Goal: Communication & Community: Answer question/provide support

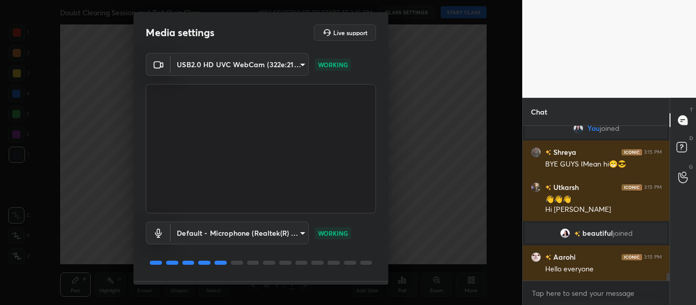
scroll to position [2905, 0]
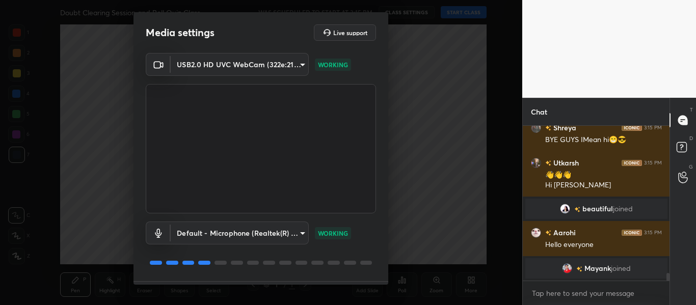
drag, startPoint x: 384, startPoint y: 184, endPoint x: 380, endPoint y: 262, distance: 78.5
click at [380, 262] on div "USB2.0 HD UVC WebCam (322e:2103) 59469016f4b8fd1c3a148cf41740ebec7eb2c4317ef901…" at bounding box center [260, 167] width 255 height 228
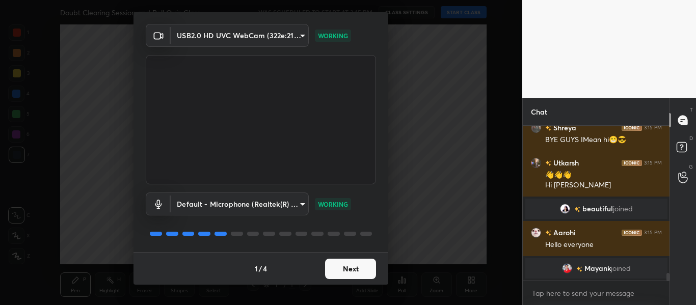
click at [350, 264] on button "Next" at bounding box center [350, 269] width 51 height 20
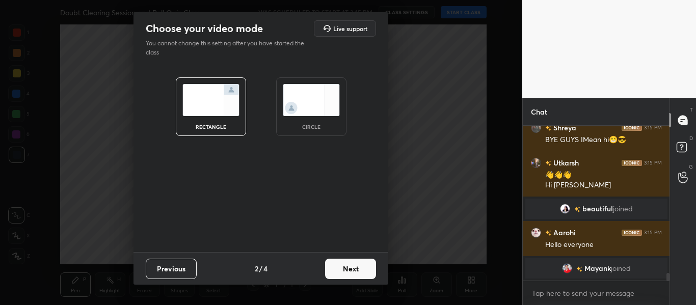
click at [308, 97] on img at bounding box center [311, 100] width 57 height 32
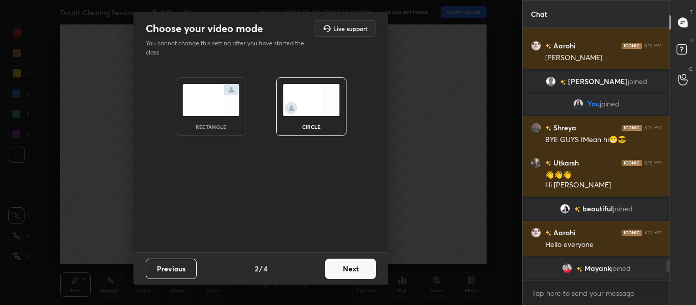
scroll to position [2808, 0]
click at [364, 268] on button "Next" at bounding box center [350, 269] width 51 height 20
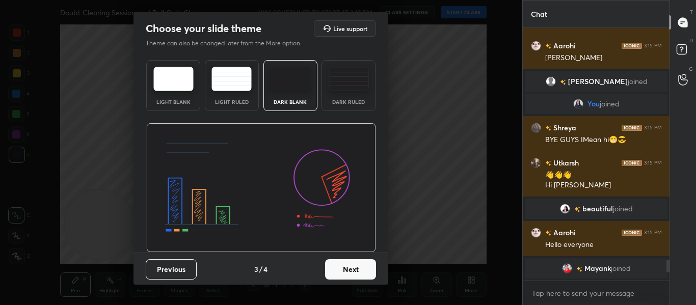
click at [364, 268] on button "Next" at bounding box center [350, 269] width 51 height 20
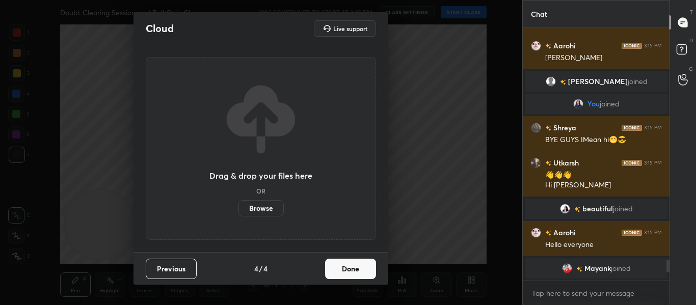
scroll to position [1376, 0]
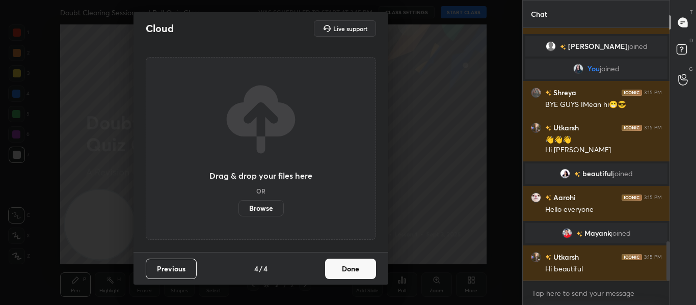
click at [364, 268] on button "Done" at bounding box center [350, 269] width 51 height 20
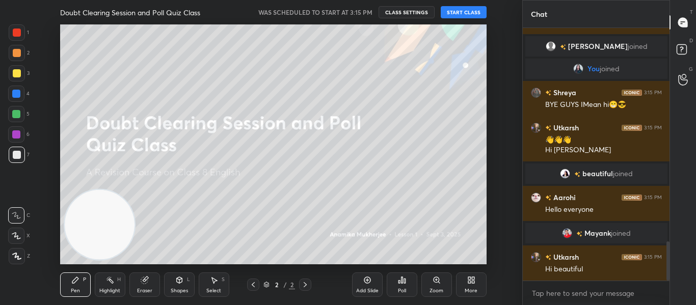
scroll to position [1411, 0]
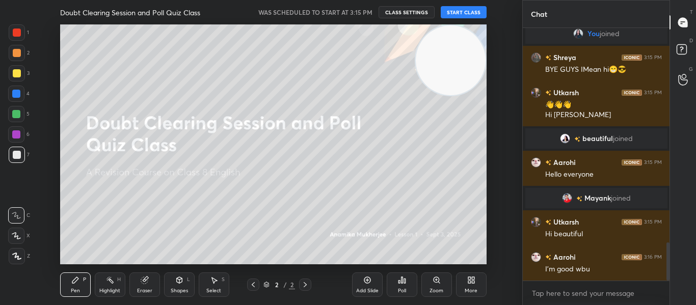
drag, startPoint x: 103, startPoint y: 242, endPoint x: 508, endPoint y: 40, distance: 452.0
click at [508, 40] on div "Setting up your live class" at bounding box center [273, 144] width 481 height 240
click at [17, 26] on div at bounding box center [17, 32] width 16 height 16
click at [466, 13] on button "START CLASS" at bounding box center [463, 12] width 46 height 12
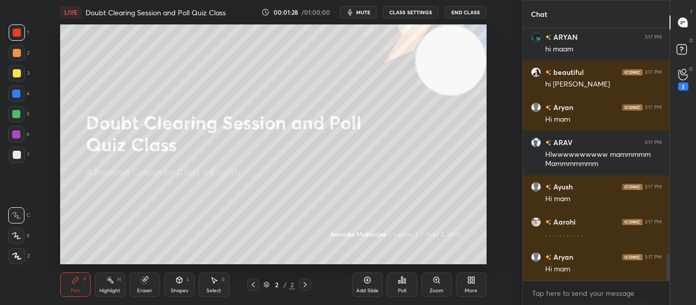
scroll to position [2110, 0]
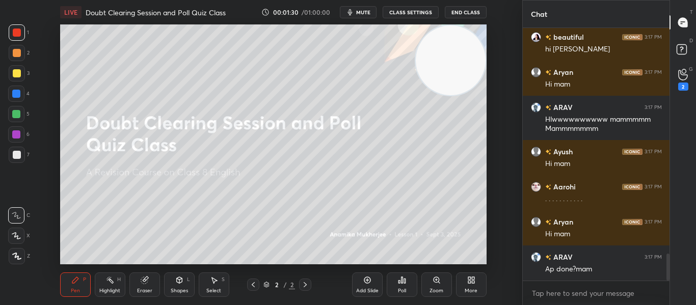
click at [554, 302] on div "x" at bounding box center [595, 293] width 147 height 24
type textarea "x"
paste textarea "[URL][DOMAIN_NAME]"
type textarea "[URL][DOMAIN_NAME]"
type textarea "x"
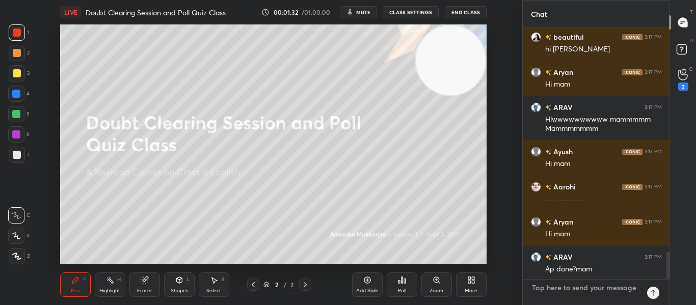
scroll to position [249, 144]
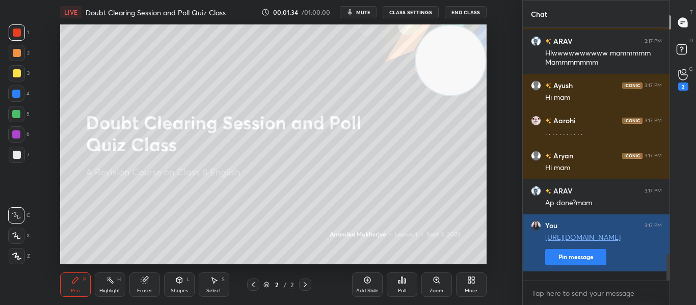
click at [568, 260] on button "Pin message" at bounding box center [575, 257] width 61 height 16
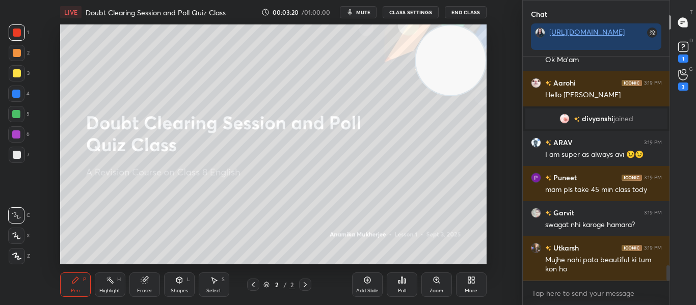
scroll to position [3013, 0]
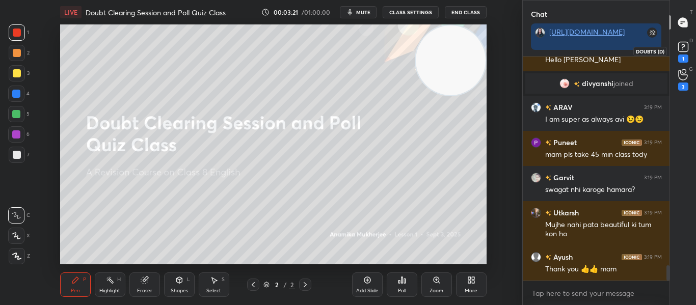
click at [682, 54] on div "1" at bounding box center [683, 58] width 10 height 8
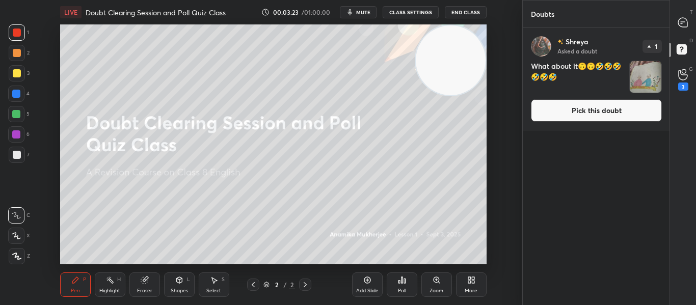
click at [615, 110] on button "Pick this doubt" at bounding box center [596, 110] width 131 height 22
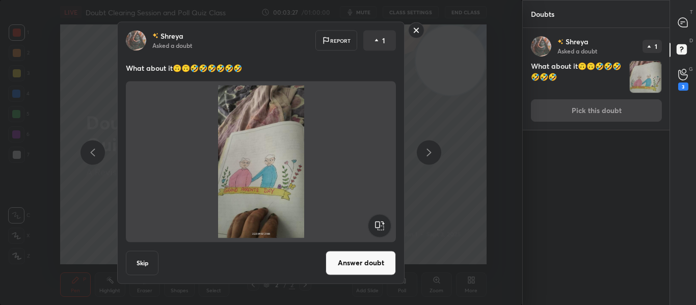
click at [414, 32] on rect at bounding box center [416, 30] width 16 height 16
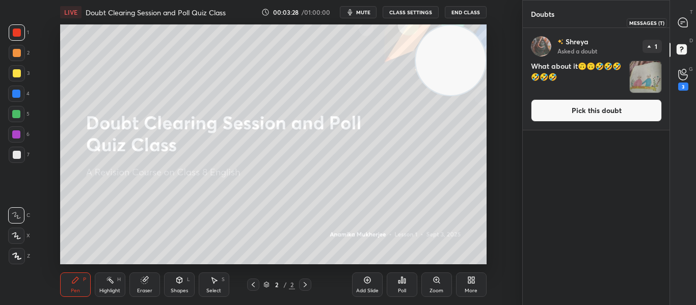
click at [683, 19] on icon at bounding box center [682, 22] width 9 height 9
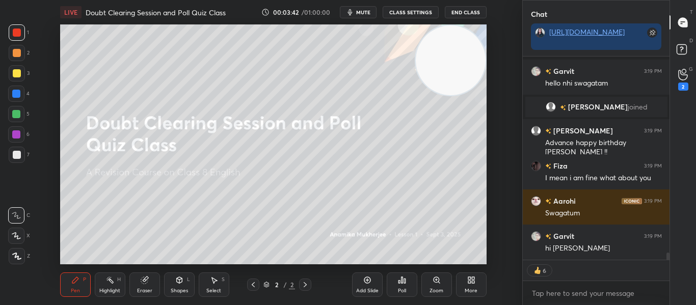
scroll to position [5469, 0]
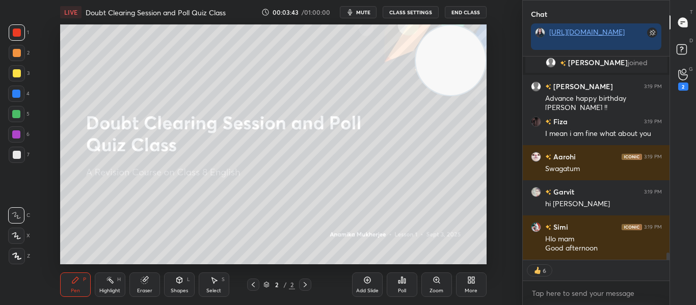
type textarea "x"
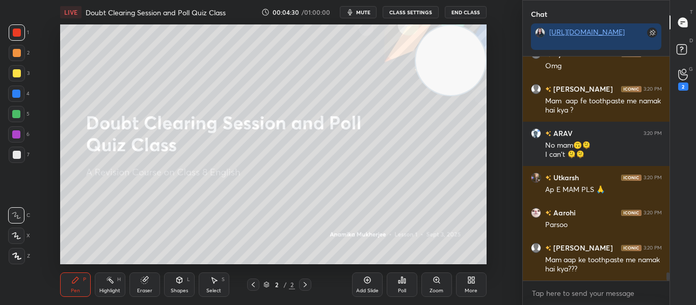
scroll to position [5917, 0]
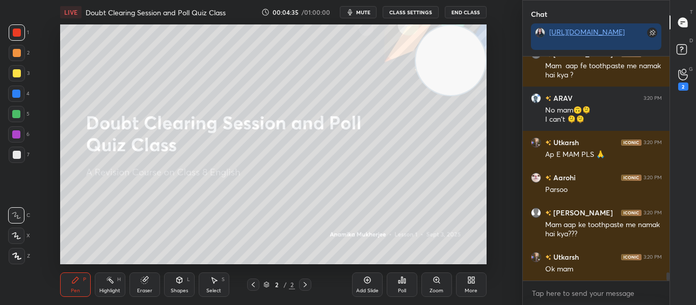
click at [363, 11] on span "mute" at bounding box center [363, 12] width 14 height 7
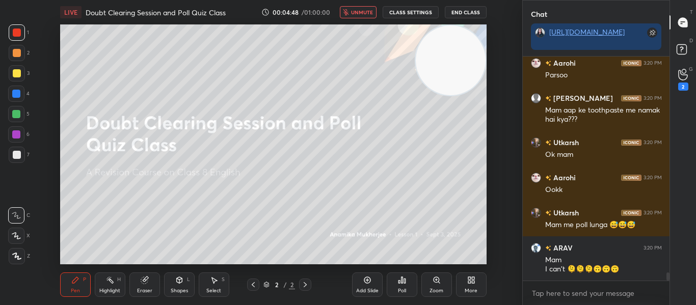
scroll to position [6066, 0]
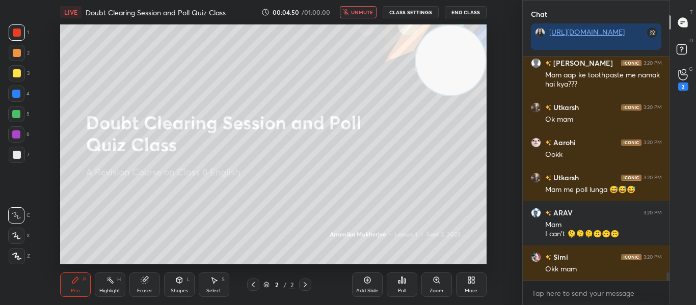
click at [349, 13] on icon "button" at bounding box center [346, 12] width 6 height 6
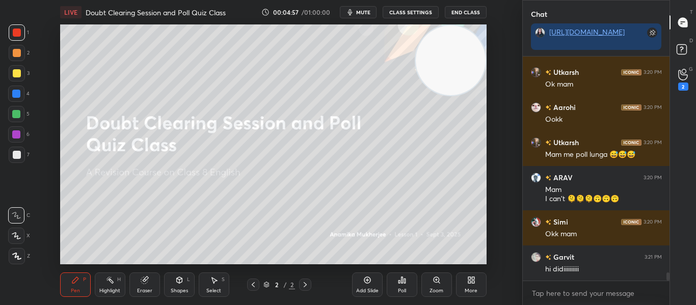
click at [398, 291] on div "Poll" at bounding box center [402, 290] width 8 height 5
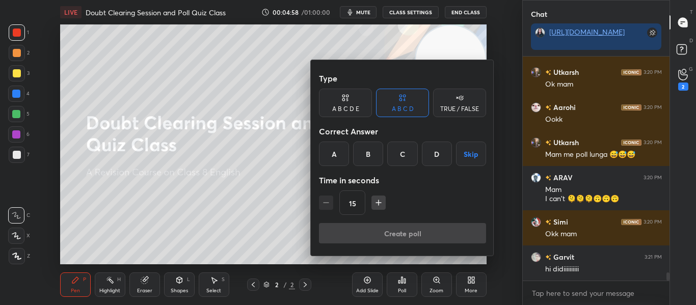
scroll to position [6112, 0]
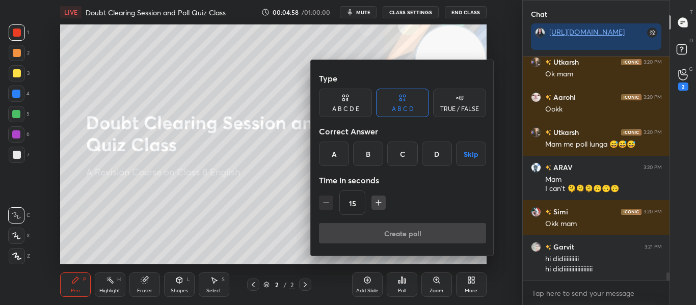
click at [443, 110] on div "TRUE / FALSE" at bounding box center [459, 109] width 39 height 6
click at [353, 158] on div "True" at bounding box center [345, 154] width 53 height 24
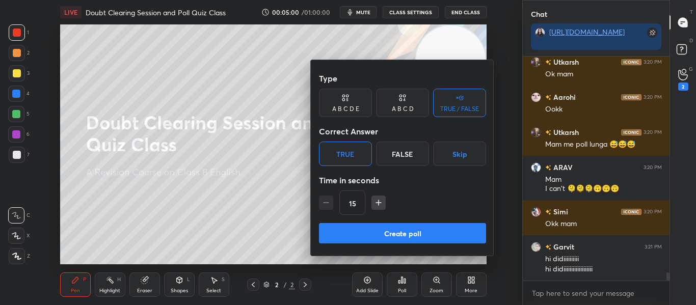
scroll to position [6147, 0]
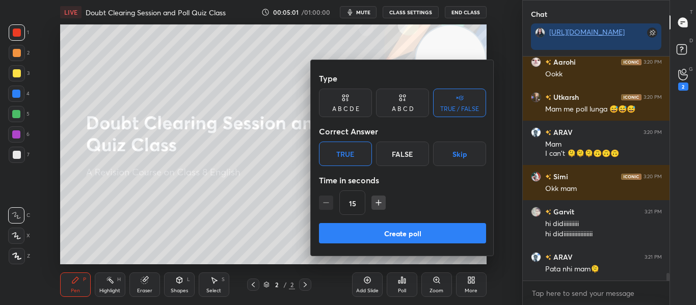
click at [383, 207] on icon "button" at bounding box center [378, 203] width 10 height 10
type input "60"
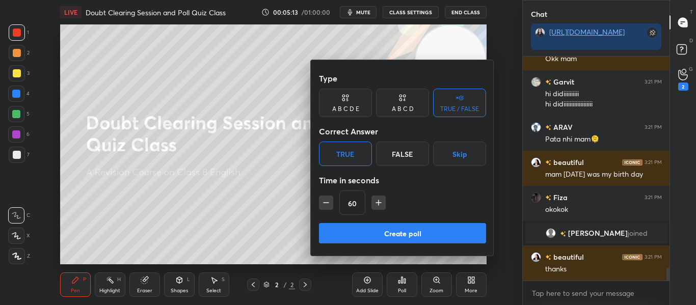
scroll to position [3752, 0]
click at [394, 234] on button "Create poll" at bounding box center [402, 233] width 167 height 20
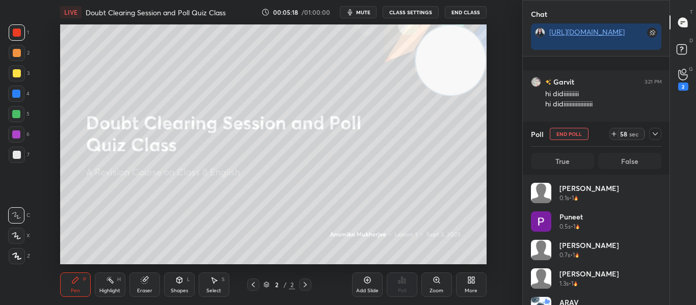
scroll to position [3839, 0]
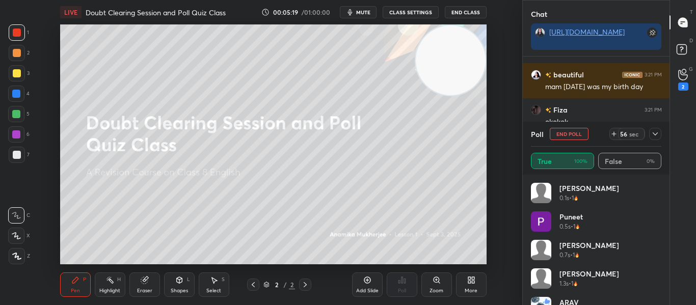
click at [654, 133] on icon at bounding box center [655, 134] width 8 height 8
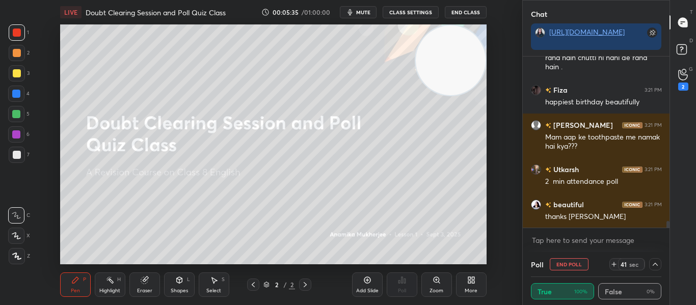
scroll to position [4229, 0]
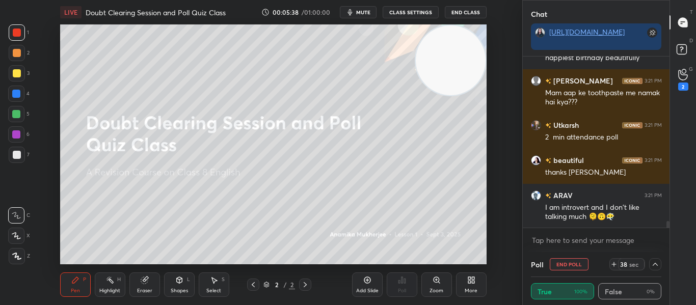
click at [667, 224] on div at bounding box center [667, 225] width 3 height 8
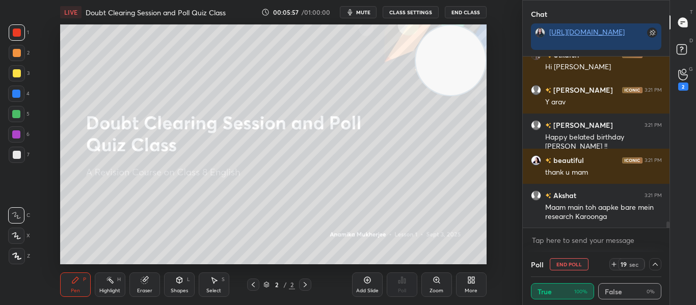
scroll to position [4554, 0]
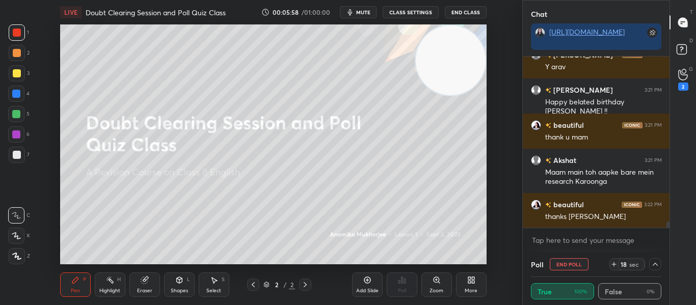
drag, startPoint x: 667, startPoint y: 224, endPoint x: 669, endPoint y: 270, distance: 46.4
click at [669, 270] on div "Chat https://t.me/AnamikasChampsofUnacademy Utkarsh 3:21 PM Hi sugit Avnit 3:21…" at bounding box center [596, 152] width 148 height 305
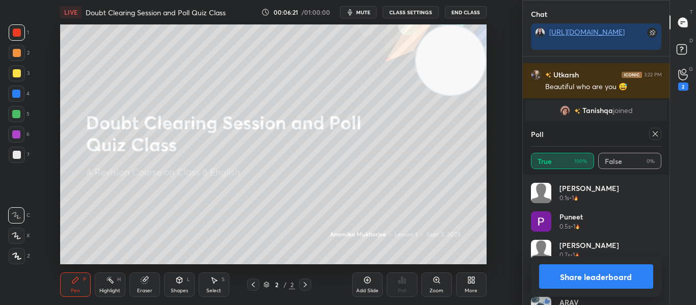
scroll to position [4516, 0]
click at [651, 133] on icon at bounding box center [655, 134] width 8 height 8
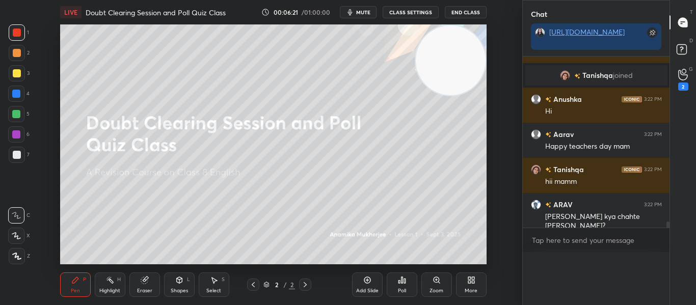
scroll to position [1, 4]
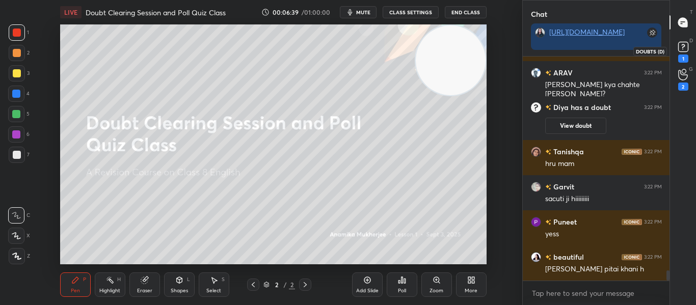
click at [679, 59] on div "1" at bounding box center [683, 58] width 10 height 8
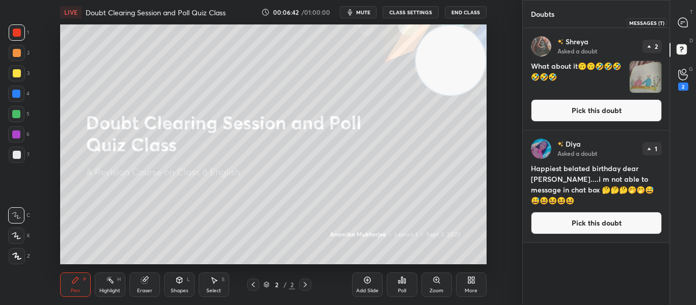
click at [681, 26] on icon at bounding box center [682, 22] width 9 height 9
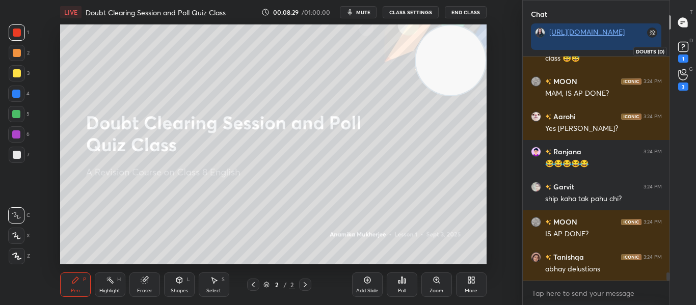
scroll to position [6018, 0]
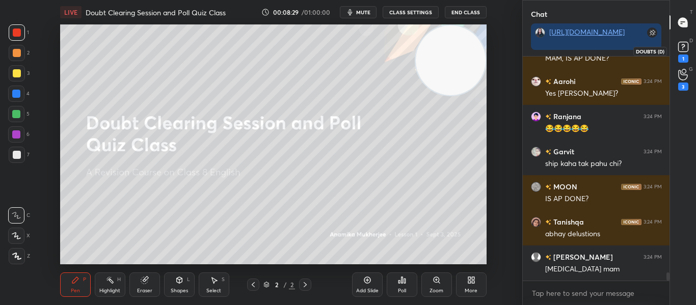
click at [681, 54] on icon at bounding box center [682, 46] width 15 height 15
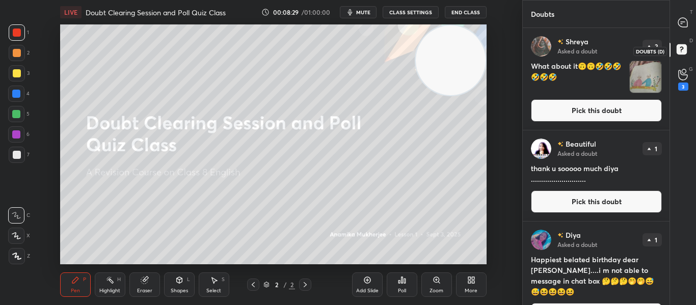
scroll to position [274, 144]
click at [687, 21] on icon at bounding box center [682, 22] width 11 height 11
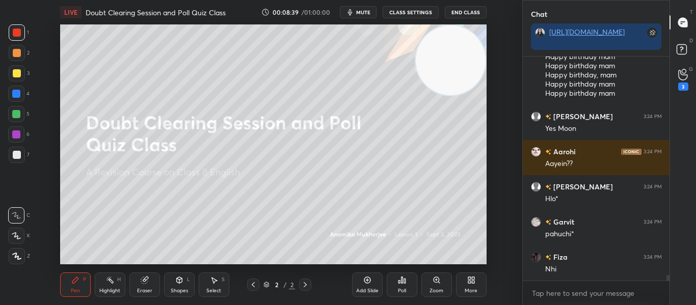
scroll to position [8519, 0]
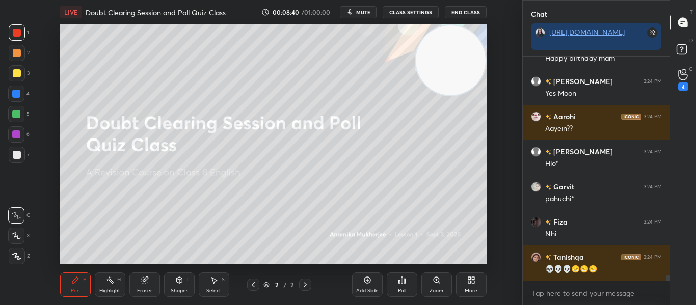
drag, startPoint x: 666, startPoint y: 275, endPoint x: 666, endPoint y: 284, distance: 8.1
click at [666, 284] on div "SUGIT 3:24 PM Ulo mam Aarav 3:24 PM Happy birthday mam Happy birthday mam Happy…" at bounding box center [595, 181] width 147 height 248
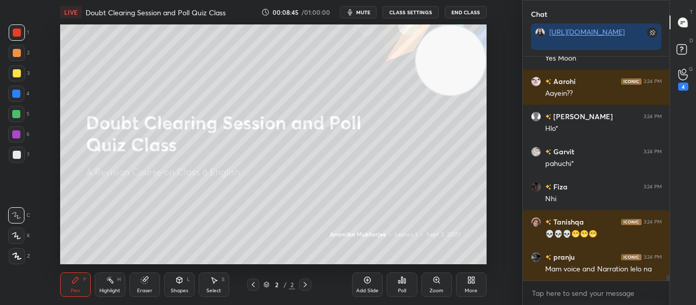
scroll to position [8589, 0]
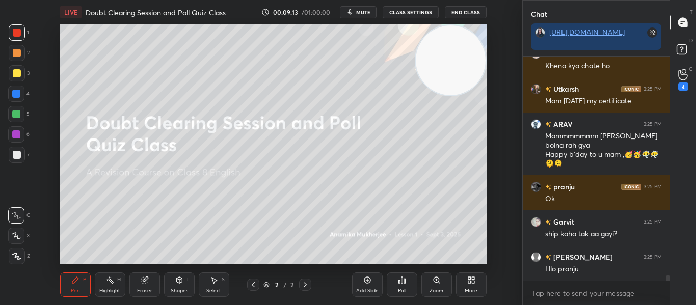
click at [476, 291] on div "More" at bounding box center [470, 290] width 13 height 5
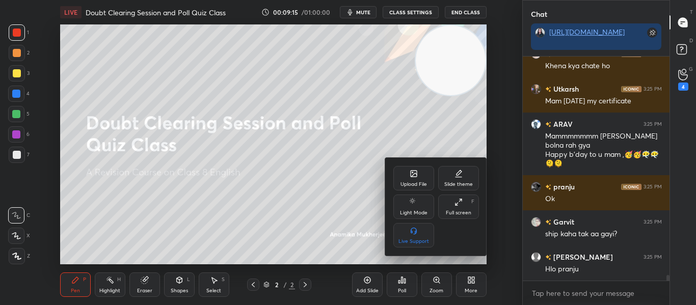
click at [405, 185] on div "Upload File" at bounding box center [413, 184] width 26 height 5
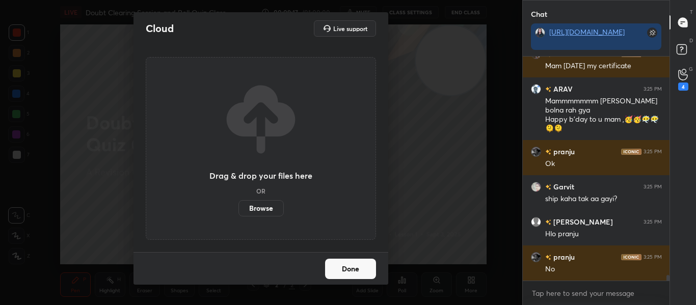
click at [254, 206] on label "Browse" at bounding box center [260, 208] width 45 height 16
click at [238, 206] on input "Browse" at bounding box center [238, 208] width 0 height 16
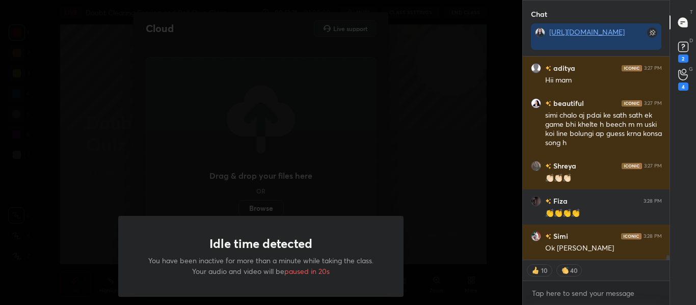
scroll to position [8444, 0]
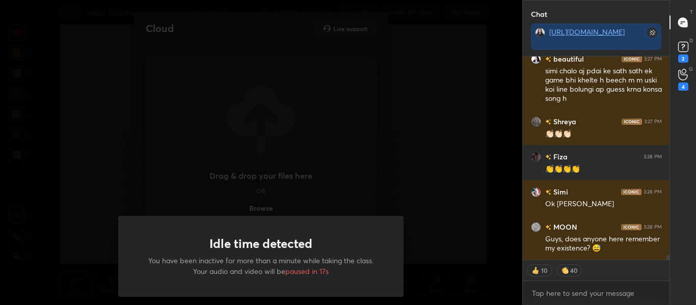
type textarea "x"
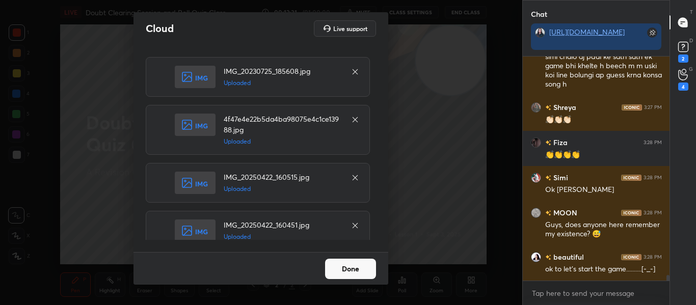
scroll to position [8494, 0]
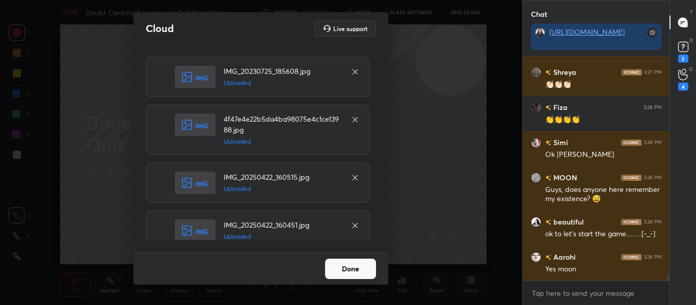
click at [349, 271] on button "Done" at bounding box center [350, 269] width 51 height 20
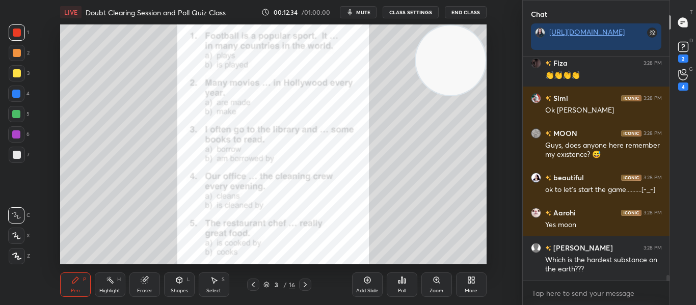
scroll to position [8582, 0]
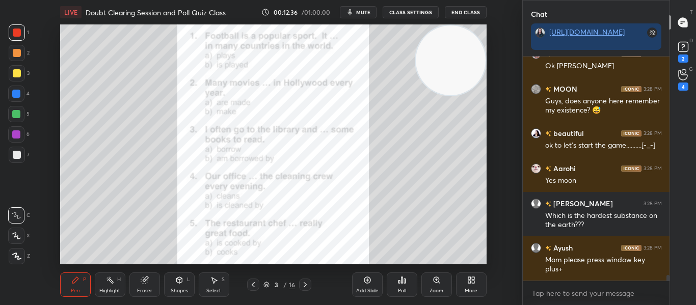
click at [265, 285] on icon at bounding box center [266, 285] width 6 height 6
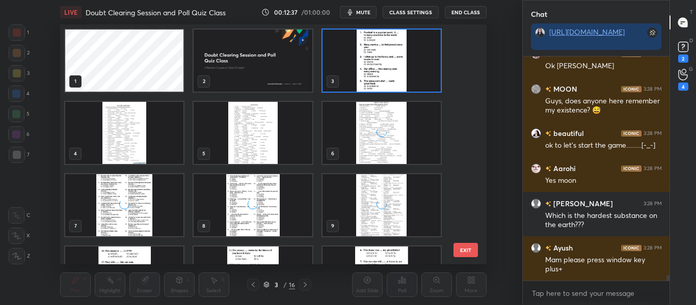
scroll to position [237, 422]
click at [144, 144] on img "grid" at bounding box center [124, 133] width 118 height 62
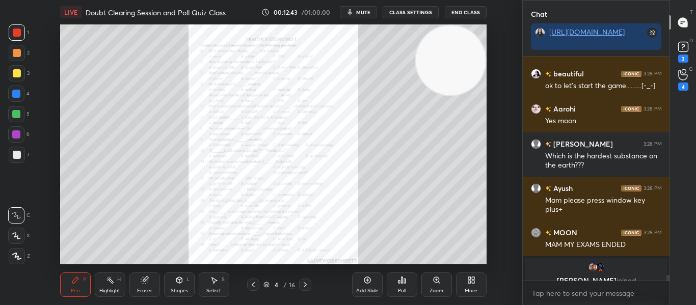
scroll to position [8654, 0]
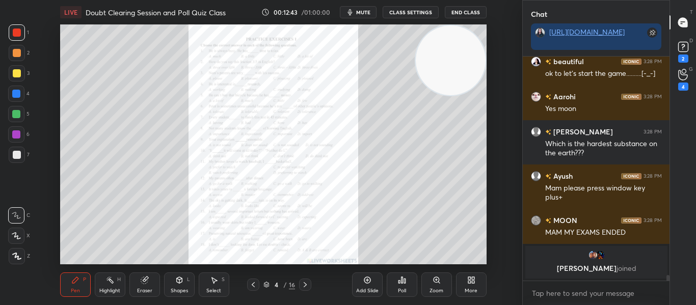
click at [302, 283] on icon at bounding box center [305, 285] width 8 height 8
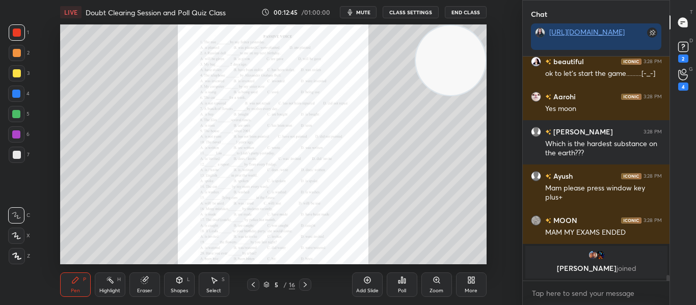
click at [302, 283] on icon at bounding box center [305, 285] width 8 height 8
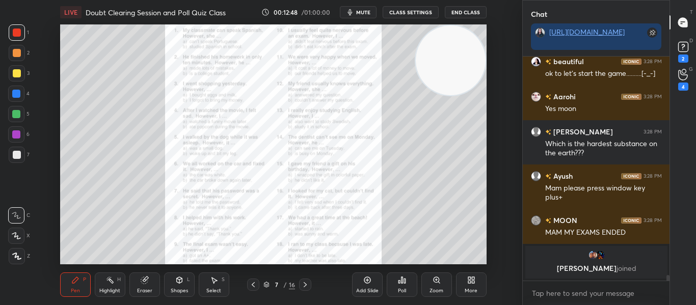
click at [302, 283] on icon at bounding box center [305, 285] width 8 height 8
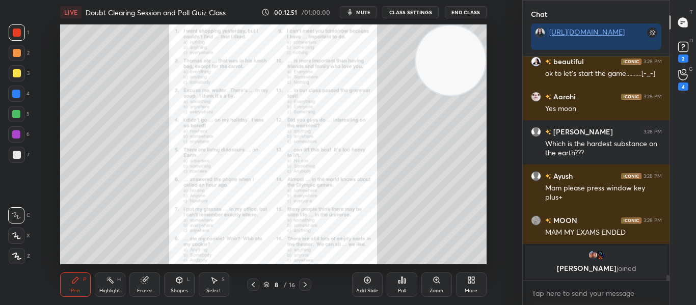
click at [302, 283] on icon at bounding box center [305, 285] width 8 height 8
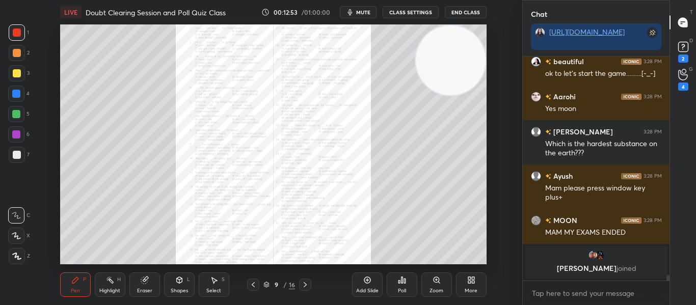
click at [302, 283] on icon at bounding box center [305, 285] width 8 height 8
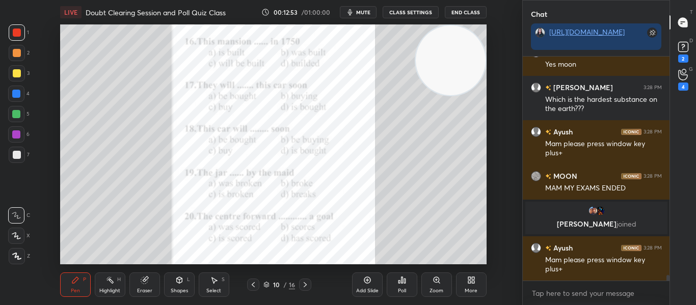
scroll to position [8455, 0]
click at [302, 283] on icon at bounding box center [305, 285] width 8 height 8
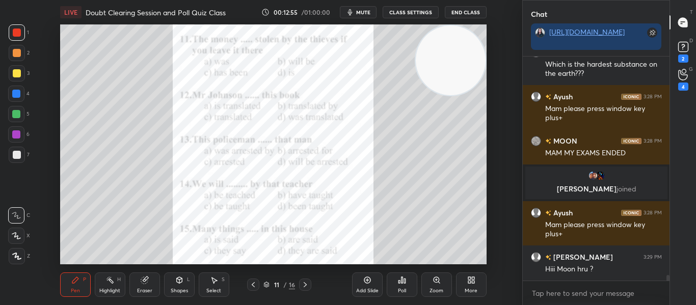
click at [302, 283] on icon at bounding box center [305, 285] width 8 height 8
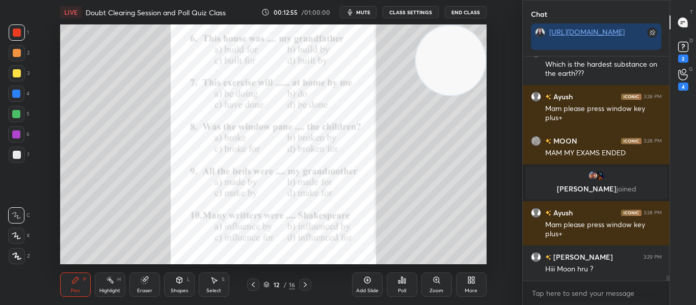
click at [302, 283] on icon at bounding box center [305, 285] width 8 height 8
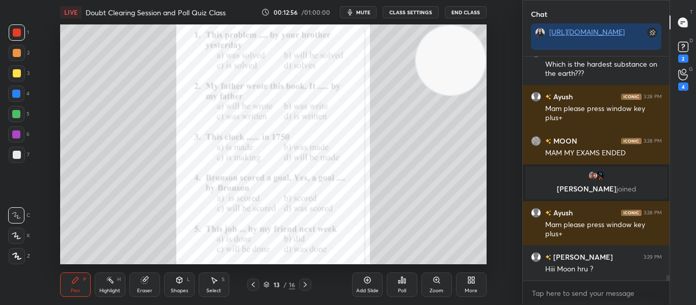
click at [302, 283] on icon at bounding box center [305, 285] width 8 height 8
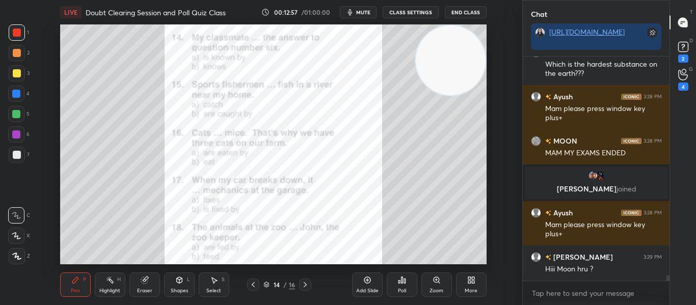
click at [302, 283] on icon at bounding box center [305, 285] width 8 height 8
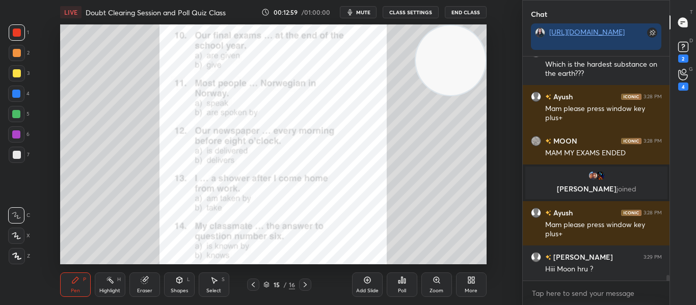
click at [302, 283] on icon at bounding box center [305, 285] width 8 height 8
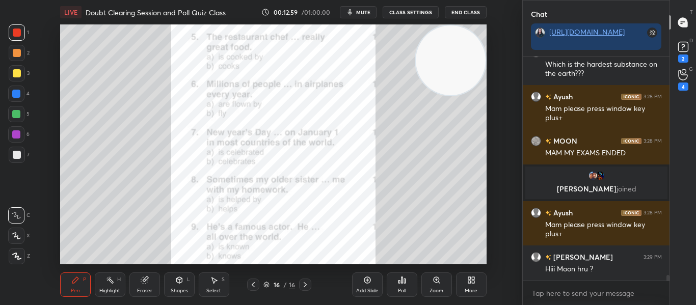
scroll to position [8534, 0]
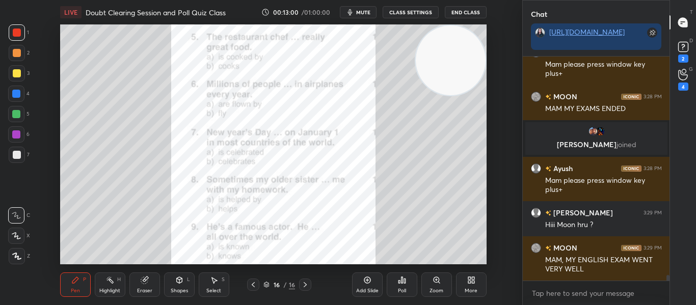
click at [302, 283] on icon at bounding box center [305, 285] width 8 height 8
click at [268, 284] on icon at bounding box center [266, 285] width 6 height 6
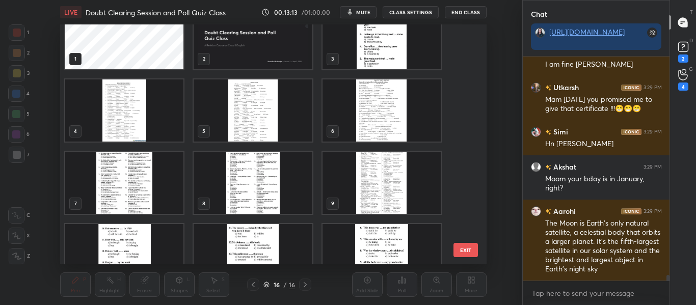
scroll to position [16, 0]
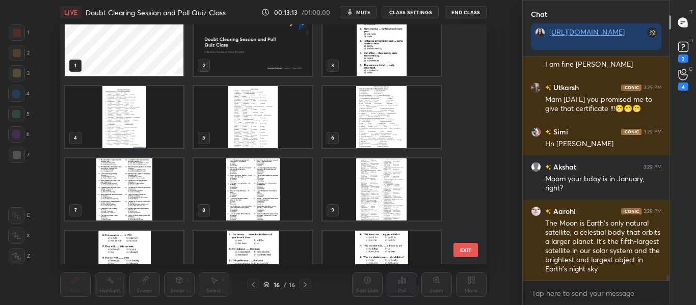
click at [405, 51] on img "grid" at bounding box center [381, 45] width 118 height 62
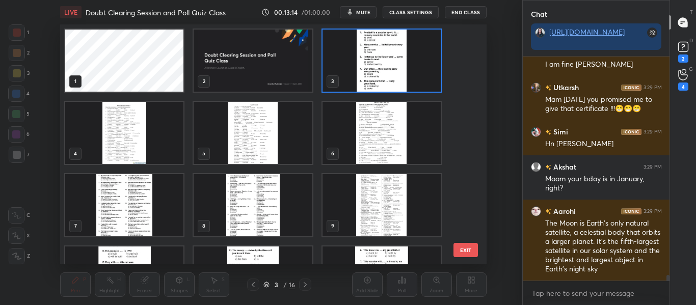
click at [405, 51] on img "grid" at bounding box center [381, 61] width 118 height 62
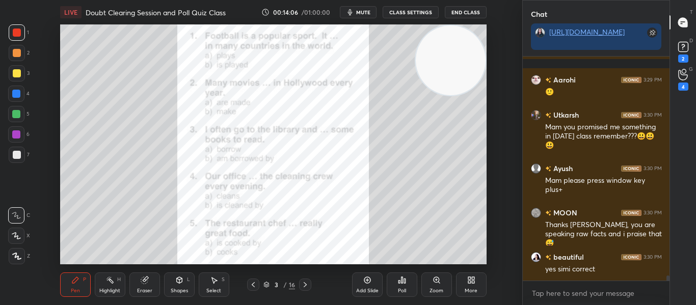
scroll to position [9449, 0]
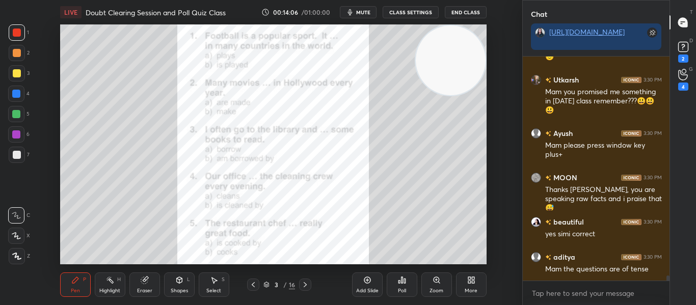
click at [398, 284] on icon at bounding box center [402, 280] width 8 height 8
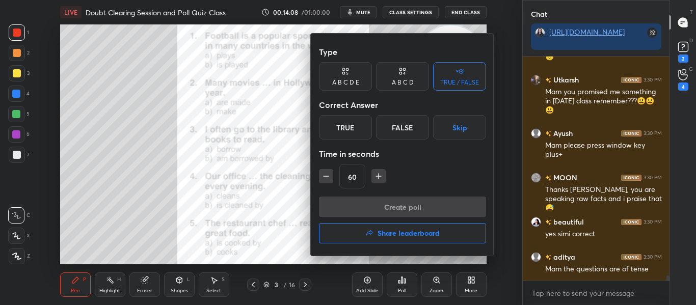
click at [403, 89] on div "A B C D" at bounding box center [402, 76] width 53 height 29
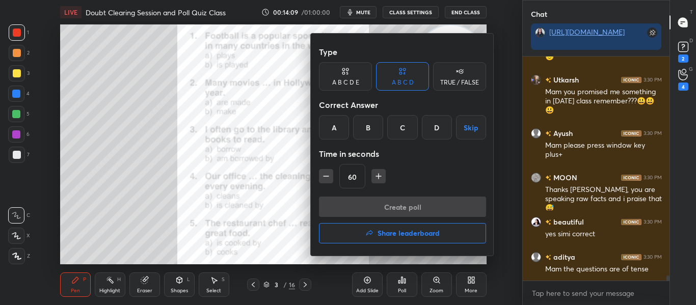
scroll to position [9484, 0]
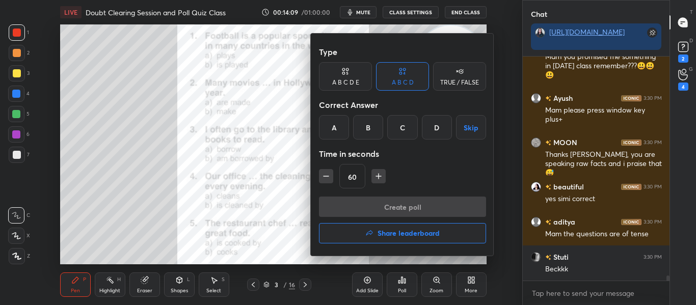
click at [330, 177] on icon "button" at bounding box center [326, 176] width 10 height 10
type input "30"
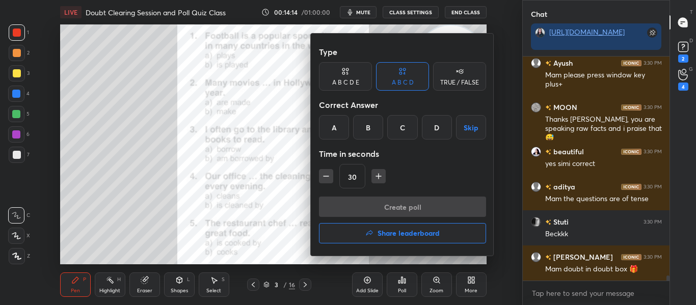
click at [380, 123] on div "B" at bounding box center [368, 127] width 30 height 24
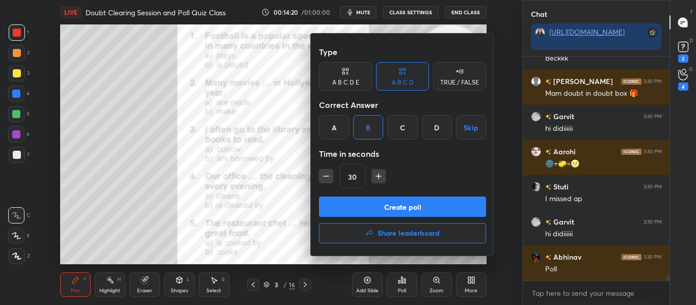
scroll to position [9730, 0]
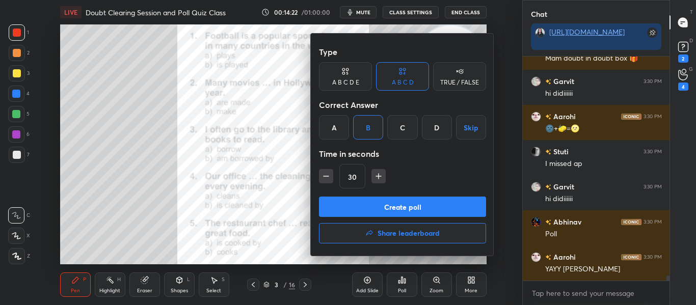
click at [395, 205] on button "Create poll" at bounding box center [402, 207] width 167 height 20
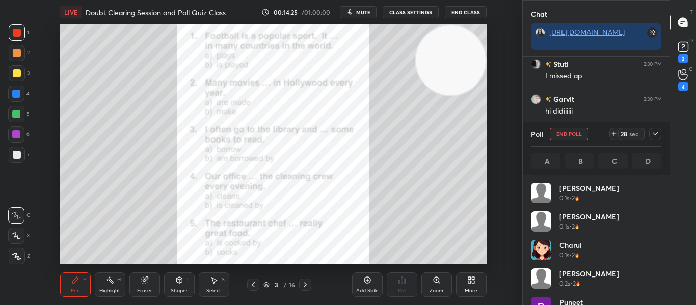
scroll to position [119, 127]
click at [679, 57] on div "2" at bounding box center [683, 58] width 10 height 8
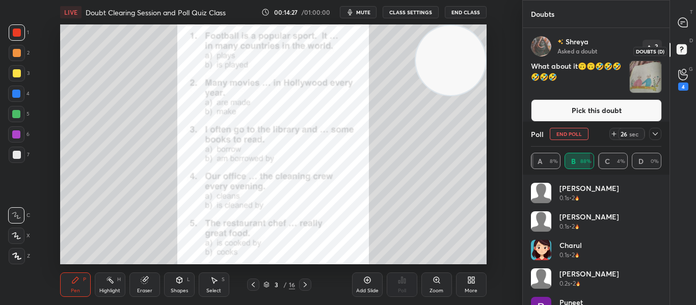
scroll to position [221, 144]
click at [658, 131] on icon at bounding box center [655, 134] width 8 height 8
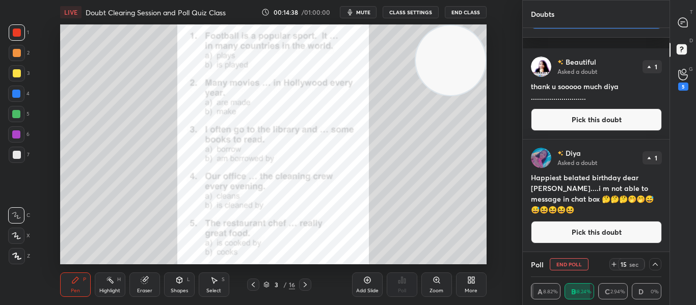
scroll to position [0, 0]
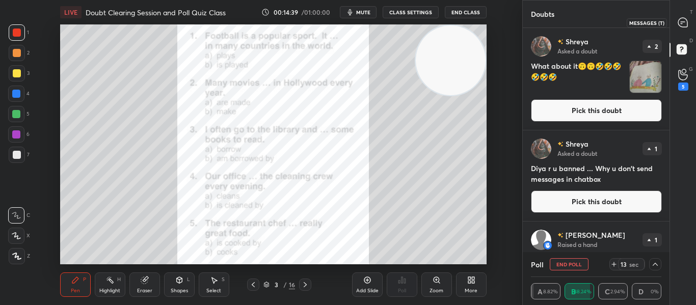
click at [681, 29] on div at bounding box center [683, 22] width 20 height 18
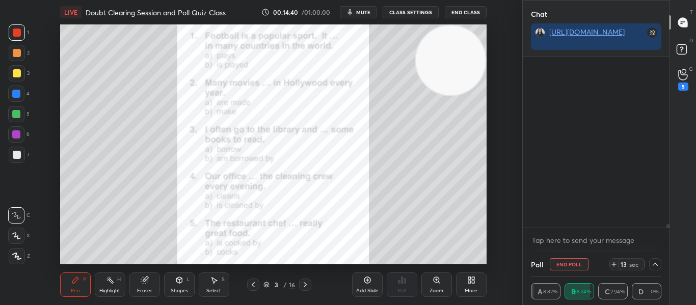
scroll to position [4, 4]
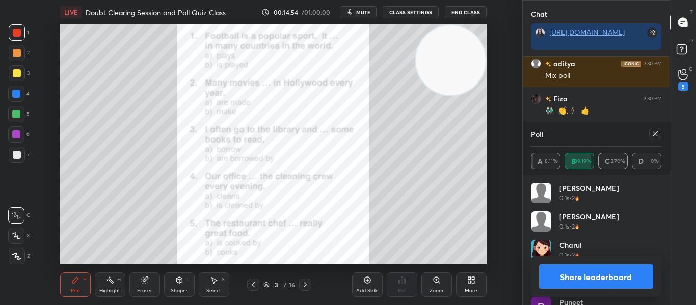
click at [656, 141] on div "Poll" at bounding box center [596, 134] width 131 height 24
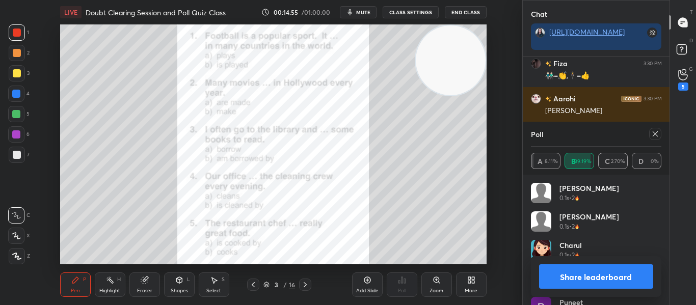
click at [653, 134] on icon at bounding box center [655, 134] width 8 height 8
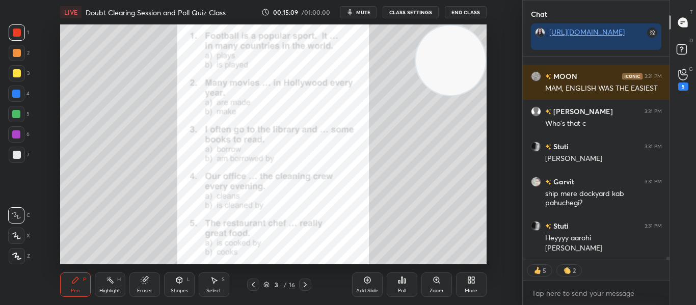
click at [401, 280] on icon at bounding box center [402, 280] width 2 height 6
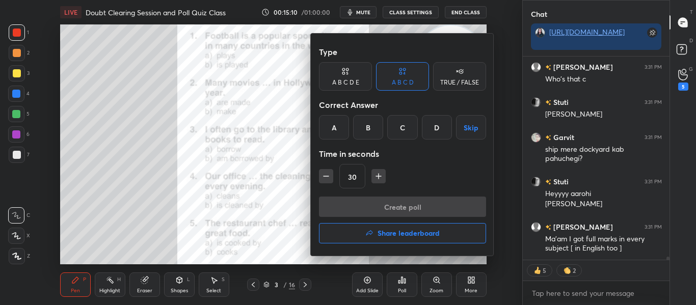
click at [344, 130] on div "A" at bounding box center [334, 127] width 30 height 24
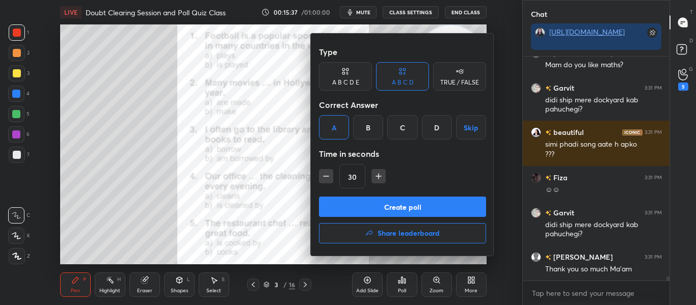
click at [392, 205] on button "Create poll" at bounding box center [402, 207] width 167 height 20
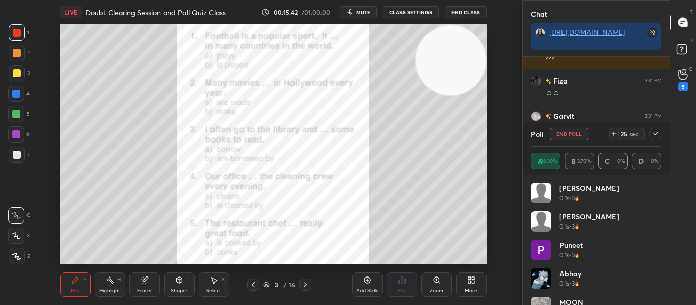
click at [654, 133] on icon at bounding box center [655, 134] width 8 height 8
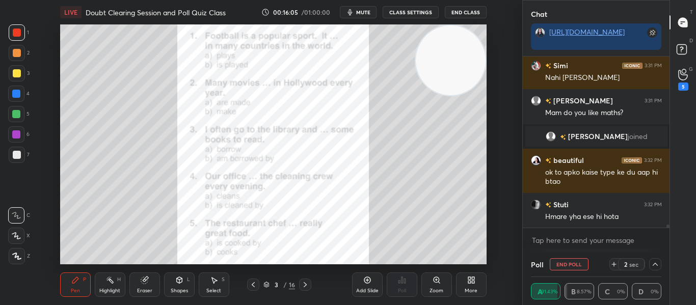
scroll to position [10300, 0]
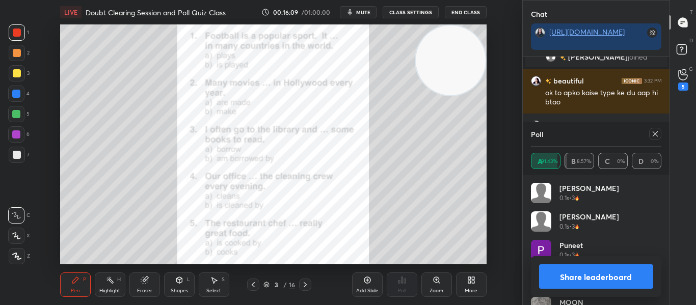
click at [651, 136] on icon at bounding box center [655, 134] width 8 height 8
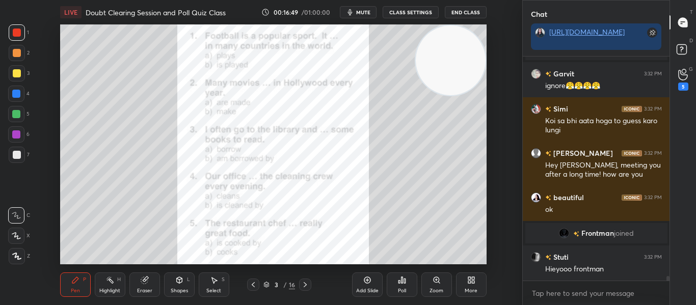
scroll to position [10578, 0]
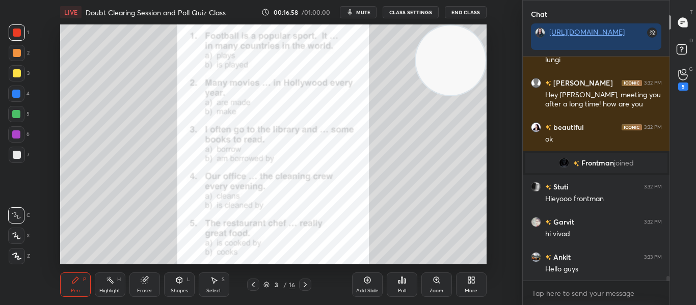
click at [405, 274] on div "Poll" at bounding box center [401, 284] width 31 height 24
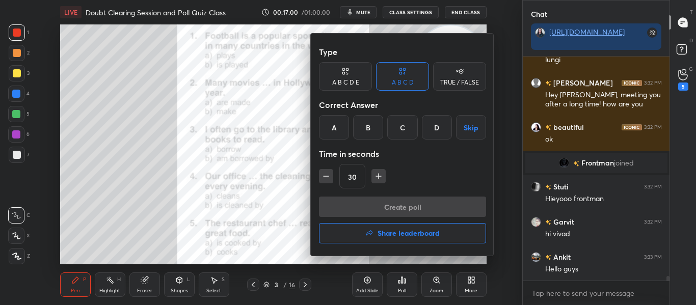
click at [347, 108] on div "Correct Answer" at bounding box center [402, 105] width 167 height 20
click at [329, 133] on div "A" at bounding box center [334, 127] width 30 height 24
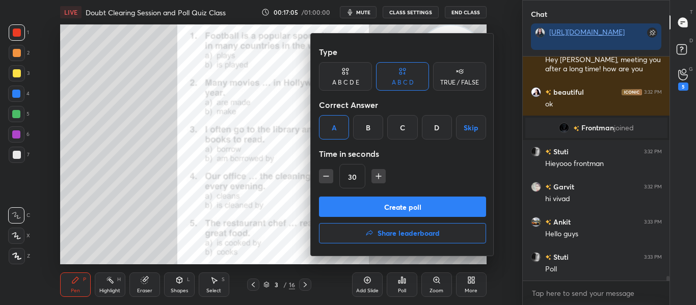
click at [397, 209] on button "Create poll" at bounding box center [402, 207] width 167 height 20
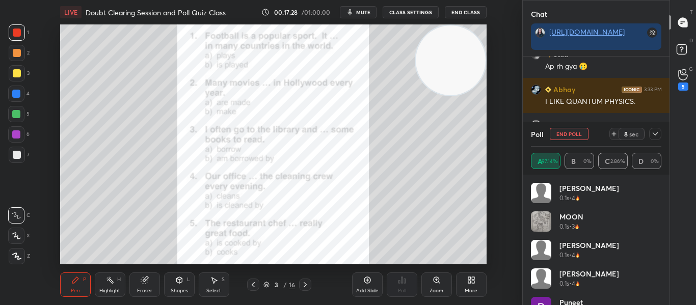
scroll to position [11132, 0]
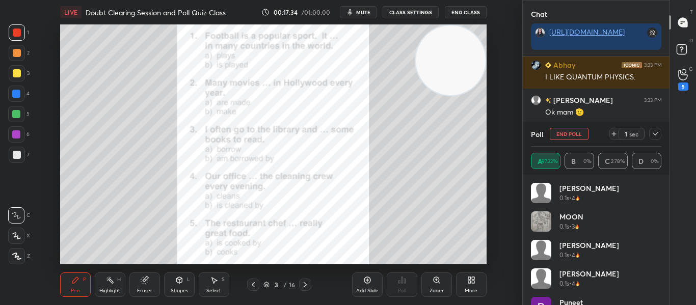
click at [655, 136] on icon at bounding box center [655, 134] width 8 height 8
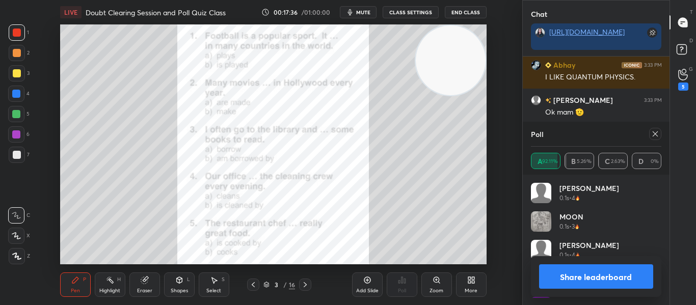
scroll to position [4, 4]
click at [655, 136] on icon at bounding box center [655, 134] width 8 height 8
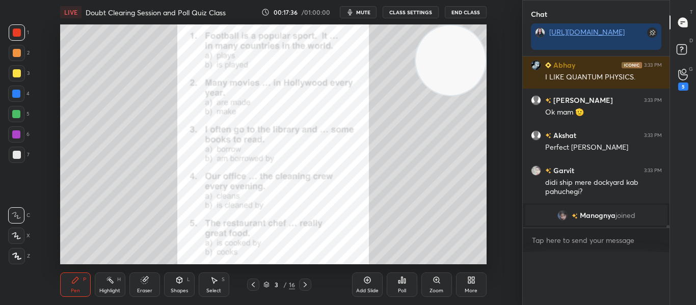
scroll to position [1, 4]
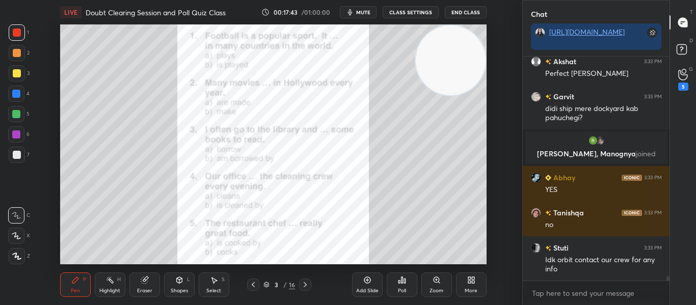
click at [411, 276] on div "Poll" at bounding box center [401, 284] width 31 height 24
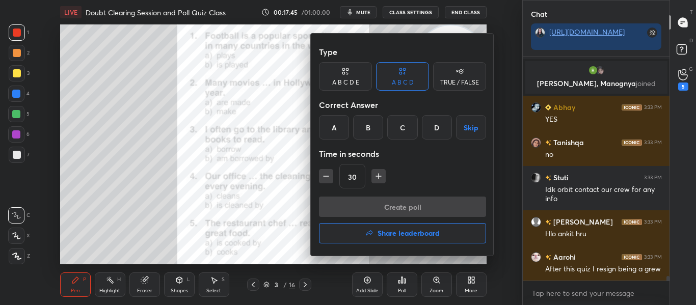
click at [357, 122] on div "B" at bounding box center [368, 127] width 30 height 24
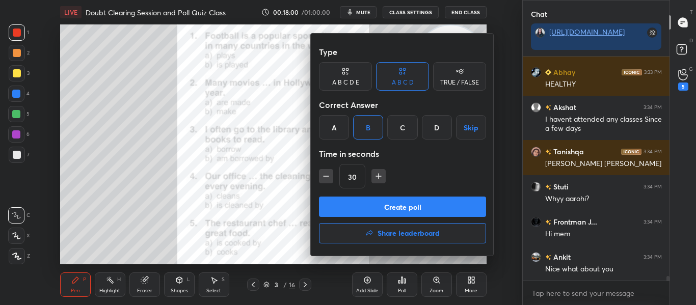
click at [389, 209] on button "Create poll" at bounding box center [402, 207] width 167 height 20
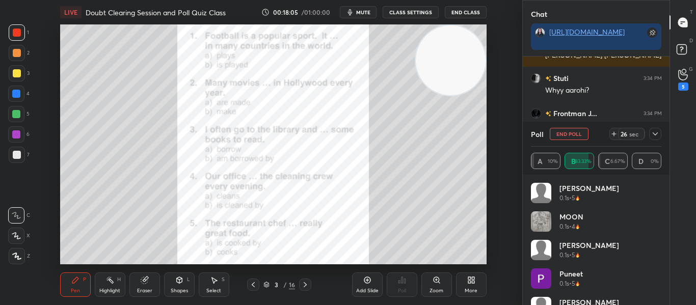
click at [651, 137] on icon at bounding box center [655, 134] width 8 height 8
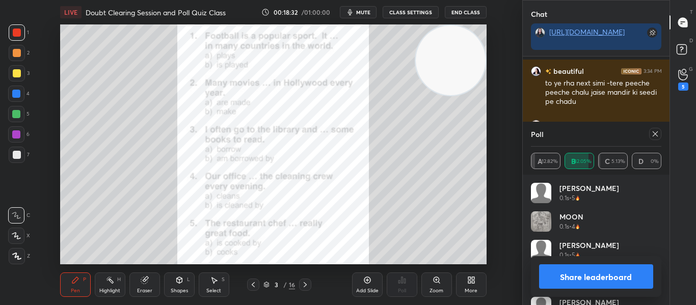
click at [654, 133] on icon at bounding box center [654, 133] width 5 height 5
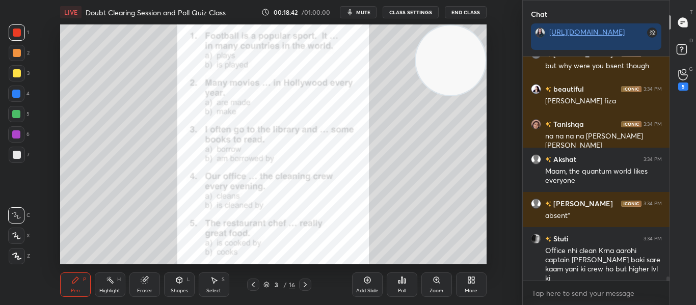
click at [405, 279] on icon at bounding box center [405, 281] width 2 height 5
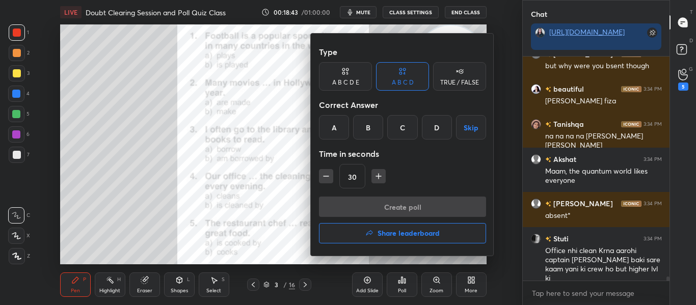
click at [372, 129] on div "B" at bounding box center [368, 127] width 30 height 24
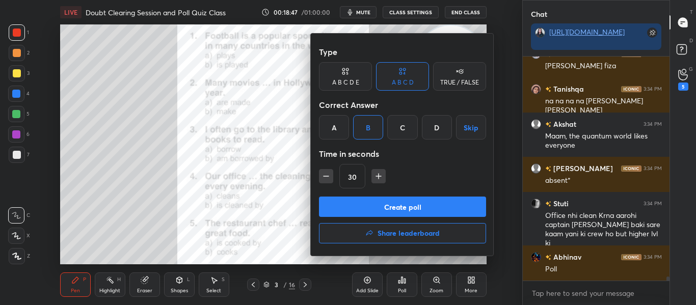
click at [391, 200] on button "Create poll" at bounding box center [402, 207] width 167 height 20
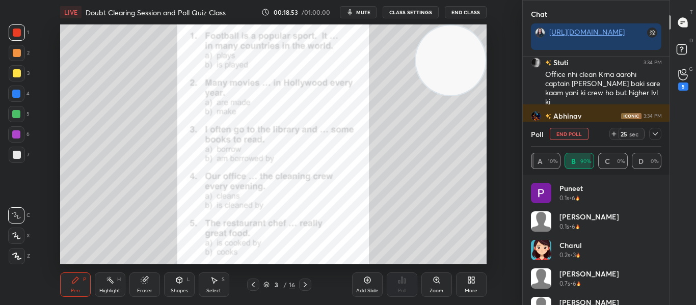
click at [656, 137] on icon at bounding box center [655, 134] width 8 height 8
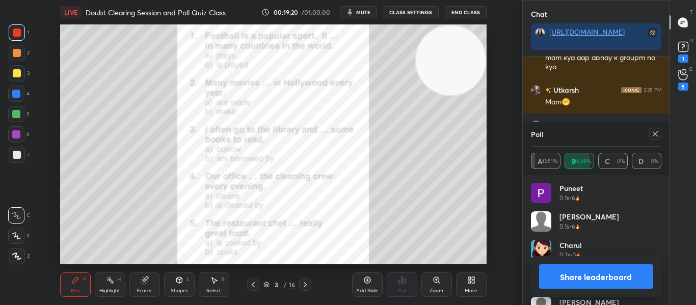
click at [654, 135] on icon at bounding box center [655, 134] width 8 height 8
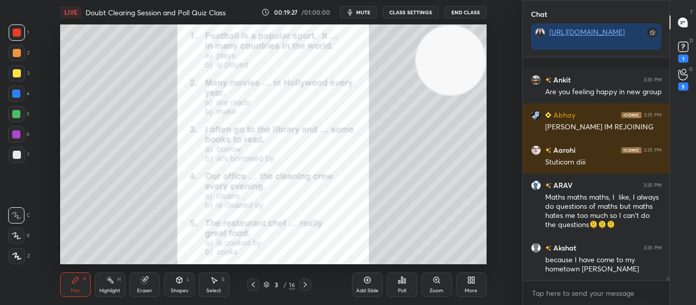
click at [265, 285] on icon at bounding box center [266, 286] width 5 height 2
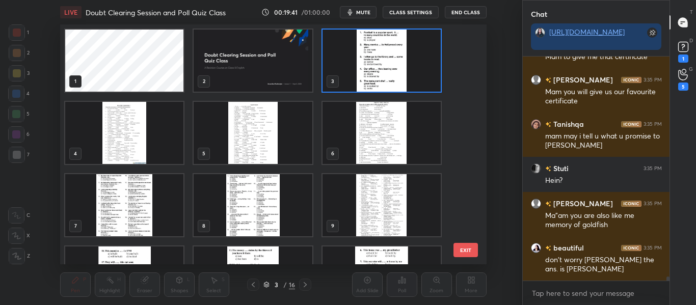
click at [245, 151] on img "grid" at bounding box center [252, 133] width 118 height 62
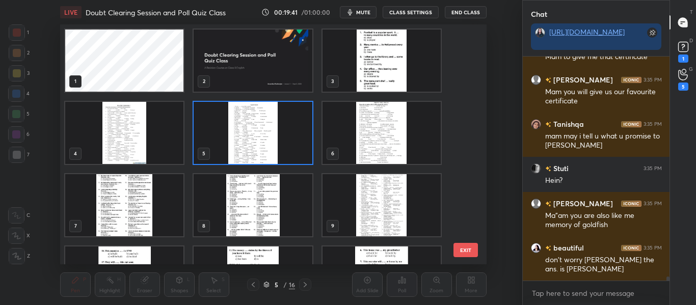
click at [245, 151] on img "grid" at bounding box center [252, 133] width 118 height 62
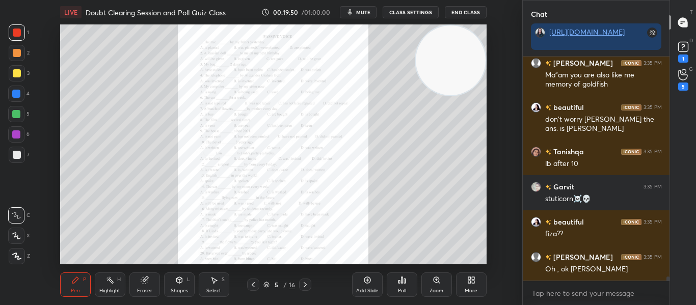
click at [436, 276] on icon at bounding box center [436, 280] width 8 height 8
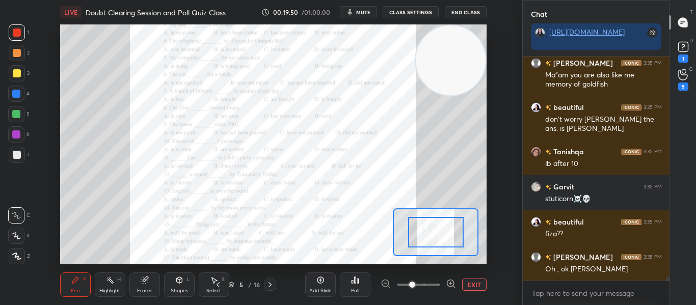
click at [436, 276] on div "Add Slide Poll EXIT" at bounding box center [395, 284] width 181 height 57
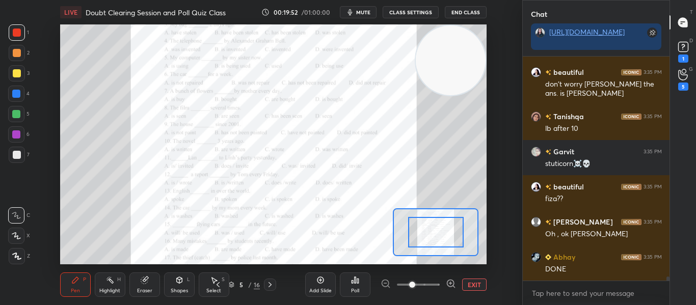
click at [449, 285] on icon at bounding box center [451, 284] width 10 height 10
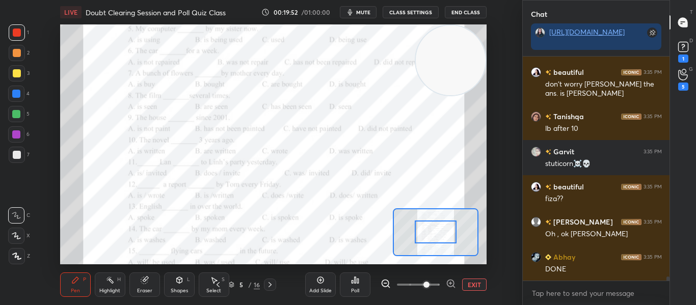
click at [449, 285] on icon at bounding box center [451, 284] width 10 height 10
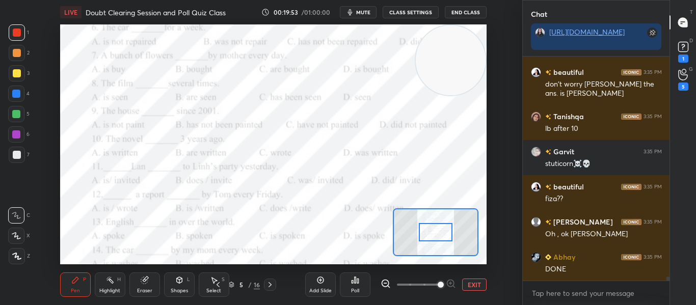
click at [436, 235] on div at bounding box center [435, 232] width 33 height 18
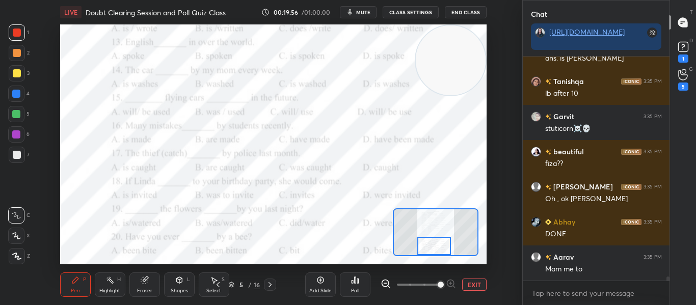
drag, startPoint x: 436, startPoint y: 235, endPoint x: 435, endPoint y: 252, distance: 16.9
click at [435, 252] on div at bounding box center [433, 246] width 33 height 18
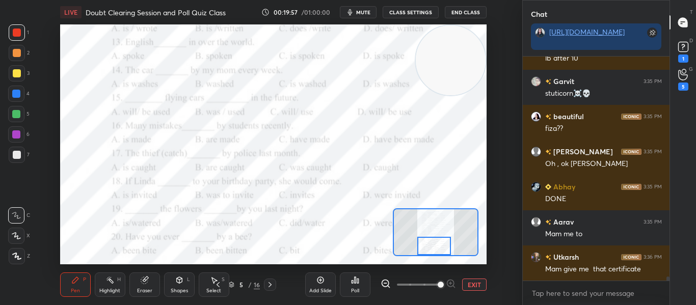
click at [466, 285] on button "EXIT" at bounding box center [474, 285] width 24 height 12
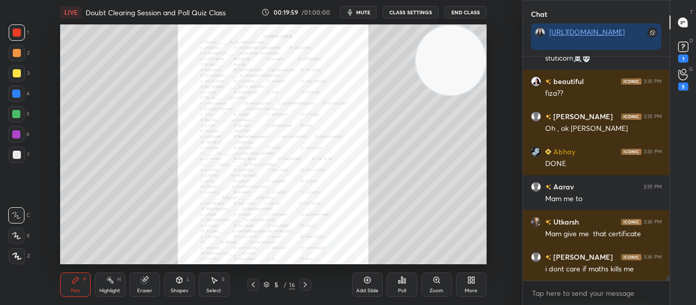
click at [264, 286] on icon at bounding box center [266, 285] width 6 height 6
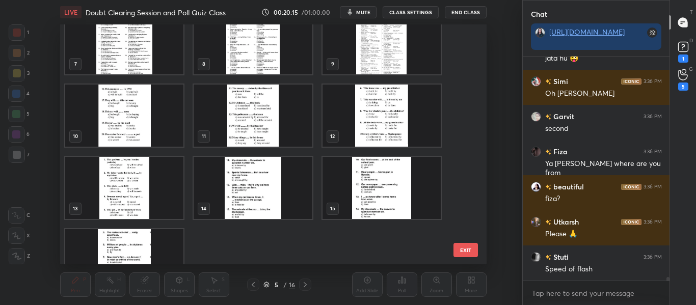
click at [144, 239] on img "grid" at bounding box center [124, 260] width 118 height 62
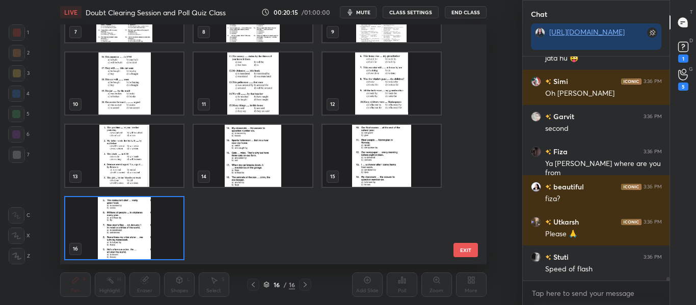
click at [144, 239] on div "7 8 9 10 11 12 13 14 15 16" at bounding box center [264, 144] width 408 height 240
click at [144, 239] on img "grid" at bounding box center [124, 228] width 118 height 62
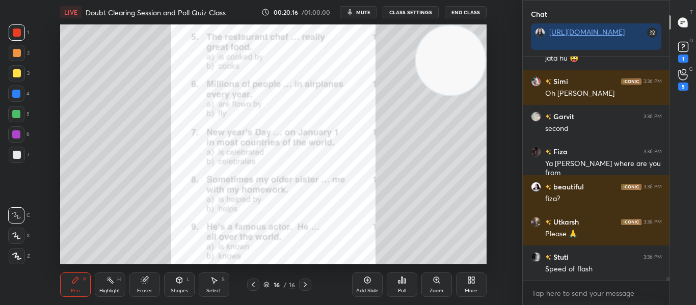
click at [144, 239] on img "grid" at bounding box center [124, 228] width 118 height 62
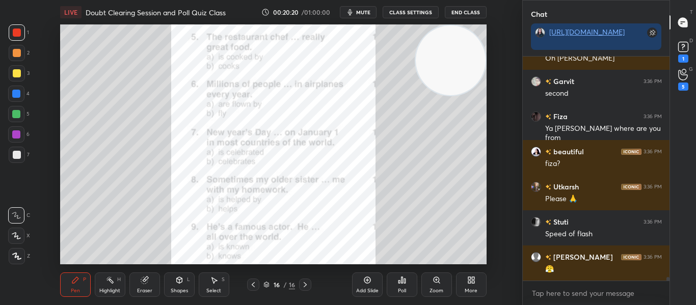
scroll to position [13248, 0]
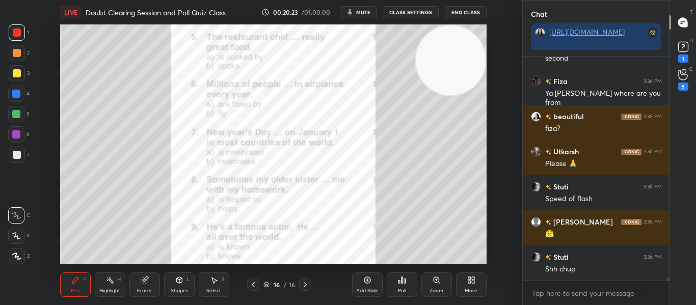
click at [408, 289] on div "Poll" at bounding box center [401, 284] width 31 height 24
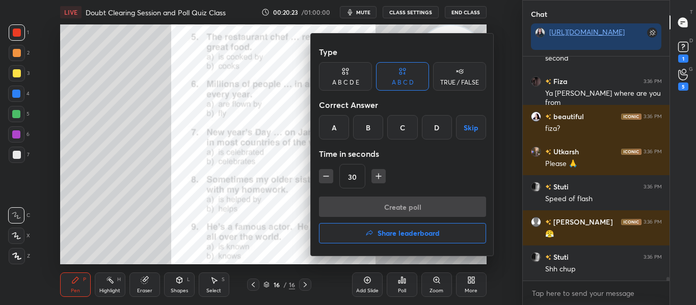
scroll to position [13283, 0]
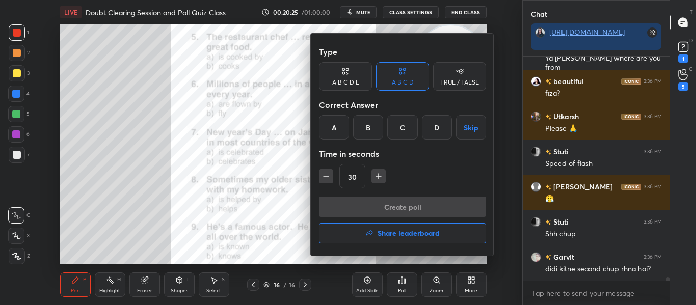
click at [368, 132] on div "B" at bounding box center [368, 127] width 30 height 24
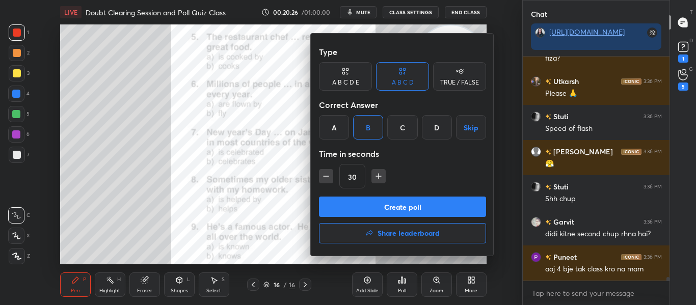
scroll to position [13354, 0]
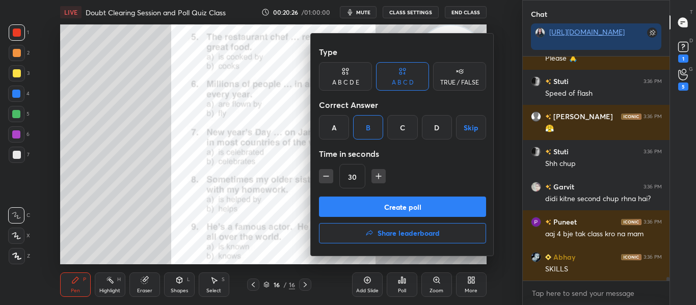
click at [425, 202] on button "Create poll" at bounding box center [402, 207] width 167 height 20
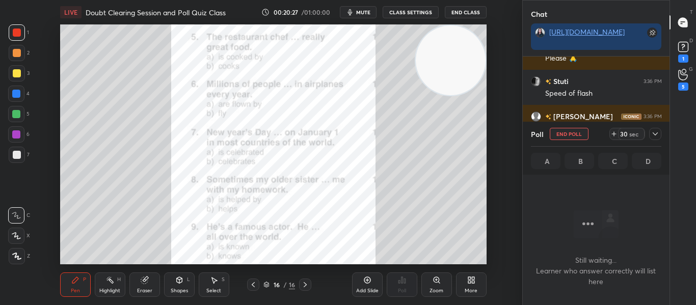
scroll to position [171, 144]
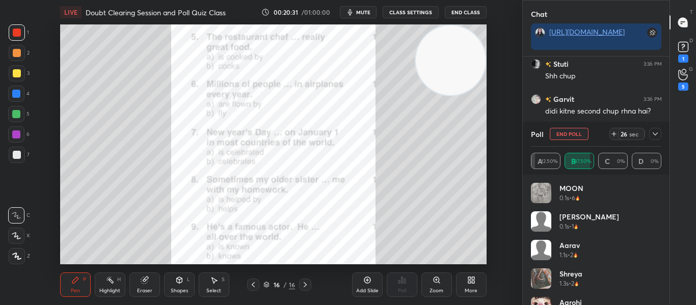
click at [654, 135] on icon at bounding box center [655, 134] width 8 height 8
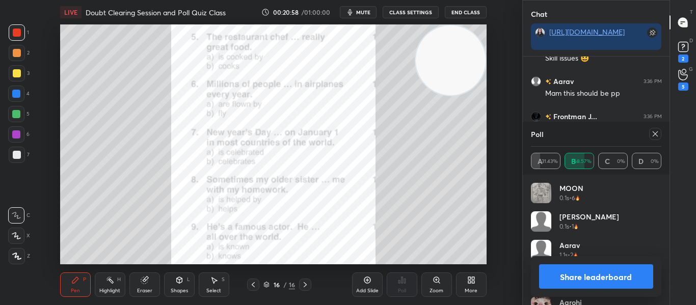
click at [656, 135] on icon at bounding box center [654, 133] width 5 height 5
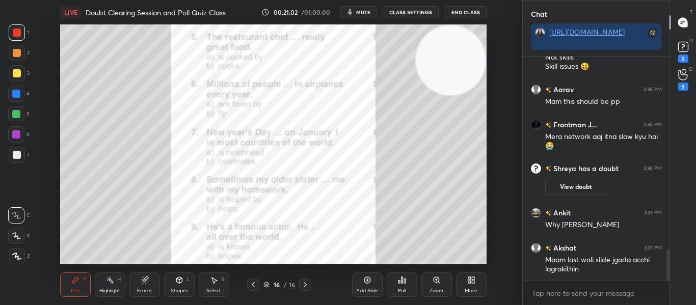
click at [398, 280] on icon at bounding box center [402, 280] width 8 height 8
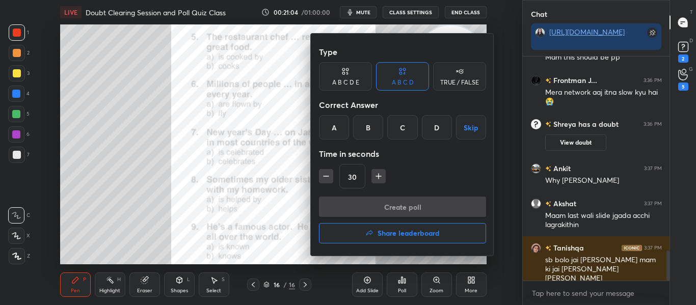
click at [339, 130] on div "A" at bounding box center [334, 127] width 30 height 24
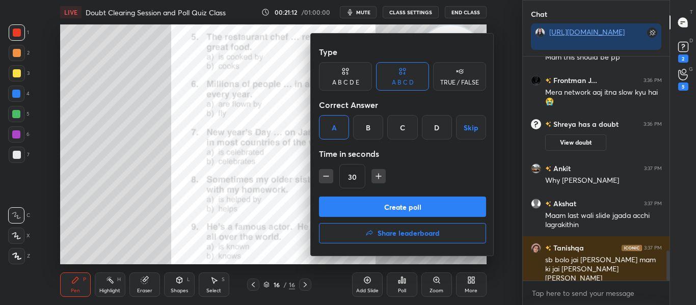
click at [382, 207] on button "Create poll" at bounding box center [402, 207] width 167 height 20
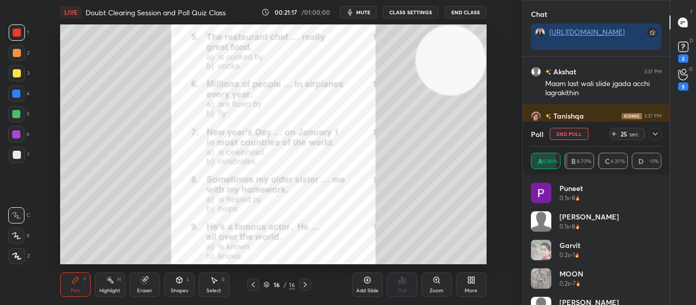
click at [656, 138] on div at bounding box center [655, 134] width 12 height 12
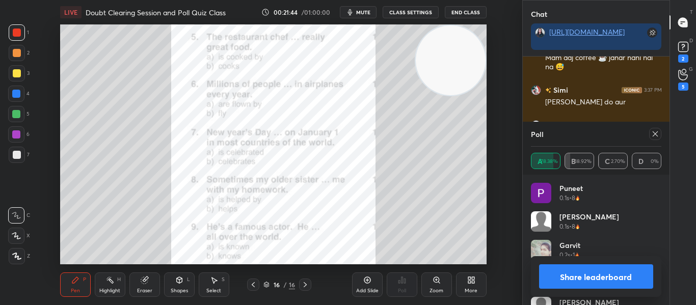
click at [656, 138] on div at bounding box center [655, 134] width 12 height 12
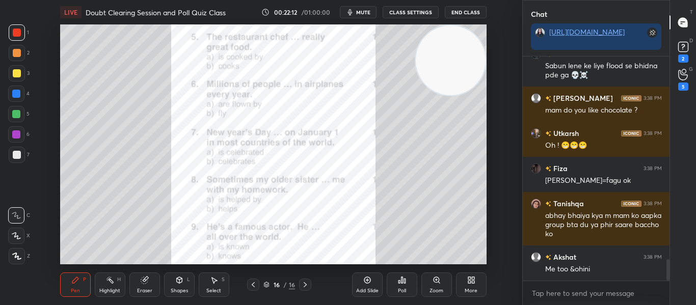
click at [410, 283] on div "Poll" at bounding box center [401, 284] width 31 height 24
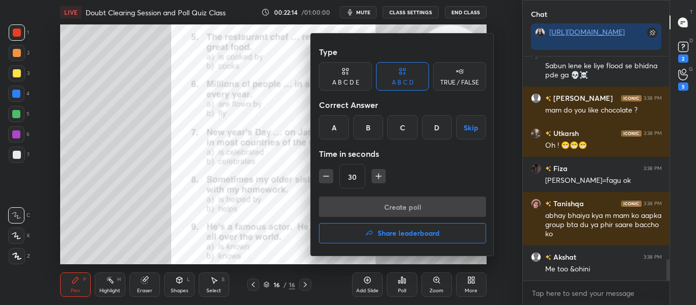
click at [374, 133] on div "B" at bounding box center [368, 127] width 30 height 24
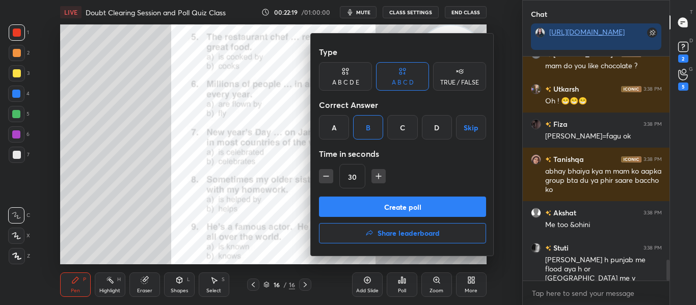
click at [398, 204] on button "Create poll" at bounding box center [402, 207] width 167 height 20
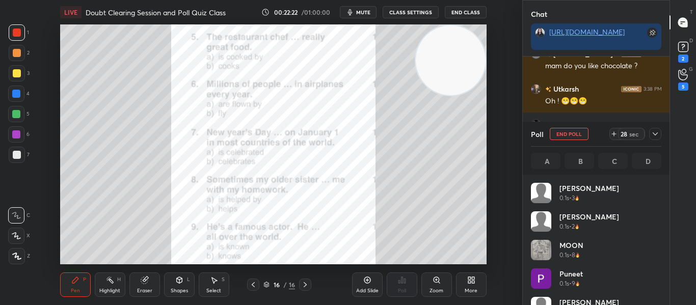
click at [659, 138] on div at bounding box center [655, 134] width 12 height 12
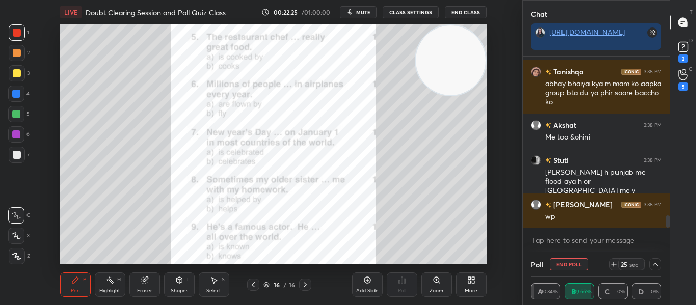
click at [669, 216] on div "T Messages (T) D Doubts (D) 2 G Raise Hand (G) 5" at bounding box center [682, 152] width 26 height 305
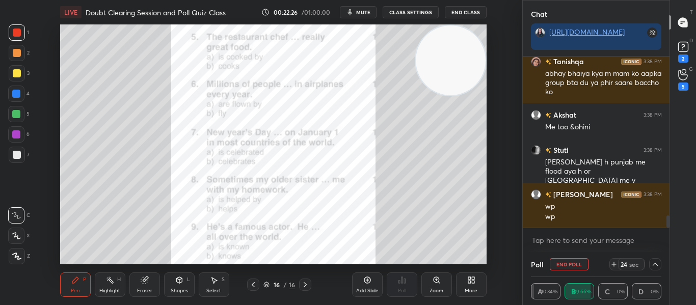
click at [669, 216] on div "T Messages (T) D Doubts (D) 2 G Raise Hand (G) 5" at bounding box center [682, 152] width 26 height 305
click at [669, 213] on div "Chat https://t.me/AnamikasChampsofUnacademy Fiza 3:38 PM Falguni=fagu ok Tanish…" at bounding box center [609, 152] width 174 height 305
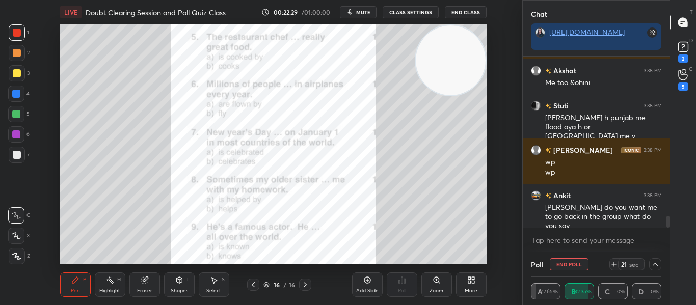
click at [668, 219] on div at bounding box center [667, 222] width 3 height 12
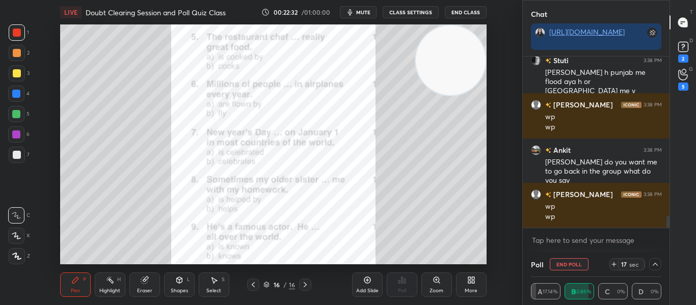
drag, startPoint x: 668, startPoint y: 219, endPoint x: 667, endPoint y: 248, distance: 28.5
click at [667, 248] on div "Akshat 3:38 PM Me too &ohini Stuti 3:38 PM Arey h punjab me flood aya h or jamm…" at bounding box center [595, 155] width 147 height 196
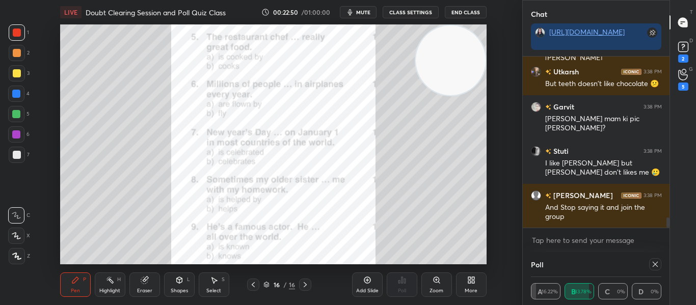
scroll to position [67, 127]
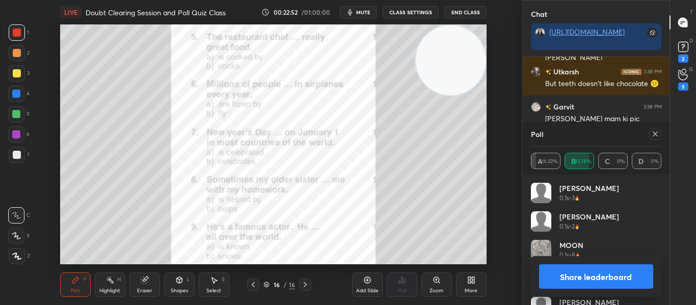
click at [653, 134] on icon at bounding box center [655, 134] width 8 height 8
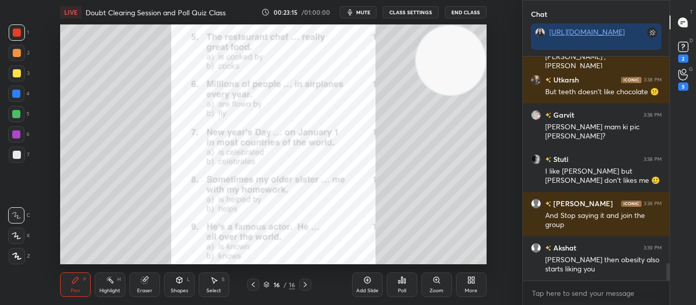
click at [398, 291] on div "Poll" at bounding box center [402, 290] width 8 height 5
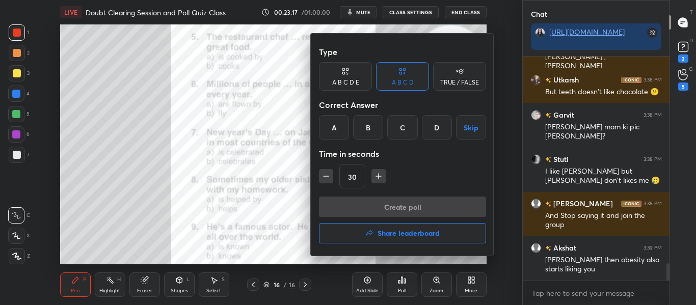
click at [338, 131] on div "A" at bounding box center [334, 127] width 30 height 24
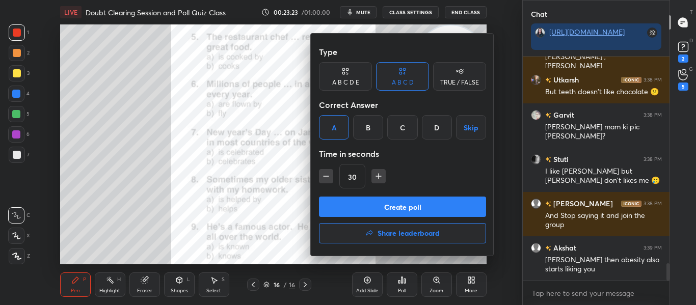
click at [391, 210] on button "Create poll" at bounding box center [402, 207] width 167 height 20
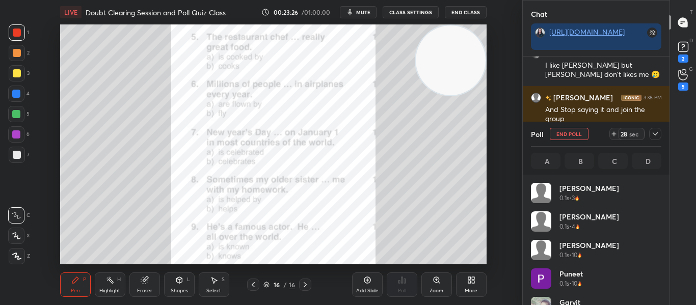
scroll to position [4, 4]
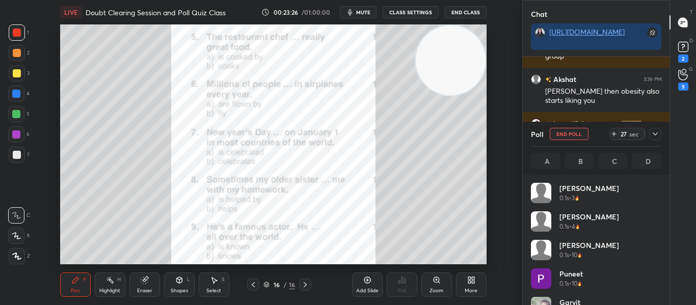
click at [652, 136] on icon at bounding box center [655, 134] width 8 height 8
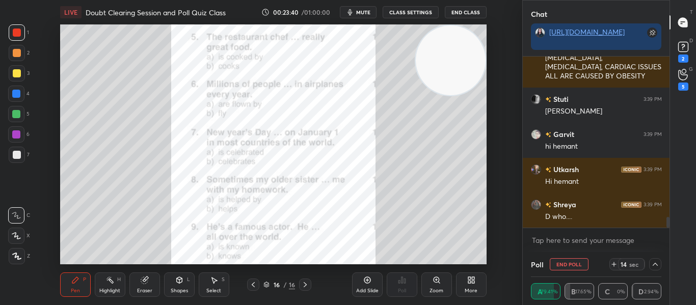
click at [667, 226] on div at bounding box center [667, 222] width 3 height 11
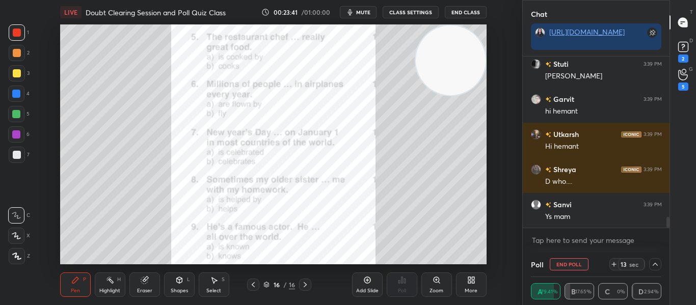
drag, startPoint x: 667, startPoint y: 226, endPoint x: 667, endPoint y: 234, distance: 8.7
click at [667, 234] on div "MOON 3:39 PM DIABETES, HYPERTENSION, CARDIAC ISSUES ALL ARE CAUSED BY OBESITY S…" at bounding box center [595, 155] width 147 height 196
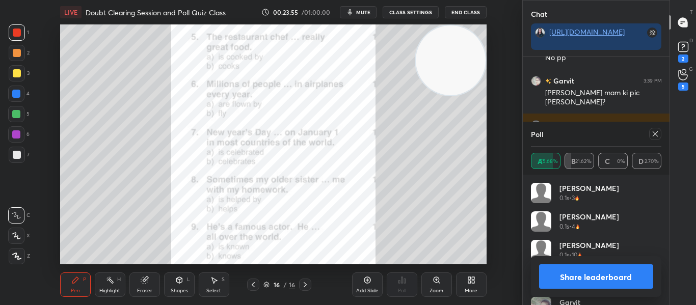
scroll to position [2821, 0]
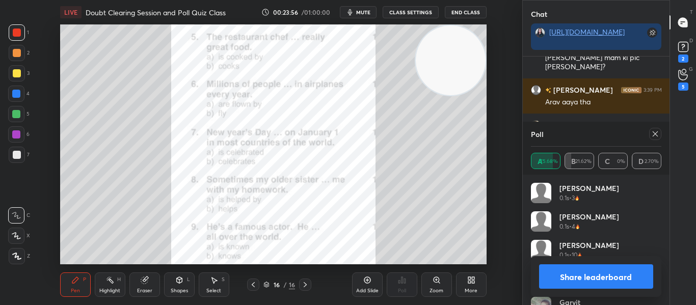
click at [656, 131] on icon at bounding box center [655, 134] width 8 height 8
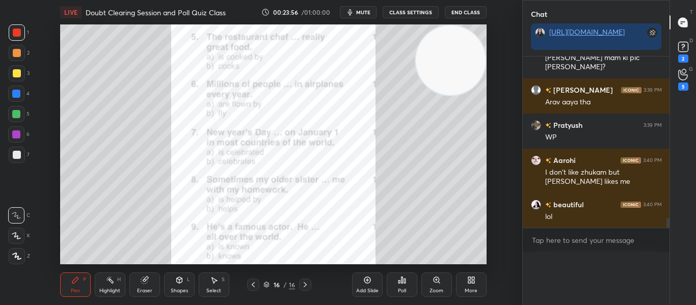
scroll to position [2856, 0]
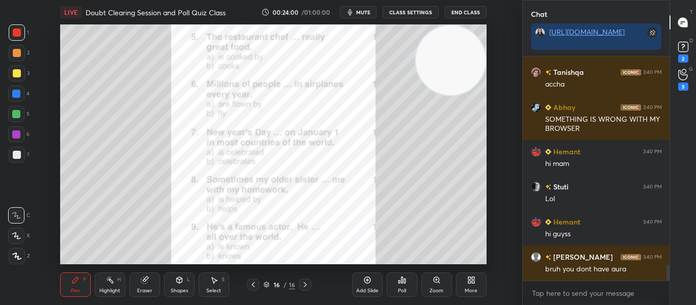
click at [250, 285] on icon at bounding box center [253, 285] width 8 height 8
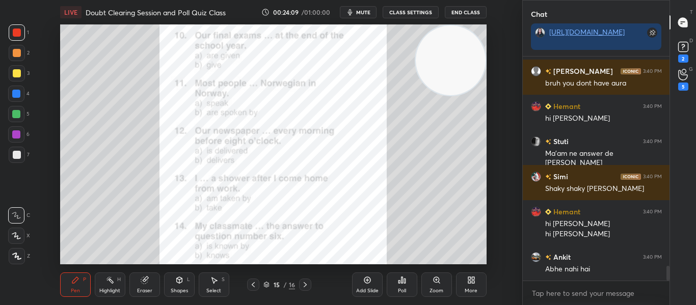
click at [409, 285] on div "Poll" at bounding box center [401, 284] width 31 height 24
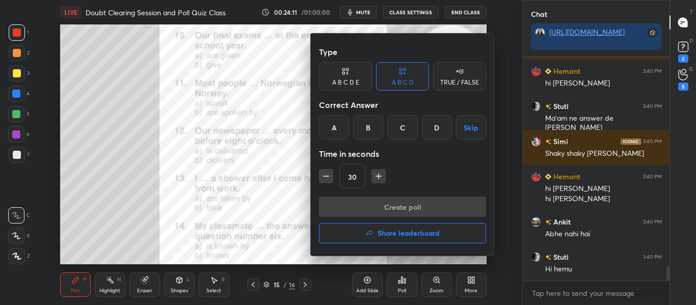
click at [343, 138] on div "A" at bounding box center [334, 127] width 30 height 24
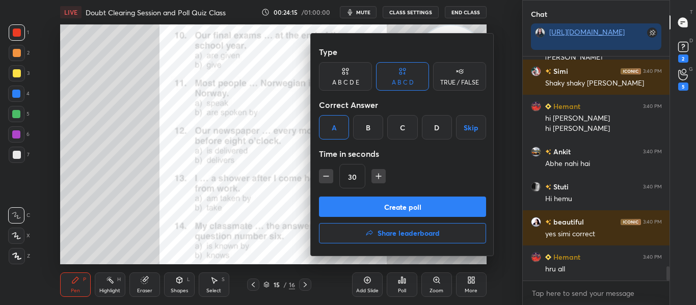
click at [390, 211] on button "Create poll" at bounding box center [402, 207] width 167 height 20
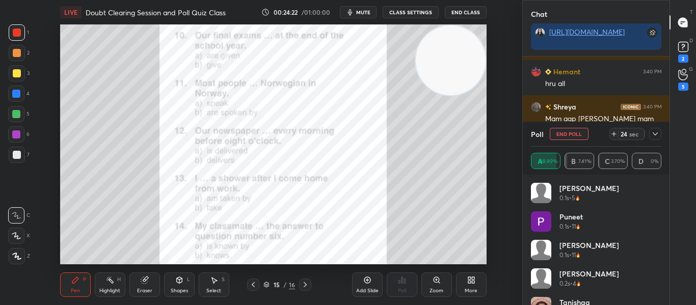
click at [651, 135] on icon at bounding box center [655, 134] width 8 height 8
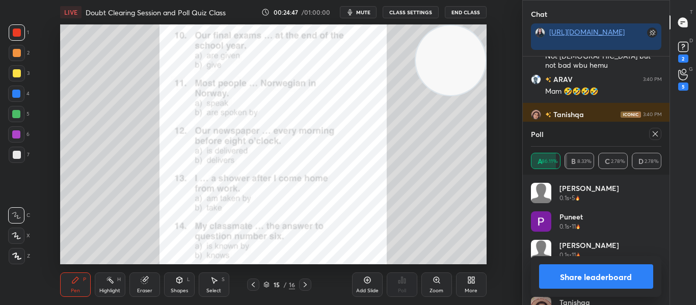
click at [651, 135] on icon at bounding box center [655, 134] width 8 height 8
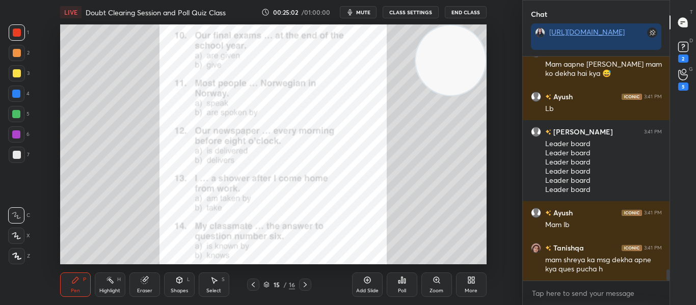
click at [408, 282] on div "Poll" at bounding box center [401, 284] width 31 height 24
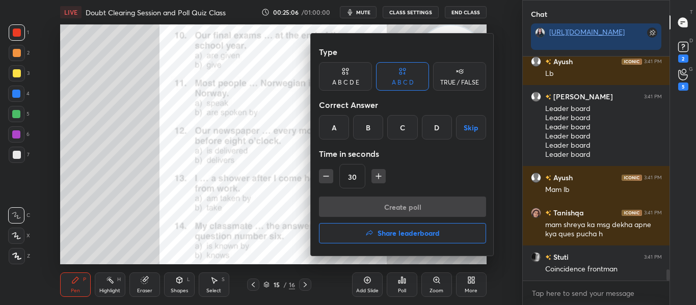
click at [388, 227] on button "Share leaderboard" at bounding box center [402, 233] width 167 height 20
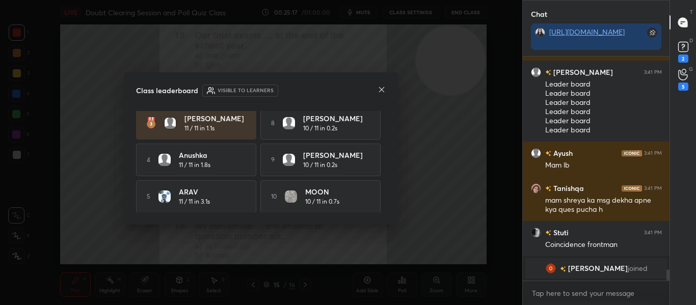
click at [384, 91] on icon at bounding box center [381, 90] width 8 height 8
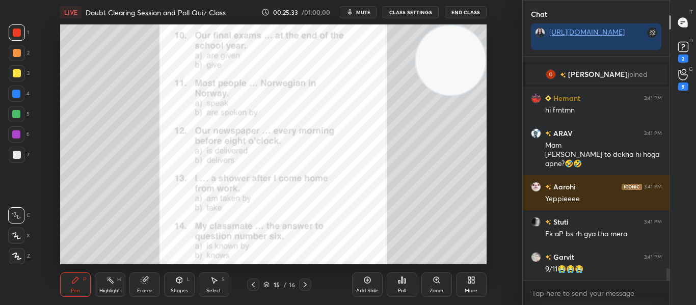
click at [404, 287] on div "Poll" at bounding box center [401, 284] width 31 height 24
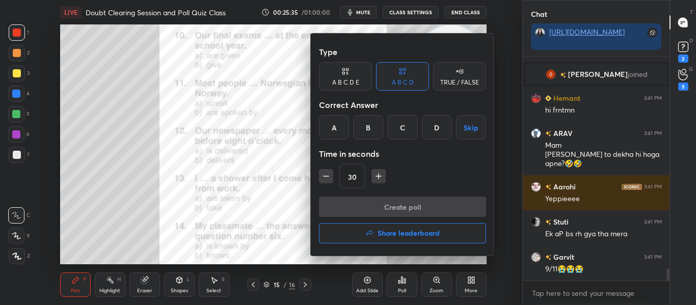
click at [342, 132] on div "A" at bounding box center [334, 127] width 30 height 24
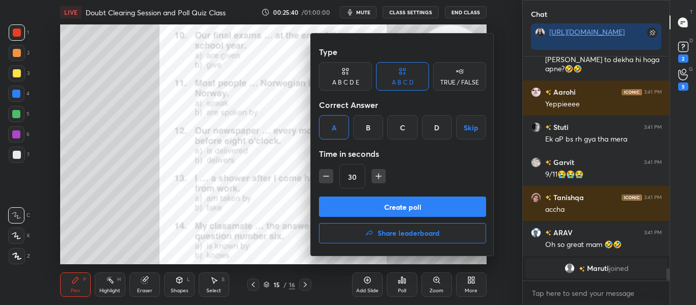
click at [397, 205] on button "Create poll" at bounding box center [402, 207] width 167 height 20
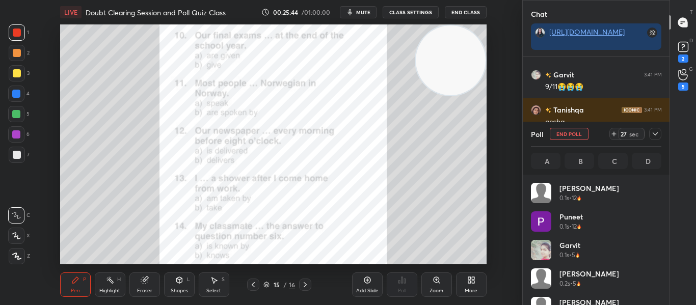
click at [654, 131] on icon at bounding box center [655, 134] width 8 height 8
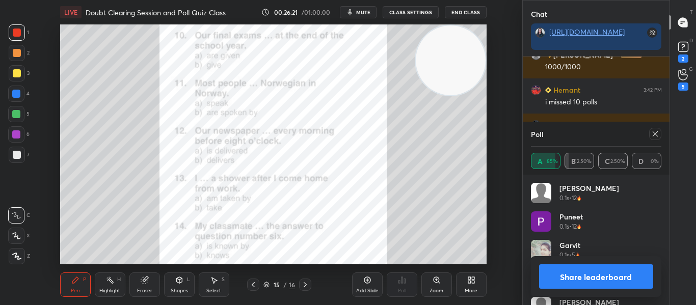
scroll to position [4374, 0]
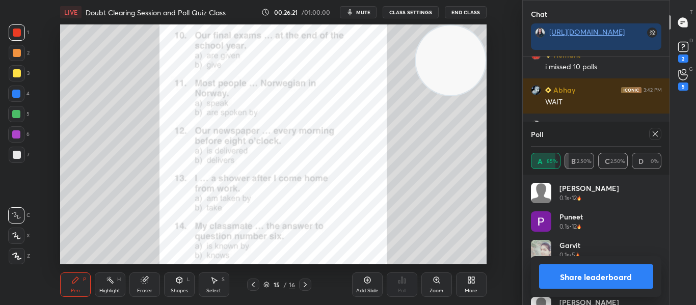
click at [657, 129] on div at bounding box center [655, 134] width 12 height 12
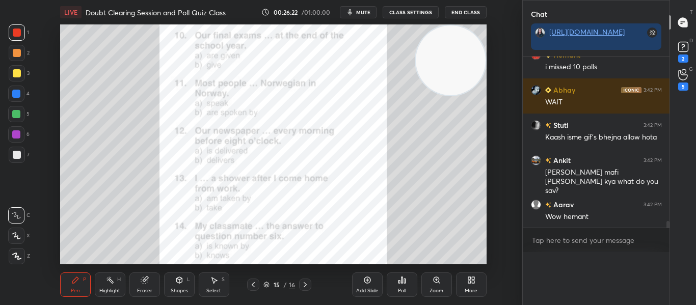
scroll to position [1, 4]
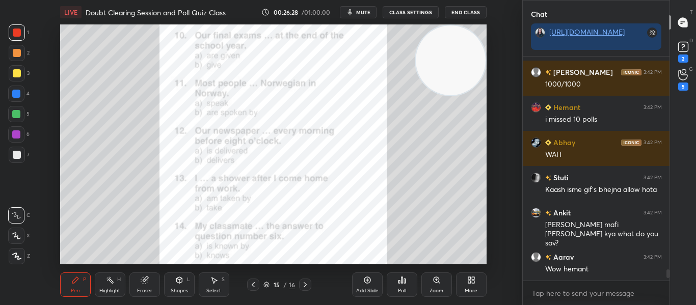
click at [411, 282] on div "Poll" at bounding box center [401, 284] width 31 height 24
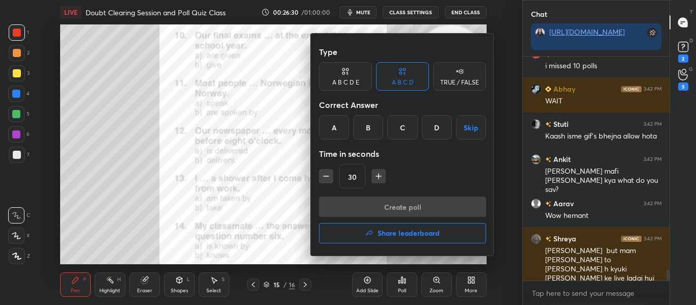
click at [334, 126] on div "A" at bounding box center [334, 127] width 30 height 24
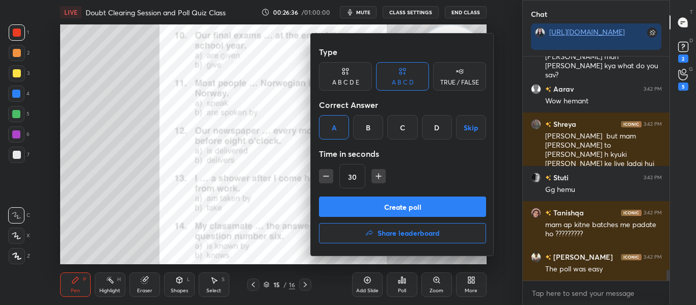
click at [380, 201] on button "Create poll" at bounding box center [402, 207] width 167 height 20
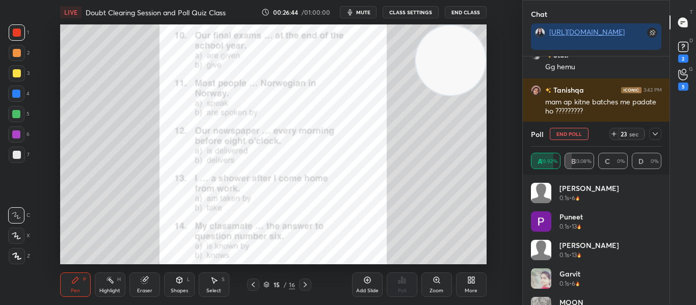
click at [650, 131] on div at bounding box center [655, 134] width 12 height 12
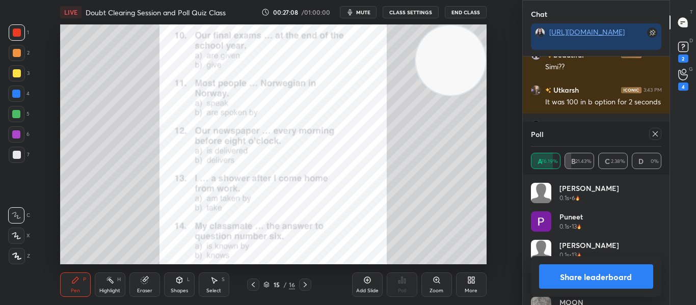
click at [656, 135] on icon at bounding box center [654, 133] width 5 height 5
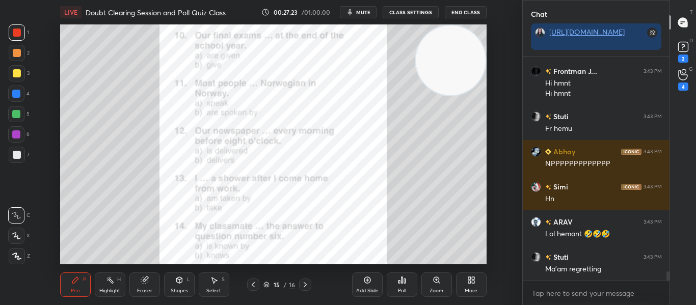
click at [399, 284] on div "Poll" at bounding box center [401, 284] width 31 height 24
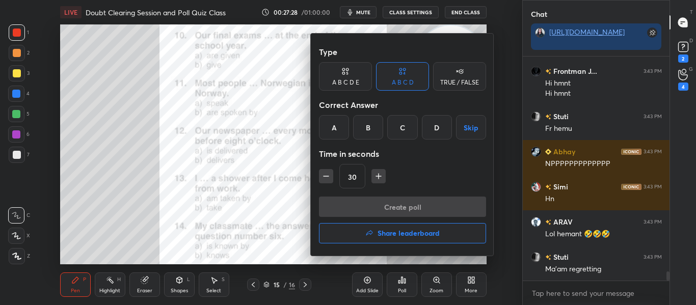
click at [400, 290] on div at bounding box center [348, 152] width 696 height 305
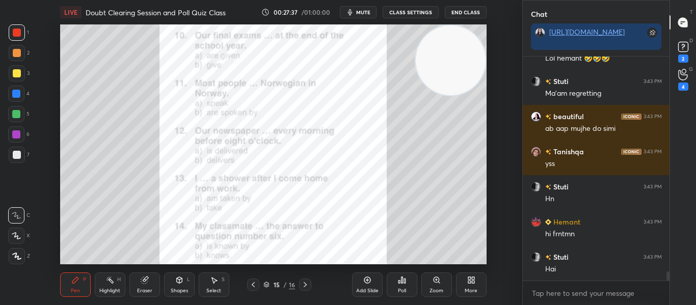
click at [400, 290] on div "Poll" at bounding box center [402, 290] width 8 height 5
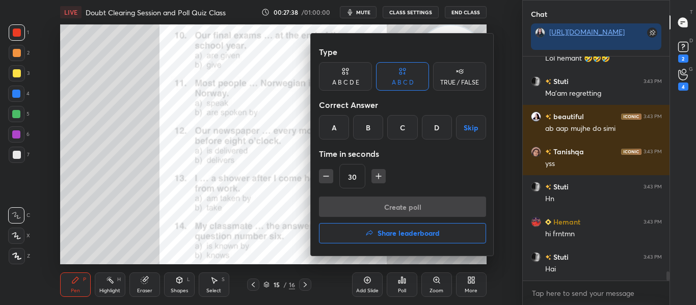
click at [400, 290] on div at bounding box center [348, 152] width 696 height 305
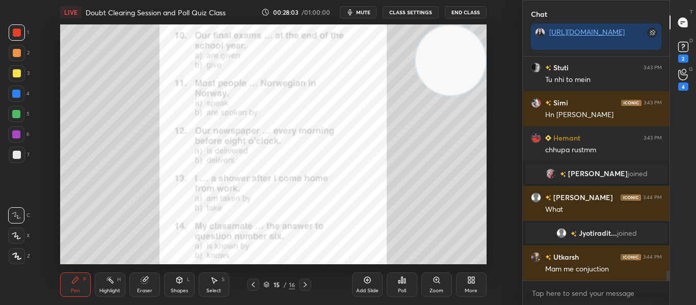
click at [400, 290] on div "Poll" at bounding box center [402, 290] width 8 height 5
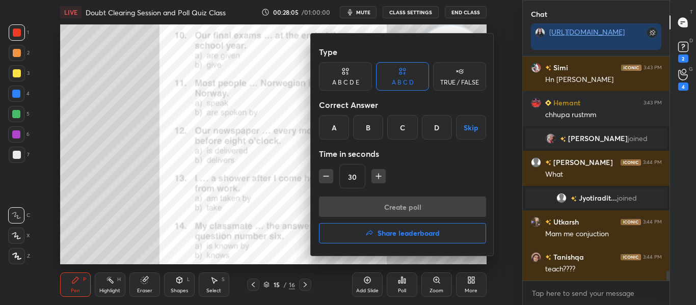
click at [365, 129] on div "B" at bounding box center [368, 127] width 30 height 24
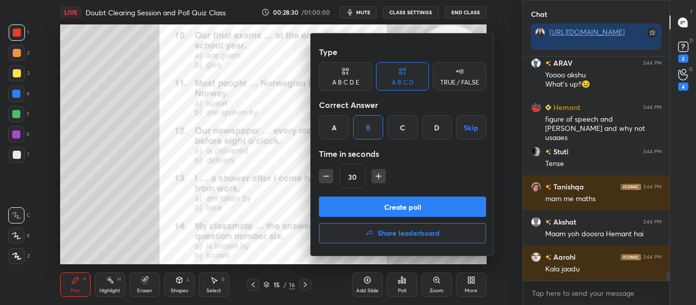
scroll to position [5470, 0]
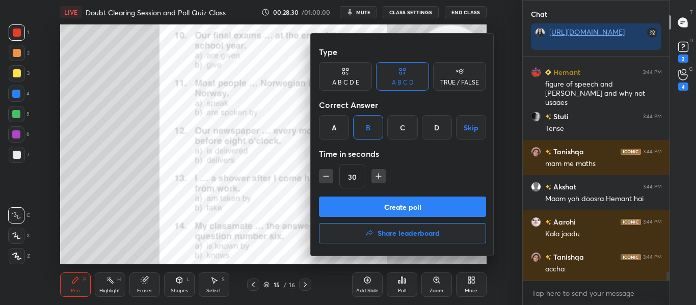
click at [389, 209] on button "Create poll" at bounding box center [402, 207] width 167 height 20
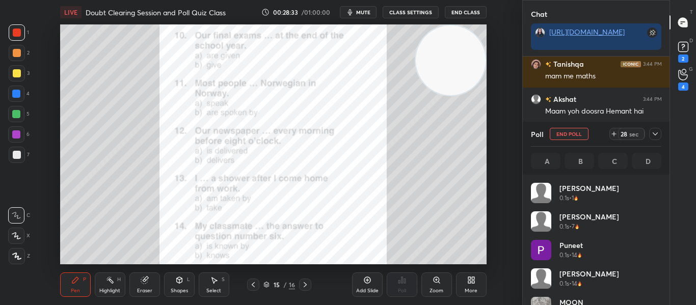
scroll to position [119, 127]
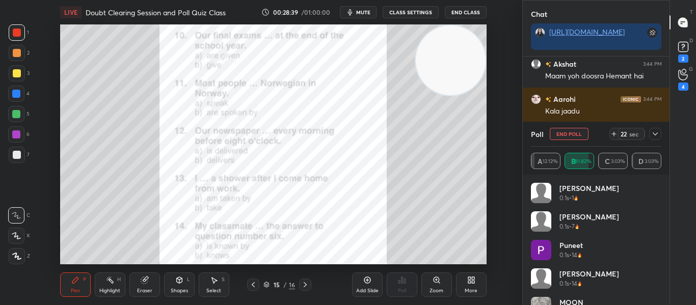
click at [653, 137] on icon at bounding box center [655, 134] width 8 height 8
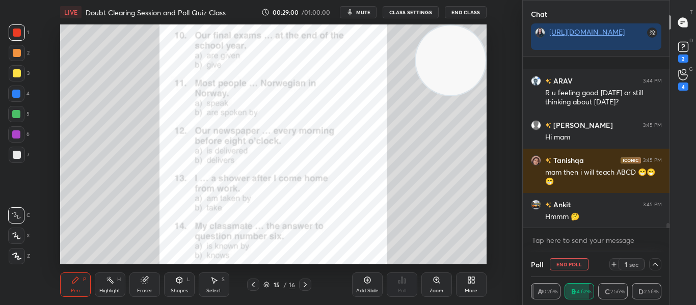
scroll to position [5946, 0]
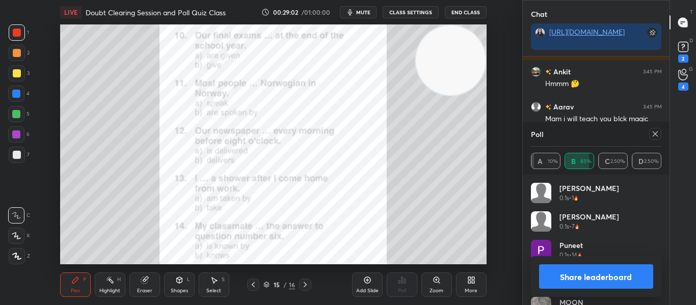
click at [654, 135] on icon at bounding box center [655, 134] width 8 height 8
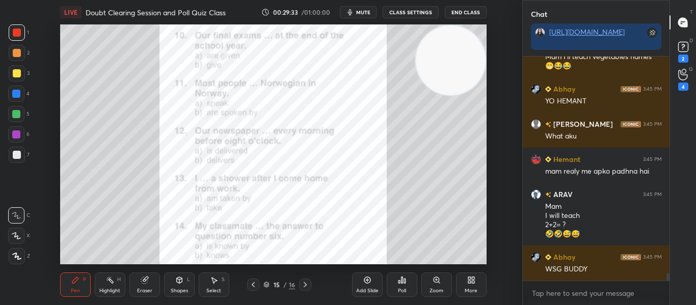
click at [403, 281] on icon at bounding box center [402, 280] width 8 height 8
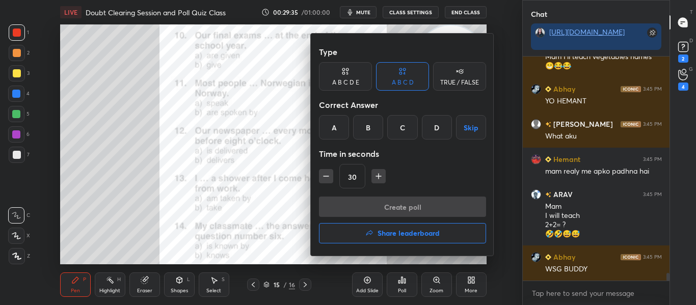
click at [374, 125] on div "B" at bounding box center [368, 127] width 30 height 24
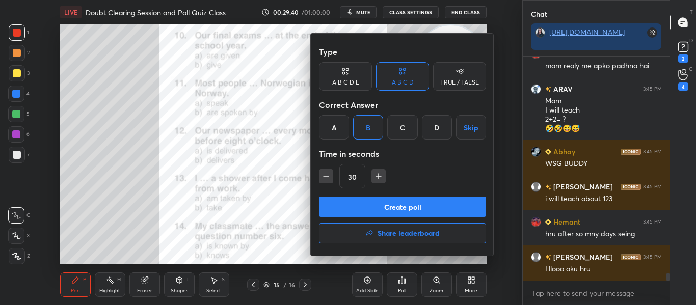
click at [385, 203] on button "Create poll" at bounding box center [402, 207] width 167 height 20
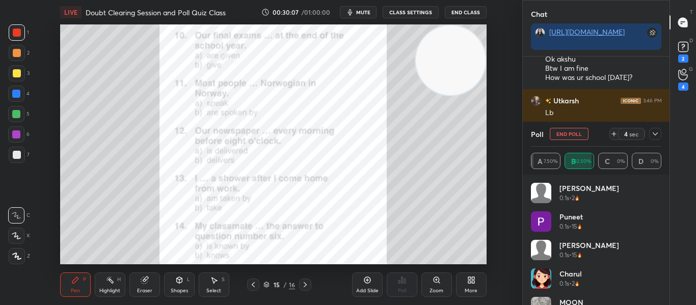
scroll to position [6468, 0]
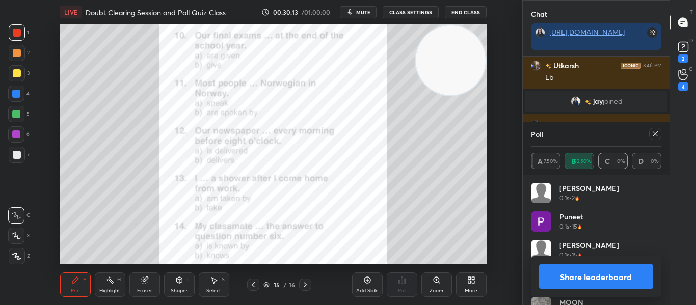
click at [659, 132] on div at bounding box center [655, 134] width 12 height 12
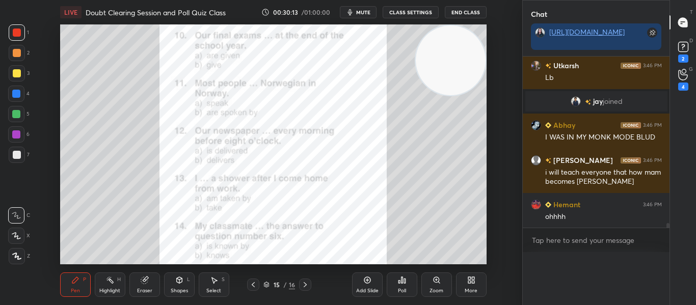
scroll to position [4, 4]
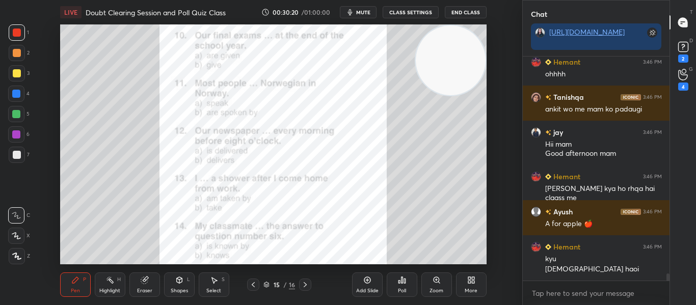
click at [254, 286] on icon at bounding box center [253, 284] width 3 height 5
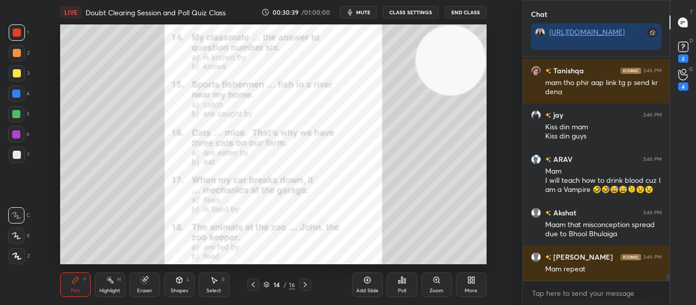
click at [403, 284] on icon at bounding box center [402, 280] width 8 height 8
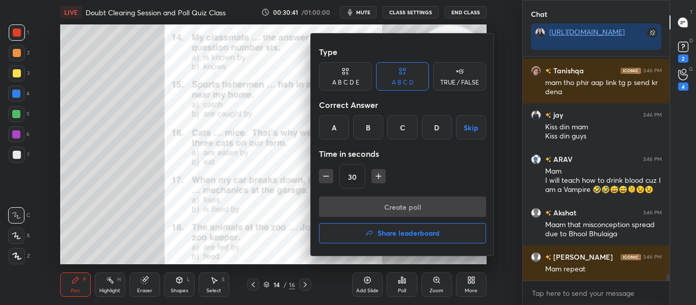
click at [331, 127] on div "A" at bounding box center [334, 127] width 30 height 24
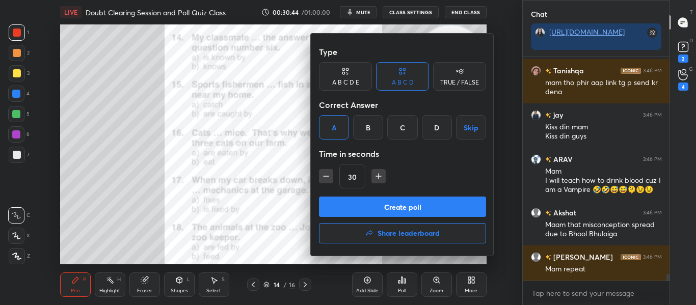
click at [366, 209] on button "Create poll" at bounding box center [402, 207] width 167 height 20
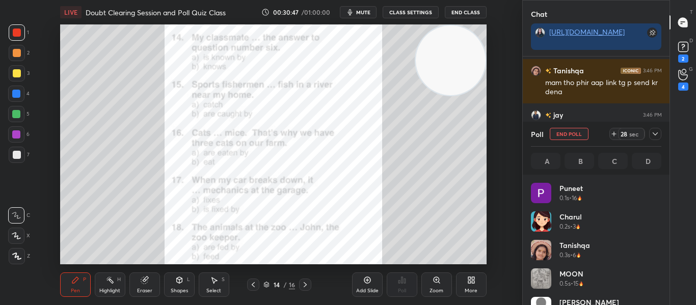
click at [653, 134] on icon at bounding box center [654, 133] width 5 height 3
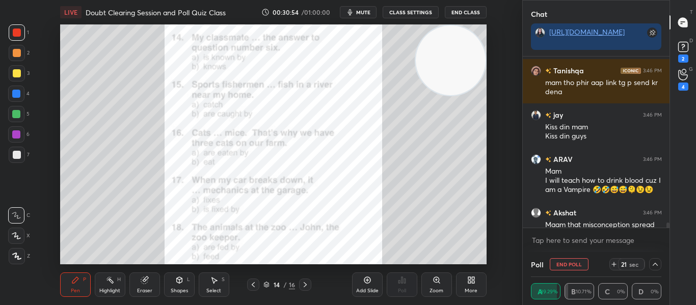
click at [668, 225] on div at bounding box center [667, 227] width 3 height 8
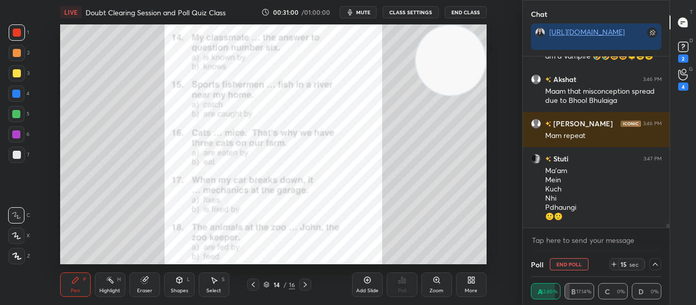
click at [668, 223] on div at bounding box center [666, 142] width 6 height 171
click at [667, 225] on div at bounding box center [667, 228] width 3 height 8
drag, startPoint x: 667, startPoint y: 225, endPoint x: 653, endPoint y: 297, distance: 73.7
click at [653, 297] on div "Chat https://t.me/AnamikasChampsofUnacademy jay 3:46 PM Kiss din mam Kiss din g…" at bounding box center [596, 152] width 148 height 305
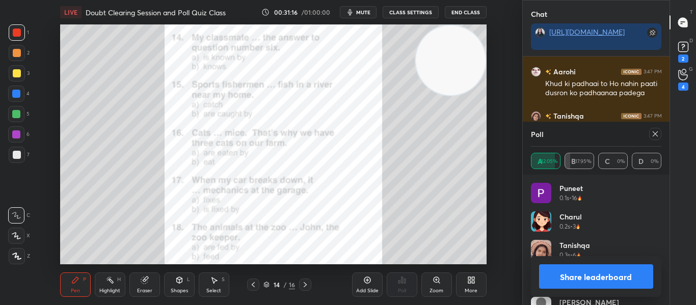
click at [658, 129] on div at bounding box center [655, 134] width 12 height 12
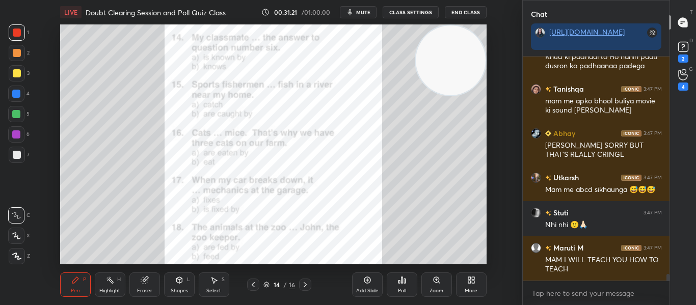
click at [668, 278] on div at bounding box center [667, 278] width 3 height 8
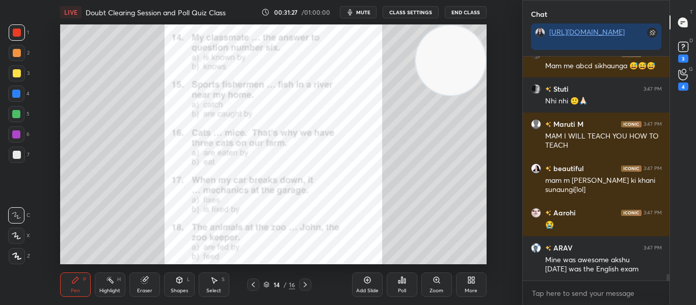
drag, startPoint x: 668, startPoint y: 278, endPoint x: 665, endPoint y: 298, distance: 20.0
click at [665, 298] on div "Abhay 3:47 PM ARAV SORRY BUT THAT'S REALLY CRINGE Utkarsh 3:47 PM Mam me abcd s…" at bounding box center [595, 181] width 147 height 248
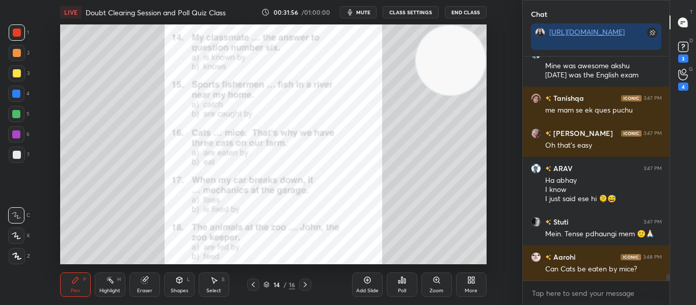
scroll to position [7578, 0]
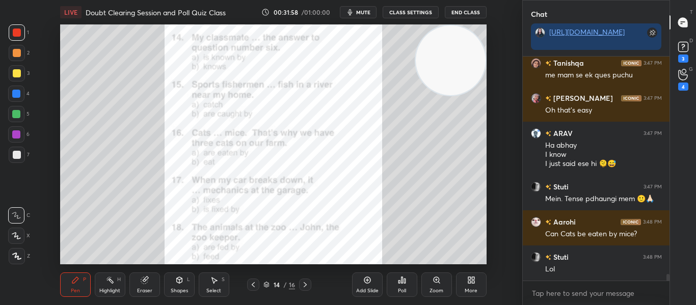
click at [402, 282] on icon at bounding box center [402, 280] width 2 height 6
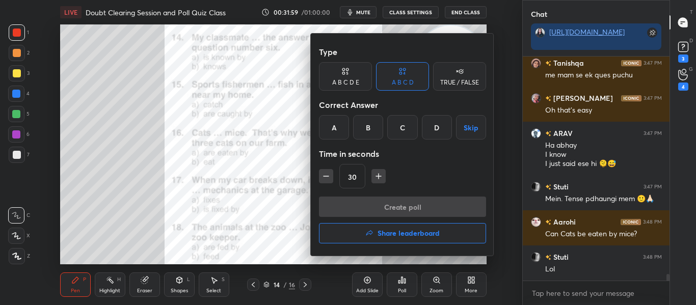
scroll to position [7613, 0]
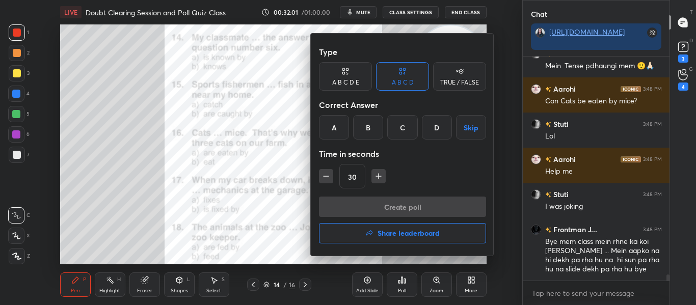
click at [362, 128] on div "B" at bounding box center [368, 127] width 30 height 24
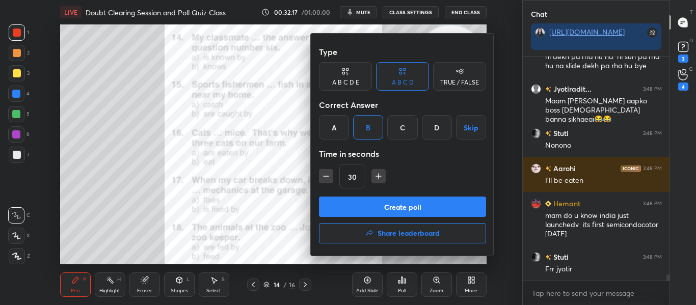
scroll to position [7949, 0]
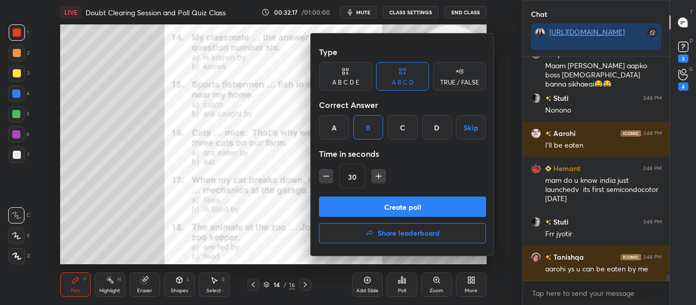
click at [392, 207] on button "Create poll" at bounding box center [402, 207] width 167 height 20
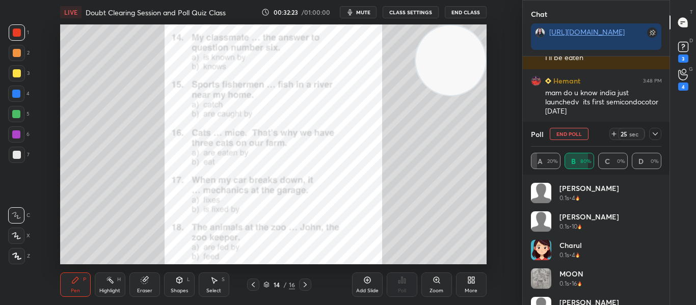
scroll to position [8090, 0]
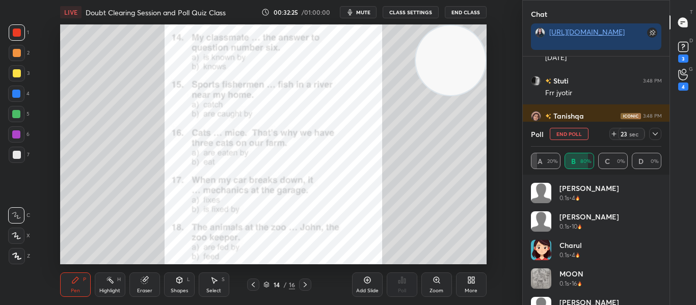
click at [651, 135] on icon at bounding box center [655, 134] width 8 height 8
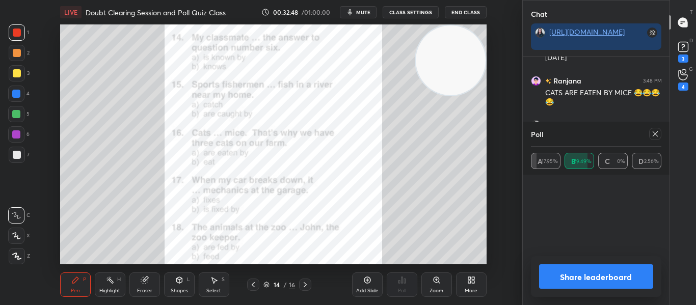
scroll to position [8523, 0]
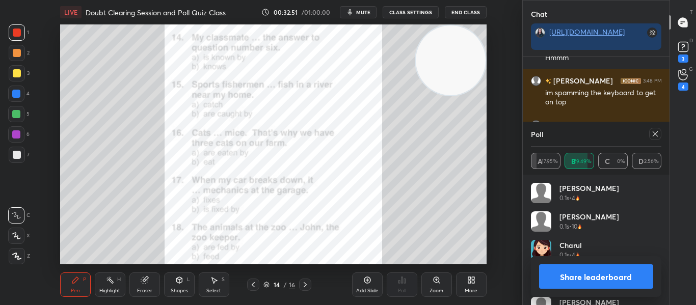
click at [654, 135] on icon at bounding box center [655, 134] width 8 height 8
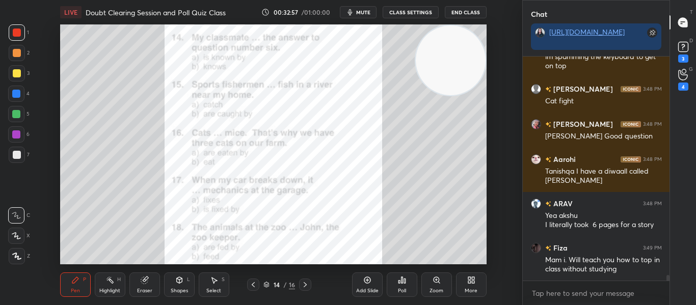
click at [402, 281] on icon at bounding box center [402, 280] width 2 height 6
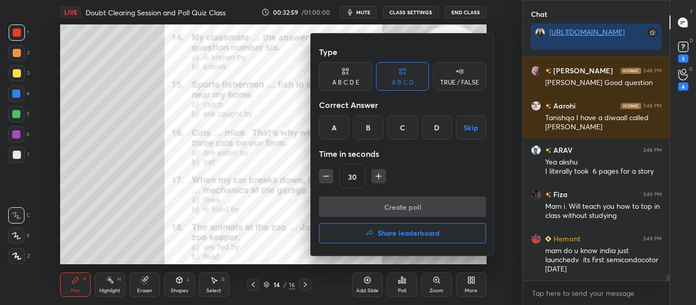
click at [363, 130] on div "B" at bounding box center [368, 127] width 30 height 24
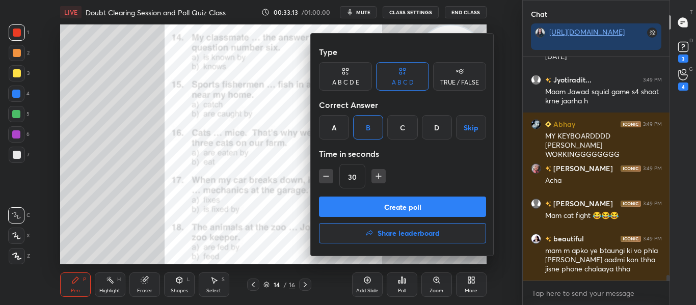
click at [367, 207] on button "Create poll" at bounding box center [402, 207] width 167 height 20
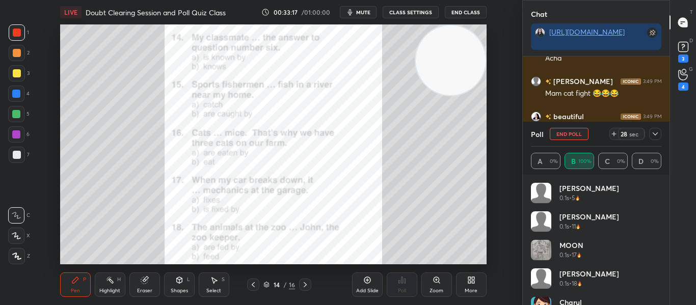
click at [655, 138] on div at bounding box center [655, 134] width 12 height 12
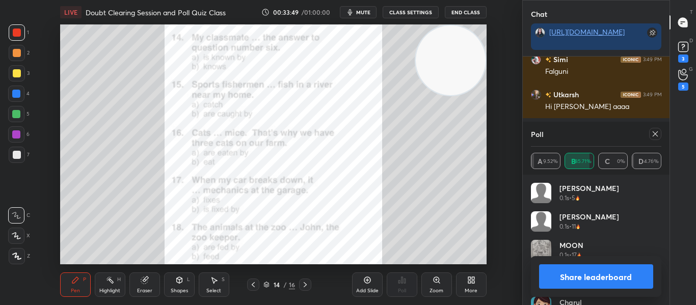
click at [654, 132] on icon at bounding box center [655, 134] width 8 height 8
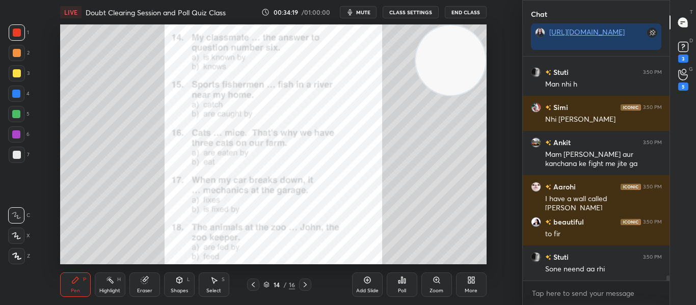
click at [405, 290] on div "Poll" at bounding box center [402, 290] width 8 height 5
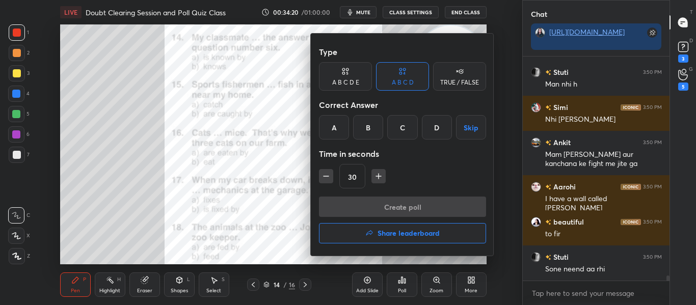
click at [328, 133] on div "A" at bounding box center [334, 127] width 30 height 24
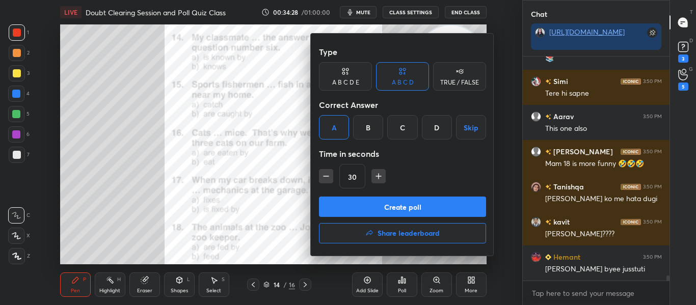
click at [354, 212] on button "Create poll" at bounding box center [402, 207] width 167 height 20
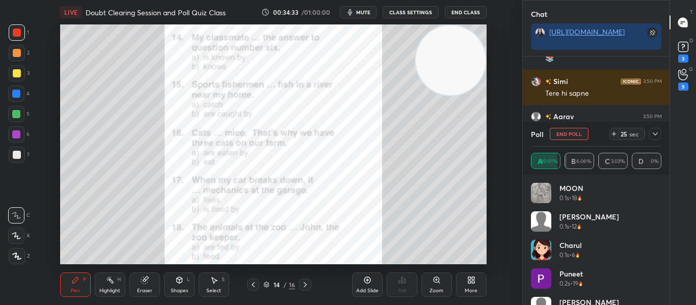
click at [652, 135] on icon at bounding box center [655, 134] width 8 height 8
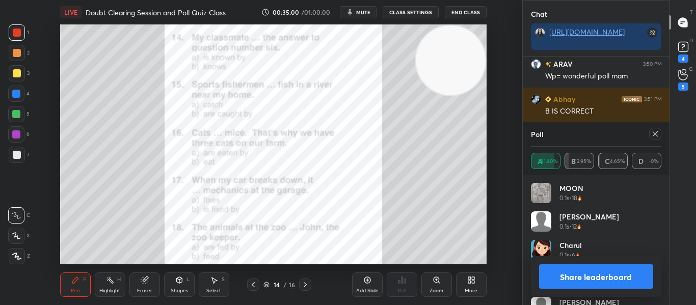
click at [652, 134] on icon at bounding box center [655, 134] width 8 height 8
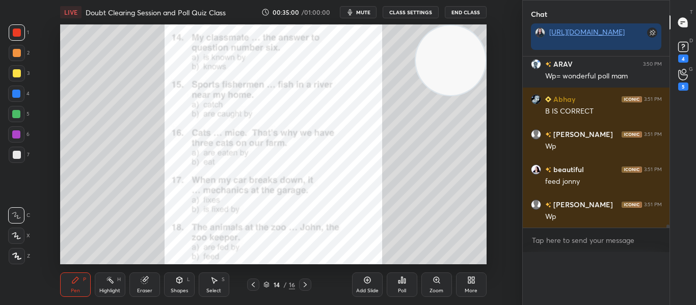
click at [652, 134] on div "Chat https://t.me/AnamikasChampsofUnacademy Tanishqa 3:50 PM aarohii m kaat dar…" at bounding box center [596, 152] width 148 height 305
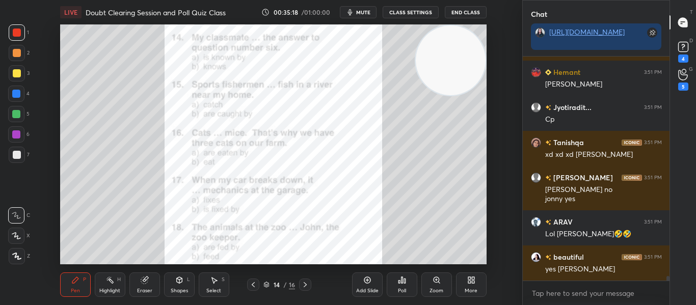
click at [669, 276] on div at bounding box center [667, 280] width 3 height 8
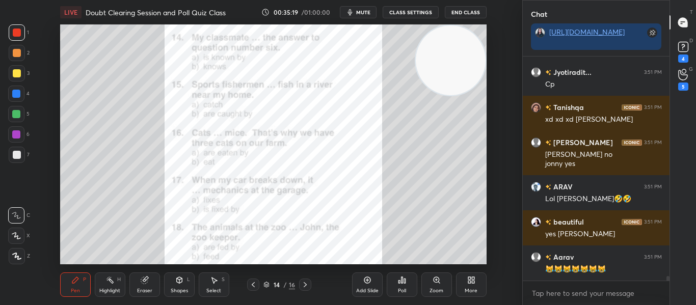
drag, startPoint x: 669, startPoint y: 276, endPoint x: 669, endPoint y: 286, distance: 9.2
click at [669, 286] on div "beautiful 3:51 PM ok simi Hemant 3:51 PM john ban gaya don Jyotiradit... 3:51 P…" at bounding box center [595, 181] width 147 height 248
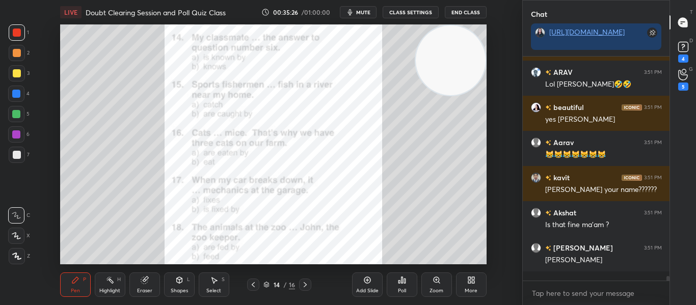
click at [270, 286] on div "14 / 16" at bounding box center [279, 284] width 32 height 9
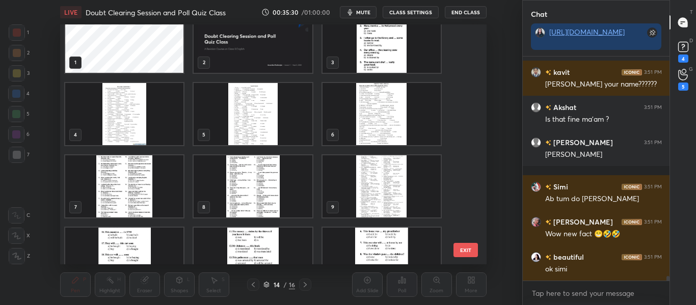
click at [238, 117] on img "grid" at bounding box center [252, 114] width 118 height 62
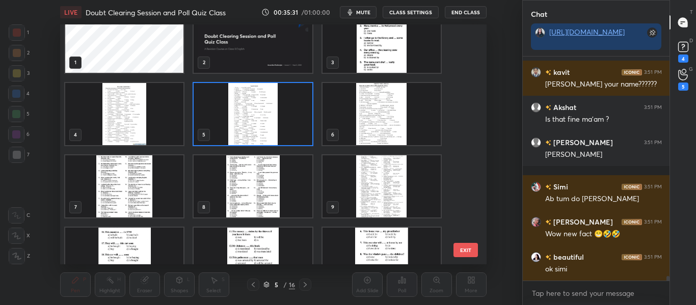
click at [238, 117] on img "grid" at bounding box center [252, 114] width 118 height 62
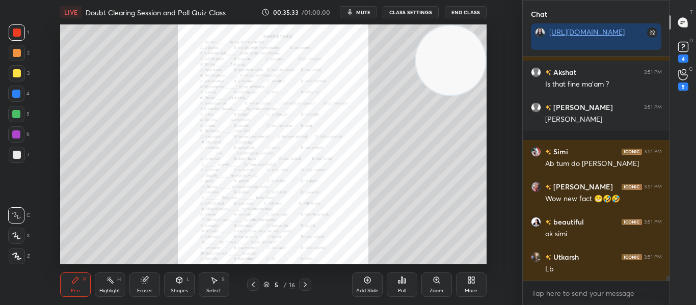
click at [439, 280] on icon at bounding box center [436, 280] width 6 height 6
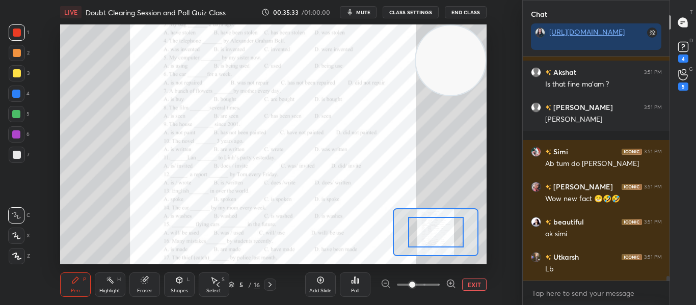
click at [439, 280] on span at bounding box center [418, 284] width 43 height 15
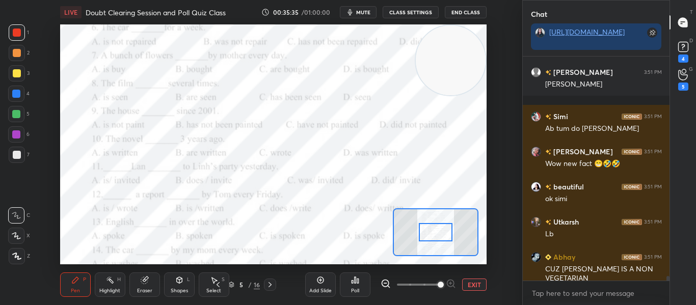
click at [441, 234] on div at bounding box center [435, 232] width 33 height 18
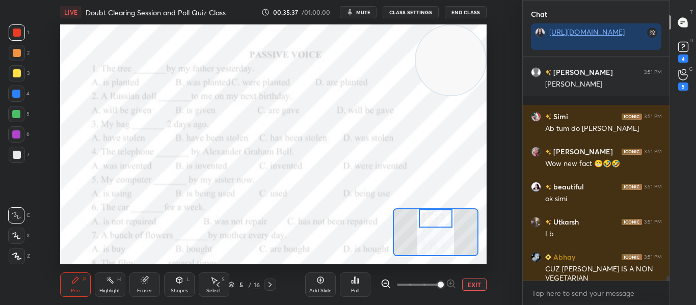
drag, startPoint x: 441, startPoint y: 234, endPoint x: 441, endPoint y: 215, distance: 18.8
click at [441, 215] on div at bounding box center [435, 218] width 33 height 18
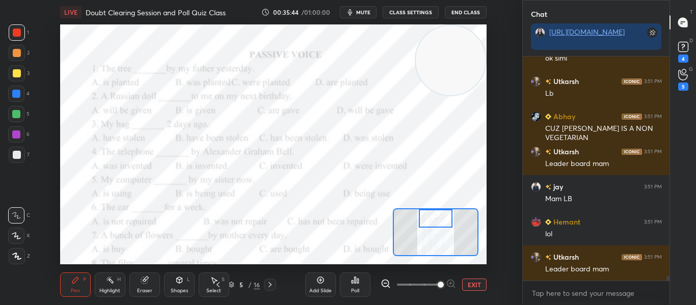
click at [357, 279] on icon at bounding box center [358, 281] width 2 height 5
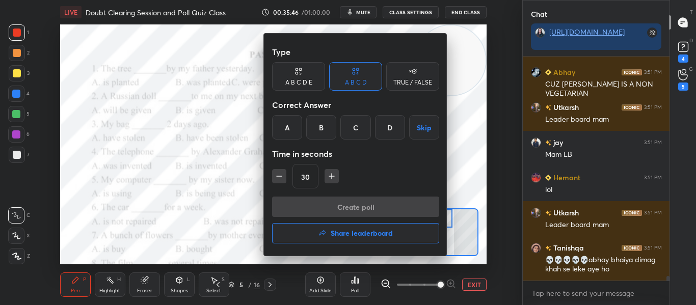
click at [309, 132] on div "B" at bounding box center [321, 127] width 30 height 24
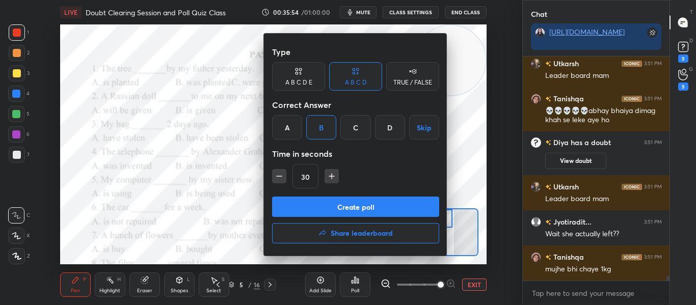
click at [319, 229] on icon "button" at bounding box center [322, 233] width 8 height 8
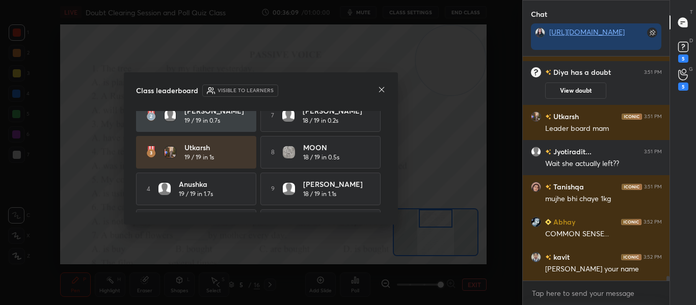
scroll to position [9, 0]
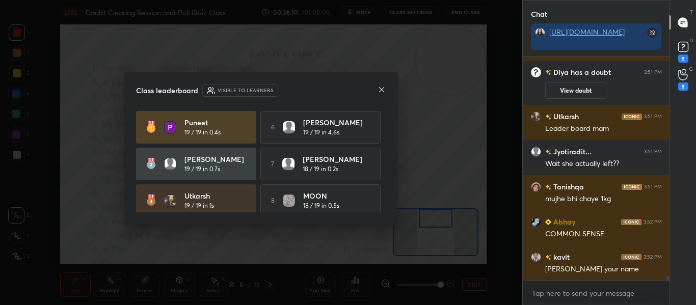
click at [381, 92] on icon at bounding box center [381, 90] width 8 height 8
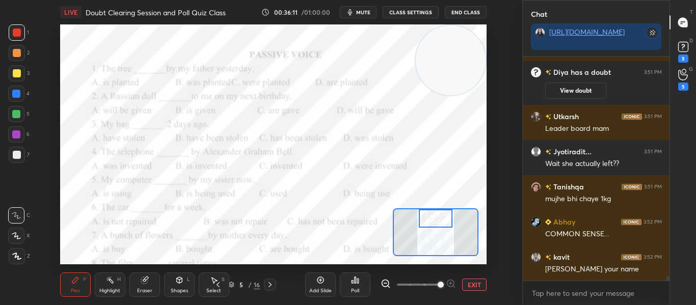
scroll to position [10482, 0]
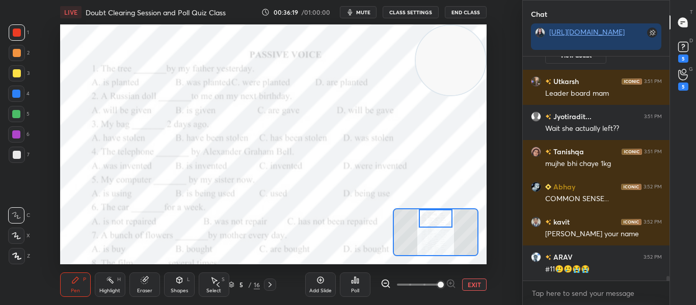
click at [363, 284] on div "Poll" at bounding box center [355, 284] width 31 height 24
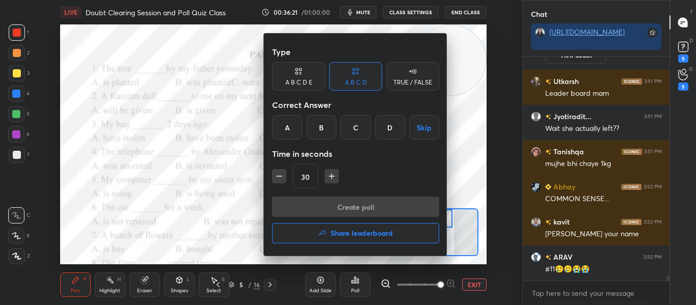
click at [322, 122] on div "B" at bounding box center [321, 127] width 30 height 24
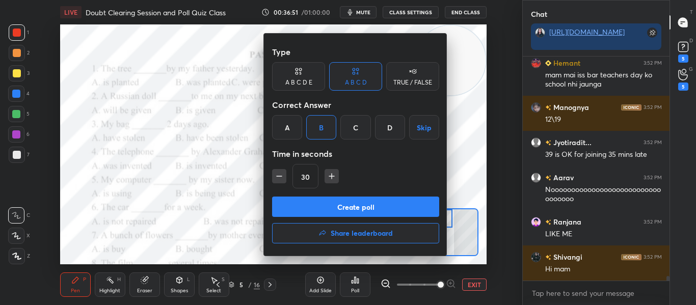
scroll to position [10887, 0]
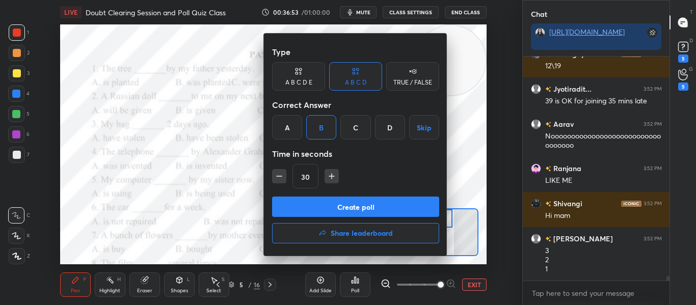
click at [338, 208] on button "Create poll" at bounding box center [355, 207] width 167 height 20
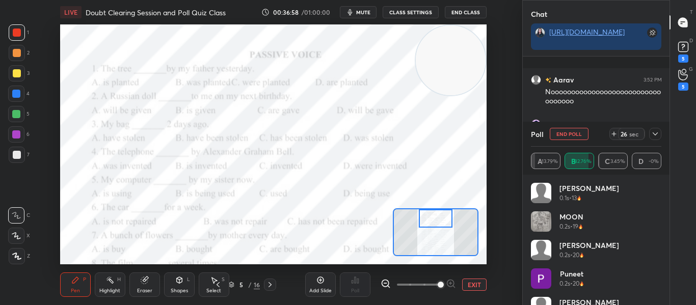
scroll to position [11019, 0]
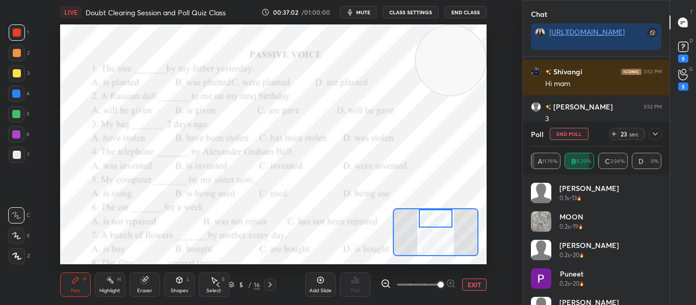
click at [656, 133] on icon at bounding box center [654, 133] width 5 height 3
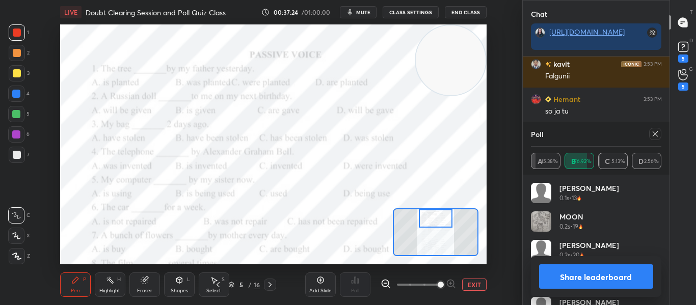
scroll to position [4, 4]
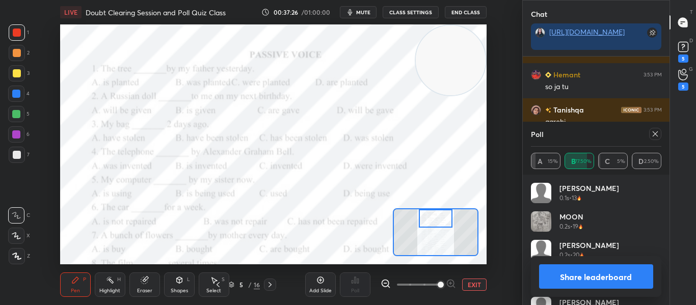
click at [654, 135] on icon at bounding box center [655, 134] width 8 height 8
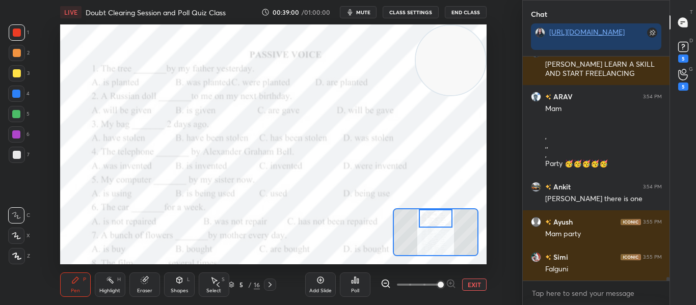
scroll to position [13639, 0]
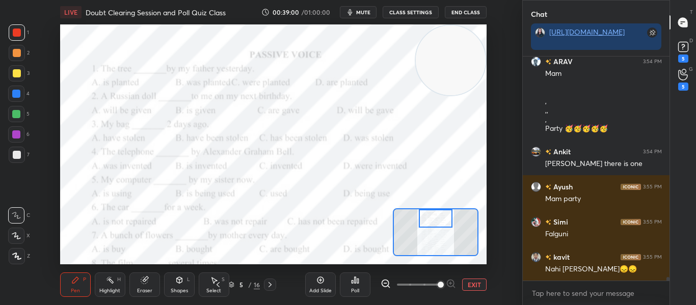
click at [351, 286] on div "Poll" at bounding box center [355, 284] width 31 height 24
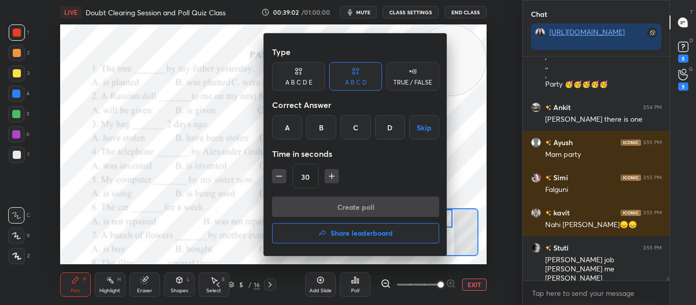
click at [285, 129] on div "A" at bounding box center [287, 127] width 30 height 24
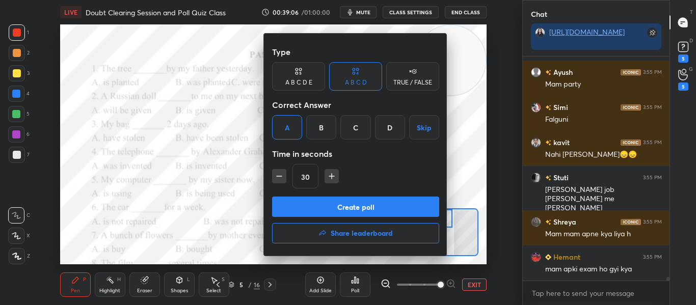
scroll to position [13789, 0]
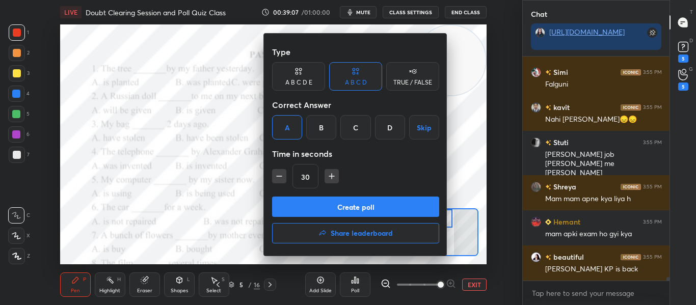
click at [363, 207] on button "Create poll" at bounding box center [355, 207] width 167 height 20
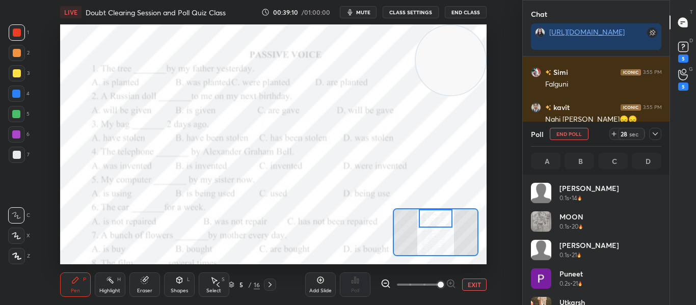
scroll to position [4, 4]
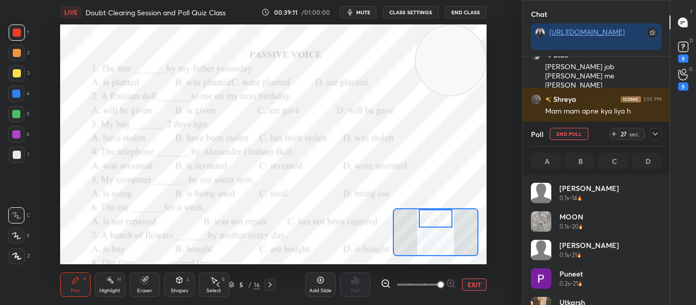
click at [655, 137] on icon at bounding box center [655, 134] width 8 height 8
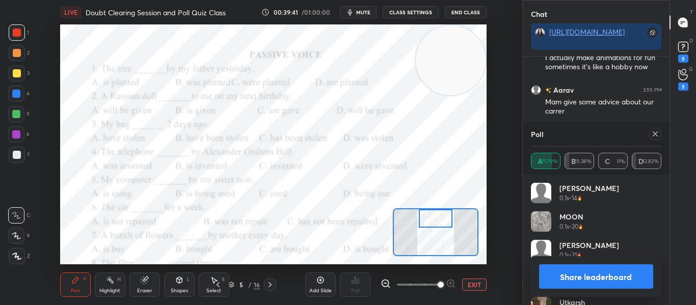
click at [658, 138] on div at bounding box center [655, 134] width 12 height 12
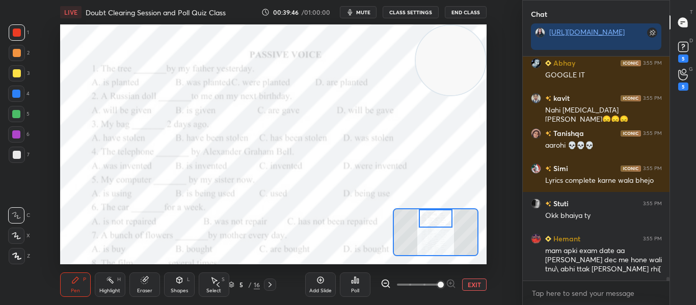
click at [345, 281] on div "Poll" at bounding box center [355, 284] width 31 height 24
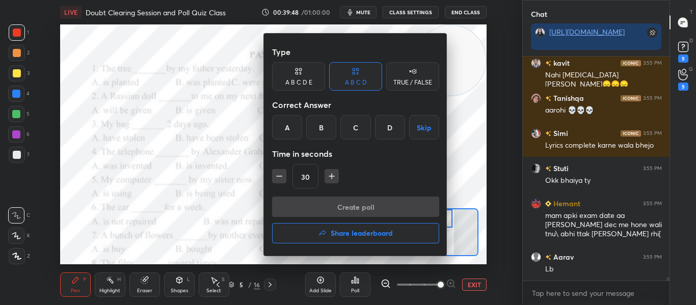
click at [347, 133] on div "C" at bounding box center [355, 127] width 30 height 24
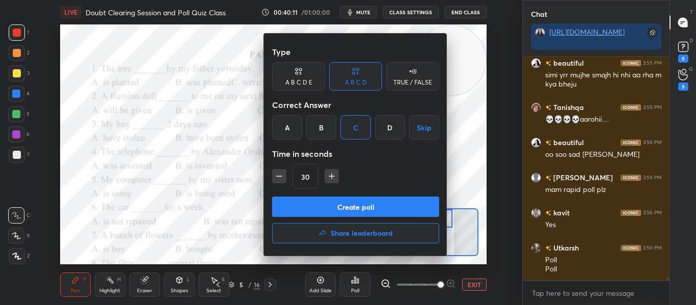
click at [354, 205] on button "Create poll" at bounding box center [355, 207] width 167 height 20
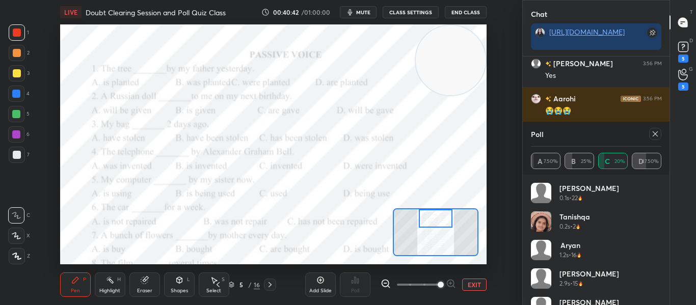
click at [653, 133] on icon at bounding box center [655, 134] width 8 height 8
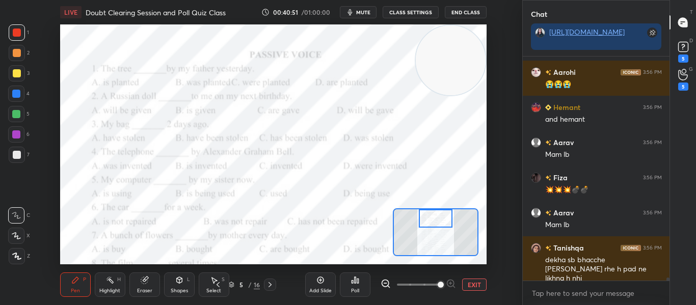
click at [354, 288] on div "Poll" at bounding box center [355, 290] width 8 height 5
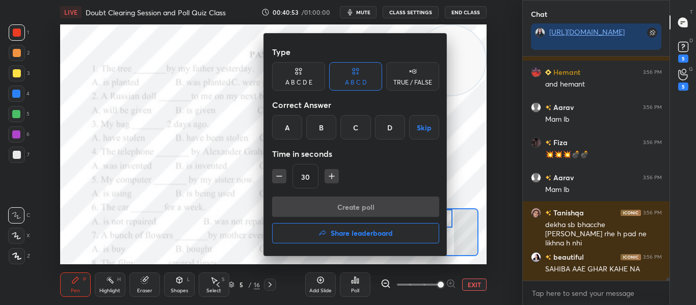
click at [284, 129] on div "A" at bounding box center [287, 127] width 30 height 24
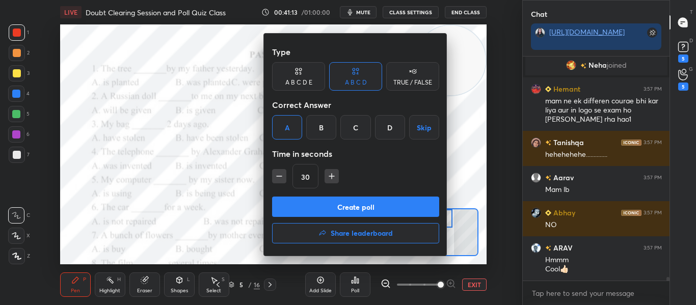
click at [354, 207] on button "Create poll" at bounding box center [355, 207] width 167 height 20
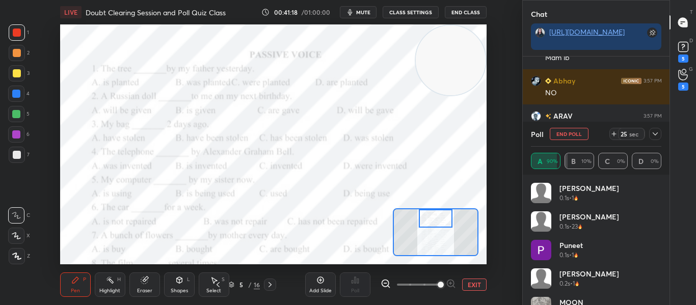
click at [654, 133] on icon at bounding box center [655, 134] width 8 height 8
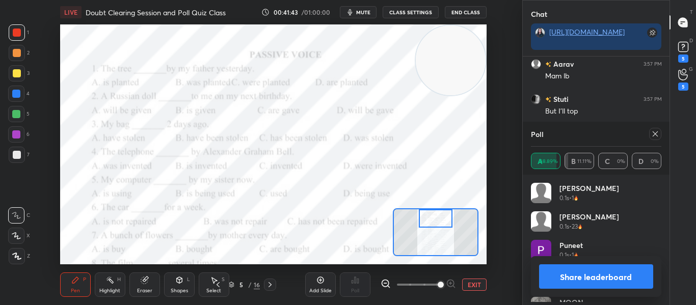
scroll to position [118, 127]
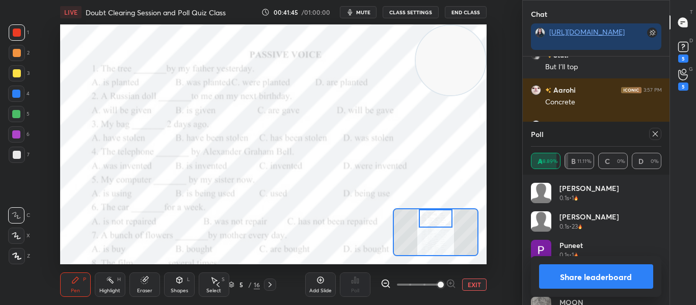
click at [651, 136] on icon at bounding box center [655, 134] width 8 height 8
type textarea "x"
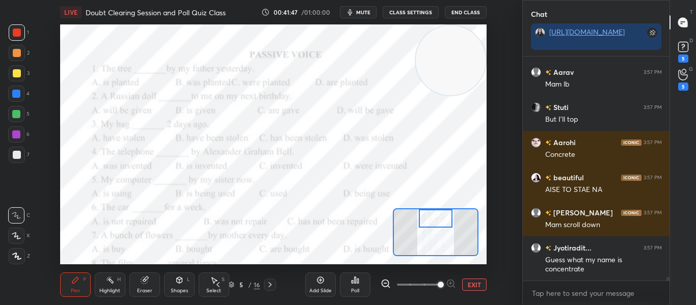
click at [439, 213] on div at bounding box center [435, 218] width 33 height 18
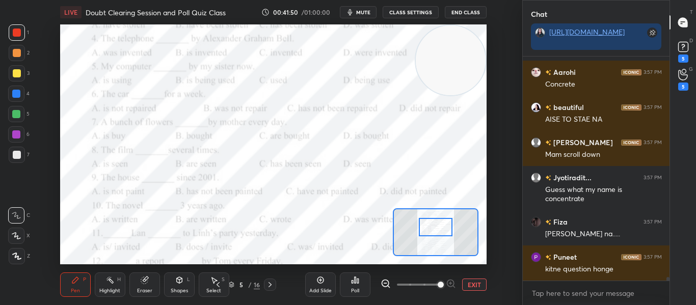
drag, startPoint x: 439, startPoint y: 213, endPoint x: 439, endPoint y: 221, distance: 8.7
click at [439, 221] on div at bounding box center [435, 227] width 33 height 18
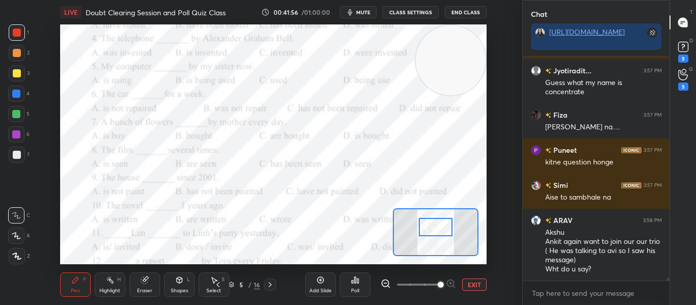
click at [356, 281] on icon at bounding box center [355, 280] width 8 height 8
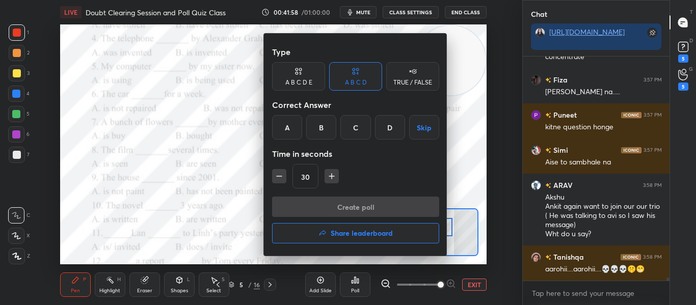
click at [271, 176] on div "Type A B C D E A B C D TRUE / FALSE Correct Answer A B C D Skip Time in seconds…" at bounding box center [355, 145] width 183 height 222
click at [275, 177] on icon "button" at bounding box center [279, 176] width 10 height 10
type input "15"
click at [322, 124] on div "B" at bounding box center [321, 127] width 30 height 24
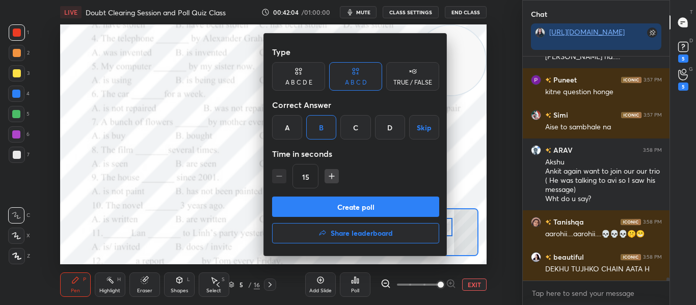
click at [336, 216] on button "Create poll" at bounding box center [355, 207] width 167 height 20
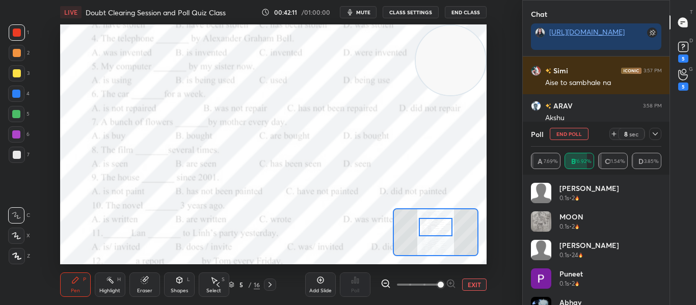
click at [655, 138] on div at bounding box center [655, 134] width 12 height 12
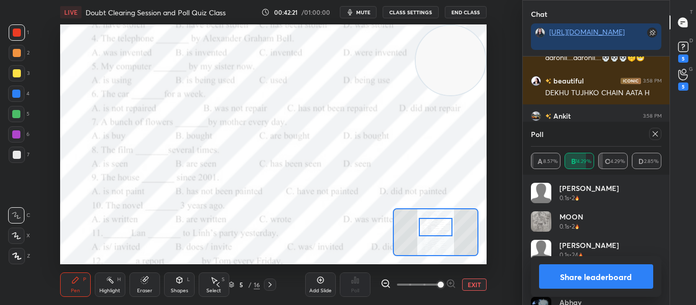
click at [655, 138] on div at bounding box center [655, 134] width 12 height 12
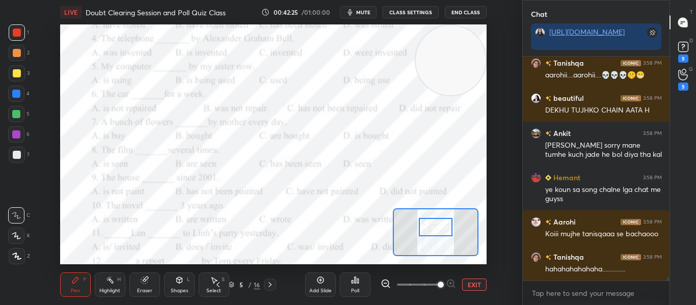
click at [354, 276] on icon at bounding box center [355, 280] width 8 height 8
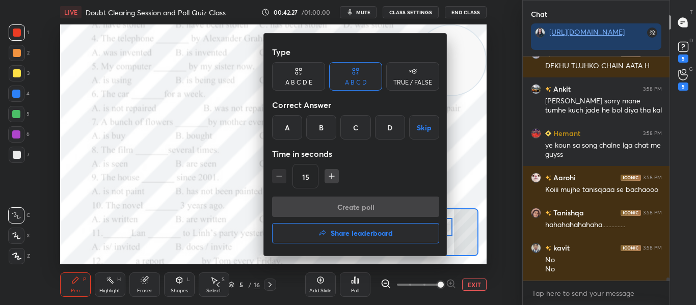
click at [346, 137] on div "C" at bounding box center [355, 127] width 30 height 24
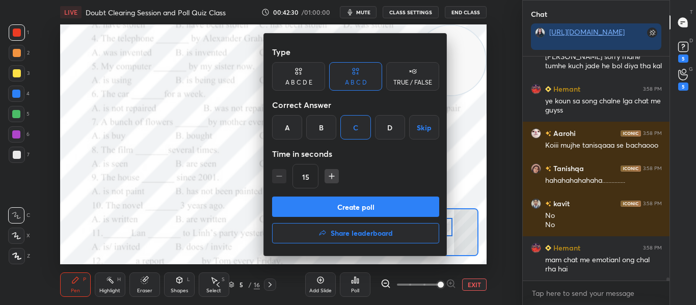
click at [334, 204] on button "Create poll" at bounding box center [355, 207] width 167 height 20
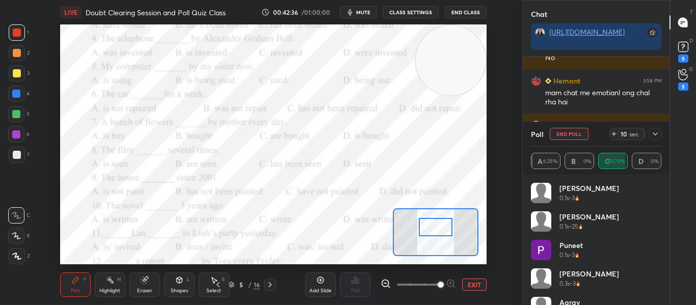
click at [658, 132] on icon at bounding box center [655, 134] width 8 height 8
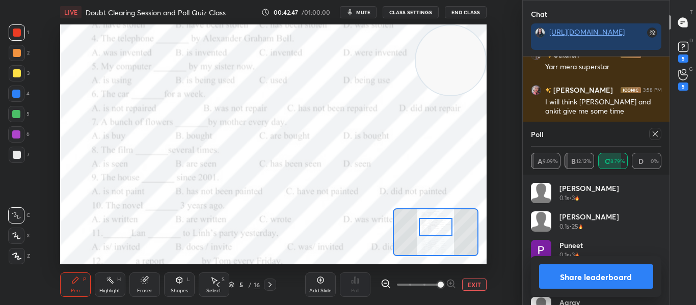
click at [658, 132] on icon at bounding box center [655, 134] width 8 height 8
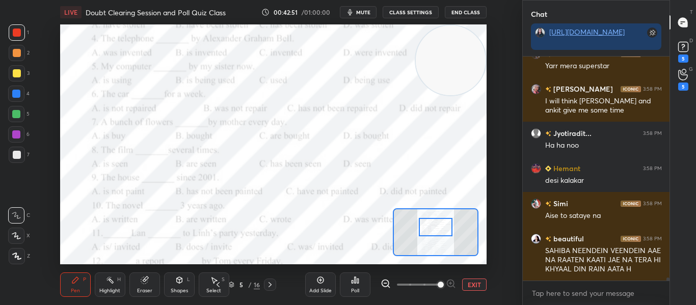
click at [360, 286] on div "Poll" at bounding box center [355, 284] width 31 height 24
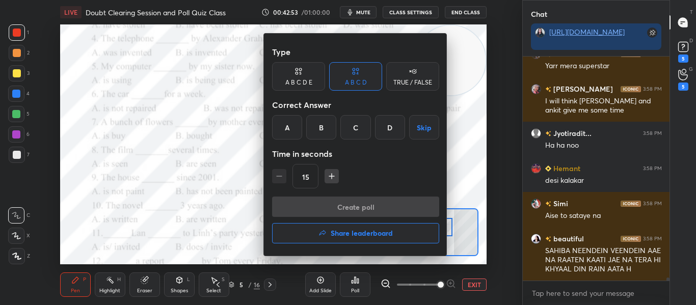
click at [352, 128] on div "C" at bounding box center [355, 127] width 30 height 24
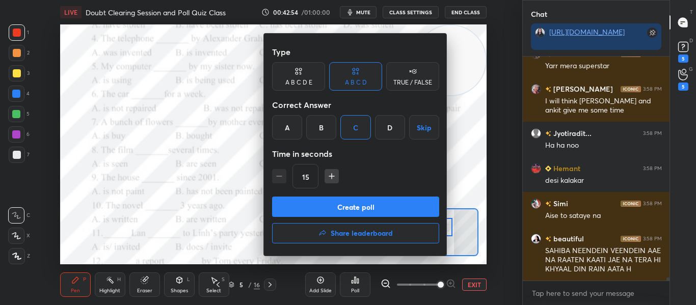
click at [243, 142] on div at bounding box center [348, 152] width 696 height 305
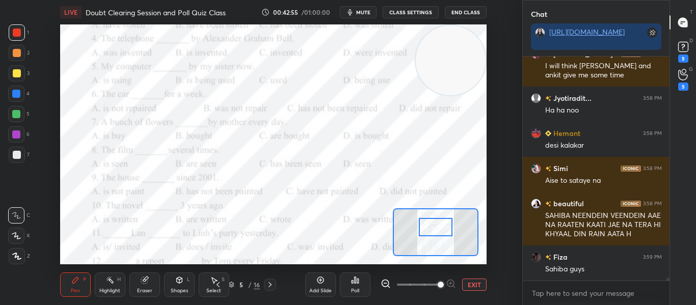
click at [354, 287] on div "Poll" at bounding box center [355, 284] width 31 height 24
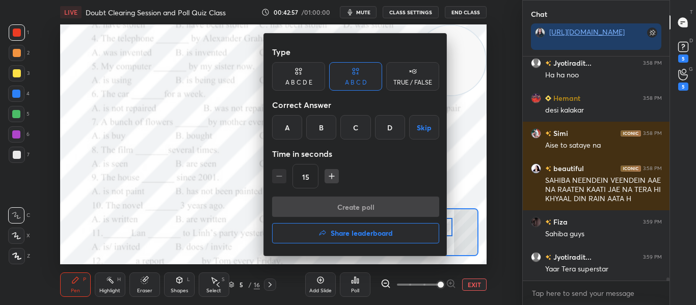
click at [385, 117] on div "D" at bounding box center [390, 127] width 30 height 24
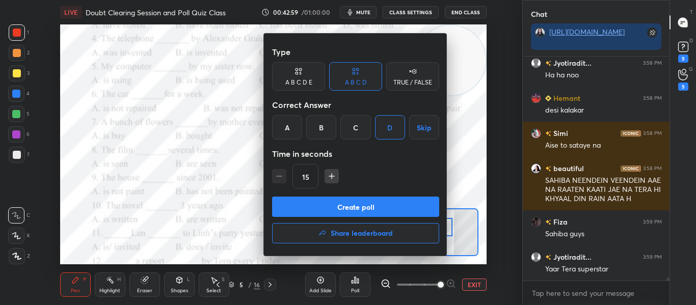
click at [349, 205] on button "Create poll" at bounding box center [355, 207] width 167 height 20
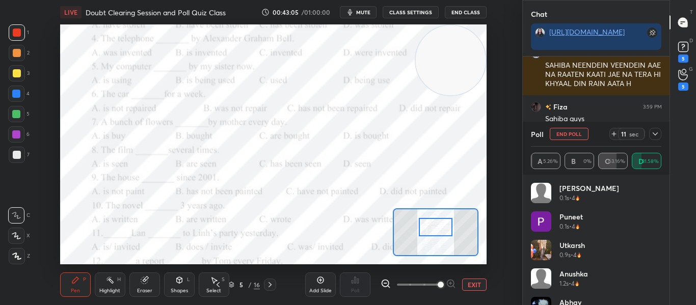
click at [655, 133] on icon at bounding box center [655, 134] width 8 height 8
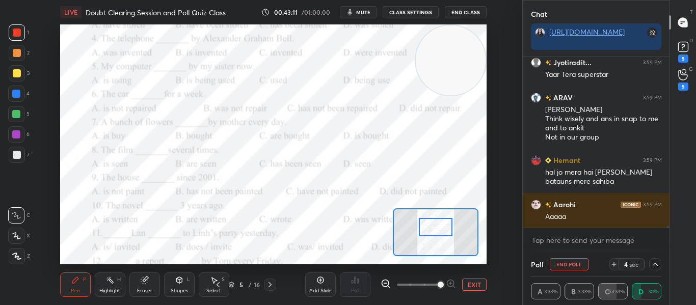
click at [653, 265] on icon at bounding box center [654, 264] width 5 height 3
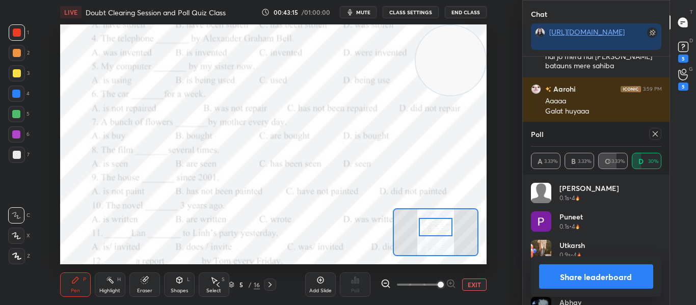
click at [651, 136] on icon at bounding box center [655, 134] width 8 height 8
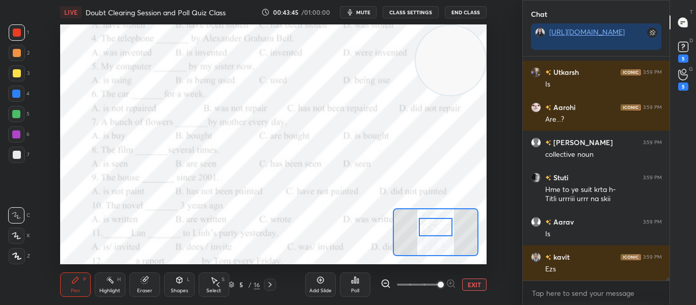
click at [362, 280] on div "Poll" at bounding box center [355, 284] width 31 height 24
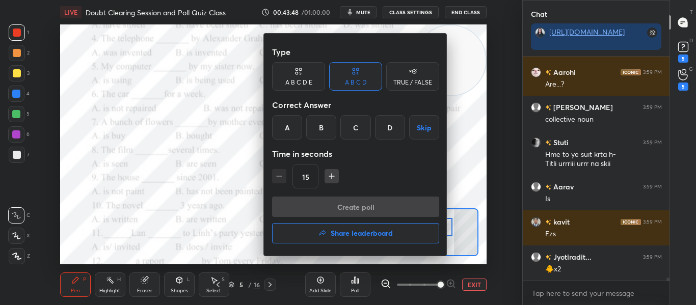
click at [352, 127] on div "C" at bounding box center [355, 127] width 30 height 24
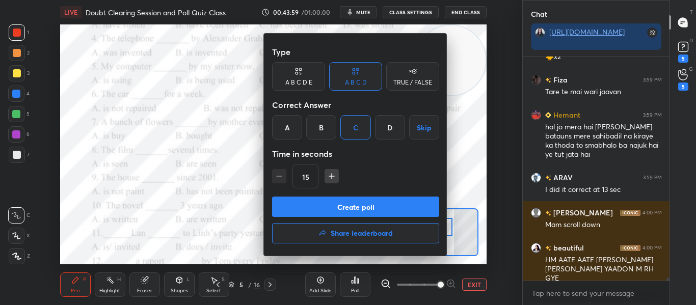
click at [249, 198] on div at bounding box center [348, 152] width 696 height 305
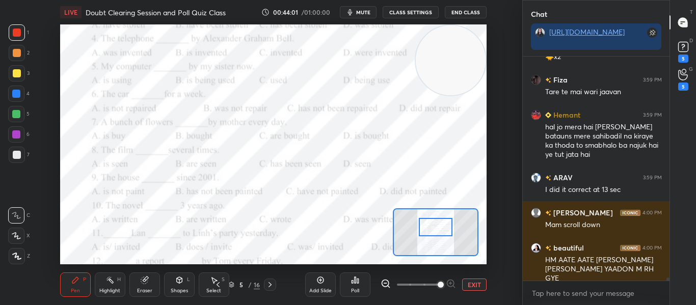
click at [437, 229] on div at bounding box center [435, 227] width 33 height 18
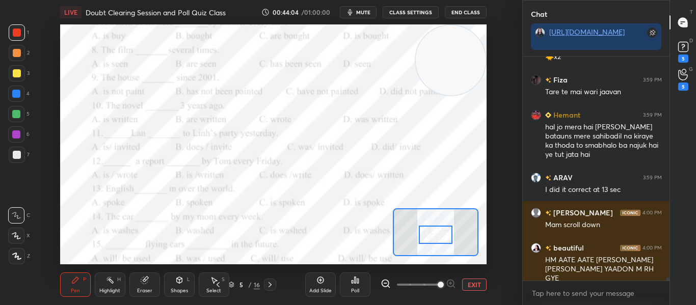
drag, startPoint x: 437, startPoint y: 229, endPoint x: 437, endPoint y: 237, distance: 8.1
click at [437, 237] on div at bounding box center [435, 235] width 33 height 18
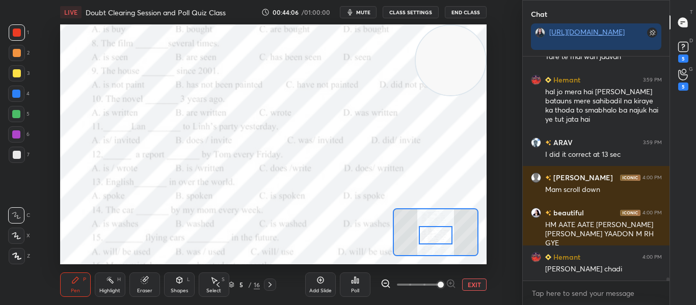
click at [349, 290] on div "Poll" at bounding box center [355, 284] width 31 height 24
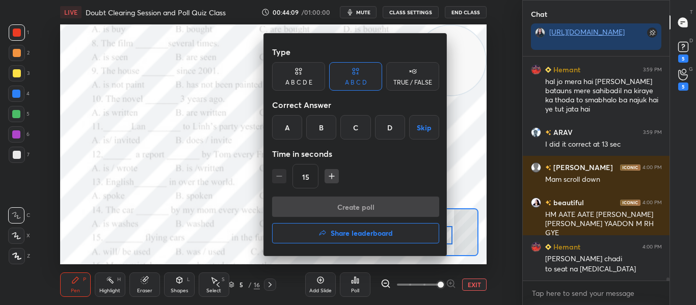
click at [243, 174] on div at bounding box center [348, 152] width 696 height 305
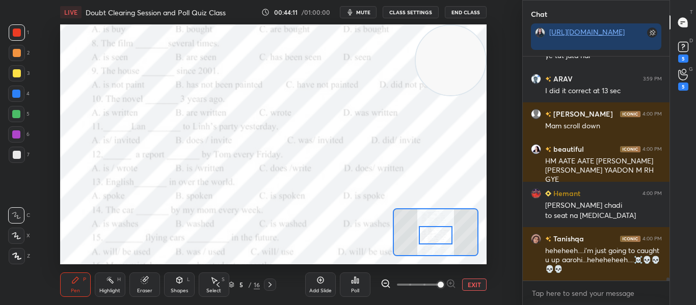
click at [359, 295] on div "Poll" at bounding box center [355, 284] width 31 height 24
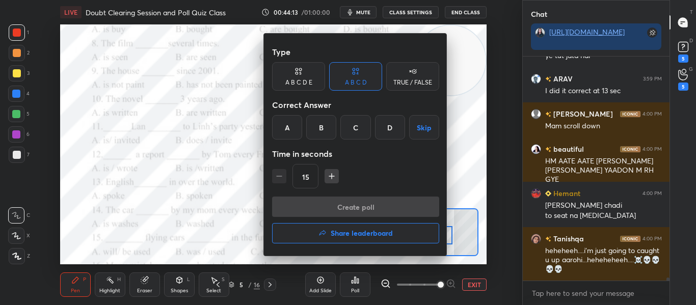
click at [273, 123] on div "A" at bounding box center [287, 127] width 30 height 24
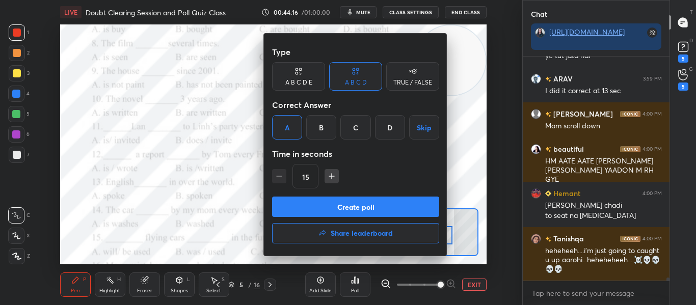
click at [362, 125] on div "C" at bounding box center [355, 127] width 30 height 24
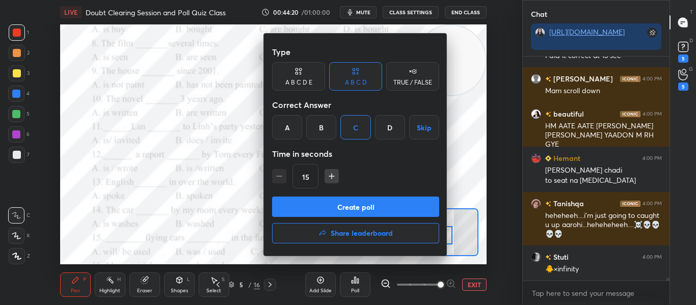
click at [319, 214] on button "Create poll" at bounding box center [355, 207] width 167 height 20
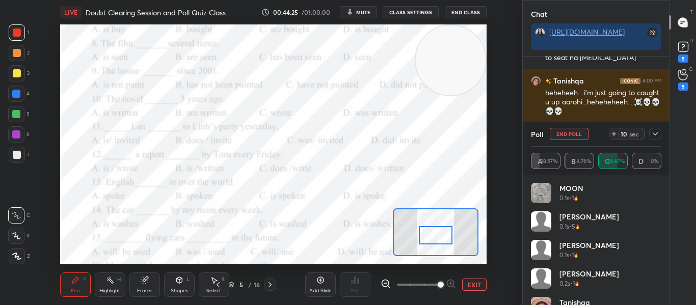
scroll to position [17045, 0]
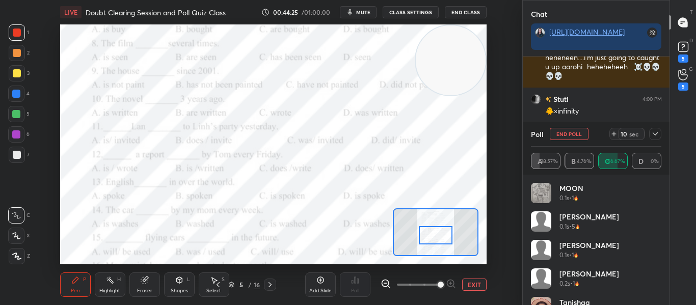
click at [656, 136] on icon at bounding box center [655, 134] width 8 height 8
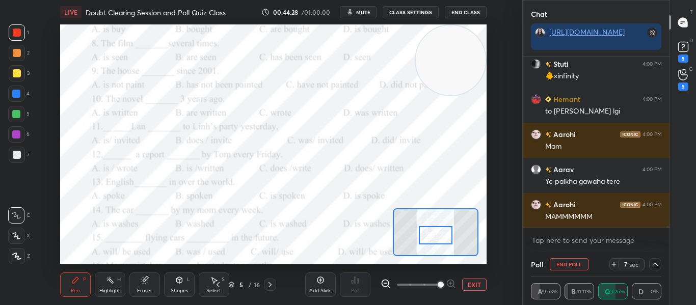
scroll to position [17115, 0]
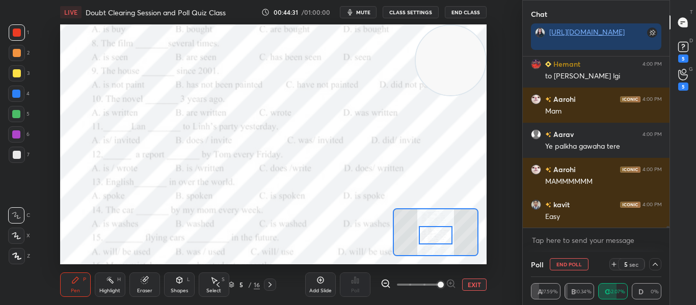
click at [652, 262] on icon at bounding box center [655, 264] width 8 height 8
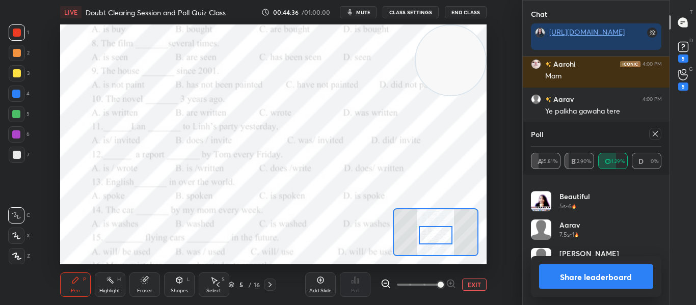
scroll to position [17194, 0]
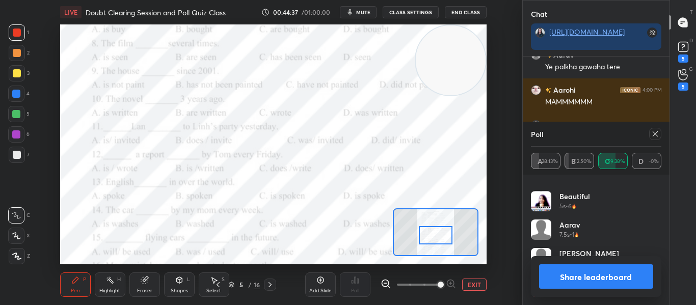
click at [657, 127] on div "Poll" at bounding box center [596, 134] width 131 height 24
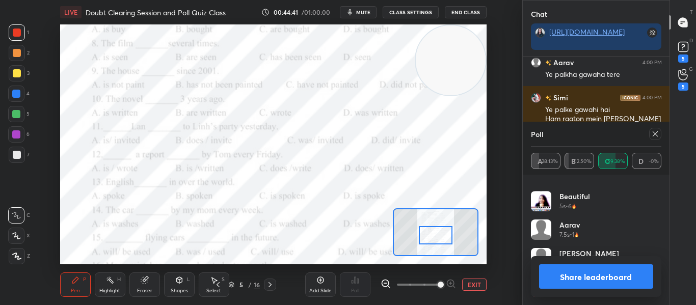
scroll to position [17327, 0]
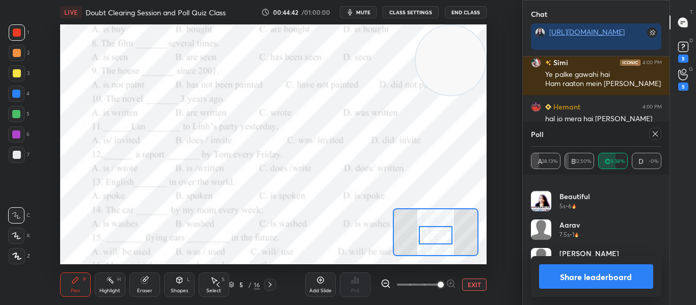
click at [653, 132] on icon at bounding box center [655, 134] width 8 height 8
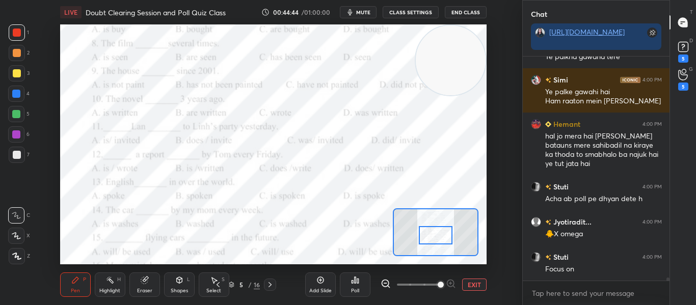
click at [347, 282] on div "Poll" at bounding box center [355, 284] width 31 height 24
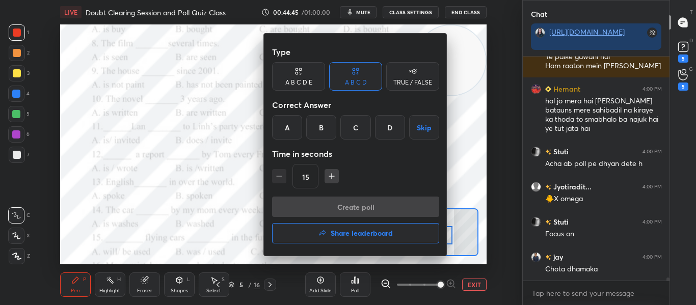
click at [320, 127] on div "B" at bounding box center [321, 127] width 30 height 24
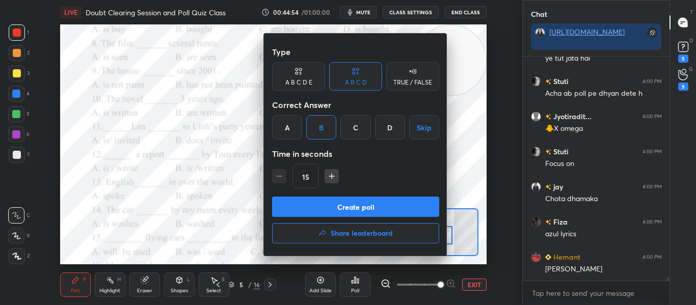
click at [342, 209] on button "Create poll" at bounding box center [355, 207] width 167 height 20
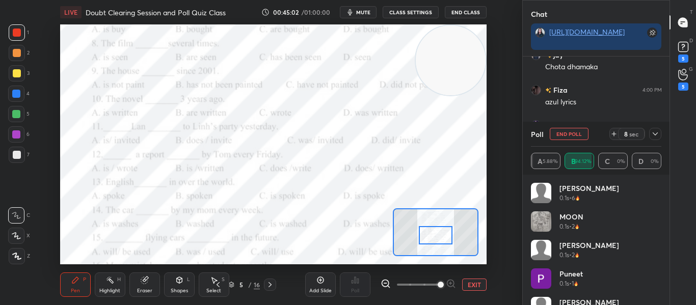
click at [433, 234] on div at bounding box center [435, 235] width 33 height 18
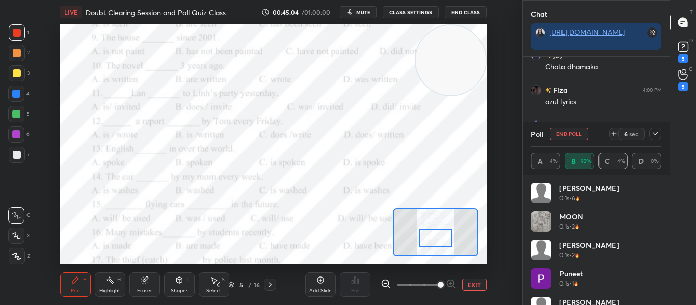
click at [433, 237] on div at bounding box center [435, 238] width 33 height 18
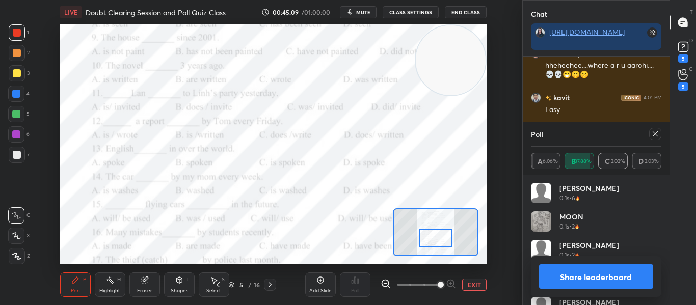
click at [653, 137] on icon at bounding box center [655, 134] width 8 height 8
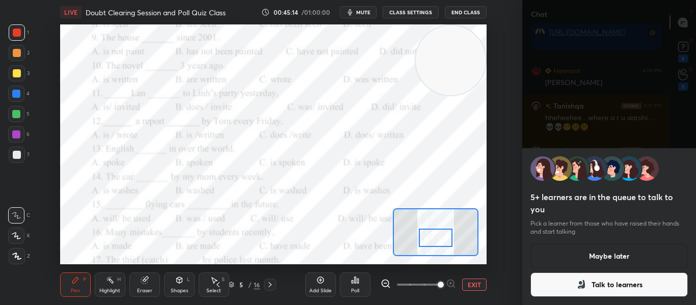
click at [583, 260] on button "Maybe later" at bounding box center [609, 256] width 158 height 24
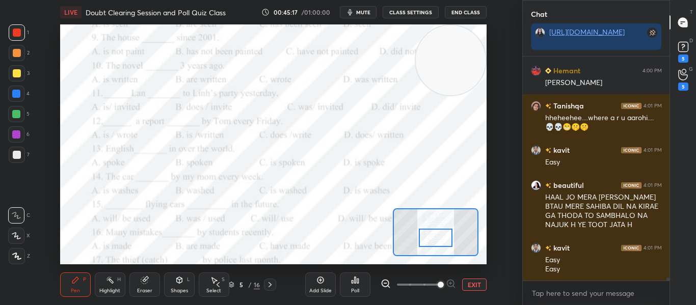
click at [347, 274] on div "Poll" at bounding box center [355, 284] width 31 height 24
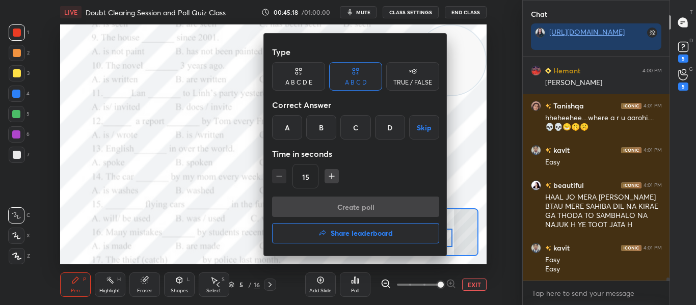
click at [386, 128] on div "D" at bounding box center [390, 127] width 30 height 24
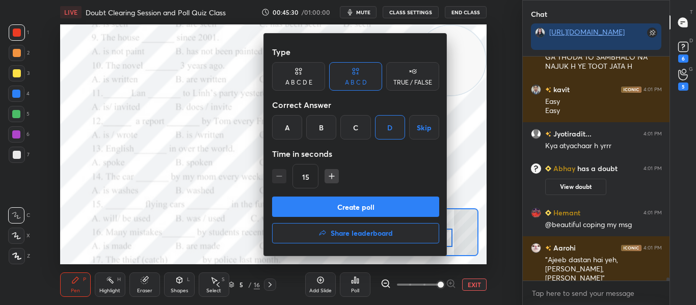
click at [364, 203] on button "Create poll" at bounding box center [355, 207] width 167 height 20
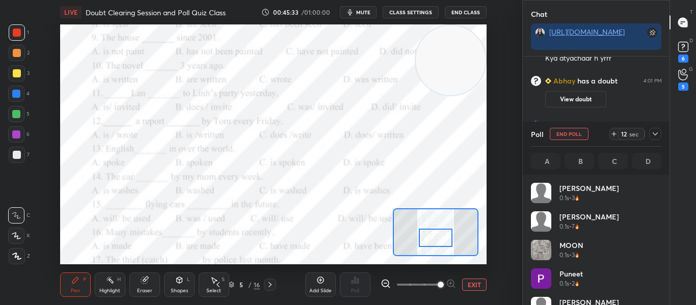
click at [653, 133] on icon at bounding box center [654, 133] width 5 height 3
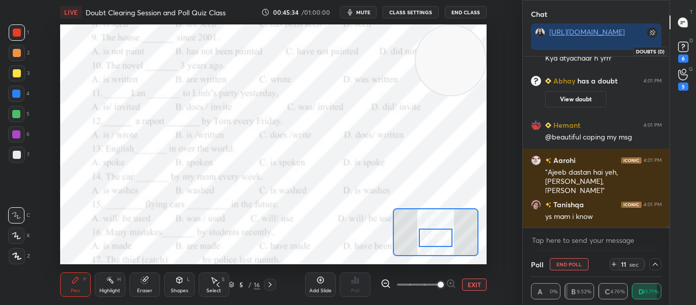
click at [687, 52] on icon at bounding box center [682, 46] width 15 height 15
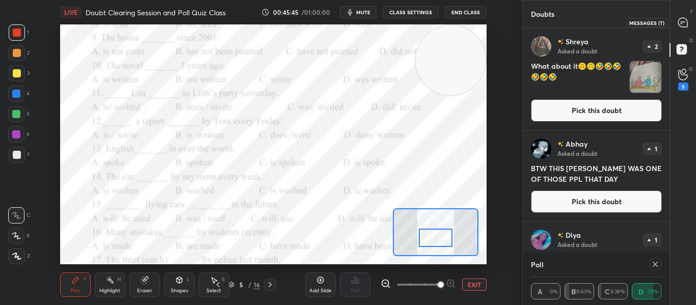
click at [688, 22] on div at bounding box center [683, 22] width 20 height 18
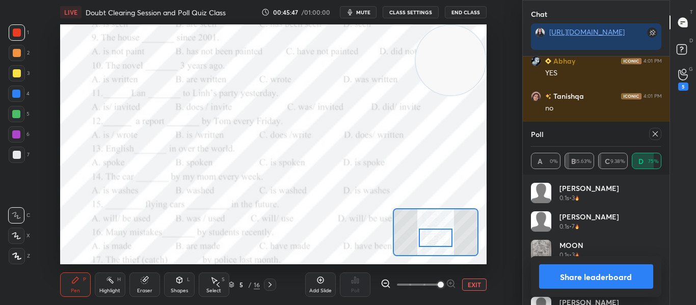
click at [656, 134] on icon at bounding box center [655, 134] width 8 height 8
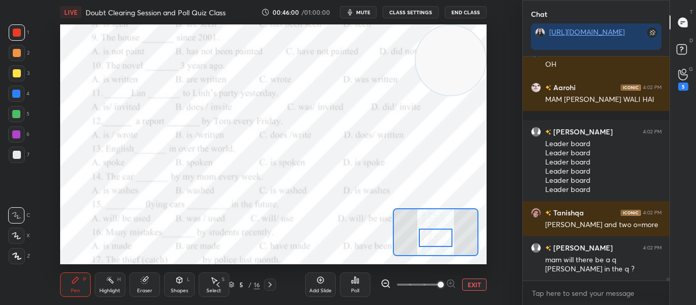
click at [353, 289] on div "Poll" at bounding box center [355, 290] width 8 height 5
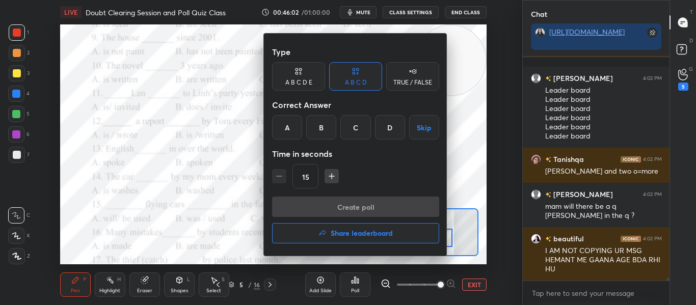
click at [356, 140] on div "Type A B C D E A B C D TRUE / FALSE Correct Answer A B C D Skip Time in seconds…" at bounding box center [355, 119] width 167 height 155
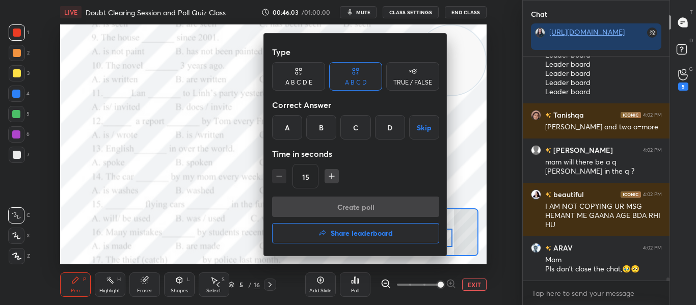
click at [356, 136] on div "C" at bounding box center [355, 127] width 30 height 24
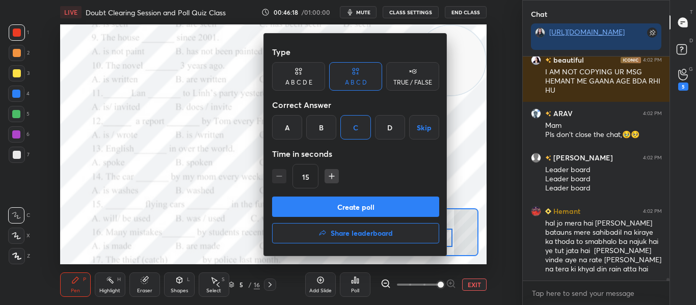
click at [359, 210] on button "Create poll" at bounding box center [355, 207] width 167 height 20
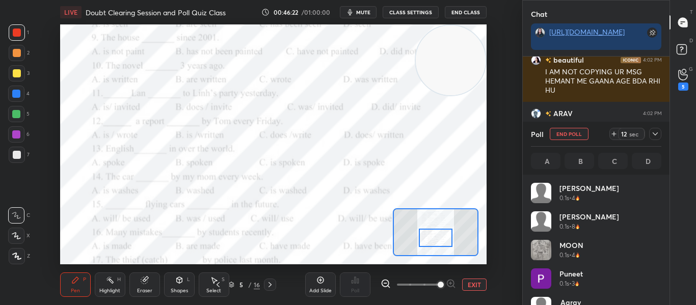
click at [430, 240] on div at bounding box center [435, 238] width 33 height 18
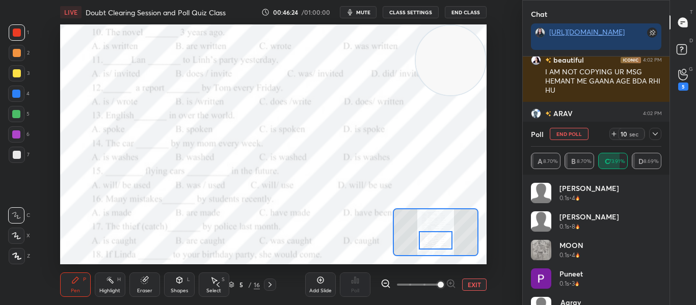
click at [430, 242] on div at bounding box center [435, 240] width 33 height 18
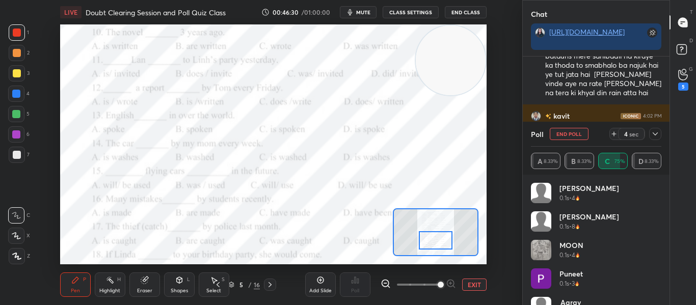
click at [655, 129] on div at bounding box center [655, 134] width 12 height 12
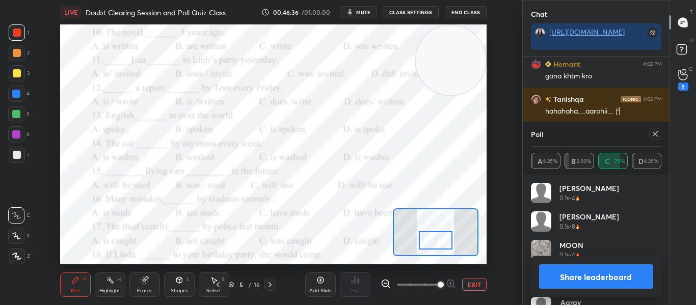
click at [655, 132] on icon at bounding box center [655, 134] width 8 height 8
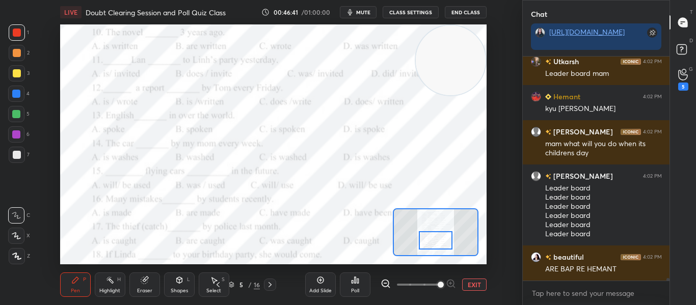
click at [350, 285] on div "Poll" at bounding box center [355, 284] width 31 height 24
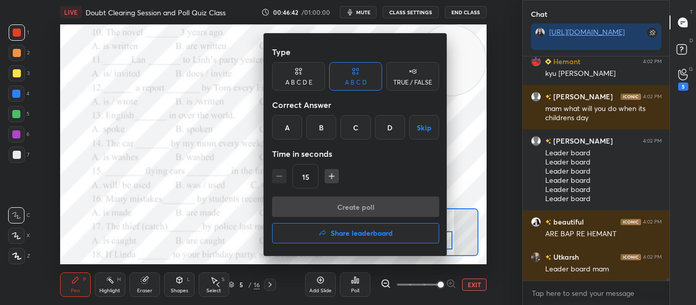
click at [228, 213] on div at bounding box center [348, 152] width 696 height 305
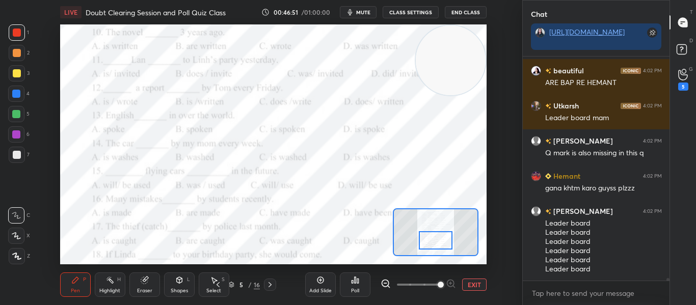
click at [356, 278] on icon at bounding box center [355, 280] width 8 height 8
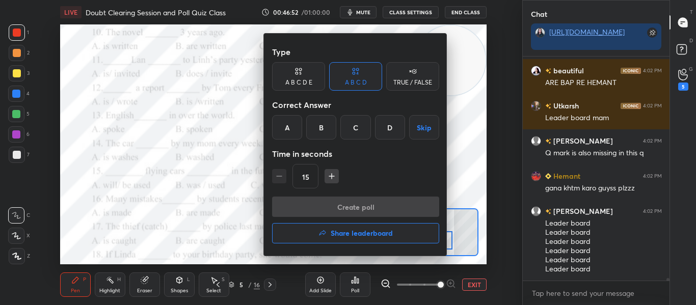
click at [322, 128] on div "B" at bounding box center [321, 127] width 30 height 24
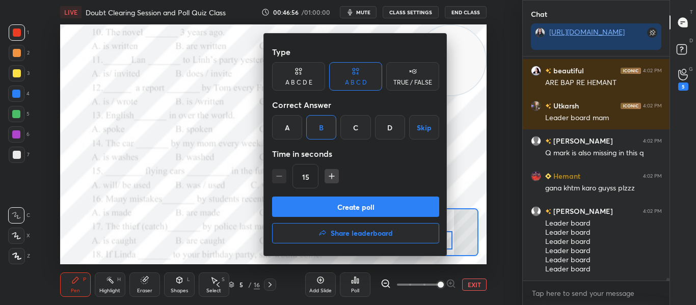
click at [318, 209] on button "Create poll" at bounding box center [355, 207] width 167 height 20
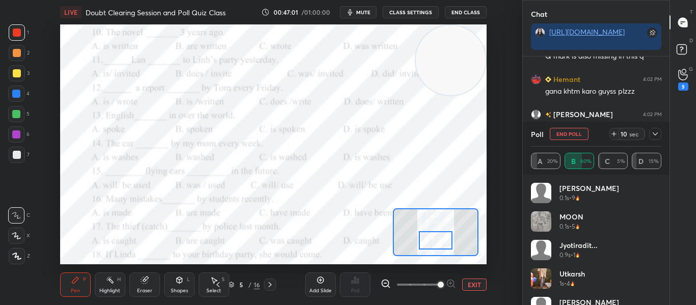
click at [655, 136] on icon at bounding box center [655, 134] width 8 height 8
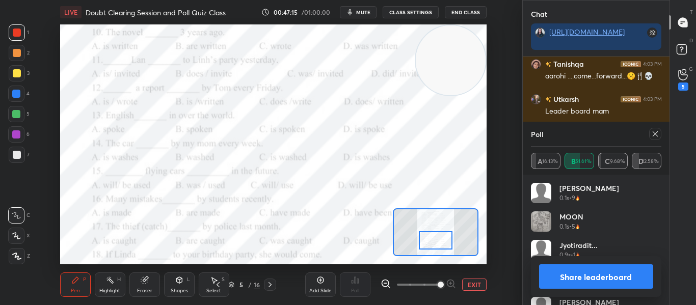
click at [655, 134] on icon at bounding box center [654, 133] width 5 height 5
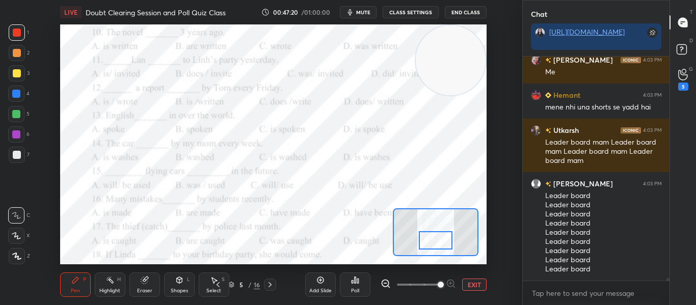
click at [351, 283] on icon at bounding box center [355, 280] width 8 height 8
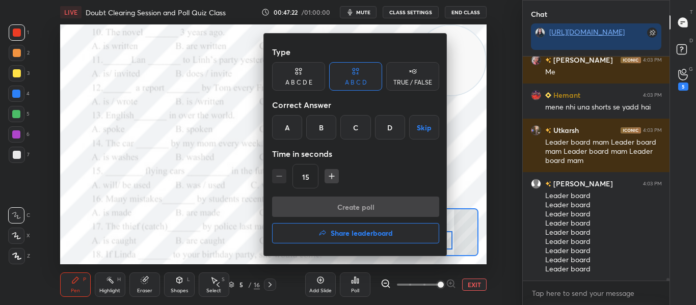
click at [352, 130] on div "C" at bounding box center [355, 127] width 30 height 24
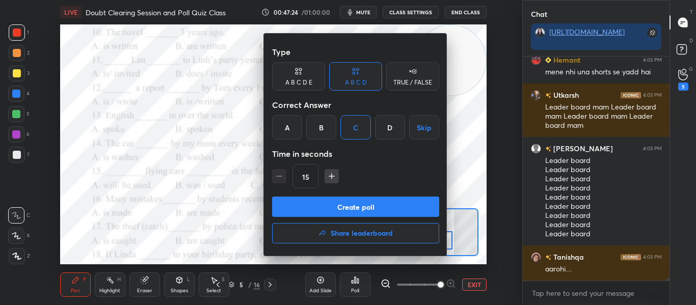
click at [326, 211] on button "Create poll" at bounding box center [355, 207] width 167 height 20
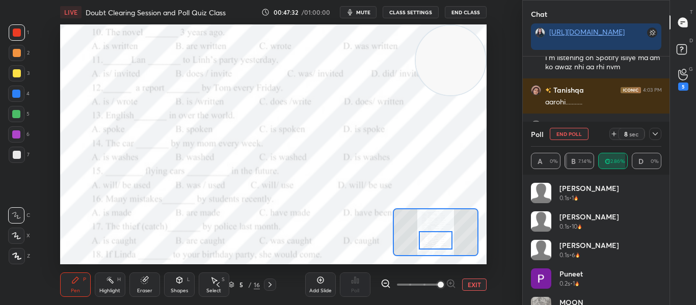
click at [650, 134] on div at bounding box center [655, 134] width 12 height 12
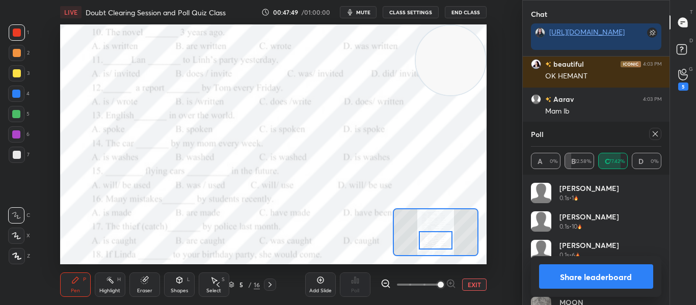
click at [650, 134] on div at bounding box center [655, 134] width 12 height 12
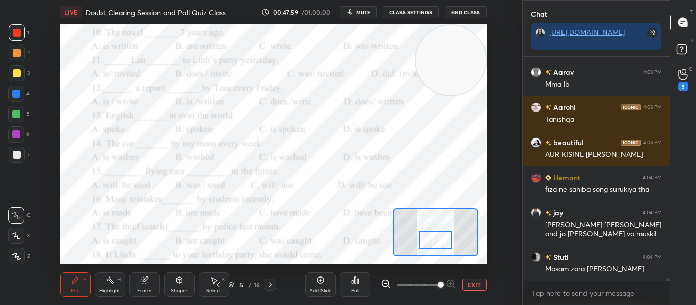
click at [354, 274] on div "Poll" at bounding box center [355, 284] width 31 height 24
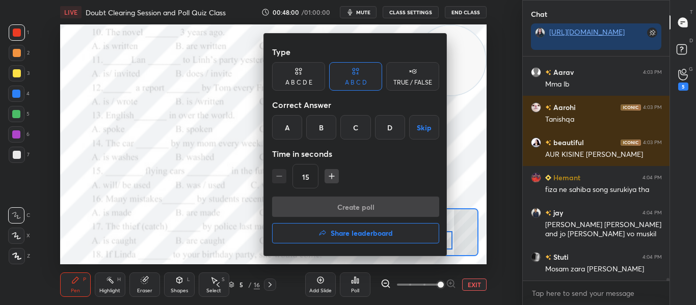
click at [340, 125] on div "C" at bounding box center [355, 127] width 30 height 24
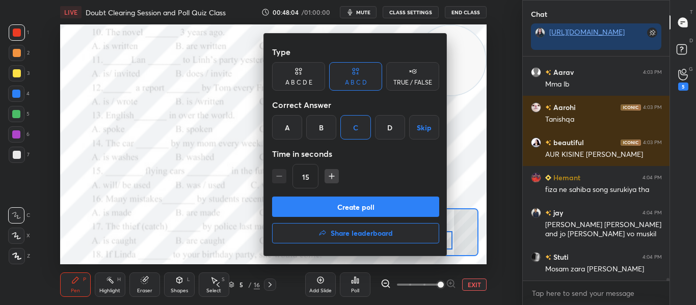
click at [336, 206] on button "Create poll" at bounding box center [355, 207] width 167 height 20
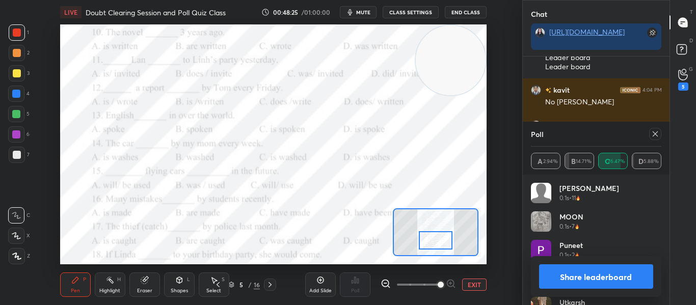
click at [656, 131] on icon at bounding box center [655, 134] width 8 height 8
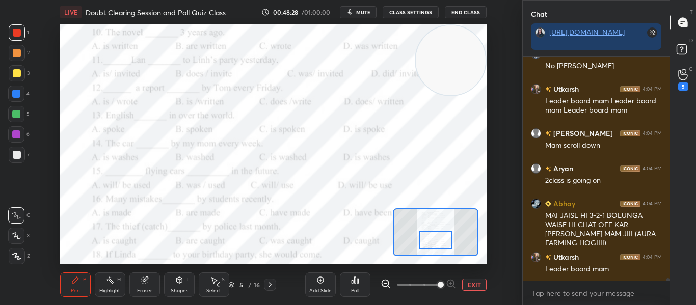
click at [433, 242] on div at bounding box center [435, 240] width 33 height 18
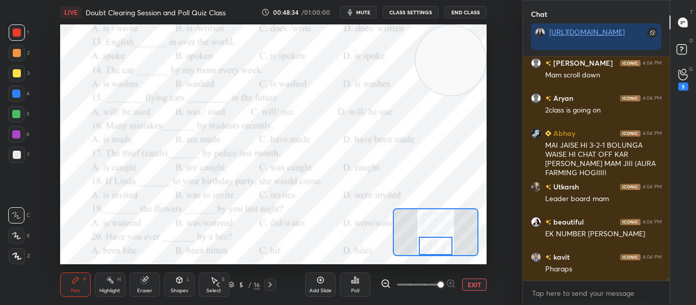
drag, startPoint x: 433, startPoint y: 242, endPoint x: 433, endPoint y: 252, distance: 10.2
click at [433, 252] on div at bounding box center [435, 246] width 33 height 18
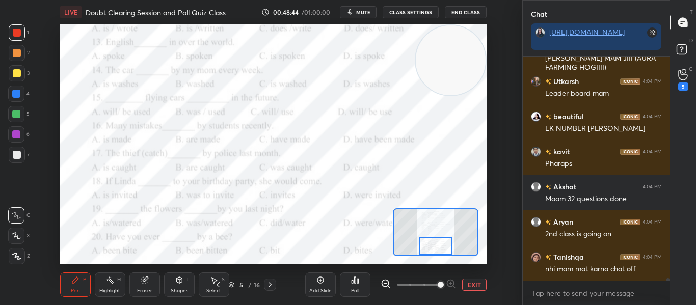
click at [353, 285] on div "Poll" at bounding box center [355, 284] width 31 height 24
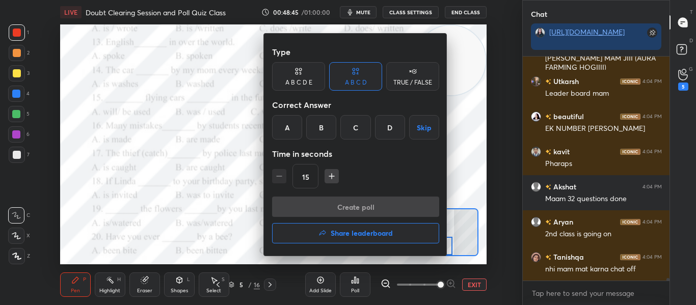
click at [286, 136] on div "A" at bounding box center [287, 127] width 30 height 24
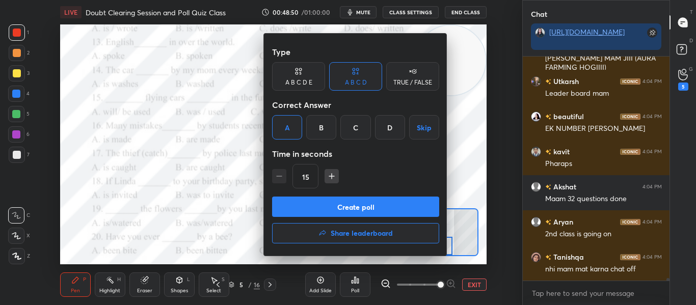
click at [325, 209] on button "Create poll" at bounding box center [355, 207] width 167 height 20
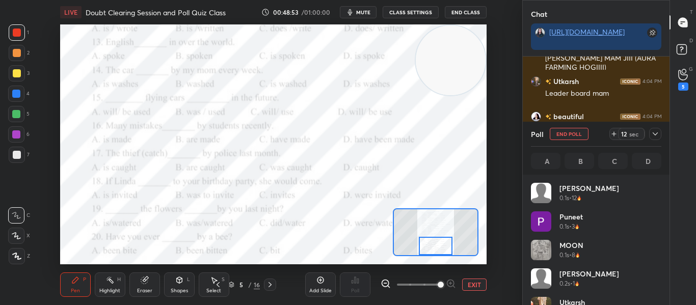
click at [649, 136] on div at bounding box center [655, 134] width 12 height 12
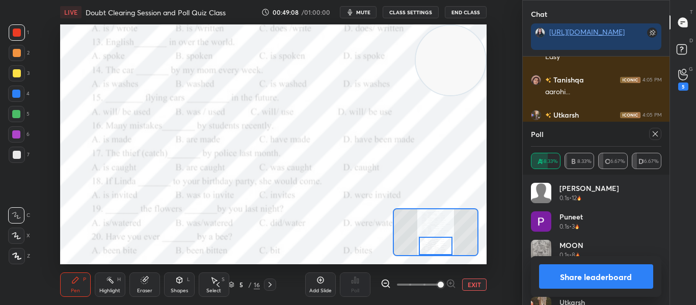
click at [650, 133] on div at bounding box center [655, 134] width 12 height 12
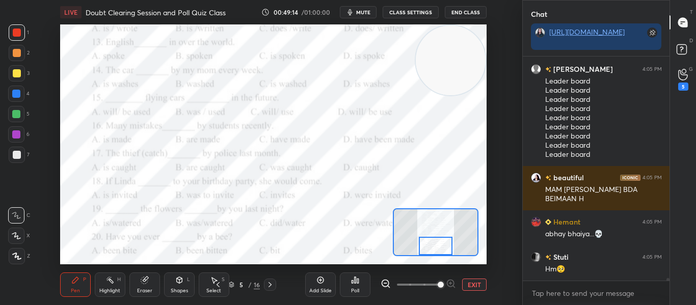
click at [356, 288] on div "Poll" at bounding box center [355, 290] width 8 height 5
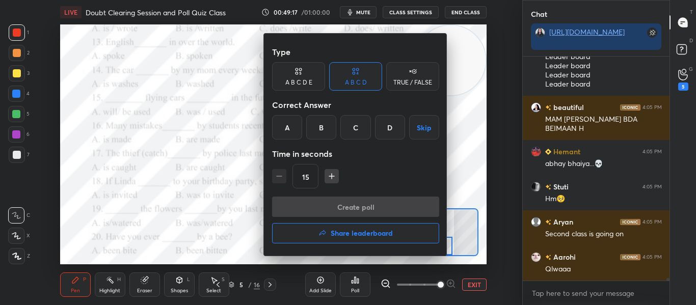
click at [311, 129] on div "B" at bounding box center [321, 127] width 30 height 24
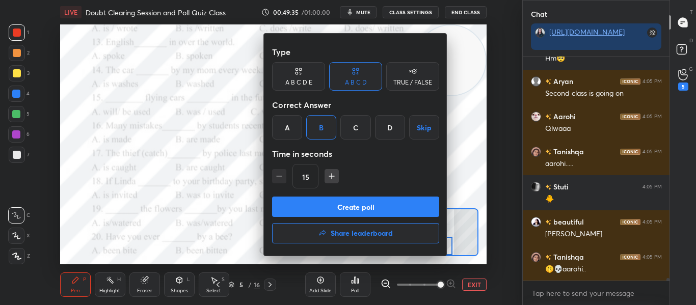
click at [330, 210] on button "Create poll" at bounding box center [355, 207] width 167 height 20
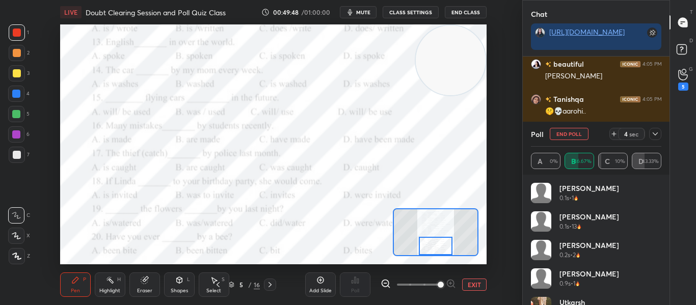
click at [654, 134] on icon at bounding box center [655, 134] width 8 height 8
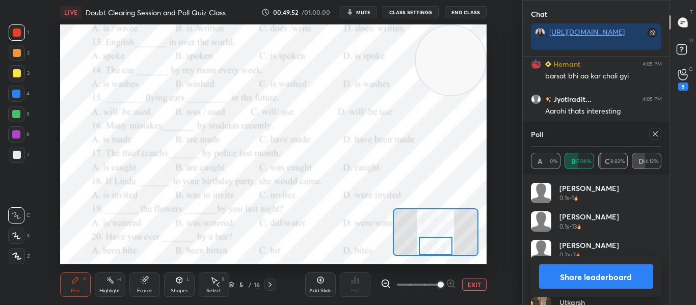
click at [654, 134] on icon at bounding box center [655, 134] width 8 height 8
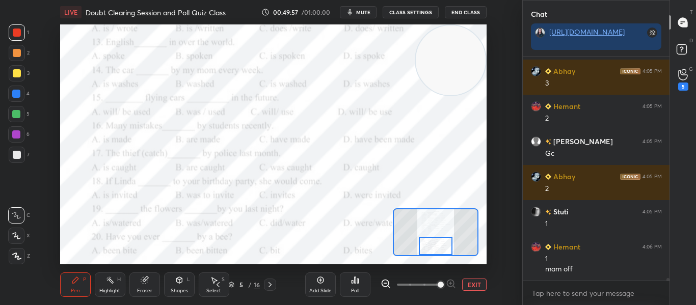
click at [355, 286] on div "Poll" at bounding box center [355, 284] width 31 height 24
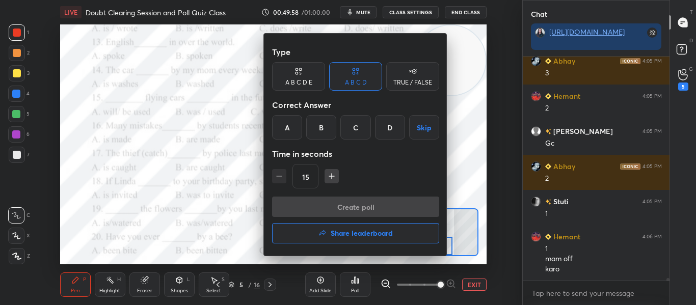
click at [355, 120] on div "C" at bounding box center [355, 127] width 30 height 24
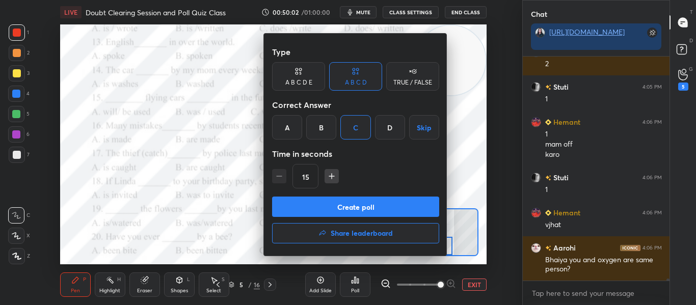
click at [352, 202] on button "Create poll" at bounding box center [355, 207] width 167 height 20
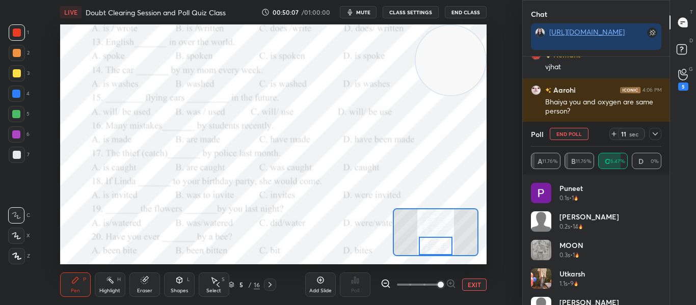
click at [658, 135] on icon at bounding box center [655, 134] width 8 height 8
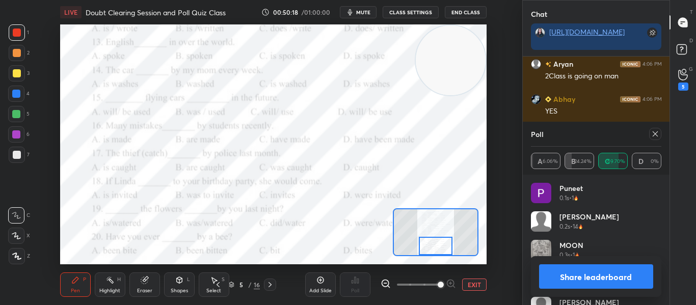
click at [658, 135] on icon at bounding box center [655, 134] width 8 height 8
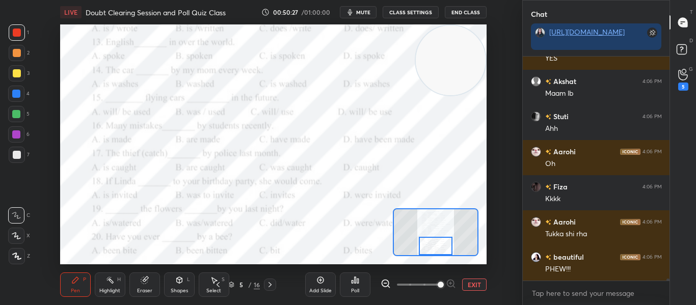
click at [356, 275] on div "Poll" at bounding box center [355, 284] width 31 height 24
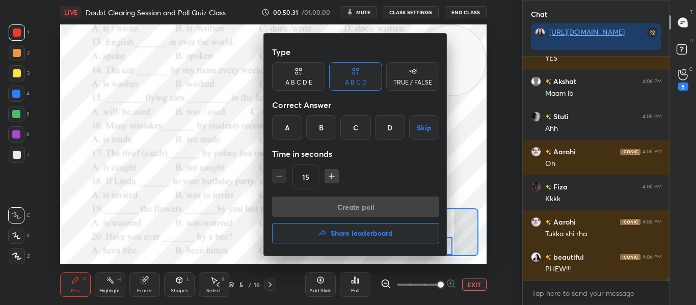
click at [381, 131] on div "D" at bounding box center [390, 127] width 30 height 24
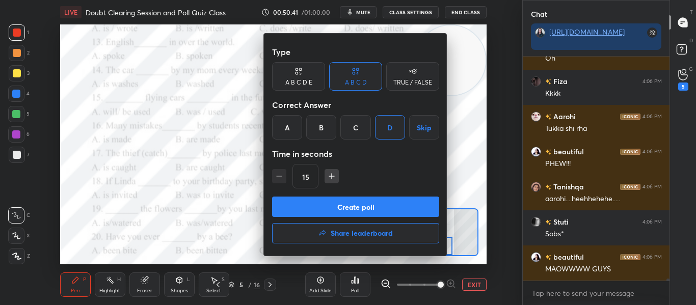
click at [345, 208] on button "Create poll" at bounding box center [355, 207] width 167 height 20
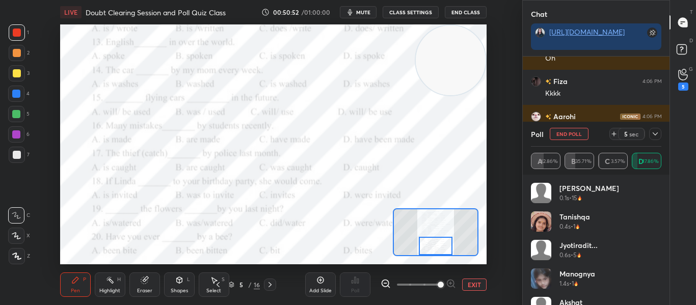
click at [659, 134] on div at bounding box center [655, 134] width 12 height 12
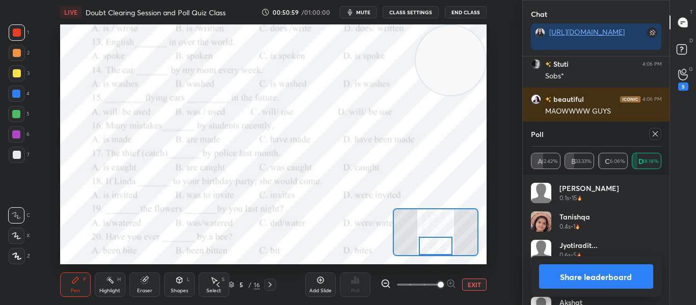
click at [653, 138] on div at bounding box center [655, 134] width 12 height 12
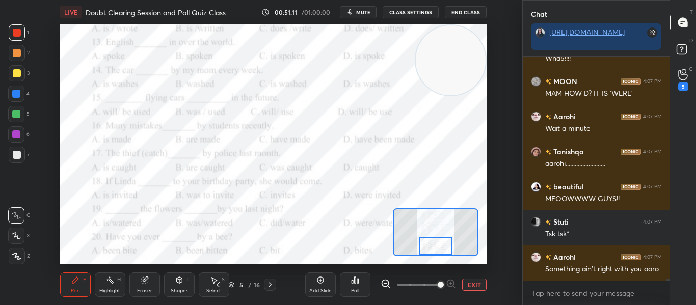
click at [351, 288] on div "Poll" at bounding box center [355, 290] width 8 height 5
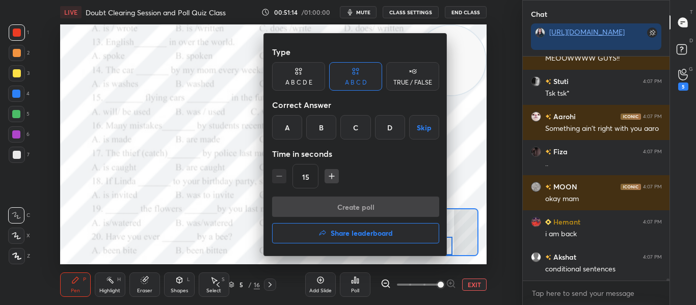
click at [346, 128] on div "C" at bounding box center [355, 127] width 30 height 24
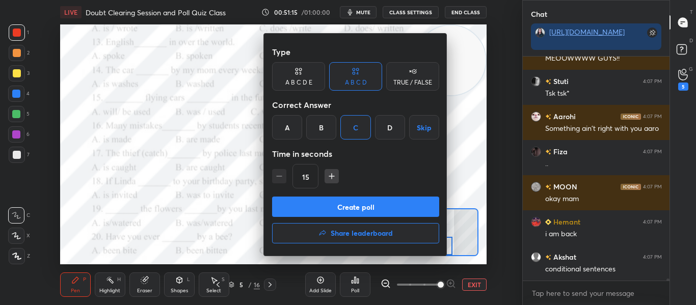
click at [256, 180] on div at bounding box center [348, 152] width 696 height 305
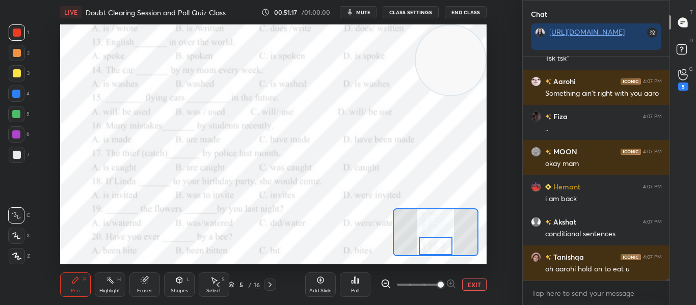
click at [365, 286] on div "Poll" at bounding box center [355, 284] width 31 height 24
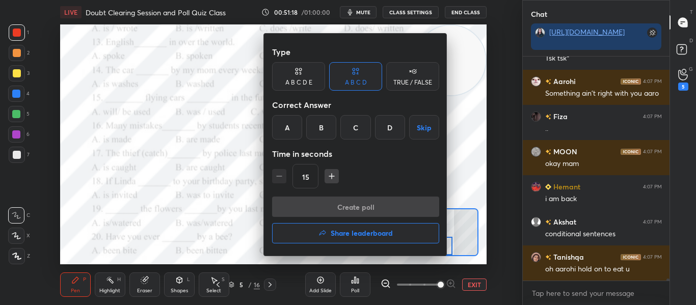
click at [323, 123] on div "B" at bounding box center [321, 127] width 30 height 24
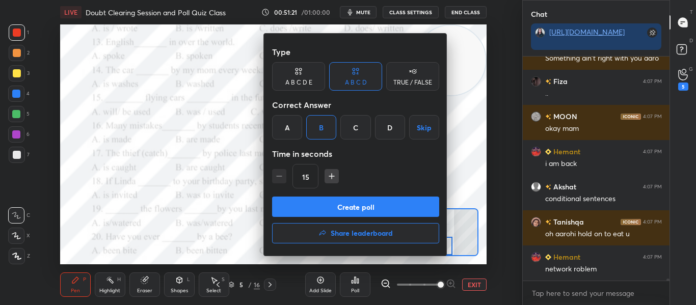
click at [319, 208] on button "Create poll" at bounding box center [355, 207] width 167 height 20
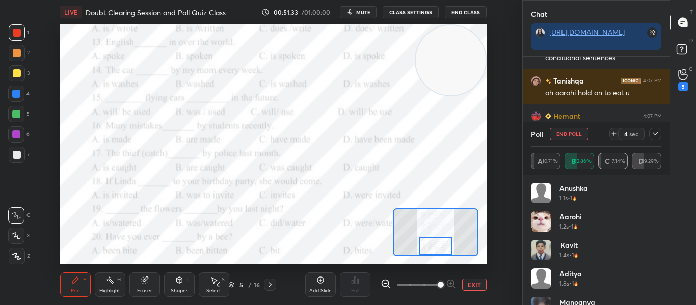
click at [576, 134] on button "End Poll" at bounding box center [568, 134] width 39 height 12
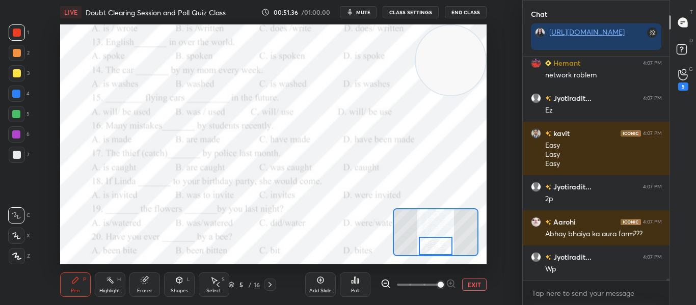
click at [342, 291] on div "Poll" at bounding box center [355, 284] width 31 height 24
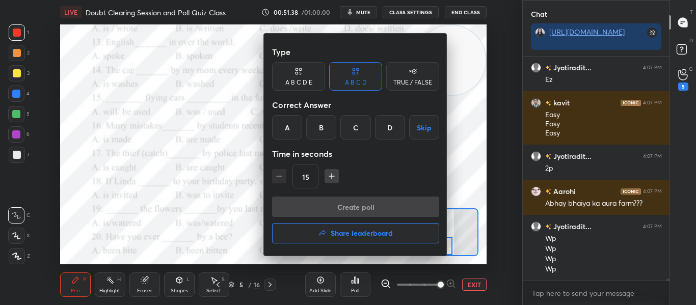
click at [391, 125] on div "D" at bounding box center [390, 127] width 30 height 24
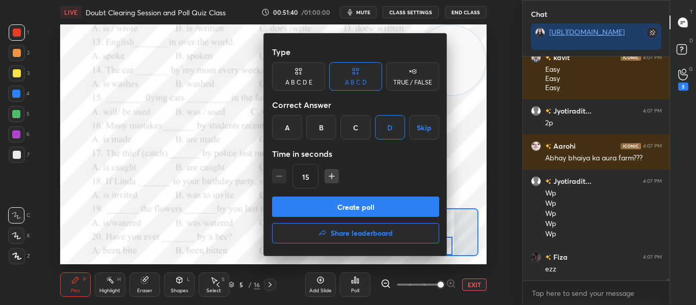
click at [353, 203] on button "Create poll" at bounding box center [355, 207] width 167 height 20
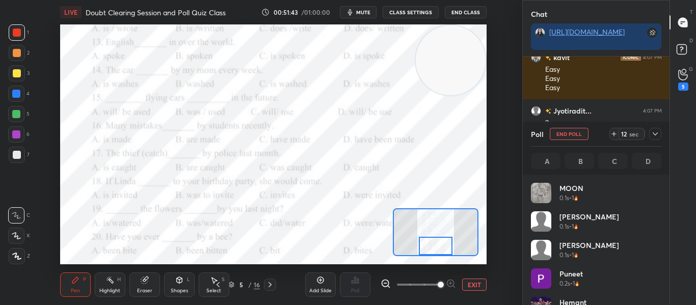
click at [651, 131] on icon at bounding box center [655, 134] width 8 height 8
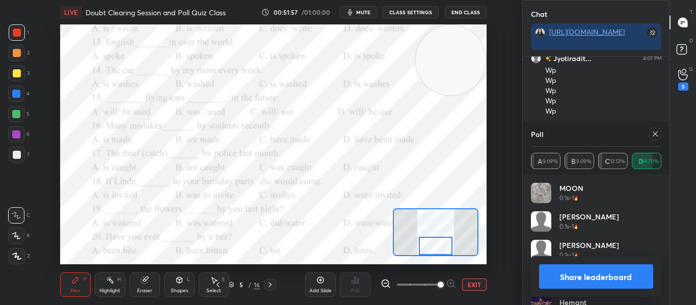
click at [651, 135] on icon at bounding box center [655, 134] width 8 height 8
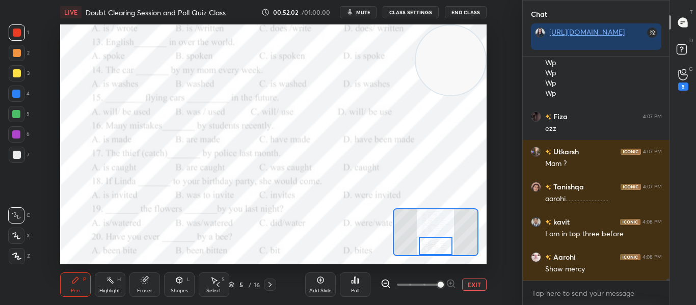
click at [355, 290] on div "Poll" at bounding box center [355, 290] width 8 height 5
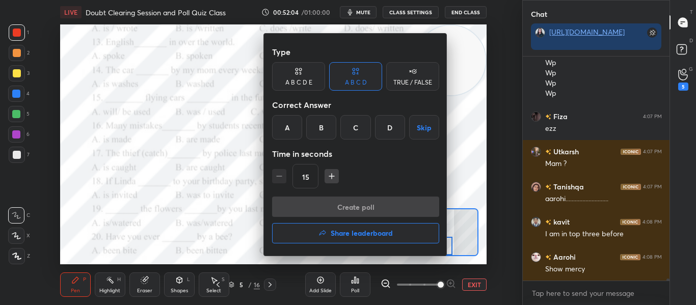
click at [320, 142] on div "Type A B C D E A B C D TRUE / FALSE Correct Answer A B C D Skip Time in seconds…" at bounding box center [355, 119] width 167 height 155
click at [320, 138] on div "B" at bounding box center [321, 127] width 30 height 24
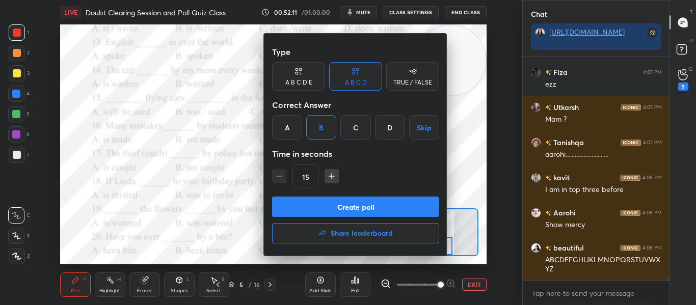
click at [349, 206] on button "Create poll" at bounding box center [355, 207] width 167 height 20
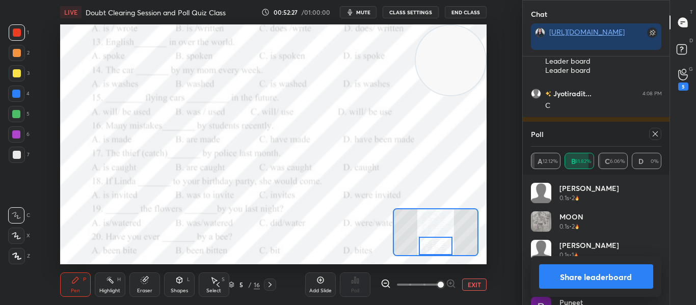
click at [650, 131] on div at bounding box center [655, 134] width 12 height 12
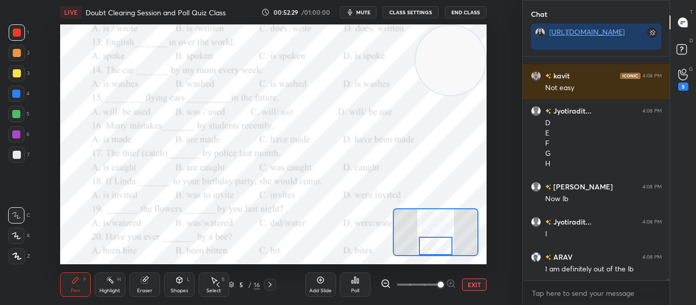
click at [468, 285] on button "EXIT" at bounding box center [474, 285] width 24 height 12
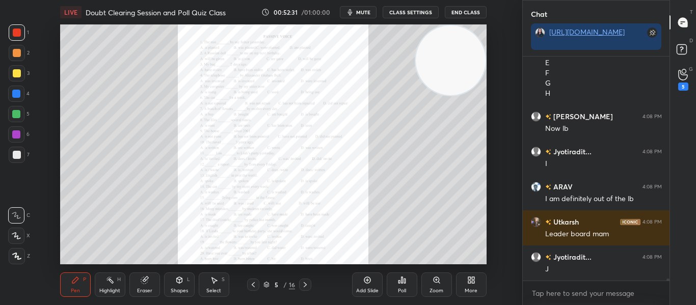
click at [265, 280] on div "5 / 16" at bounding box center [279, 284] width 32 height 9
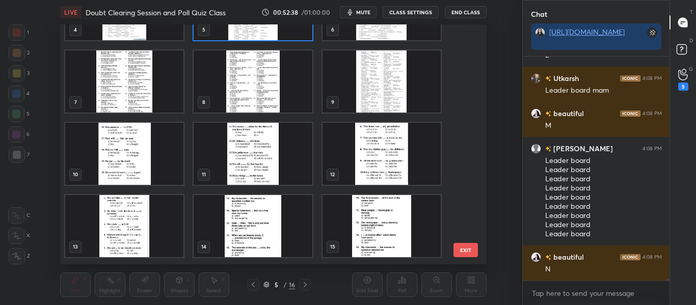
click at [95, 233] on img "grid" at bounding box center [124, 226] width 118 height 62
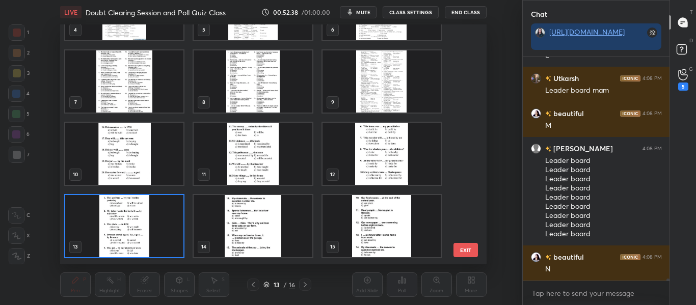
click at [95, 233] on img "grid" at bounding box center [124, 226] width 118 height 62
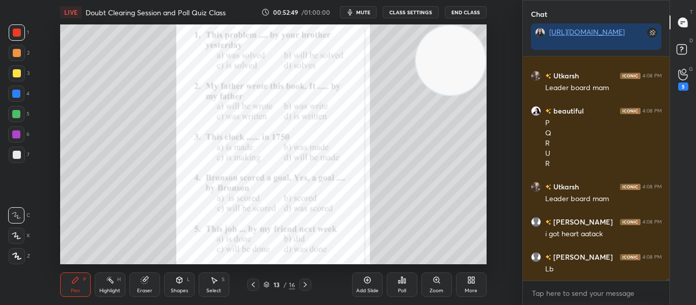
click at [399, 285] on div "Poll" at bounding box center [401, 284] width 31 height 24
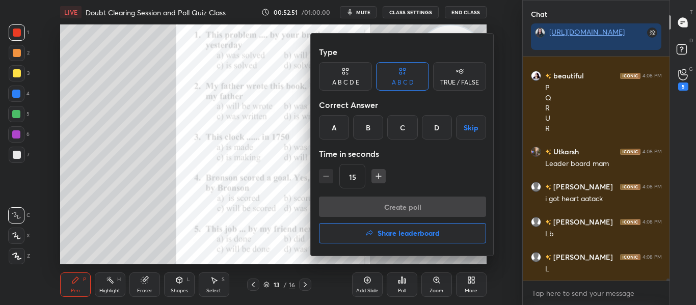
click at [319, 126] on div "A" at bounding box center [334, 127] width 30 height 24
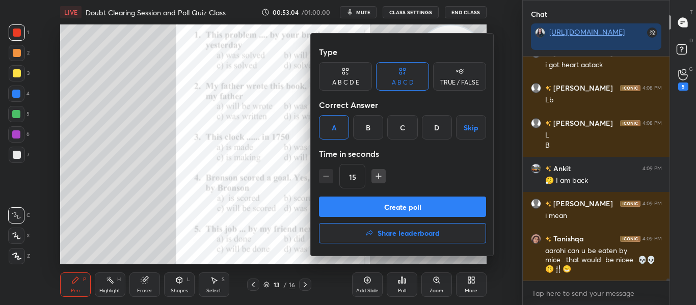
click at [358, 210] on button "Create poll" at bounding box center [402, 207] width 167 height 20
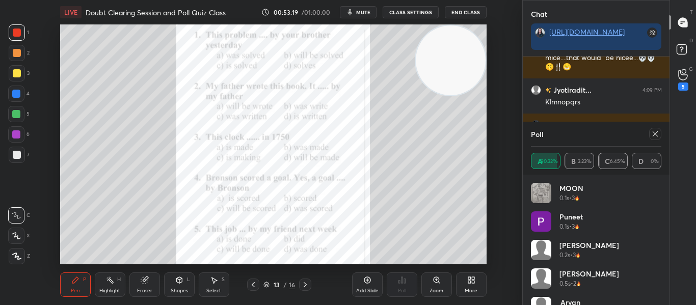
click at [651, 132] on icon at bounding box center [655, 134] width 8 height 8
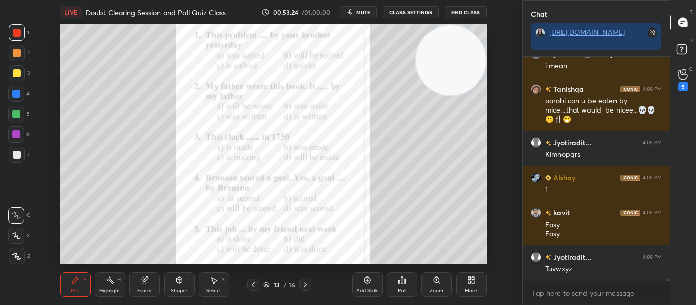
click at [398, 274] on div "Poll" at bounding box center [401, 284] width 31 height 24
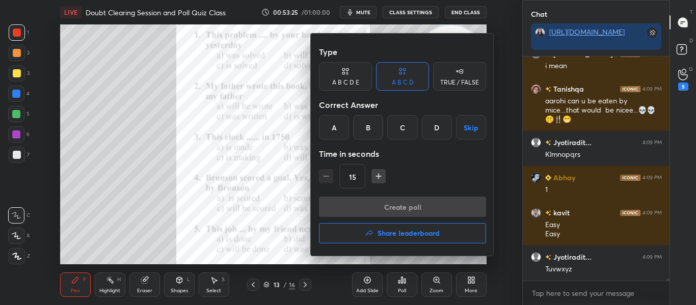
click at [396, 123] on div "C" at bounding box center [402, 127] width 30 height 24
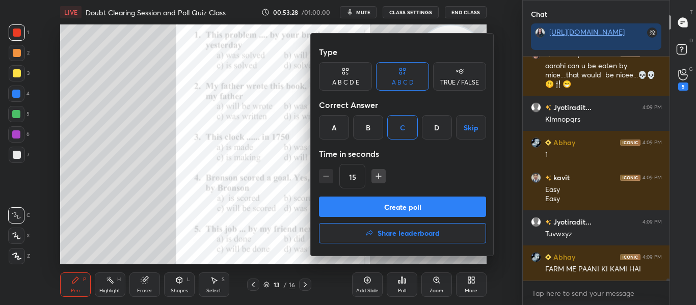
click at [394, 205] on button "Create poll" at bounding box center [402, 207] width 167 height 20
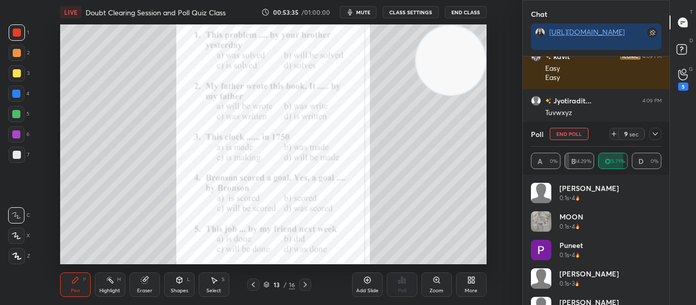
click at [653, 132] on icon at bounding box center [655, 134] width 8 height 8
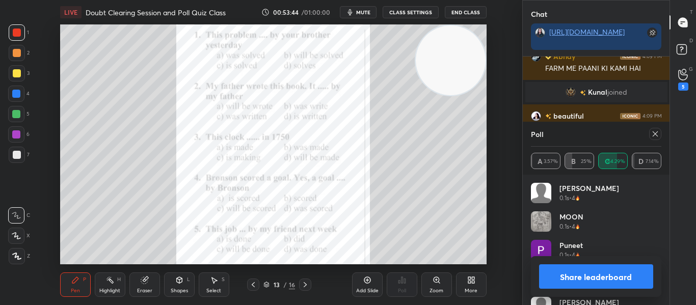
click at [655, 263] on div "Share leaderboard" at bounding box center [596, 276] width 131 height 41
click at [655, 134] on icon at bounding box center [654, 133] width 5 height 5
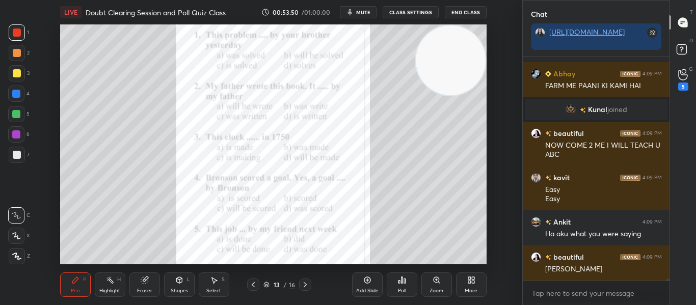
click at [406, 275] on div "Poll" at bounding box center [401, 284] width 31 height 24
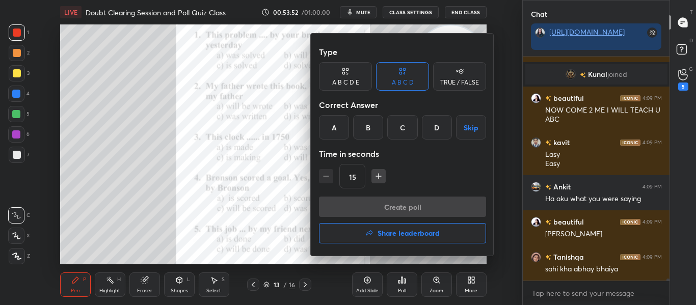
click at [380, 124] on div "B" at bounding box center [368, 127] width 30 height 24
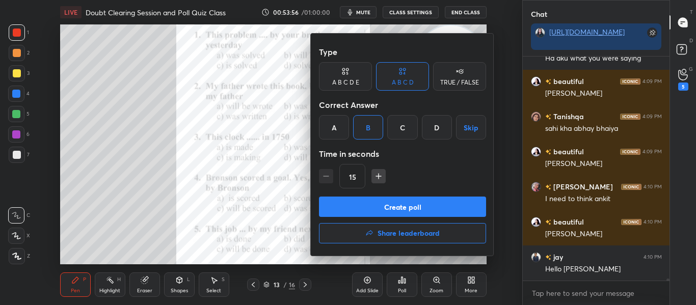
click at [394, 213] on button "Create poll" at bounding box center [402, 207] width 167 height 20
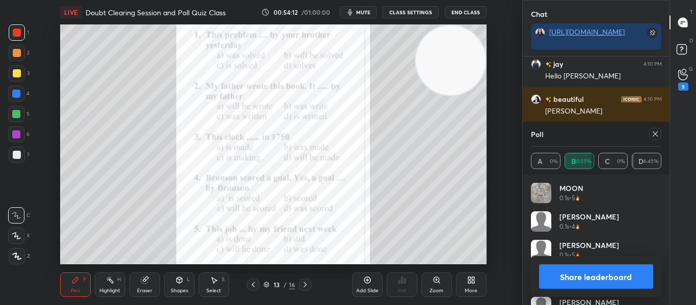
click at [655, 130] on icon at bounding box center [655, 134] width 8 height 8
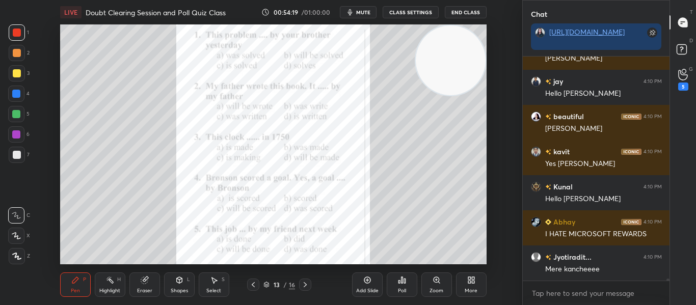
click at [402, 287] on div "Poll" at bounding box center [401, 284] width 31 height 24
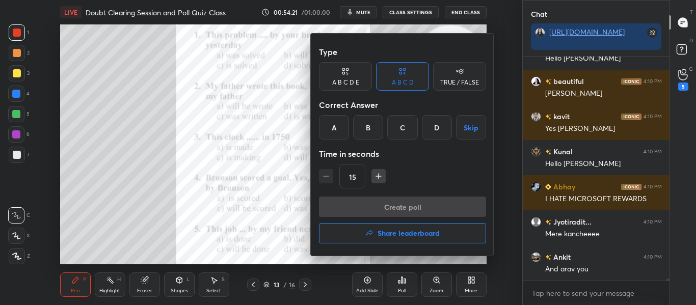
click at [429, 129] on div "D" at bounding box center [437, 127] width 30 height 24
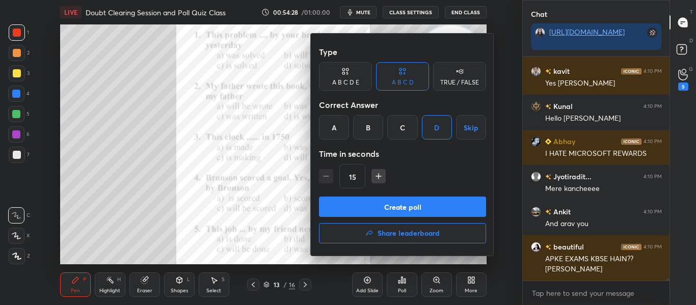
click at [400, 213] on button "Create poll" at bounding box center [402, 207] width 167 height 20
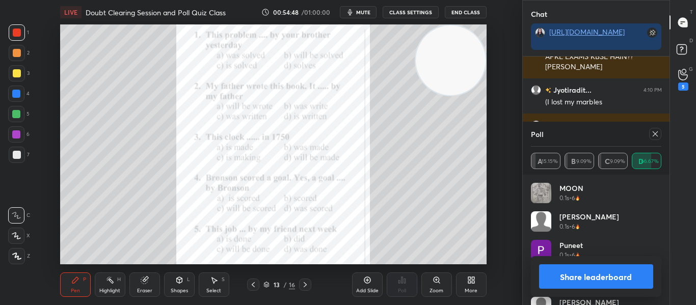
click at [651, 133] on icon at bounding box center [655, 134] width 8 height 8
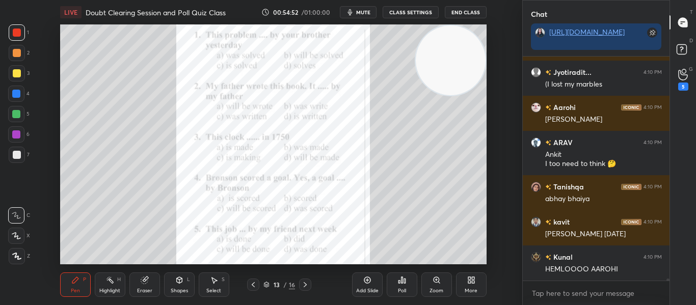
click at [400, 281] on icon at bounding box center [402, 280] width 8 height 8
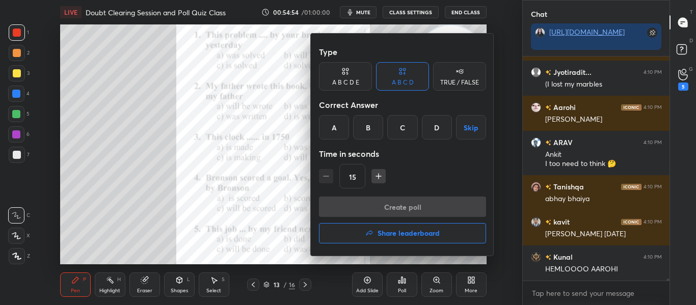
click at [395, 127] on div "C" at bounding box center [402, 127] width 30 height 24
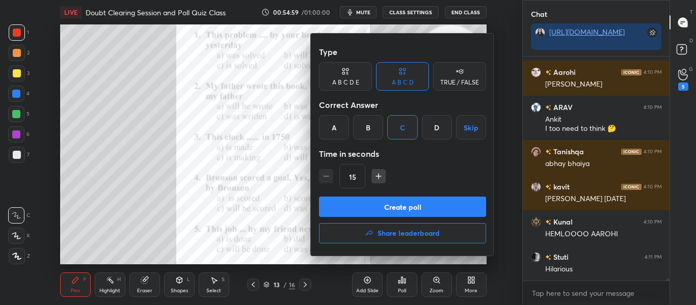
click at [384, 214] on button "Create poll" at bounding box center [402, 207] width 167 height 20
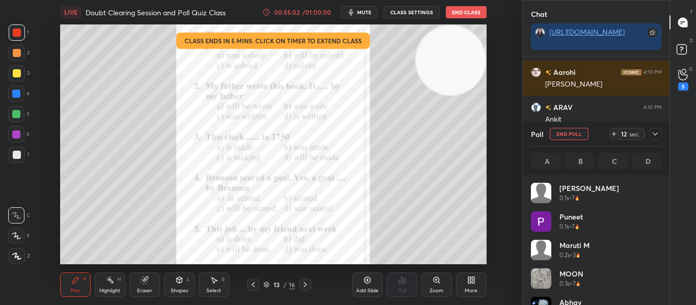
click at [653, 136] on icon at bounding box center [655, 134] width 8 height 8
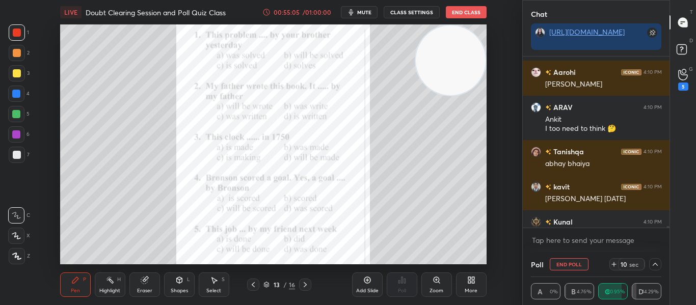
click at [473, 278] on icon at bounding box center [472, 278] width 3 height 3
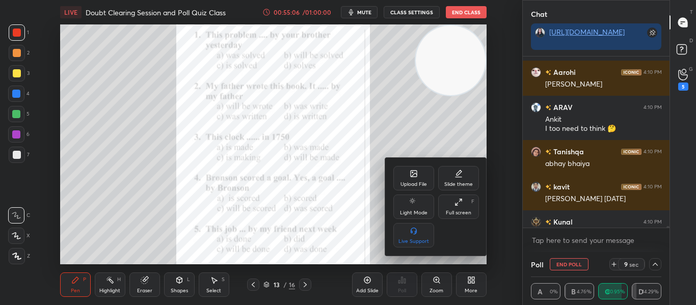
click at [420, 173] on div "Upload File" at bounding box center [413, 178] width 41 height 24
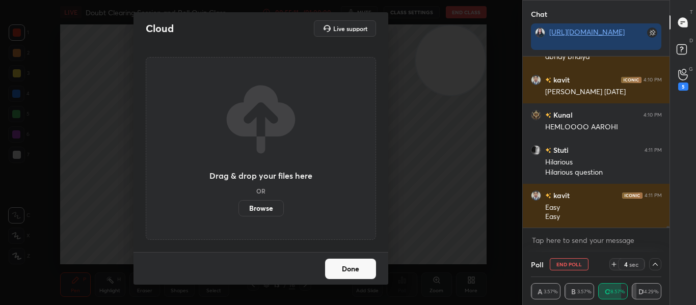
click at [349, 266] on button "Done" at bounding box center [350, 269] width 51 height 20
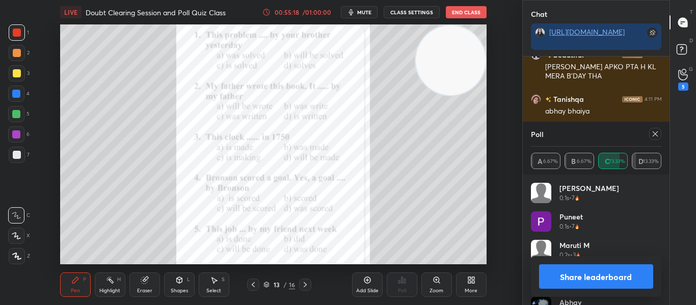
click at [613, 277] on button "Share leaderboard" at bounding box center [596, 276] width 115 height 24
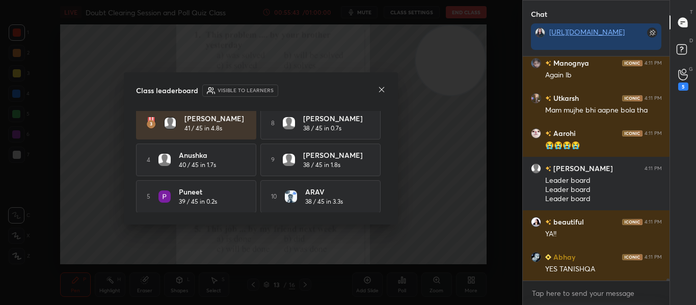
click at [379, 93] on icon at bounding box center [381, 90] width 8 height 8
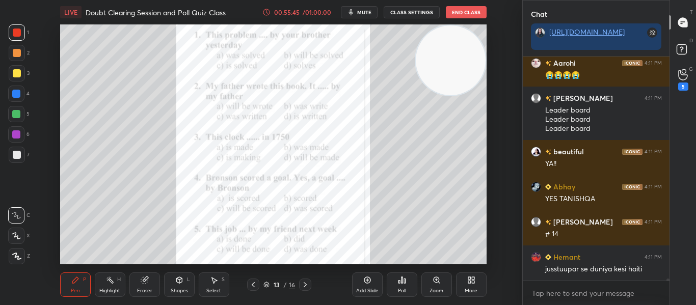
click at [463, 284] on div "More" at bounding box center [471, 284] width 31 height 24
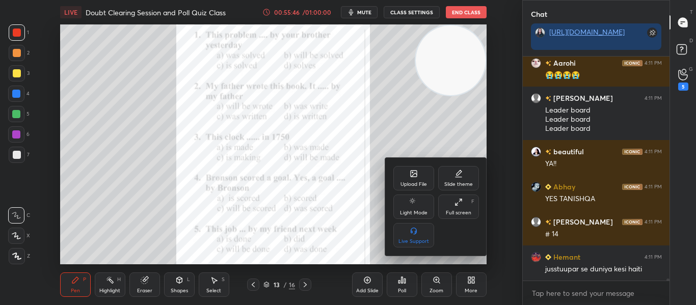
click at [417, 174] on icon at bounding box center [413, 174] width 6 height 6
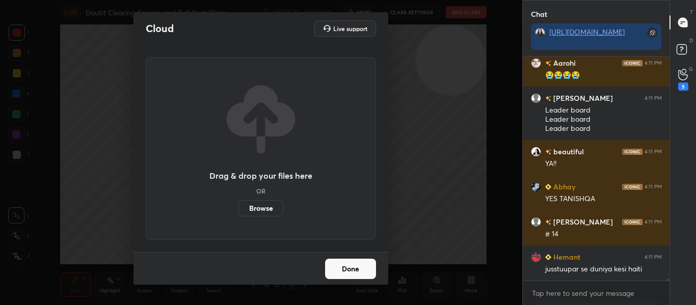
click at [245, 208] on label "Browse" at bounding box center [260, 208] width 45 height 16
click at [238, 208] on input "Browse" at bounding box center [238, 208] width 0 height 16
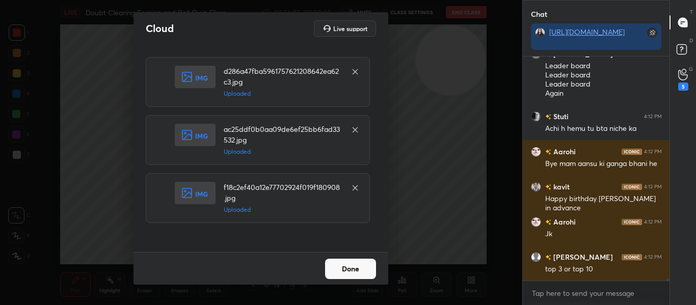
click at [343, 269] on button "Done" at bounding box center [350, 269] width 51 height 20
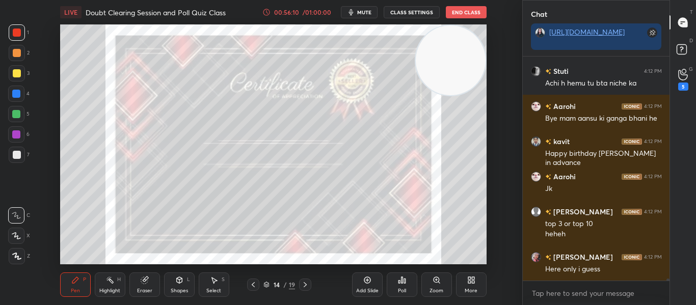
click at [308, 285] on icon at bounding box center [305, 285] width 8 height 8
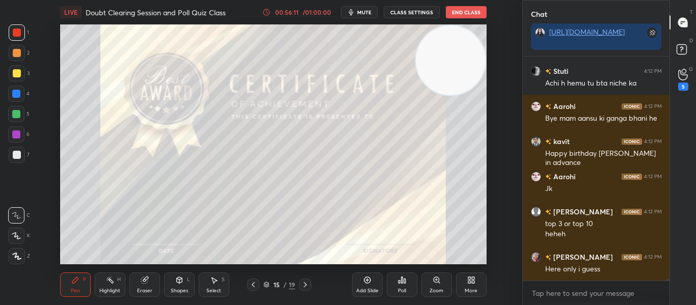
click at [308, 285] on icon at bounding box center [305, 285] width 8 height 8
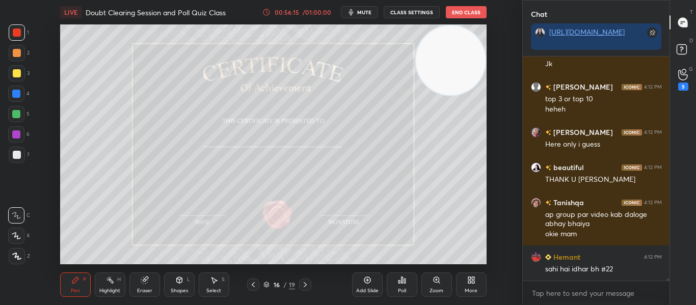
click at [17, 255] on icon at bounding box center [16, 256] width 9 height 7
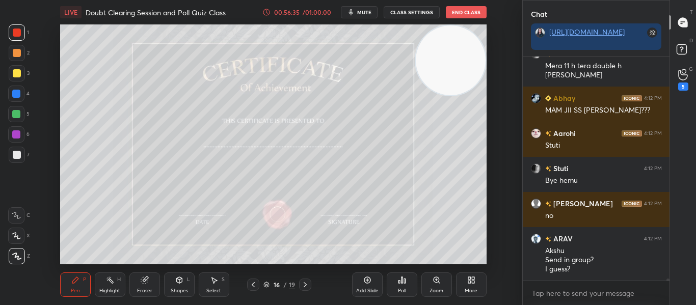
click at [255, 283] on icon at bounding box center [253, 285] width 8 height 8
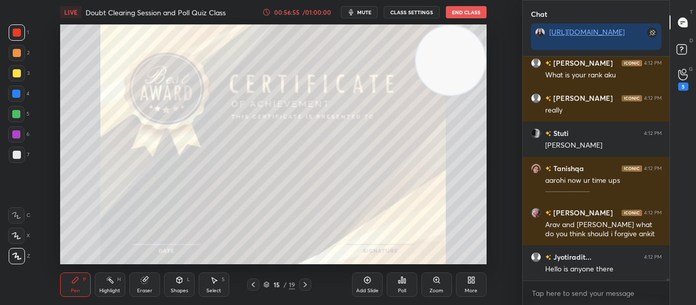
scroll to position [25032, 0]
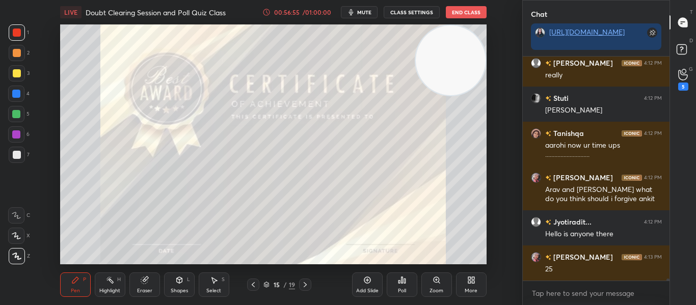
click at [252, 284] on icon at bounding box center [253, 285] width 8 height 8
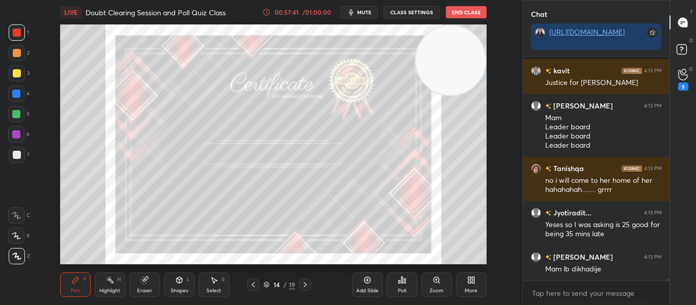
scroll to position [26203, 0]
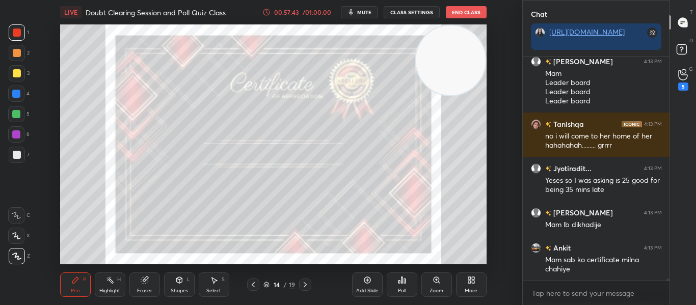
click at [396, 286] on div "Poll" at bounding box center [401, 284] width 31 height 24
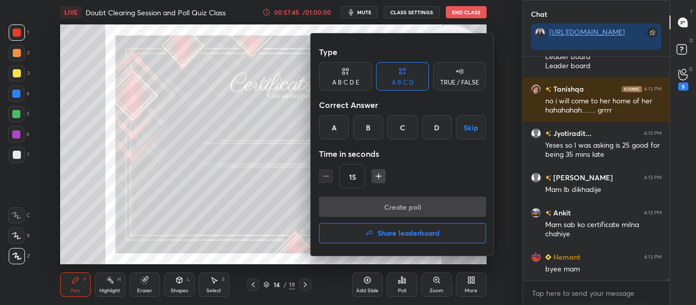
scroll to position [26274, 0]
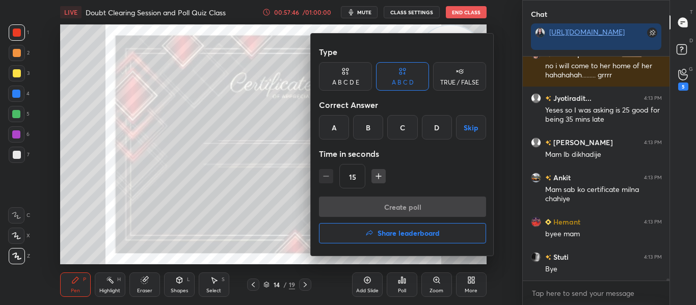
click at [384, 238] on button "Share leaderboard" at bounding box center [402, 233] width 167 height 20
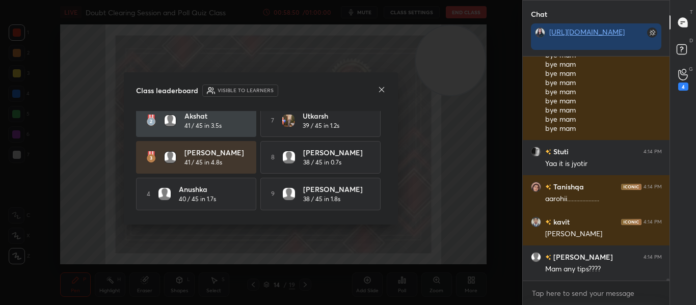
scroll to position [80, 0]
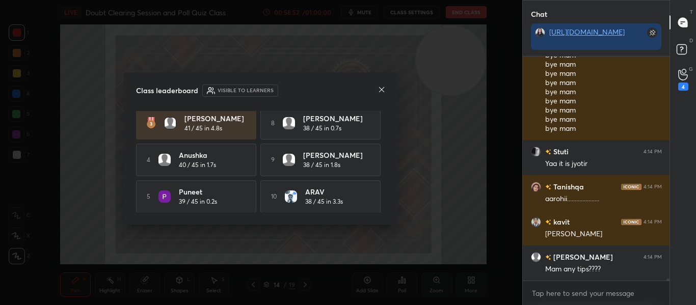
click at [378, 93] on icon at bounding box center [381, 90] width 8 height 8
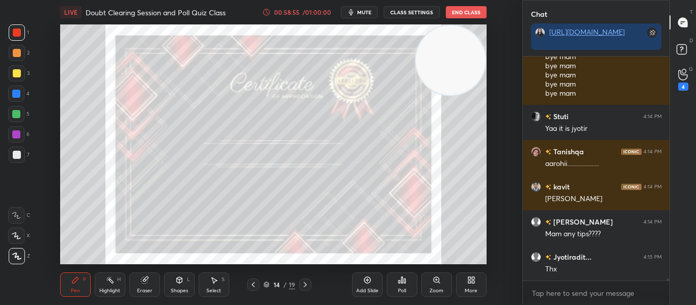
scroll to position [27442, 0]
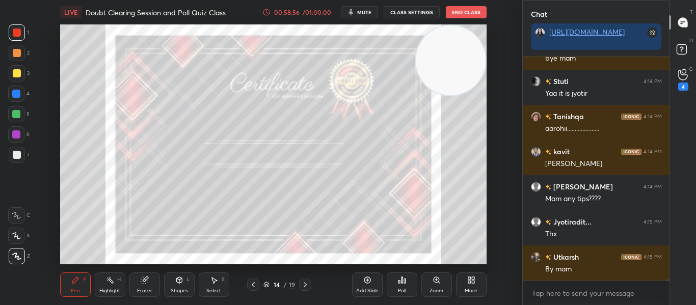
click at [452, 16] on button "End Class" at bounding box center [466, 12] width 41 height 12
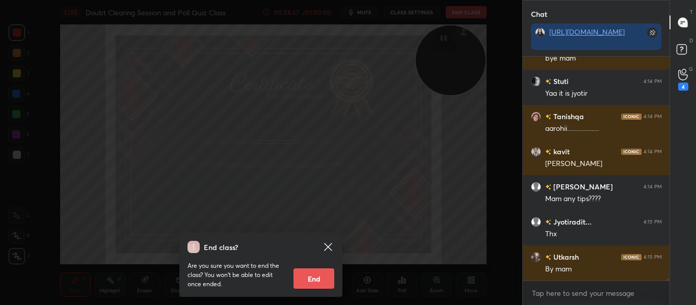
scroll to position [27477, 0]
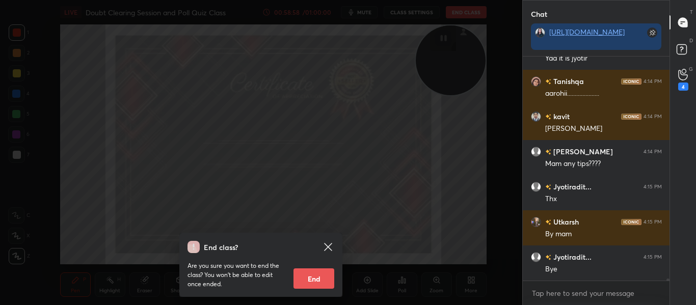
click at [303, 275] on button "End" at bounding box center [313, 278] width 41 height 20
type textarea "x"
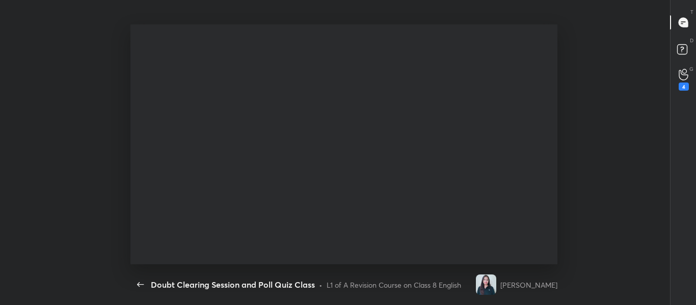
scroll to position [27421, 0]
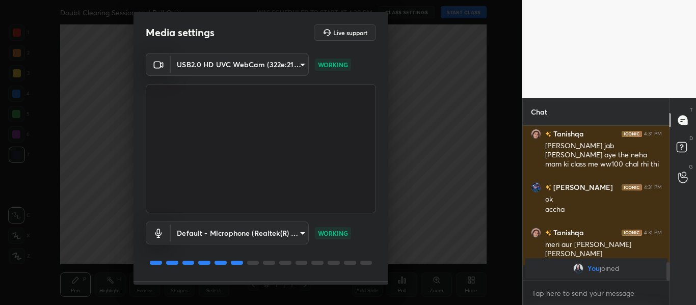
scroll to position [1043, 0]
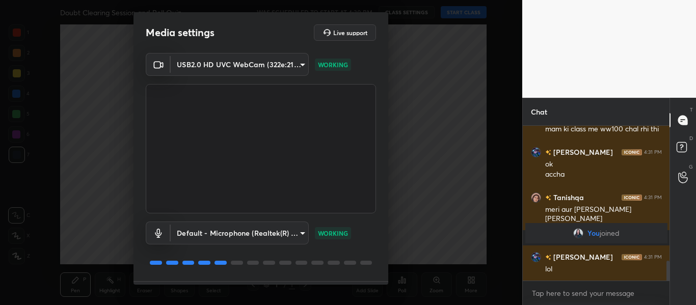
drag, startPoint x: 384, startPoint y: 188, endPoint x: 381, endPoint y: 286, distance: 98.3
click at [381, 286] on div "Media settings Live support USB2.0 HD UVC WebCam (322e:2103) 59469016f4b8fd1c3a…" at bounding box center [261, 152] width 522 height 305
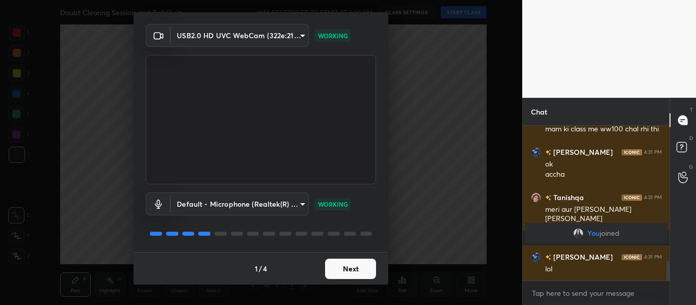
click at [356, 273] on button "Next" at bounding box center [350, 269] width 51 height 20
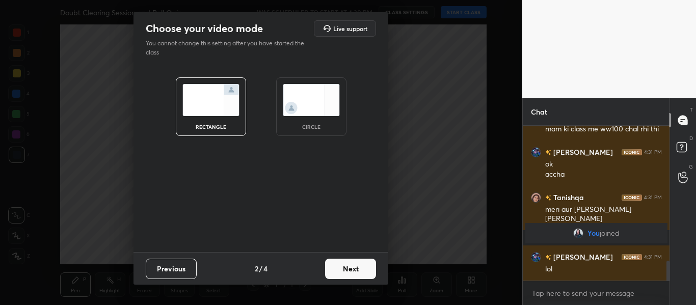
scroll to position [0, 0]
click at [317, 103] on img at bounding box center [311, 100] width 57 height 32
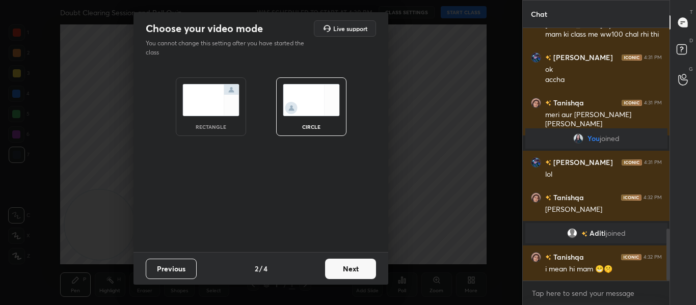
scroll to position [972, 0]
click at [337, 274] on button "Next" at bounding box center [350, 269] width 51 height 20
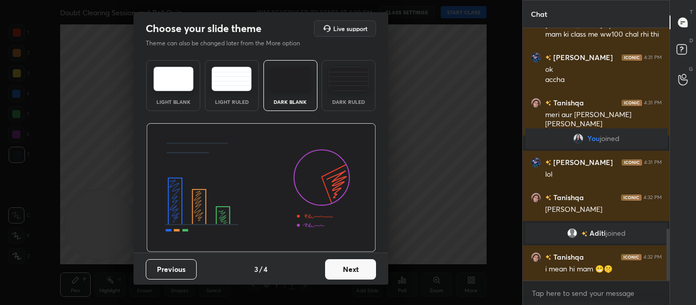
click at [337, 269] on button "Next" at bounding box center [350, 269] width 51 height 20
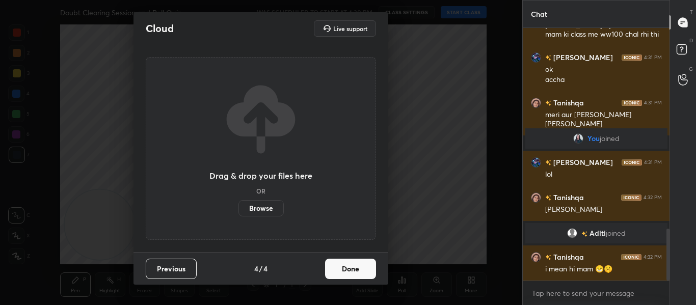
click at [337, 269] on button "Done" at bounding box center [350, 269] width 51 height 20
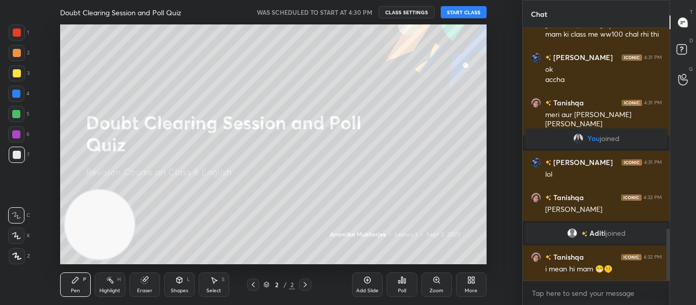
click at [473, 8] on button "START CLASS" at bounding box center [463, 12] width 46 height 12
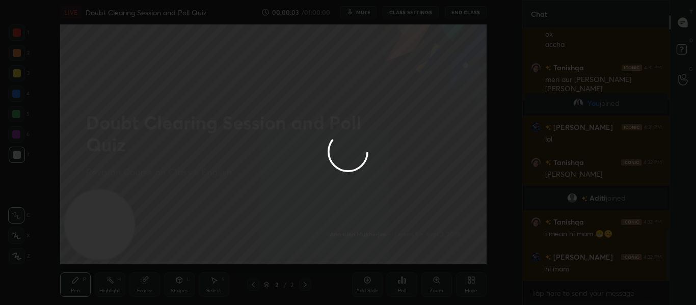
scroll to position [0, 0]
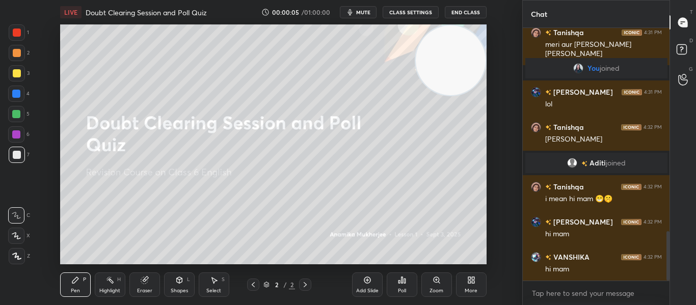
drag, startPoint x: 110, startPoint y: 218, endPoint x: 480, endPoint y: 49, distance: 406.5
click at [480, 49] on video at bounding box center [450, 60] width 70 height 70
click at [17, 30] on div at bounding box center [17, 33] width 8 height 8
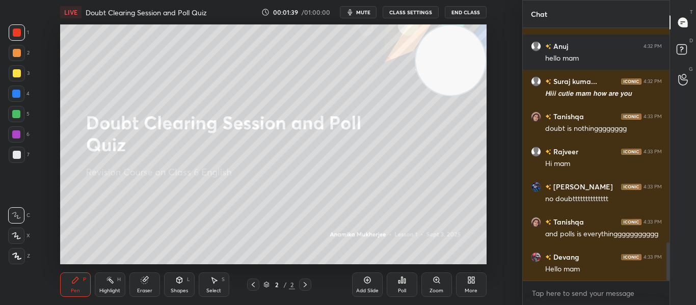
scroll to position [1427, 0]
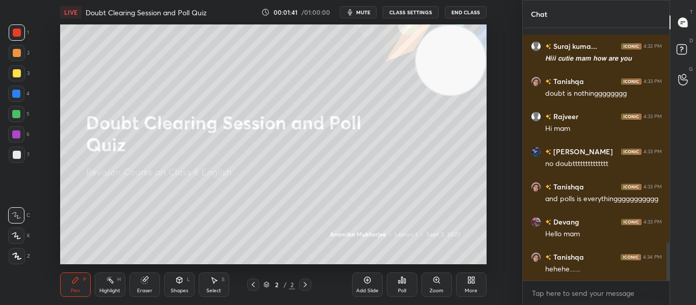
click at [465, 289] on div "More" at bounding box center [470, 290] width 13 height 5
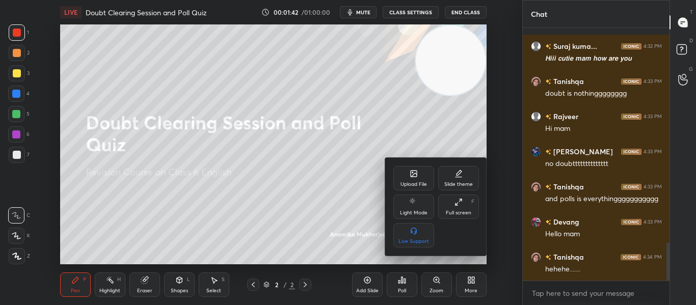
click at [412, 175] on icon at bounding box center [413, 174] width 6 height 6
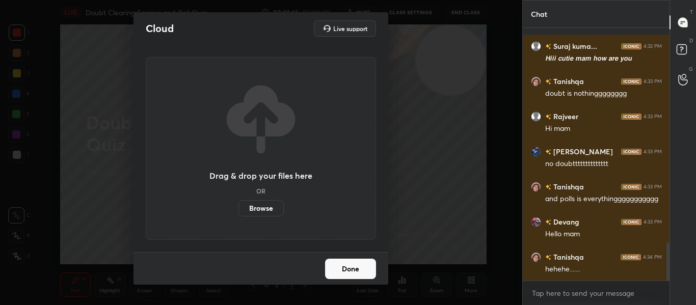
click at [256, 207] on label "Browse" at bounding box center [260, 208] width 45 height 16
click at [238, 207] on input "Browse" at bounding box center [238, 208] width 0 height 16
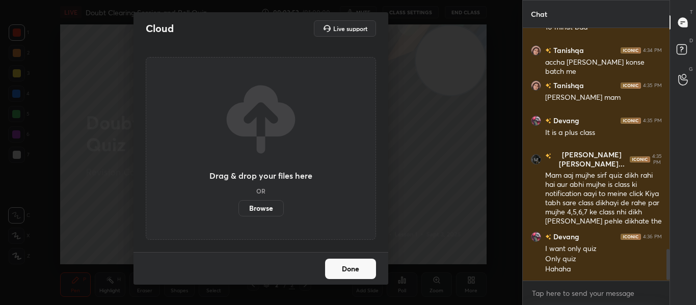
scroll to position [1808, 0]
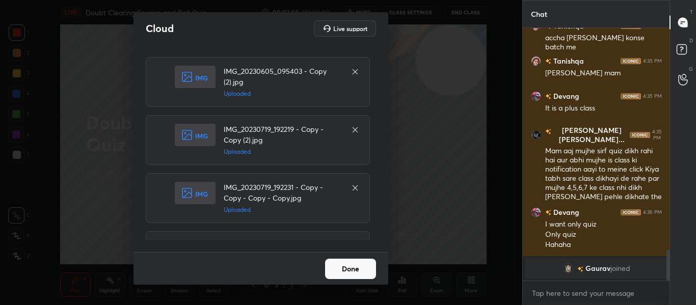
click at [348, 269] on button "Done" at bounding box center [350, 269] width 51 height 20
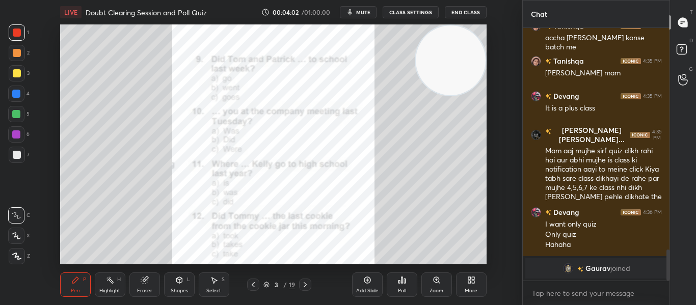
click at [348, 19] on div "LIVE Doubt Clearing Session and Poll Quiz 00:04:02 / 01:00:00 mute CLASS SETTIN…" at bounding box center [273, 12] width 426 height 24
click at [348, 16] on icon "button" at bounding box center [350, 12] width 8 height 8
click at [254, 286] on icon at bounding box center [253, 284] width 3 height 5
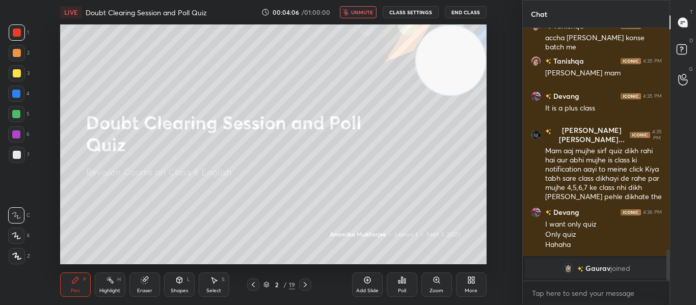
click at [303, 285] on icon at bounding box center [305, 285] width 8 height 8
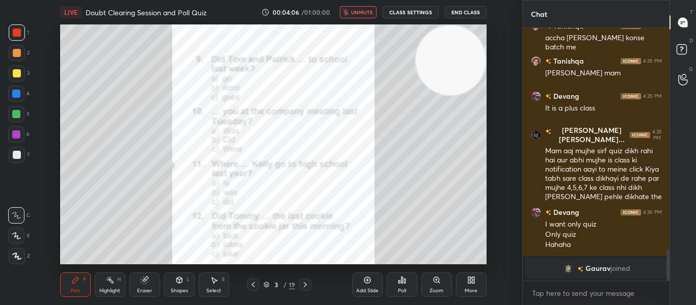
click at [303, 285] on icon at bounding box center [305, 285] width 8 height 8
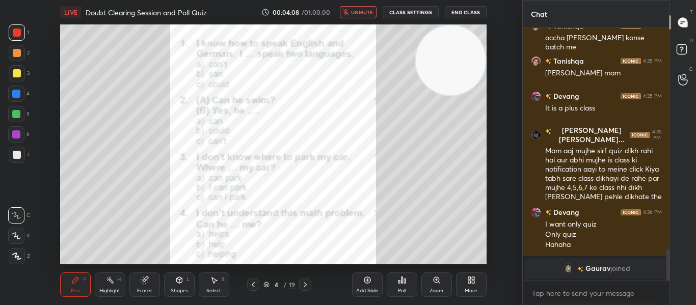
click at [303, 285] on icon at bounding box center [305, 285] width 8 height 8
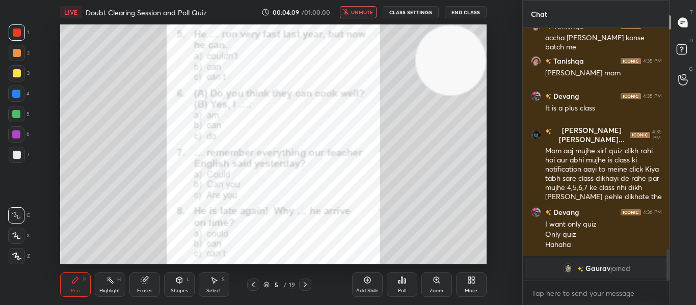
click at [303, 285] on icon at bounding box center [305, 285] width 8 height 8
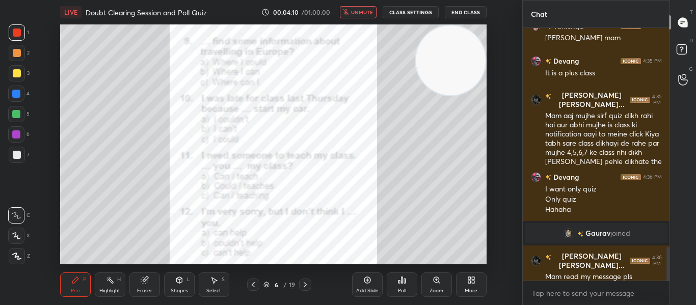
scroll to position [1634, 0]
click at [303, 285] on icon at bounding box center [305, 285] width 8 height 8
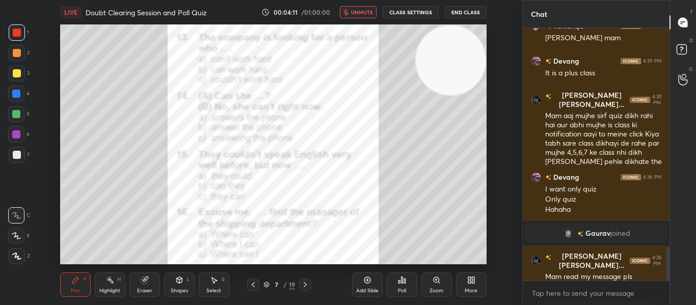
click at [303, 285] on icon at bounding box center [305, 285] width 8 height 8
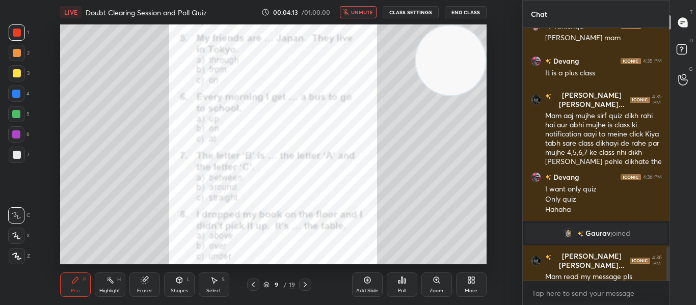
click at [303, 285] on icon at bounding box center [305, 285] width 8 height 8
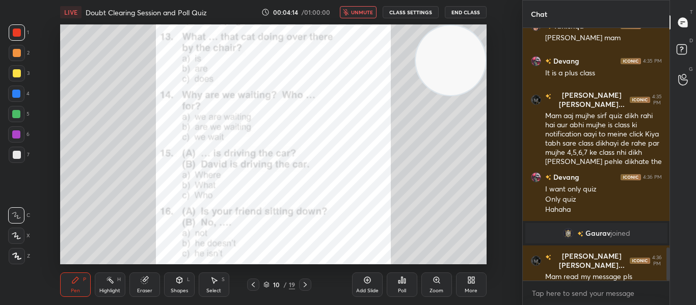
scroll to position [1670, 0]
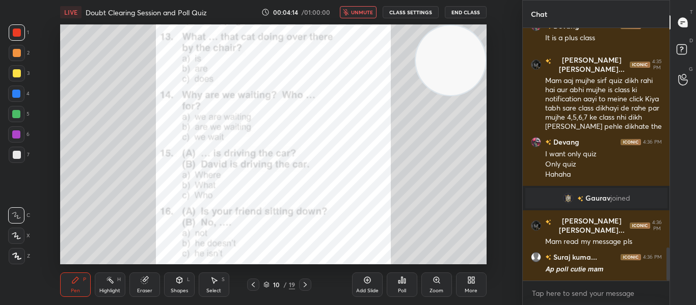
click at [303, 285] on icon at bounding box center [305, 285] width 8 height 8
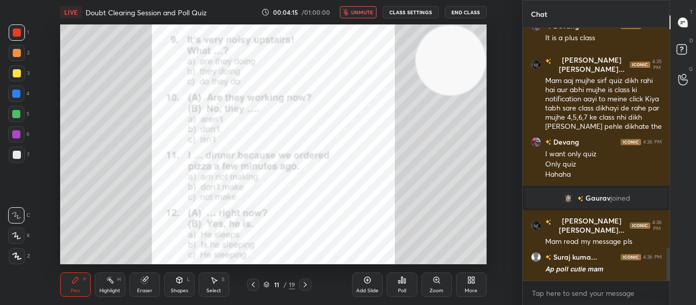
click at [303, 285] on icon at bounding box center [305, 285] width 8 height 8
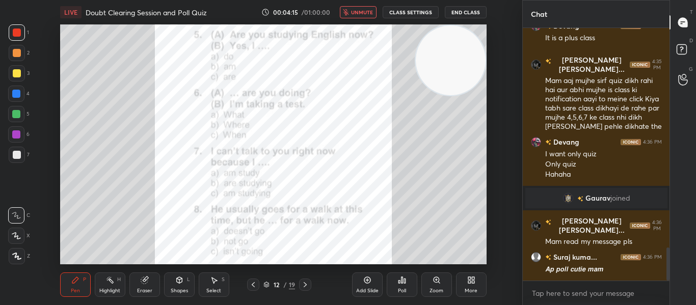
click at [303, 285] on icon at bounding box center [305, 285] width 8 height 8
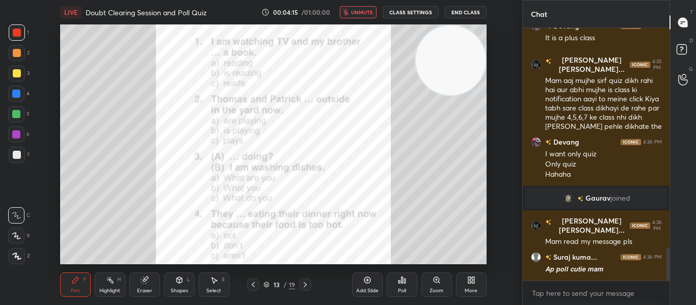
click at [303, 285] on icon at bounding box center [305, 285] width 8 height 8
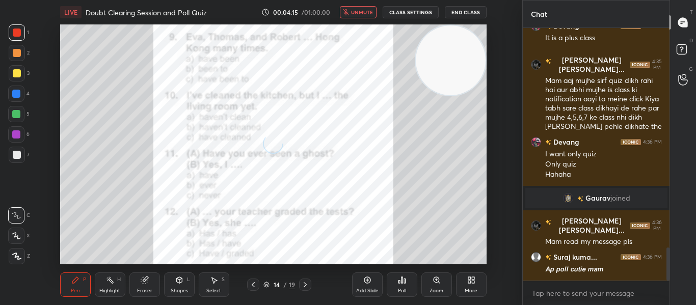
click at [303, 285] on icon at bounding box center [305, 285] width 8 height 8
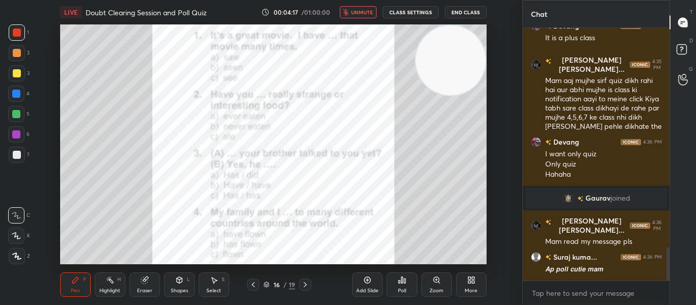
click at [303, 285] on icon at bounding box center [305, 285] width 8 height 8
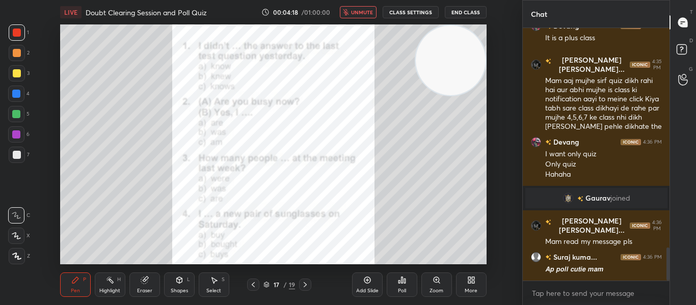
click at [303, 285] on icon at bounding box center [305, 285] width 8 height 8
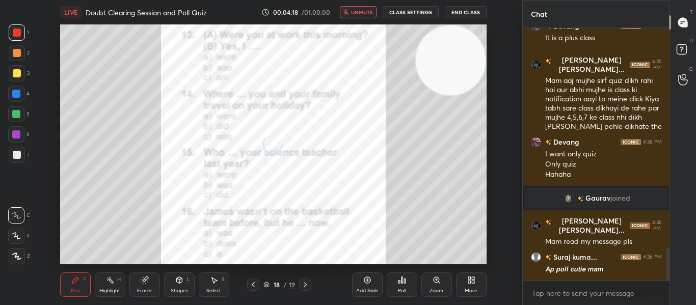
click at [303, 285] on icon at bounding box center [305, 285] width 8 height 8
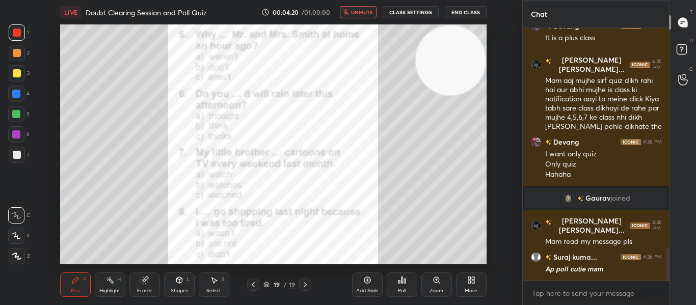
click at [303, 285] on icon at bounding box center [305, 285] width 8 height 8
click at [257, 282] on icon at bounding box center [253, 285] width 8 height 8
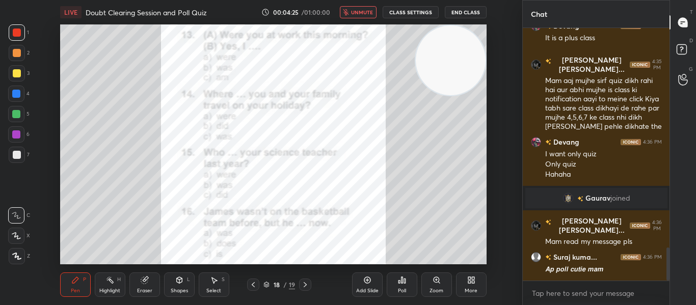
click at [255, 280] on div at bounding box center [253, 285] width 12 height 12
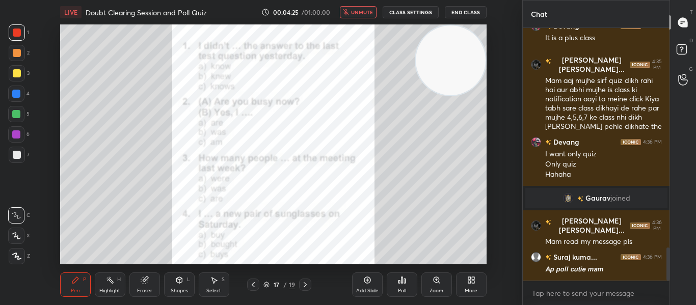
click at [255, 280] on div at bounding box center [253, 285] width 12 height 12
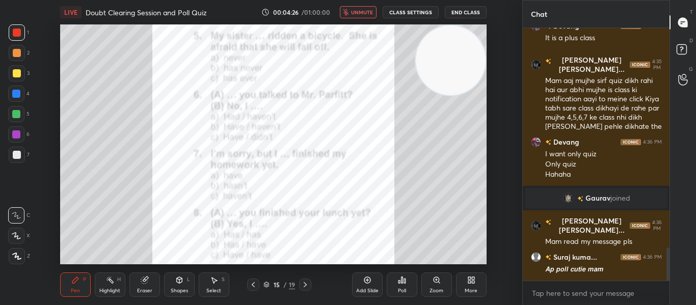
click at [255, 280] on div at bounding box center [253, 285] width 12 height 12
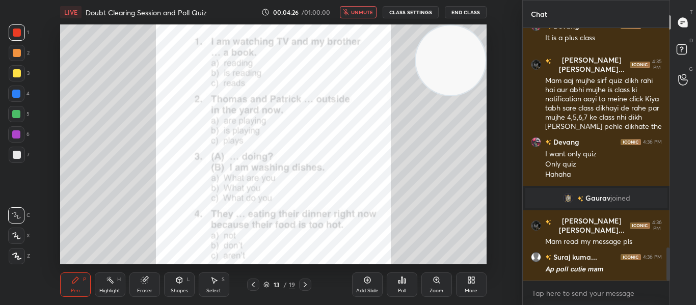
click at [255, 280] on div at bounding box center [253, 285] width 12 height 12
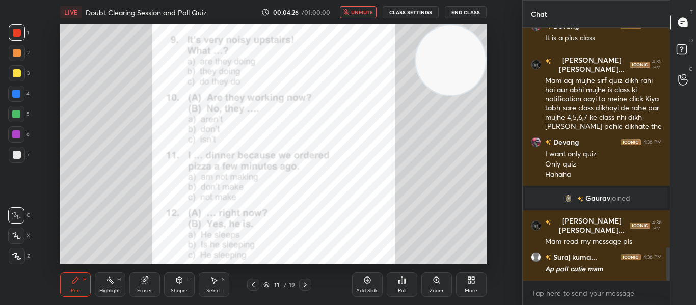
click at [255, 280] on div at bounding box center [253, 285] width 12 height 12
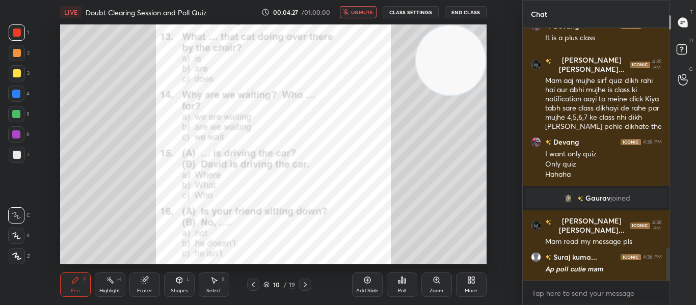
click at [255, 280] on div at bounding box center [253, 285] width 12 height 12
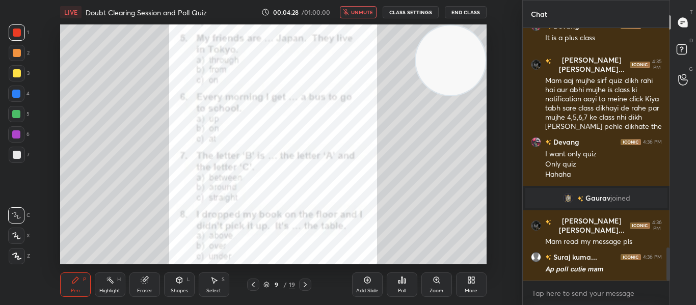
click at [255, 280] on div at bounding box center [253, 285] width 12 height 12
click at [363, 12] on span "unmute" at bounding box center [362, 12] width 22 height 7
click at [251, 285] on icon at bounding box center [253, 285] width 8 height 8
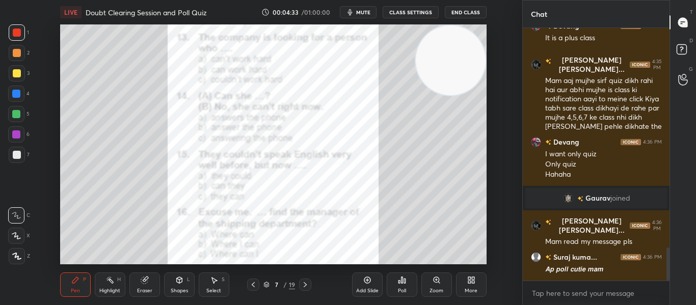
click at [251, 285] on icon at bounding box center [253, 285] width 8 height 8
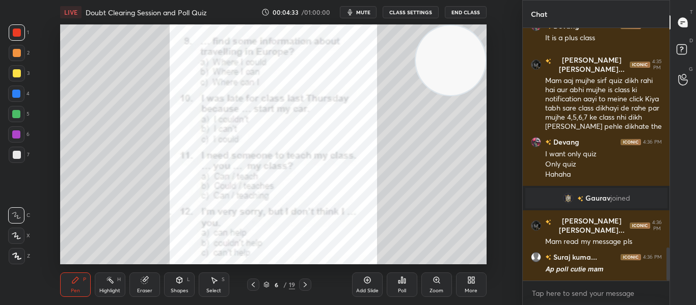
click at [251, 285] on icon at bounding box center [253, 285] width 8 height 8
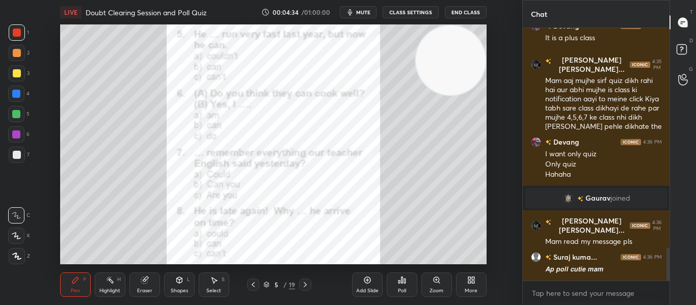
click at [251, 285] on icon at bounding box center [253, 285] width 8 height 8
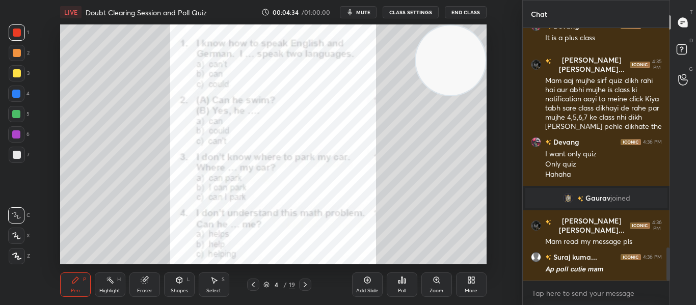
click at [251, 285] on icon at bounding box center [253, 285] width 8 height 8
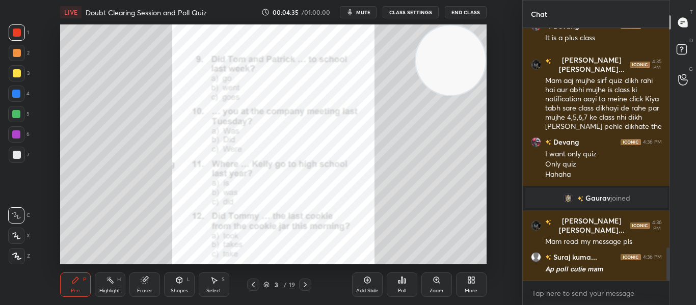
type textarea "x"
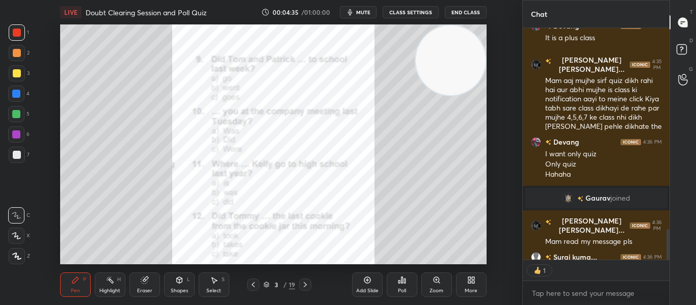
click at [251, 285] on icon at bounding box center [253, 285] width 8 height 8
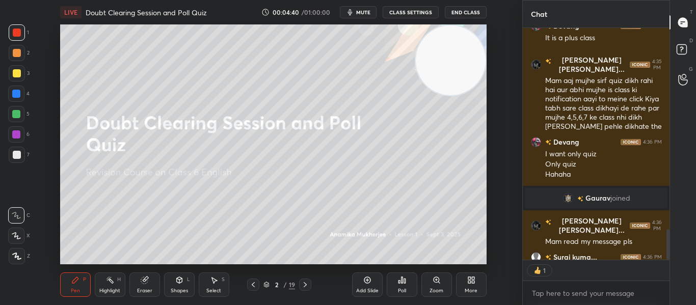
click at [413, 280] on div "Poll" at bounding box center [401, 284] width 31 height 24
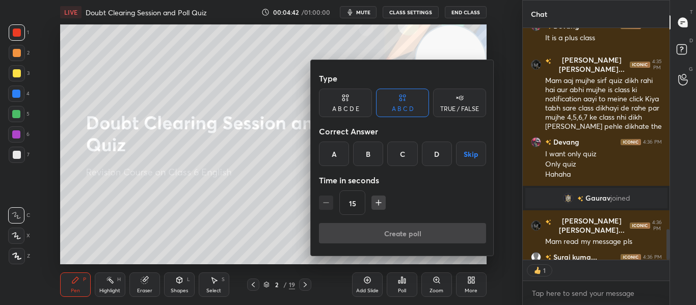
click at [453, 100] on div "TRUE / FALSE" at bounding box center [459, 103] width 53 height 29
click at [364, 152] on div "True" at bounding box center [345, 154] width 53 height 24
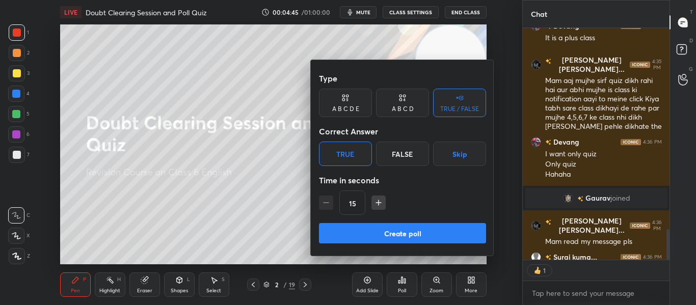
click at [377, 199] on icon "button" at bounding box center [378, 203] width 10 height 10
type input "30"
type textarea "x"
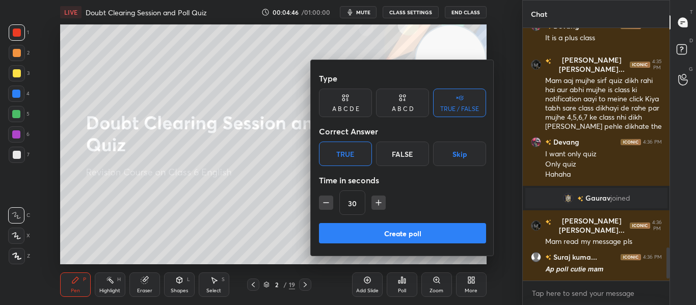
click at [377, 199] on icon "button" at bounding box center [378, 203] width 10 height 10
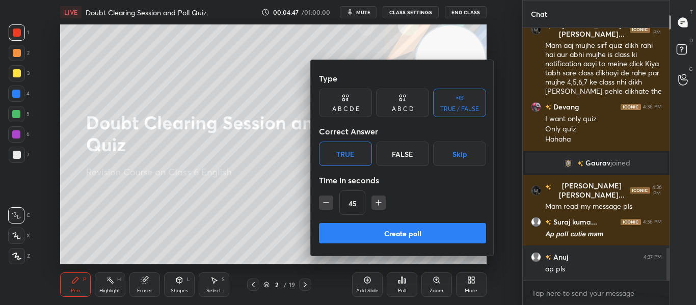
click at [377, 199] on icon "button" at bounding box center [378, 203] width 10 height 10
type input "60"
click at [372, 230] on button "Create poll" at bounding box center [402, 233] width 167 height 20
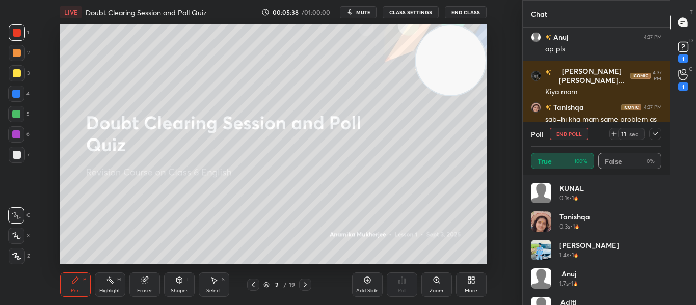
scroll to position [1902, 0]
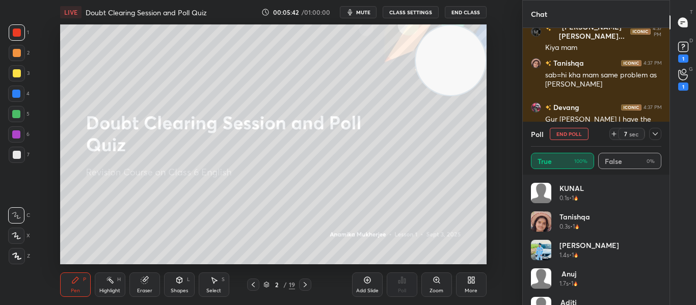
click at [656, 134] on icon at bounding box center [654, 133] width 5 height 3
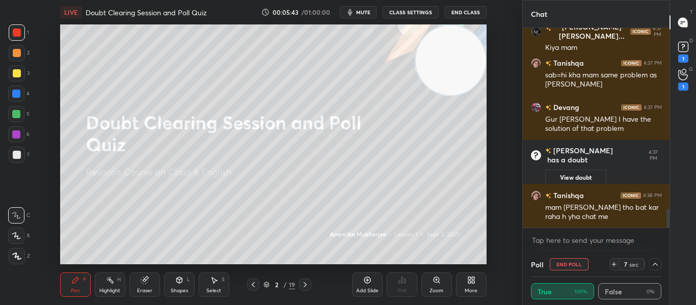
scroll to position [1, 4]
click at [687, 54] on div "1" at bounding box center [683, 58] width 10 height 8
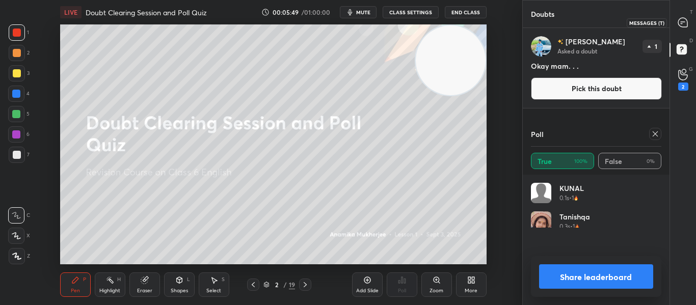
scroll to position [119, 127]
click at [681, 26] on icon at bounding box center [682, 22] width 9 height 9
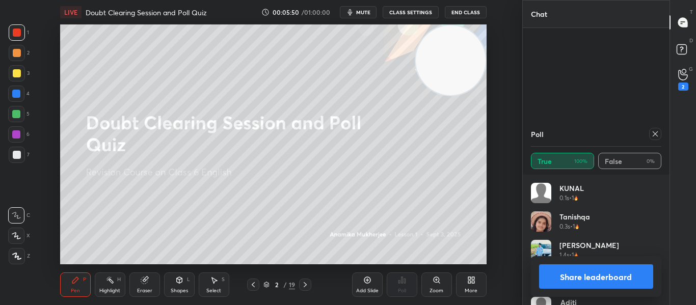
scroll to position [197, 144]
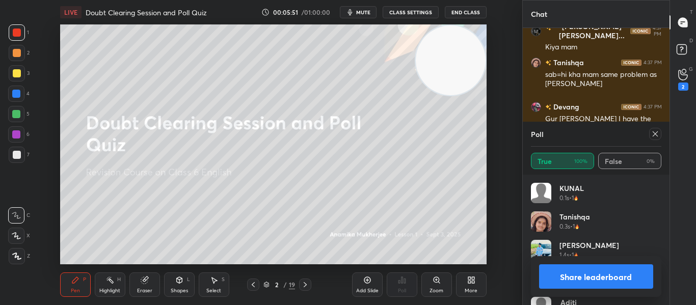
click at [651, 139] on div at bounding box center [655, 134] width 12 height 12
type textarea "x"
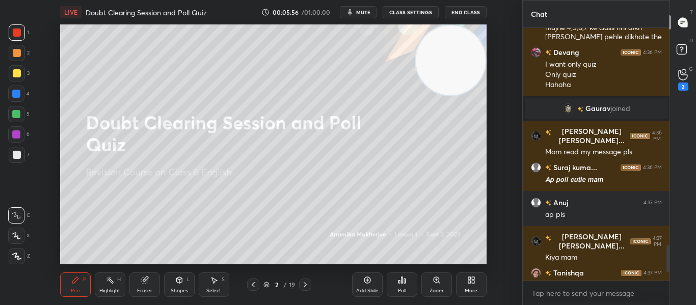
scroll to position [2139, 0]
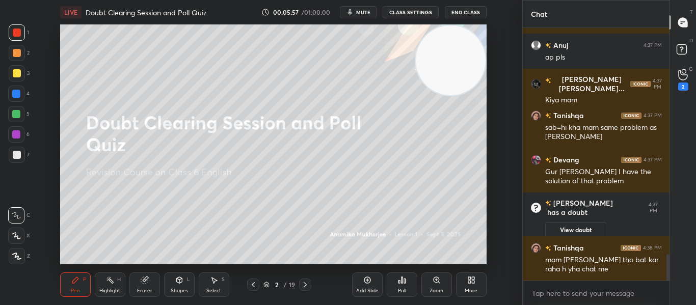
drag, startPoint x: 667, startPoint y: 254, endPoint x: 669, endPoint y: 298, distance: 44.3
click at [669, 298] on div "Chat Durva Ravi... 4:36 PM Mam read my message pls Suraj kuma... 4:36 PM 𝘼𝙥 𝙥𝙤𝙡…" at bounding box center [609, 152] width 174 height 305
click at [297, 286] on div "2 / 19" at bounding box center [279, 285] width 64 height 12
click at [301, 287] on icon at bounding box center [305, 285] width 8 height 8
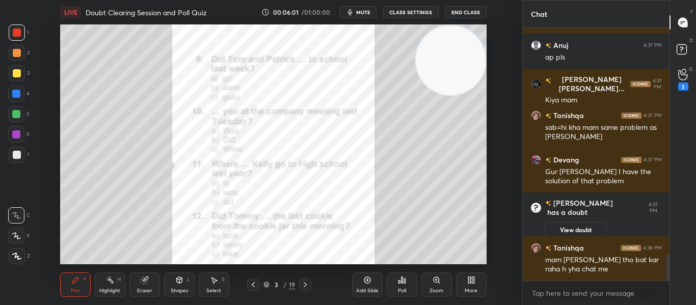
click at [301, 287] on icon at bounding box center [305, 285] width 8 height 8
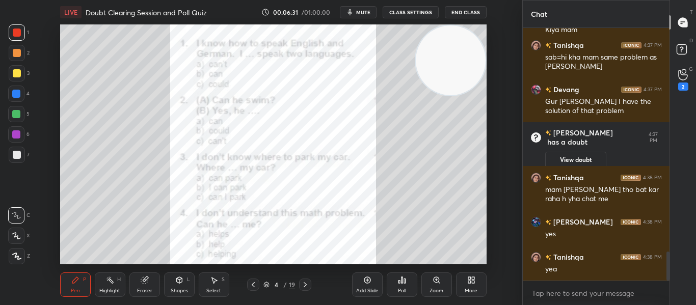
scroll to position [1964, 0]
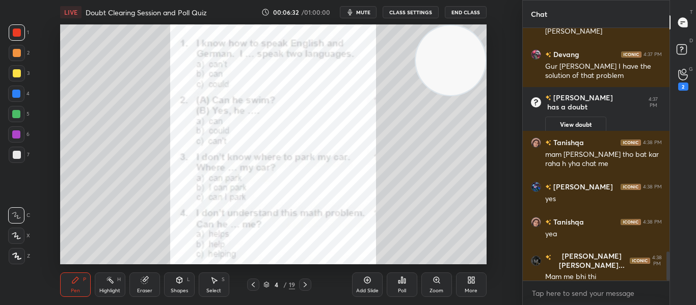
click at [403, 272] on div "Poll" at bounding box center [401, 284] width 31 height 24
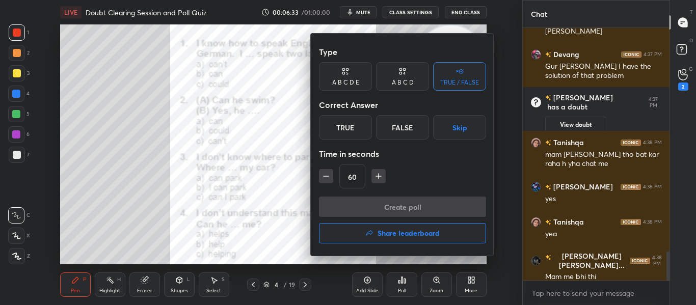
click at [404, 70] on icon at bounding box center [404, 69] width 3 height 3
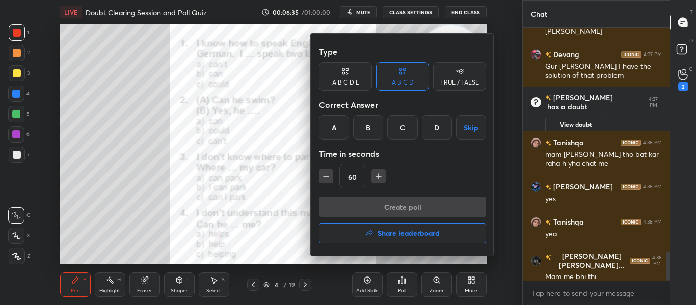
click at [366, 134] on div "B" at bounding box center [368, 127] width 30 height 24
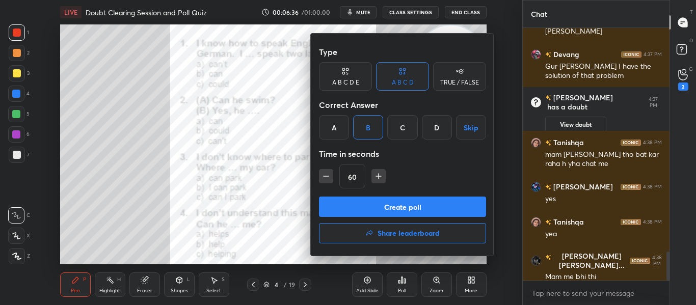
click at [324, 174] on icon "button" at bounding box center [326, 176] width 10 height 10
type input "30"
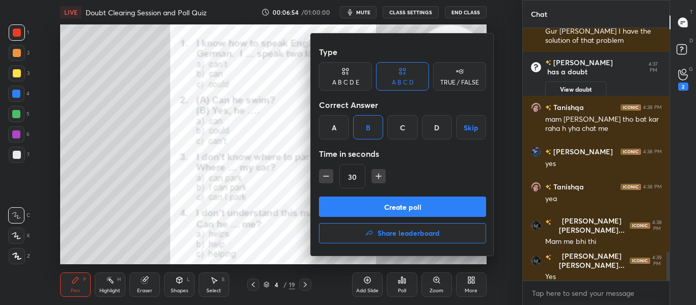
scroll to position [2024, 0]
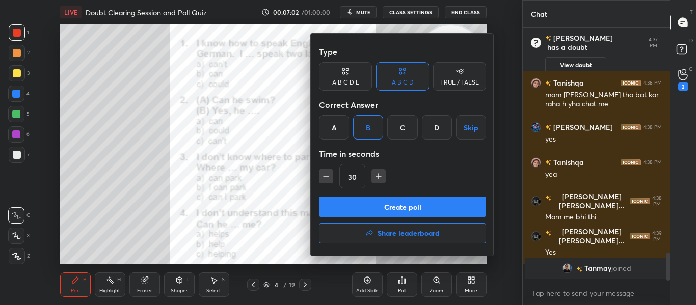
click at [409, 211] on button "Create poll" at bounding box center [402, 207] width 167 height 20
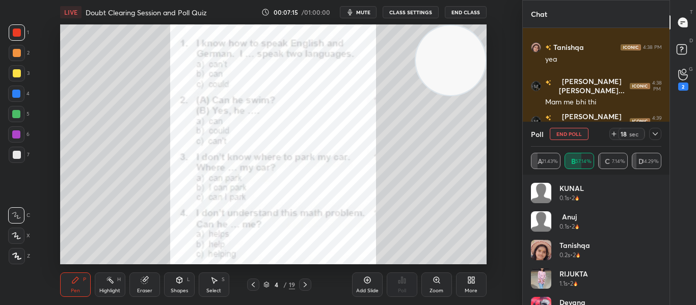
scroll to position [2088, 0]
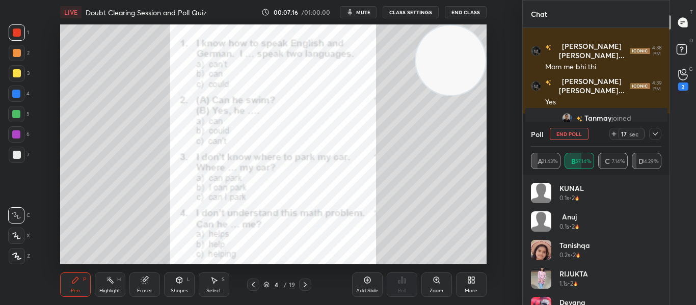
click at [655, 136] on icon at bounding box center [655, 134] width 8 height 8
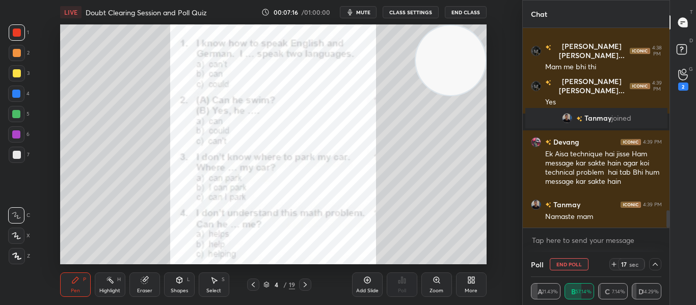
scroll to position [1, 4]
click at [659, 237] on textarea at bounding box center [596, 240] width 131 height 16
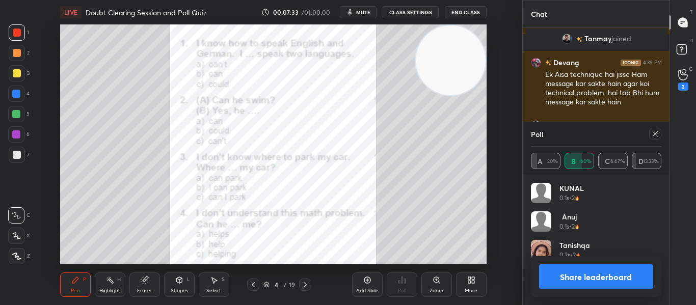
scroll to position [119, 127]
click at [654, 133] on icon at bounding box center [655, 134] width 8 height 8
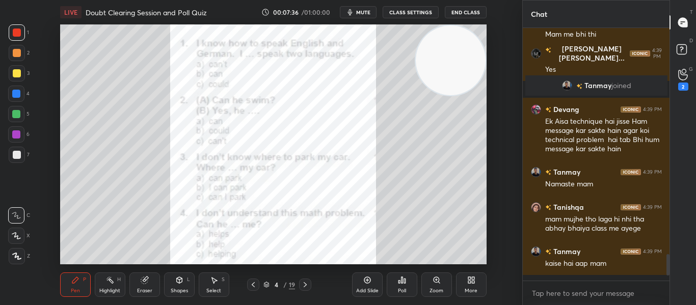
scroll to position [271, 144]
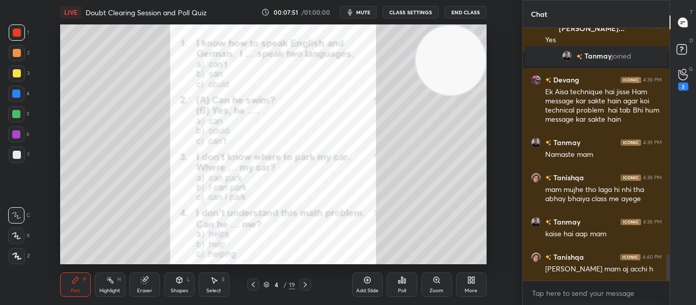
click at [403, 280] on icon at bounding box center [402, 280] width 8 height 8
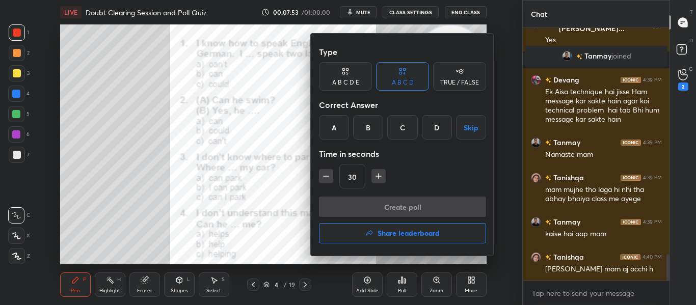
click at [341, 129] on div "A" at bounding box center [334, 127] width 30 height 24
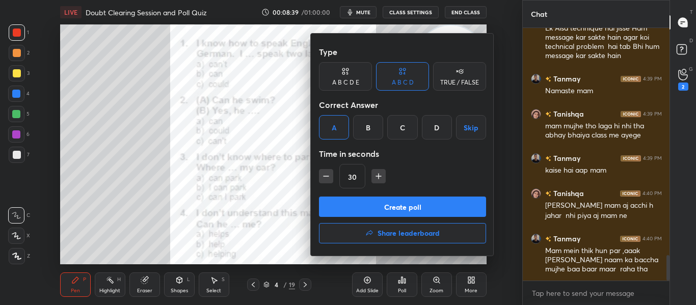
scroll to position [2249, 0]
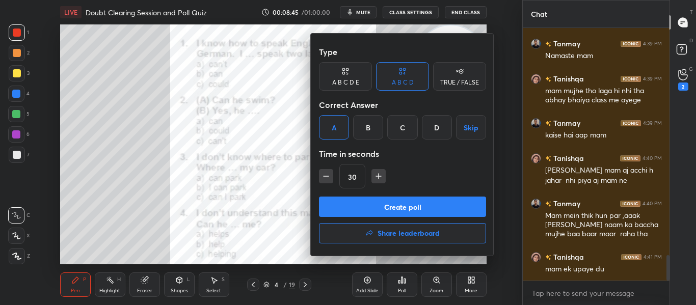
click at [392, 209] on button "Create poll" at bounding box center [402, 207] width 167 height 20
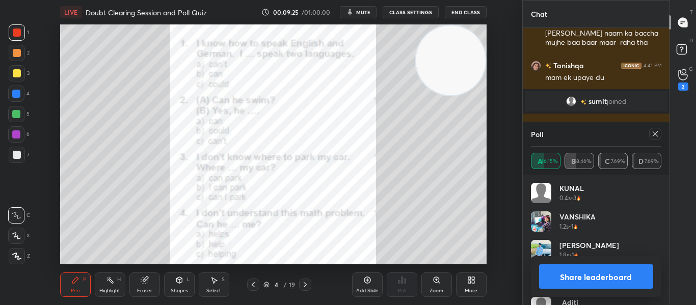
scroll to position [2342, 0]
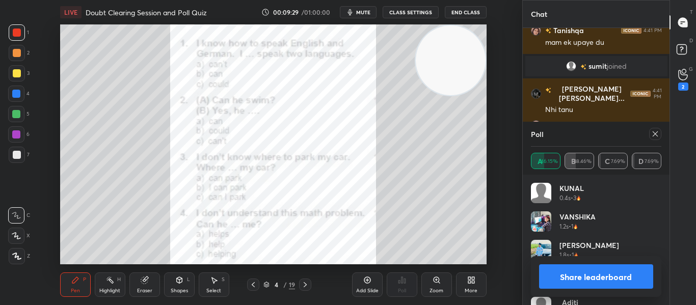
click at [655, 133] on icon at bounding box center [655, 134] width 8 height 8
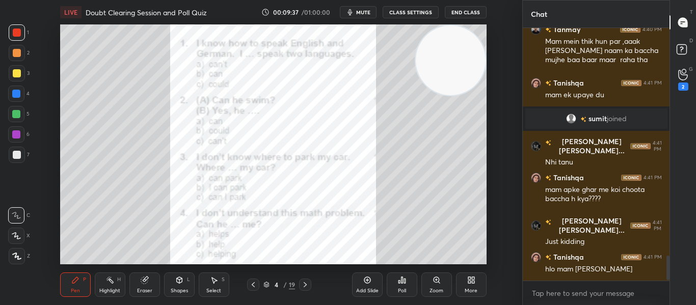
scroll to position [2343, 0]
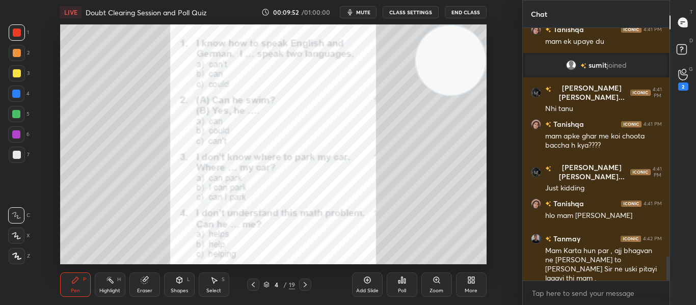
click at [407, 285] on div "Poll" at bounding box center [401, 284] width 31 height 24
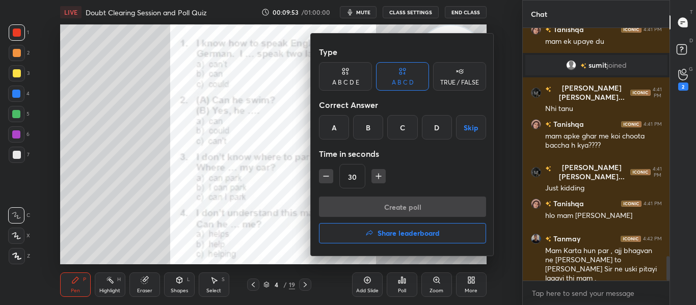
click at [405, 132] on div "C" at bounding box center [402, 127] width 30 height 24
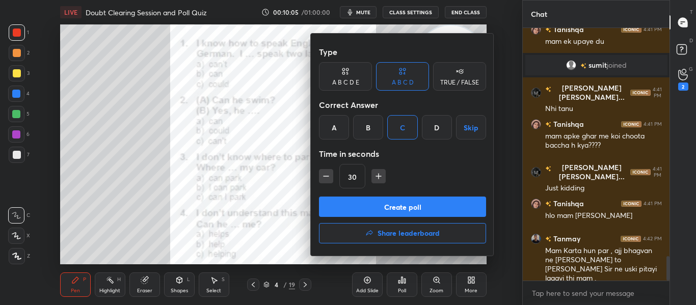
scroll to position [2388, 0]
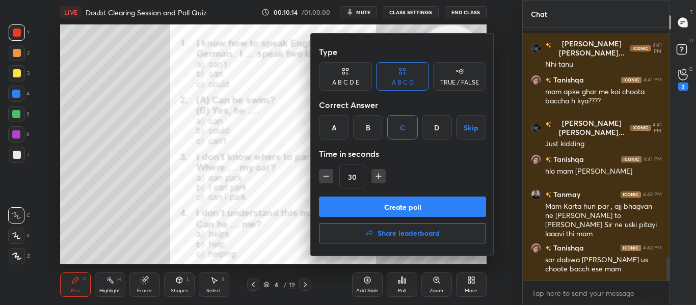
click at [387, 207] on button "Create poll" at bounding box center [402, 207] width 167 height 20
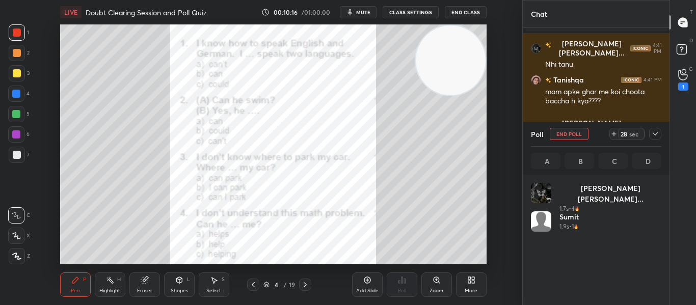
scroll to position [119, 127]
click at [658, 135] on icon at bounding box center [655, 134] width 8 height 8
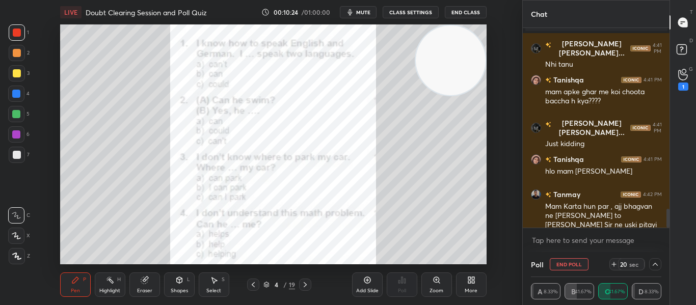
scroll to position [2440, 0]
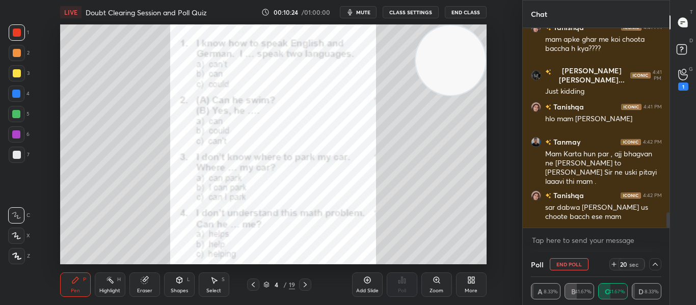
drag, startPoint x: 666, startPoint y: 216, endPoint x: 662, endPoint y: 243, distance: 26.7
click at [662, 243] on div "Durva Ravi... 4:41 PM Nhi tanu Tanishqa 4:41 PM mam apke ghar me koi choota bac…" at bounding box center [595, 140] width 147 height 224
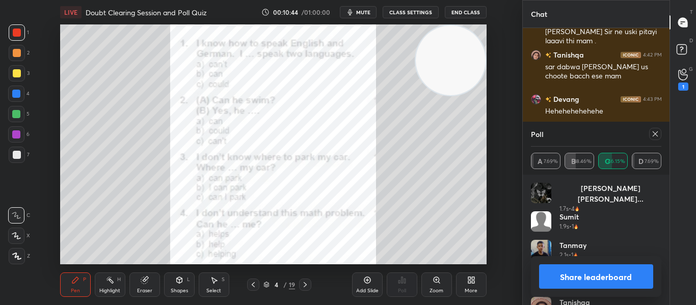
scroll to position [119, 127]
click at [652, 138] on div at bounding box center [655, 134] width 12 height 12
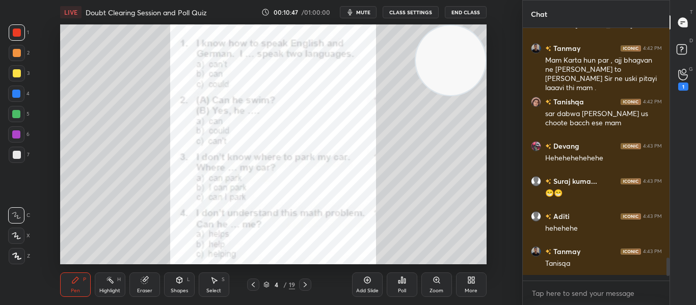
scroll to position [4, 4]
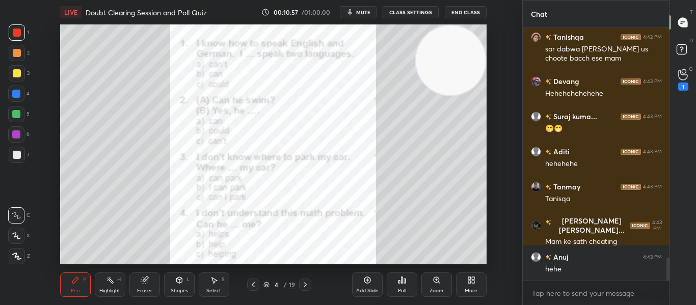
click at [400, 277] on icon at bounding box center [402, 280] width 8 height 8
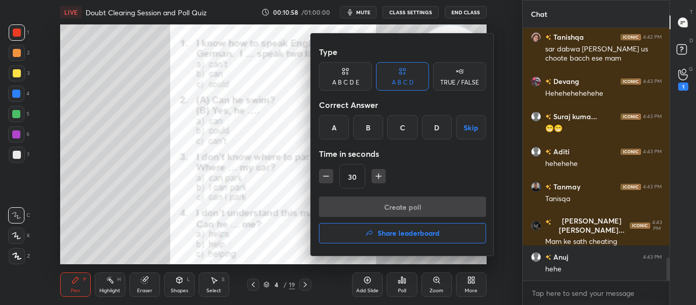
click at [358, 124] on div "B" at bounding box center [368, 127] width 30 height 24
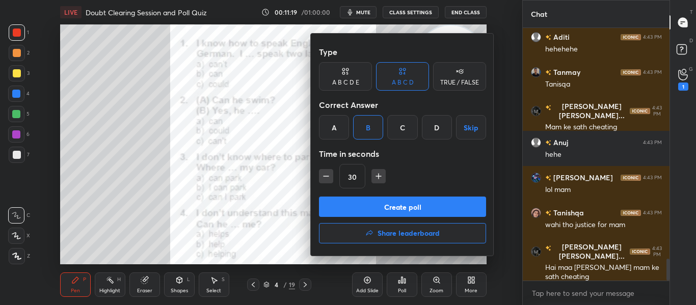
click at [374, 204] on button "Create poll" at bounding box center [402, 207] width 167 height 20
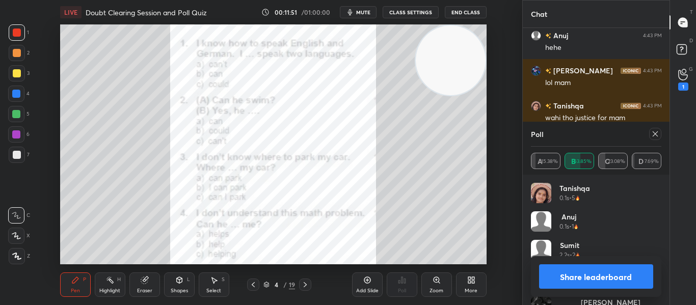
scroll to position [2770, 0]
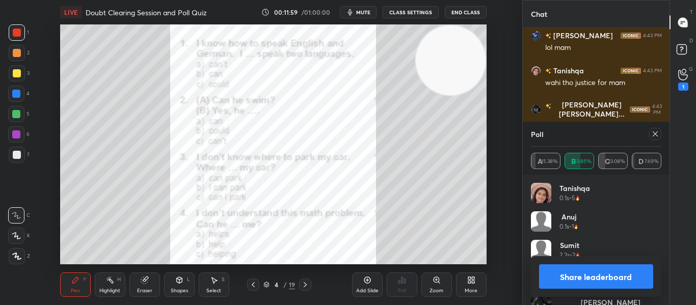
click at [657, 134] on icon at bounding box center [655, 134] width 8 height 8
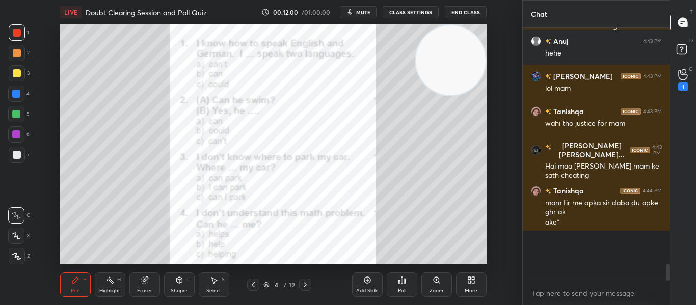
scroll to position [4, 4]
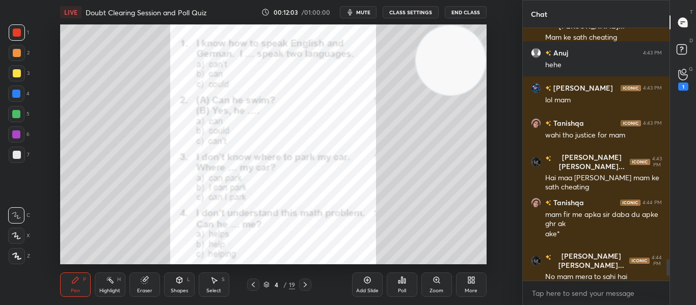
click at [248, 285] on div at bounding box center [253, 285] width 12 height 12
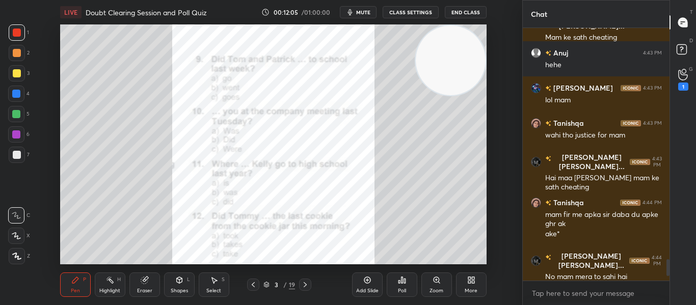
click at [248, 285] on div at bounding box center [253, 285] width 12 height 12
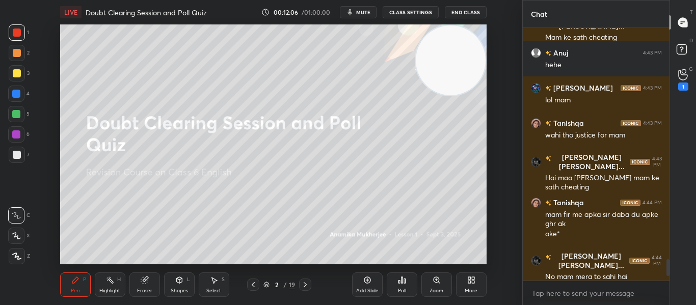
click at [302, 285] on icon at bounding box center [305, 285] width 8 height 8
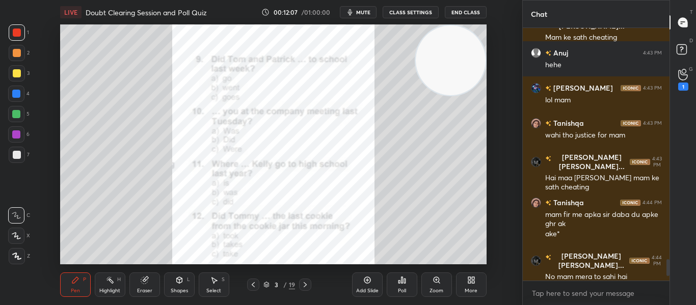
click at [302, 285] on icon at bounding box center [305, 285] width 8 height 8
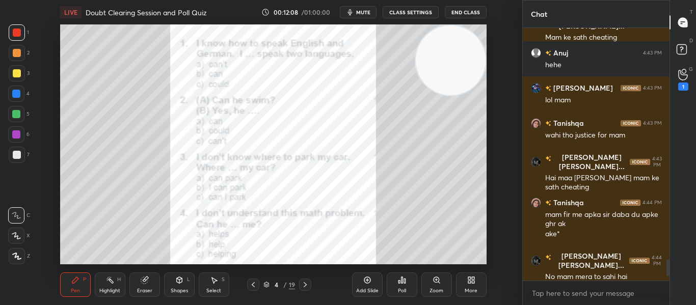
click at [302, 285] on icon at bounding box center [305, 285] width 8 height 8
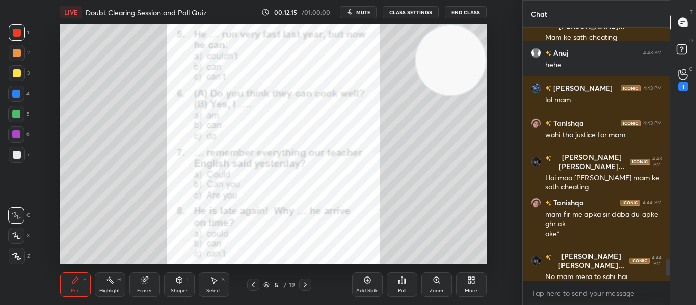
click at [391, 285] on div "Poll" at bounding box center [401, 284] width 31 height 24
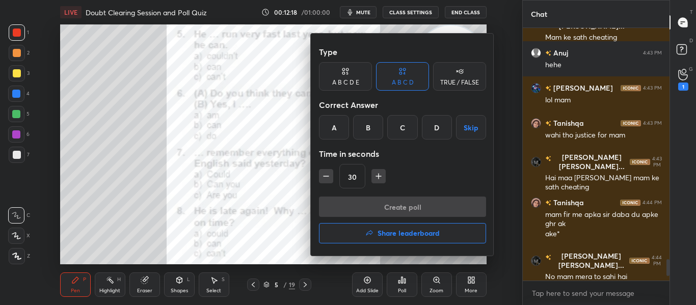
click at [367, 131] on div "B" at bounding box center [368, 127] width 30 height 24
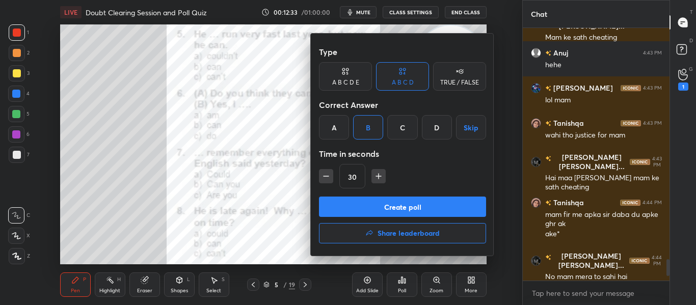
click at [395, 209] on button "Create poll" at bounding box center [402, 207] width 167 height 20
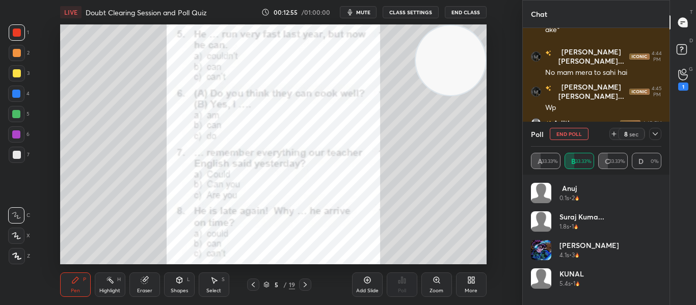
scroll to position [3046, 0]
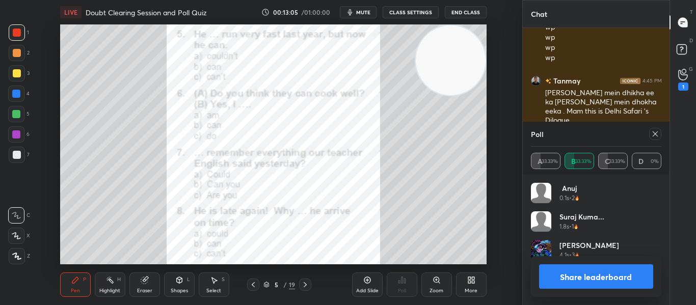
click at [654, 139] on div at bounding box center [655, 134] width 12 height 12
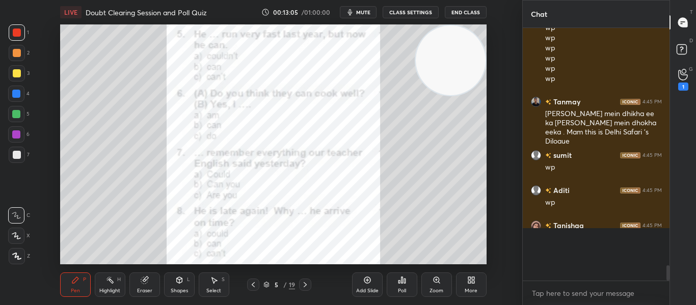
scroll to position [3032, 0]
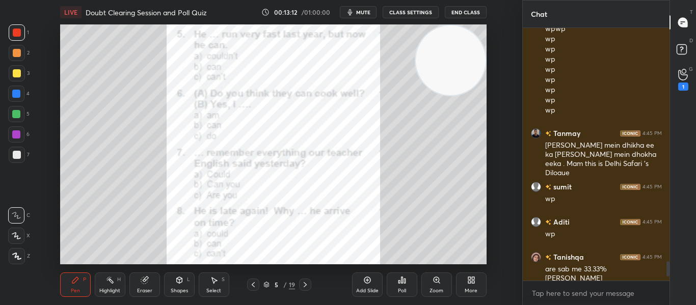
click at [400, 288] on div "Poll" at bounding box center [402, 290] width 8 height 5
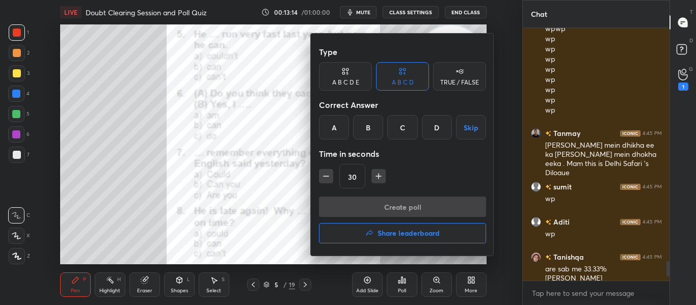
click at [336, 129] on div "A" at bounding box center [334, 127] width 30 height 24
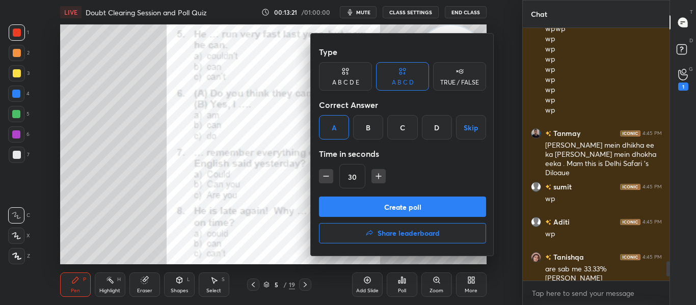
click at [382, 214] on button "Create poll" at bounding box center [402, 207] width 167 height 20
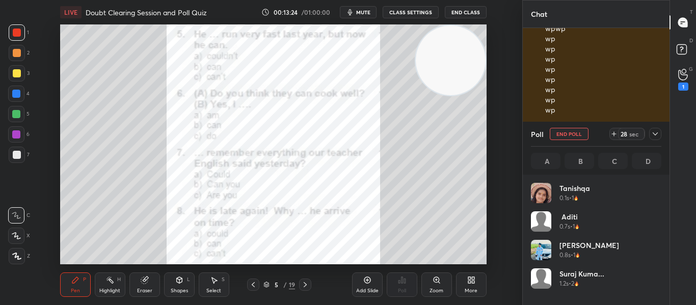
click at [654, 138] on div at bounding box center [655, 134] width 12 height 12
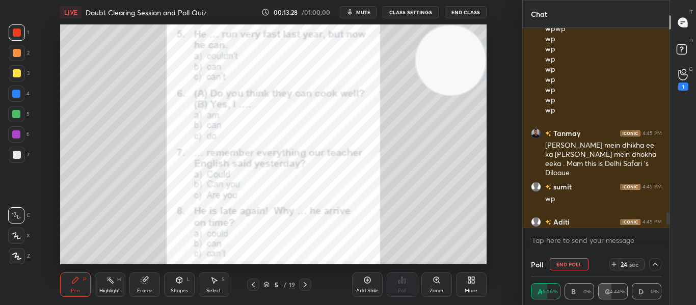
click at [652, 263] on icon at bounding box center [655, 264] width 8 height 8
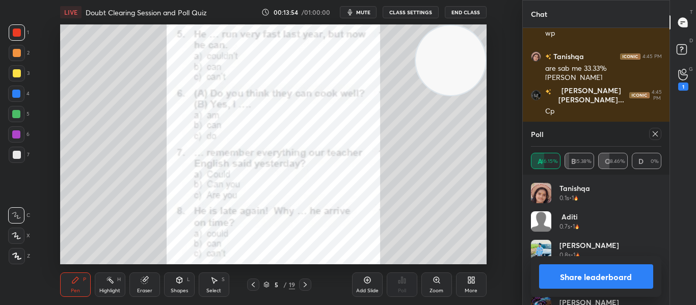
click at [655, 136] on icon at bounding box center [655, 134] width 8 height 8
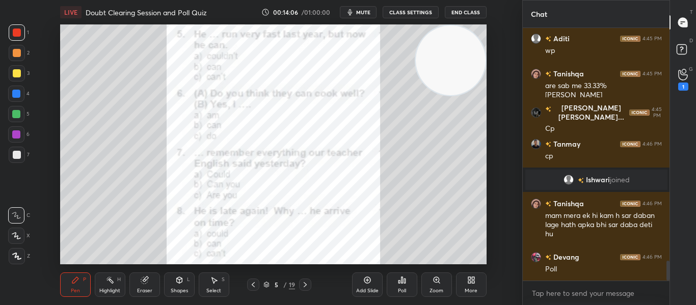
click at [395, 280] on div "Poll" at bounding box center [401, 284] width 31 height 24
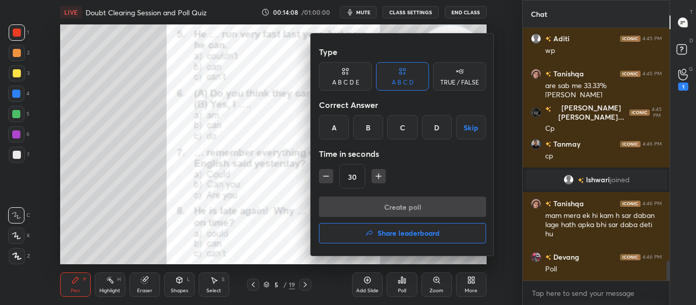
click at [400, 133] on div "C" at bounding box center [402, 127] width 30 height 24
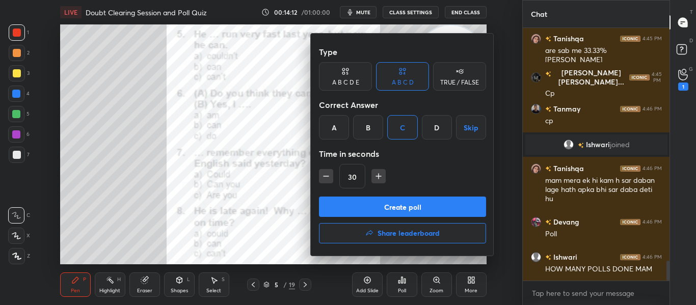
scroll to position [2999, 0]
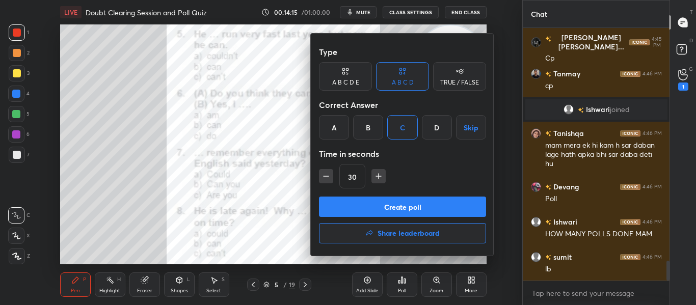
click at [397, 202] on button "Create poll" at bounding box center [402, 207] width 167 height 20
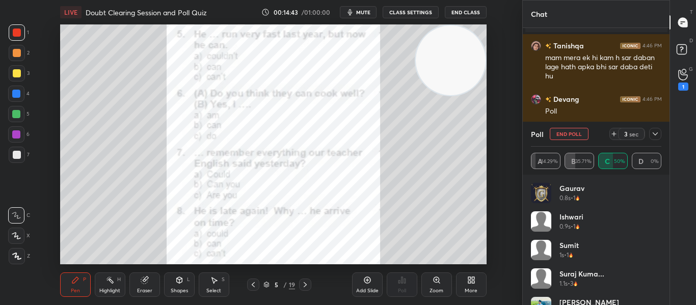
scroll to position [3121, 0]
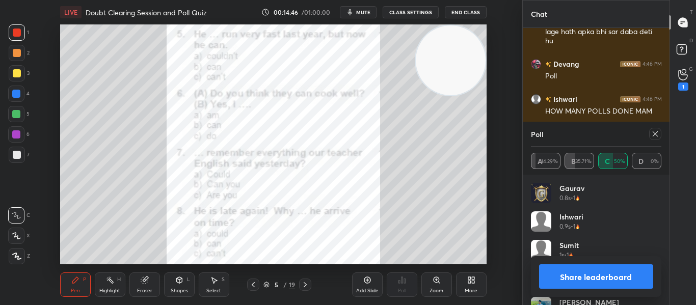
click at [657, 135] on icon at bounding box center [655, 134] width 8 height 8
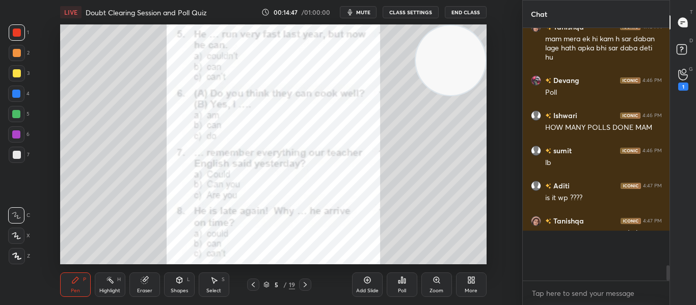
scroll to position [244, 144]
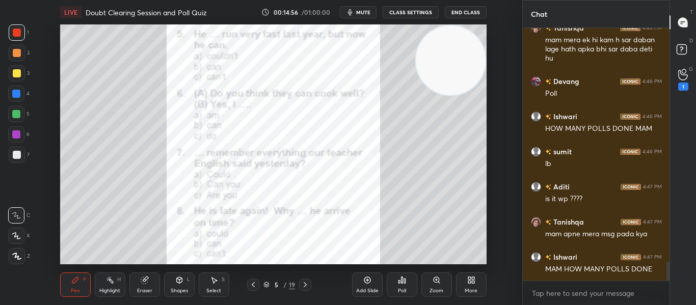
click at [404, 282] on icon at bounding box center [405, 281] width 2 height 5
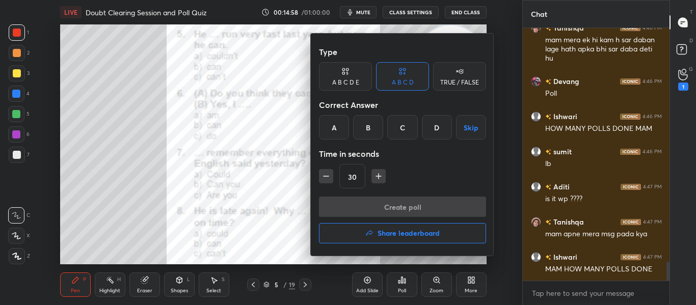
click at [374, 134] on div "B" at bounding box center [368, 127] width 30 height 24
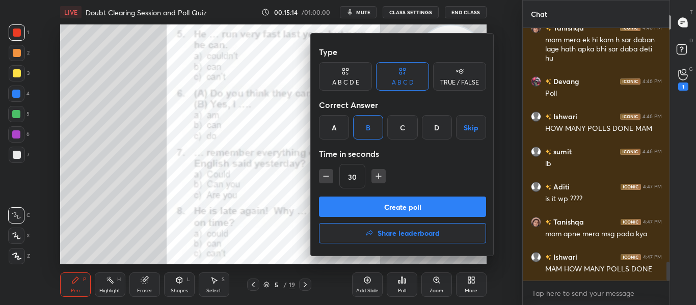
click at [377, 200] on button "Create poll" at bounding box center [402, 207] width 167 height 20
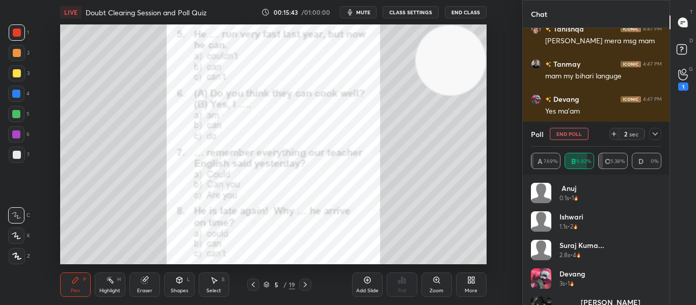
scroll to position [3411, 0]
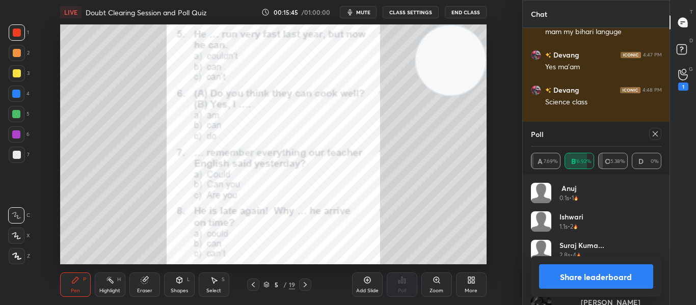
click at [654, 134] on icon at bounding box center [655, 134] width 8 height 8
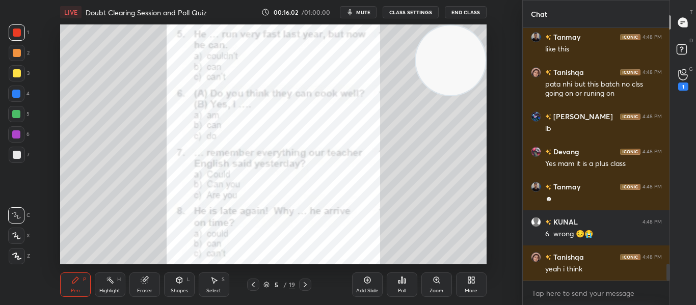
scroll to position [3570, 0]
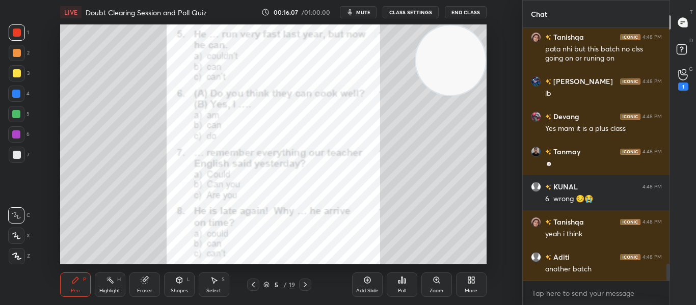
click at [410, 279] on div "Poll" at bounding box center [401, 284] width 31 height 24
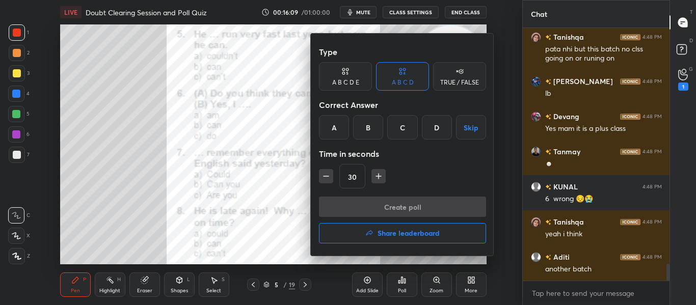
click at [407, 116] on div "C" at bounding box center [402, 127] width 30 height 24
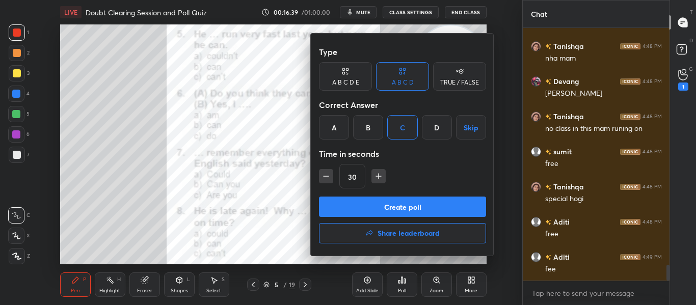
scroll to position [3886, 0]
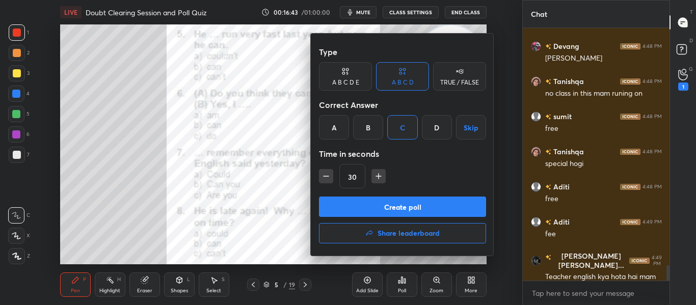
click at [397, 207] on button "Create poll" at bounding box center [402, 207] width 167 height 20
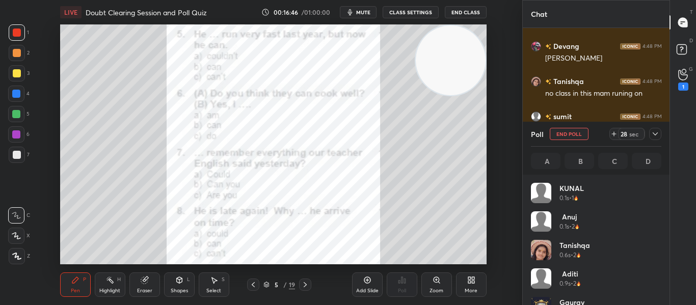
scroll to position [119, 127]
click at [655, 135] on icon at bounding box center [654, 133] width 5 height 3
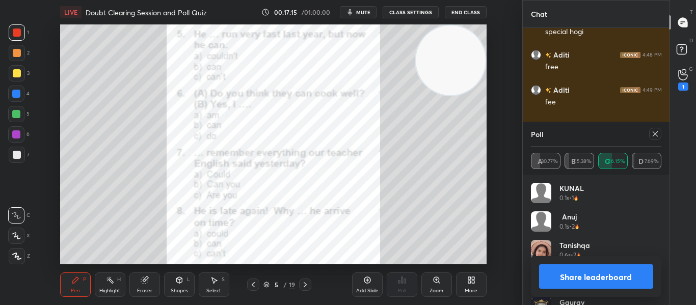
click at [651, 264] on div "Share leaderboard" at bounding box center [596, 276] width 131 height 41
click at [657, 135] on icon at bounding box center [655, 134] width 8 height 8
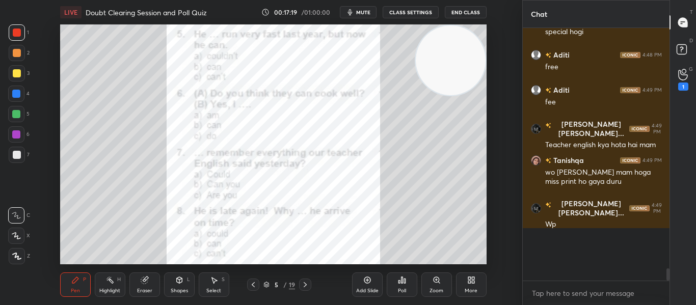
scroll to position [3992, 0]
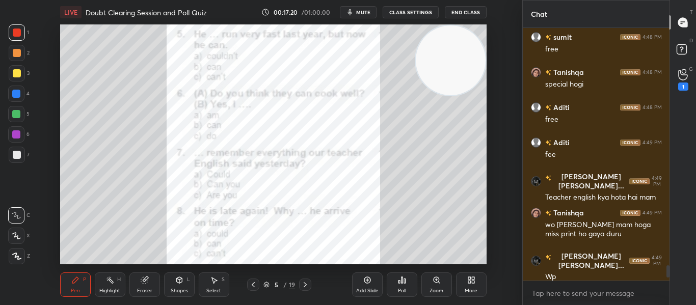
click at [303, 286] on icon at bounding box center [305, 285] width 8 height 8
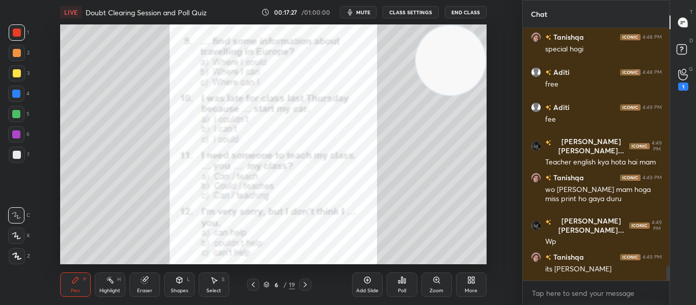
click at [397, 286] on div "Poll" at bounding box center [401, 284] width 31 height 24
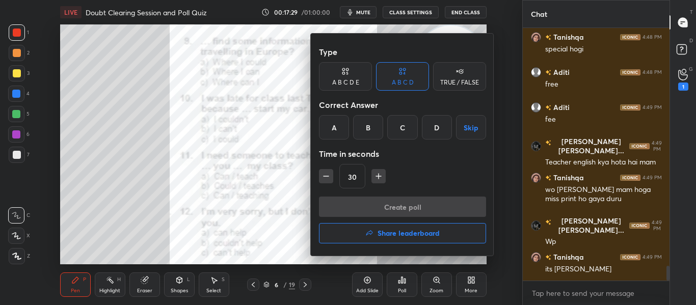
click at [405, 123] on div "C" at bounding box center [402, 127] width 30 height 24
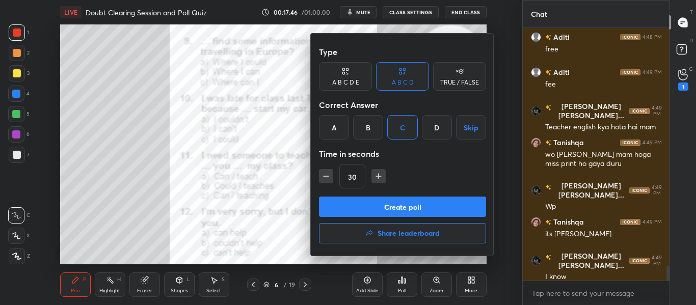
scroll to position [4071, 0]
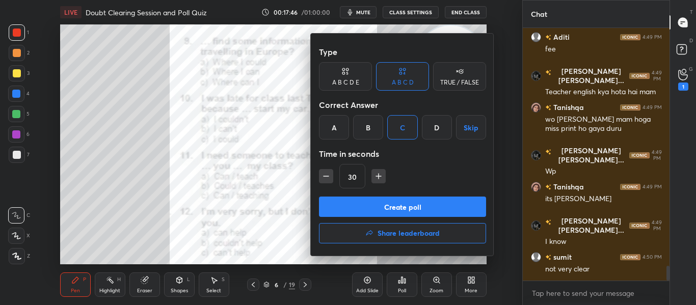
click at [412, 207] on button "Create poll" at bounding box center [402, 207] width 167 height 20
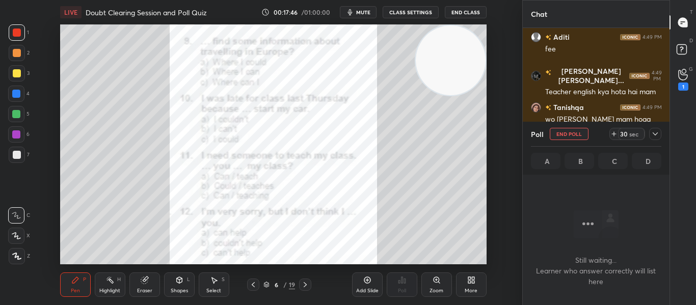
scroll to position [224, 144]
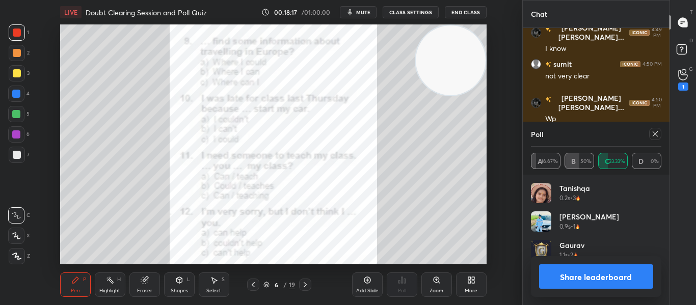
click at [652, 134] on icon at bounding box center [655, 134] width 8 height 8
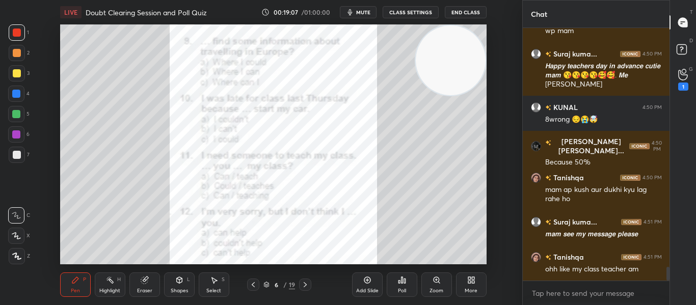
scroll to position [4474, 0]
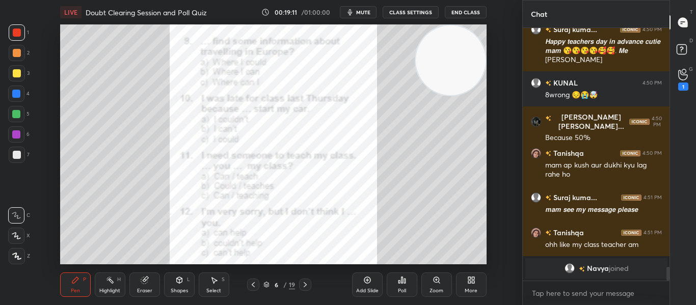
click at [409, 286] on div "Poll" at bounding box center [401, 284] width 31 height 24
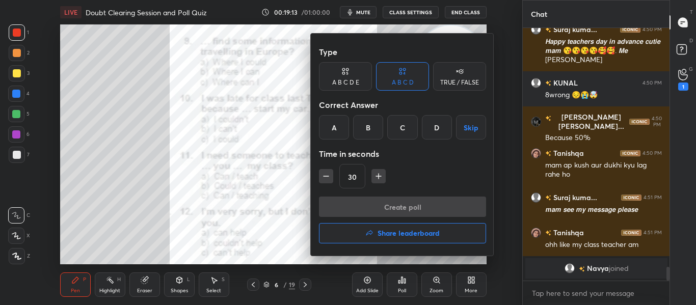
click at [330, 126] on div "A" at bounding box center [334, 127] width 30 height 24
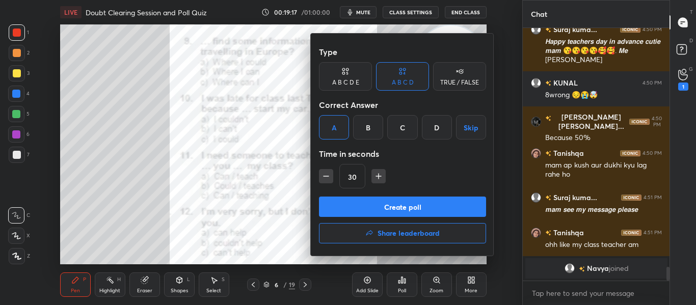
scroll to position [3938, 0]
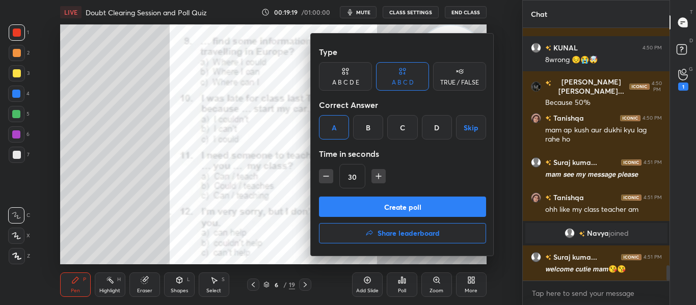
click at [392, 207] on button "Create poll" at bounding box center [402, 207] width 167 height 20
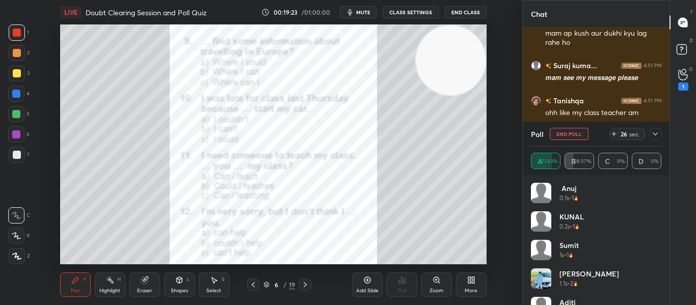
scroll to position [4098, 0]
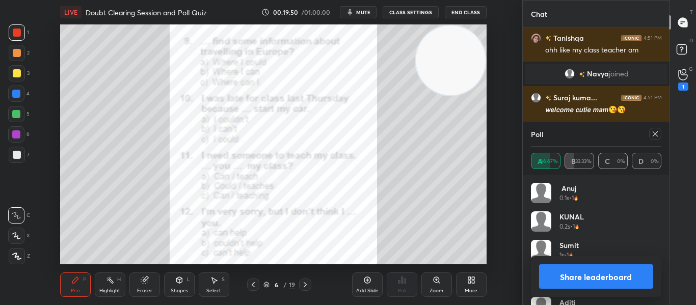
click at [655, 136] on icon at bounding box center [655, 134] width 8 height 8
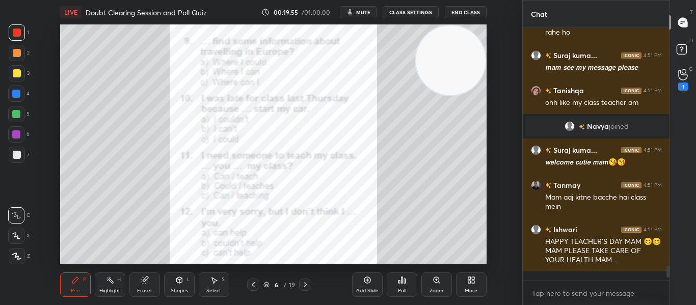
scroll to position [4081, 0]
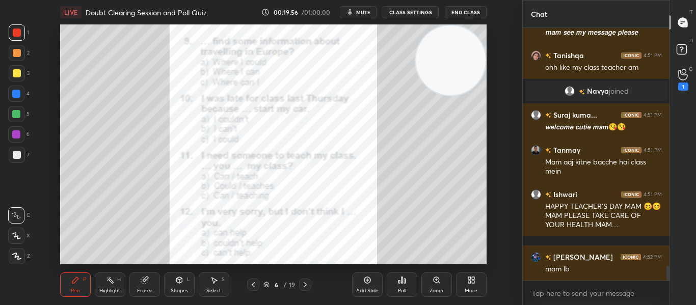
click at [401, 290] on div "Poll" at bounding box center [402, 290] width 8 height 5
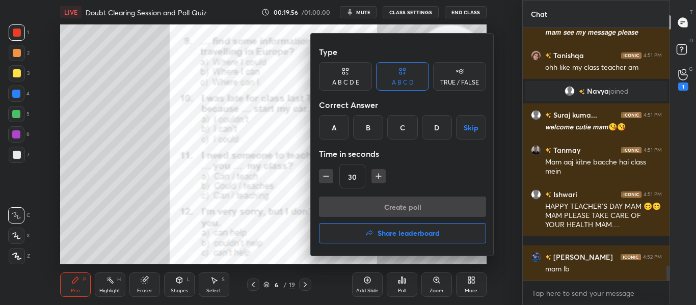
scroll to position [4134, 0]
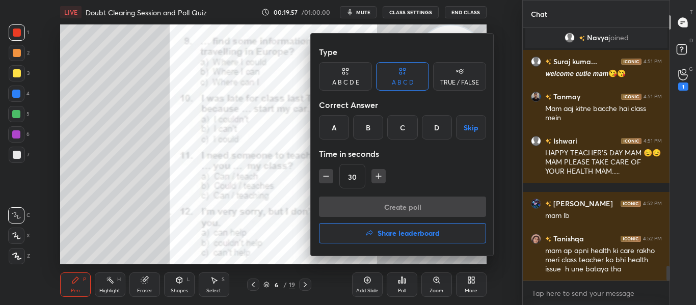
click at [332, 126] on div "A" at bounding box center [334, 127] width 30 height 24
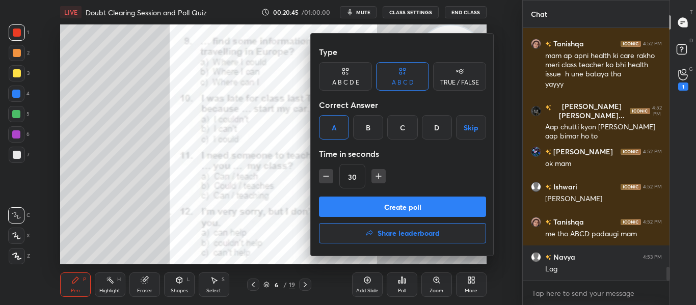
scroll to position [4353, 0]
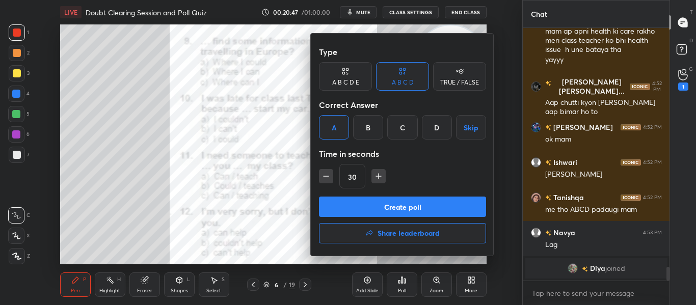
click at [361, 216] on button "Create poll" at bounding box center [402, 207] width 167 height 20
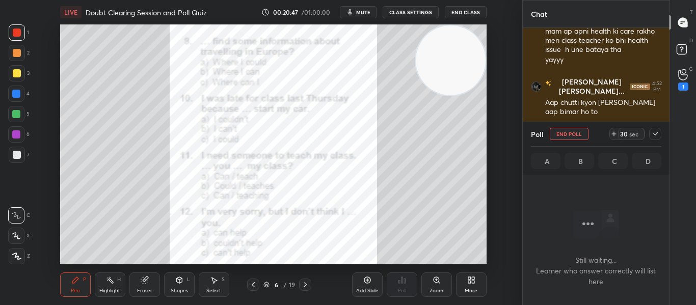
scroll to position [221, 144]
click at [365, 17] on button "mute" at bounding box center [358, 12] width 37 height 12
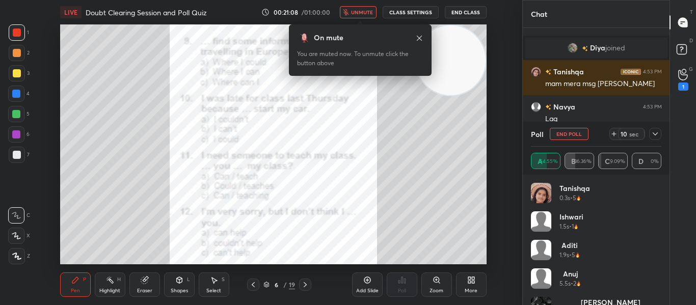
scroll to position [4445, 0]
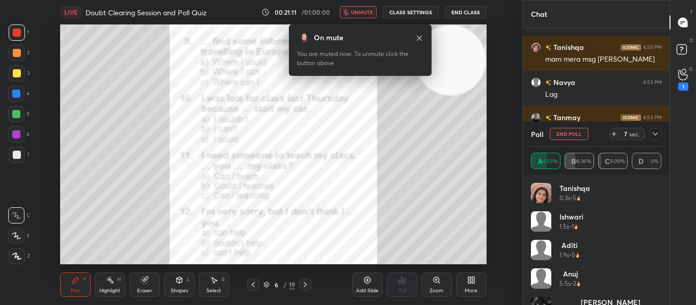
click at [358, 12] on span "unmute" at bounding box center [362, 12] width 22 height 7
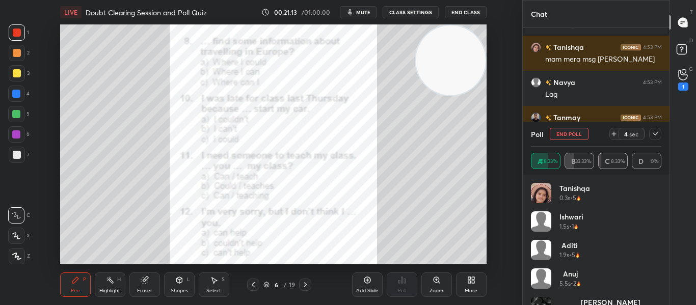
click at [652, 133] on icon at bounding box center [655, 134] width 8 height 8
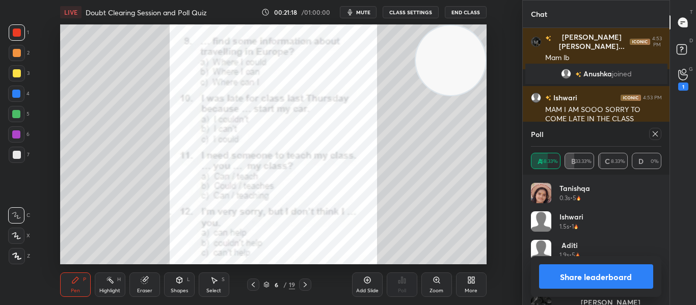
scroll to position [119, 127]
click at [652, 133] on icon at bounding box center [655, 134] width 8 height 8
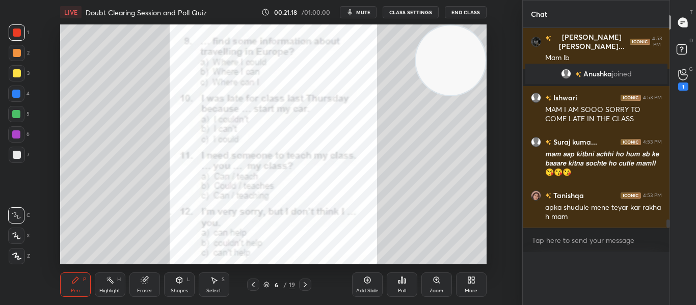
scroll to position [0, 0]
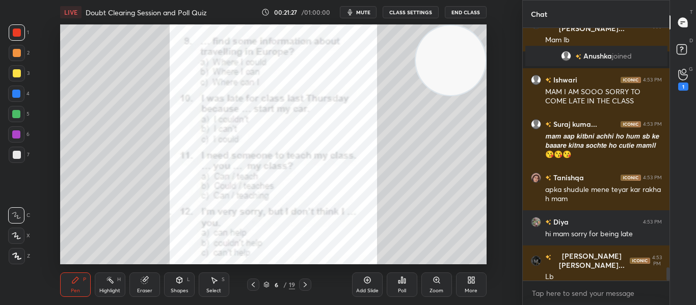
click at [399, 283] on icon at bounding box center [399, 282] width 2 height 3
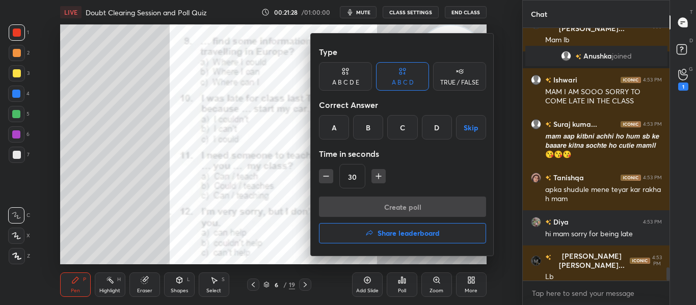
click at [343, 131] on div "A" at bounding box center [334, 127] width 30 height 24
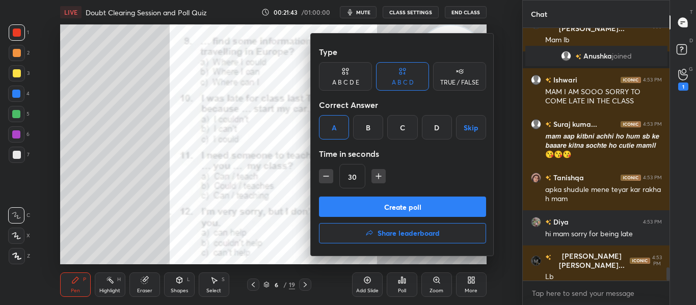
click at [410, 205] on button "Create poll" at bounding box center [402, 207] width 167 height 20
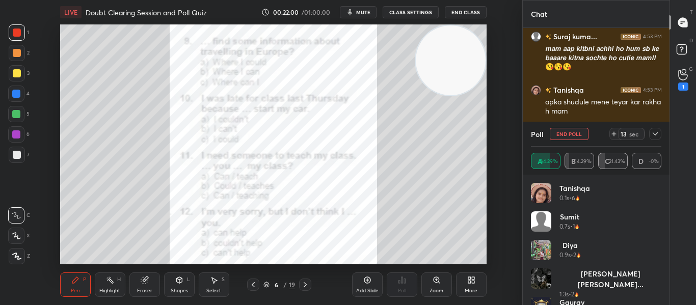
click at [658, 133] on icon at bounding box center [655, 134] width 8 height 8
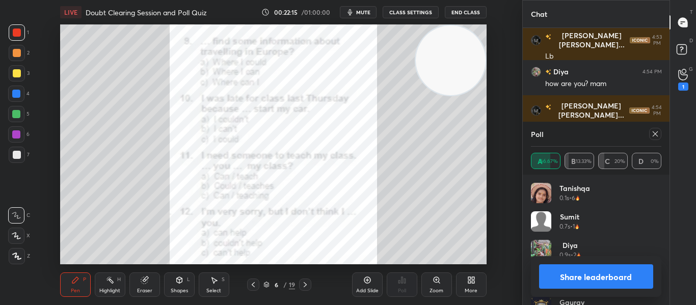
click at [656, 134] on icon at bounding box center [655, 134] width 8 height 8
type textarea "x"
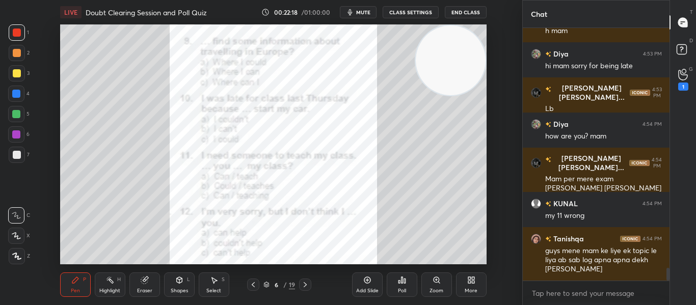
scroll to position [4789, 0]
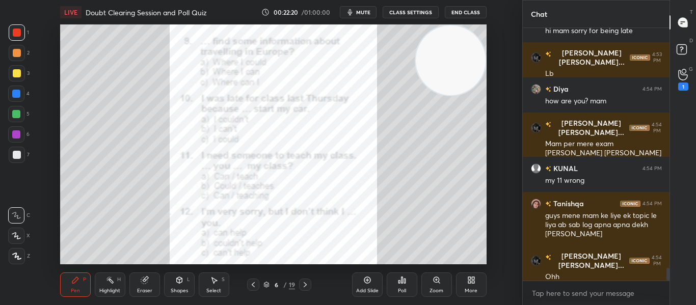
click at [399, 273] on div "Poll" at bounding box center [401, 284] width 31 height 24
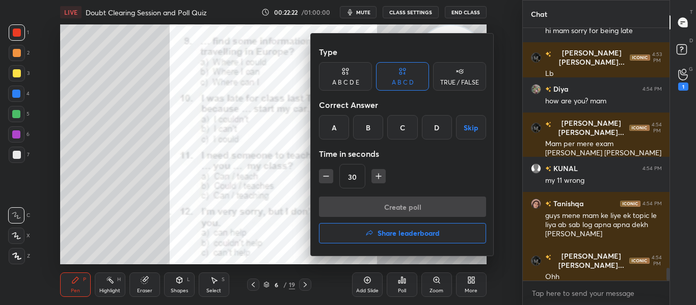
click at [396, 239] on button "Share leaderboard" at bounding box center [402, 233] width 167 height 20
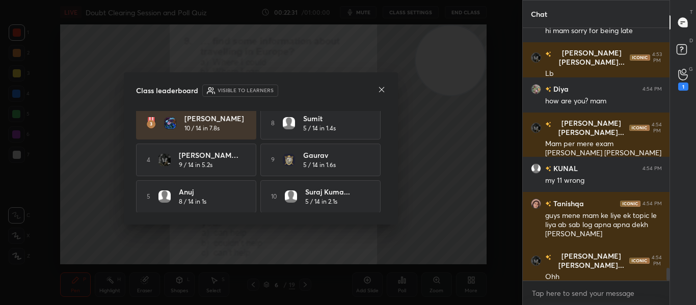
scroll to position [73, 0]
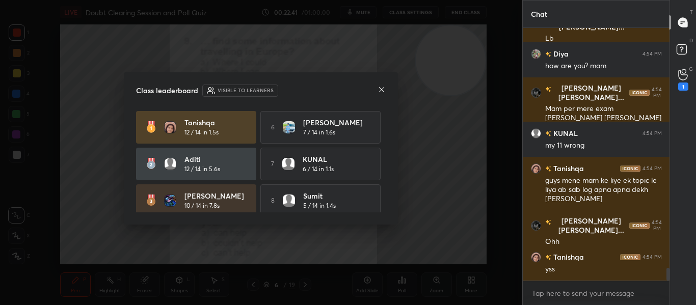
click at [382, 91] on icon at bounding box center [381, 90] width 8 height 8
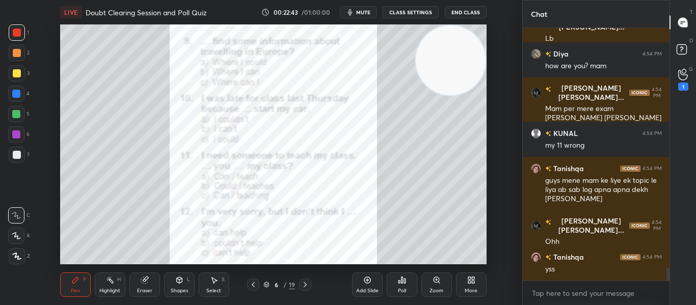
scroll to position [4868, 0]
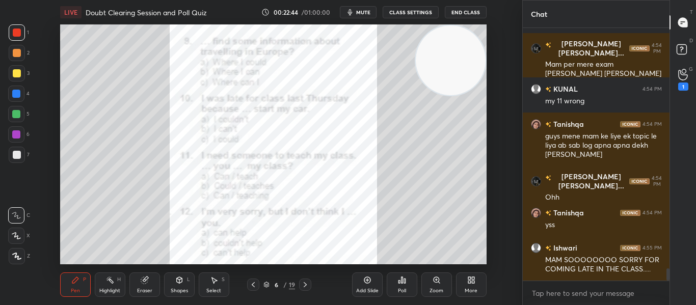
click at [257, 283] on div at bounding box center [253, 285] width 12 height 12
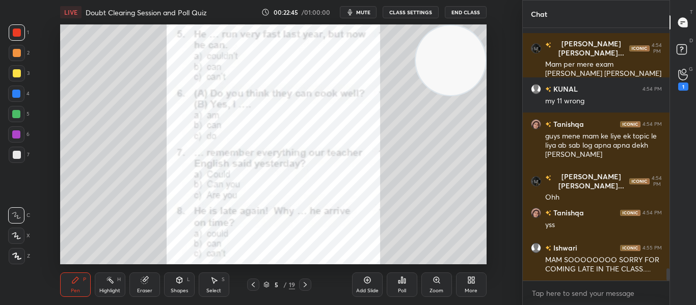
click at [257, 283] on div at bounding box center [253, 285] width 12 height 12
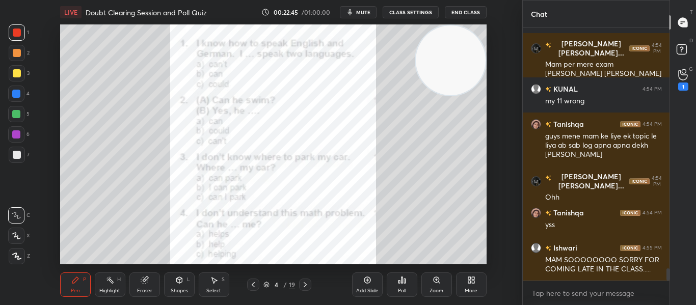
scroll to position [4903, 0]
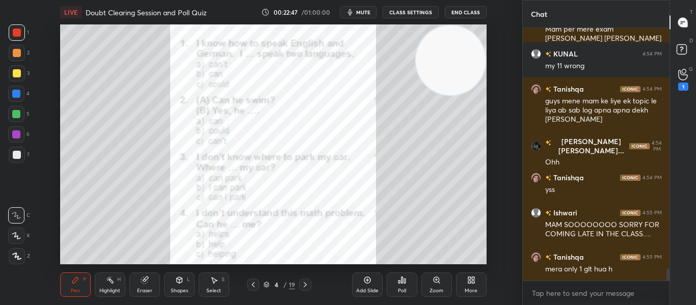
click at [301, 284] on icon at bounding box center [305, 285] width 8 height 8
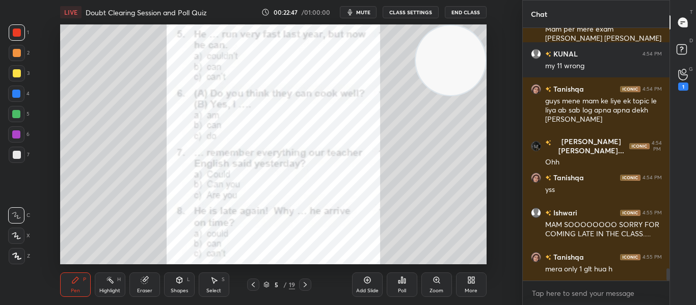
click at [301, 284] on icon at bounding box center [305, 285] width 8 height 8
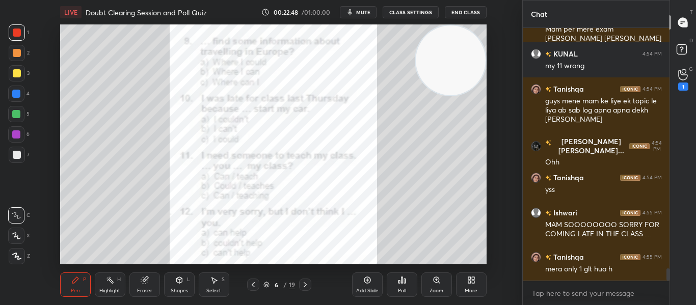
click at [301, 284] on icon at bounding box center [305, 285] width 8 height 8
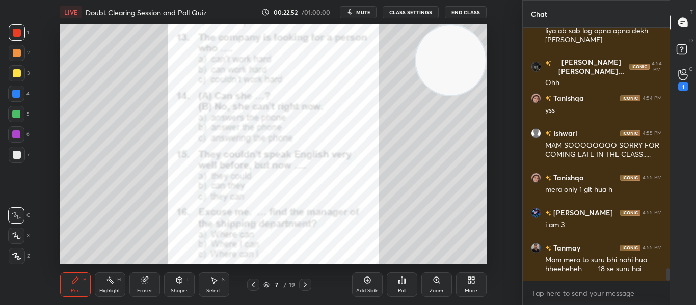
scroll to position [5018, 0]
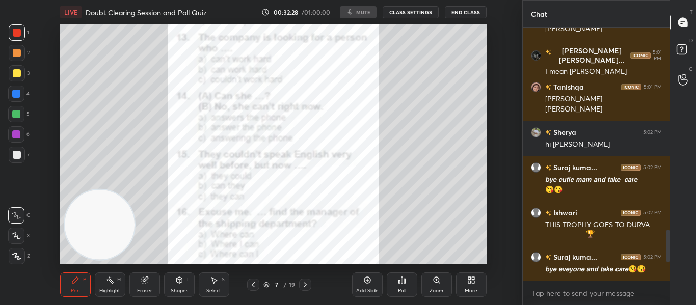
scroll to position [50678, 50437]
click at [126, 222] on video at bounding box center [100, 225] width 70 height 70
click at [98, 221] on video at bounding box center [100, 225] width 70 height 70
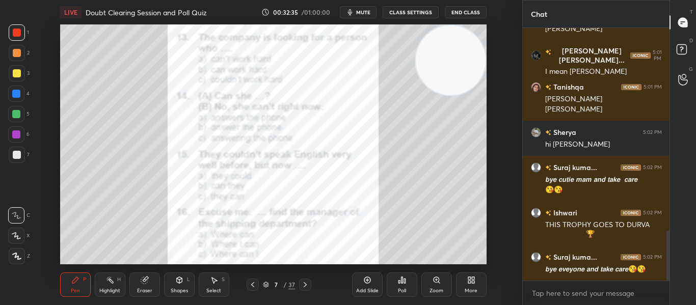
drag, startPoint x: 98, startPoint y: 221, endPoint x: 662, endPoint y: -29, distance: 617.3
click at [662, 0] on html "1 2 3 4 5 6 7 C X Z C X Z E E Erase all H H LIVE Doubt Clearing Session and Pol…" at bounding box center [348, 0] width 696 height 0
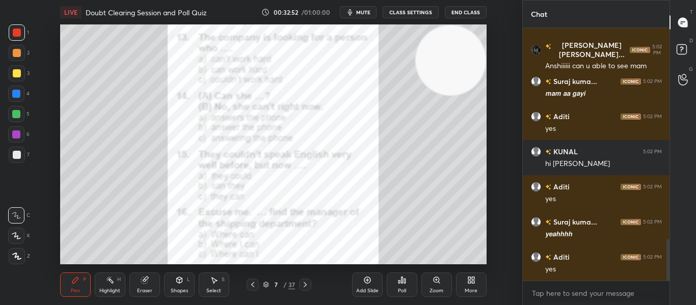
scroll to position [1276, 0]
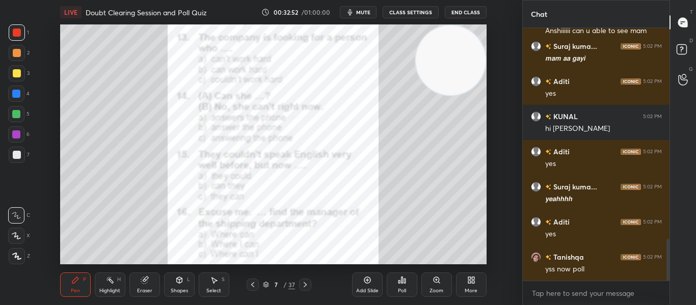
click at [407, 278] on div "Poll" at bounding box center [401, 284] width 31 height 24
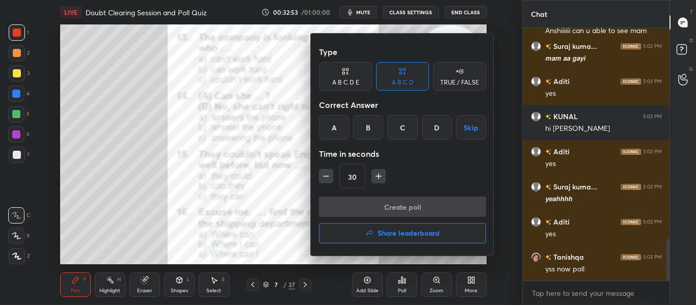
click at [379, 123] on div "B" at bounding box center [368, 127] width 30 height 24
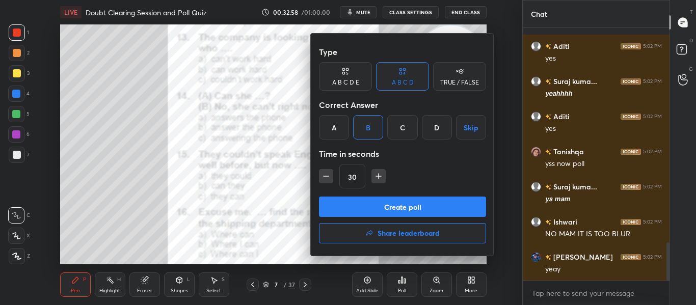
scroll to position [1417, 0]
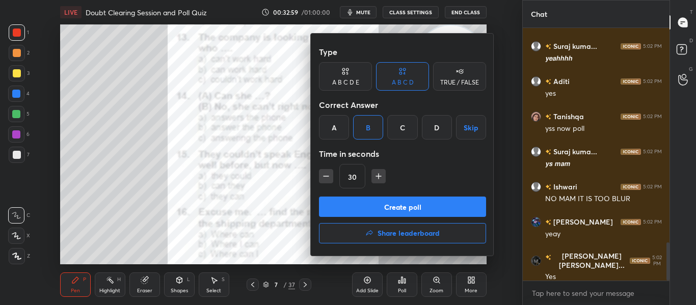
click at [369, 205] on button "Create poll" at bounding box center [402, 207] width 167 height 20
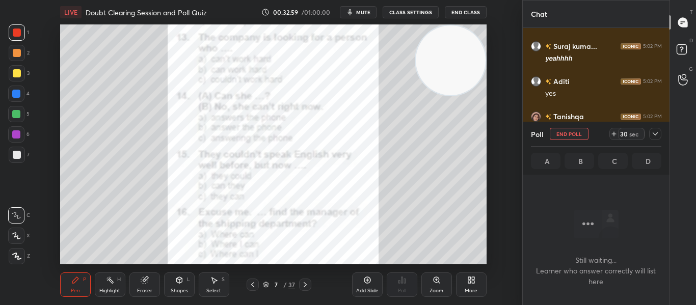
scroll to position [0, 0]
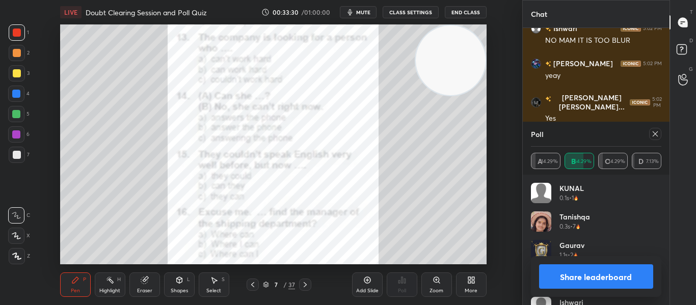
click at [654, 136] on icon at bounding box center [655, 134] width 8 height 8
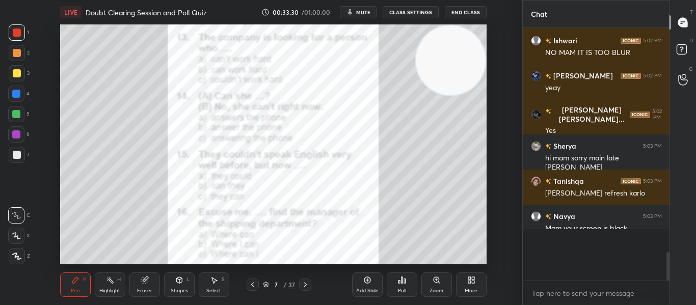
scroll to position [1531, 0]
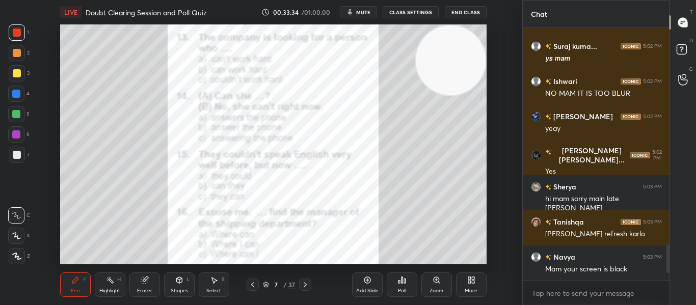
click at [398, 289] on div "Poll" at bounding box center [402, 290] width 8 height 5
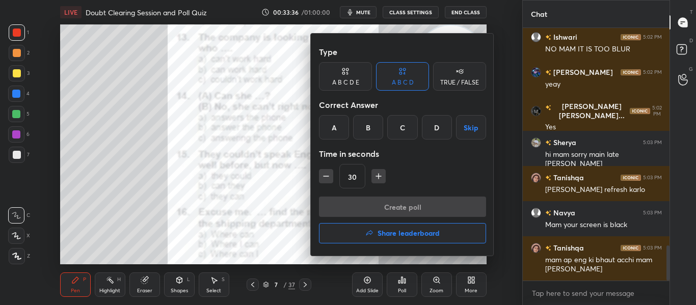
click at [372, 135] on div "B" at bounding box center [368, 127] width 30 height 24
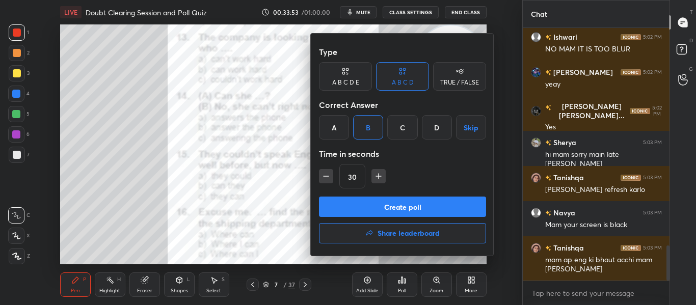
click at [371, 207] on button "Create poll" at bounding box center [402, 207] width 167 height 20
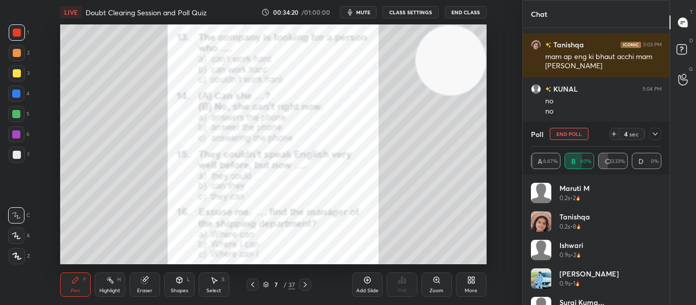
scroll to position [1814, 0]
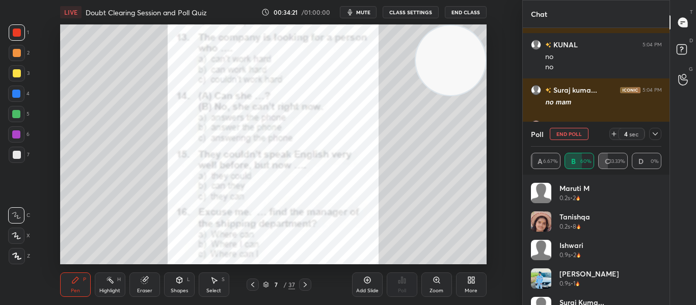
click at [648, 134] on div "4 sec" at bounding box center [635, 134] width 52 height 12
click at [653, 134] on icon at bounding box center [655, 134] width 8 height 8
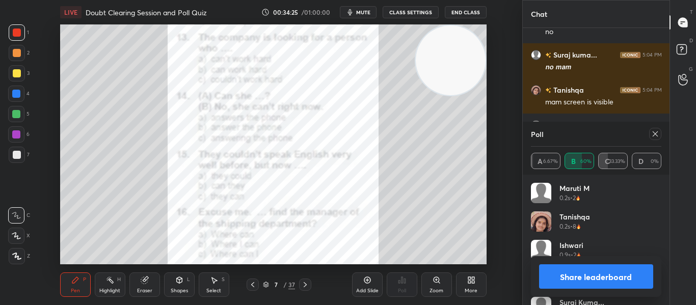
click at [654, 135] on icon at bounding box center [655, 134] width 8 height 8
type textarea "x"
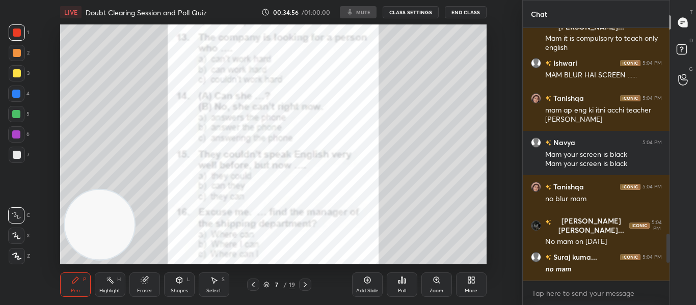
scroll to position [240, 481]
click at [109, 221] on video at bounding box center [100, 225] width 70 height 70
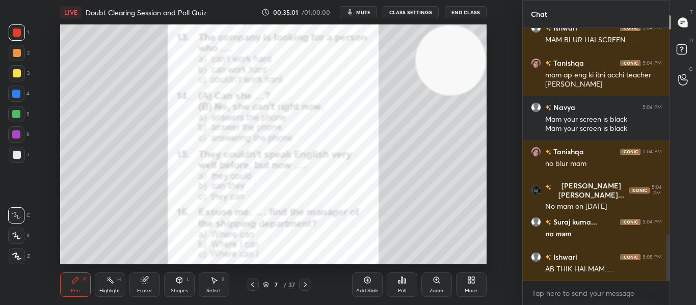
drag, startPoint x: 109, startPoint y: 221, endPoint x: 479, endPoint y: 20, distance: 420.8
click at [479, 20] on div "LIVE Doubt Clearing Session and Poll Quiz 00:35:01 / 01:00:00 mute CLASS SETTIN…" at bounding box center [273, 152] width 481 height 305
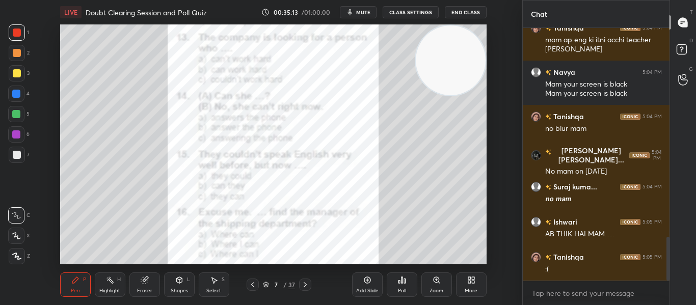
scroll to position [1210, 0]
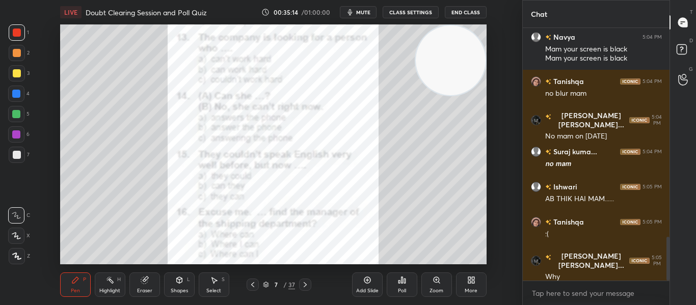
click at [404, 288] on div "Poll" at bounding box center [402, 290] width 8 height 5
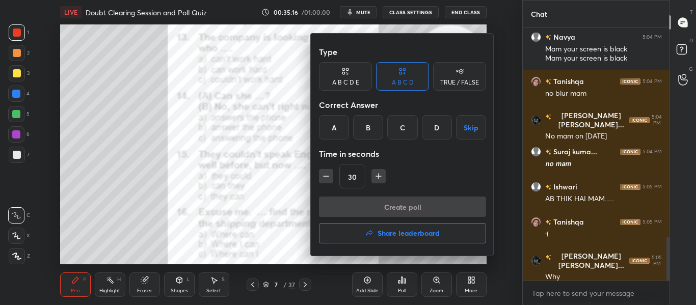
click at [346, 132] on div "A" at bounding box center [334, 127] width 30 height 24
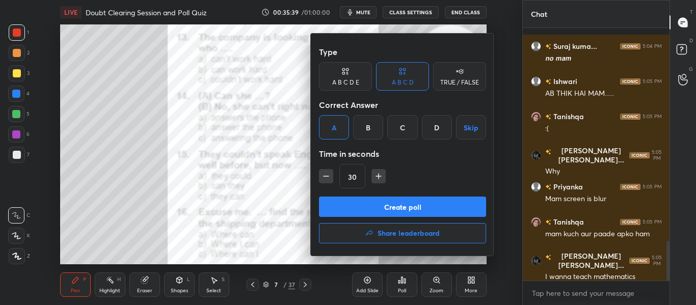
scroll to position [1360, 0]
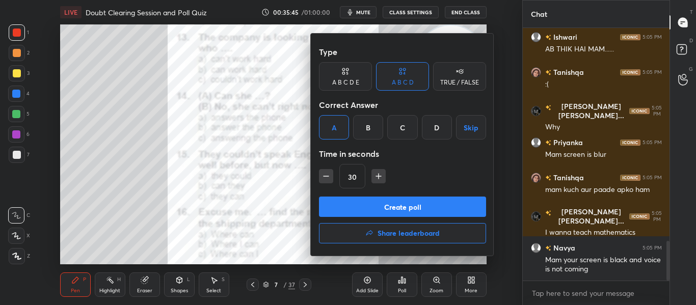
click at [407, 203] on button "Create poll" at bounding box center [402, 207] width 167 height 20
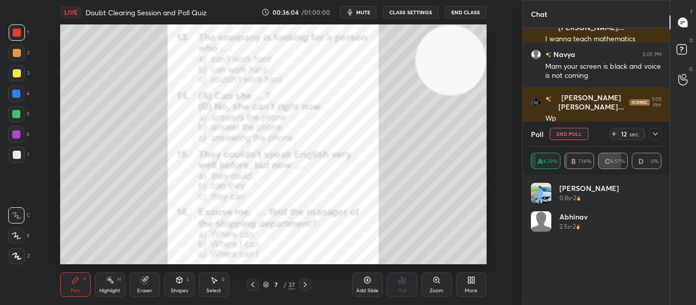
scroll to position [1598, 0]
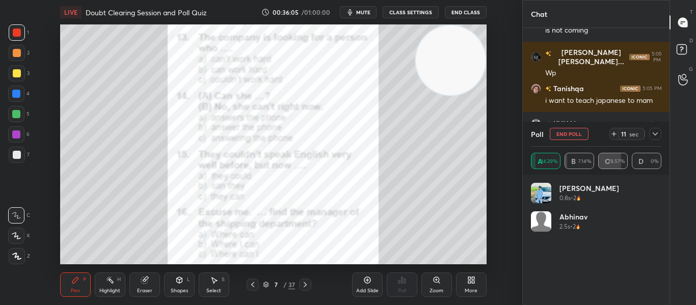
click at [570, 135] on button "End Poll" at bounding box center [568, 134] width 39 height 12
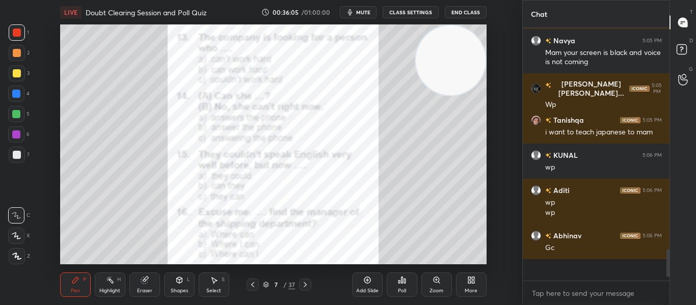
scroll to position [274, 144]
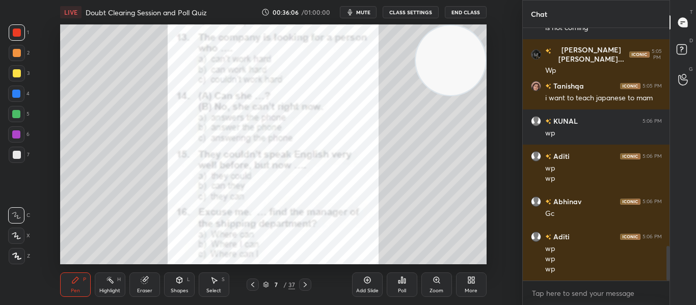
click at [395, 287] on div "Poll" at bounding box center [401, 284] width 31 height 24
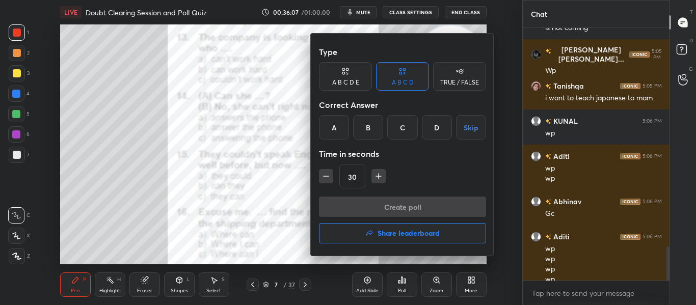
scroll to position [1611, 0]
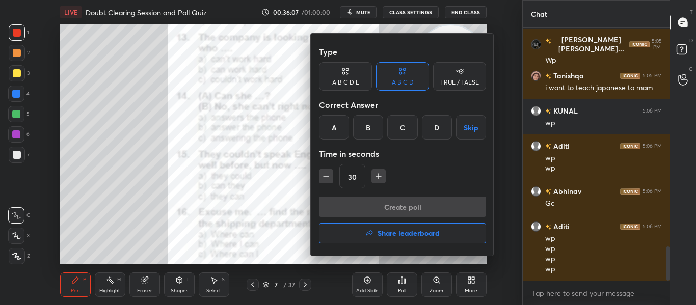
click at [411, 124] on div "C" at bounding box center [402, 127] width 30 height 24
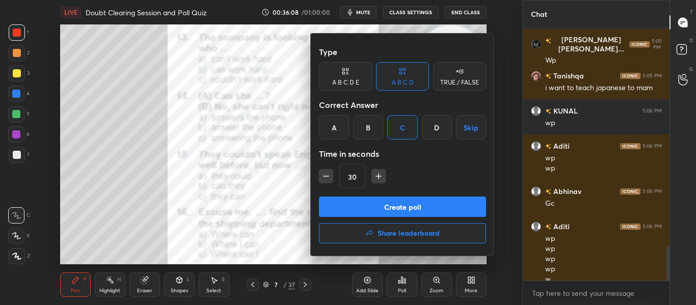
scroll to position [1621, 0]
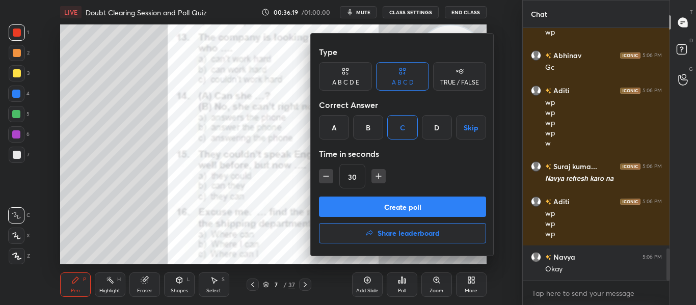
click at [392, 211] on button "Create poll" at bounding box center [402, 207] width 167 height 20
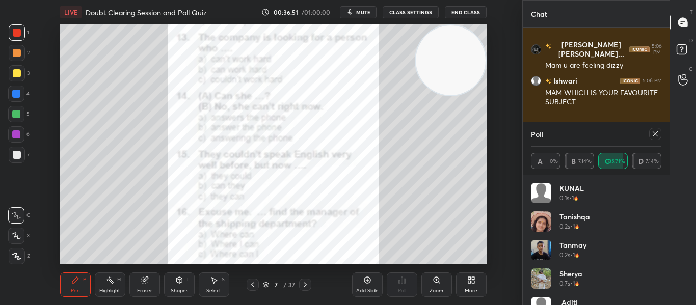
click at [655, 130] on icon at bounding box center [655, 134] width 8 height 8
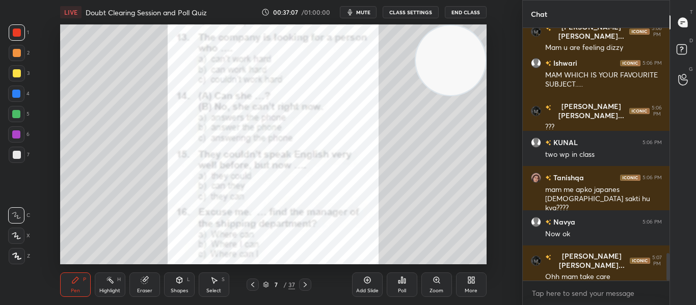
click at [389, 285] on div "Poll" at bounding box center [401, 284] width 31 height 24
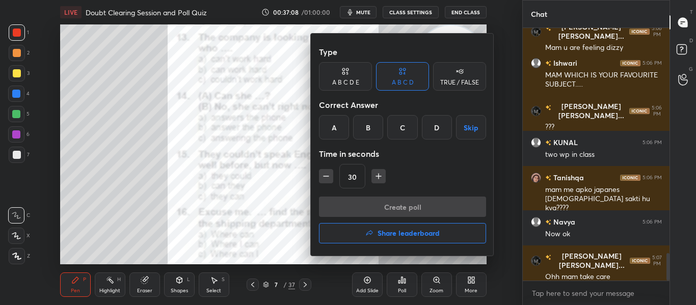
click at [398, 134] on div "C" at bounding box center [402, 127] width 30 height 24
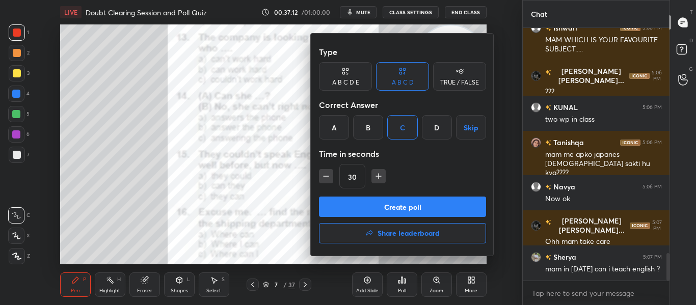
click at [391, 207] on button "Create poll" at bounding box center [402, 207] width 167 height 20
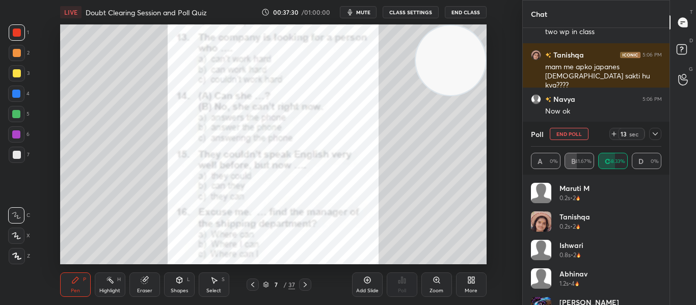
click at [652, 132] on icon at bounding box center [655, 134] width 8 height 8
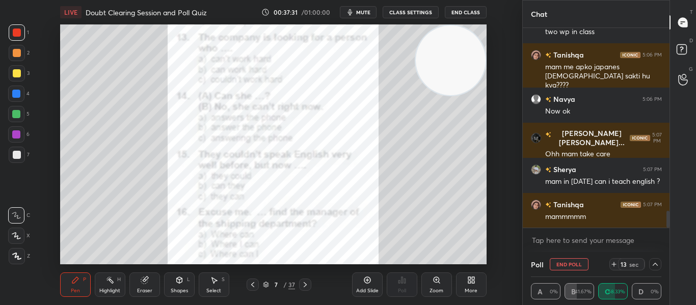
click at [652, 132] on div "Chat Durva Ravi... 5:06 PM ??? KUNAL 5:06 PM two wp in class Tanishqa 5:06 PM m…" at bounding box center [596, 152] width 148 height 305
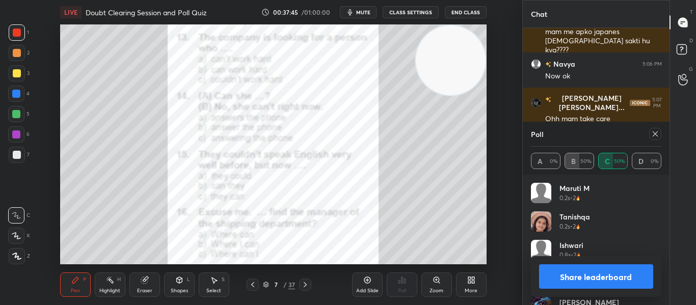
click at [653, 135] on icon at bounding box center [654, 133] width 5 height 5
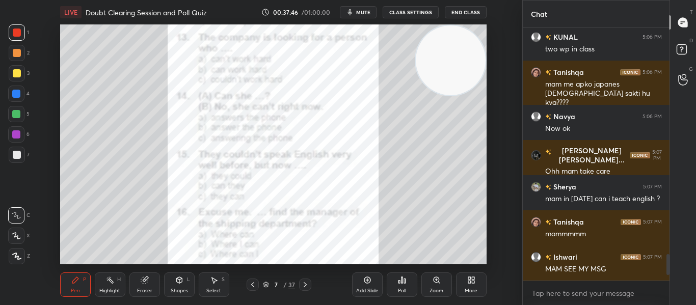
click at [307, 281] on icon at bounding box center [305, 285] width 8 height 8
click at [402, 285] on div "Poll" at bounding box center [401, 284] width 31 height 24
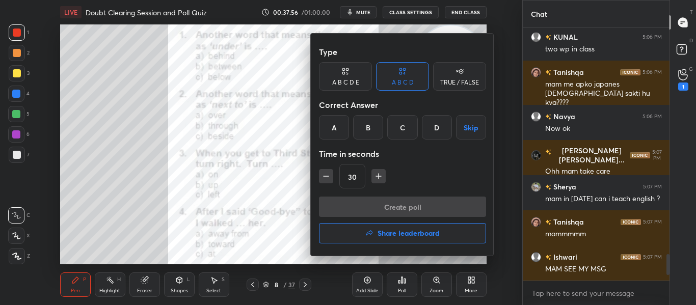
click at [399, 128] on div "C" at bounding box center [402, 127] width 30 height 24
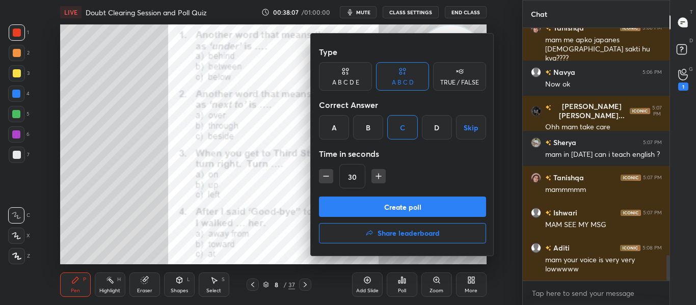
scroll to position [2240, 0]
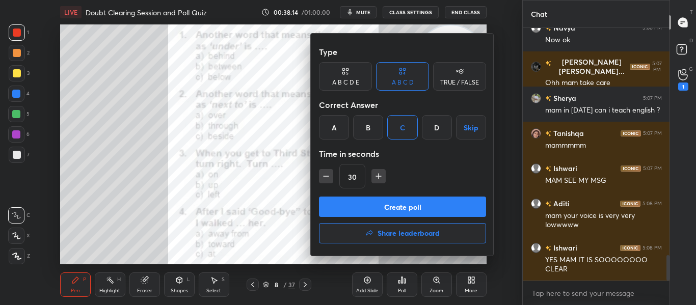
click at [390, 209] on button "Create poll" at bounding box center [402, 207] width 167 height 20
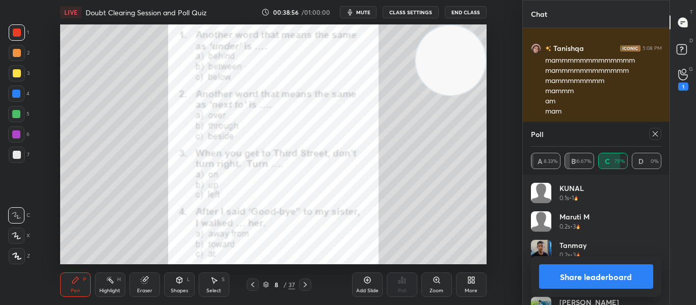
scroll to position [2494, 0]
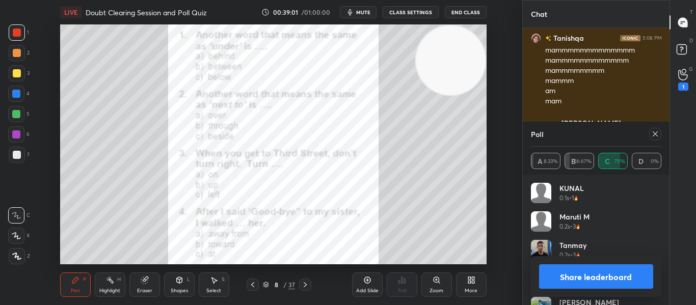
click at [655, 135] on icon at bounding box center [655, 134] width 8 height 8
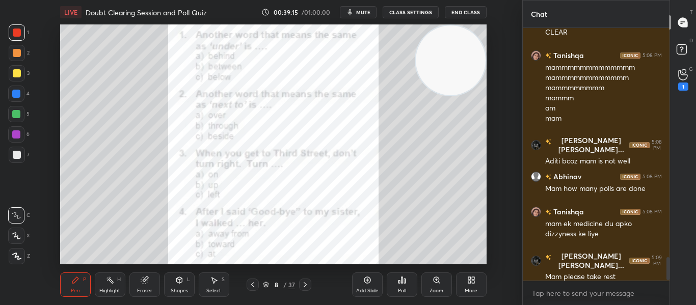
scroll to position [2512, 0]
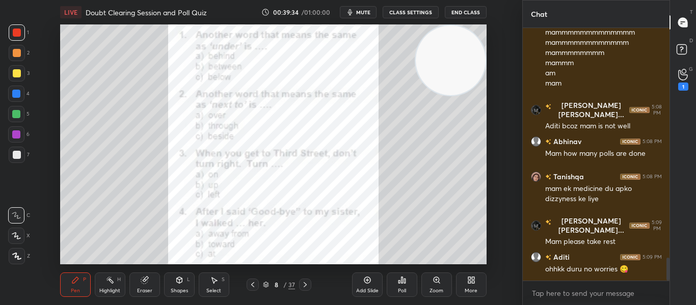
click at [404, 292] on div "Poll" at bounding box center [402, 290] width 8 height 5
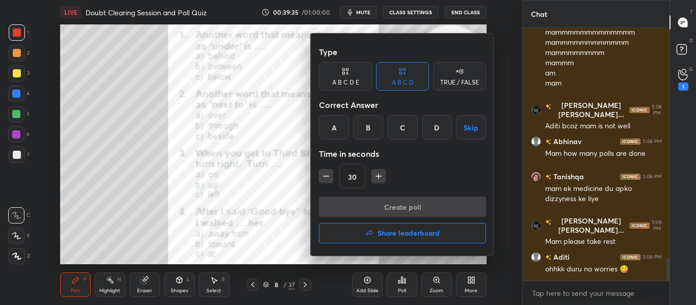
click at [390, 133] on div "C" at bounding box center [402, 127] width 30 height 24
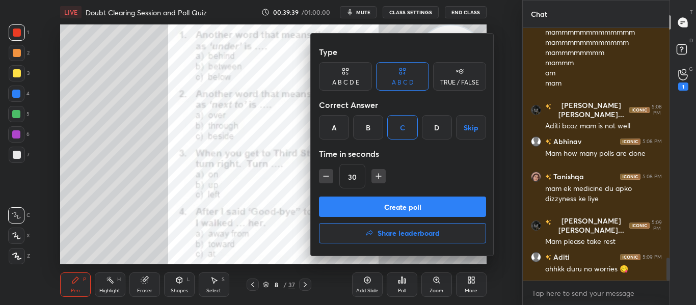
scroll to position [2547, 0]
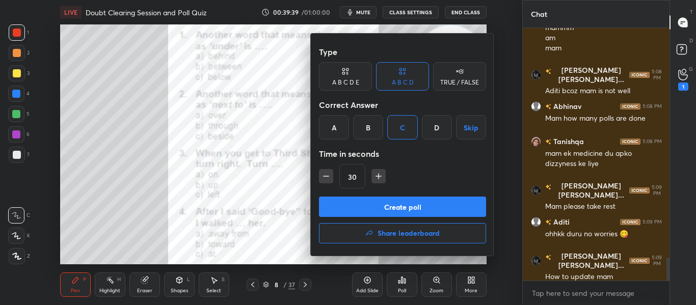
click at [398, 202] on button "Create poll" at bounding box center [402, 207] width 167 height 20
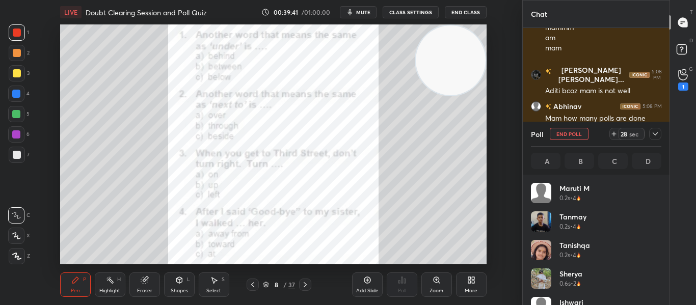
scroll to position [119, 127]
click at [655, 134] on icon at bounding box center [655, 134] width 8 height 8
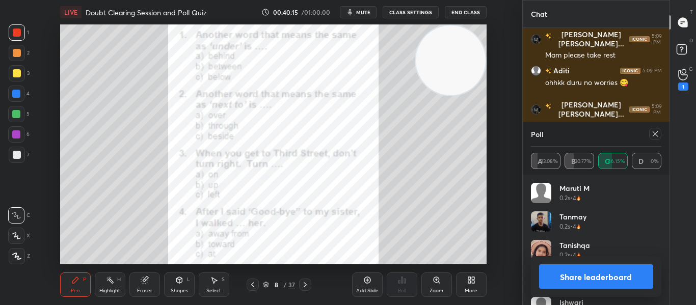
scroll to position [2709, 0]
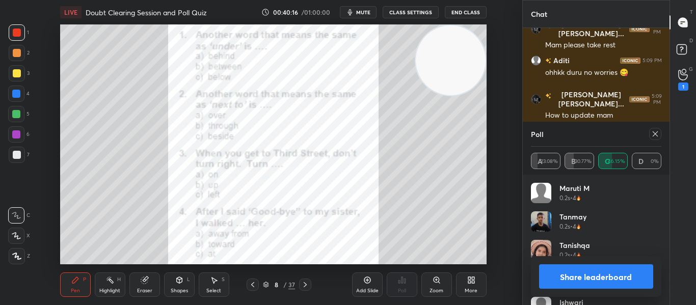
click at [655, 134] on icon at bounding box center [654, 133] width 5 height 5
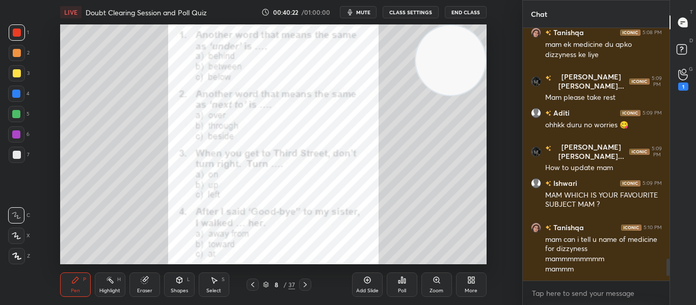
scroll to position [2701, 0]
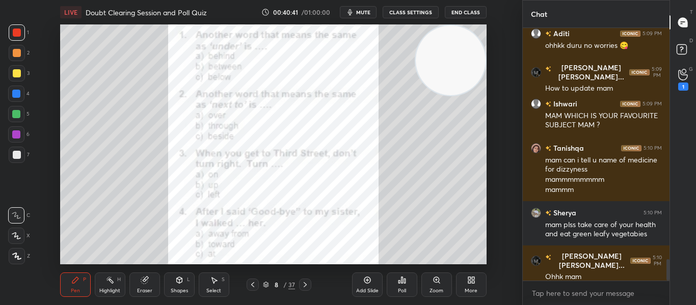
click at [405, 291] on div "Poll" at bounding box center [402, 290] width 8 height 5
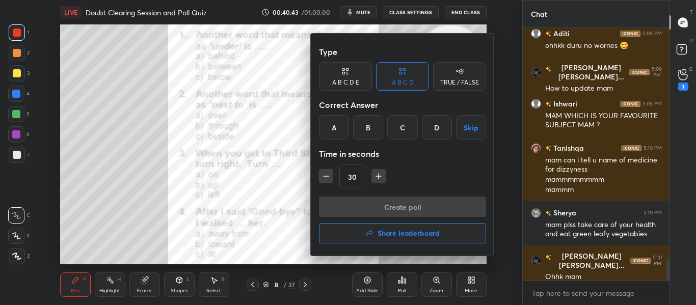
click at [393, 133] on div "C" at bounding box center [402, 127] width 30 height 24
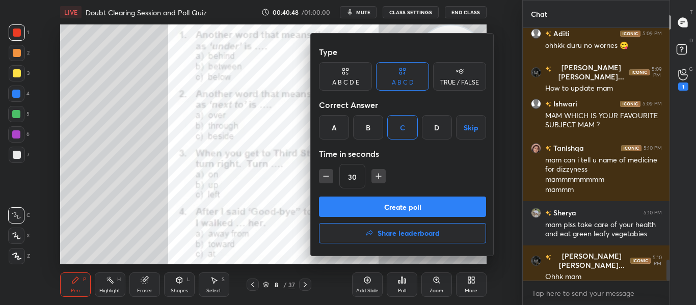
click at [404, 204] on button "Create poll" at bounding box center [402, 207] width 167 height 20
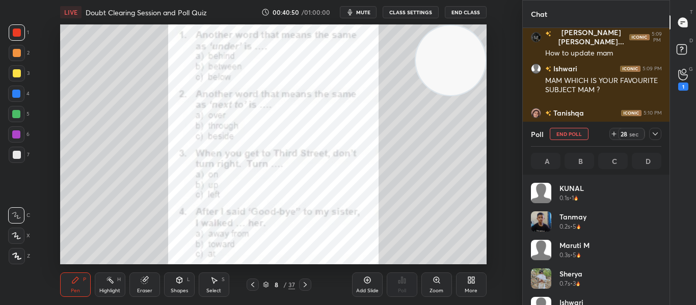
scroll to position [119, 127]
click at [654, 133] on icon at bounding box center [655, 134] width 8 height 8
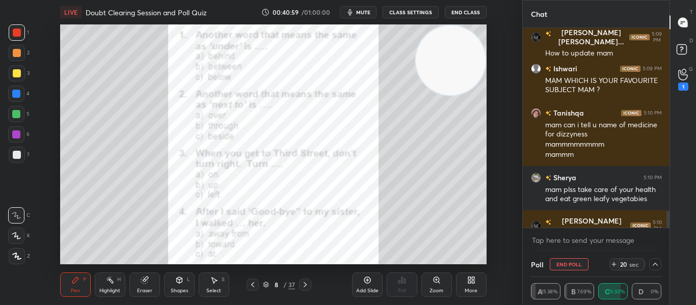
scroll to position [1, 4]
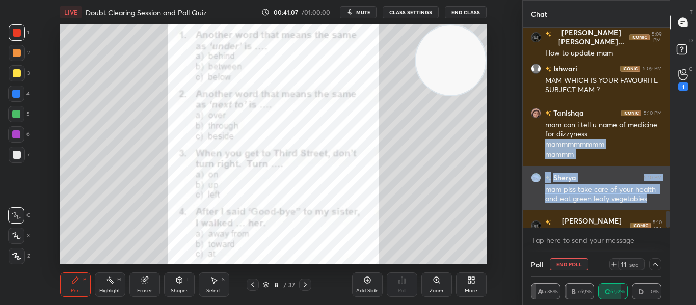
drag, startPoint x: 654, startPoint y: 133, endPoint x: 657, endPoint y: 200, distance: 66.8
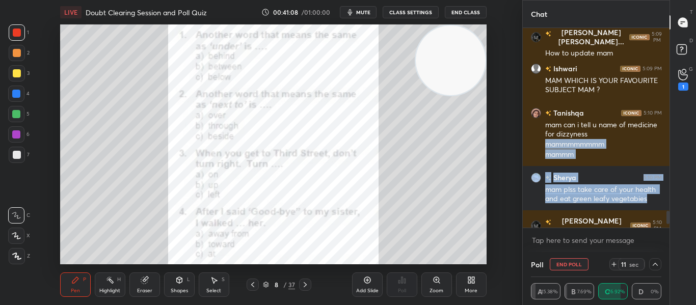
scroll to position [2868, 0]
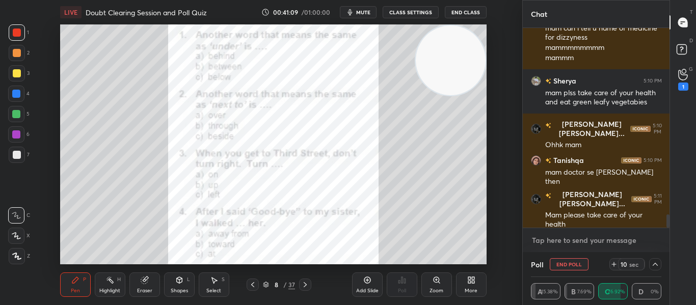
click at [616, 244] on textarea at bounding box center [596, 240] width 131 height 16
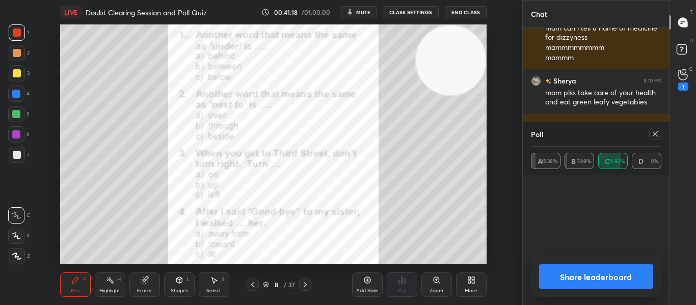
scroll to position [66, 127]
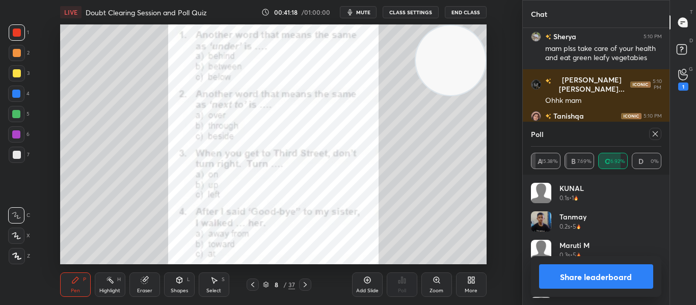
click at [654, 265] on div "Share leaderboard" at bounding box center [596, 276] width 131 height 41
click at [654, 133] on icon at bounding box center [654, 133] width 5 height 5
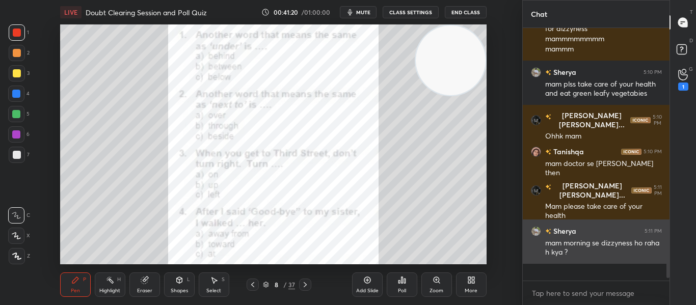
scroll to position [2865, 0]
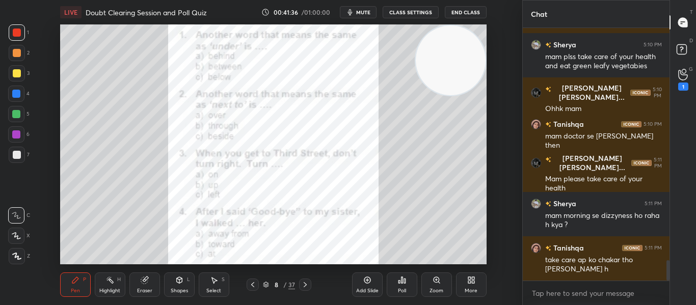
click at [400, 285] on div "Poll" at bounding box center [401, 284] width 31 height 24
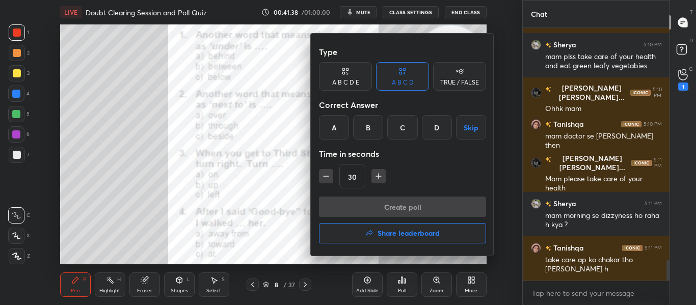
click at [339, 126] on div "A" at bounding box center [334, 127] width 30 height 24
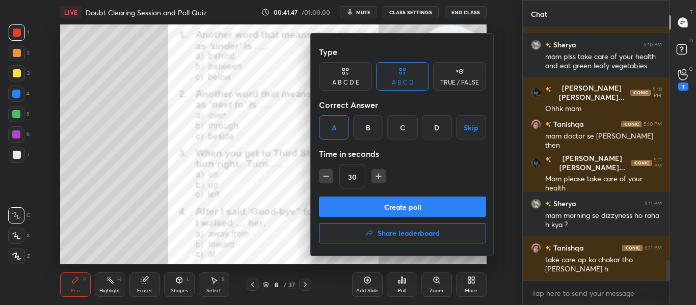
click at [388, 203] on button "Create poll" at bounding box center [402, 207] width 167 height 20
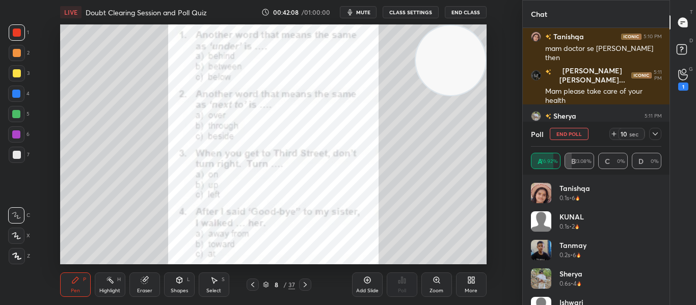
click at [656, 137] on icon at bounding box center [655, 134] width 8 height 8
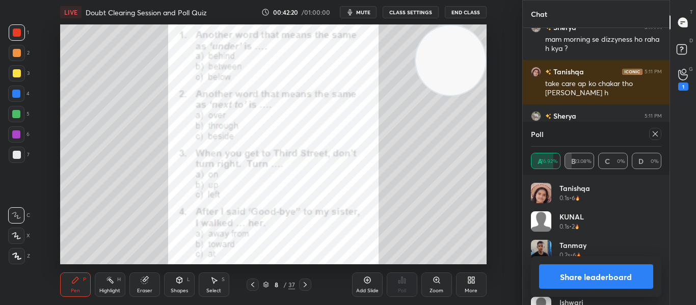
click at [653, 133] on icon at bounding box center [655, 134] width 8 height 8
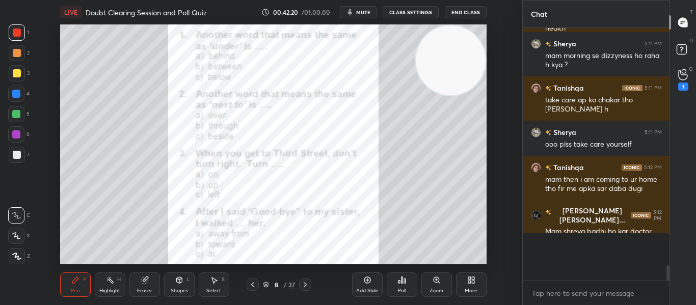
scroll to position [3033, 0]
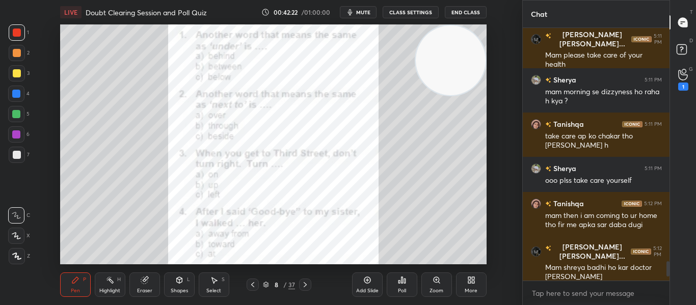
click at [305, 281] on icon at bounding box center [305, 285] width 8 height 8
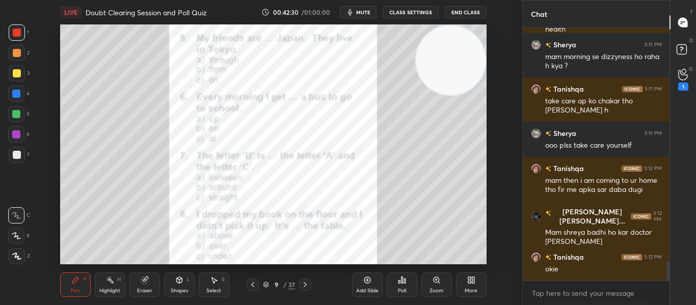
click at [400, 283] on icon at bounding box center [402, 280] width 8 height 8
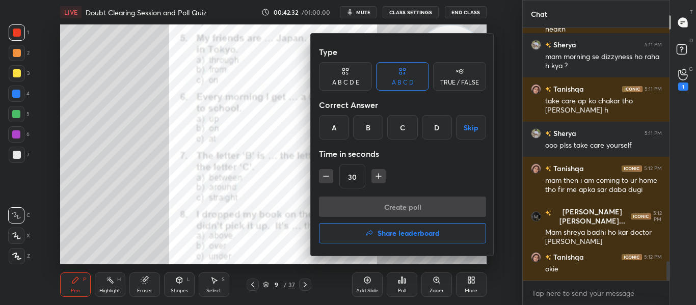
click at [360, 132] on div "B" at bounding box center [368, 127] width 30 height 24
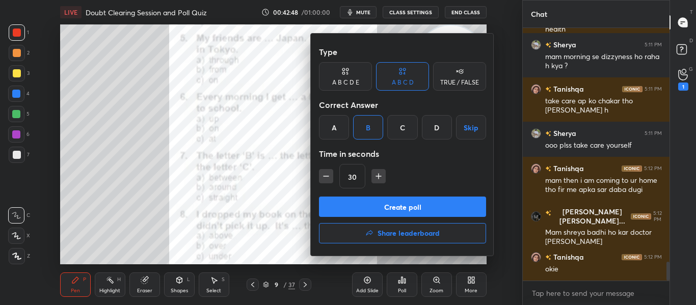
scroll to position [3098, 0]
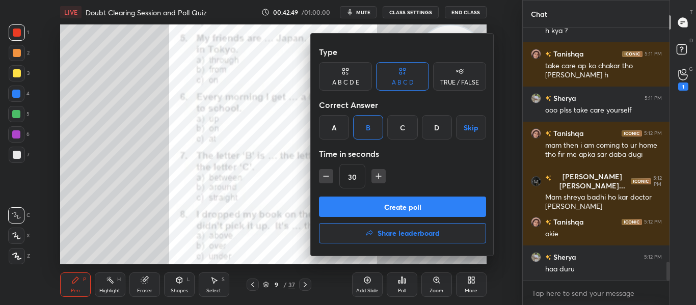
click at [379, 205] on button "Create poll" at bounding box center [402, 207] width 167 height 20
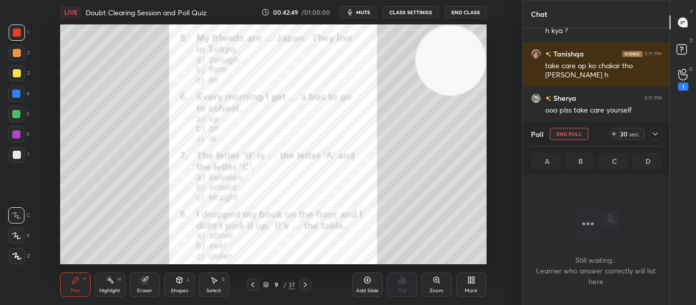
scroll to position [221, 144]
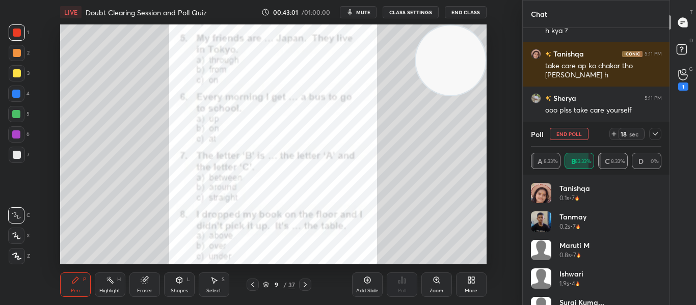
click at [658, 132] on icon at bounding box center [655, 134] width 8 height 8
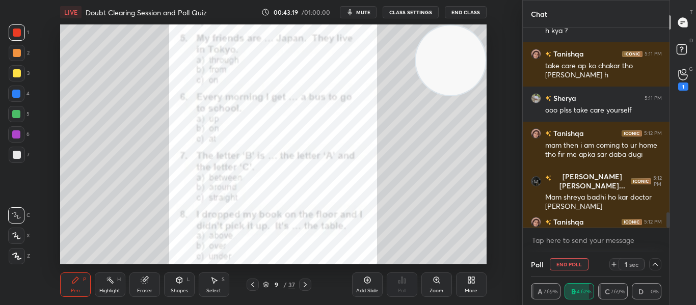
click at [656, 262] on icon at bounding box center [655, 264] width 8 height 8
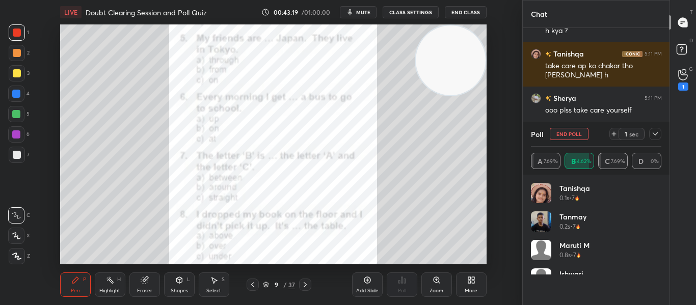
scroll to position [4, 4]
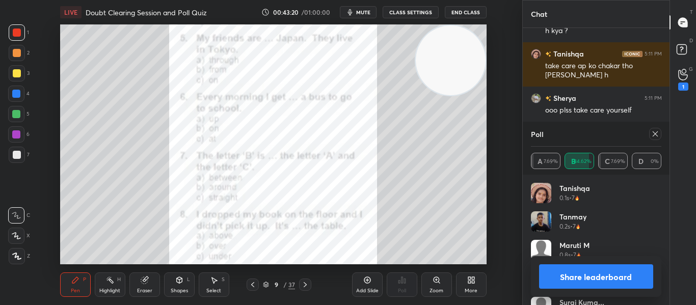
click at [653, 129] on div at bounding box center [655, 134] width 12 height 12
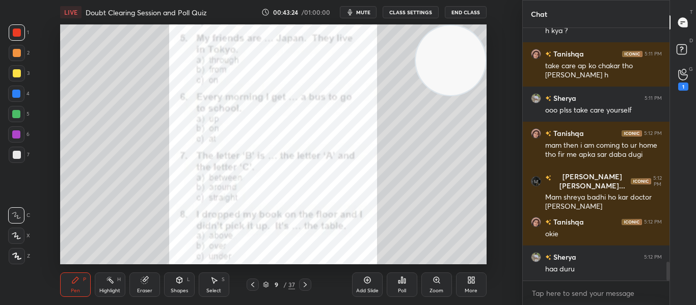
scroll to position [3142, 0]
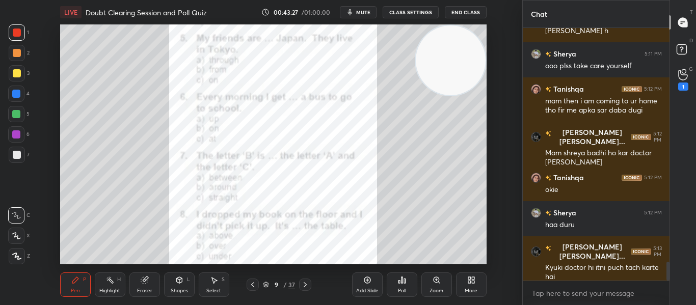
click at [402, 286] on div "Poll" at bounding box center [401, 284] width 31 height 24
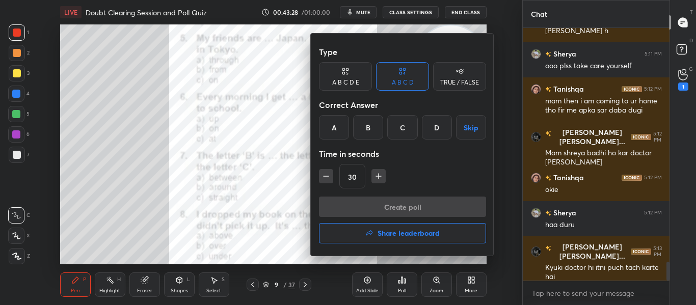
scroll to position [3196, 0]
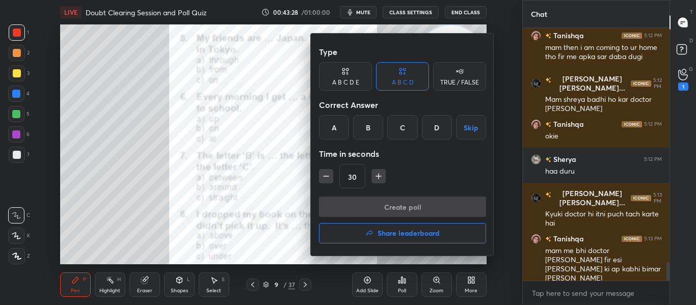
click at [367, 135] on div "B" at bounding box center [368, 127] width 30 height 24
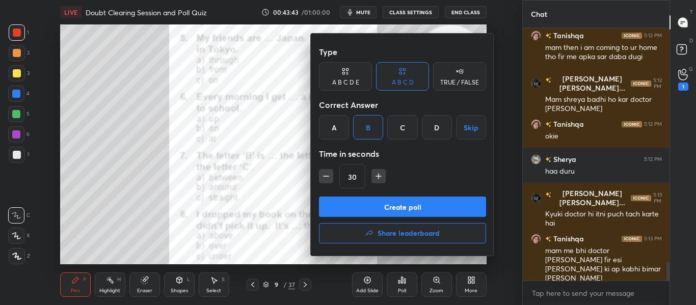
click at [399, 207] on button "Create poll" at bounding box center [402, 207] width 167 height 20
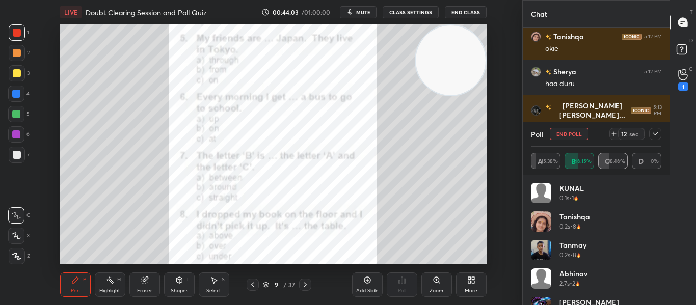
scroll to position [3318, 0]
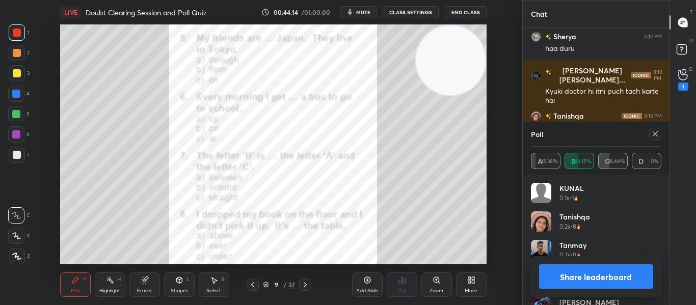
click at [652, 131] on icon at bounding box center [655, 134] width 8 height 8
type textarea "x"
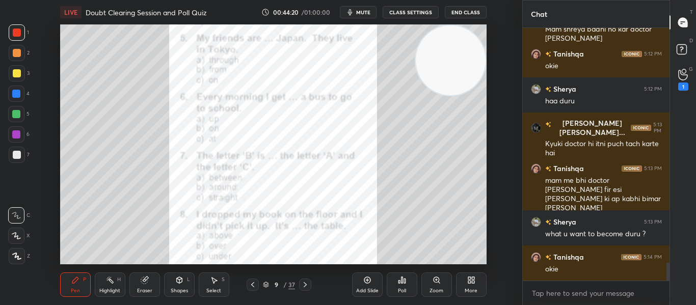
scroll to position [3301, 0]
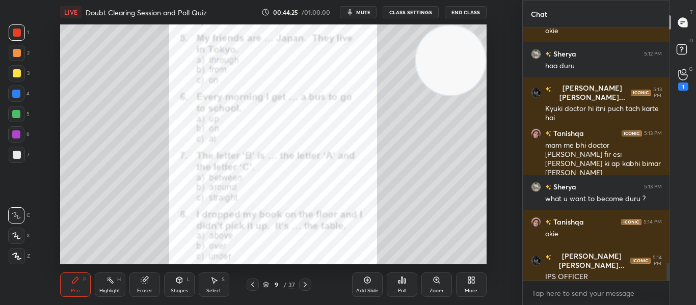
click at [397, 285] on div "Poll" at bounding box center [401, 284] width 31 height 24
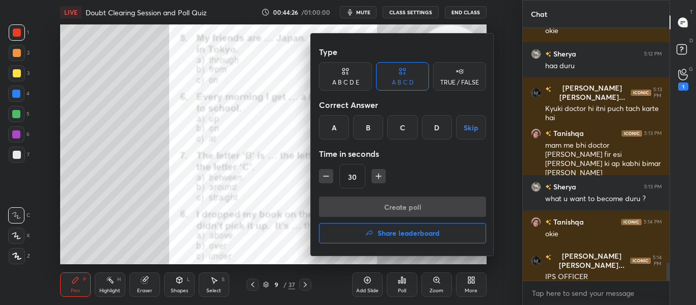
scroll to position [3336, 0]
click at [328, 127] on div "A" at bounding box center [334, 127] width 30 height 24
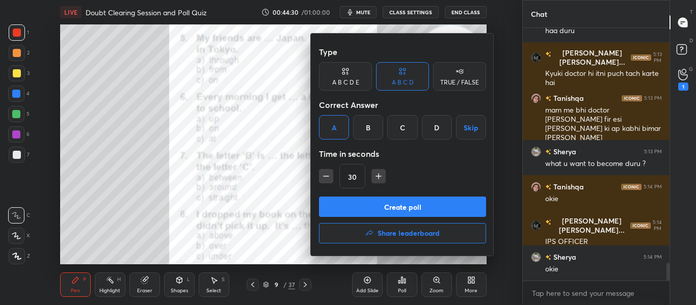
scroll to position [3380, 0]
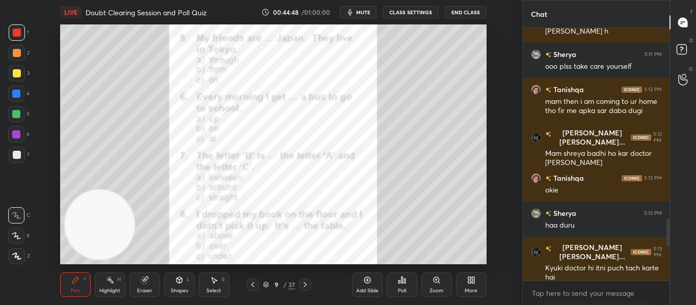
click at [96, 221] on video at bounding box center [100, 225] width 70 height 70
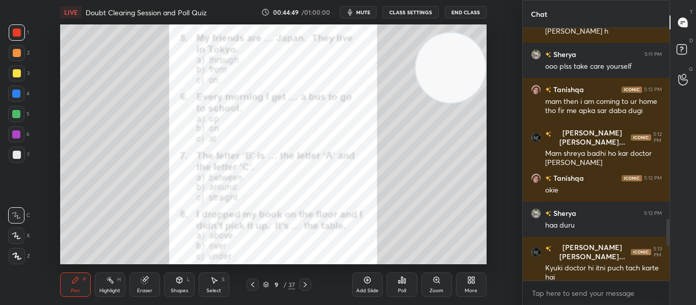
drag, startPoint x: 96, startPoint y: 221, endPoint x: 485, endPoint y: 65, distance: 419.9
click at [485, 65] on div at bounding box center [450, 68] width 72 height 72
click at [402, 274] on div "Poll" at bounding box center [401, 284] width 31 height 24
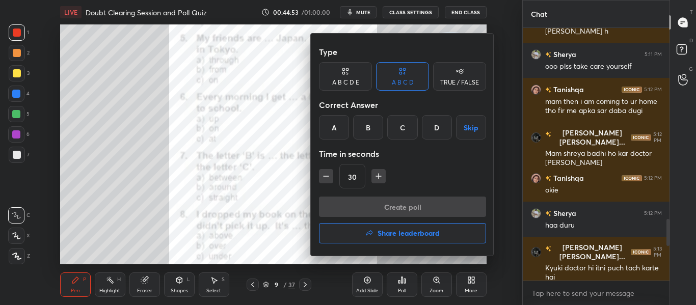
click at [330, 132] on div "A" at bounding box center [334, 127] width 30 height 24
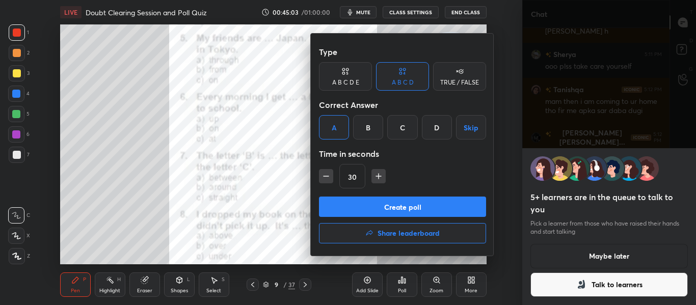
click at [414, 203] on button "Create poll" at bounding box center [402, 207] width 167 height 20
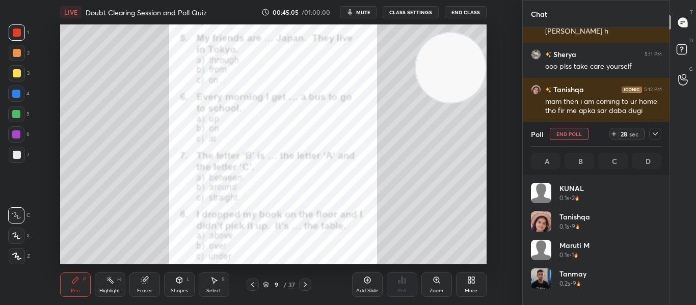
scroll to position [119, 127]
click at [655, 128] on div at bounding box center [655, 134] width 12 height 12
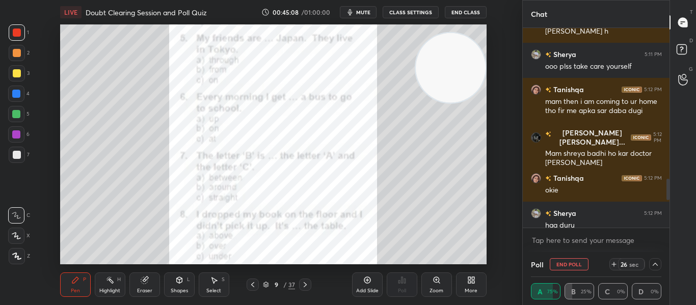
scroll to position [1, 4]
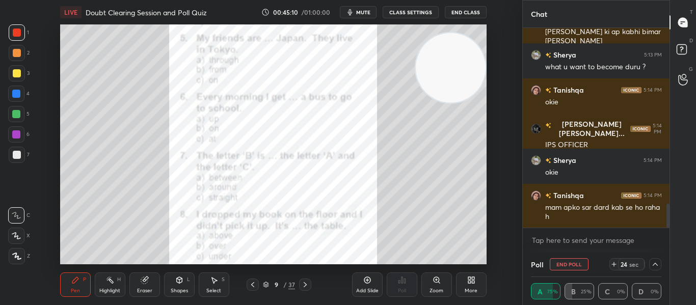
drag, startPoint x: 668, startPoint y: 186, endPoint x: 668, endPoint y: 238, distance: 51.9
click at [668, 238] on div "[PERSON_NAME] [PERSON_NAME]... 5:13 PM [PERSON_NAME] doctor hi itni puch tach k…" at bounding box center [595, 140] width 147 height 224
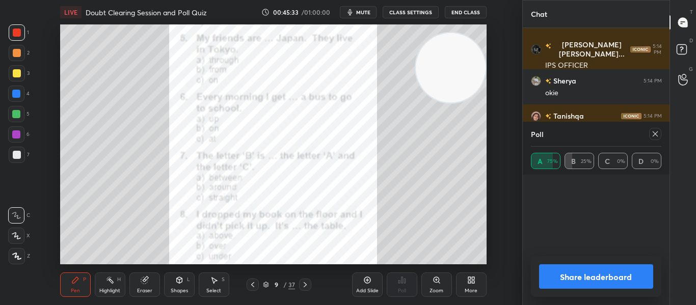
scroll to position [67, 127]
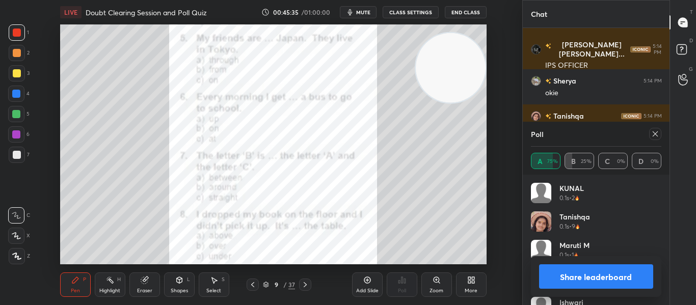
click at [655, 134] on icon at bounding box center [655, 134] width 8 height 8
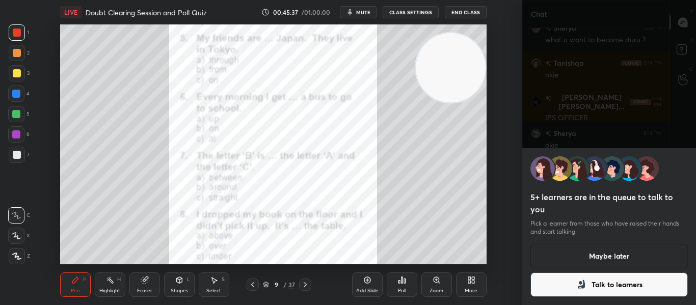
click at [573, 257] on button "Maybe later" at bounding box center [609, 256] width 158 height 24
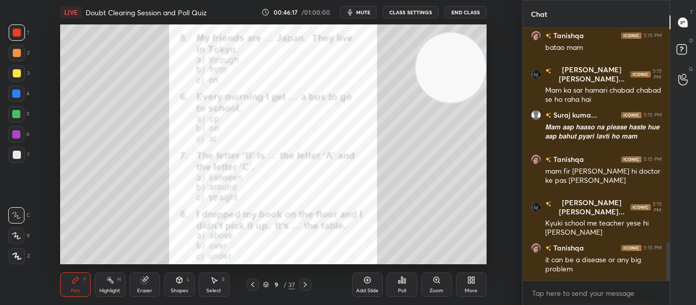
click at [401, 284] on icon at bounding box center [402, 280] width 8 height 8
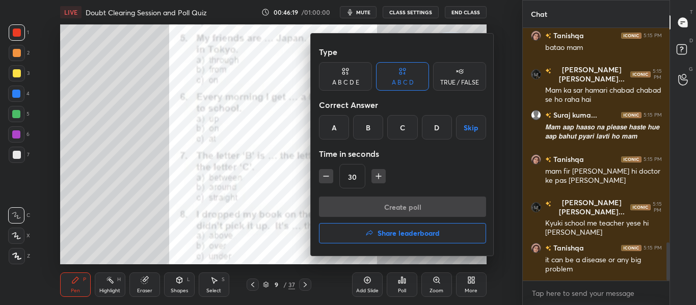
click at [402, 129] on div "C" at bounding box center [402, 127] width 30 height 24
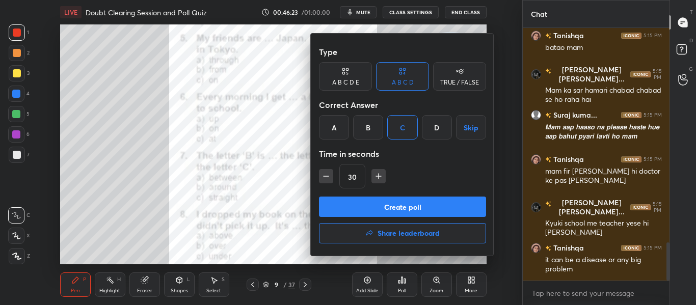
scroll to position [1461, 0]
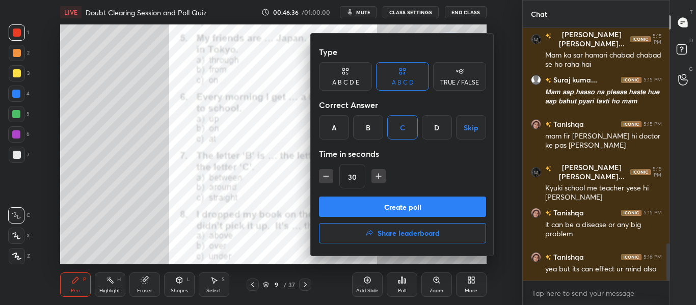
click at [401, 209] on button "Create poll" at bounding box center [402, 207] width 167 height 20
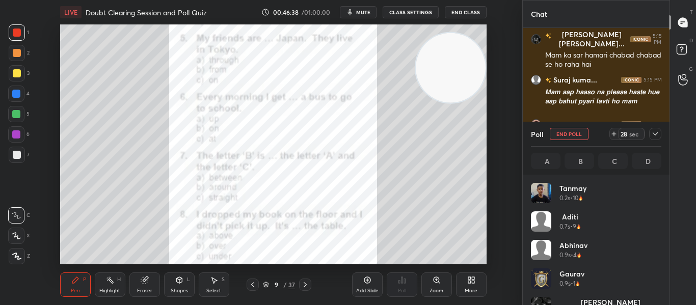
scroll to position [119, 127]
click at [651, 133] on icon at bounding box center [655, 134] width 8 height 8
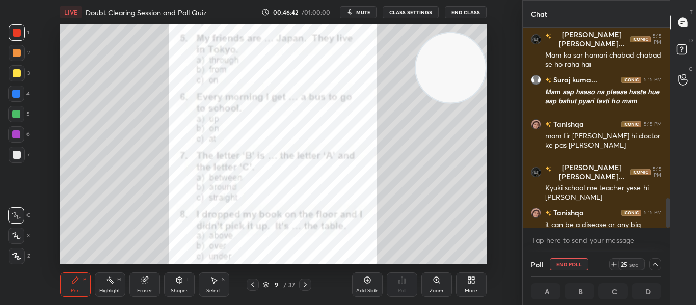
scroll to position [1514, 0]
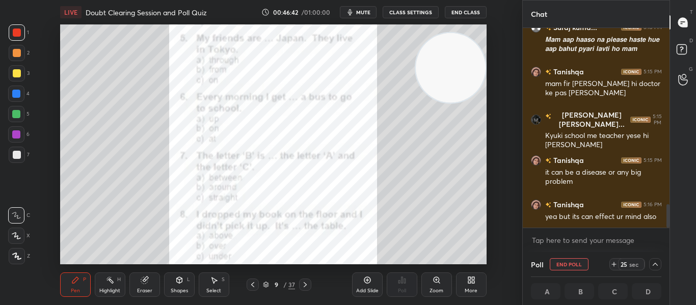
drag, startPoint x: 668, startPoint y: 211, endPoint x: 667, endPoint y: 240, distance: 28.6
click at [667, 240] on div "[PERSON_NAME] [PERSON_NAME]... 5:15 PM Mam ka sar hamari chabad chabad se ho ra…" at bounding box center [595, 140] width 147 height 224
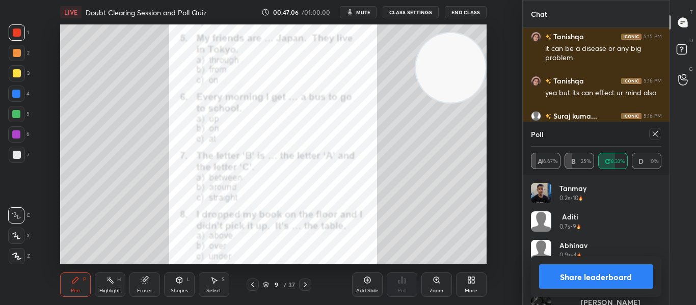
scroll to position [119, 127]
click at [656, 130] on icon at bounding box center [655, 134] width 8 height 8
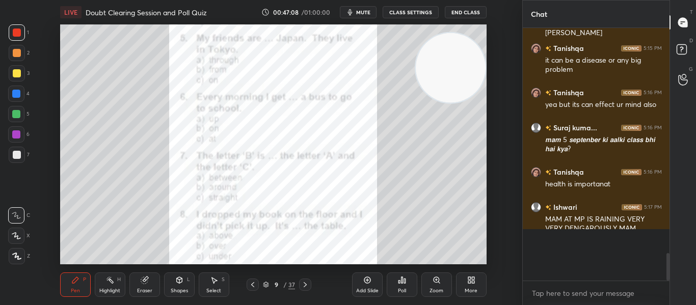
scroll to position [1594, 0]
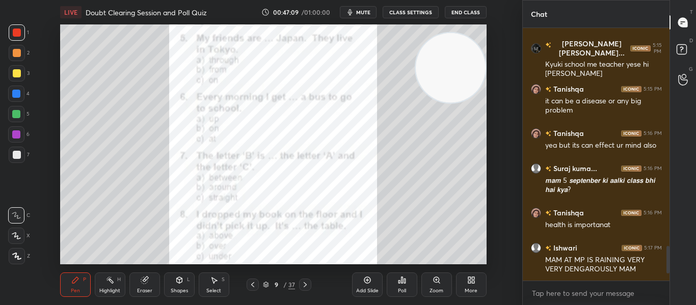
click at [306, 284] on icon at bounding box center [304, 284] width 3 height 5
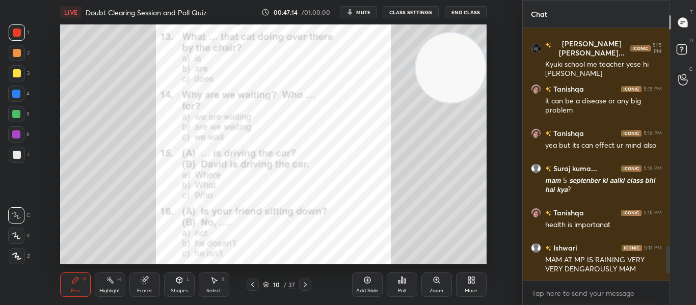
click at [246, 282] on div at bounding box center [252, 285] width 12 height 12
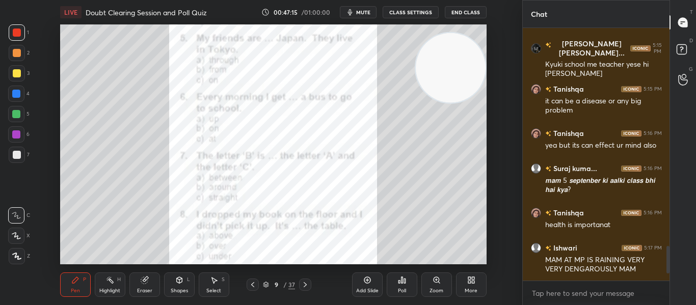
click at [399, 288] on div "Poll" at bounding box center [402, 290] width 8 height 5
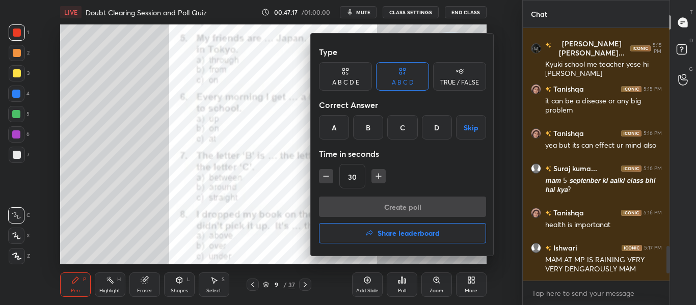
click at [385, 236] on h4 "Share leaderboard" at bounding box center [408, 233] width 62 height 7
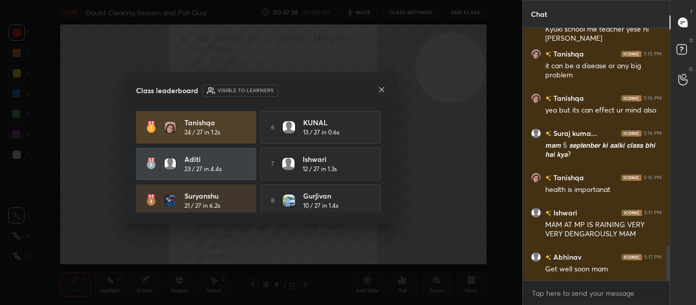
click at [379, 89] on icon at bounding box center [381, 90] width 8 height 8
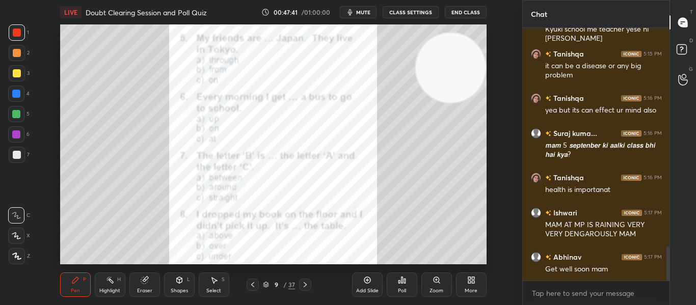
click at [299, 282] on div at bounding box center [305, 285] width 12 height 12
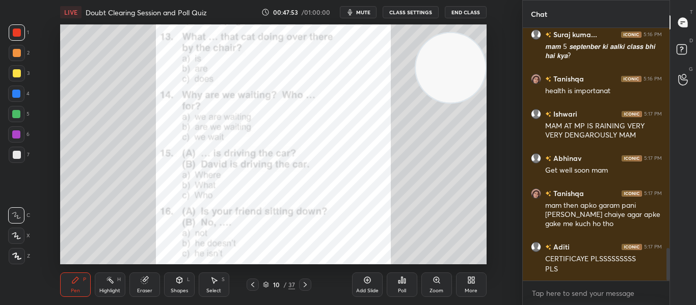
click at [397, 290] on div "Poll" at bounding box center [401, 284] width 31 height 24
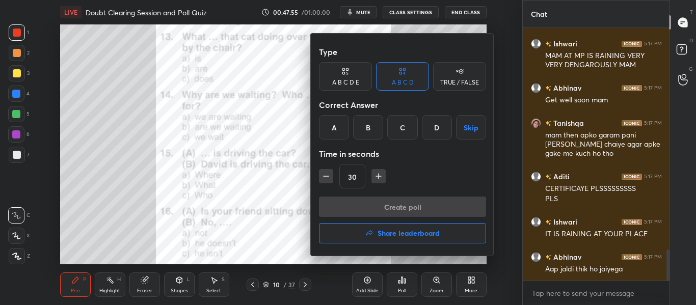
click at [332, 128] on div "A" at bounding box center [334, 127] width 30 height 24
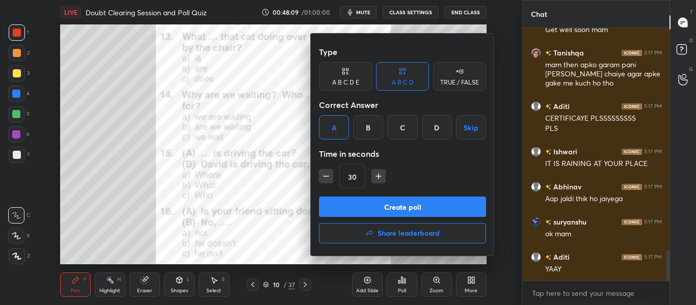
click at [377, 202] on button "Create poll" at bounding box center [402, 207] width 167 height 20
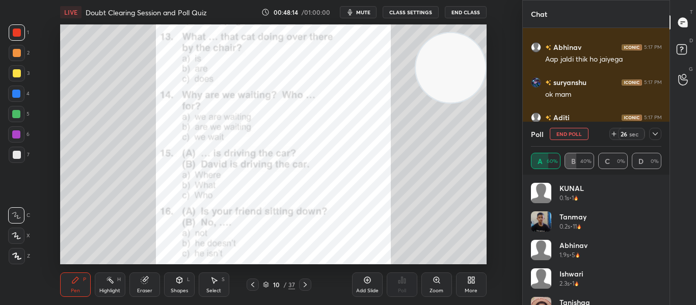
scroll to position [1646, 0]
click at [654, 134] on icon at bounding box center [655, 134] width 8 height 8
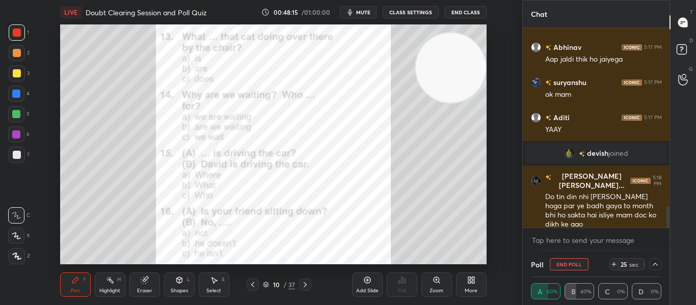
scroll to position [1, 4]
drag, startPoint x: 668, startPoint y: 219, endPoint x: 667, endPoint y: 231, distance: 11.8
click at [667, 231] on div "Aditi 5:17 PM CERTIFICAYE PLSSSSSSSSS PLS [PERSON_NAME] 5:17 PM IT IS RAINING A…" at bounding box center [595, 140] width 147 height 224
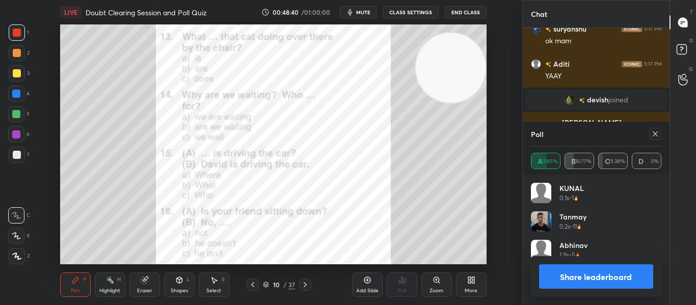
scroll to position [119, 127]
click at [654, 136] on icon at bounding box center [655, 134] width 8 height 8
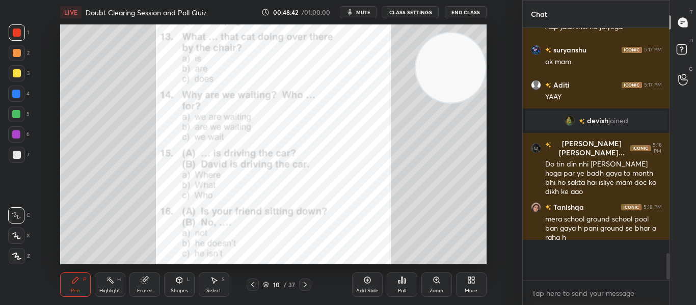
scroll to position [246, 144]
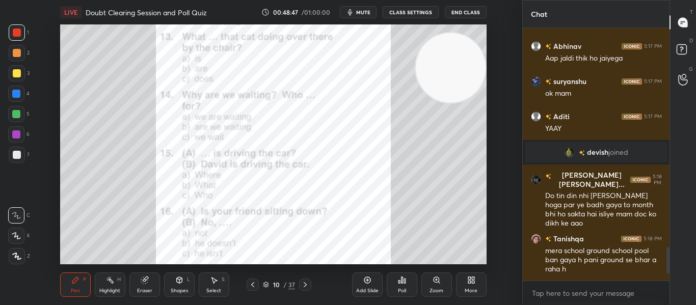
click at [405, 289] on div "Poll" at bounding box center [402, 290] width 8 height 5
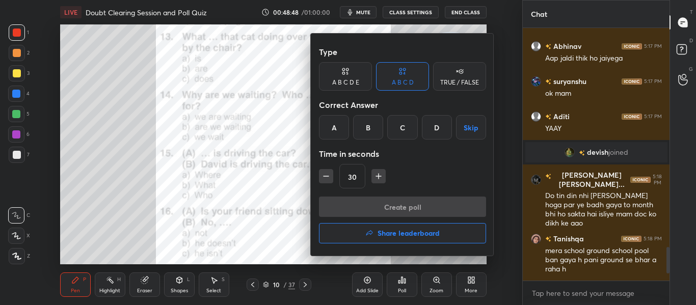
click at [366, 129] on div "B" at bounding box center [368, 127] width 30 height 24
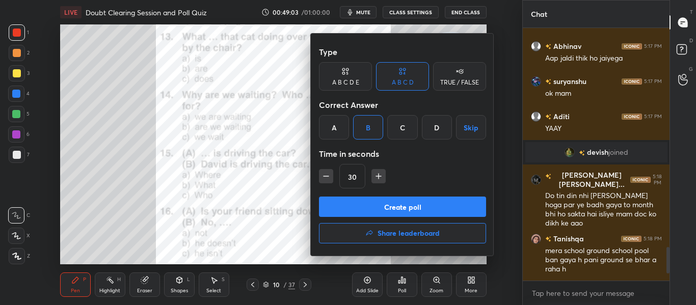
click at [393, 204] on button "Create poll" at bounding box center [402, 207] width 167 height 20
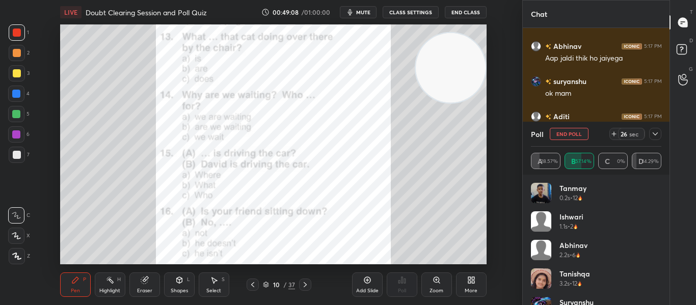
click at [653, 135] on icon at bounding box center [655, 134] width 8 height 8
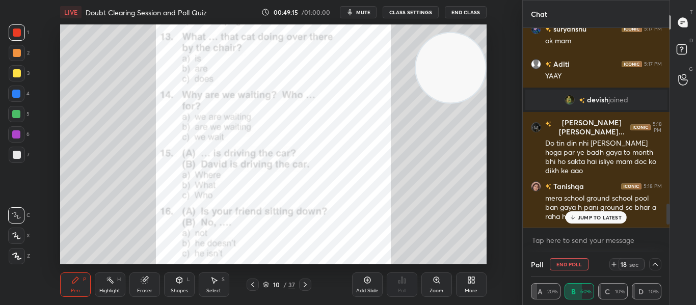
drag, startPoint x: 668, startPoint y: 213, endPoint x: 665, endPoint y: 234, distance: 21.0
click at [665, 234] on div "[PERSON_NAME] 5:17 PM IT IS RAINING AT YOUR PLACE [PERSON_NAME] 5:17 PM [PERSON…" at bounding box center [595, 140] width 147 height 224
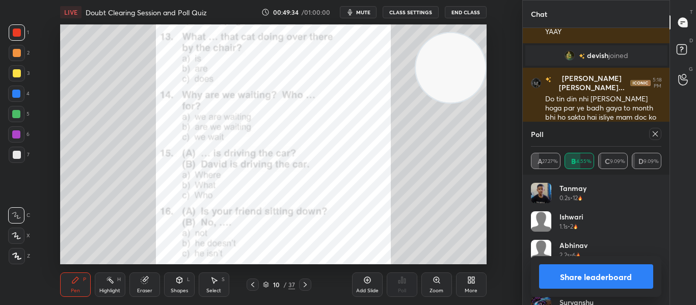
click at [654, 132] on icon at bounding box center [655, 134] width 8 height 8
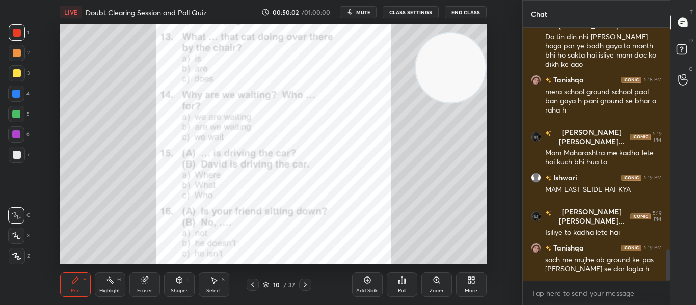
click at [396, 283] on div "Poll" at bounding box center [401, 284] width 31 height 24
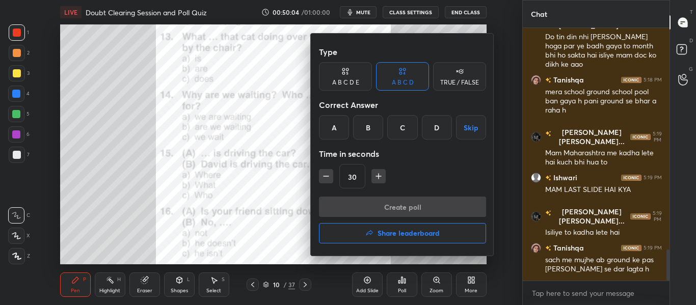
click at [396, 131] on div "C" at bounding box center [402, 127] width 30 height 24
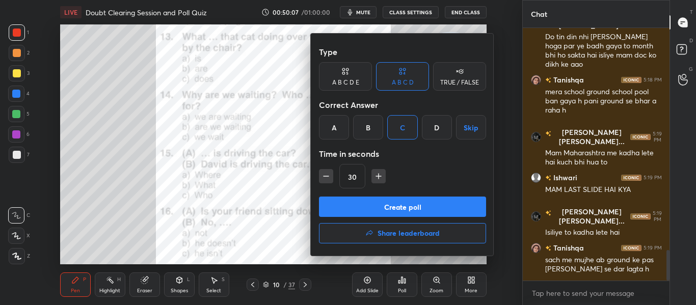
scroll to position [1841, 0]
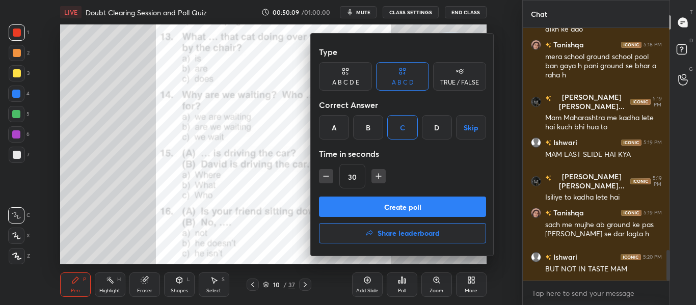
click at [391, 205] on button "Create poll" at bounding box center [402, 207] width 167 height 20
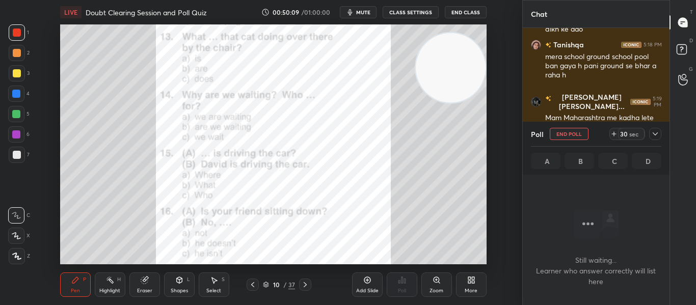
scroll to position [197, 144]
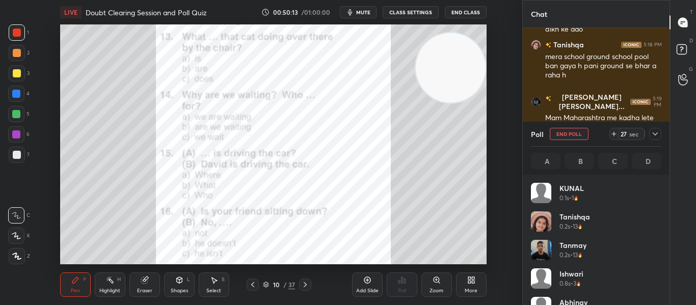
click at [651, 134] on icon at bounding box center [655, 134] width 8 height 8
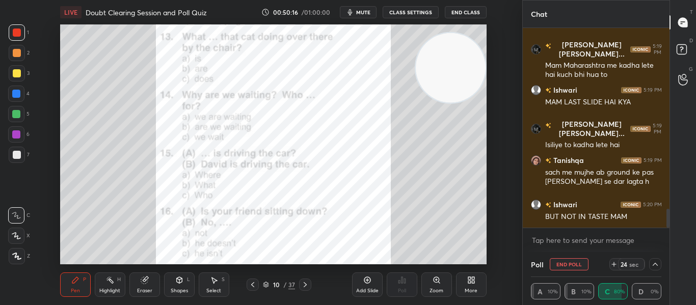
drag, startPoint x: 668, startPoint y: 213, endPoint x: 666, endPoint y: 229, distance: 16.4
click at [666, 229] on div "[PERSON_NAME] [PERSON_NAME]... 5:18 PM Do tin din nhi [PERSON_NAME] hoga par ye…" at bounding box center [595, 140] width 147 height 224
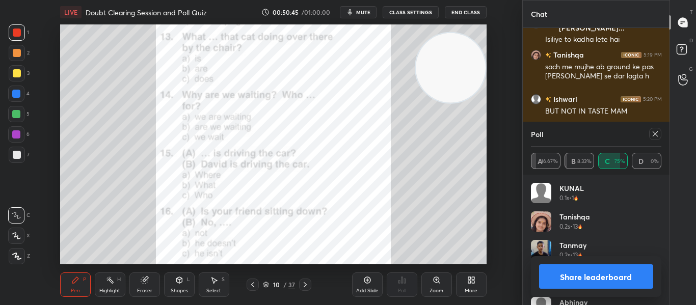
scroll to position [2043, 0]
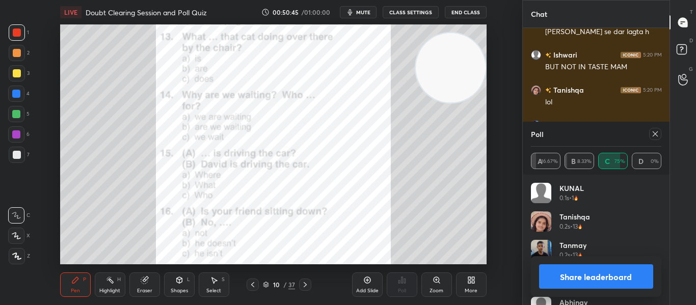
click at [655, 137] on icon at bounding box center [655, 134] width 8 height 8
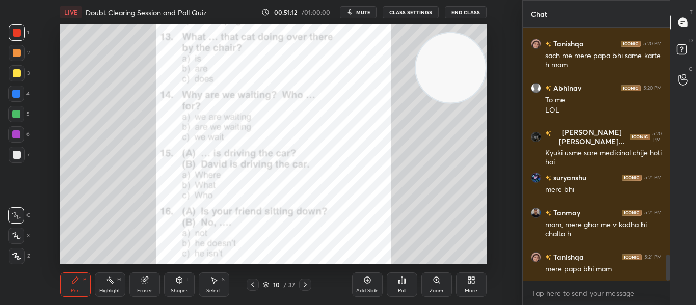
scroll to position [2230, 0]
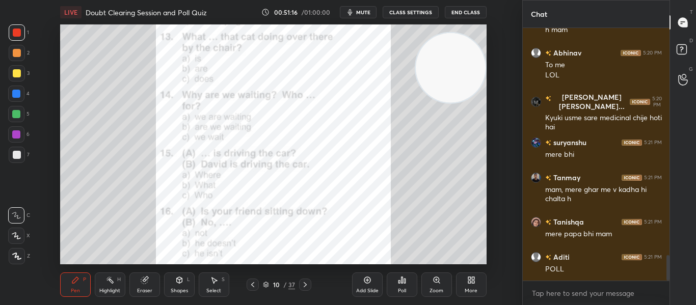
click at [404, 290] on div "Poll" at bounding box center [402, 290] width 8 height 5
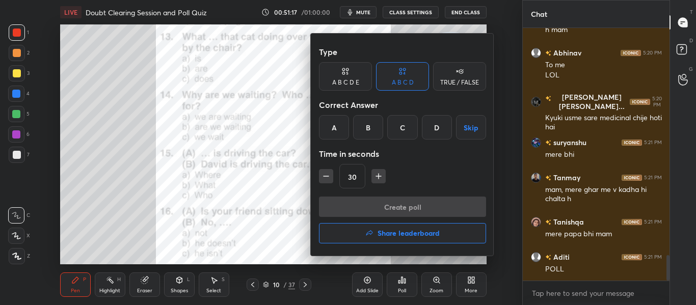
click at [403, 130] on div "C" at bounding box center [402, 127] width 30 height 24
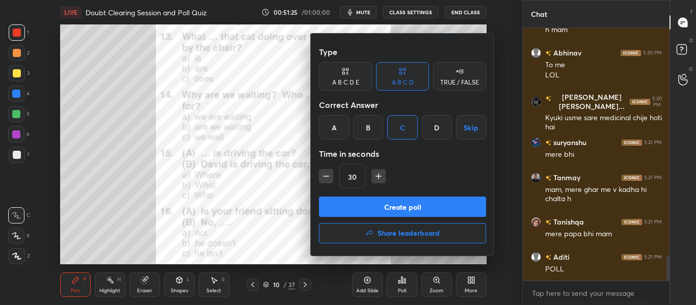
click at [387, 205] on button "Create poll" at bounding box center [402, 207] width 167 height 20
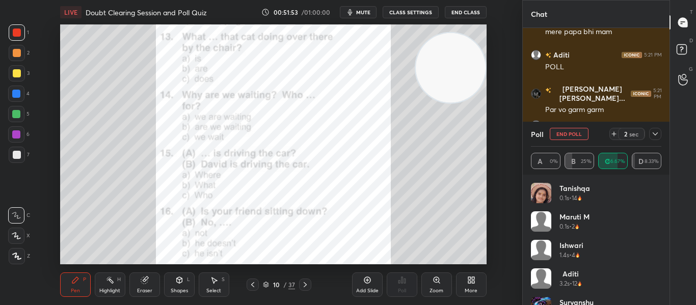
scroll to position [2477, 0]
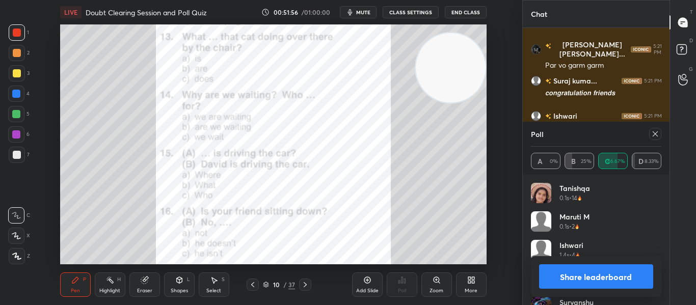
click at [651, 135] on icon at bounding box center [655, 134] width 8 height 8
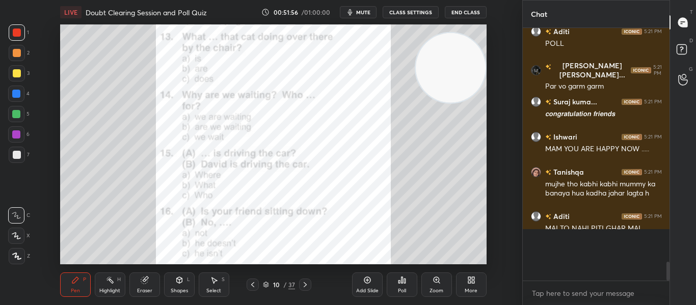
scroll to position [2426, 0]
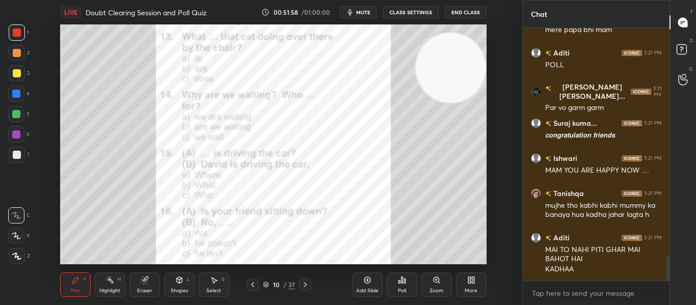
click at [304, 283] on icon at bounding box center [304, 284] width 3 height 5
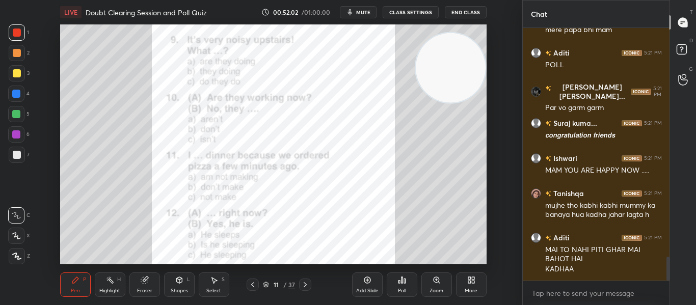
scroll to position [2470, 0]
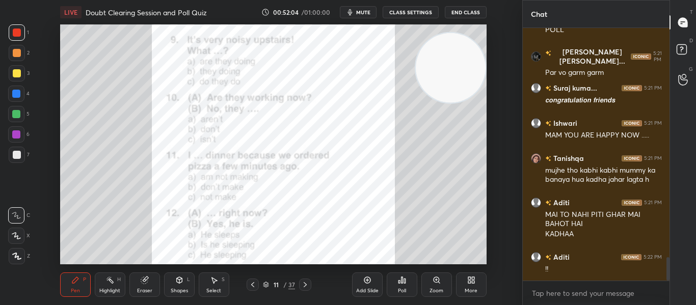
click at [414, 283] on div "Poll" at bounding box center [401, 284] width 31 height 24
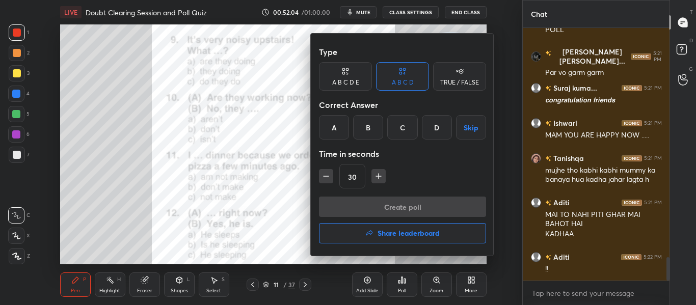
scroll to position [2523, 0]
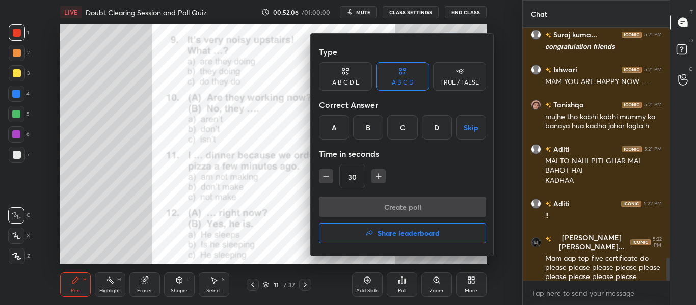
click at [341, 129] on div "A" at bounding box center [334, 127] width 30 height 24
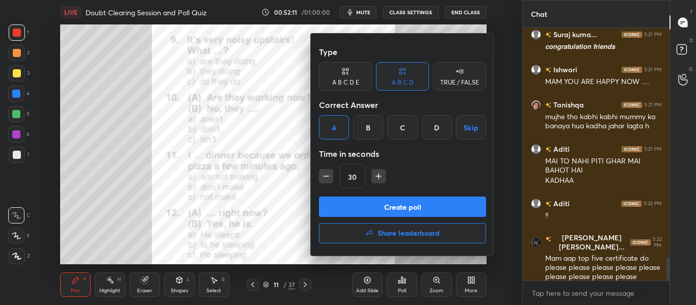
scroll to position [2547, 0]
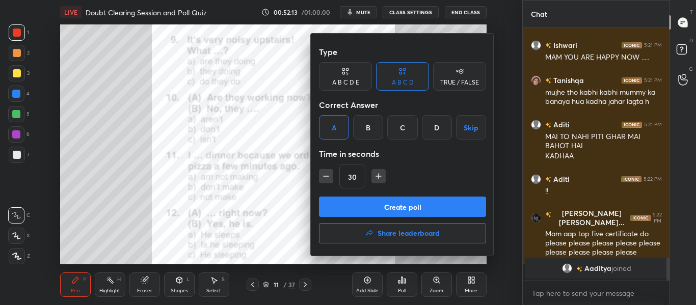
click at [404, 206] on button "Create poll" at bounding box center [402, 207] width 167 height 20
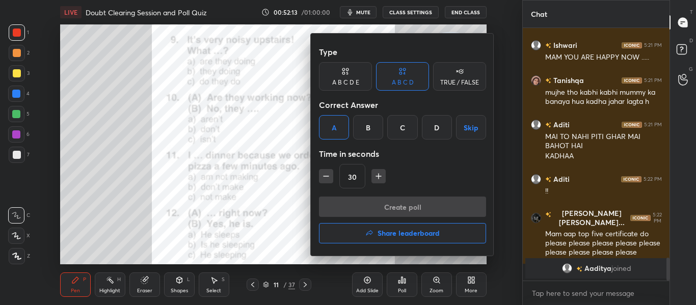
scroll to position [253, 144]
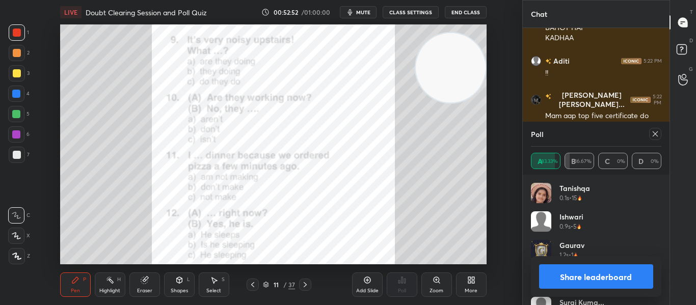
click at [658, 136] on icon at bounding box center [655, 134] width 8 height 8
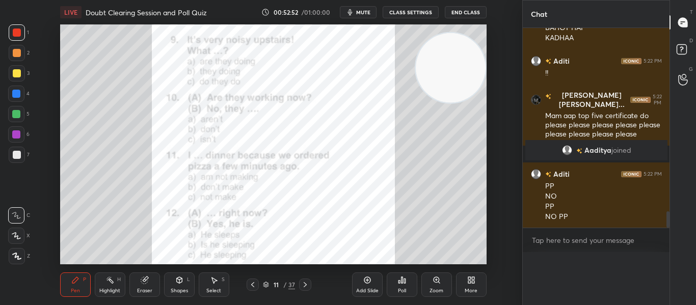
scroll to position [0, 0]
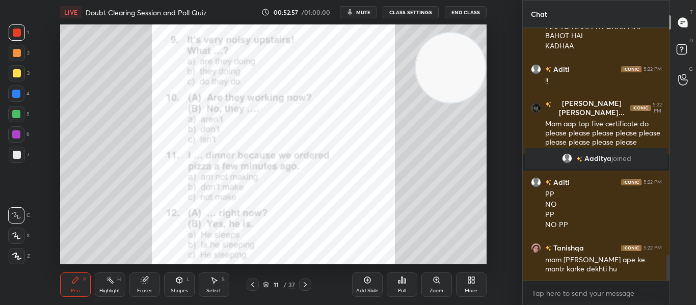
click at [397, 278] on div "Poll" at bounding box center [401, 284] width 31 height 24
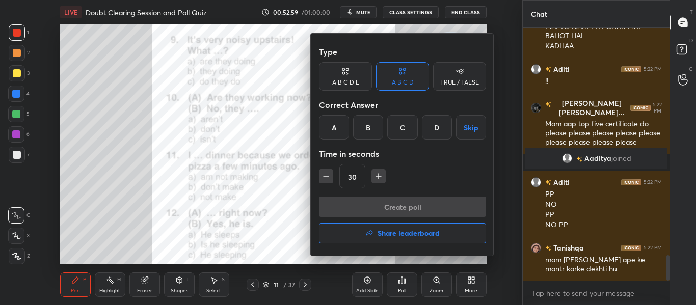
click at [341, 133] on div "A" at bounding box center [334, 127] width 30 height 24
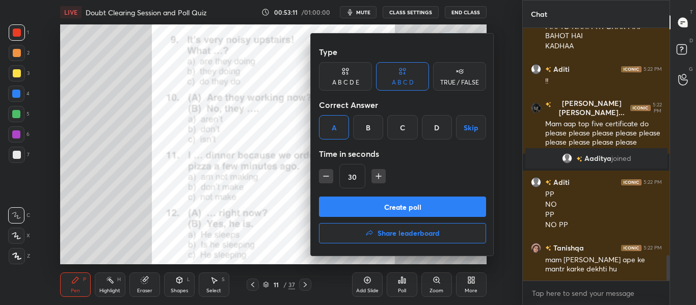
click at [387, 207] on button "Create poll" at bounding box center [402, 207] width 167 height 20
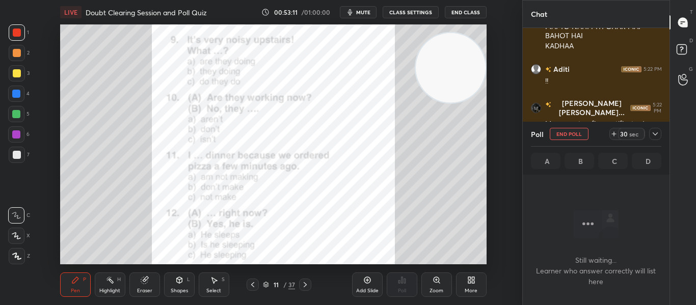
scroll to position [221, 144]
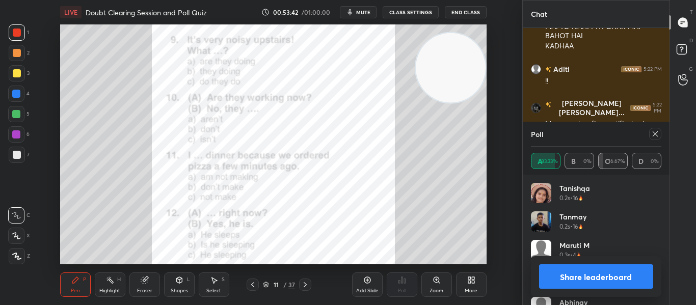
click at [654, 130] on icon at bounding box center [655, 134] width 8 height 8
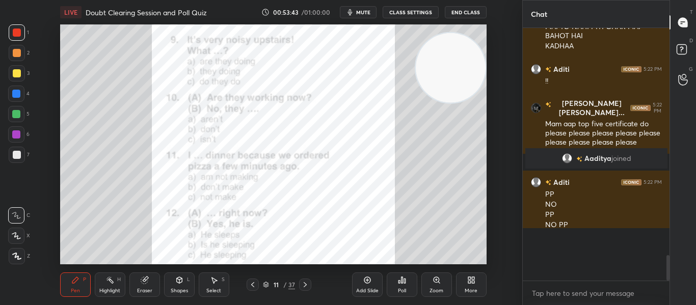
scroll to position [246, 144]
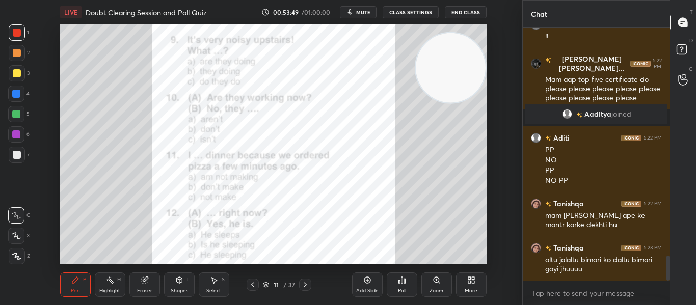
click at [395, 279] on div "Poll" at bounding box center [401, 284] width 31 height 24
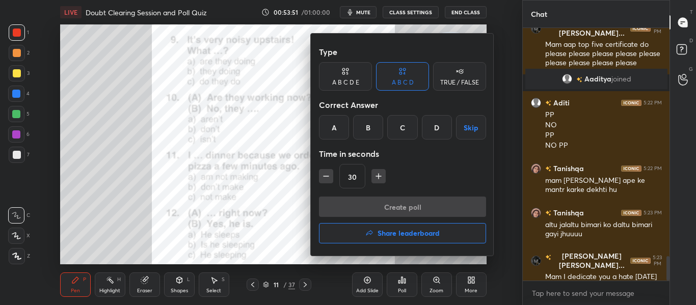
click at [331, 133] on div "A" at bounding box center [334, 127] width 30 height 24
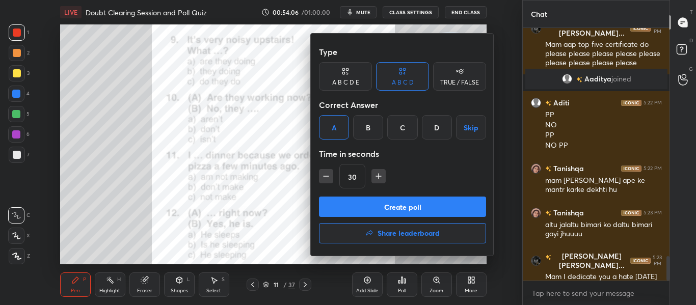
scroll to position [2384, 0]
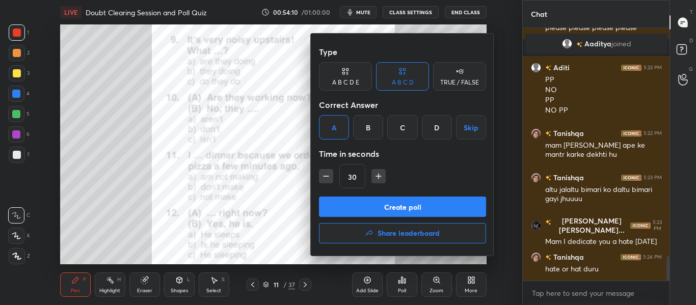
click at [401, 211] on button "Create poll" at bounding box center [402, 207] width 167 height 20
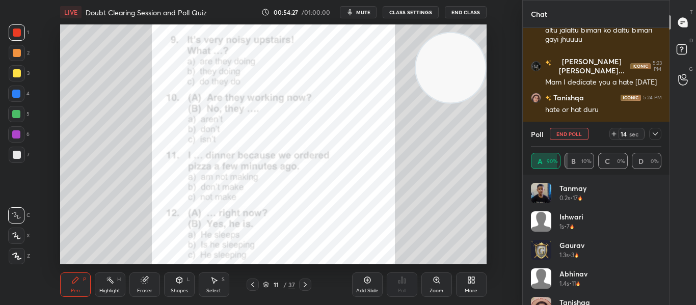
scroll to position [2578, 0]
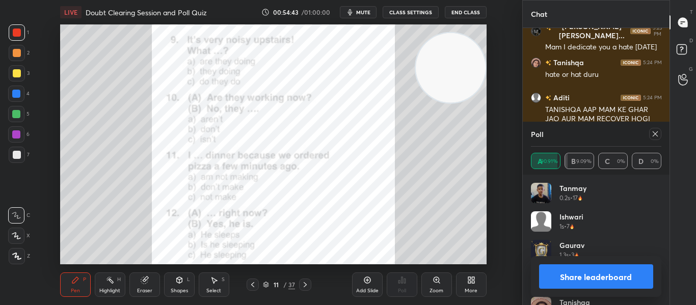
click at [656, 137] on icon at bounding box center [655, 134] width 8 height 8
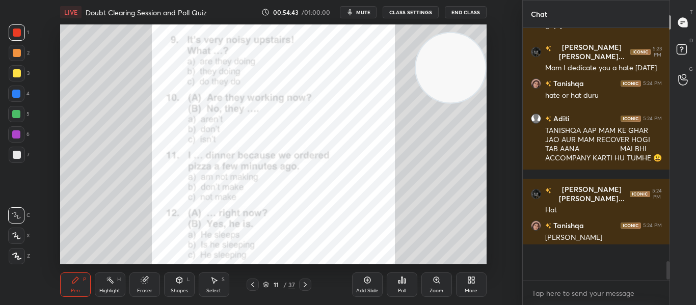
scroll to position [2529, 0]
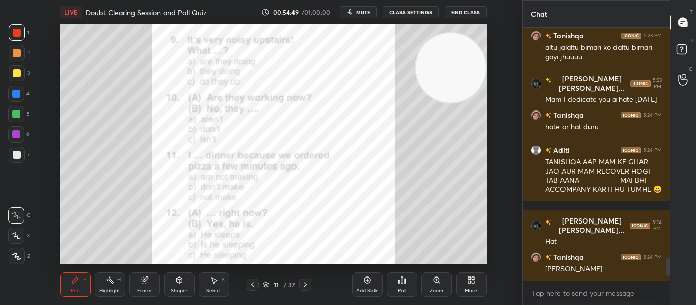
click at [393, 287] on div "Poll" at bounding box center [401, 284] width 31 height 24
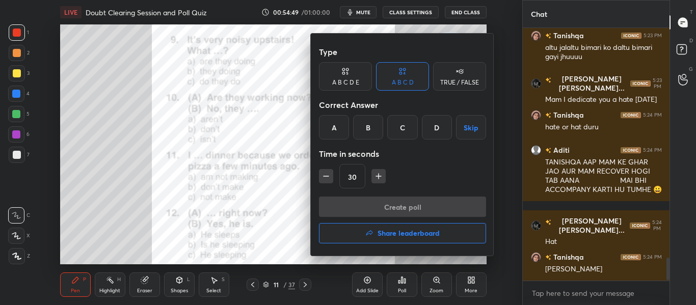
scroll to position [2561, 0]
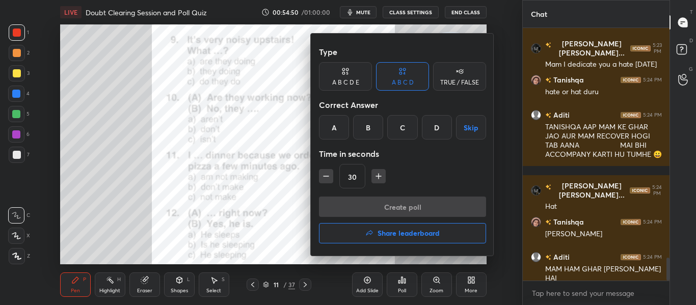
click at [365, 126] on div "B" at bounding box center [368, 127] width 30 height 24
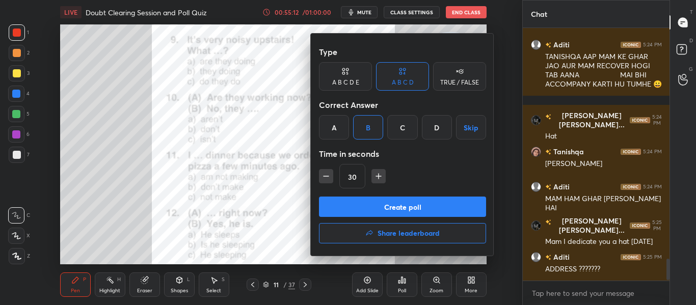
scroll to position [2667, 0]
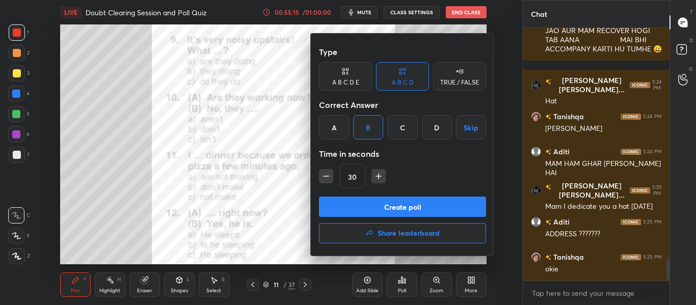
click at [376, 208] on button "Create poll" at bounding box center [402, 207] width 167 height 20
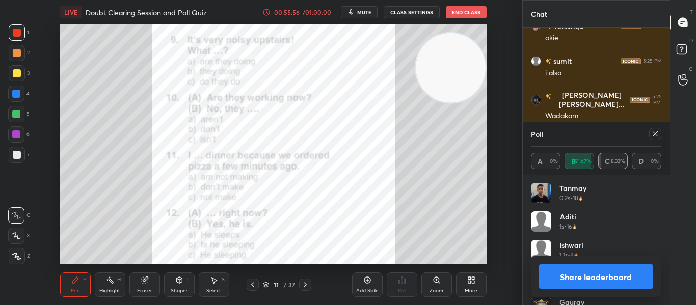
scroll to position [2933, 0]
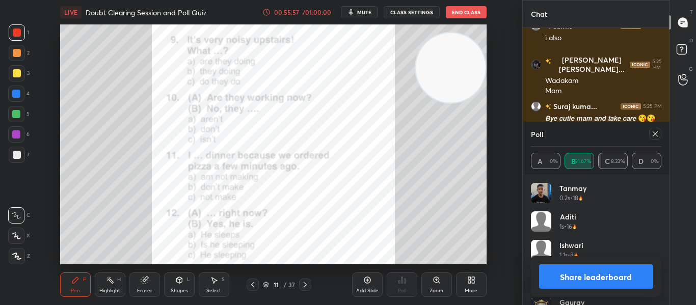
click at [653, 129] on div at bounding box center [655, 134] width 12 height 12
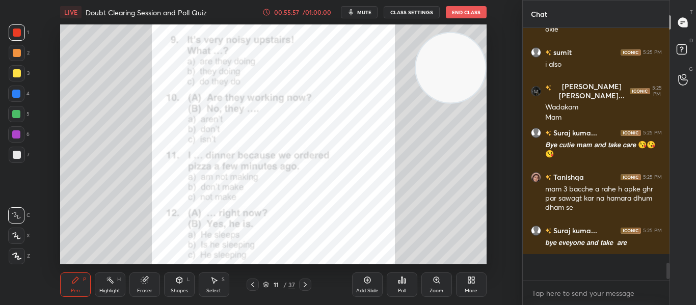
scroll to position [2880, 0]
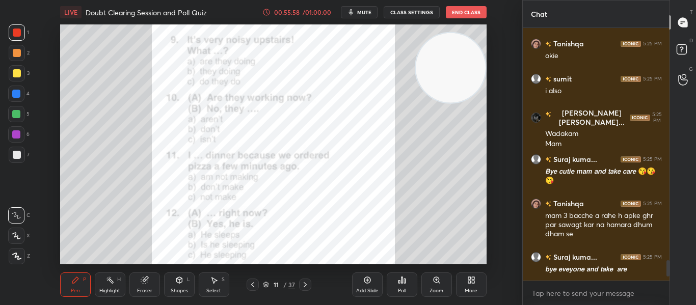
click at [475, 285] on div "More" at bounding box center [471, 284] width 31 height 24
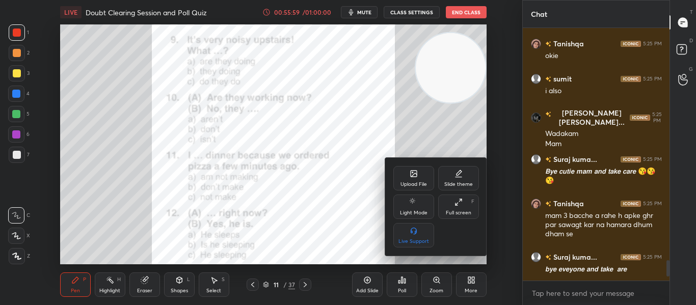
click at [415, 183] on div "Upload File" at bounding box center [413, 184] width 26 height 5
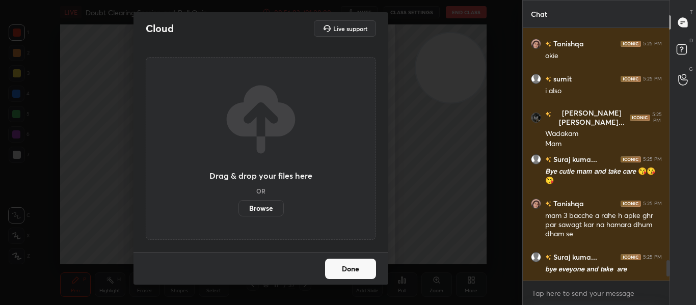
click at [256, 203] on label "Browse" at bounding box center [260, 208] width 45 height 16
click at [238, 203] on input "Browse" at bounding box center [238, 208] width 0 height 16
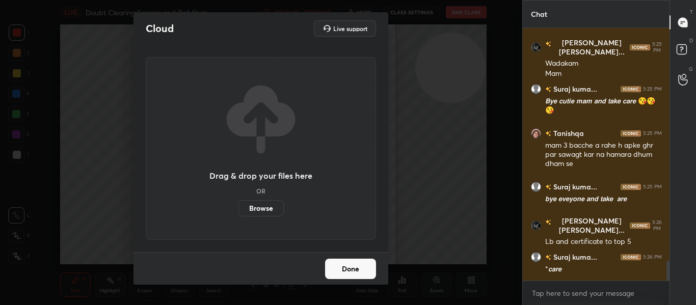
scroll to position [2994, 0]
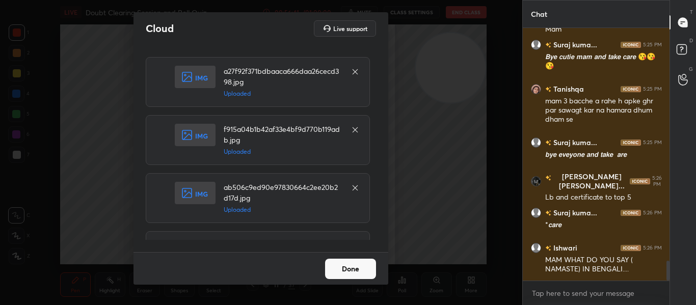
click at [351, 266] on button "Done" at bounding box center [350, 269] width 51 height 20
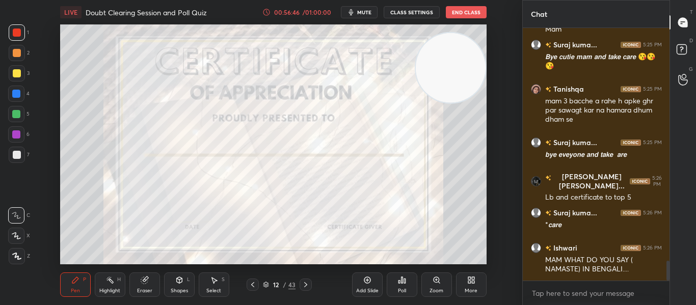
click at [399, 281] on icon at bounding box center [399, 282] width 2 height 3
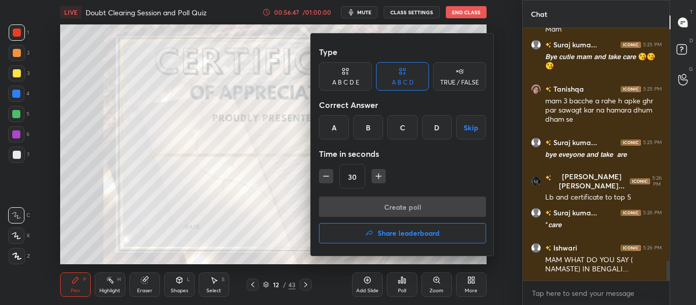
scroll to position [3030, 0]
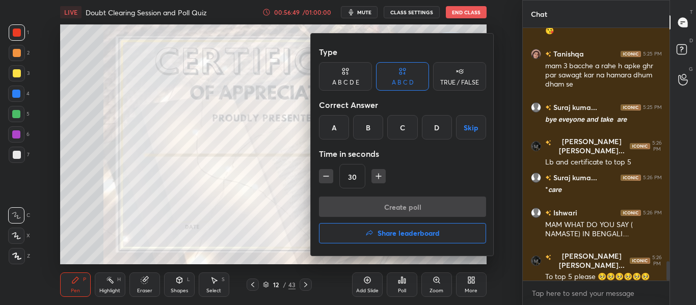
click at [380, 233] on h4 "Share leaderboard" at bounding box center [408, 233] width 62 height 7
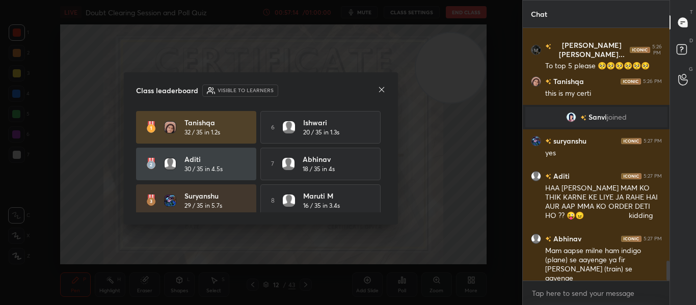
scroll to position [2950, 0]
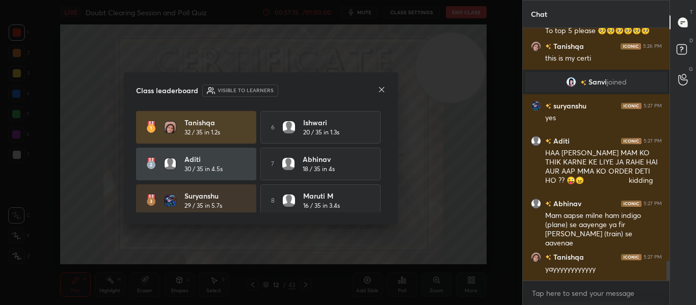
click at [379, 90] on icon at bounding box center [381, 90] width 8 height 8
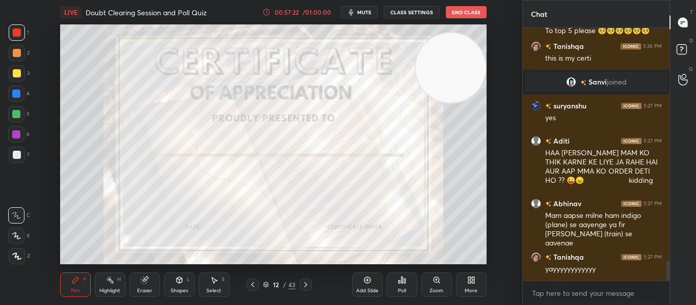
click at [13, 256] on icon at bounding box center [16, 256] width 9 height 7
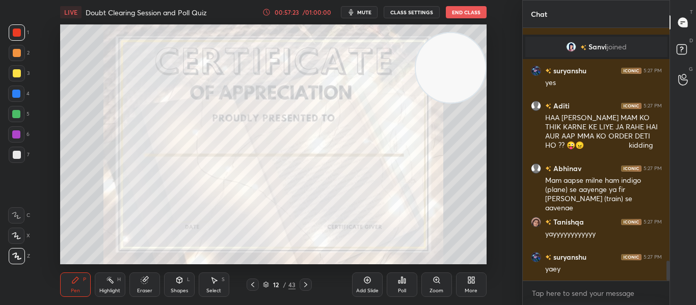
click at [140, 286] on div "Eraser" at bounding box center [144, 284] width 31 height 24
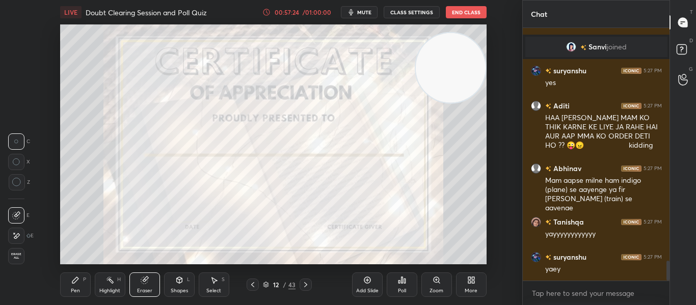
click at [13, 257] on span "Erase all" at bounding box center [16, 256] width 15 height 7
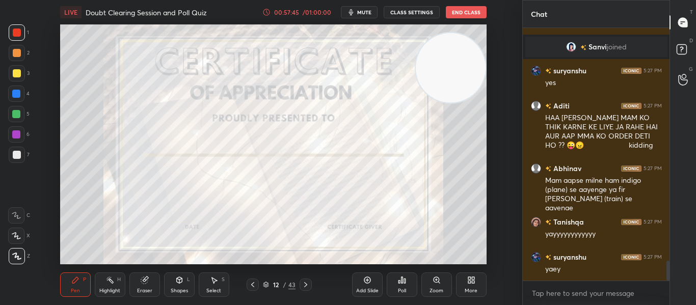
scroll to position [3020, 0]
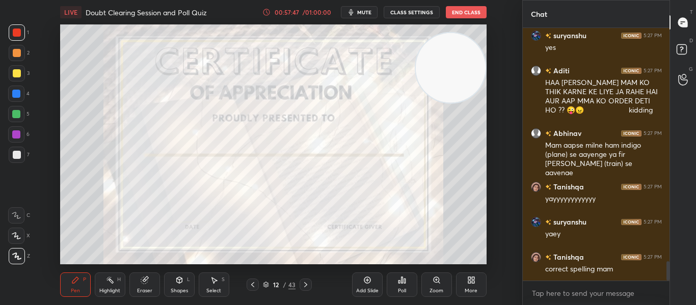
click at [304, 286] on icon at bounding box center [305, 285] width 8 height 8
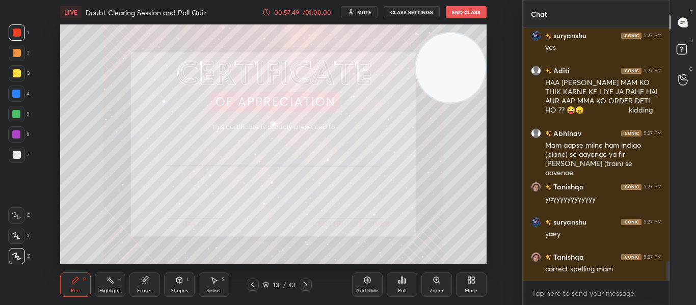
click at [15, 153] on div at bounding box center [17, 155] width 8 height 8
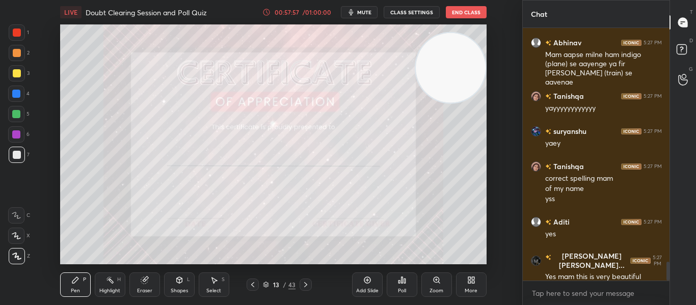
scroll to position [3146, 0]
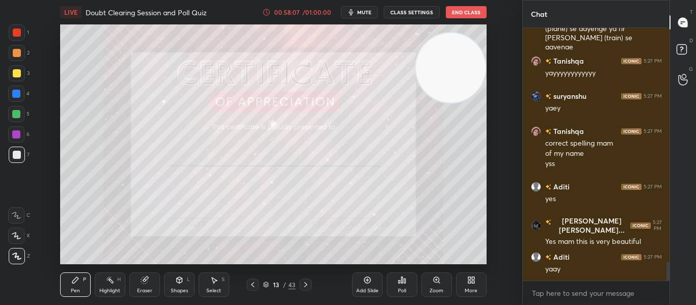
click at [141, 280] on icon at bounding box center [144, 280] width 7 height 7
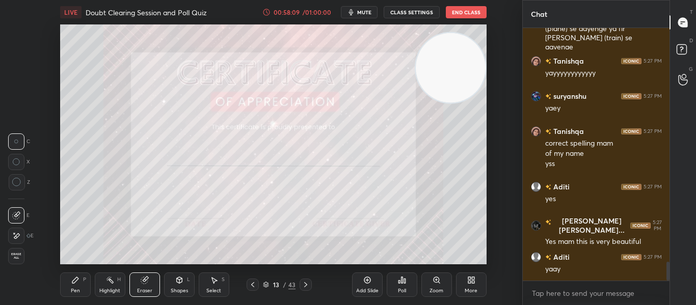
click at [75, 284] on div "Pen P" at bounding box center [75, 284] width 31 height 24
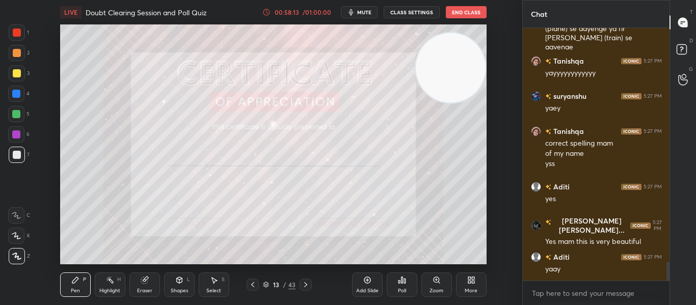
click at [303, 287] on icon at bounding box center [305, 285] width 8 height 8
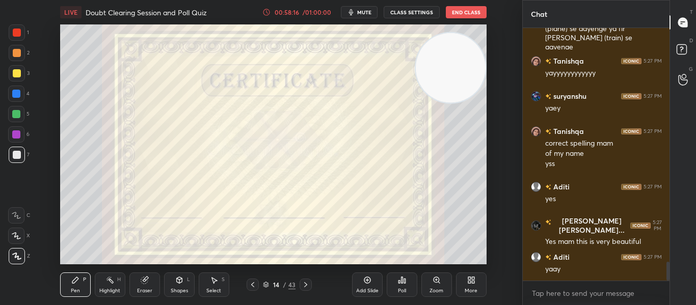
click at [398, 285] on div "Poll" at bounding box center [401, 284] width 31 height 24
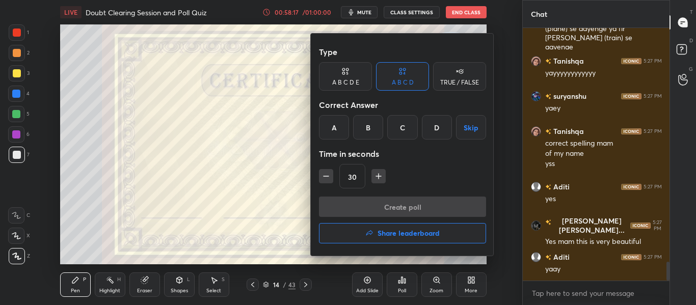
click at [394, 234] on h4 "Share leaderboard" at bounding box center [408, 233] width 62 height 7
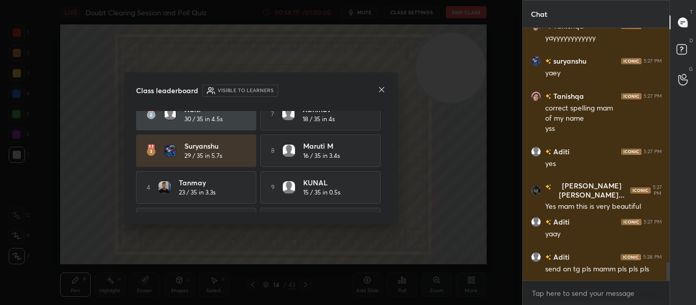
scroll to position [80, 0]
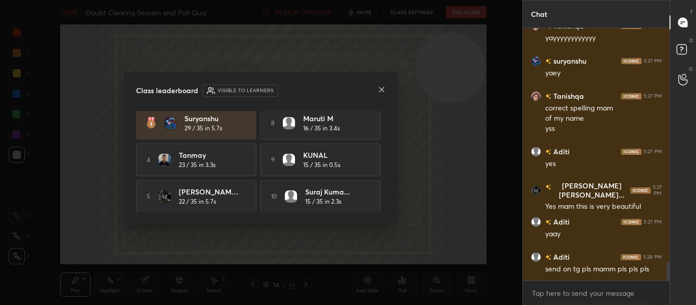
click at [381, 88] on icon at bounding box center [381, 90] width 8 height 8
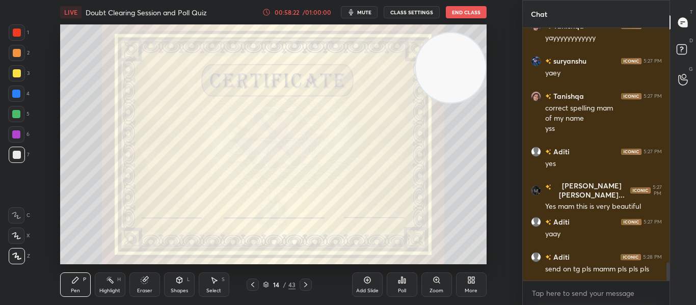
click at [13, 32] on div at bounding box center [17, 33] width 8 height 8
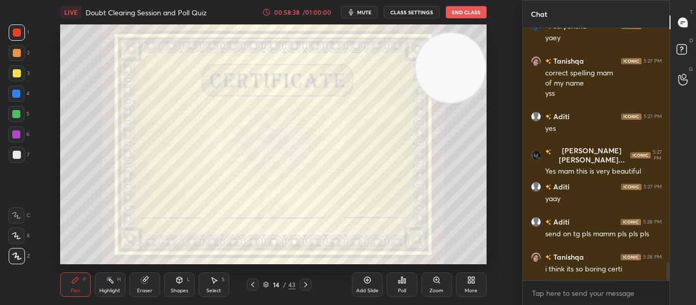
scroll to position [3251, 0]
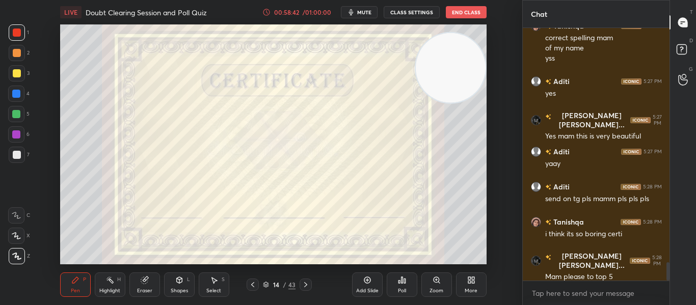
click at [306, 286] on icon at bounding box center [305, 285] width 8 height 8
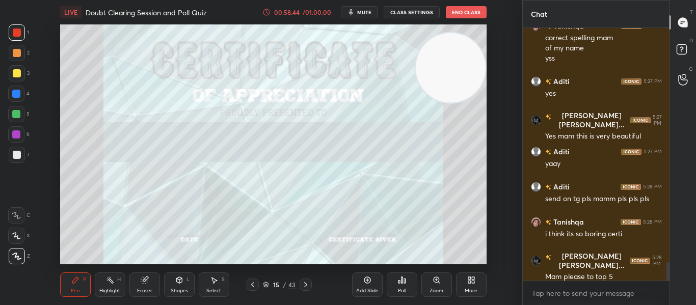
click at [13, 157] on div at bounding box center [17, 155] width 8 height 8
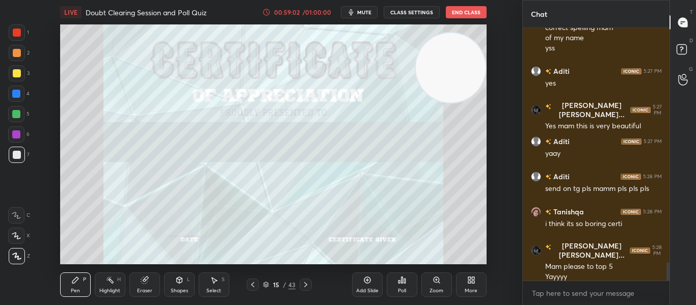
click at [307, 284] on icon at bounding box center [305, 285] width 8 height 8
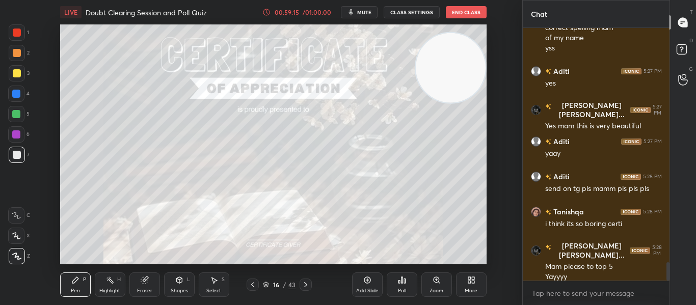
click at [21, 33] on div at bounding box center [17, 33] width 8 height 8
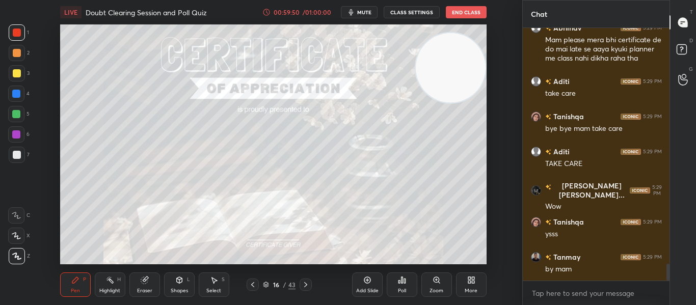
scroll to position [3596, 0]
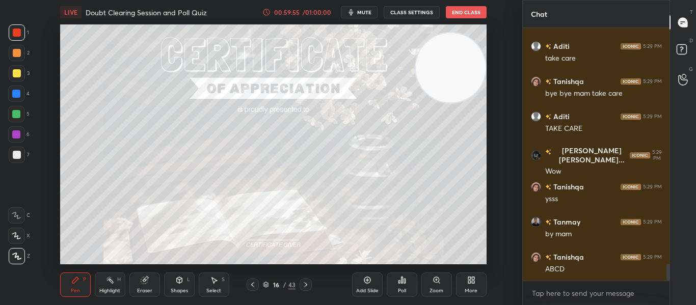
click at [459, 13] on button "End Class" at bounding box center [466, 12] width 41 height 12
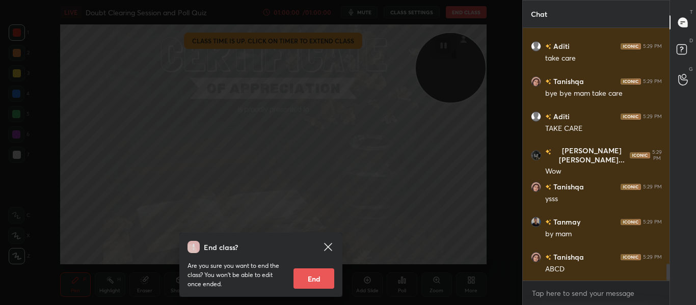
click at [317, 274] on button "End" at bounding box center [313, 278] width 41 height 20
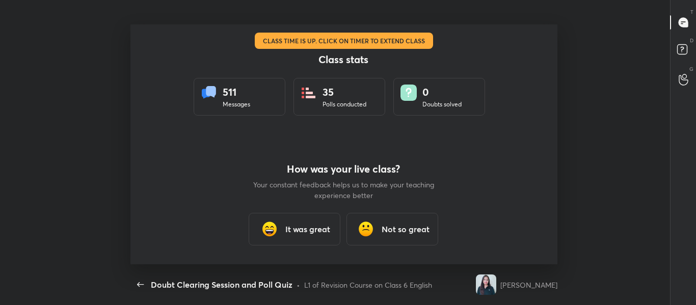
scroll to position [50678, 50307]
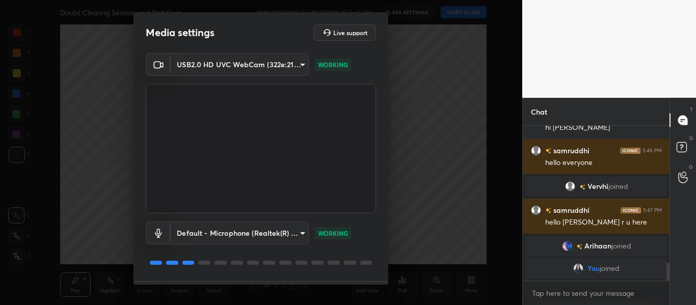
scroll to position [29, 0]
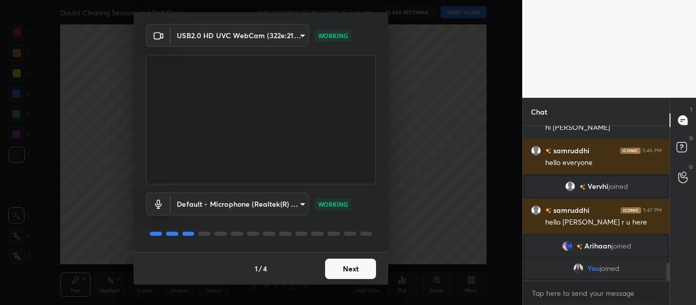
click at [343, 278] on button "Next" at bounding box center [350, 269] width 51 height 20
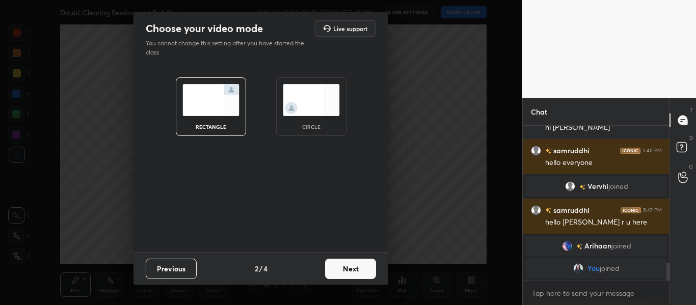
click at [308, 111] on img at bounding box center [311, 100] width 57 height 32
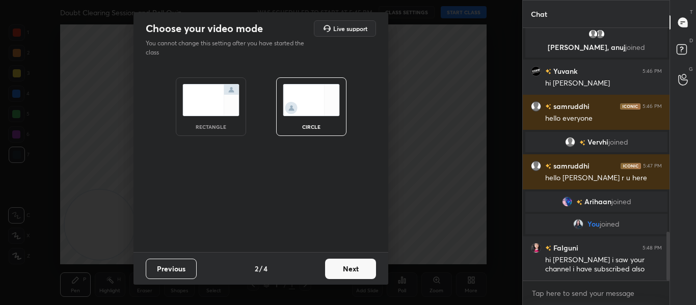
scroll to position [1048, 0]
click at [343, 275] on button "Next" at bounding box center [350, 269] width 51 height 20
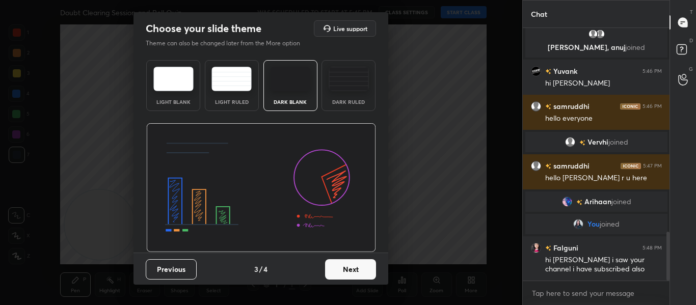
scroll to position [1084, 0]
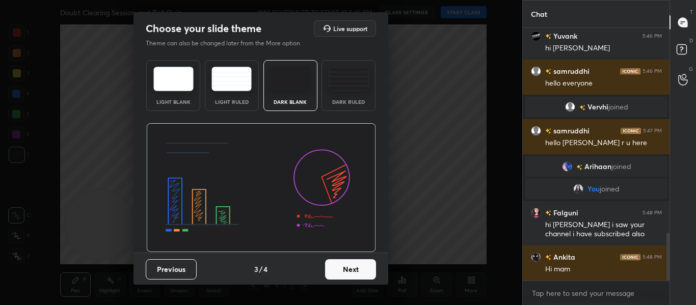
click at [343, 275] on button "Next" at bounding box center [350, 269] width 51 height 20
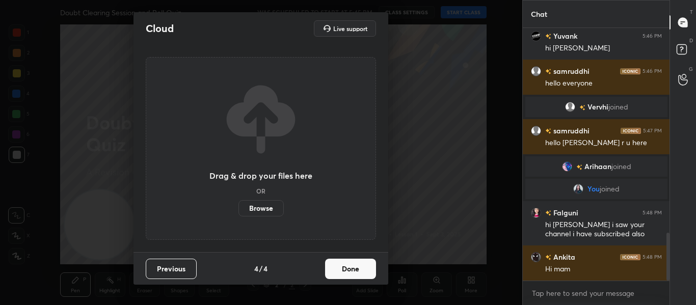
click at [343, 275] on button "Done" at bounding box center [350, 269] width 51 height 20
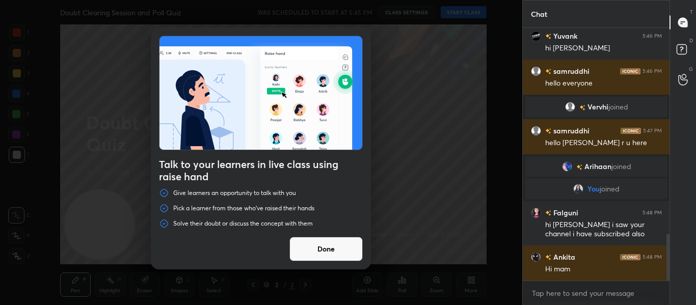
scroll to position [1108, 0]
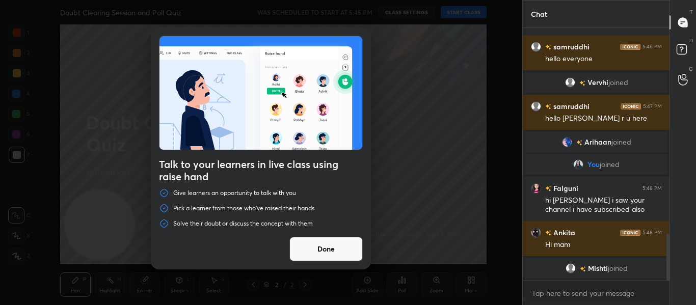
click at [324, 251] on button "Done" at bounding box center [325, 249] width 73 height 24
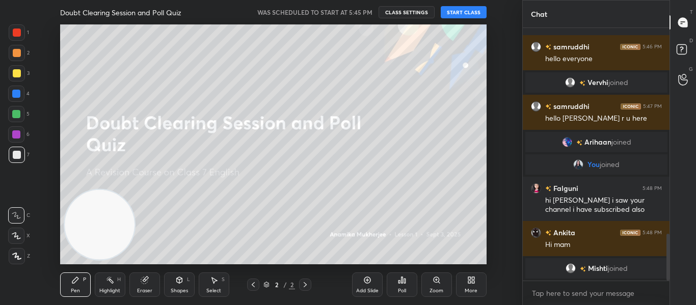
click at [454, 17] on button "START CLASS" at bounding box center [463, 12] width 46 height 12
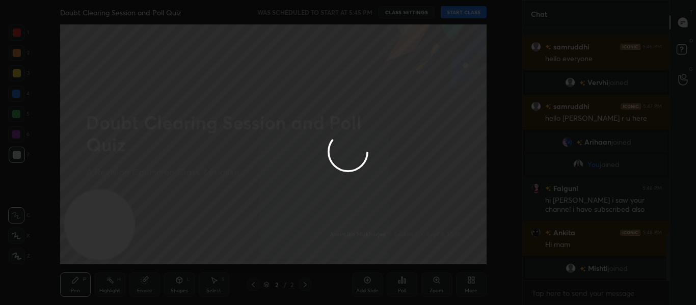
type textarea "x"
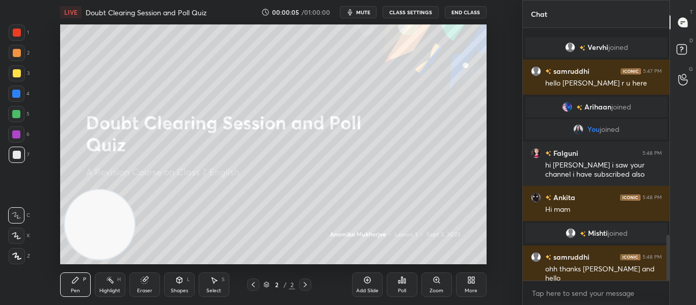
scroll to position [1139, 0]
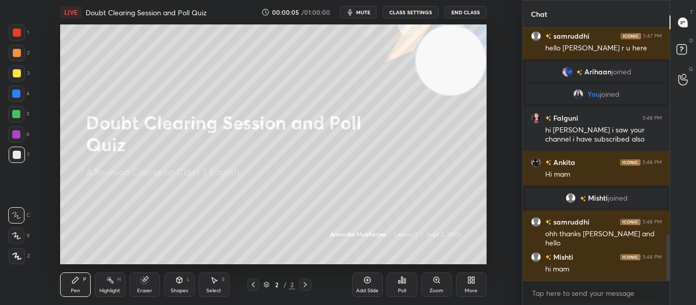
drag, startPoint x: 82, startPoint y: 240, endPoint x: 435, endPoint y: 65, distance: 393.9
click at [435, 65] on video at bounding box center [450, 60] width 70 height 70
click at [16, 32] on div at bounding box center [17, 33] width 8 height 8
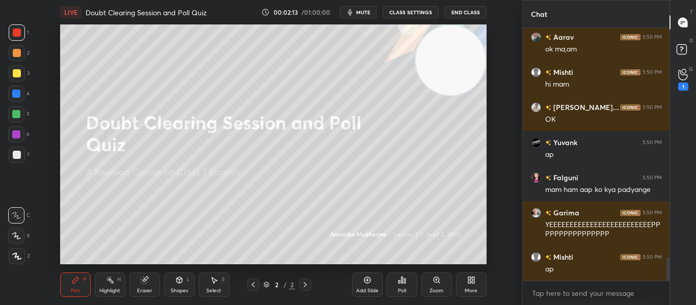
scroll to position [2463, 0]
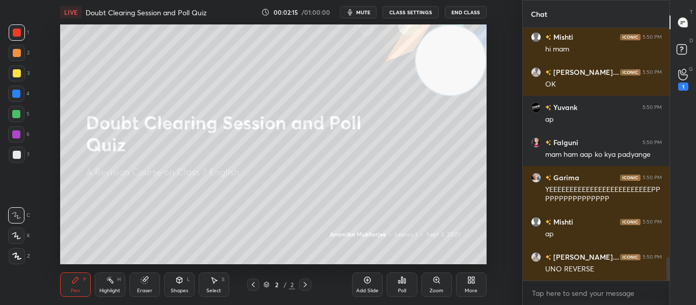
click at [406, 281] on div "Poll" at bounding box center [401, 284] width 31 height 24
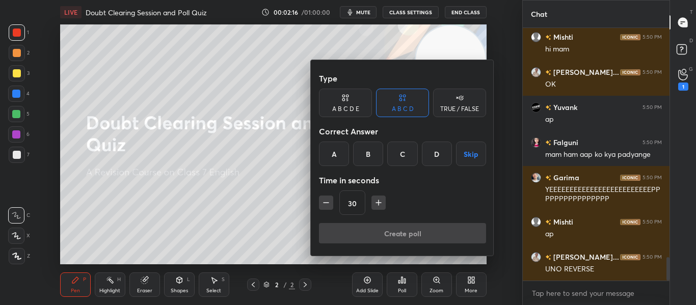
click at [444, 102] on div "TRUE / FALSE" at bounding box center [459, 103] width 53 height 29
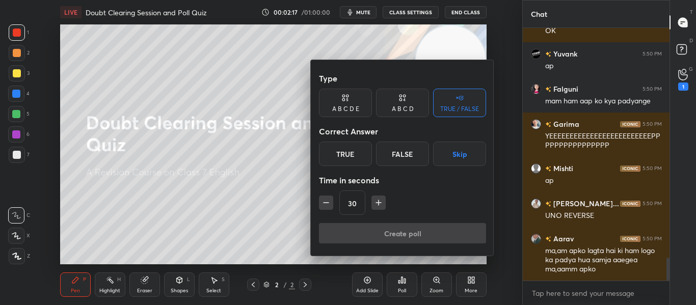
click at [334, 157] on div "True" at bounding box center [345, 154] width 53 height 24
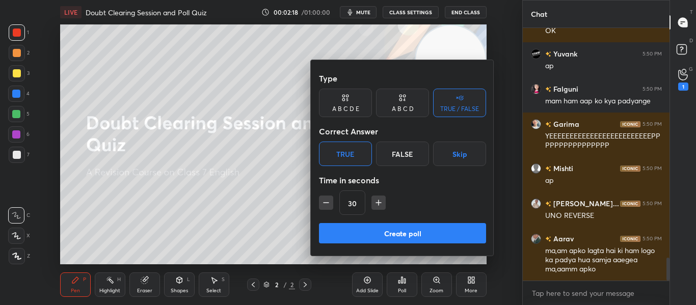
scroll to position [2541, 0]
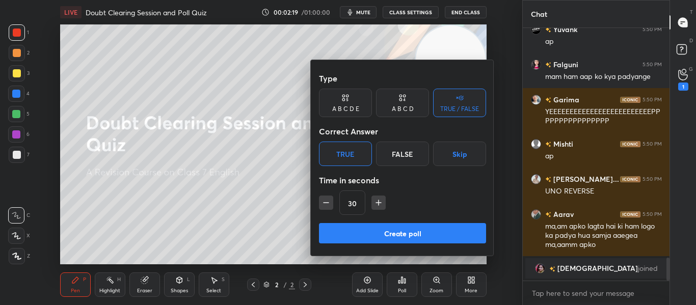
click at [381, 198] on icon "button" at bounding box center [378, 203] width 10 height 10
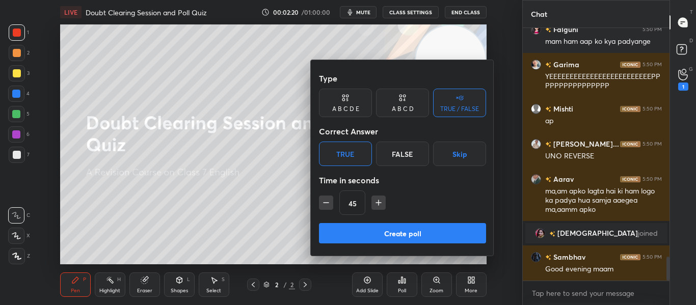
click at [381, 198] on icon "button" at bounding box center [378, 203] width 10 height 10
type input "60"
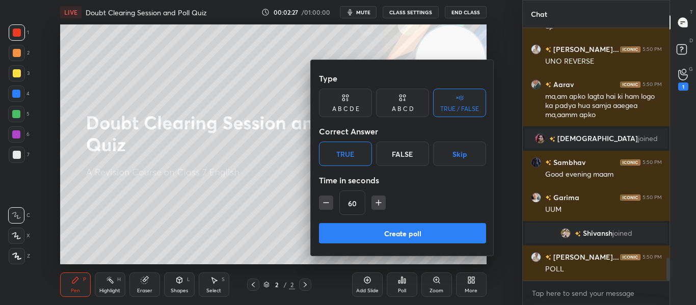
scroll to position [2543, 0]
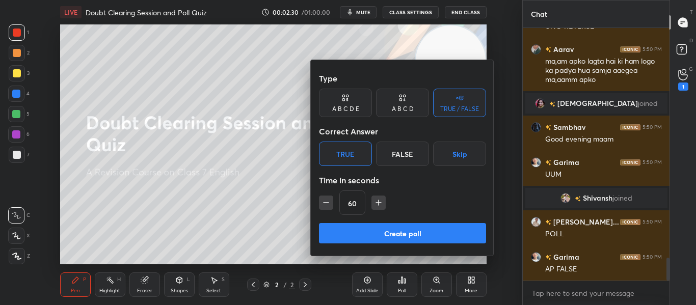
click at [413, 234] on button "Create poll" at bounding box center [402, 233] width 167 height 20
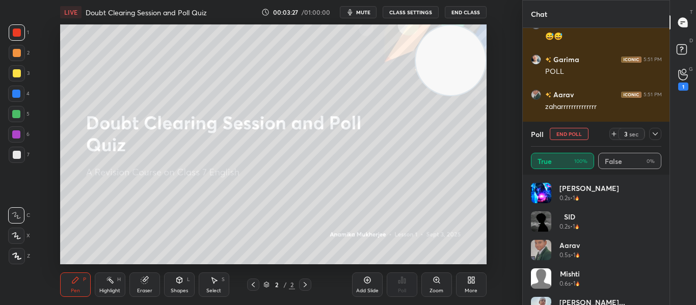
scroll to position [3336, 0]
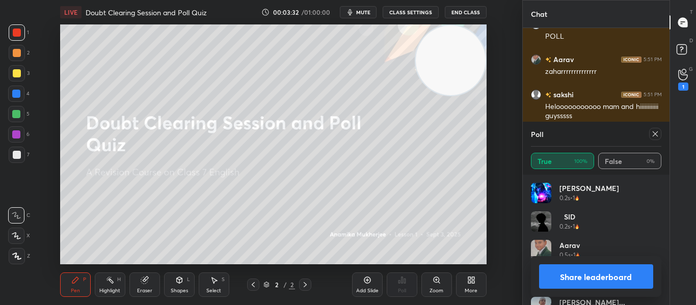
click at [657, 132] on icon at bounding box center [655, 134] width 8 height 8
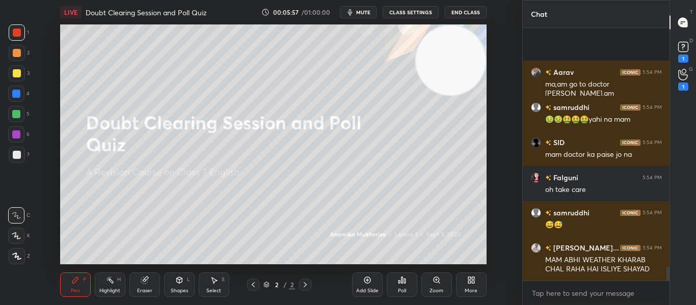
scroll to position [4363, 0]
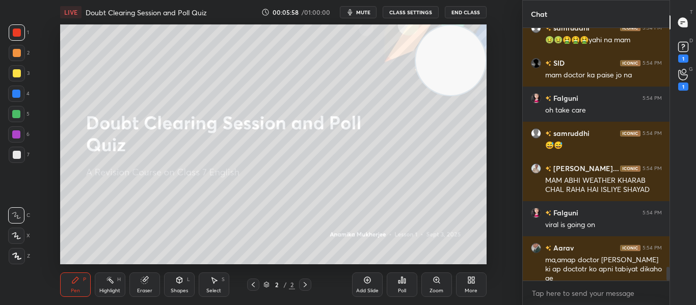
click at [464, 281] on div "More" at bounding box center [471, 284] width 31 height 24
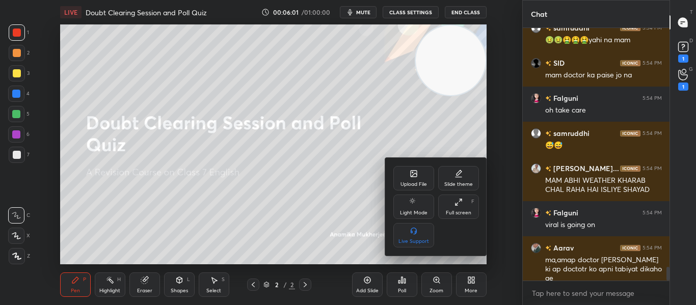
click at [412, 182] on div "Upload File" at bounding box center [413, 184] width 26 height 5
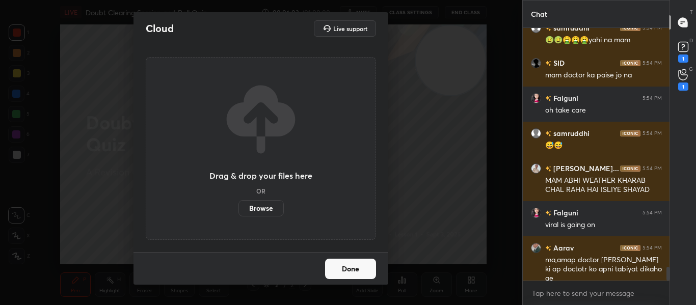
click at [270, 209] on label "Browse" at bounding box center [260, 208] width 45 height 16
click at [238, 209] on input "Browse" at bounding box center [238, 208] width 0 height 16
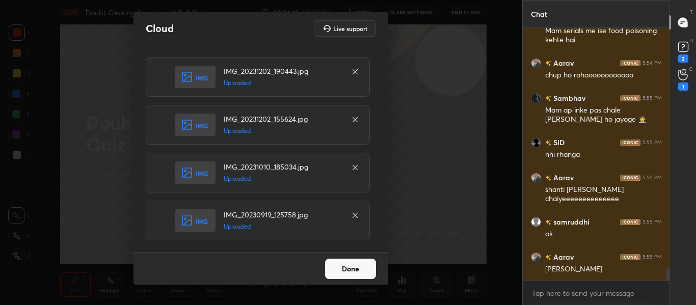
scroll to position [5010, 0]
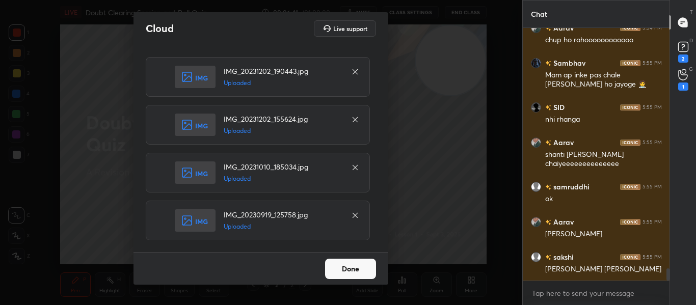
click at [373, 269] on button "Done" at bounding box center [350, 269] width 51 height 20
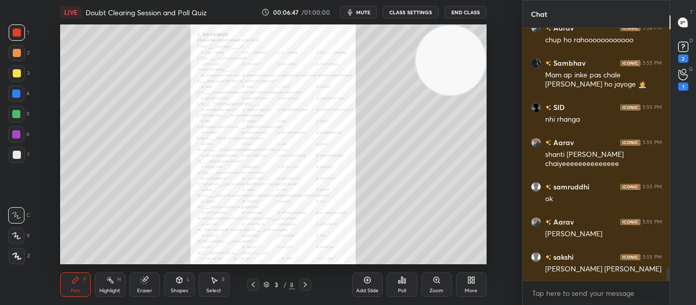
scroll to position [5045, 0]
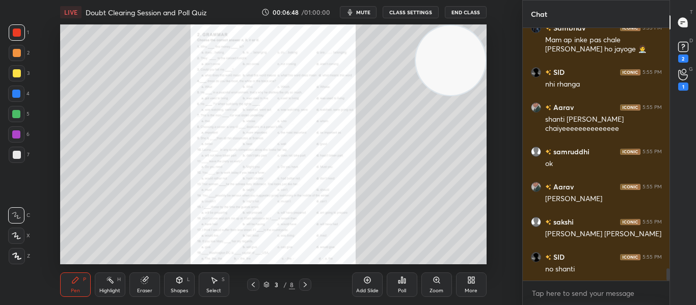
click at [303, 288] on icon at bounding box center [305, 285] width 8 height 8
click at [446, 285] on div "Zoom" at bounding box center [436, 284] width 31 height 24
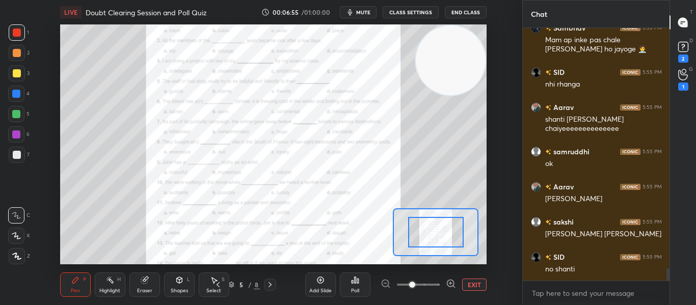
click at [446, 285] on icon at bounding box center [451, 284] width 10 height 10
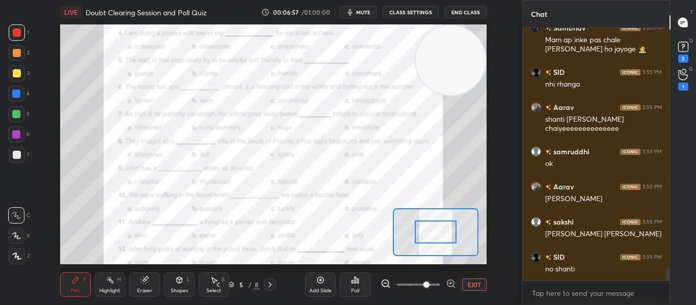
scroll to position [5080, 0]
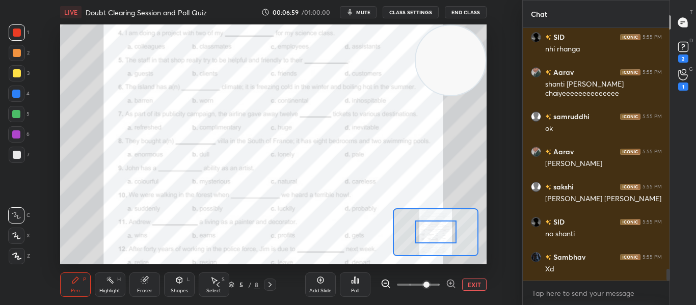
click at [451, 285] on icon at bounding box center [451, 284] width 10 height 10
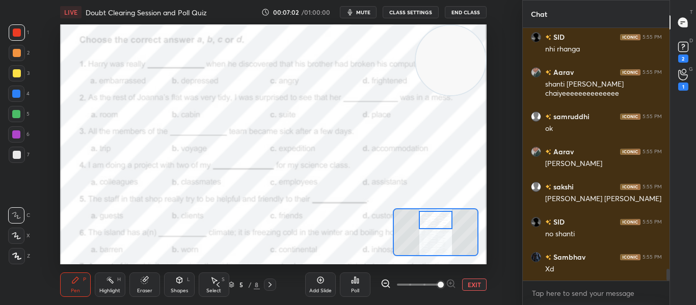
drag, startPoint x: 441, startPoint y: 236, endPoint x: 441, endPoint y: 224, distance: 12.2
click at [441, 224] on div at bounding box center [435, 220] width 33 height 18
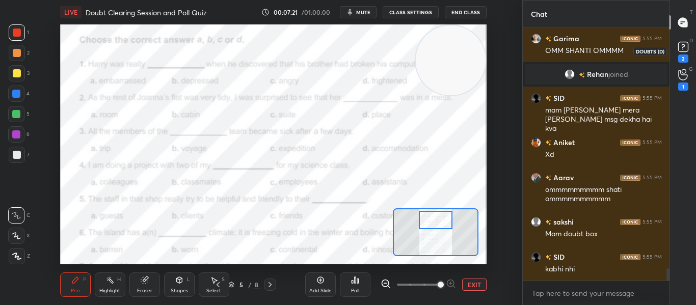
scroll to position [5074, 0]
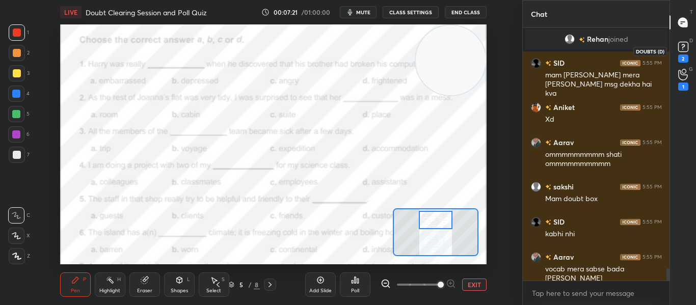
click at [685, 47] on rect at bounding box center [683, 47] width 10 height 10
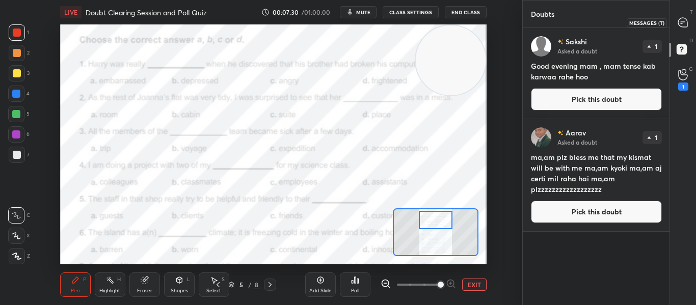
click at [675, 26] on div at bounding box center [683, 22] width 20 height 18
type textarea "x"
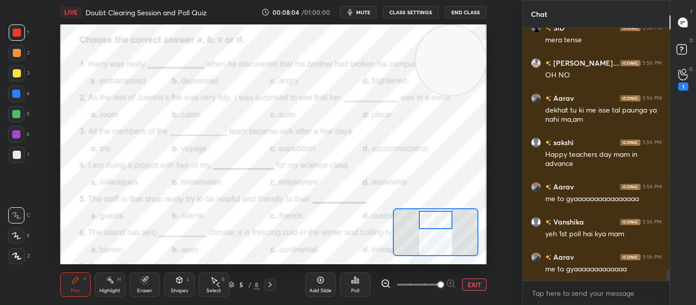
scroll to position [5908, 0]
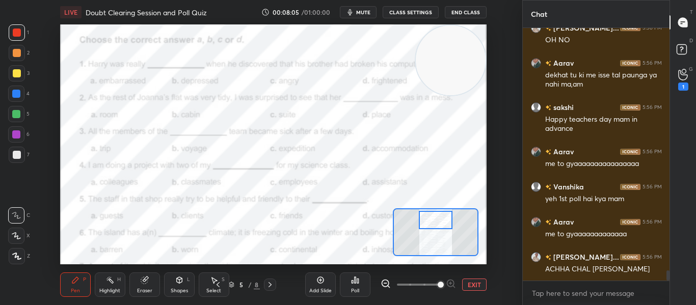
click at [361, 288] on div "Poll" at bounding box center [355, 284] width 31 height 24
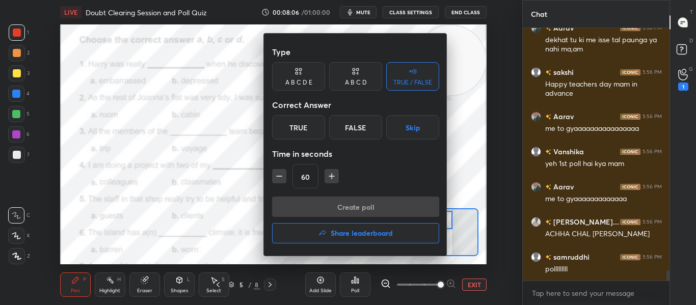
click at [360, 81] on div "A B C D" at bounding box center [356, 82] width 22 height 6
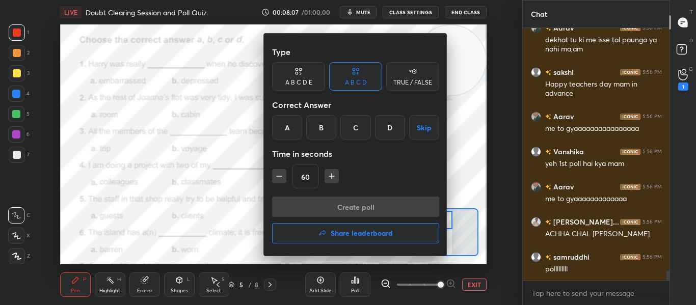
click at [350, 124] on div "C" at bounding box center [355, 127] width 30 height 24
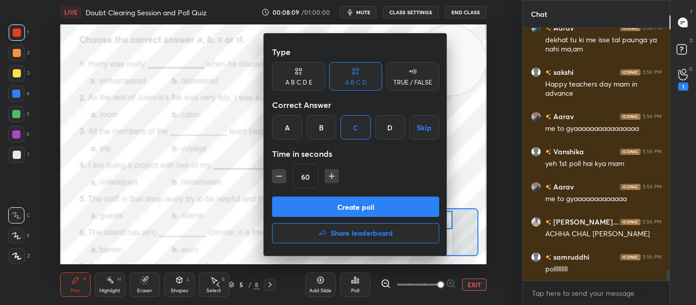
click at [280, 175] on icon "button" at bounding box center [279, 176] width 10 height 10
type input "45"
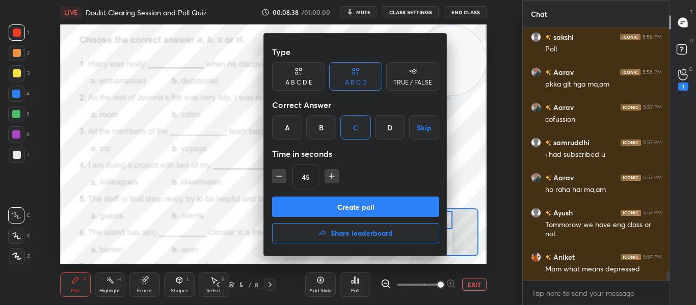
scroll to position [6322, 0]
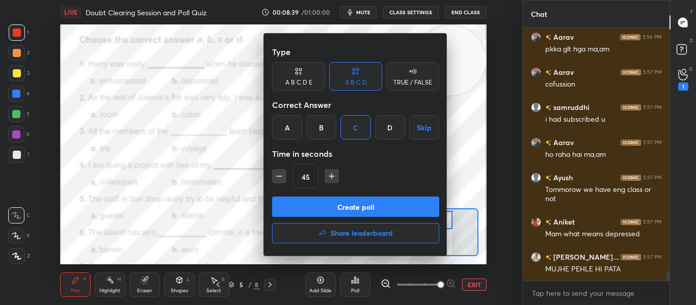
click at [355, 208] on button "Create poll" at bounding box center [355, 207] width 167 height 20
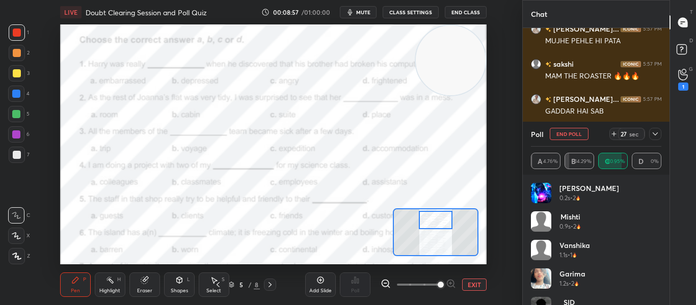
scroll to position [6585, 0]
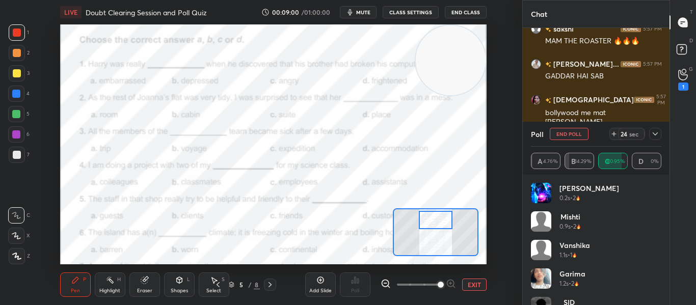
click at [655, 135] on icon at bounding box center [654, 133] width 5 height 3
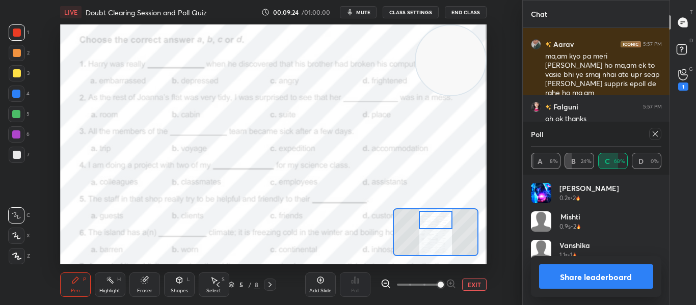
scroll to position [119, 127]
click at [657, 133] on icon at bounding box center [655, 134] width 8 height 8
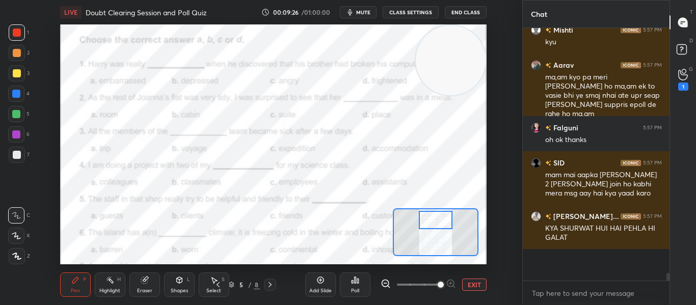
scroll to position [4, 4]
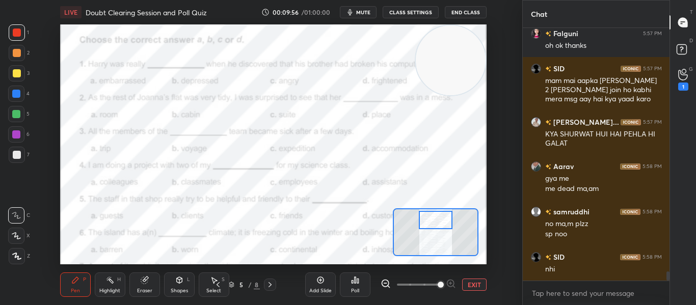
click at [348, 283] on div "Poll" at bounding box center [355, 284] width 31 height 24
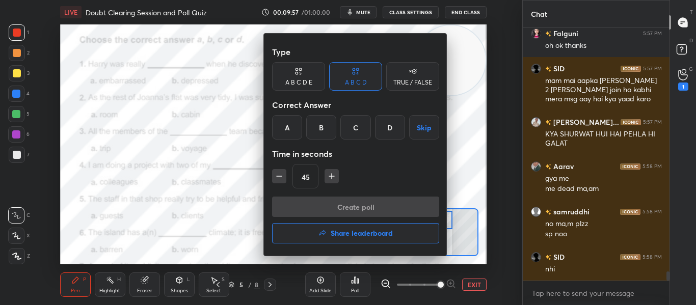
scroll to position [6889, 0]
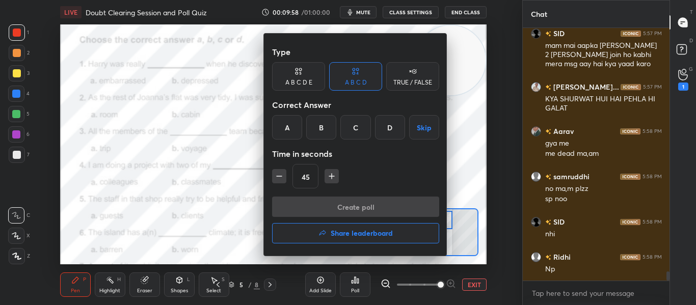
click at [274, 125] on div "A" at bounding box center [287, 127] width 30 height 24
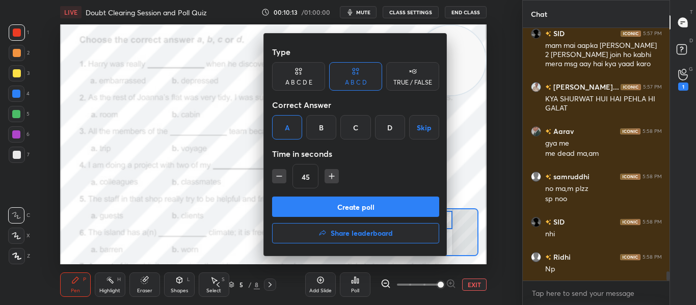
click at [332, 205] on button "Create poll" at bounding box center [355, 207] width 167 height 20
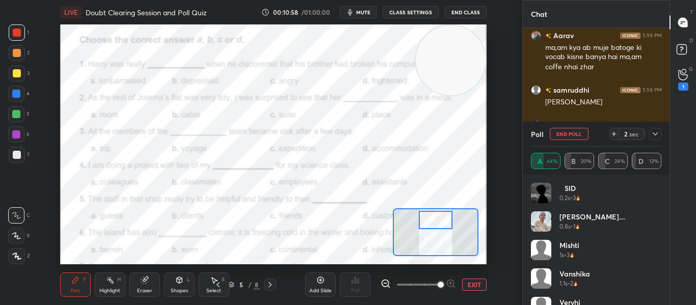
scroll to position [6554, 0]
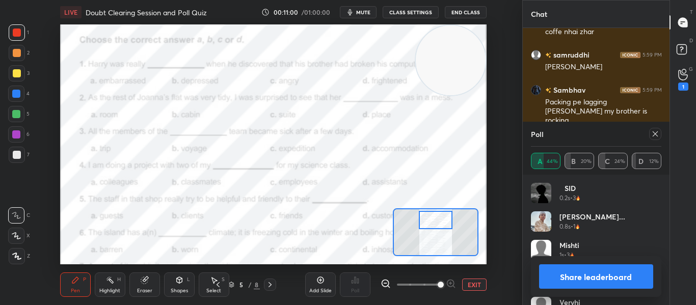
click at [652, 132] on icon at bounding box center [655, 134] width 8 height 8
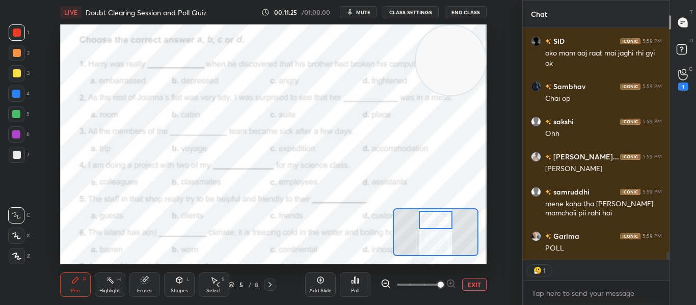
scroll to position [6761, 0]
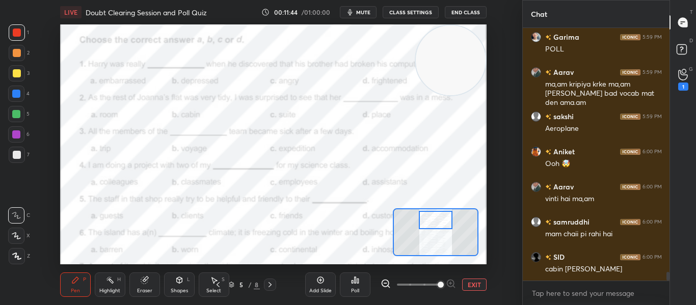
click at [354, 289] on div "Poll" at bounding box center [355, 290] width 8 height 5
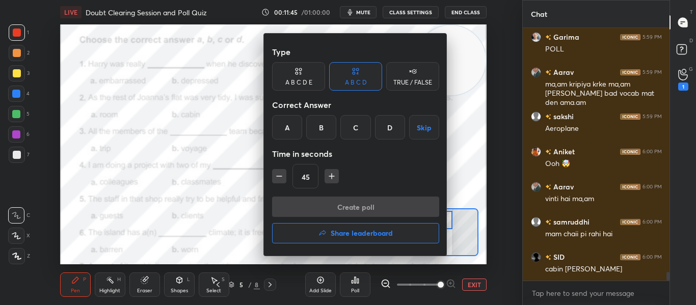
click at [351, 133] on div "C" at bounding box center [355, 127] width 30 height 24
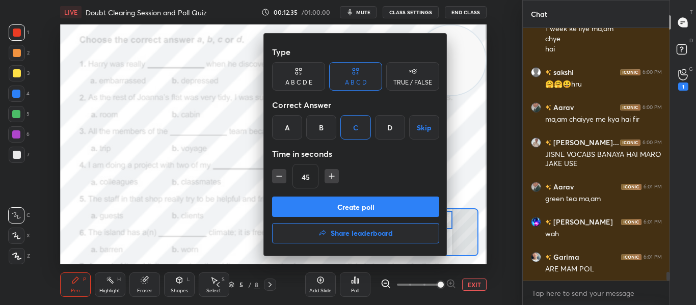
scroll to position [7316, 0]
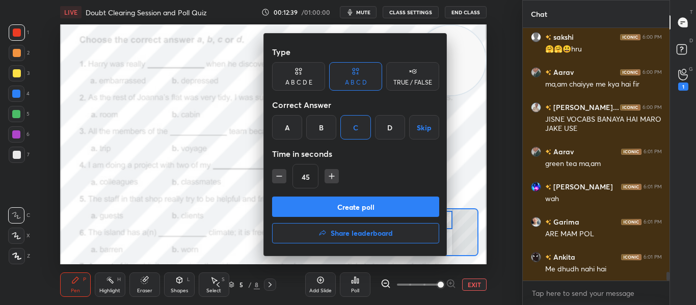
click at [329, 210] on button "Create poll" at bounding box center [355, 207] width 167 height 20
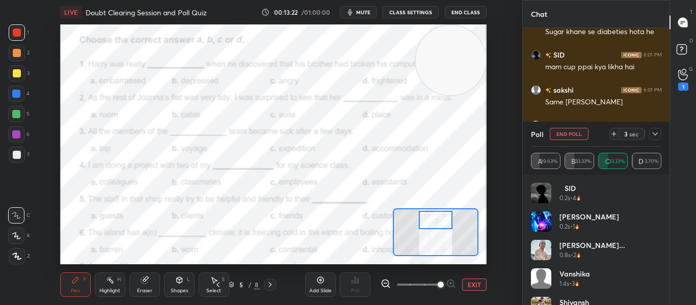
scroll to position [7818, 0]
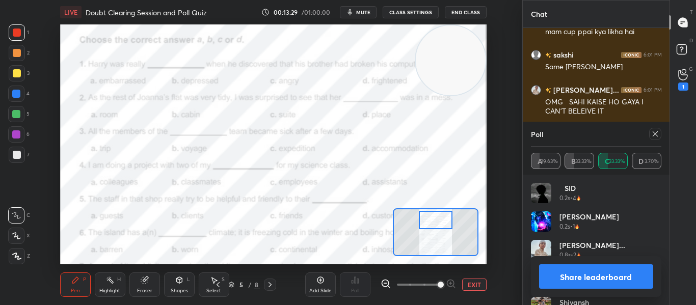
click at [653, 133] on icon at bounding box center [655, 134] width 8 height 8
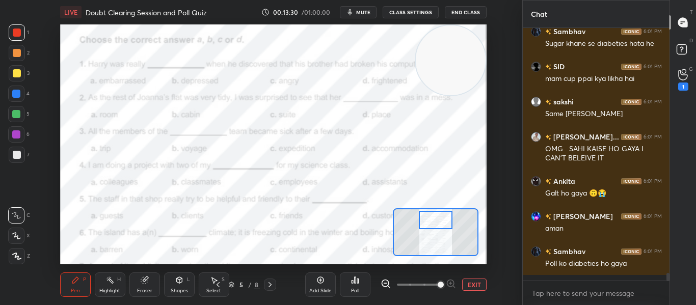
scroll to position [4, 4]
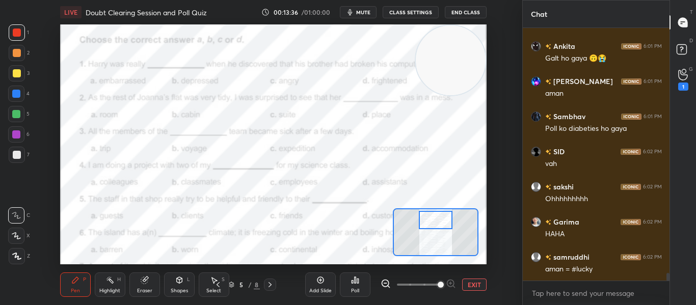
click at [429, 223] on div at bounding box center [435, 220] width 33 height 18
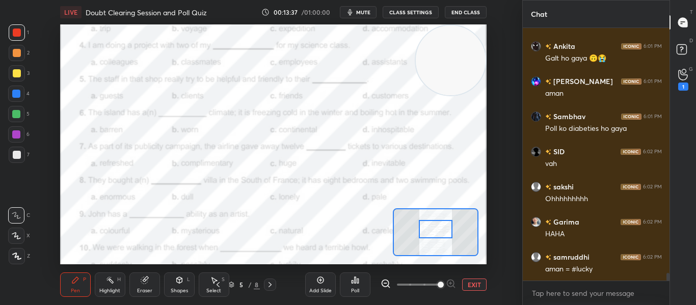
drag, startPoint x: 429, startPoint y: 223, endPoint x: 429, endPoint y: 232, distance: 9.2
click at [429, 232] on div at bounding box center [435, 229] width 33 height 18
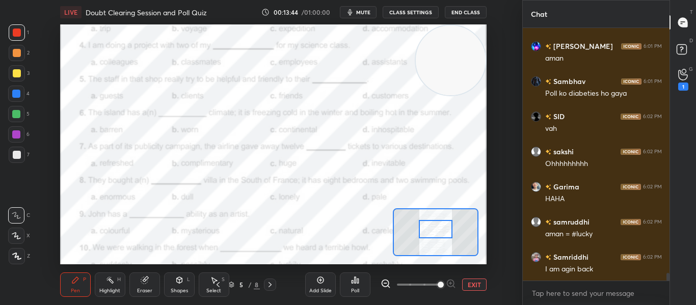
click at [352, 289] on div "Poll" at bounding box center [355, 290] width 8 height 5
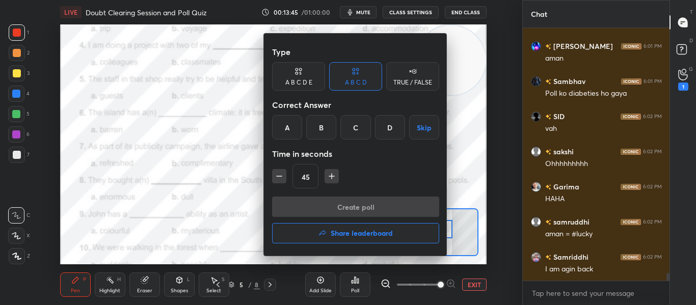
scroll to position [7977, 0]
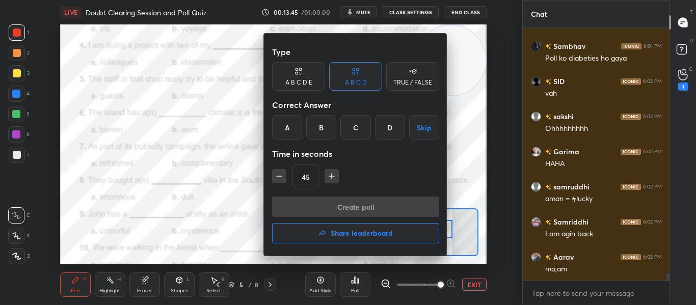
click at [317, 123] on div "B" at bounding box center [321, 127] width 30 height 24
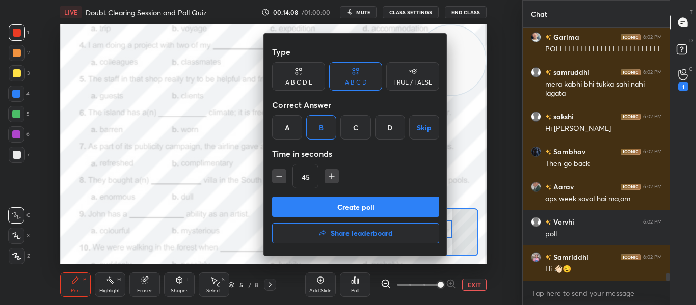
click at [318, 204] on button "Create poll" at bounding box center [355, 207] width 167 height 20
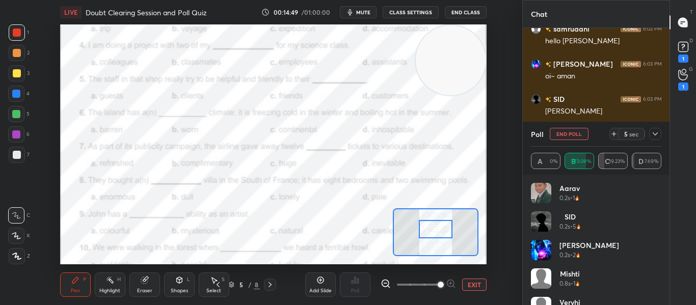
scroll to position [8012, 0]
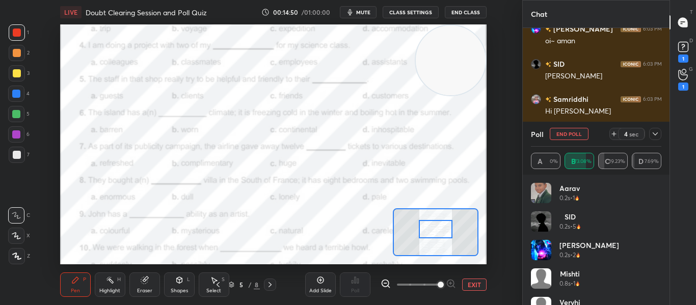
click at [648, 132] on div "4 sec" at bounding box center [635, 134] width 52 height 12
click at [654, 133] on icon at bounding box center [655, 134] width 8 height 8
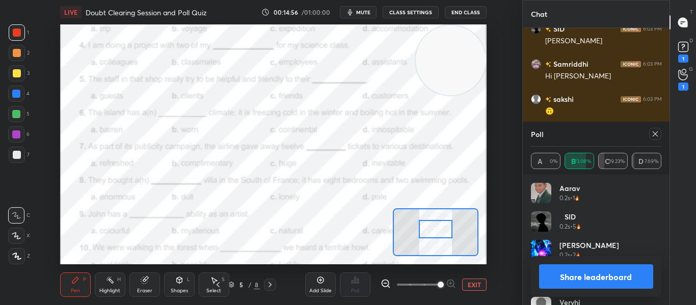
scroll to position [8092, 0]
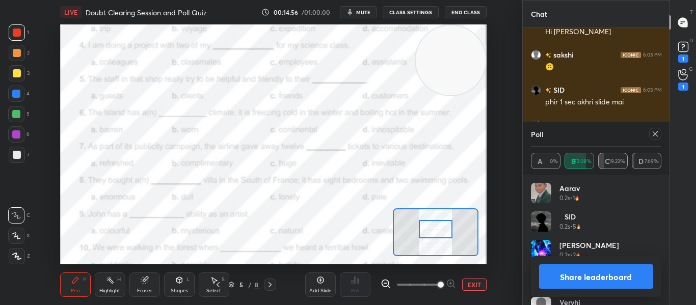
click at [651, 134] on icon at bounding box center [655, 134] width 8 height 8
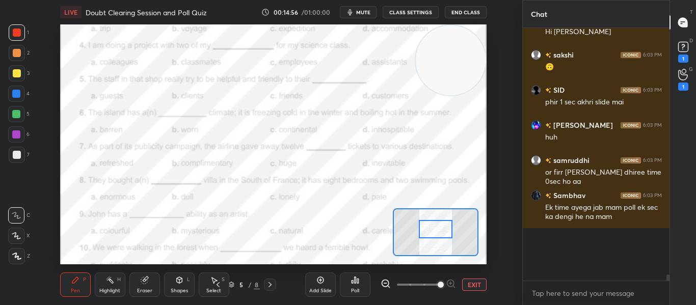
scroll to position [4, 4]
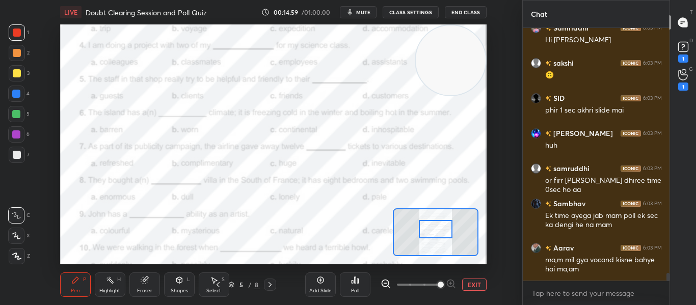
click at [354, 288] on div "Poll" at bounding box center [355, 290] width 8 height 5
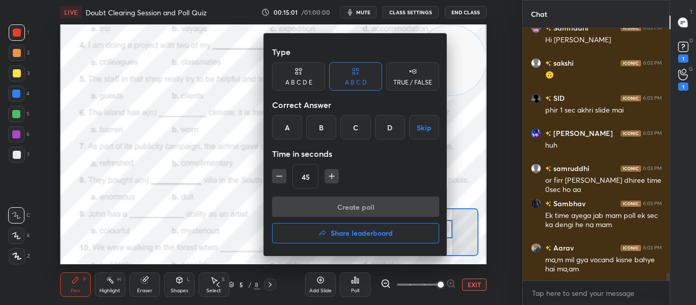
click at [392, 129] on div "D" at bounding box center [390, 127] width 30 height 24
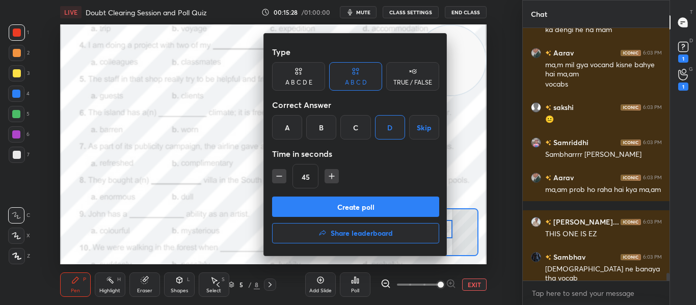
click at [348, 212] on button "Create poll" at bounding box center [355, 207] width 167 height 20
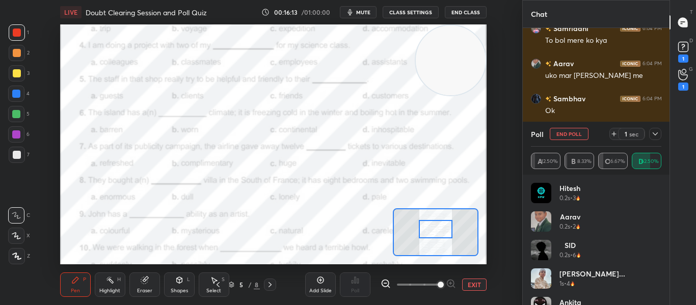
scroll to position [8591, 0]
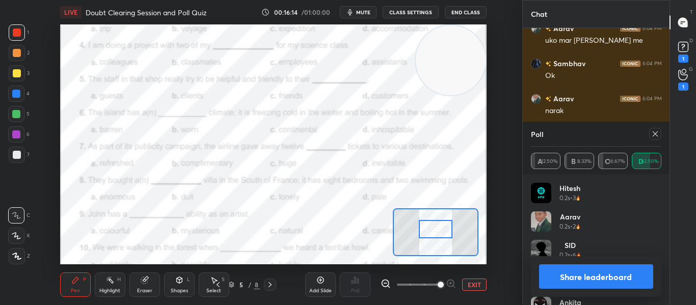
click at [655, 135] on icon at bounding box center [655, 134] width 8 height 8
type textarea "x"
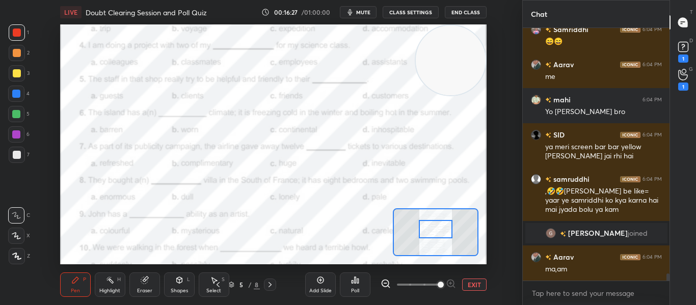
scroll to position [8561, 0]
click at [359, 282] on div "Poll" at bounding box center [355, 284] width 31 height 24
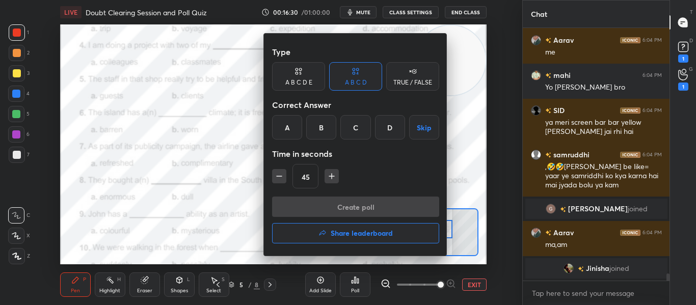
click at [386, 137] on div "D" at bounding box center [390, 127] width 30 height 24
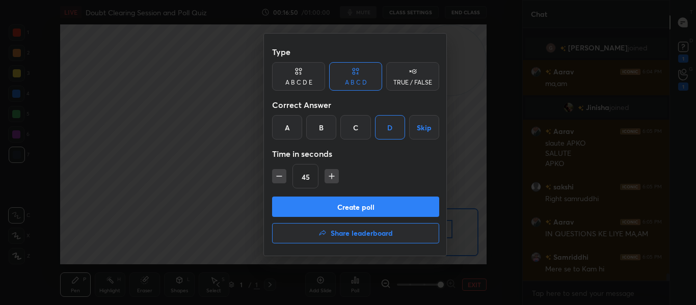
scroll to position [8762, 0]
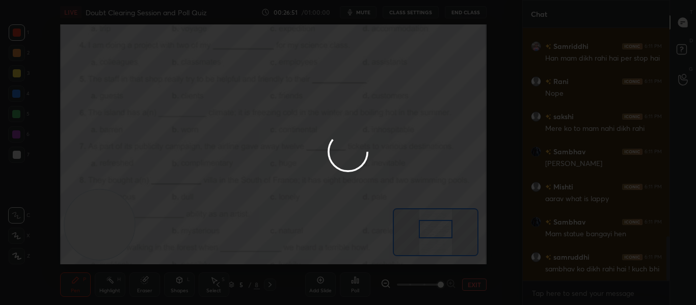
scroll to position [1194, 0]
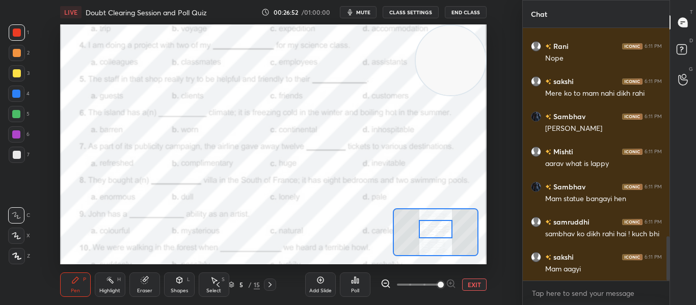
drag, startPoint x: 102, startPoint y: 217, endPoint x: 588, endPoint y: 22, distance: 523.9
click at [588, 22] on div "1 2 3 4 5 6 7 C X Z C X Z E E Erase all H H LIVE Doubt Clearing Session and Pol…" at bounding box center [348, 152] width 696 height 305
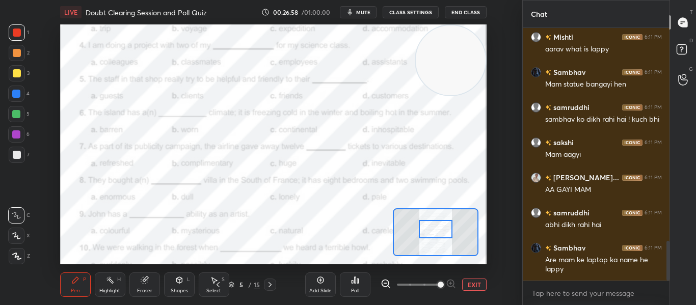
scroll to position [1344, 0]
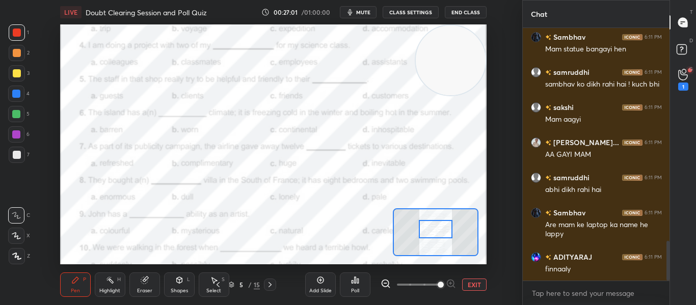
click at [362, 280] on div "Poll" at bounding box center [355, 284] width 31 height 24
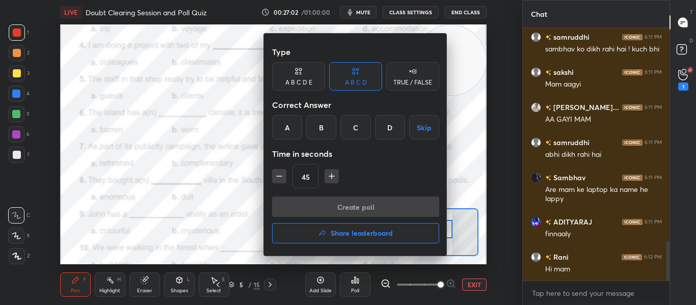
click at [381, 131] on div "D" at bounding box center [390, 127] width 30 height 24
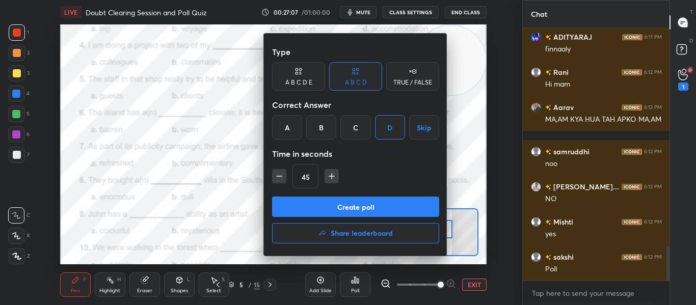
scroll to position [1599, 0]
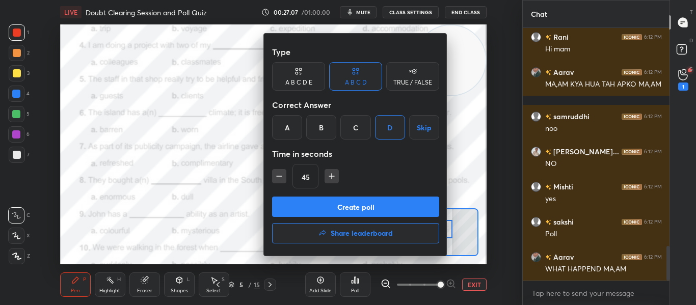
click at [359, 212] on button "Create poll" at bounding box center [355, 207] width 167 height 20
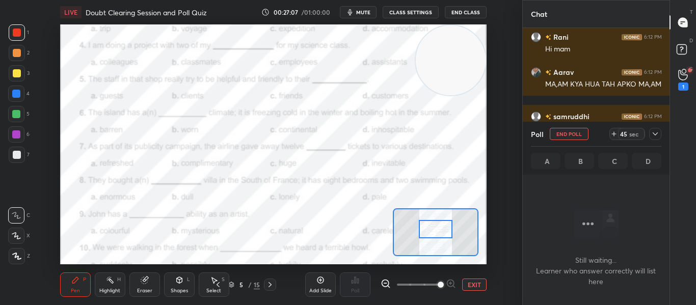
scroll to position [0, 0]
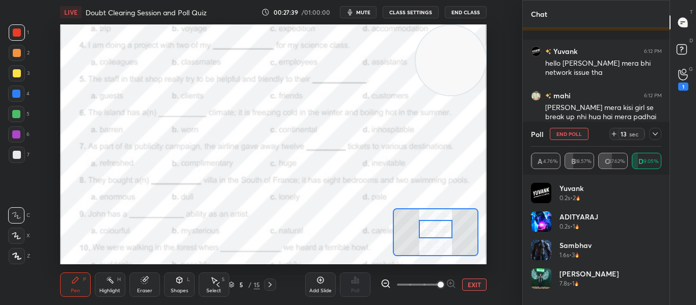
click at [658, 137] on icon at bounding box center [655, 134] width 8 height 8
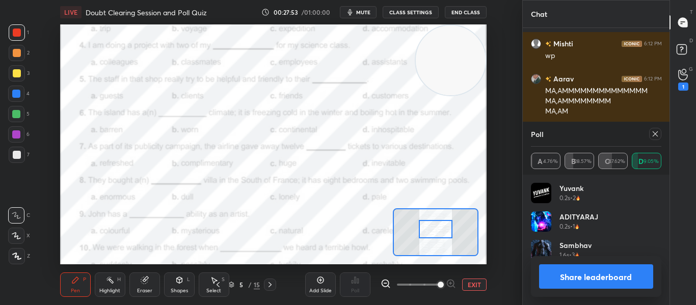
click at [658, 137] on icon at bounding box center [655, 134] width 8 height 8
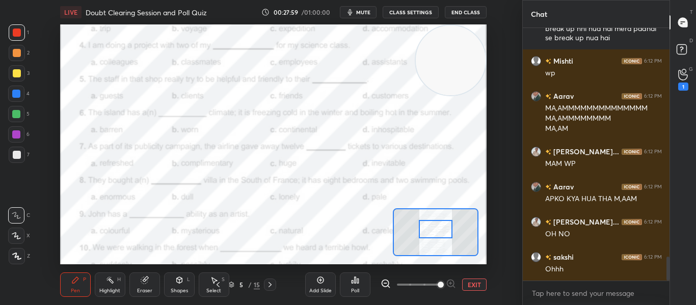
click at [438, 228] on div at bounding box center [435, 229] width 33 height 18
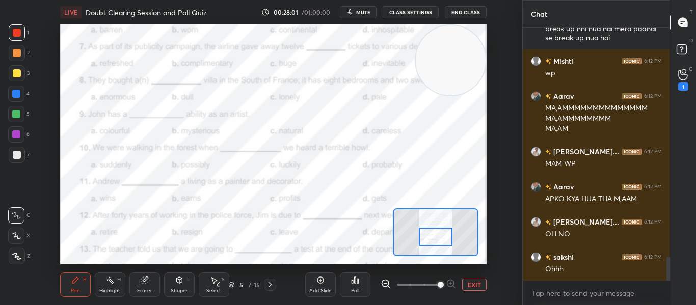
drag, startPoint x: 438, startPoint y: 228, endPoint x: 438, endPoint y: 236, distance: 7.6
click at [438, 236] on div at bounding box center [435, 237] width 33 height 18
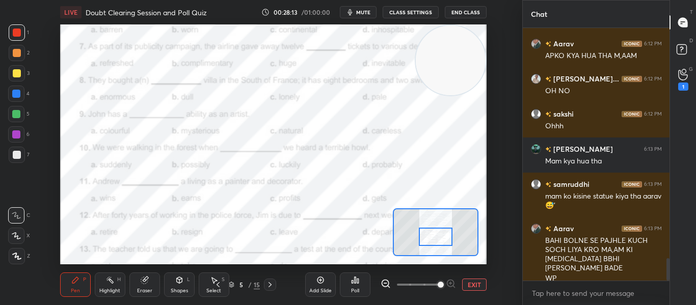
click at [347, 285] on div "Poll" at bounding box center [355, 284] width 31 height 24
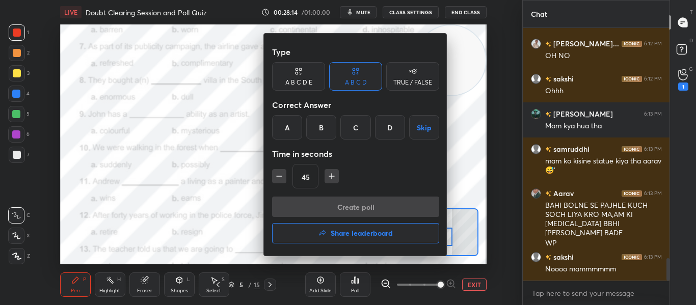
click at [322, 135] on div "B" at bounding box center [321, 127] width 30 height 24
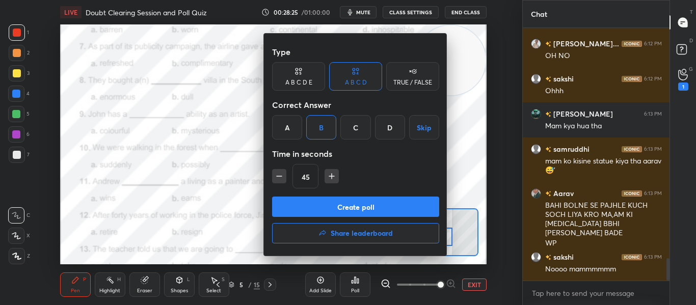
click at [342, 201] on button "Create poll" at bounding box center [355, 207] width 167 height 20
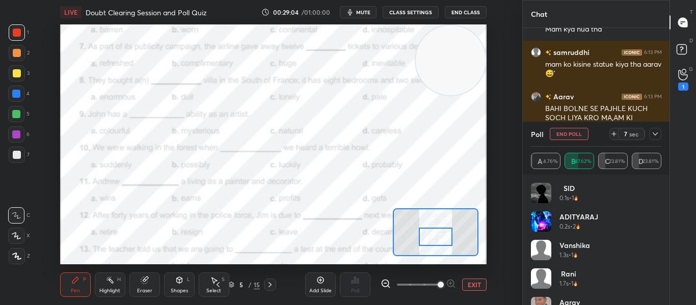
scroll to position [2743, 0]
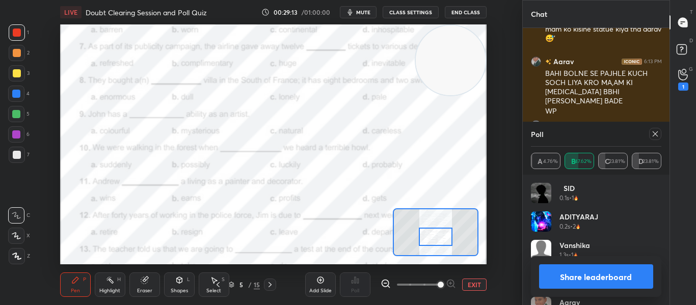
click at [660, 137] on div at bounding box center [655, 134] width 12 height 12
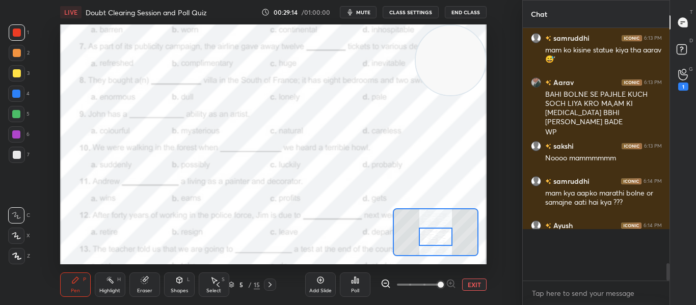
scroll to position [2694, 0]
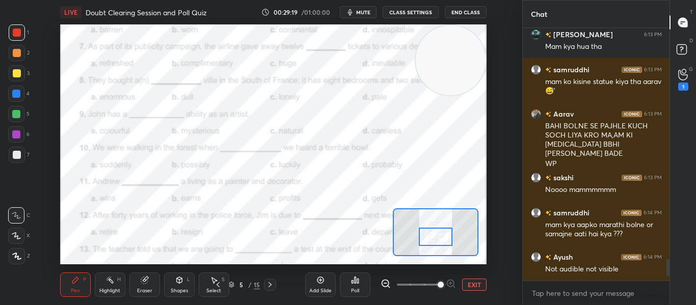
click at [363, 278] on div "Poll" at bounding box center [355, 284] width 31 height 24
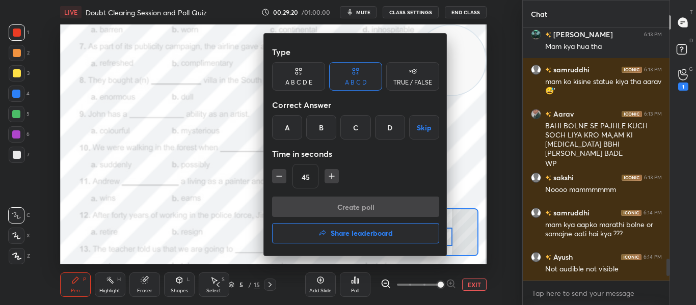
click at [291, 133] on div "A" at bounding box center [287, 127] width 30 height 24
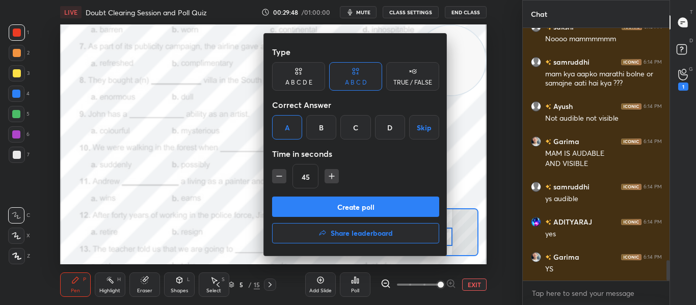
scroll to position [2877, 0]
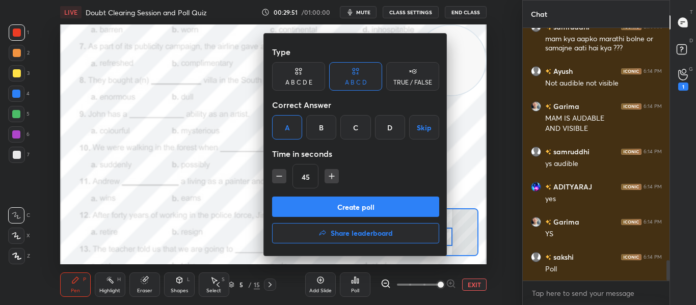
click at [355, 204] on button "Create poll" at bounding box center [355, 207] width 167 height 20
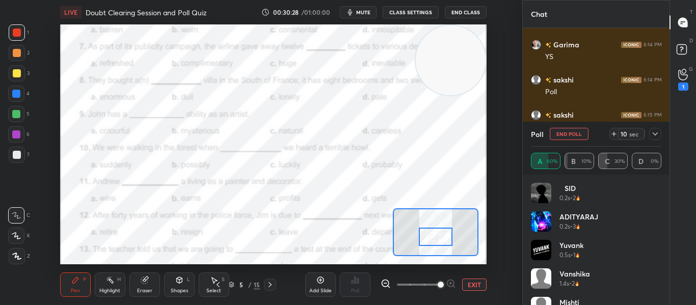
scroll to position [3089, 0]
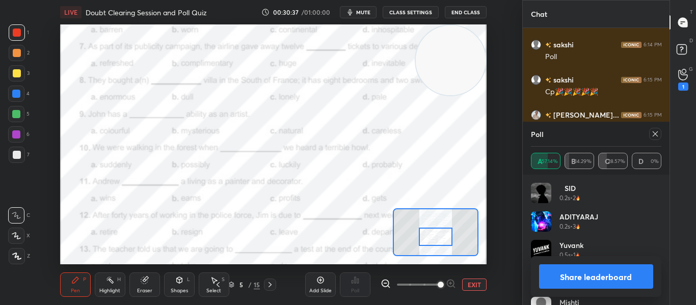
click at [656, 135] on icon at bounding box center [654, 133] width 5 height 5
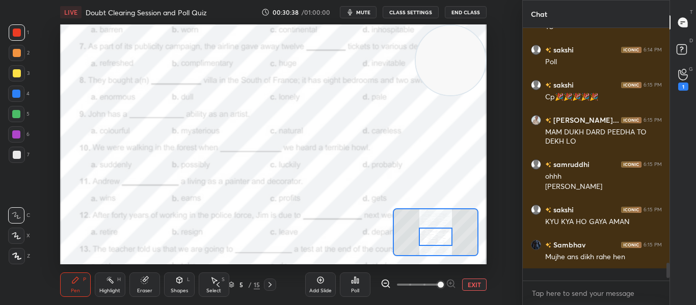
scroll to position [271, 144]
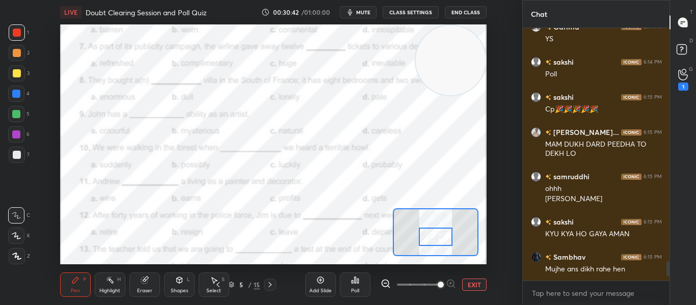
click at [351, 284] on icon at bounding box center [355, 280] width 8 height 8
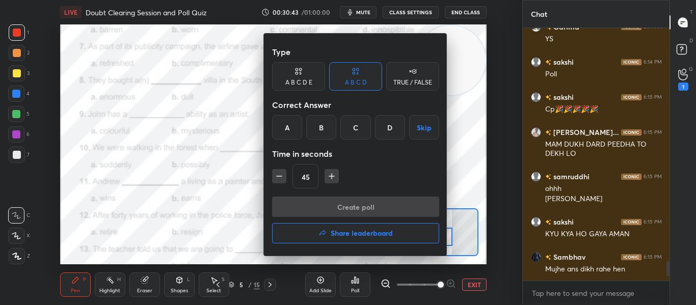
click at [358, 132] on div "C" at bounding box center [355, 127] width 30 height 24
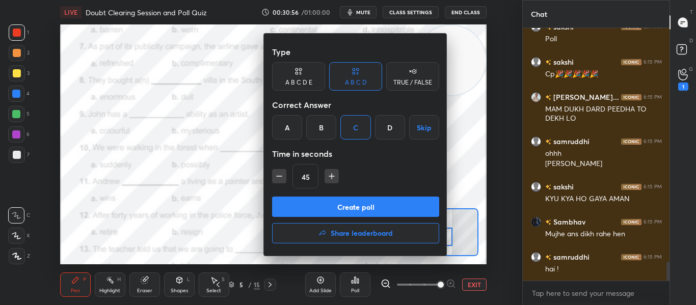
scroll to position [3142, 0]
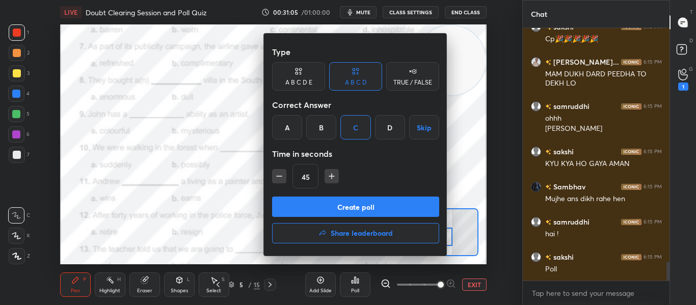
click at [330, 208] on button "Create poll" at bounding box center [355, 207] width 167 height 20
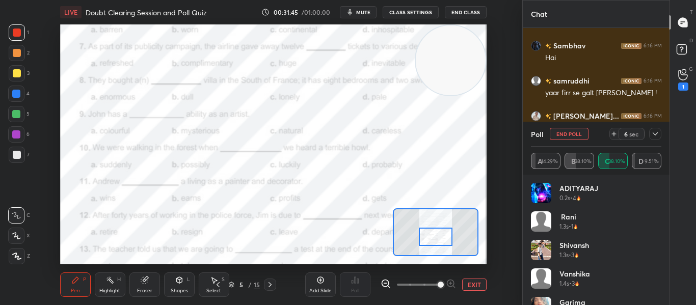
scroll to position [3424, 0]
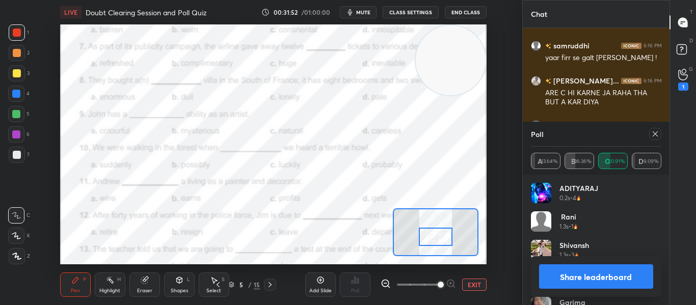
click at [649, 135] on div at bounding box center [655, 134] width 12 height 12
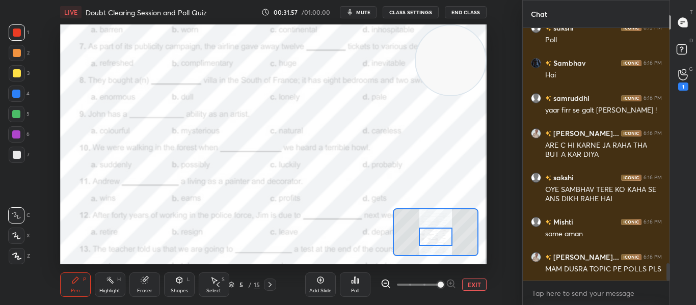
scroll to position [3406, 0]
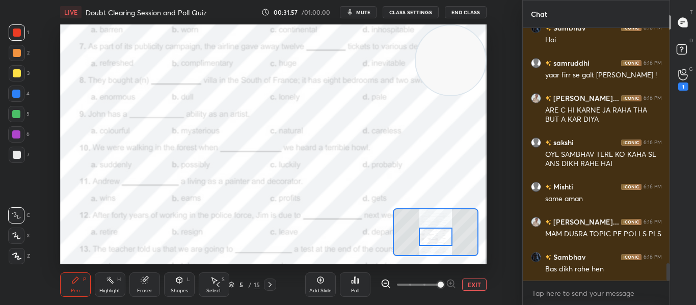
click at [435, 232] on div at bounding box center [435, 237] width 33 height 18
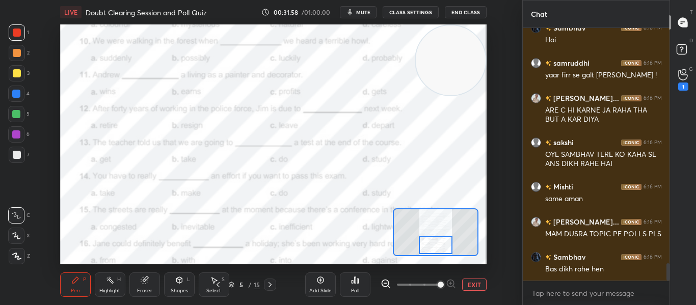
scroll to position [3442, 0]
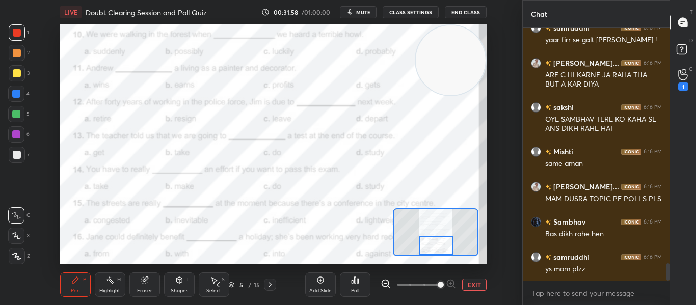
drag, startPoint x: 435, startPoint y: 232, endPoint x: 435, endPoint y: 241, distance: 8.7
click at [435, 241] on div at bounding box center [435, 245] width 33 height 18
click at [363, 281] on div "Poll" at bounding box center [355, 284] width 31 height 24
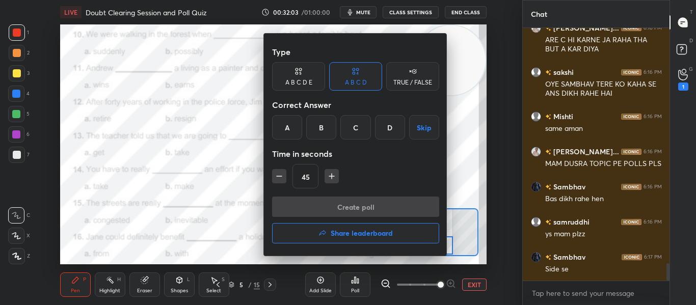
click at [118, 204] on div at bounding box center [348, 152] width 696 height 305
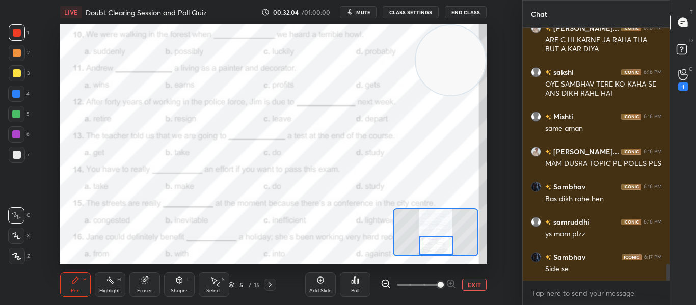
scroll to position [3512, 0]
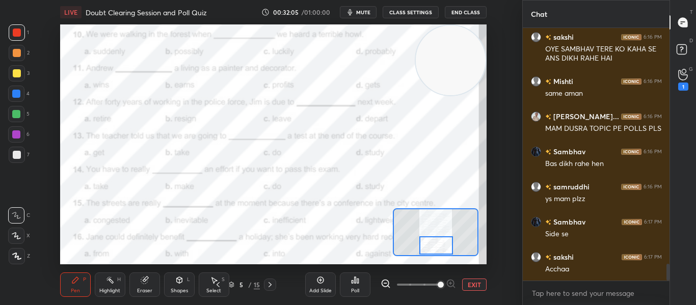
click at [346, 281] on div "Poll" at bounding box center [355, 284] width 31 height 24
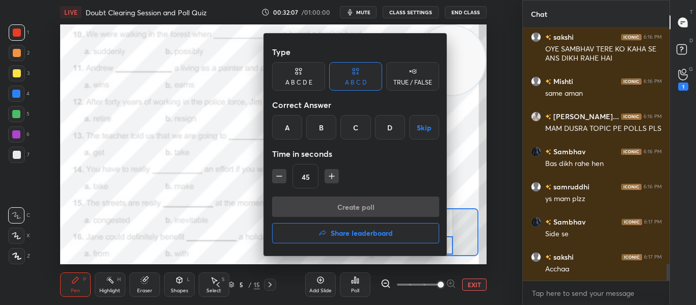
click at [292, 133] on div "A" at bounding box center [287, 127] width 30 height 24
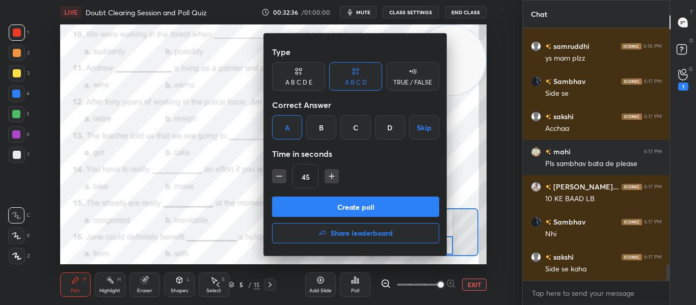
scroll to position [3687, 0]
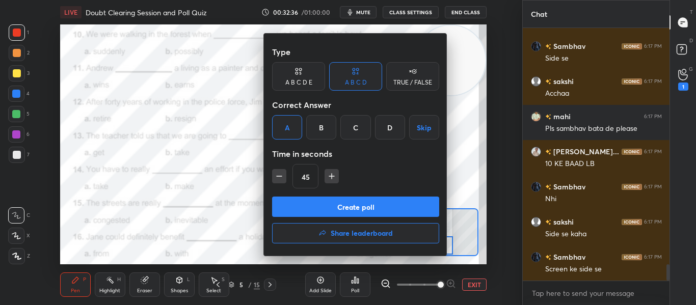
click at [344, 202] on button "Create poll" at bounding box center [355, 207] width 167 height 20
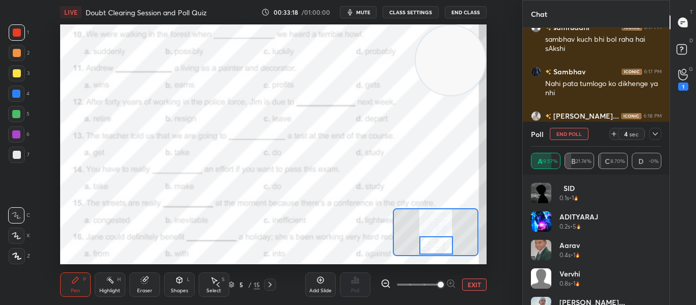
scroll to position [3987, 0]
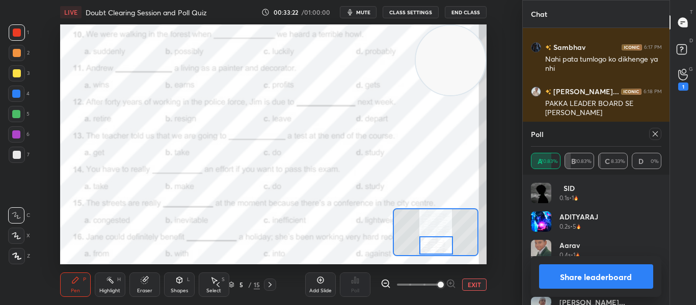
click at [656, 134] on icon at bounding box center [655, 134] width 8 height 8
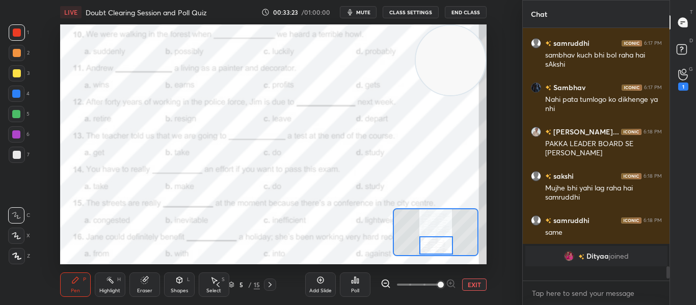
scroll to position [3937, 0]
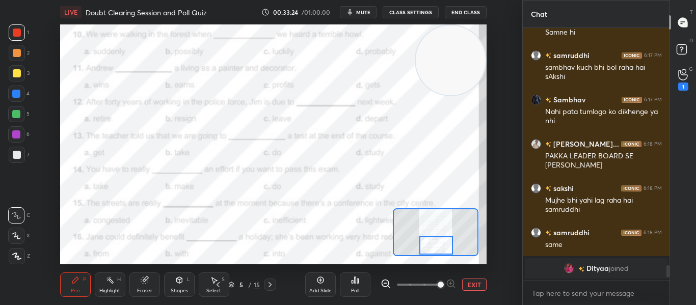
click at [349, 282] on div "Poll" at bounding box center [355, 284] width 31 height 24
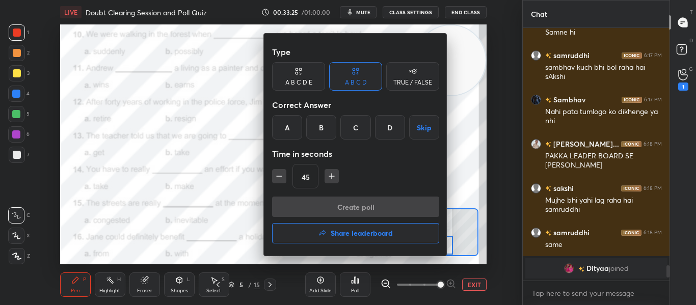
click at [350, 239] on button "Share leaderboard" at bounding box center [355, 233] width 167 height 20
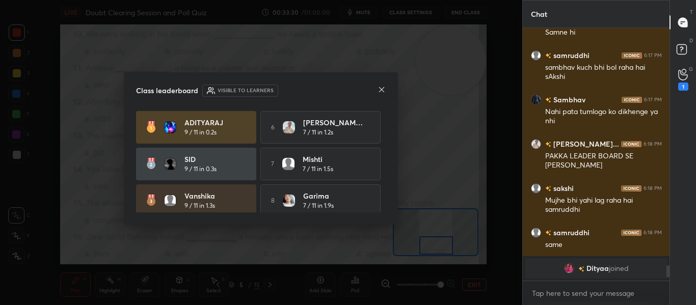
click at [385, 160] on div "ADITYARAJ 9 / 11 in 0.2s 6 [PERSON_NAME]... 7 / 11 in 1.2s SID 9 / 11 in 0.3s 7…" at bounding box center [260, 162] width 249 height 102
click at [383, 156] on div "ADITYARAJ 9 / 11 in 0.2s 6 [PERSON_NAME]... 7 / 11 in 1.2s SID 9 / 11 in 0.3s 7…" at bounding box center [260, 162] width 249 height 102
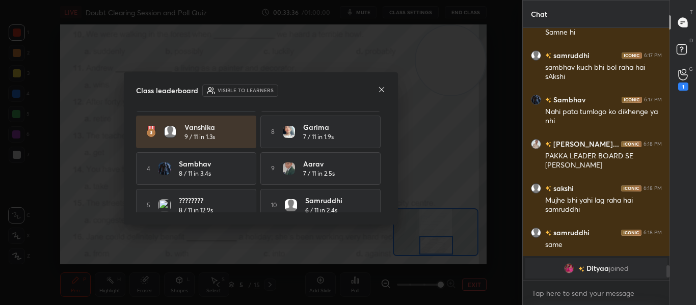
scroll to position [80, 0]
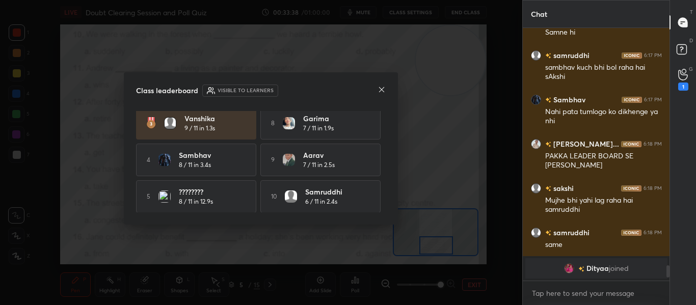
click at [379, 89] on icon at bounding box center [381, 90] width 8 height 8
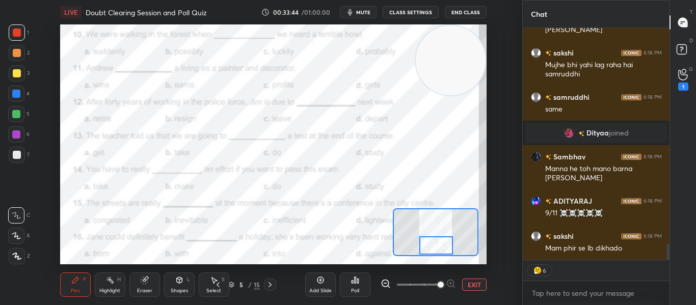
scroll to position [3123, 0]
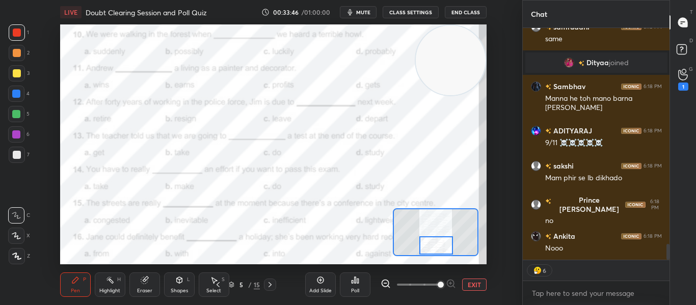
click at [349, 287] on div "Poll" at bounding box center [355, 284] width 31 height 24
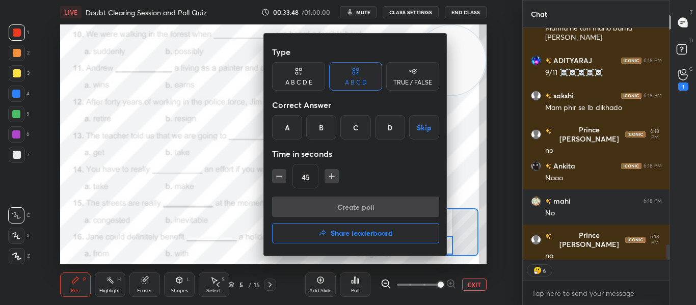
scroll to position [3263, 0]
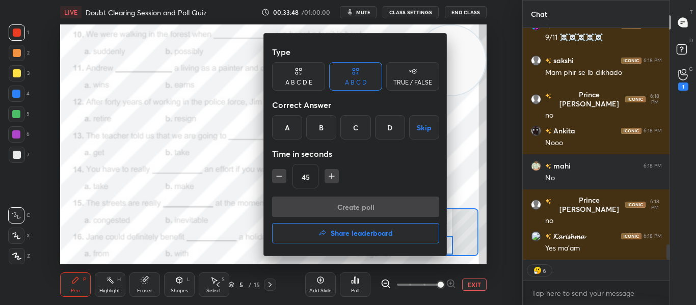
click at [348, 239] on button "Share leaderboard" at bounding box center [355, 233] width 167 height 20
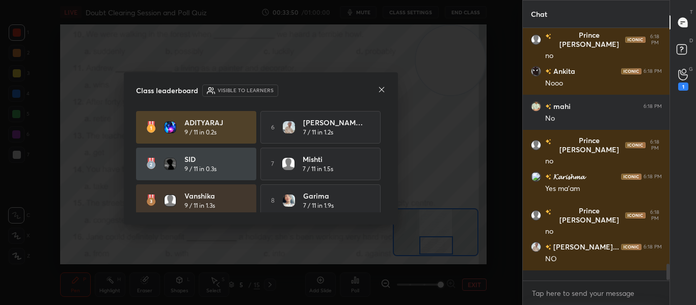
scroll to position [4, 4]
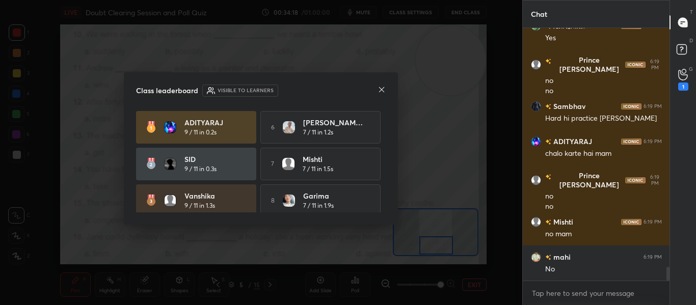
click at [377, 90] on icon at bounding box center [381, 90] width 8 height 8
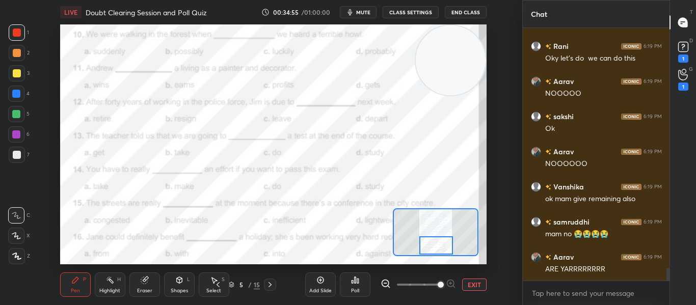
click at [352, 289] on div "Poll" at bounding box center [355, 290] width 8 height 5
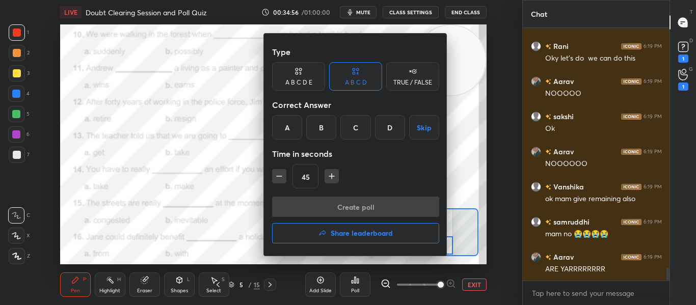
click at [323, 125] on div "B" at bounding box center [321, 127] width 30 height 24
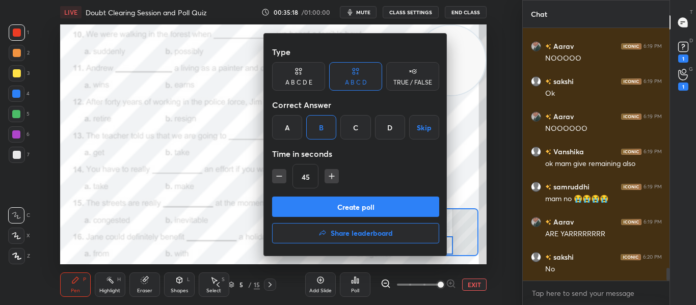
scroll to position [4868, 0]
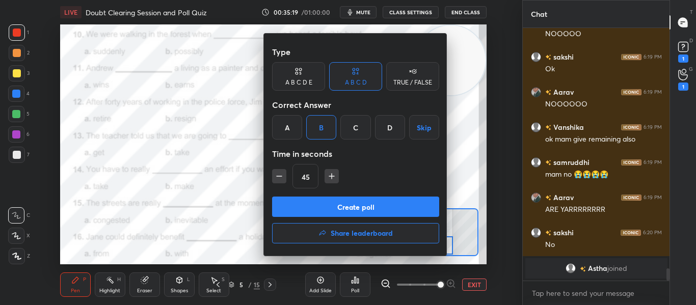
click at [365, 205] on button "Create poll" at bounding box center [355, 207] width 167 height 20
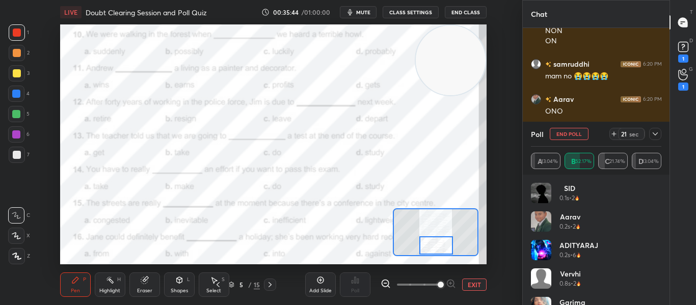
scroll to position [5126, 0]
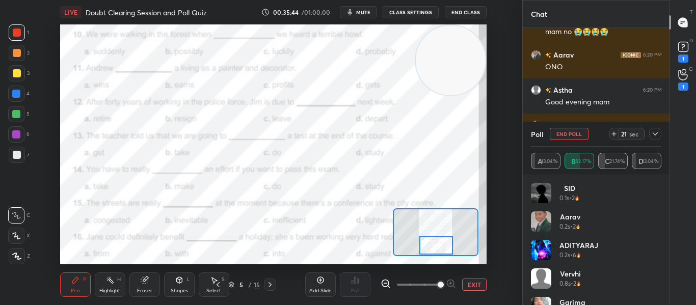
click at [657, 134] on icon at bounding box center [655, 134] width 8 height 8
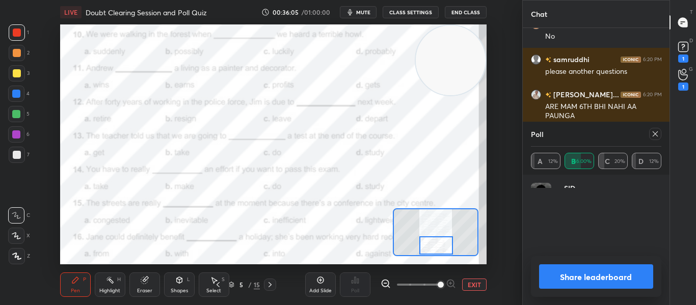
scroll to position [5352, 0]
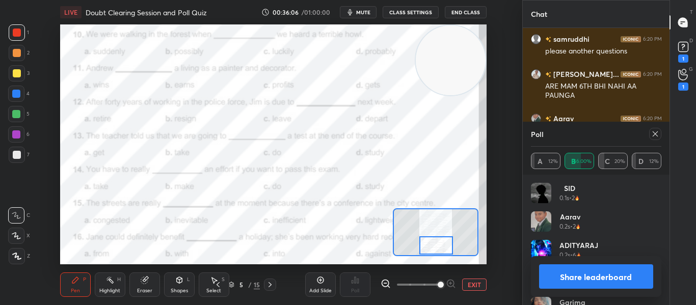
click at [657, 134] on icon at bounding box center [655, 134] width 8 height 8
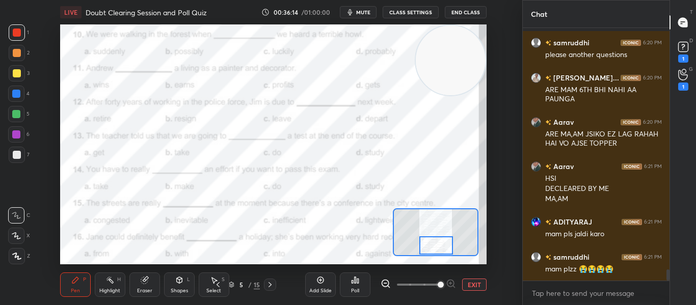
click at [344, 287] on div "Poll" at bounding box center [355, 284] width 31 height 24
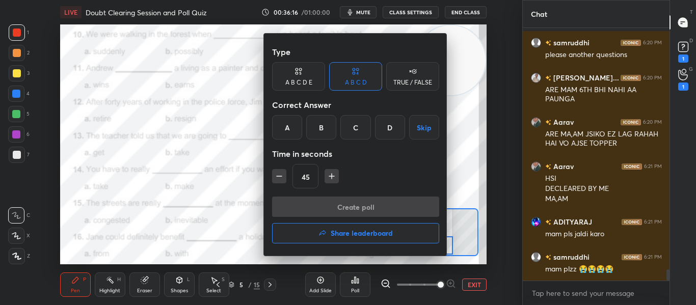
click at [275, 129] on div "A" at bounding box center [287, 127] width 30 height 24
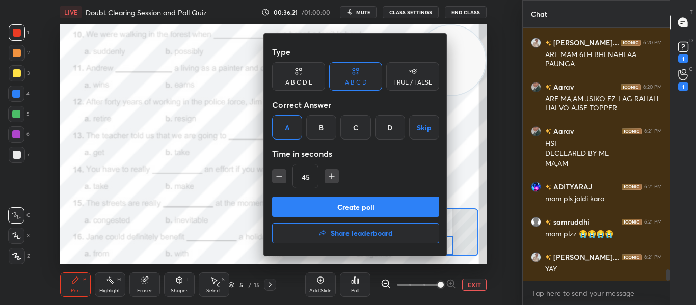
click at [332, 203] on button "Create poll" at bounding box center [355, 207] width 167 height 20
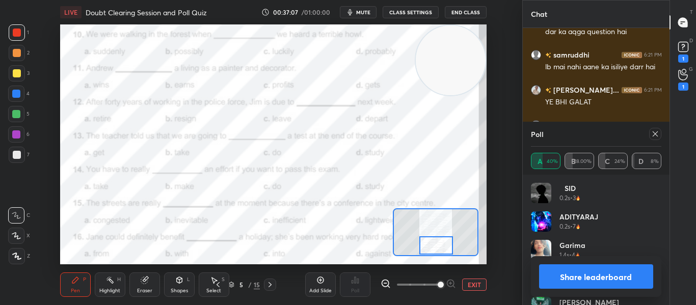
scroll to position [6037, 0]
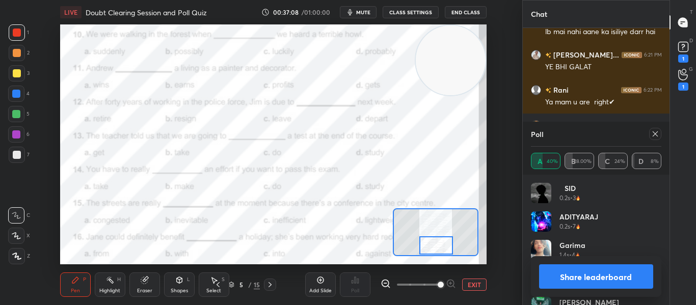
click at [659, 132] on div at bounding box center [655, 134] width 12 height 12
type textarea "x"
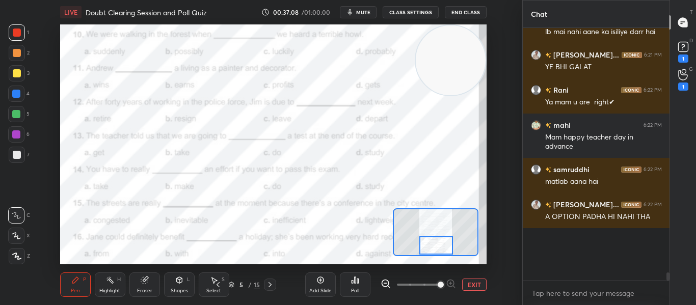
scroll to position [4, 4]
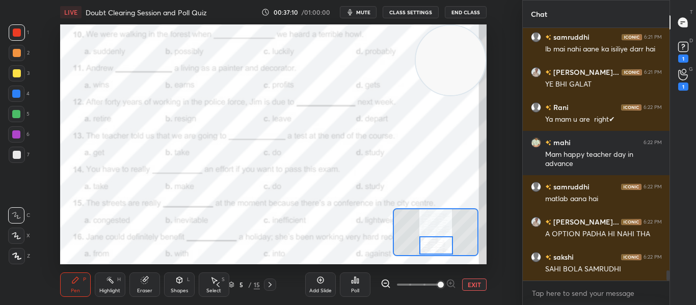
click at [268, 284] on icon at bounding box center [270, 285] width 8 height 8
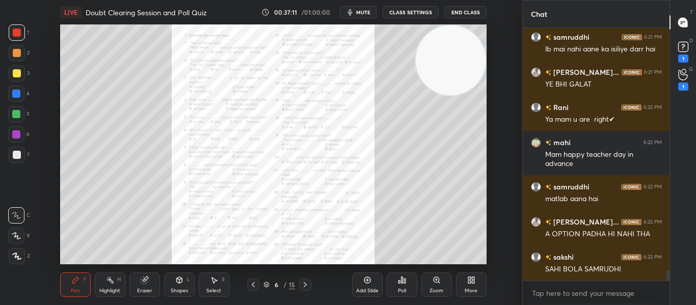
click at [268, 284] on icon at bounding box center [266, 285] width 6 height 6
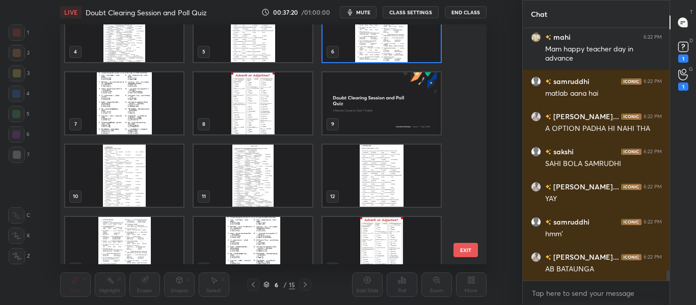
click at [128, 176] on img "grid" at bounding box center [124, 176] width 118 height 62
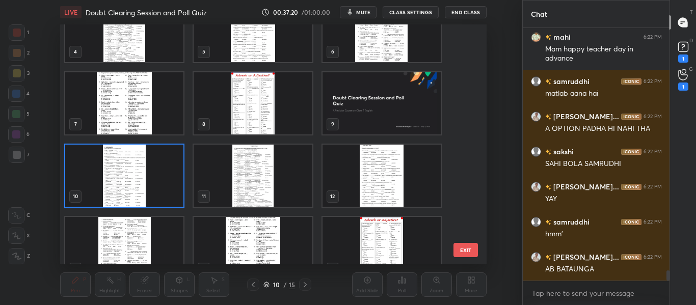
click at [128, 176] on img "grid" at bounding box center [124, 176] width 118 height 62
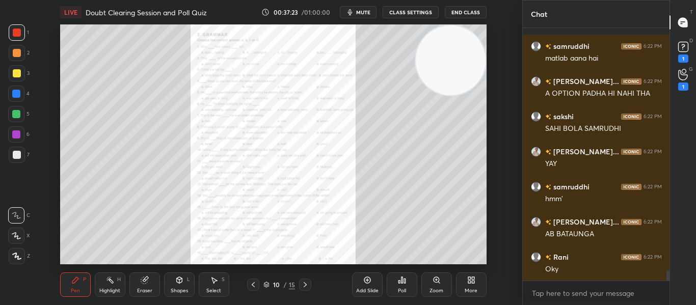
click at [302, 287] on icon at bounding box center [305, 285] width 8 height 8
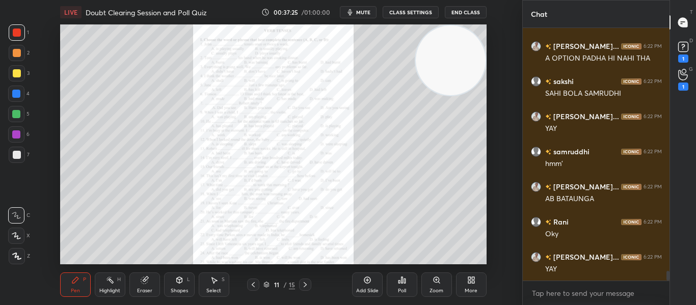
click at [302, 287] on icon at bounding box center [305, 285] width 8 height 8
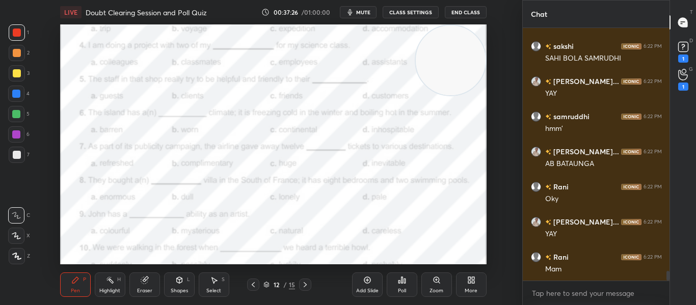
click at [302, 287] on icon at bounding box center [305, 285] width 8 height 8
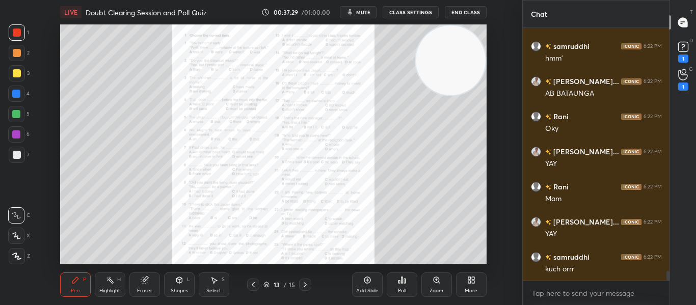
click at [306, 290] on div at bounding box center [305, 285] width 12 height 12
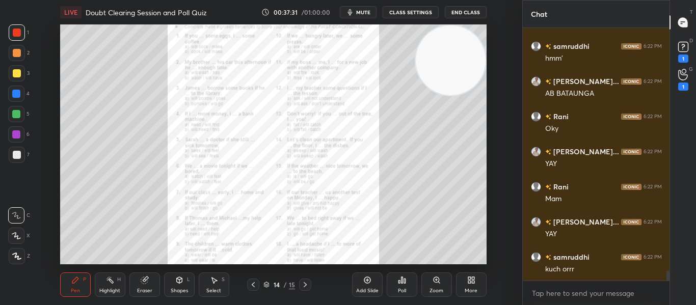
click at [306, 290] on div at bounding box center [305, 285] width 12 height 12
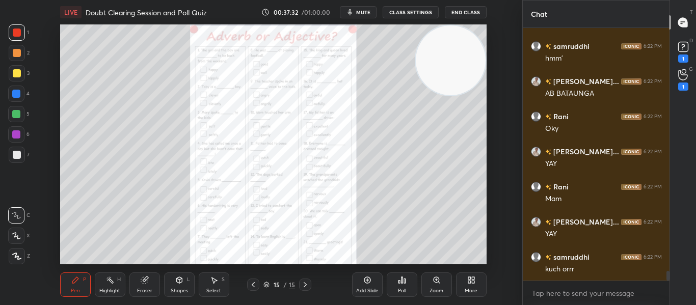
click at [306, 290] on div at bounding box center [305, 285] width 12 height 12
click at [304, 288] on icon at bounding box center [305, 285] width 8 height 8
click at [303, 281] on icon at bounding box center [305, 285] width 8 height 8
click at [255, 282] on icon at bounding box center [253, 285] width 8 height 8
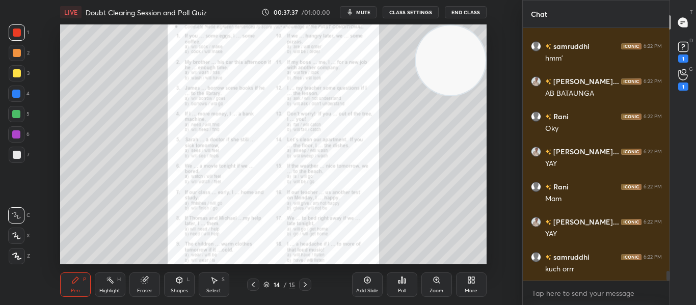
click at [255, 282] on icon at bounding box center [253, 285] width 8 height 8
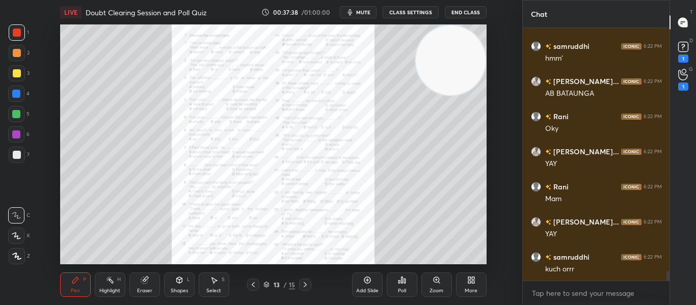
click at [255, 282] on icon at bounding box center [253, 285] width 8 height 8
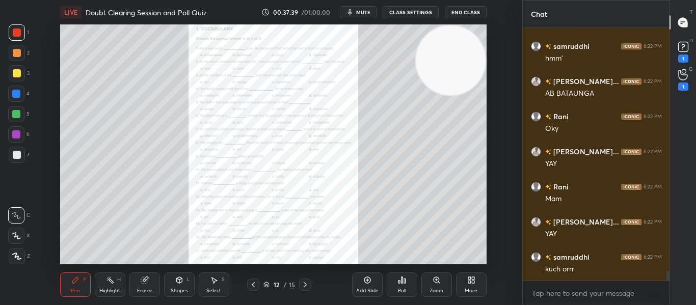
click at [255, 282] on icon at bounding box center [253, 285] width 8 height 8
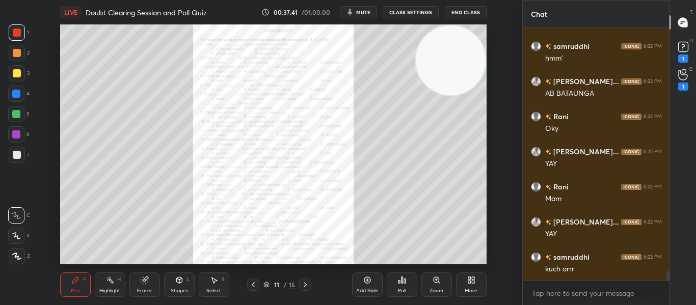
click at [255, 282] on icon at bounding box center [253, 285] width 8 height 8
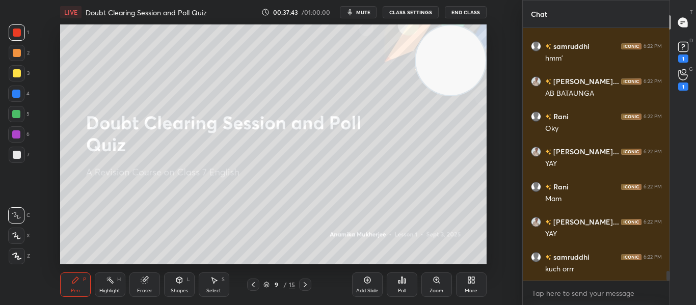
scroll to position [6336, 0]
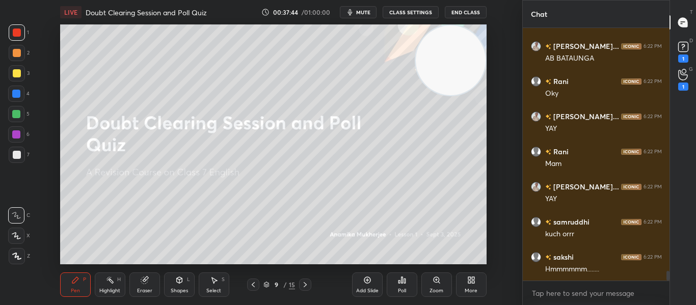
click at [303, 284] on icon at bounding box center [305, 285] width 8 height 8
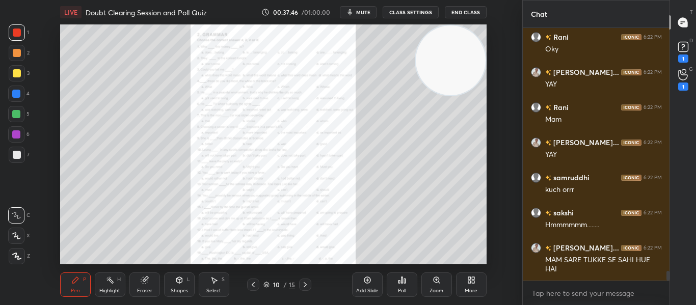
scroll to position [6415, 0]
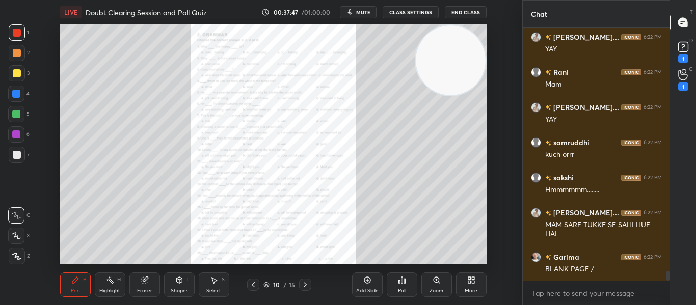
click at [265, 288] on div "10 / 15" at bounding box center [279, 284] width 32 height 9
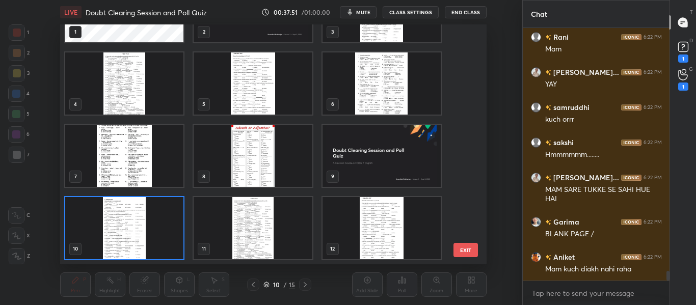
click at [154, 197] on img "grid" at bounding box center [124, 228] width 118 height 62
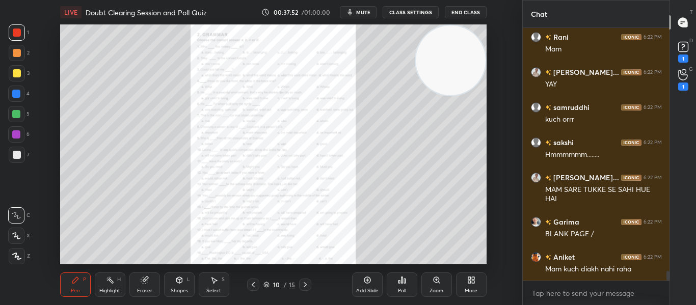
click at [154, 197] on img "grid" at bounding box center [124, 228] width 118 height 62
click at [432, 283] on icon at bounding box center [436, 280] width 8 height 8
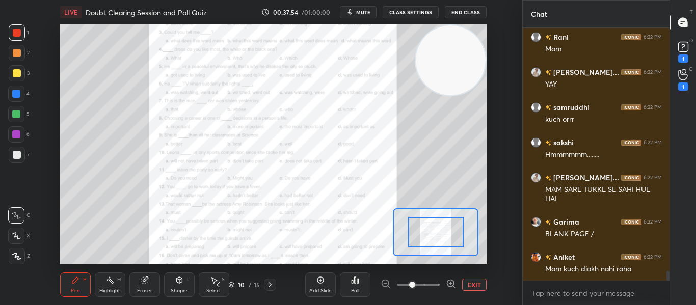
click at [432, 283] on span at bounding box center [418, 284] width 43 height 15
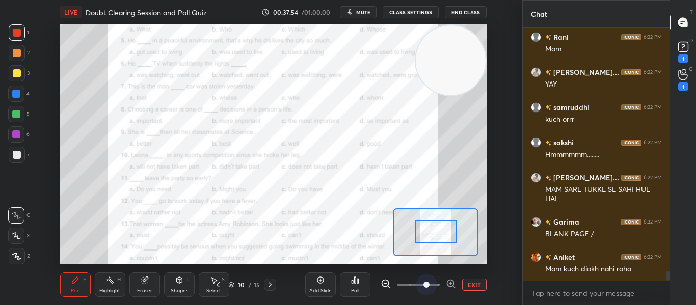
click at [429, 283] on span at bounding box center [426, 285] width 6 height 6
click at [449, 284] on icon at bounding box center [451, 284] width 10 height 10
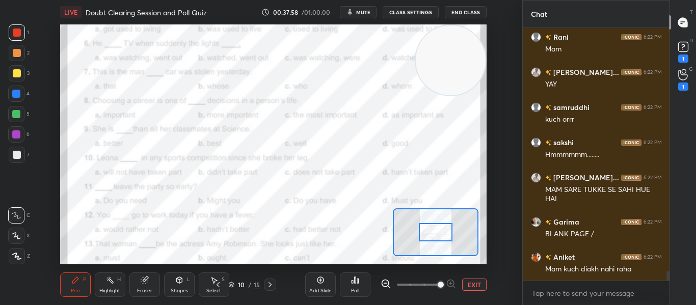
click at [429, 230] on div at bounding box center [435, 232] width 33 height 18
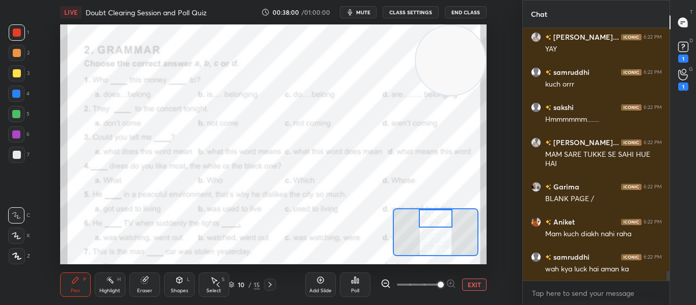
drag, startPoint x: 429, startPoint y: 230, endPoint x: 429, endPoint y: 216, distance: 13.7
click at [429, 216] on div at bounding box center [435, 218] width 33 height 18
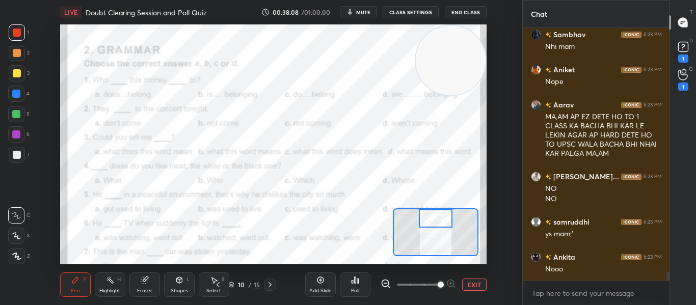
scroll to position [7069, 0]
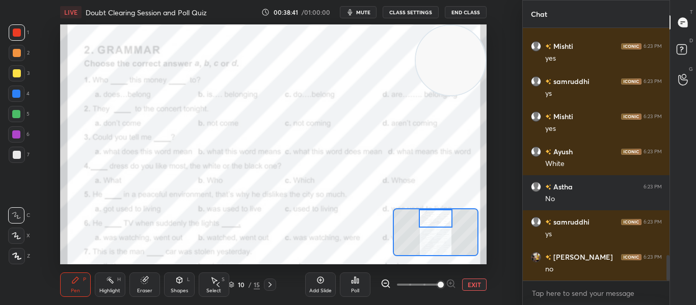
drag, startPoint x: 99, startPoint y: 227, endPoint x: 502, endPoint y: 49, distance: 440.2
click at [502, 49] on div "Setting up your live class Poll for secs No correct answer Start poll" at bounding box center [273, 144] width 481 height 240
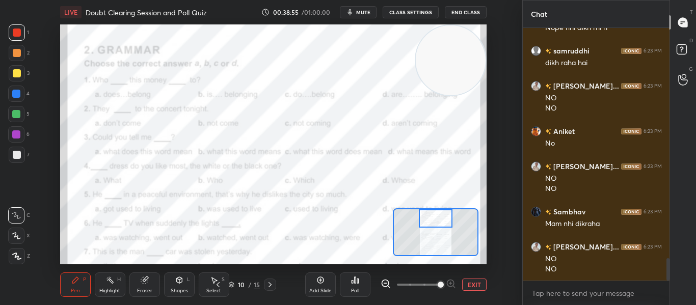
click at [344, 280] on div "Poll" at bounding box center [355, 284] width 31 height 24
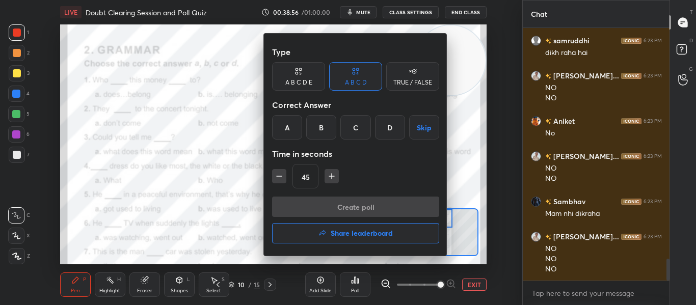
click at [282, 183] on button "button" at bounding box center [279, 176] width 14 height 14
type input "30"
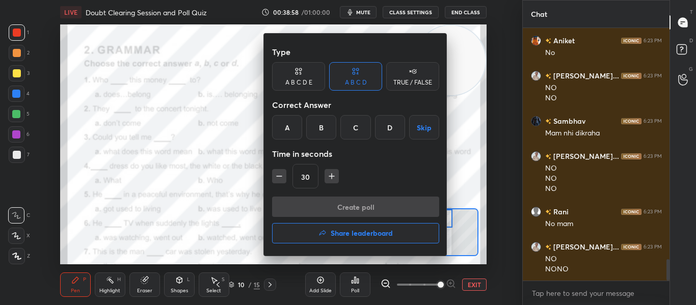
click at [284, 137] on div "A" at bounding box center [287, 127] width 30 height 24
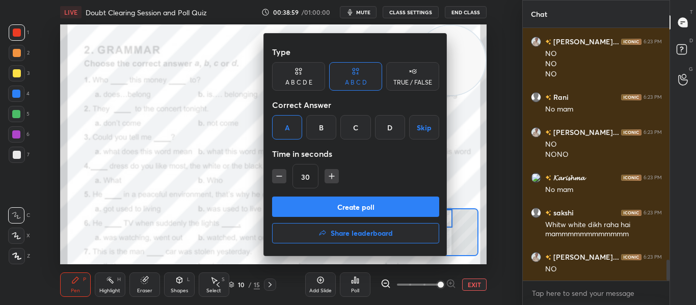
click at [171, 175] on div at bounding box center [348, 152] width 696 height 305
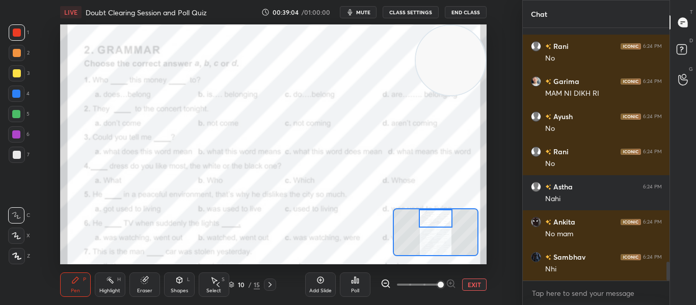
click at [269, 284] on icon at bounding box center [270, 285] width 8 height 8
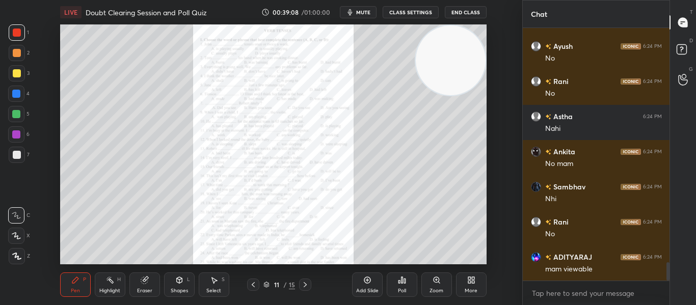
click at [433, 282] on icon at bounding box center [436, 280] width 8 height 8
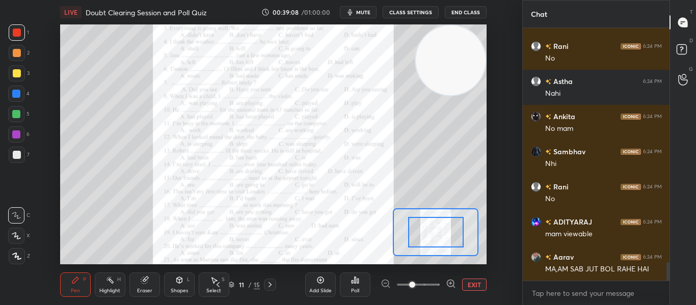
click at [433, 282] on span at bounding box center [418, 284] width 43 height 15
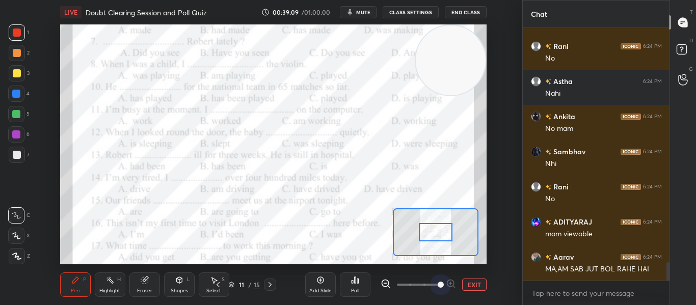
click at [437, 282] on span at bounding box center [440, 285] width 6 height 6
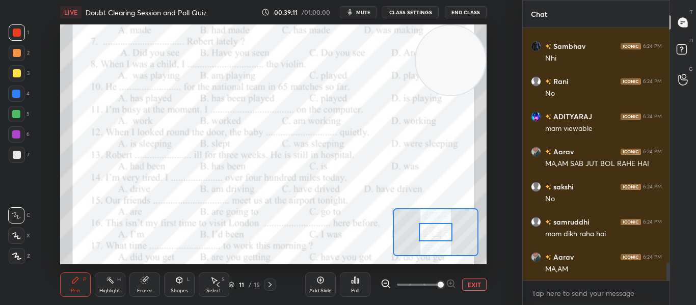
click at [433, 238] on div at bounding box center [435, 232] width 33 height 18
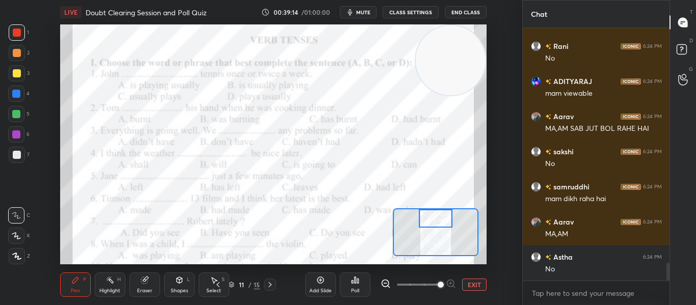
drag, startPoint x: 433, startPoint y: 238, endPoint x: 433, endPoint y: 225, distance: 13.7
click at [433, 225] on div at bounding box center [435, 218] width 33 height 18
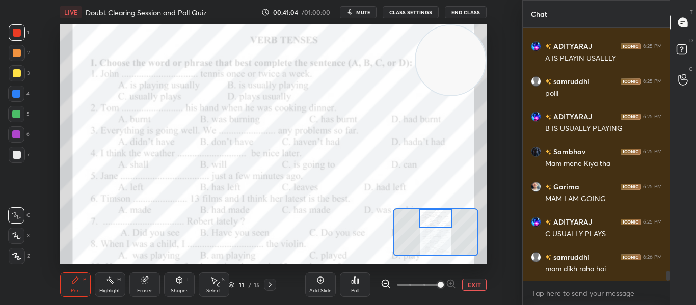
scroll to position [6309, 0]
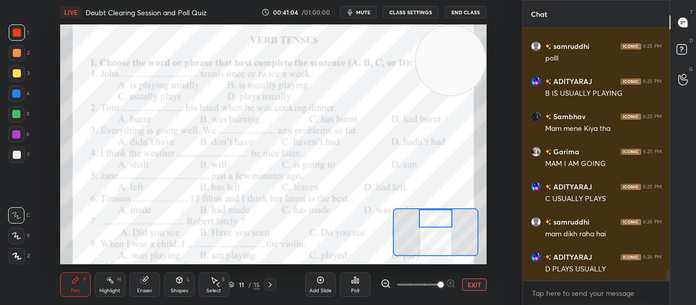
click at [269, 287] on icon at bounding box center [270, 285] width 8 height 8
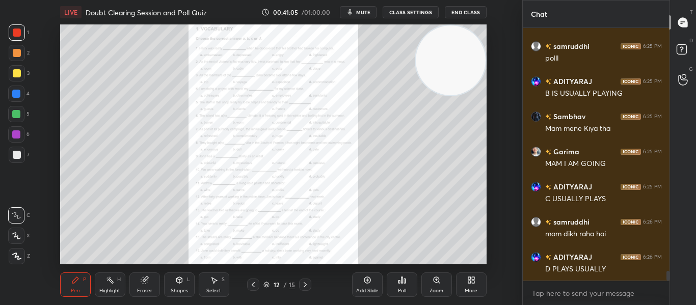
click at [269, 287] on div "12 / 15" at bounding box center [279, 284] width 32 height 9
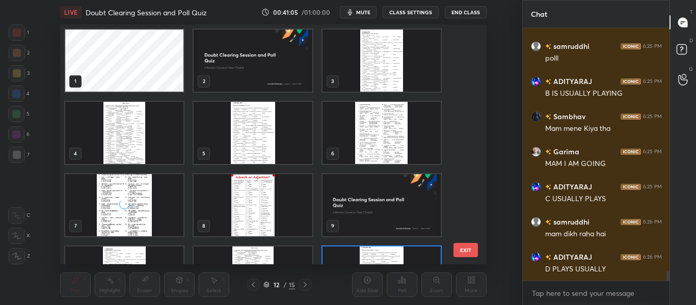
scroll to position [49, 0]
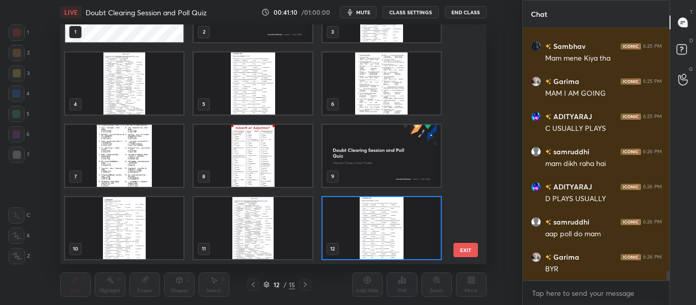
click at [383, 33] on img "grid" at bounding box center [381, 11] width 118 height 62
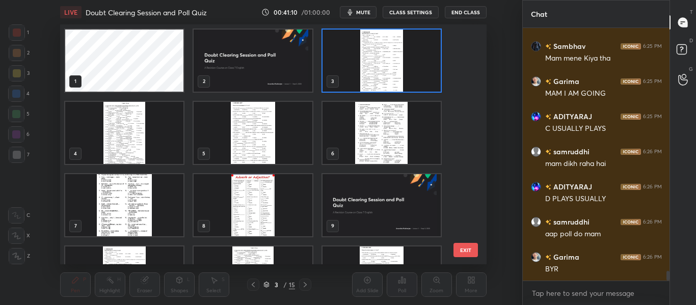
click at [383, 33] on img "grid" at bounding box center [381, 61] width 118 height 62
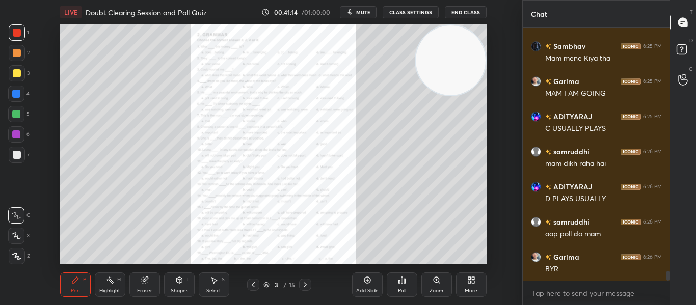
click at [306, 282] on icon at bounding box center [305, 285] width 8 height 8
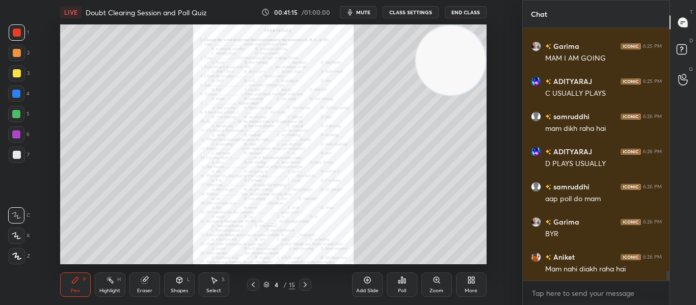
click at [306, 282] on icon at bounding box center [305, 285] width 8 height 8
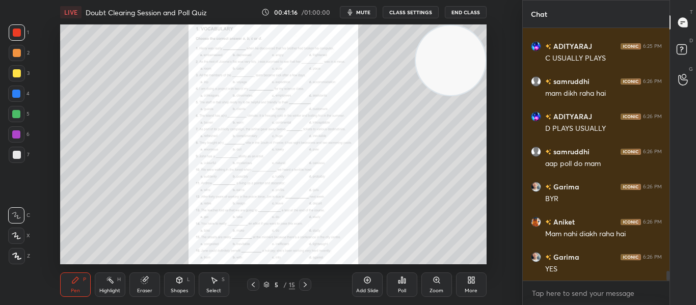
click at [306, 282] on icon at bounding box center [305, 285] width 8 height 8
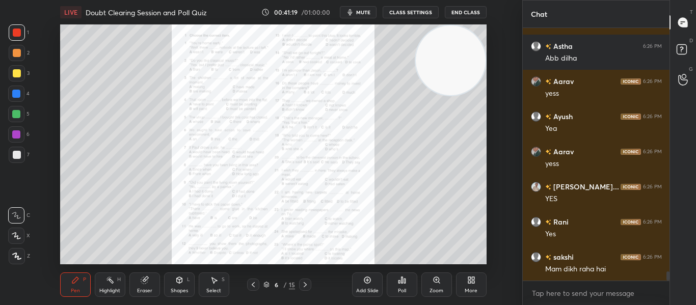
click at [434, 278] on icon at bounding box center [436, 280] width 6 height 6
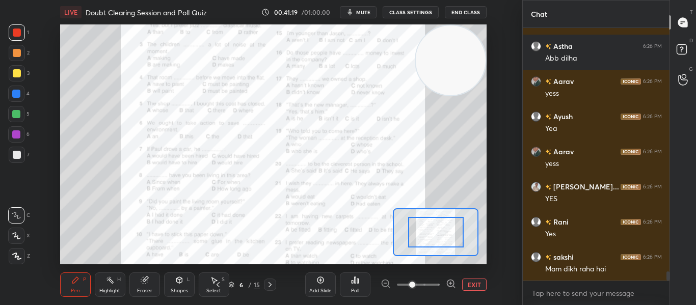
click at [434, 278] on span at bounding box center [418, 284] width 43 height 15
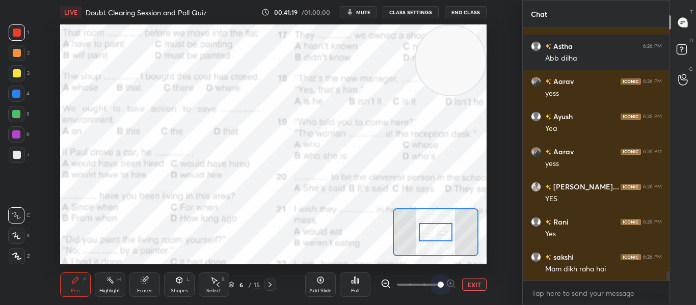
click at [437, 282] on span at bounding box center [440, 285] width 6 height 6
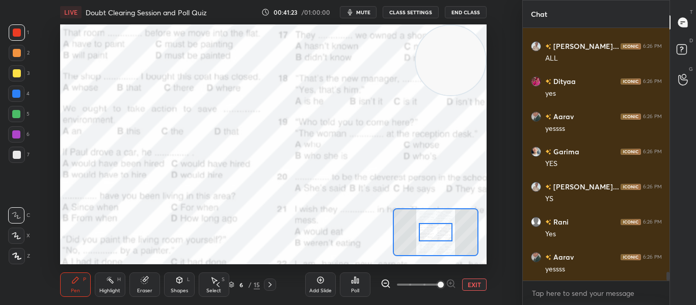
click at [383, 288] on icon at bounding box center [385, 284] width 10 height 10
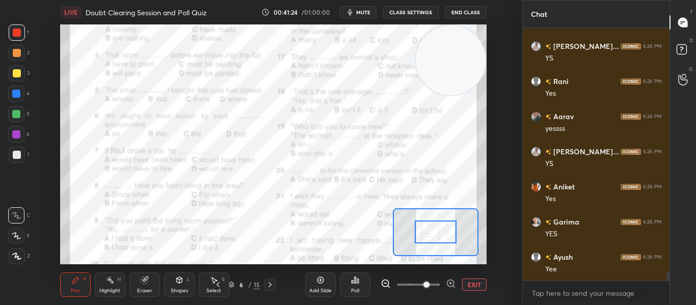
click at [421, 239] on div at bounding box center [435, 231] width 42 height 23
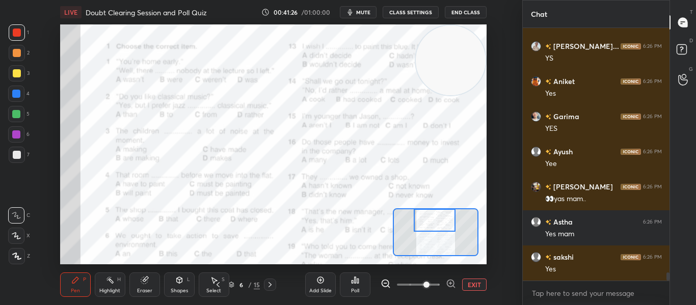
drag, startPoint x: 421, startPoint y: 239, endPoint x: 420, endPoint y: 224, distance: 15.3
click at [420, 224] on div at bounding box center [434, 220] width 42 height 23
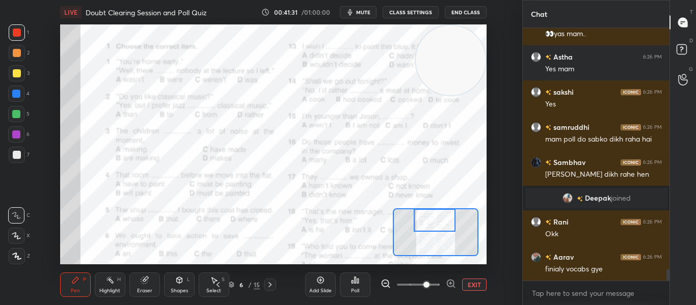
click at [362, 278] on div "Poll" at bounding box center [355, 284] width 31 height 24
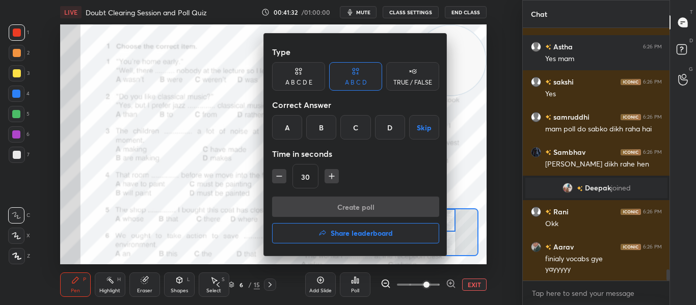
click at [394, 129] on div "D" at bounding box center [390, 127] width 30 height 24
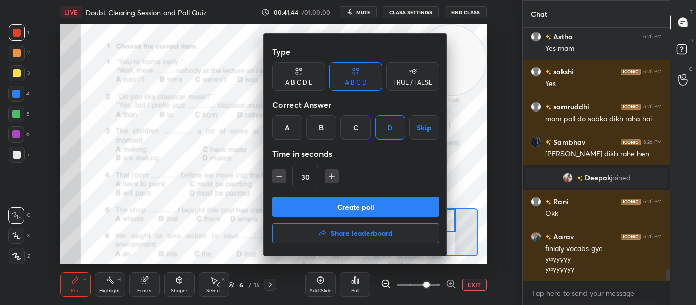
click at [362, 205] on button "Create poll" at bounding box center [355, 207] width 167 height 20
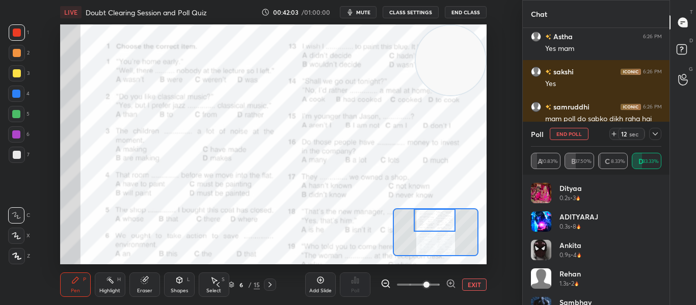
scroll to position [5639, 0]
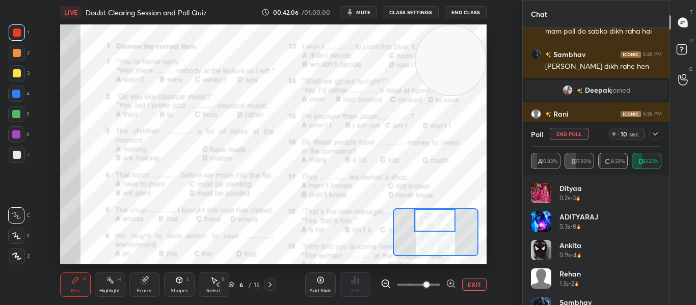
click at [651, 133] on icon at bounding box center [655, 134] width 8 height 8
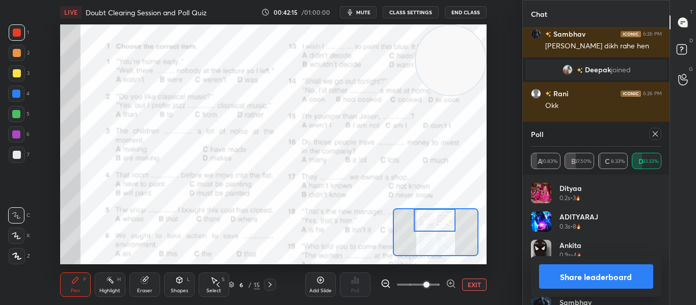
scroll to position [119, 127]
click at [659, 133] on div at bounding box center [655, 134] width 12 height 12
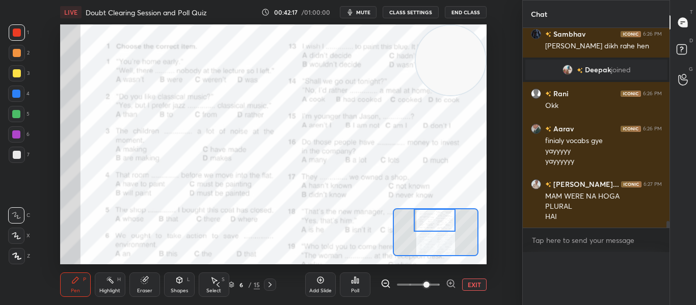
scroll to position [0, 0]
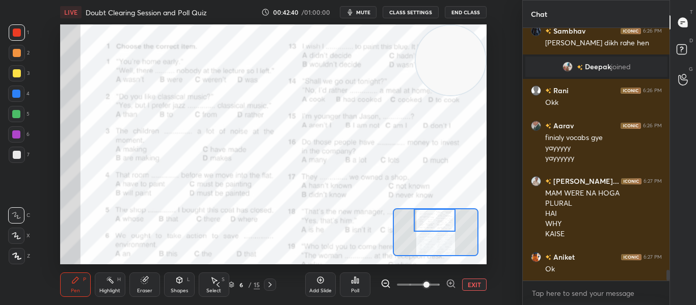
click at [351, 282] on icon at bounding box center [355, 280] width 8 height 8
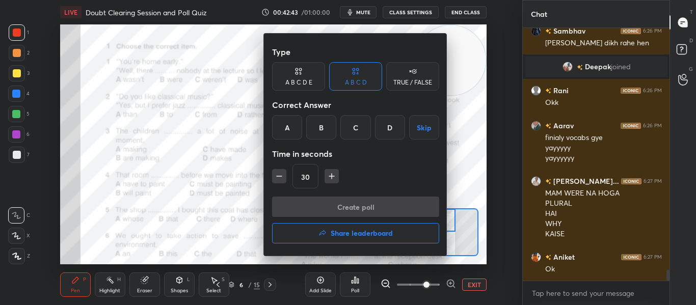
click at [280, 127] on div "A" at bounding box center [287, 127] width 30 height 24
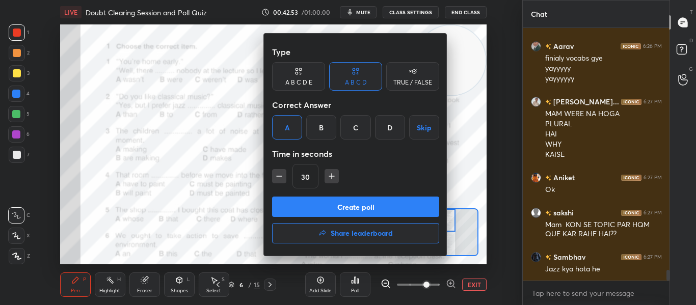
scroll to position [5777, 0]
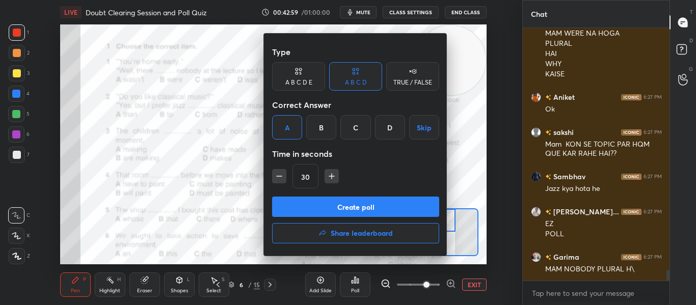
click at [356, 208] on button "Create poll" at bounding box center [355, 207] width 167 height 20
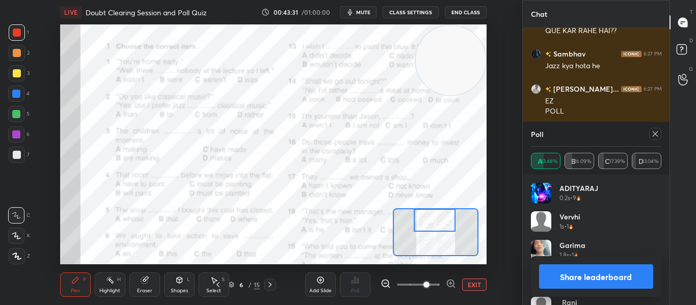
click at [653, 132] on icon at bounding box center [655, 134] width 8 height 8
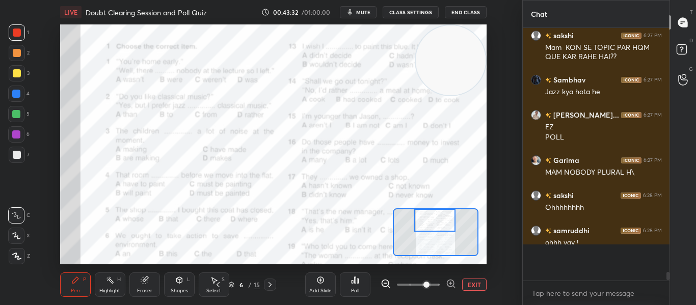
scroll to position [5798, 0]
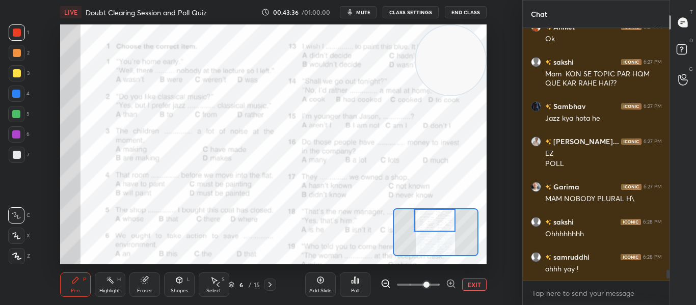
click at [358, 281] on icon at bounding box center [358, 281] width 2 height 5
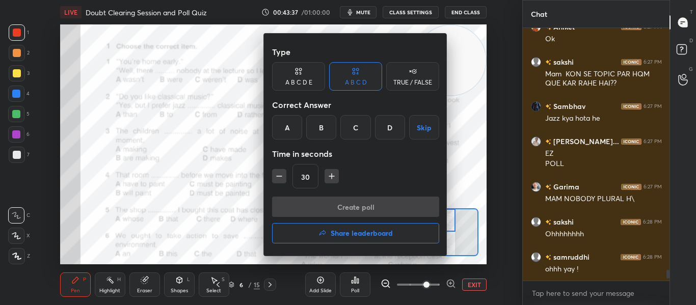
scroll to position [5831, 0]
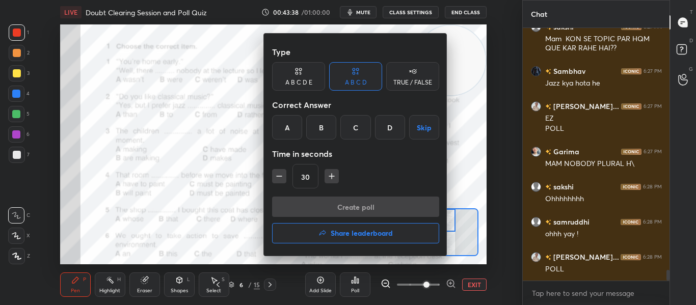
click at [315, 133] on div "B" at bounding box center [321, 127] width 30 height 24
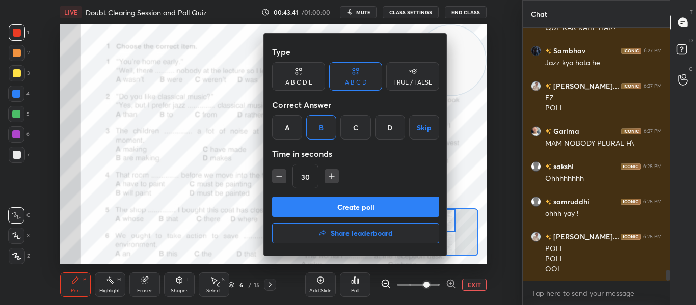
click at [324, 199] on button "Create poll" at bounding box center [355, 207] width 167 height 20
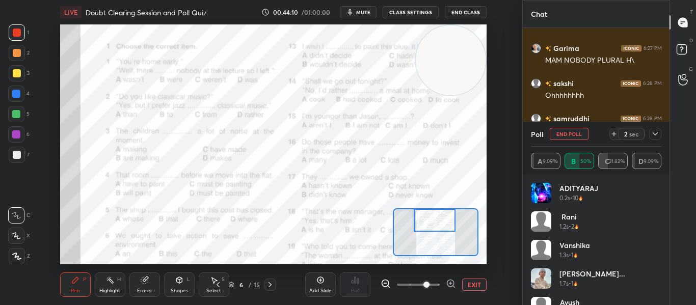
scroll to position [5970, 0]
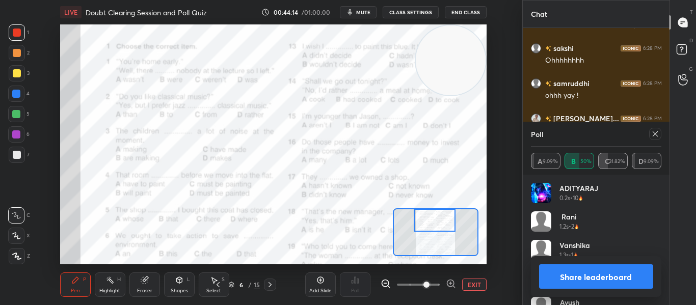
click at [654, 133] on icon at bounding box center [654, 133] width 5 height 5
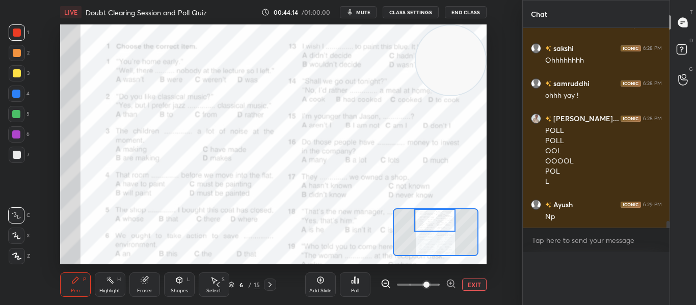
scroll to position [0, 0]
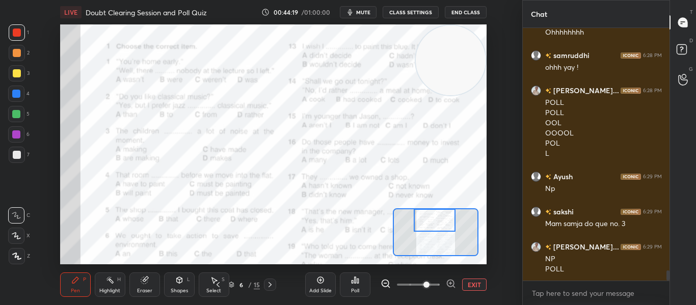
click at [361, 285] on div "Poll" at bounding box center [355, 284] width 31 height 24
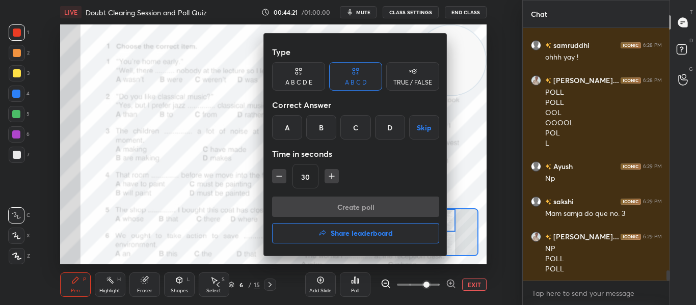
click at [387, 137] on div "D" at bounding box center [390, 127] width 30 height 24
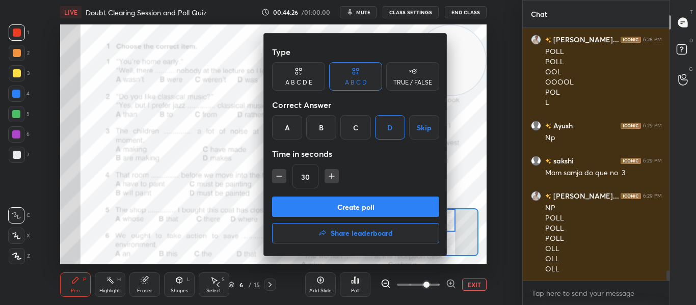
click at [331, 210] on button "Create poll" at bounding box center [355, 207] width 167 height 20
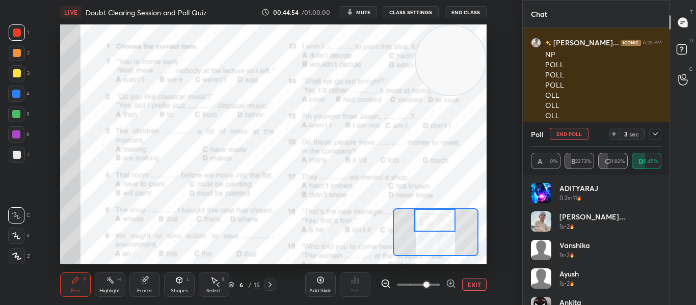
click at [365, 16] on button "mute" at bounding box center [358, 12] width 37 height 12
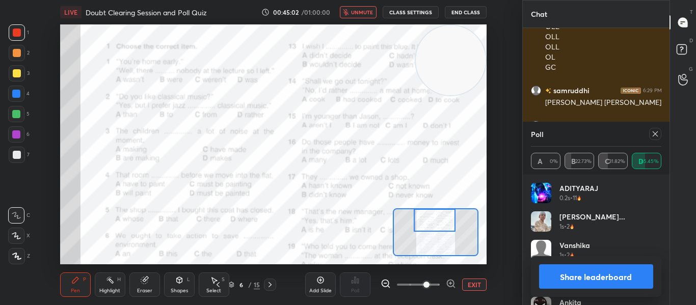
click at [365, 16] on button "unmute" at bounding box center [358, 12] width 37 height 12
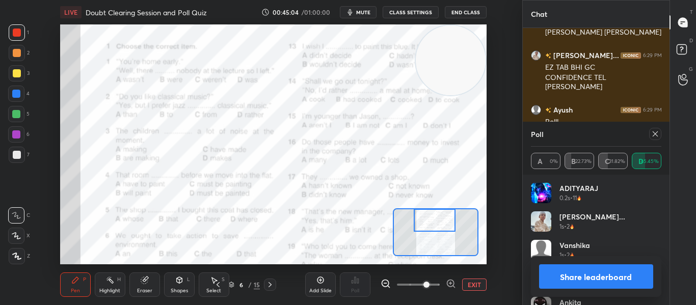
click at [653, 133] on icon at bounding box center [655, 134] width 8 height 8
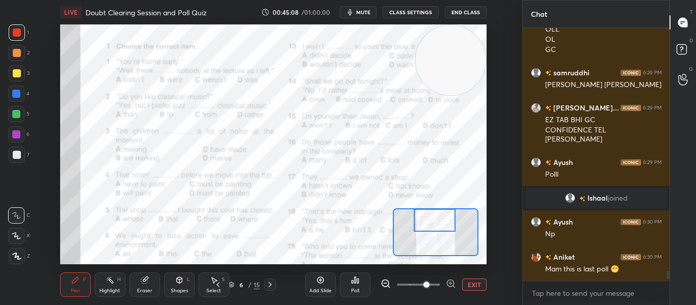
click at [432, 221] on div at bounding box center [434, 220] width 42 height 23
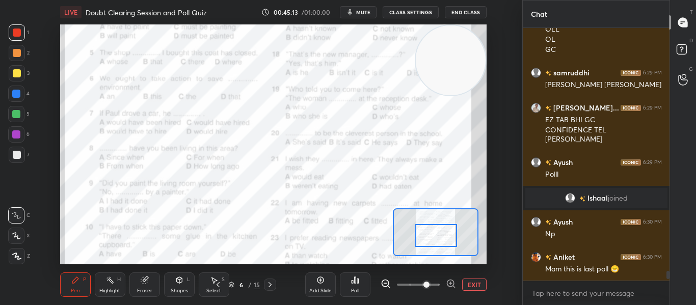
drag, startPoint x: 432, startPoint y: 221, endPoint x: 433, endPoint y: 236, distance: 15.4
click at [433, 236] on div at bounding box center [436, 235] width 42 height 23
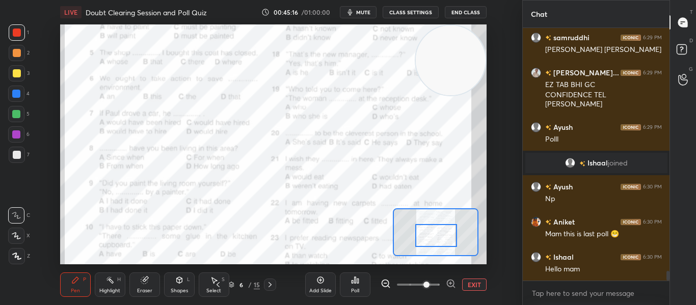
click at [353, 279] on icon at bounding box center [355, 280] width 8 height 8
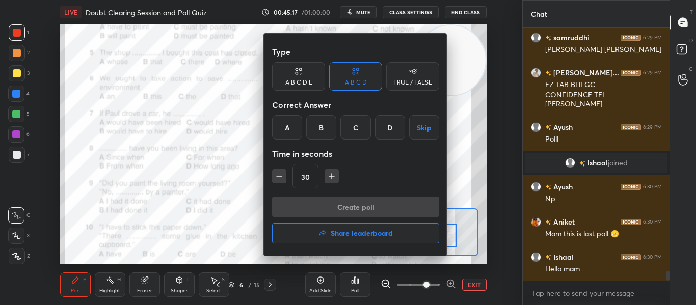
click at [390, 123] on div "D" at bounding box center [390, 127] width 30 height 24
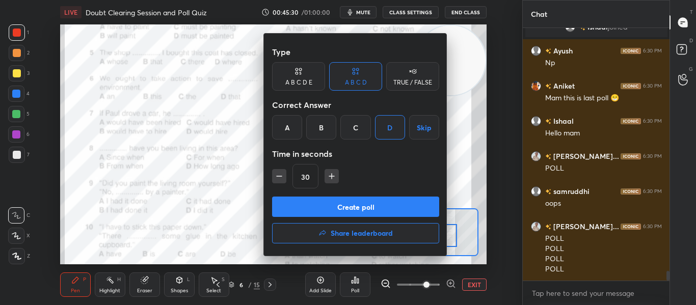
scroll to position [6438, 0]
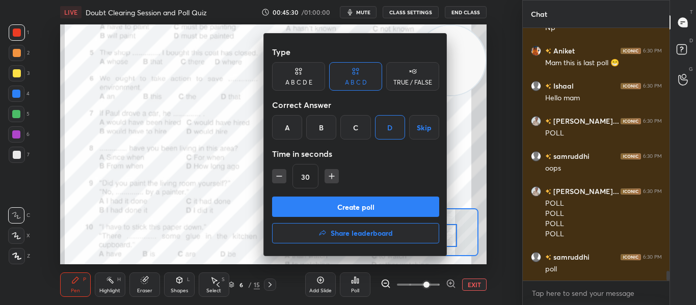
click at [309, 210] on button "Create poll" at bounding box center [355, 207] width 167 height 20
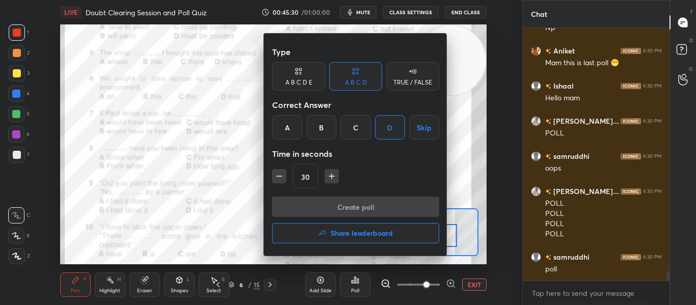
scroll to position [253, 144]
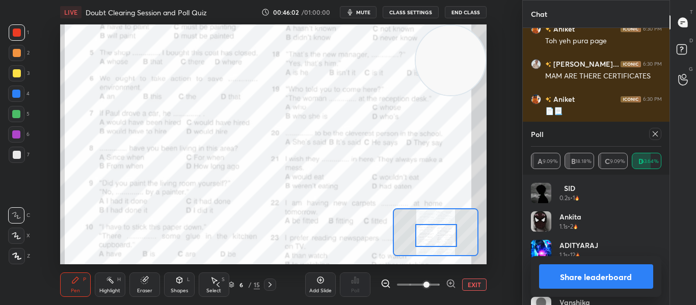
click at [654, 135] on icon at bounding box center [654, 133] width 5 height 5
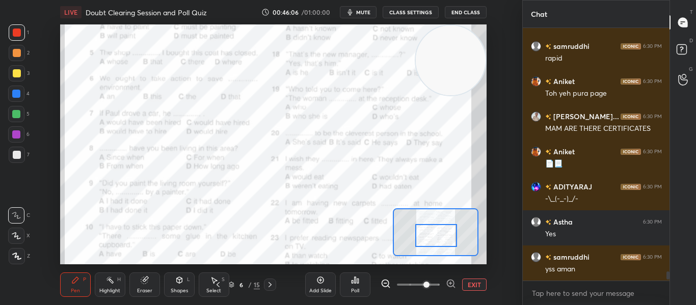
click at [352, 272] on div "Poll" at bounding box center [355, 284] width 31 height 24
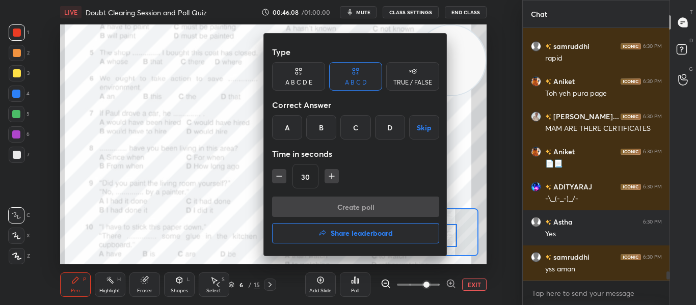
click at [353, 114] on div "Correct Answer" at bounding box center [355, 105] width 167 height 20
click at [353, 118] on div "C" at bounding box center [355, 127] width 30 height 24
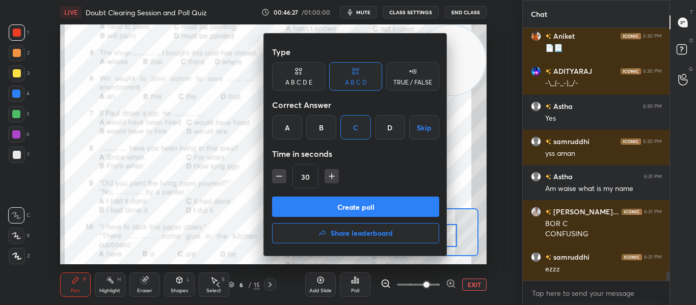
click at [335, 201] on button "Create poll" at bounding box center [355, 207] width 167 height 20
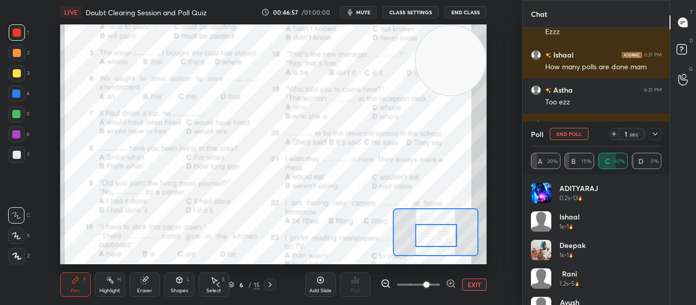
click at [654, 128] on div at bounding box center [655, 134] width 12 height 12
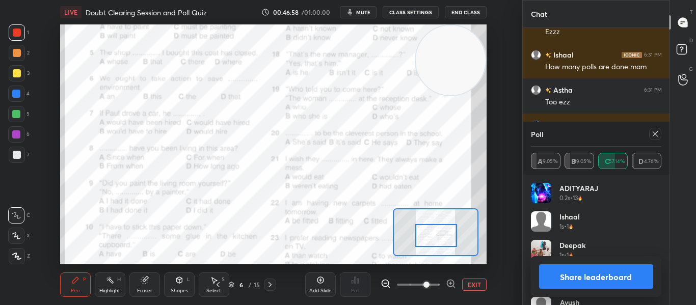
click at [654, 128] on div at bounding box center [655, 134] width 12 height 12
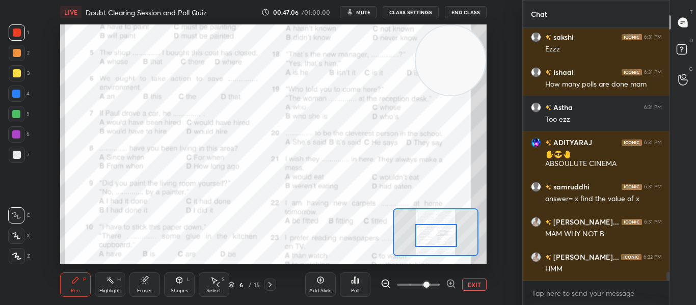
click at [349, 284] on div "Poll" at bounding box center [355, 284] width 31 height 24
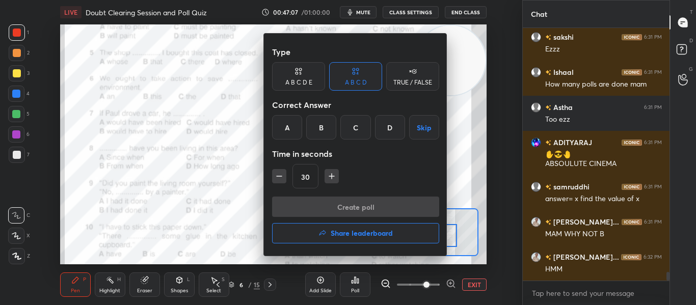
click at [285, 138] on div "A" at bounding box center [287, 127] width 30 height 24
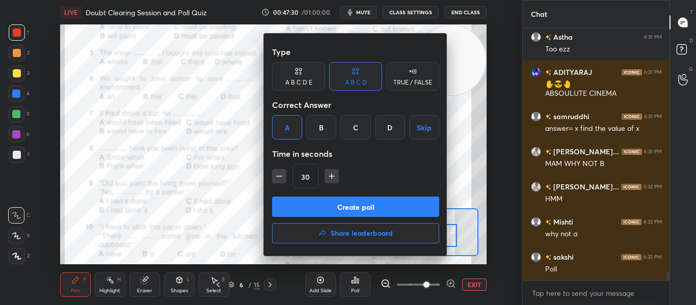
click at [353, 212] on button "Create poll" at bounding box center [355, 207] width 167 height 20
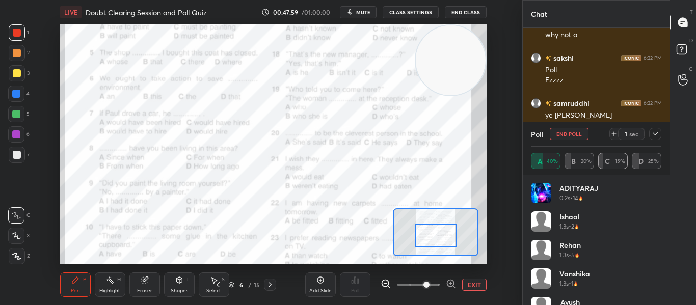
scroll to position [7349, 0]
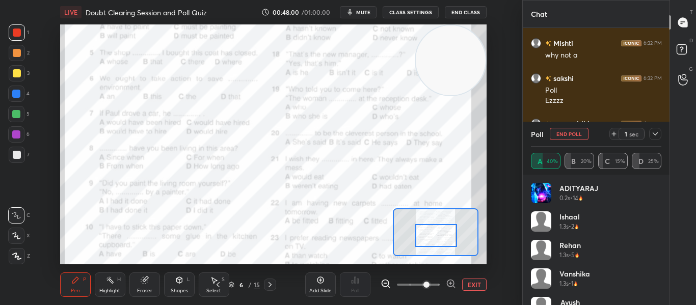
click at [655, 130] on icon at bounding box center [655, 134] width 8 height 8
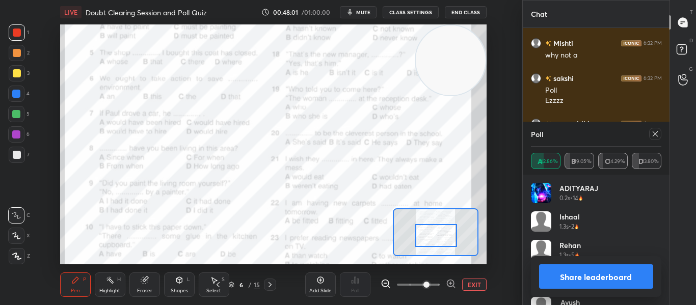
scroll to position [119, 127]
click at [655, 130] on icon at bounding box center [655, 134] width 8 height 8
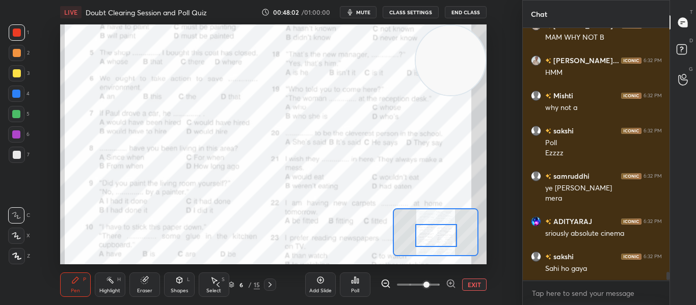
scroll to position [4, 4]
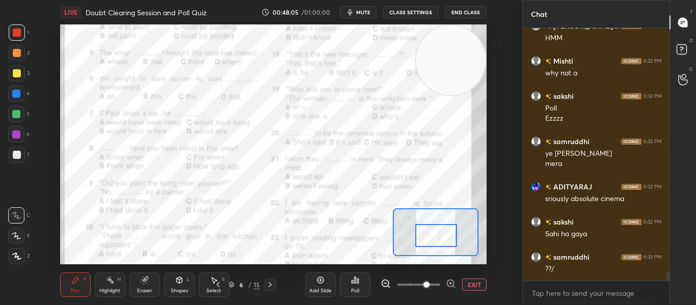
click at [429, 235] on div at bounding box center [436, 235] width 42 height 23
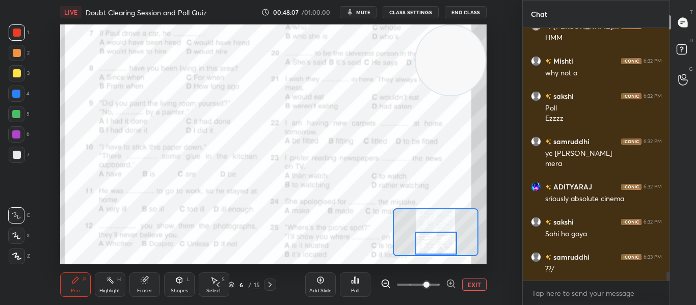
drag, startPoint x: 429, startPoint y: 235, endPoint x: 429, endPoint y: 244, distance: 9.2
click at [429, 244] on div at bounding box center [436, 243] width 42 height 23
click at [354, 287] on div "Poll" at bounding box center [355, 284] width 31 height 24
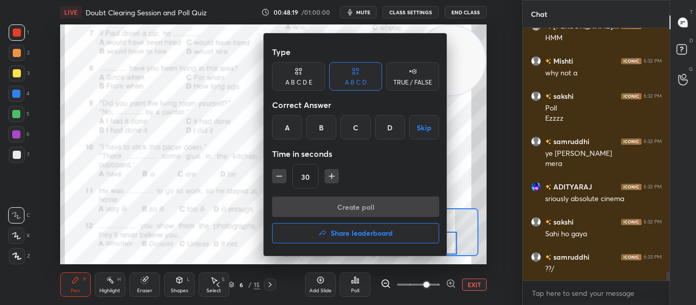
click at [328, 132] on div "B" at bounding box center [321, 127] width 30 height 24
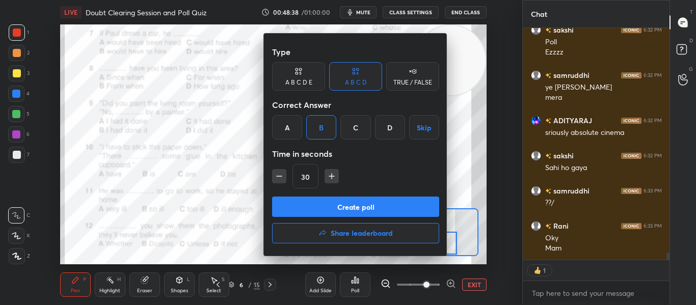
scroll to position [7432, 0]
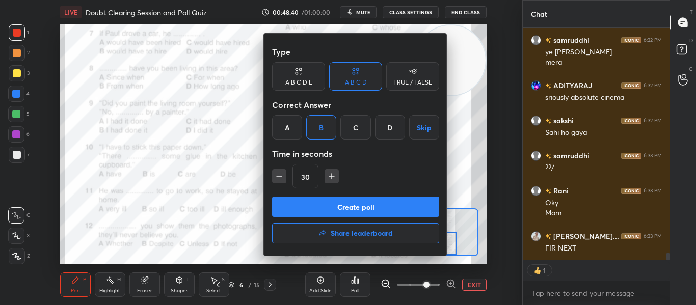
click at [341, 211] on button "Create poll" at bounding box center [355, 207] width 167 height 20
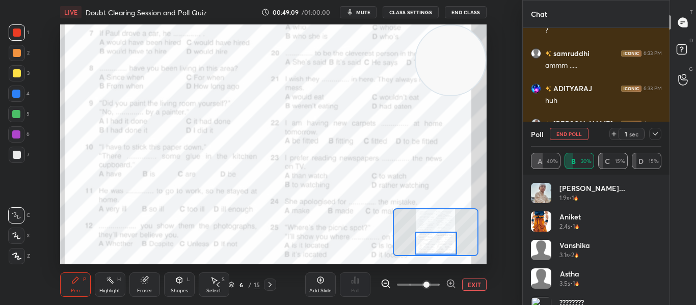
scroll to position [7756, 0]
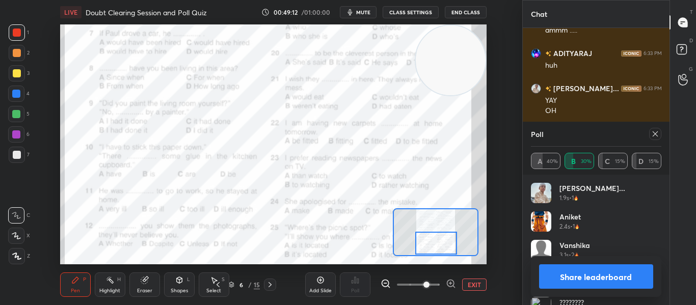
click at [650, 134] on div at bounding box center [655, 134] width 12 height 12
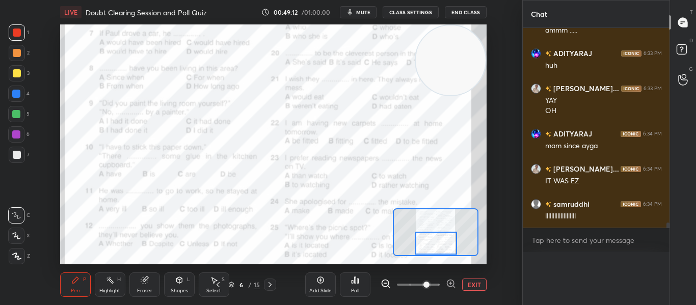
scroll to position [0, 0]
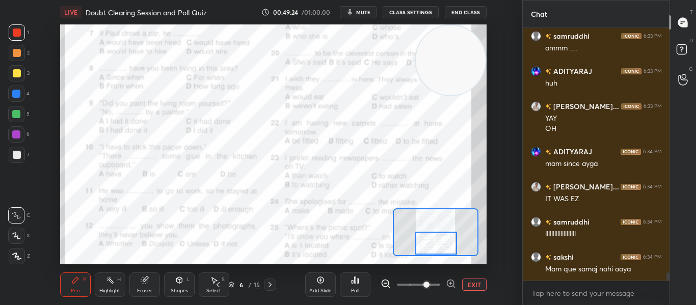
click at [352, 289] on div "Poll" at bounding box center [355, 290] width 8 height 5
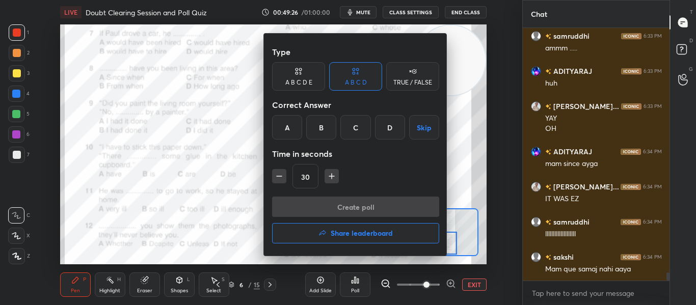
click at [270, 130] on div "Type A B C D E A B C D TRUE / FALSE Correct Answer A B C D Skip Time in seconds…" at bounding box center [355, 145] width 183 height 222
click at [286, 131] on div "A" at bounding box center [287, 127] width 30 height 24
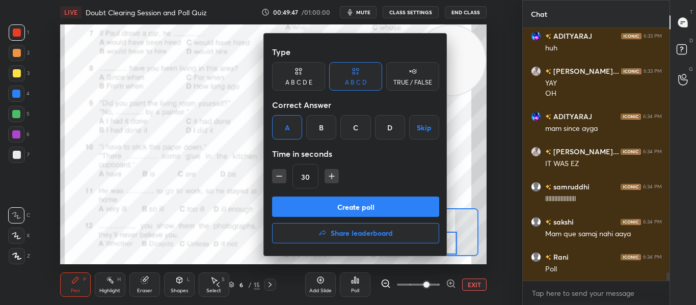
click at [317, 206] on button "Create poll" at bounding box center [355, 207] width 167 height 20
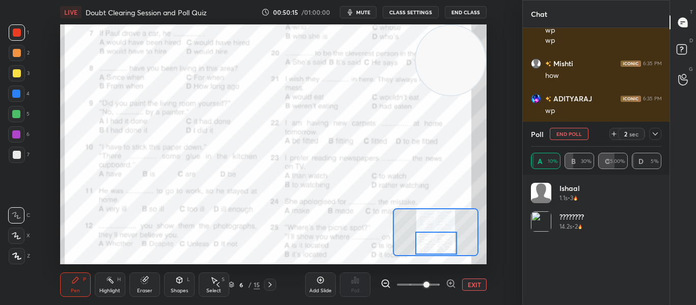
scroll to position [8559, 0]
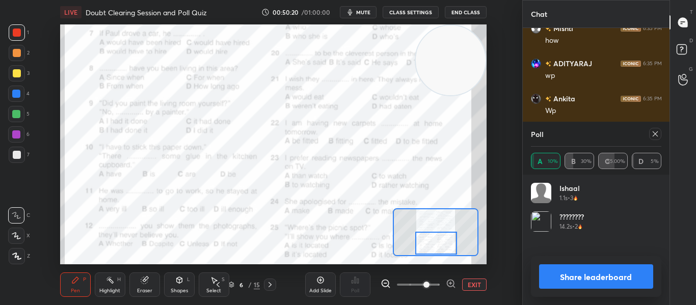
click at [649, 132] on div at bounding box center [655, 134] width 12 height 12
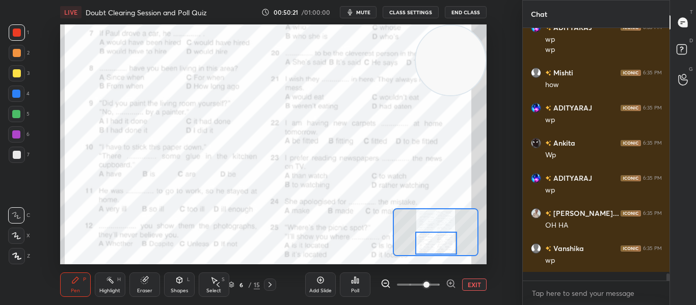
scroll to position [274, 144]
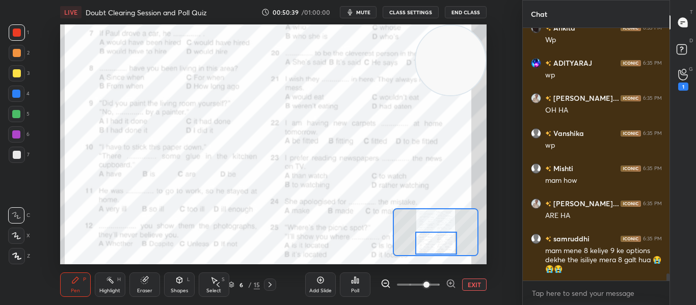
click at [353, 289] on div "Poll" at bounding box center [355, 290] width 8 height 5
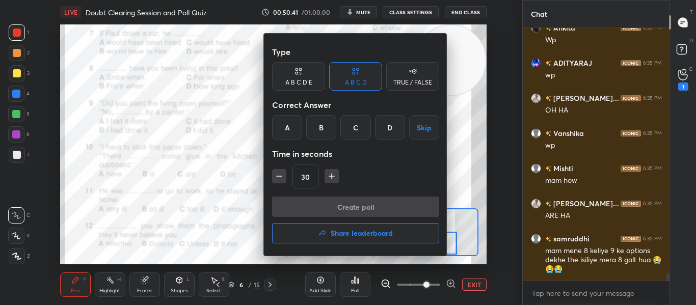
click at [360, 129] on div "C" at bounding box center [355, 127] width 30 height 24
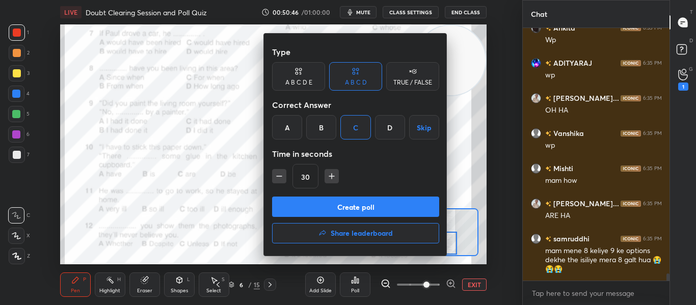
click at [327, 204] on button "Create poll" at bounding box center [355, 207] width 167 height 20
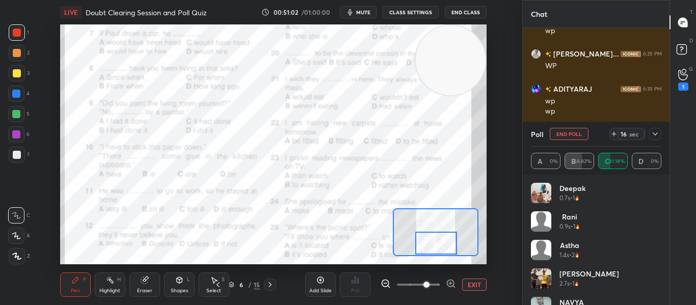
click at [558, 136] on button "End Poll" at bounding box center [568, 134] width 39 height 12
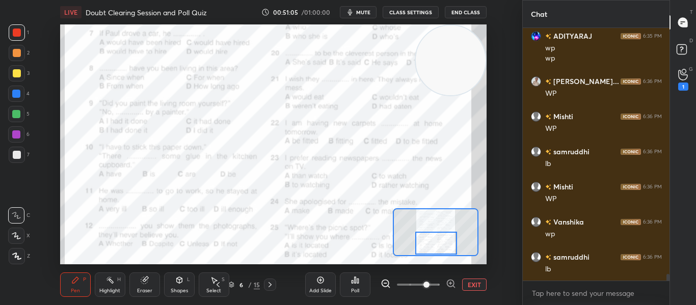
click at [364, 286] on div "Poll" at bounding box center [355, 284] width 31 height 24
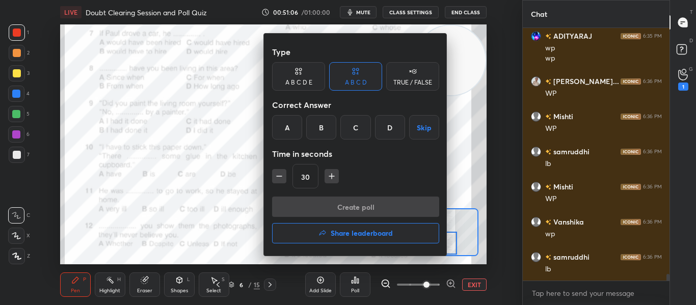
click at [334, 137] on div "B" at bounding box center [321, 127] width 30 height 24
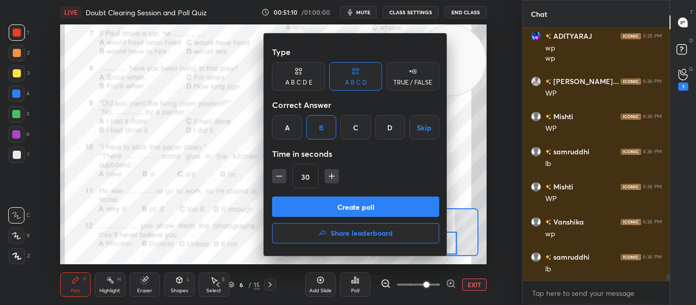
click at [340, 204] on button "Create poll" at bounding box center [355, 207] width 167 height 20
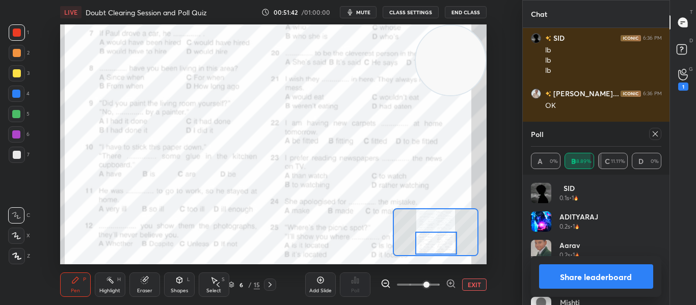
click at [660, 132] on div at bounding box center [655, 134] width 12 height 12
type textarea "x"
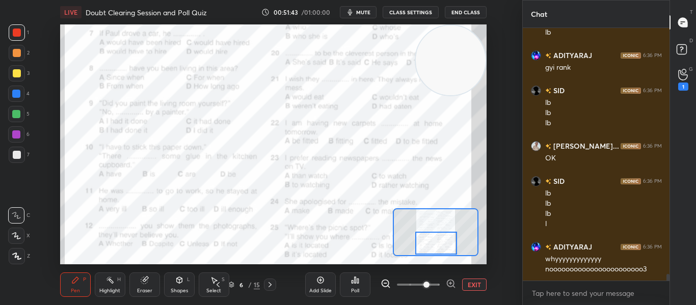
click at [271, 280] on div at bounding box center [270, 285] width 12 height 12
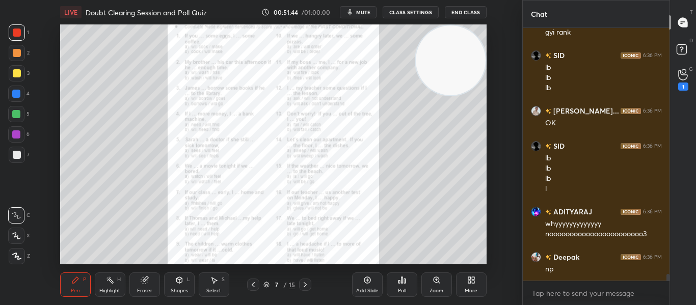
click at [271, 280] on div "7 / 15" at bounding box center [279, 284] width 32 height 9
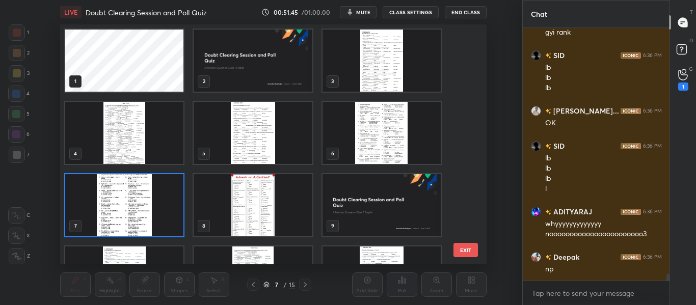
click at [271, 280] on div "7 / 15" at bounding box center [279, 284] width 32 height 9
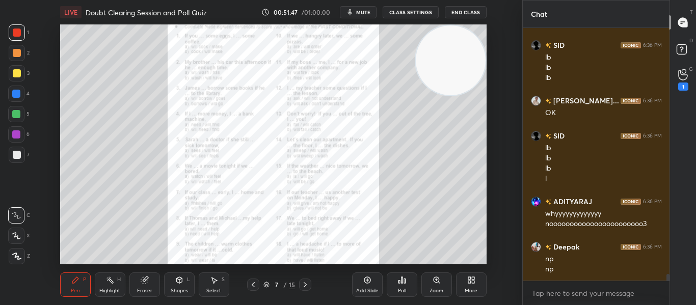
click at [304, 284] on icon at bounding box center [304, 284] width 3 height 5
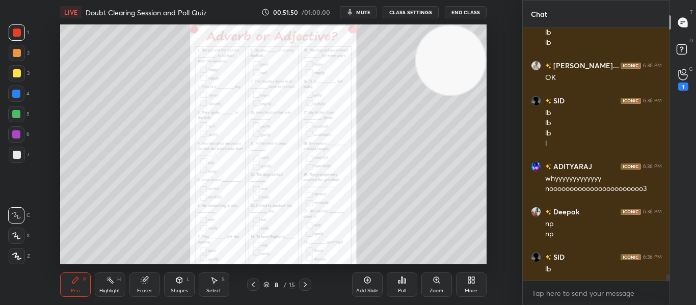
click at [431, 280] on div "Zoom" at bounding box center [436, 284] width 31 height 24
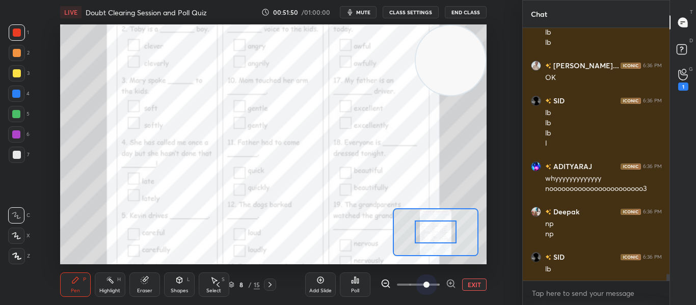
click at [429, 282] on span at bounding box center [426, 285] width 6 height 6
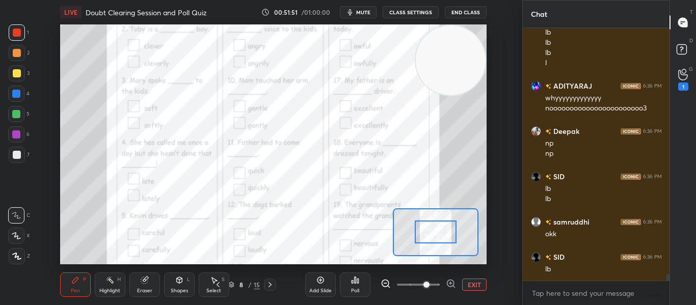
click at [450, 284] on icon at bounding box center [450, 283] width 0 height 3
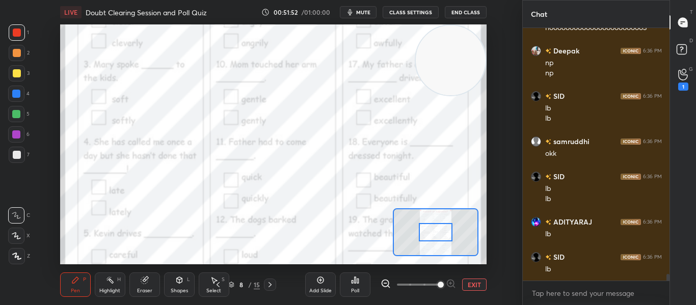
click at [437, 232] on div at bounding box center [435, 232] width 33 height 18
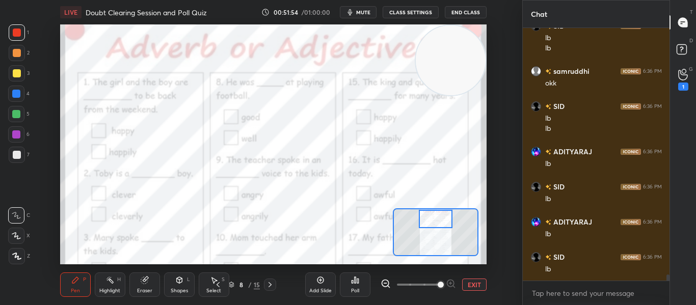
drag, startPoint x: 437, startPoint y: 232, endPoint x: 437, endPoint y: 219, distance: 13.2
click at [437, 219] on div at bounding box center [435, 219] width 33 height 18
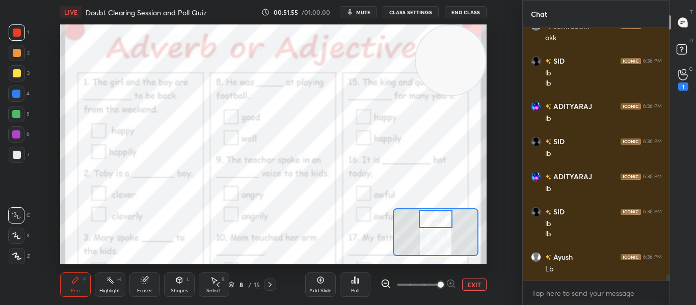
click at [355, 287] on div "Poll" at bounding box center [355, 284] width 31 height 24
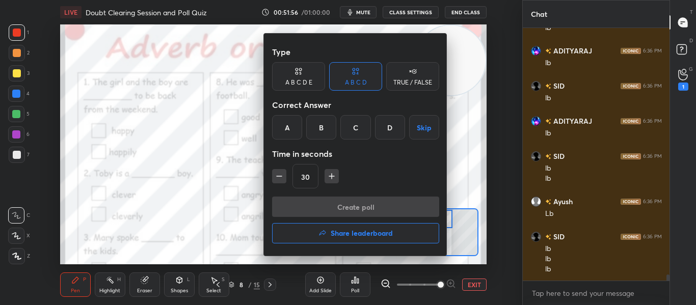
click at [331, 237] on h4 "Share leaderboard" at bounding box center [361, 233] width 62 height 7
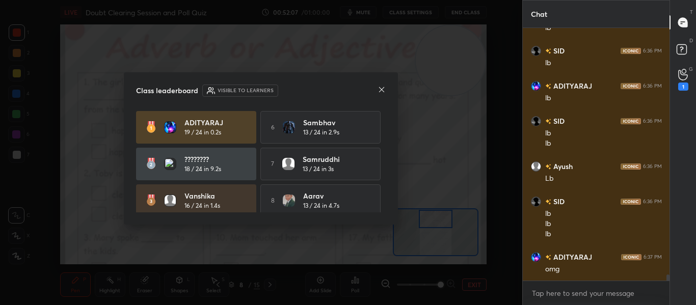
click at [380, 93] on icon at bounding box center [381, 90] width 8 height 8
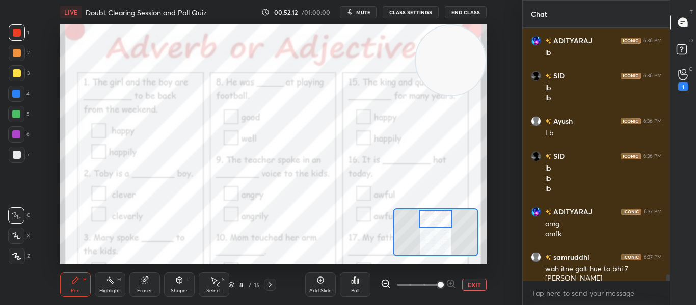
click at [352, 287] on div "Poll" at bounding box center [355, 284] width 31 height 24
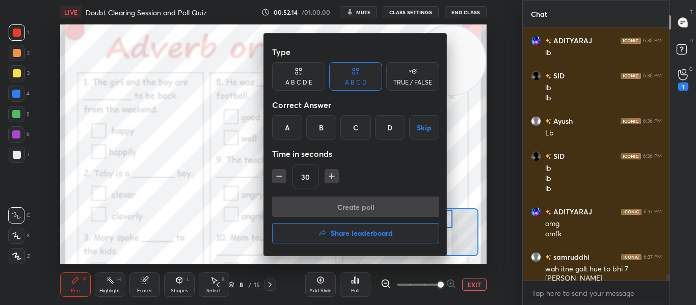
click at [276, 178] on icon "button" at bounding box center [279, 176] width 10 height 10
type input "15"
click at [220, 177] on div at bounding box center [348, 152] width 696 height 305
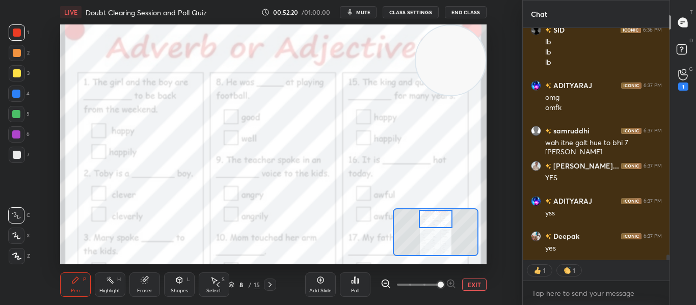
click at [355, 283] on icon at bounding box center [355, 280] width 2 height 6
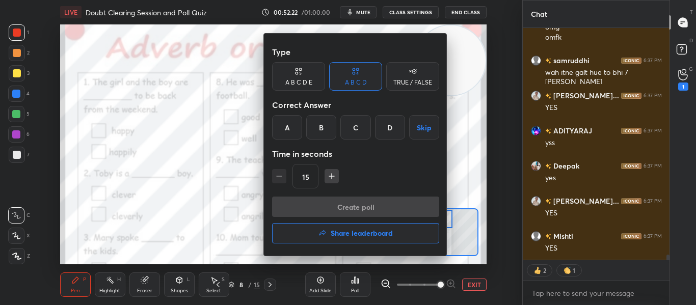
click at [417, 91] on div "Type A B C D E A B C D TRUE / FALSE Correct Answer A B C D Skip Time in seconds…" at bounding box center [355, 119] width 167 height 155
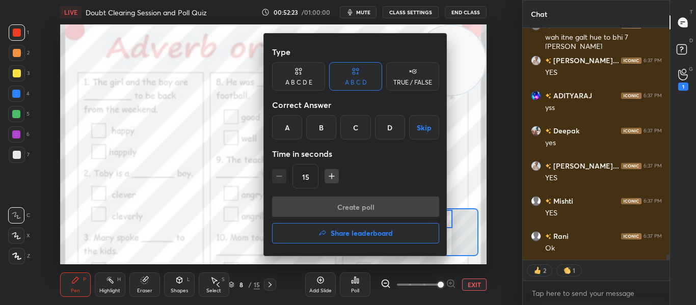
click at [417, 88] on div "TRUE / FALSE" at bounding box center [412, 76] width 53 height 29
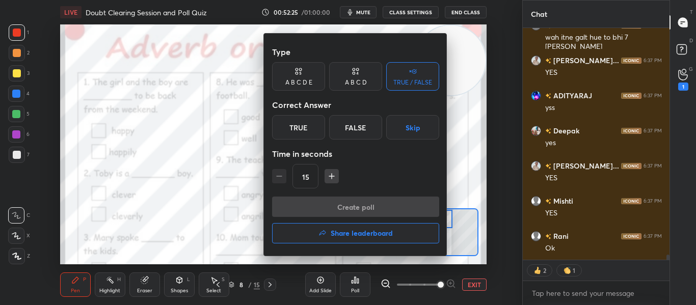
click at [209, 198] on div at bounding box center [348, 152] width 696 height 305
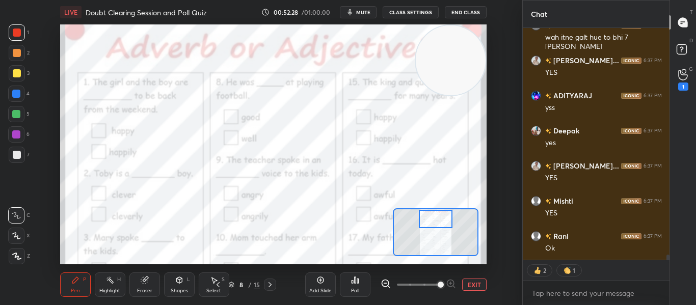
click at [363, 279] on div "Poll" at bounding box center [355, 284] width 31 height 24
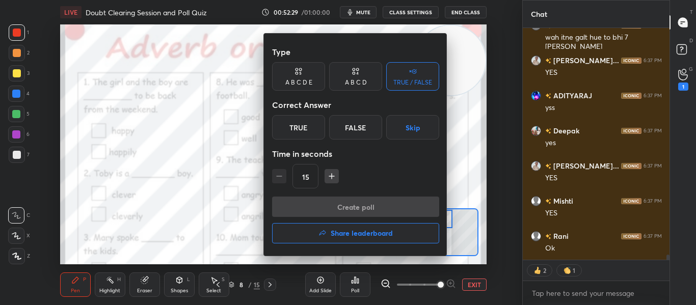
click at [300, 119] on div "True" at bounding box center [298, 127] width 53 height 24
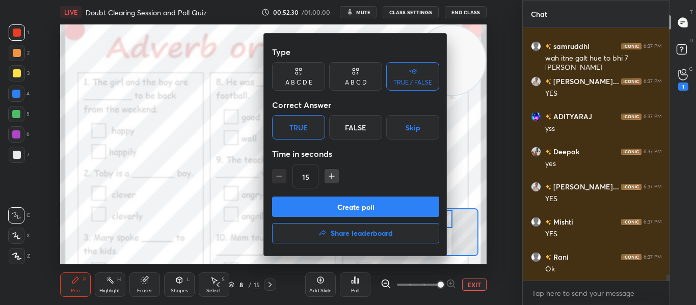
click at [343, 200] on button "Create poll" at bounding box center [355, 207] width 167 height 20
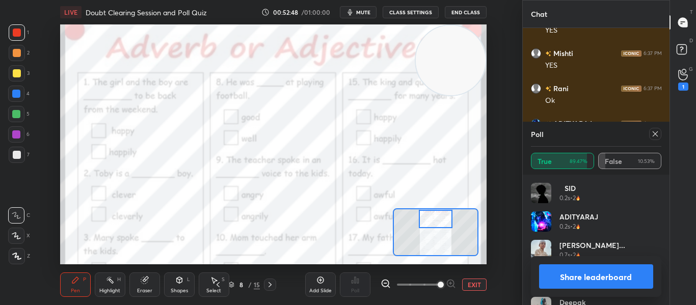
click at [653, 135] on icon at bounding box center [654, 133] width 5 height 5
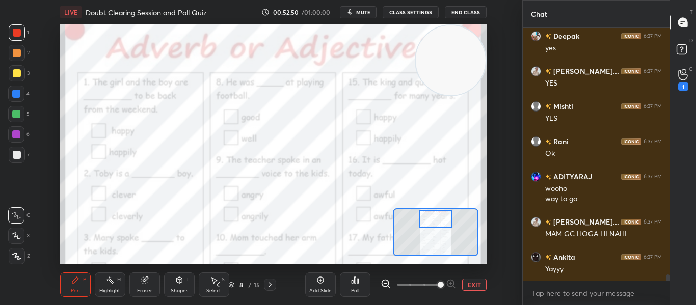
click at [439, 217] on div at bounding box center [435, 219] width 33 height 18
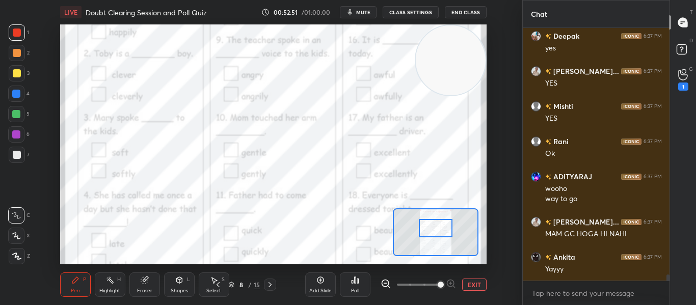
drag, startPoint x: 439, startPoint y: 217, endPoint x: 439, endPoint y: 226, distance: 9.2
click at [439, 226] on div at bounding box center [435, 228] width 33 height 18
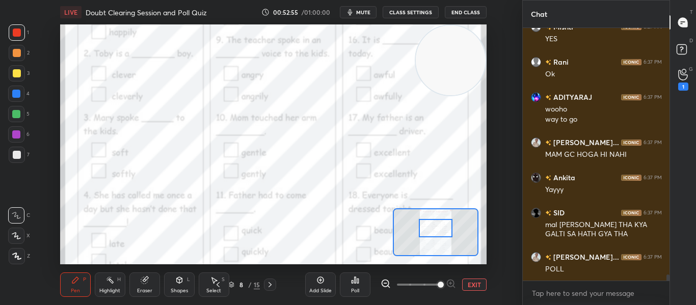
click at [351, 288] on div "Poll" at bounding box center [355, 290] width 8 height 5
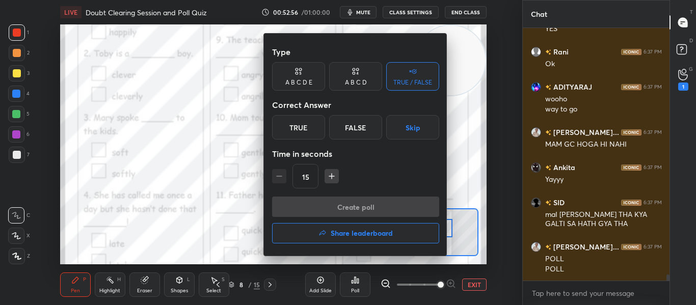
click at [293, 131] on div "True" at bounding box center [298, 127] width 53 height 24
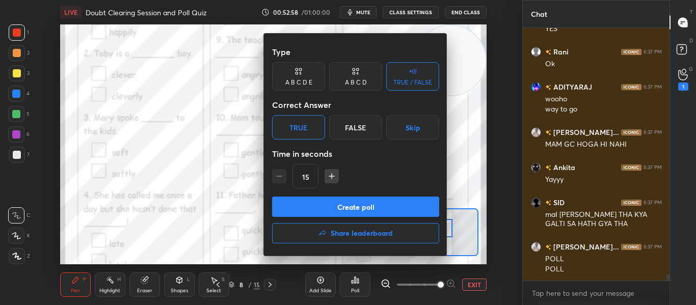
click at [315, 207] on button "Create poll" at bounding box center [355, 207] width 167 height 20
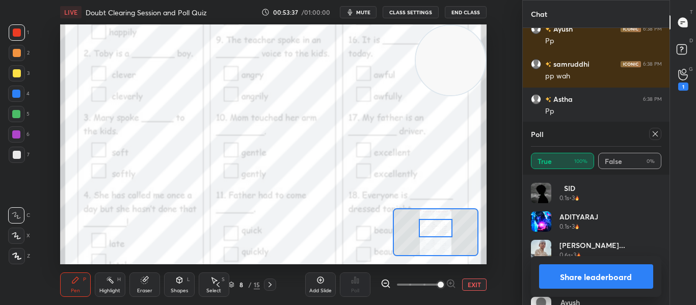
click at [656, 135] on icon at bounding box center [655, 134] width 8 height 8
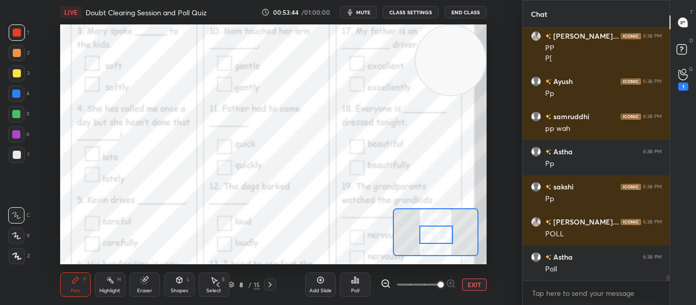
drag, startPoint x: 427, startPoint y: 235, endPoint x: 427, endPoint y: 241, distance: 6.6
click at [427, 241] on div at bounding box center [435, 235] width 33 height 18
click at [352, 284] on icon at bounding box center [355, 280] width 8 height 8
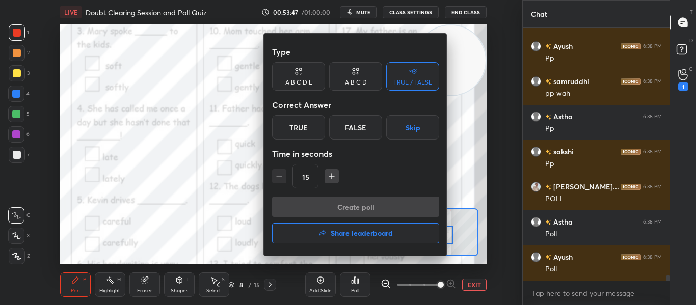
click at [353, 116] on div "False" at bounding box center [355, 127] width 53 height 24
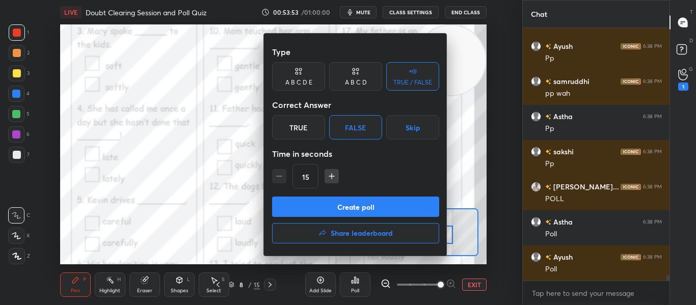
click at [340, 204] on button "Create poll" at bounding box center [355, 207] width 167 height 20
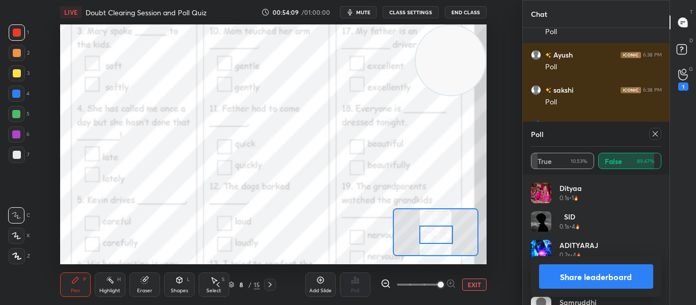
click at [650, 133] on div at bounding box center [655, 134] width 12 height 12
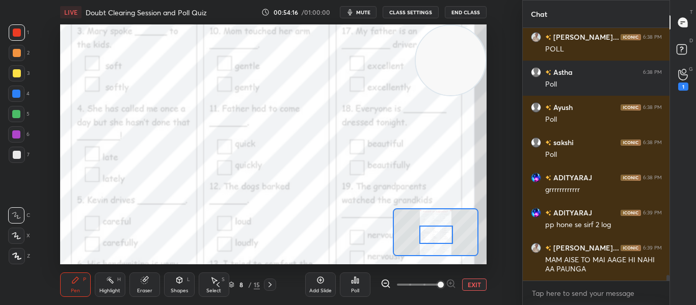
click at [357, 281] on icon at bounding box center [358, 281] width 2 height 5
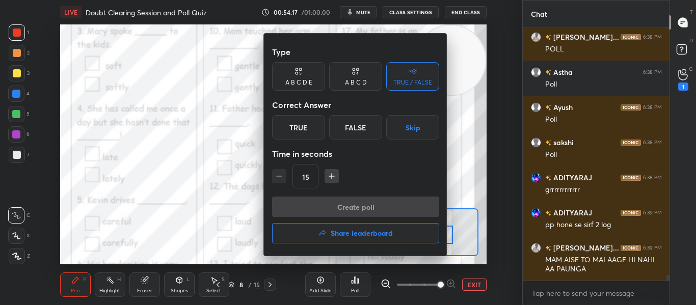
click at [349, 117] on div "False" at bounding box center [355, 127] width 53 height 24
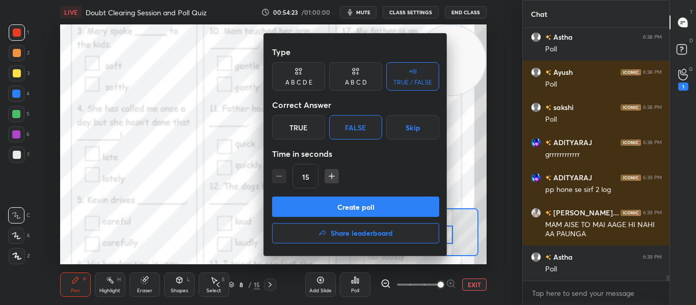
click at [334, 202] on button "Create poll" at bounding box center [355, 207] width 167 height 20
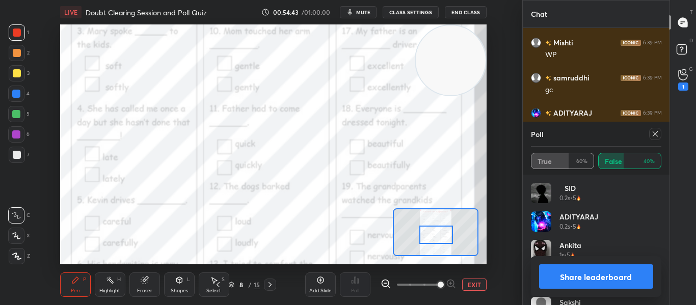
click at [657, 131] on icon at bounding box center [655, 134] width 8 height 8
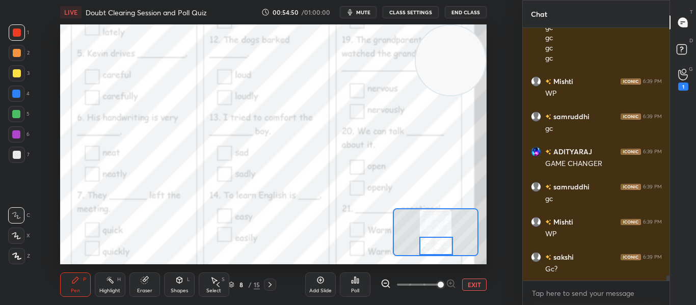
click at [365, 288] on div "Poll" at bounding box center [355, 284] width 31 height 24
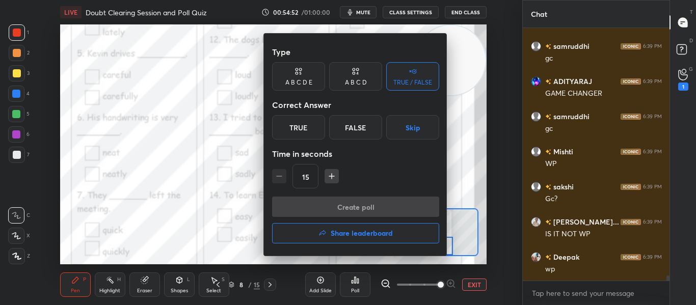
click at [350, 127] on div "False" at bounding box center [355, 127] width 53 height 24
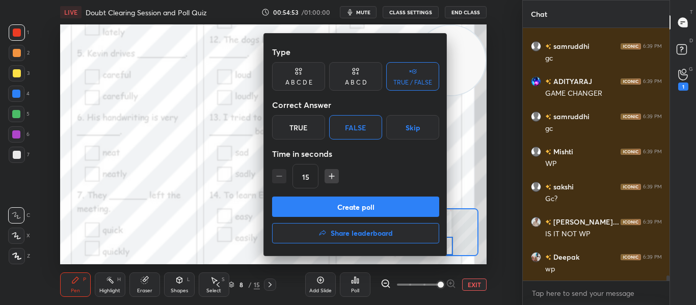
click at [336, 206] on button "Create poll" at bounding box center [355, 207] width 167 height 20
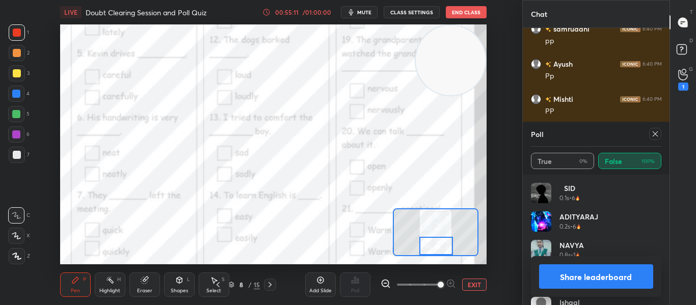
click at [656, 133] on icon at bounding box center [655, 134] width 8 height 8
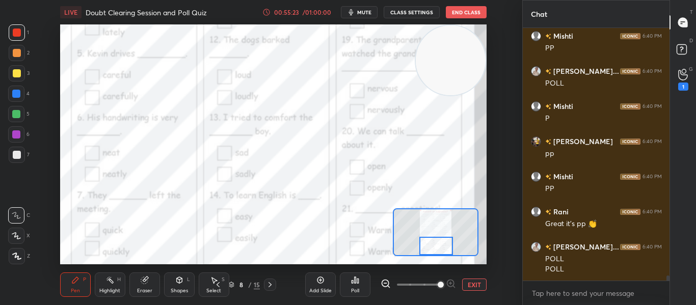
click at [359, 275] on div "Poll" at bounding box center [355, 284] width 31 height 24
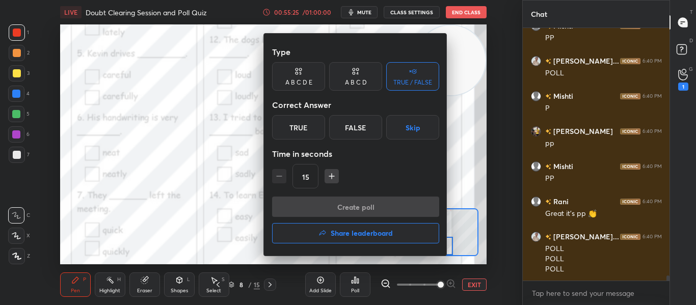
click at [304, 133] on div "True" at bounding box center [298, 127] width 53 height 24
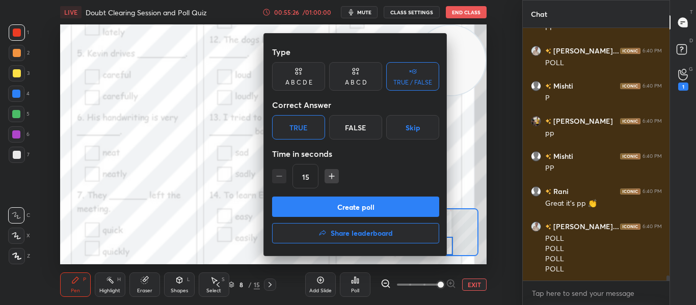
click at [337, 213] on button "Create poll" at bounding box center [355, 207] width 167 height 20
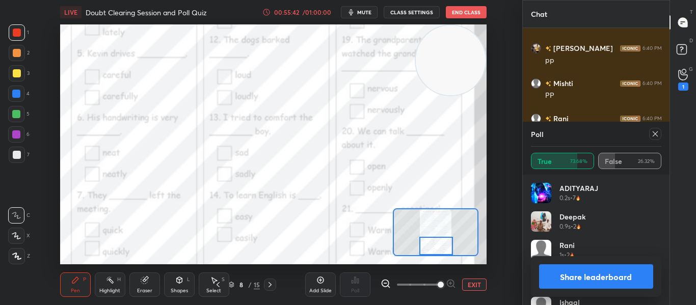
click at [649, 135] on div at bounding box center [655, 134] width 12 height 12
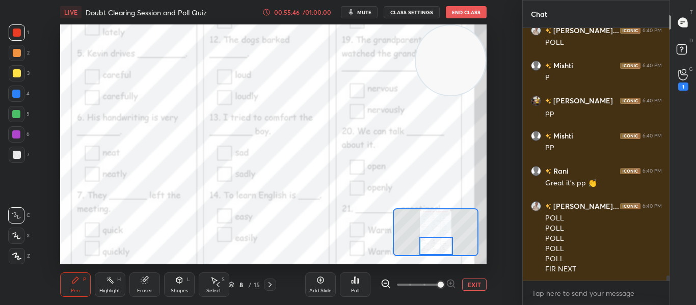
click at [354, 288] on div "Poll" at bounding box center [355, 290] width 8 height 5
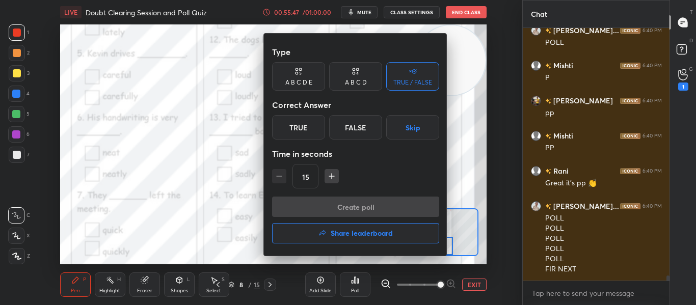
click at [349, 133] on div "False" at bounding box center [355, 127] width 53 height 24
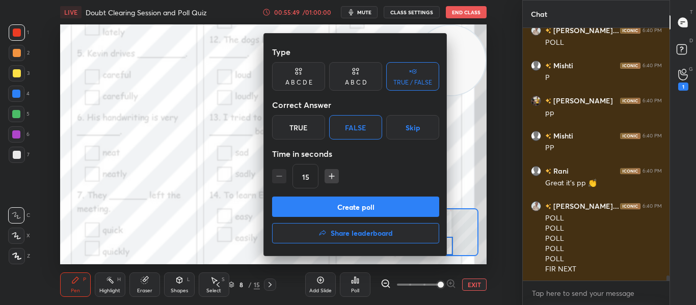
click at [341, 204] on button "Create poll" at bounding box center [355, 207] width 167 height 20
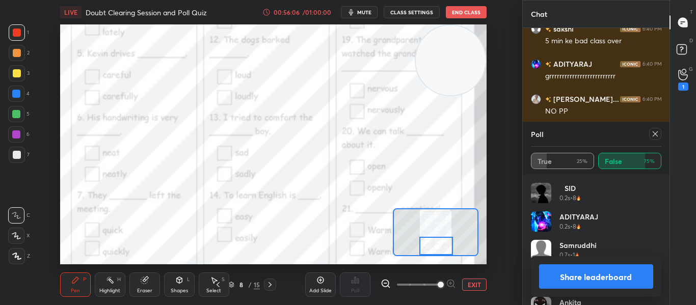
click at [652, 133] on icon at bounding box center [655, 134] width 8 height 8
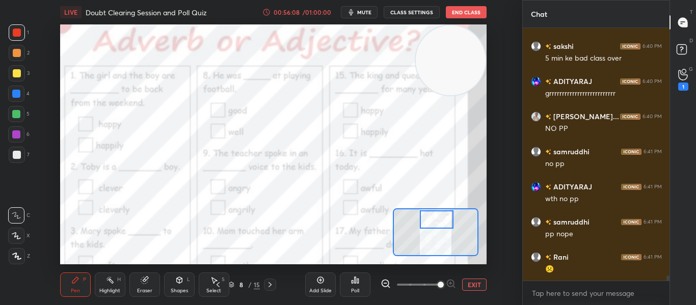
drag, startPoint x: 430, startPoint y: 243, endPoint x: 430, endPoint y: 216, distance: 26.5
click at [430, 216] on div at bounding box center [436, 219] width 33 height 18
click at [351, 288] on div "Poll" at bounding box center [355, 290] width 8 height 5
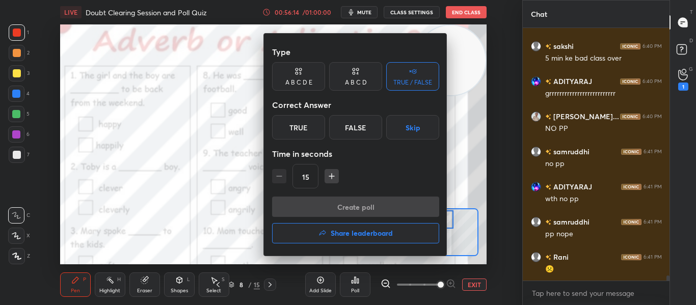
click at [294, 138] on div "True" at bounding box center [298, 127] width 53 height 24
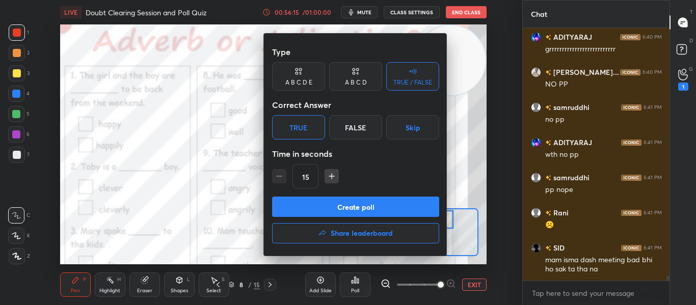
click at [321, 203] on button "Create poll" at bounding box center [355, 207] width 167 height 20
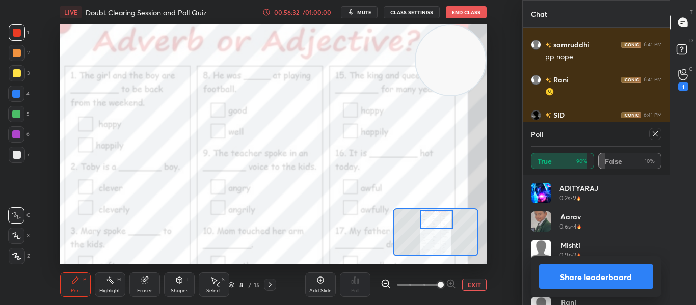
click at [652, 130] on icon at bounding box center [655, 134] width 8 height 8
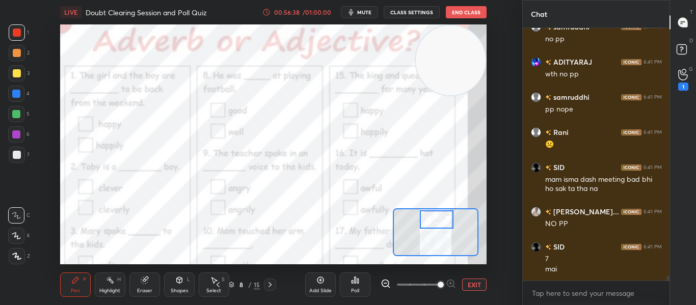
click at [438, 212] on div at bounding box center [436, 219] width 33 height 18
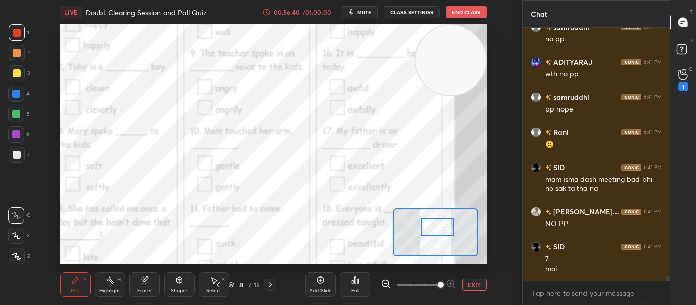
drag, startPoint x: 438, startPoint y: 212, endPoint x: 439, endPoint y: 220, distance: 7.7
click at [439, 220] on div at bounding box center [437, 227] width 33 height 18
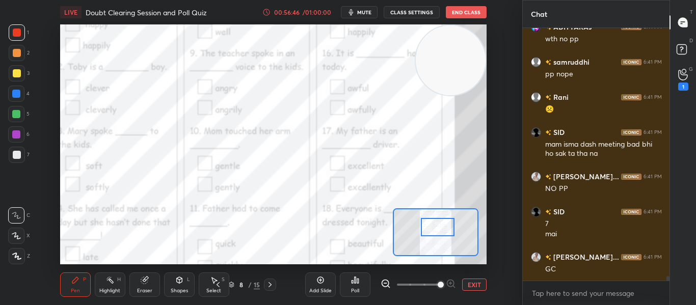
click at [357, 282] on icon at bounding box center [358, 281] width 2 height 5
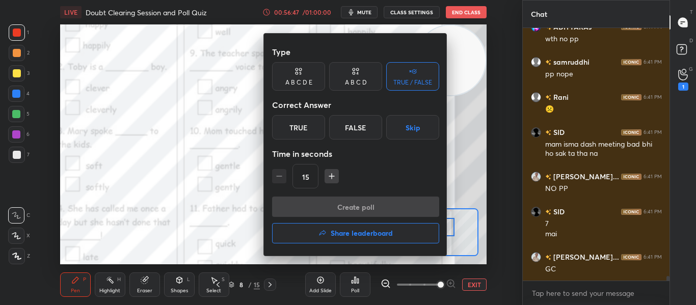
click at [298, 128] on div "True" at bounding box center [298, 127] width 53 height 24
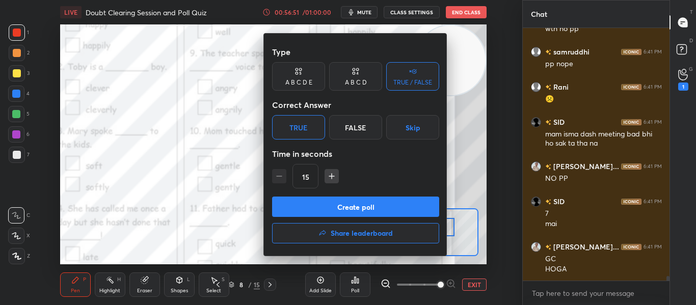
click at [358, 213] on button "Create poll" at bounding box center [355, 207] width 167 height 20
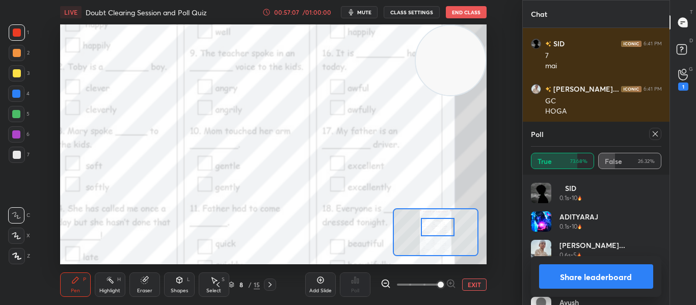
click at [656, 132] on icon at bounding box center [654, 133] width 5 height 5
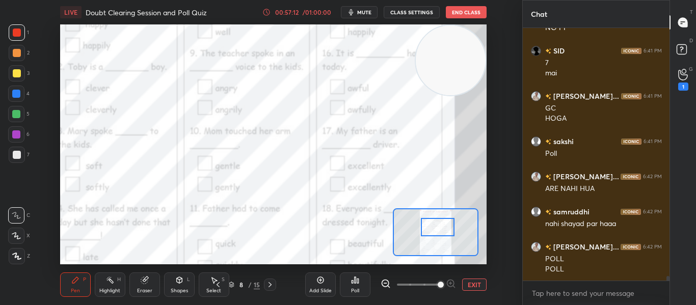
click at [351, 283] on icon at bounding box center [355, 280] width 8 height 8
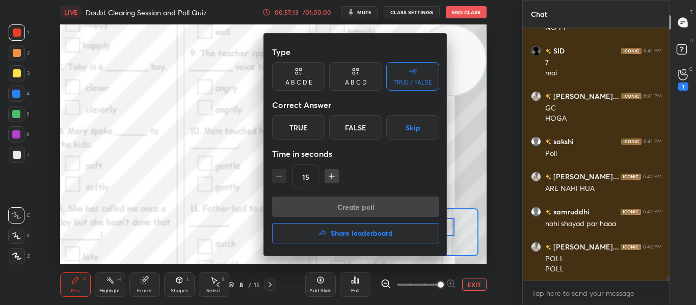
click at [341, 140] on div "Type A B C D E A B C D TRUE / FALSE Correct Answer True False Skip Time in seco…" at bounding box center [355, 119] width 167 height 155
click at [341, 138] on div "False" at bounding box center [355, 127] width 53 height 24
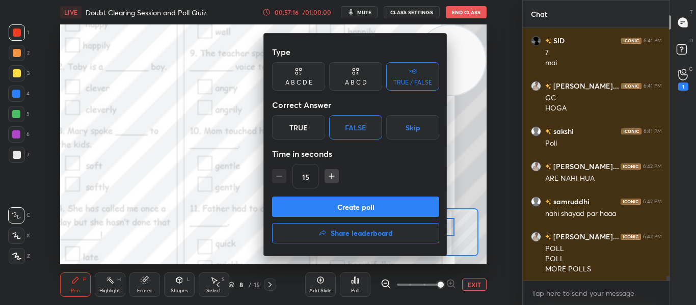
click at [359, 211] on button "Create poll" at bounding box center [355, 207] width 167 height 20
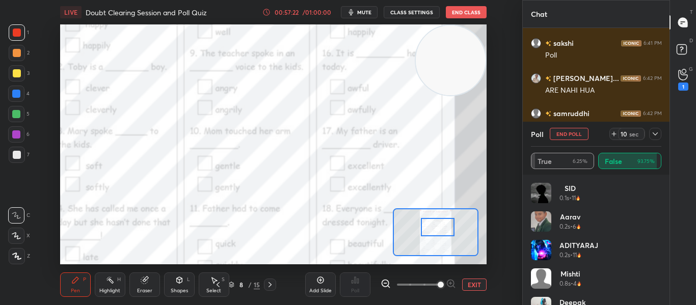
click at [469, 281] on button "EXIT" at bounding box center [474, 285] width 24 height 12
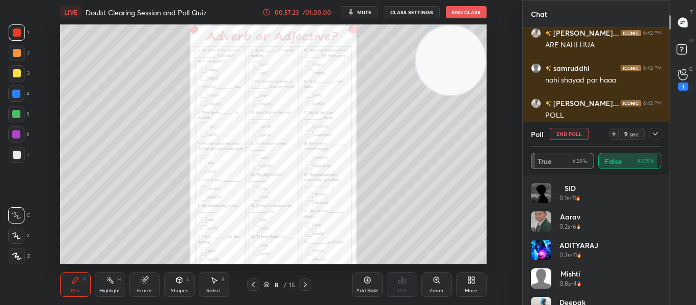
click at [469, 281] on icon at bounding box center [469, 282] width 3 height 3
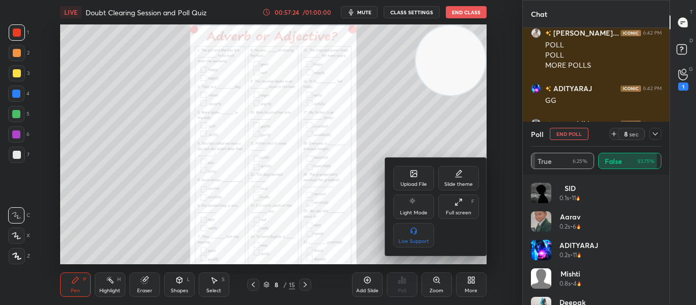
click at [408, 180] on div "Upload File" at bounding box center [413, 178] width 41 height 24
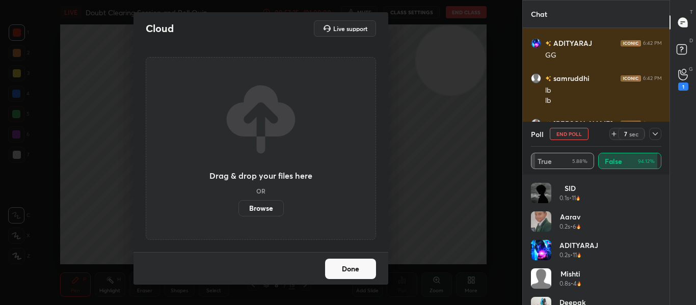
click at [275, 206] on label "Browse" at bounding box center [260, 208] width 45 height 16
click at [238, 206] on input "Browse" at bounding box center [238, 208] width 0 height 16
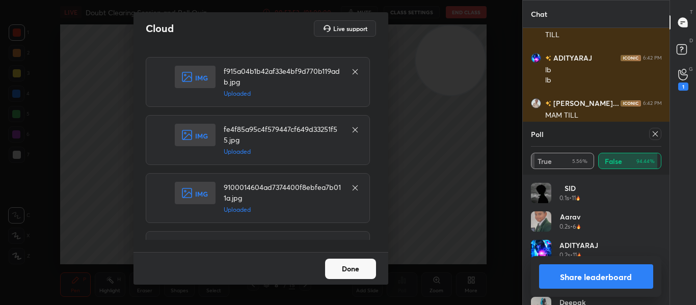
click at [339, 265] on button "Done" at bounding box center [350, 269] width 51 height 20
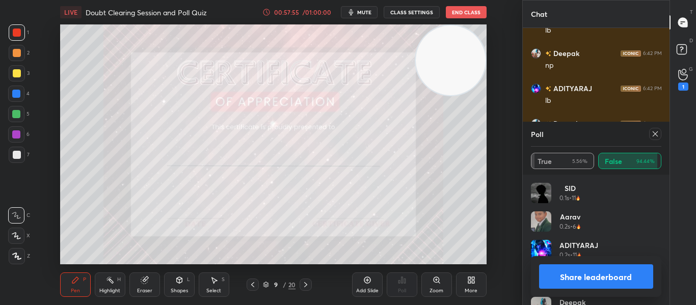
click at [249, 285] on icon at bounding box center [252, 285] width 8 height 8
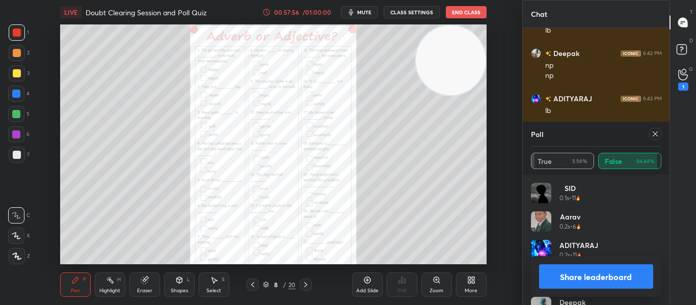
click at [548, 283] on button "Share leaderboard" at bounding box center [596, 276] width 115 height 24
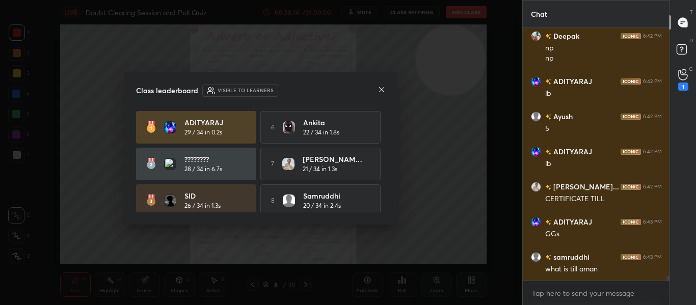
click at [382, 88] on icon at bounding box center [381, 90] width 8 height 8
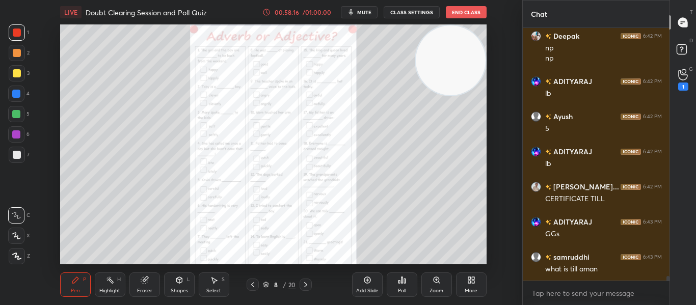
click at [303, 278] on div "Pen P Highlight H Eraser Shapes L Select S 8 / 20 Add Slide Poll Zoom More" at bounding box center [273, 284] width 426 height 41
click at [304, 282] on icon at bounding box center [305, 285] width 8 height 8
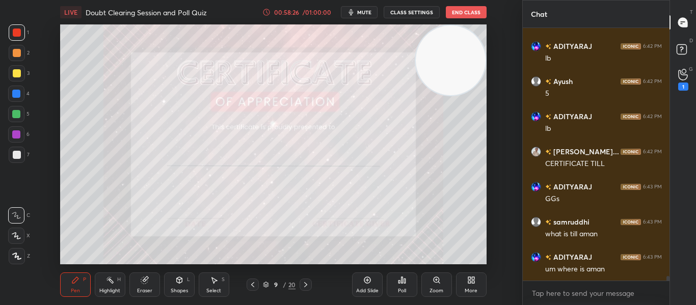
click at [9, 159] on div at bounding box center [17, 155] width 16 height 16
click at [142, 286] on div "Eraser" at bounding box center [144, 284] width 31 height 24
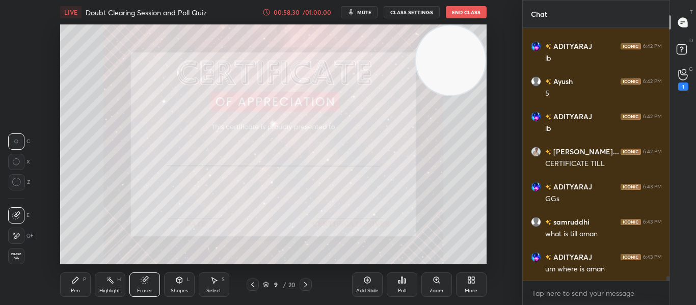
click at [73, 288] on div "Pen" at bounding box center [75, 290] width 9 height 5
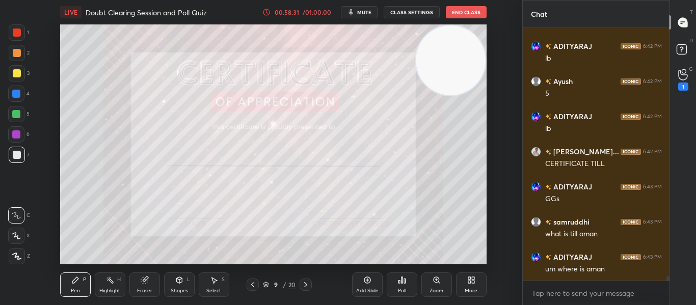
click at [143, 286] on div "Eraser" at bounding box center [144, 284] width 31 height 24
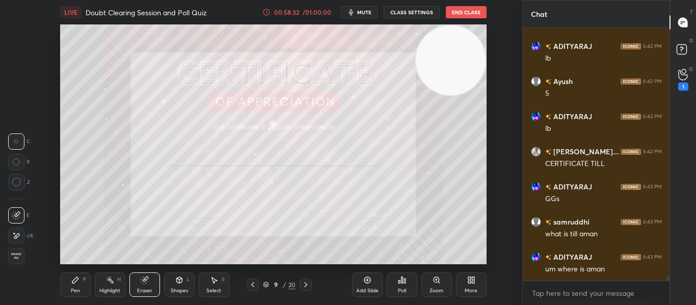
click at [16, 255] on span "Erase all" at bounding box center [16, 256] width 15 height 7
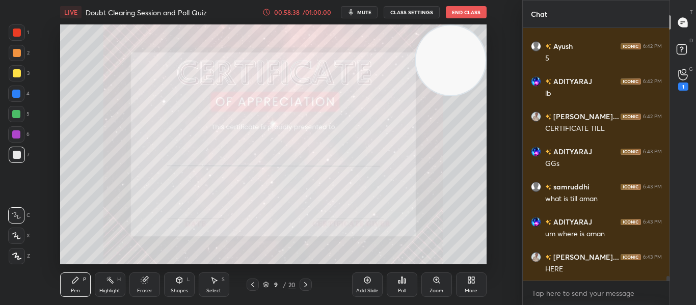
click at [140, 285] on div "Eraser" at bounding box center [144, 284] width 31 height 24
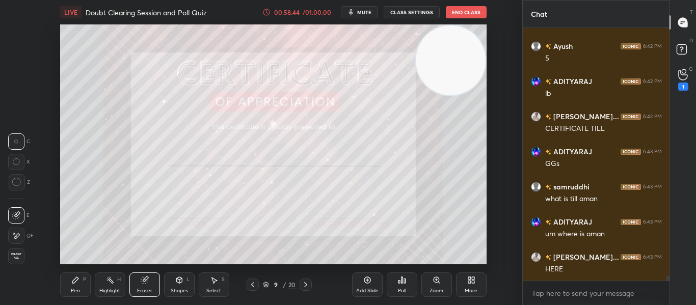
click at [144, 281] on icon at bounding box center [144, 280] width 7 height 7
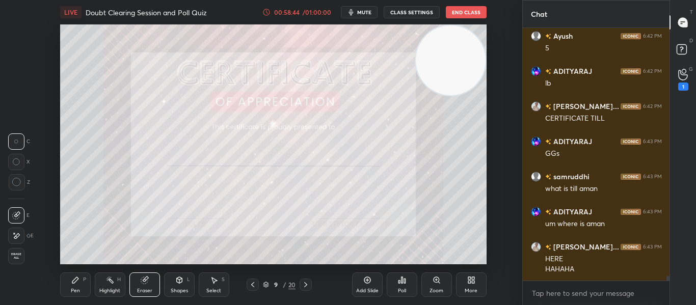
click at [14, 258] on span "Erase all" at bounding box center [16, 256] width 15 height 7
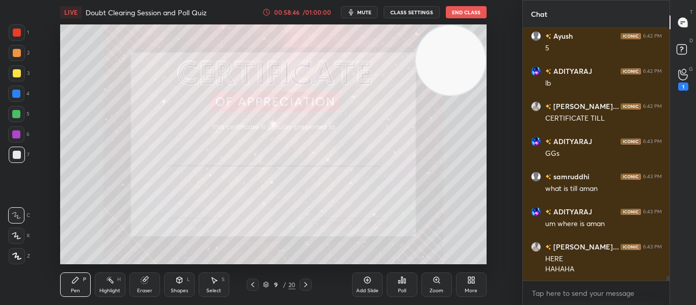
click at [20, 256] on icon at bounding box center [16, 256] width 9 height 7
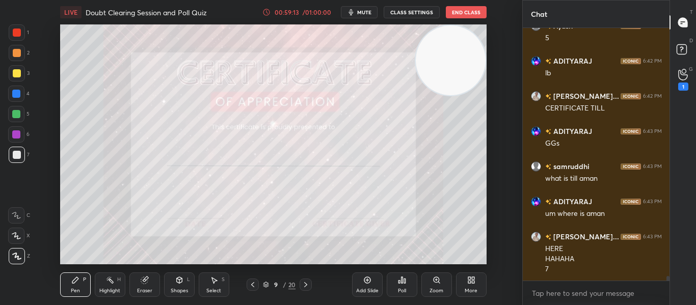
click at [308, 283] on icon at bounding box center [305, 285] width 8 height 8
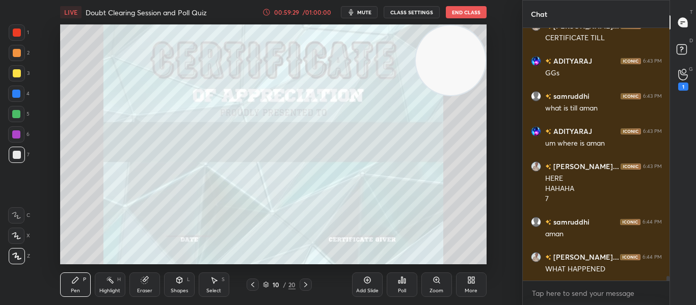
scroll to position [14428, 0]
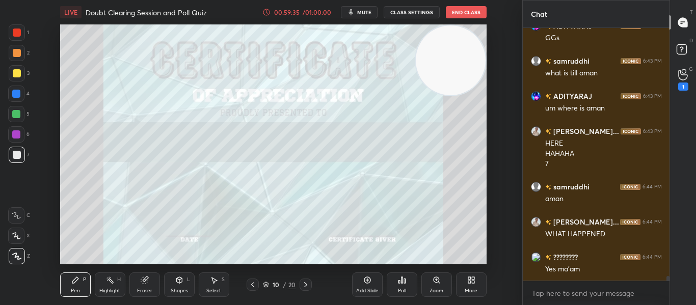
click at [308, 283] on icon at bounding box center [305, 285] width 8 height 8
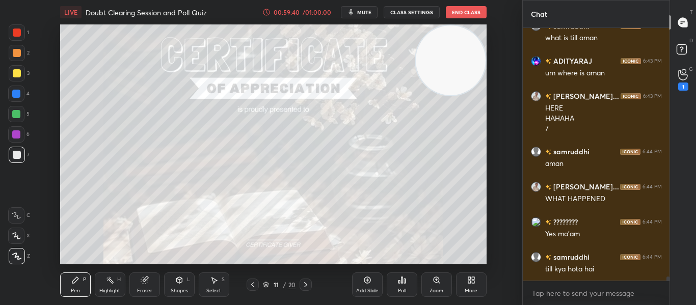
scroll to position [14498, 0]
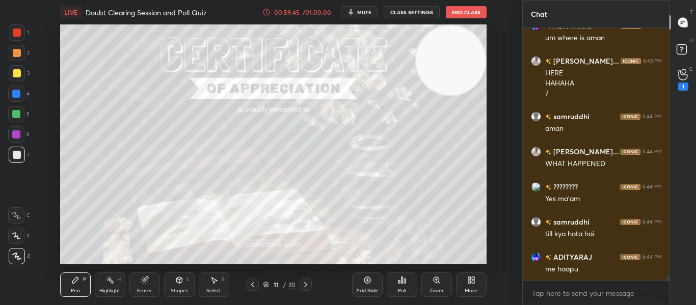
click at [16, 33] on div at bounding box center [17, 33] width 8 height 8
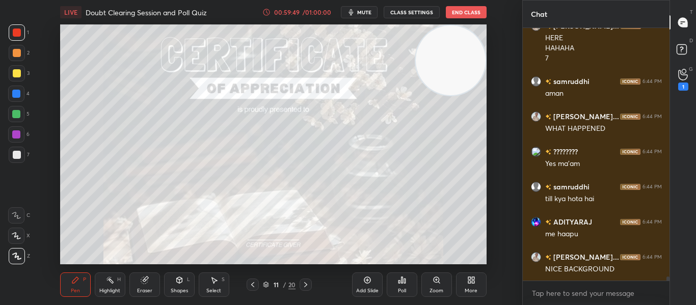
scroll to position [14568, 0]
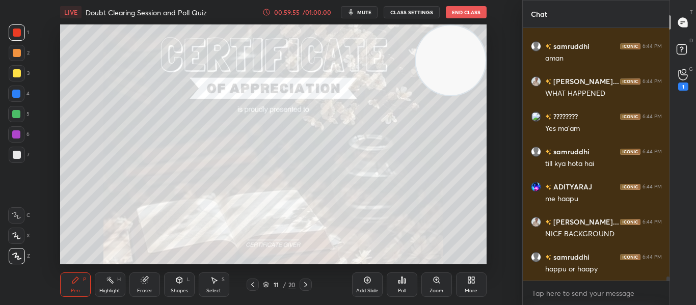
click at [305, 287] on icon at bounding box center [305, 285] width 8 height 8
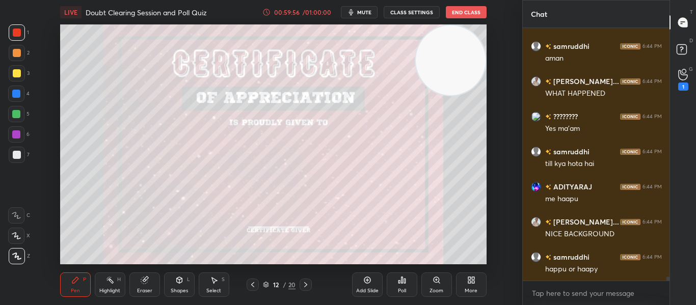
scroll to position [14603, 0]
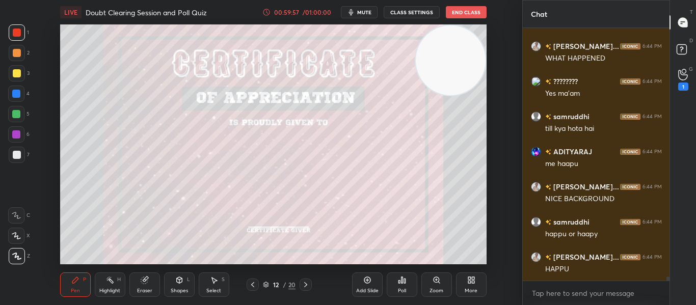
click at [466, 288] on div "More" at bounding box center [470, 290] width 13 height 5
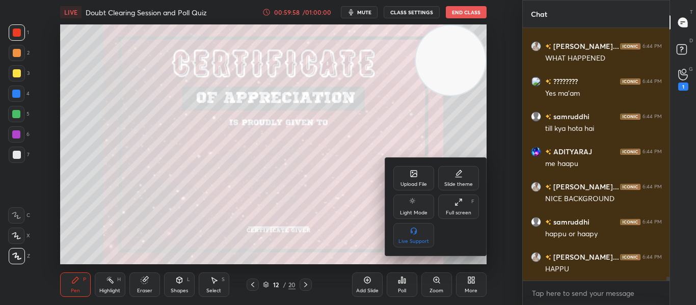
click at [346, 239] on div at bounding box center [348, 152] width 696 height 305
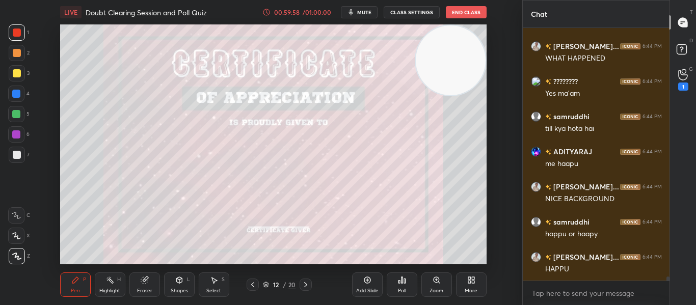
scroll to position [14638, 0]
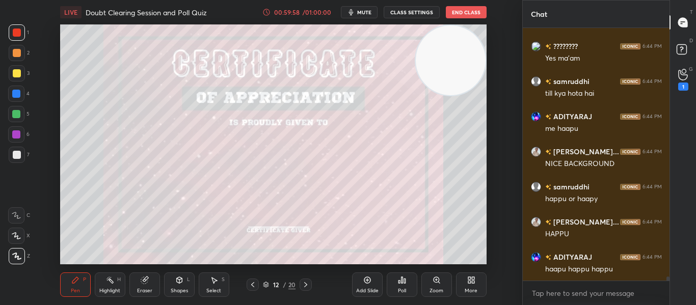
click at [401, 289] on div "Poll" at bounding box center [402, 290] width 8 height 5
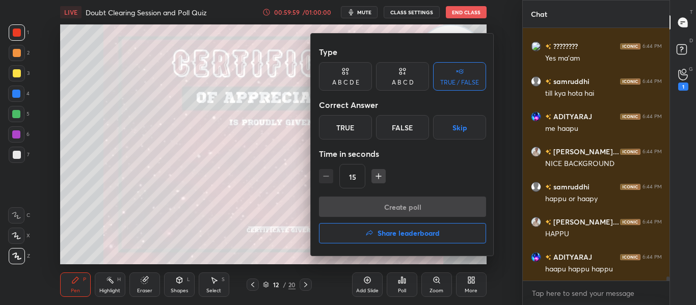
click at [403, 237] on h4 "Share leaderboard" at bounding box center [408, 233] width 62 height 7
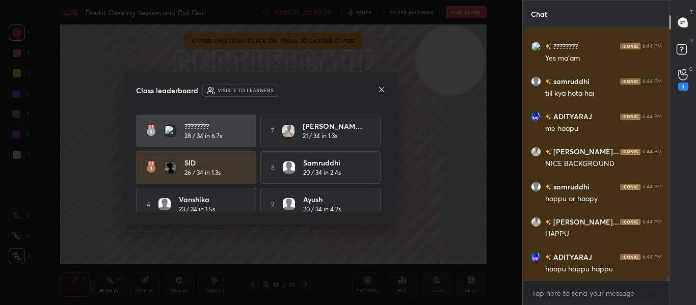
scroll to position [80, 0]
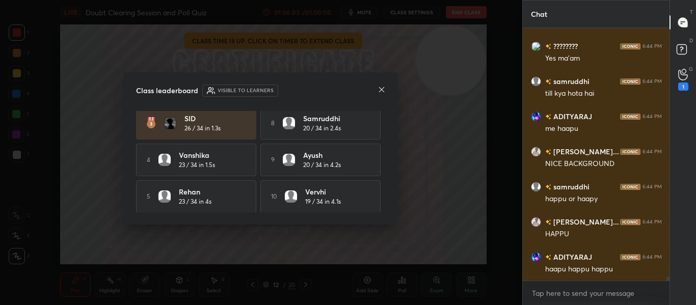
click at [381, 90] on icon at bounding box center [381, 89] width 5 height 5
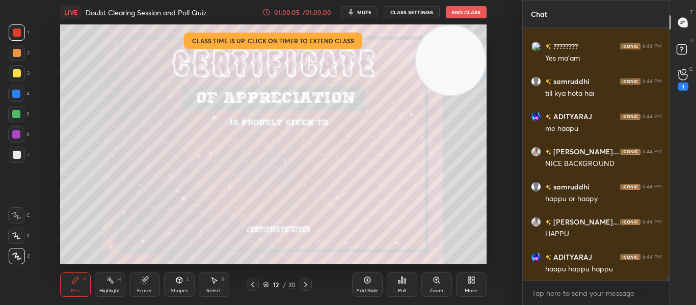
click at [17, 156] on div at bounding box center [17, 155] width 8 height 8
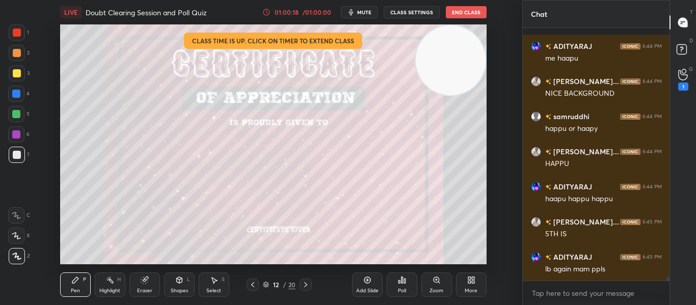
scroll to position [14779, 0]
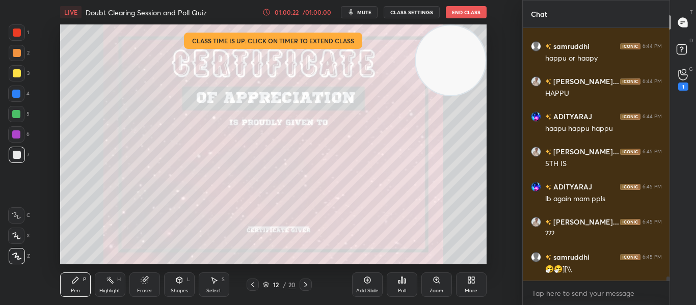
click at [308, 284] on icon at bounding box center [305, 285] width 8 height 8
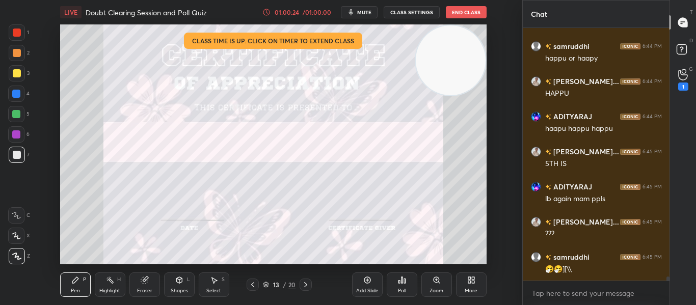
click at [12, 135] on div at bounding box center [16, 134] width 16 height 16
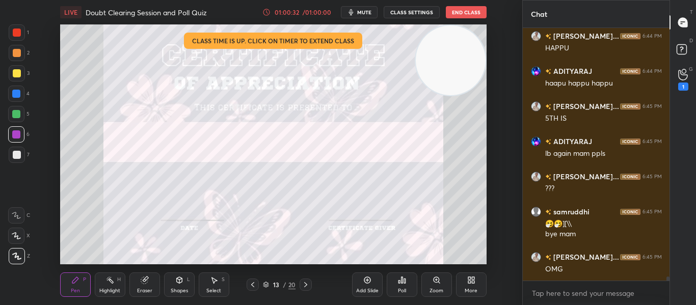
scroll to position [14859, 0]
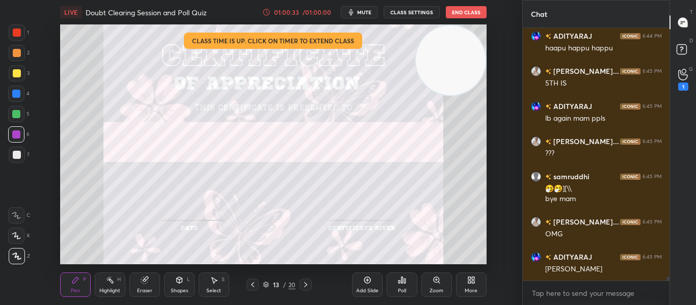
click at [16, 155] on div at bounding box center [17, 155] width 8 height 8
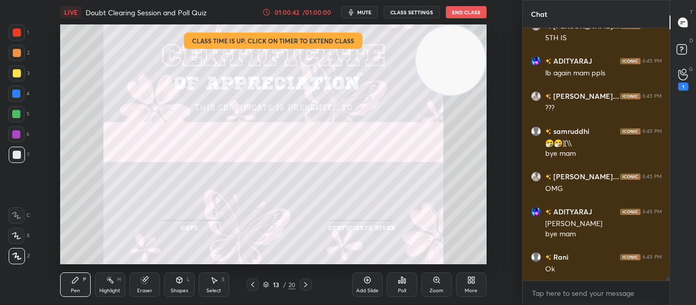
scroll to position [14940, 0]
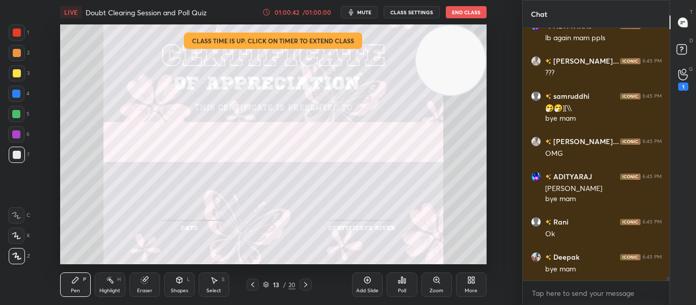
click at [399, 285] on div "Poll" at bounding box center [401, 284] width 31 height 24
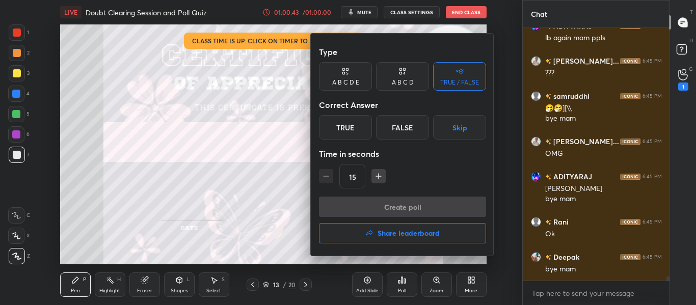
scroll to position [14975, 0]
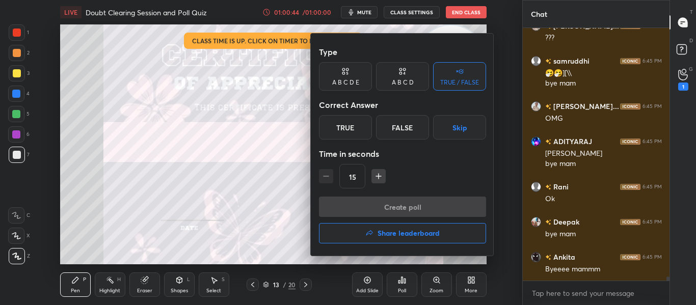
click at [302, 226] on div at bounding box center [348, 152] width 696 height 305
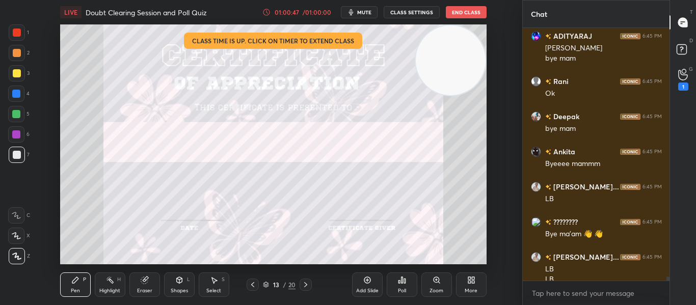
scroll to position [15161, 0]
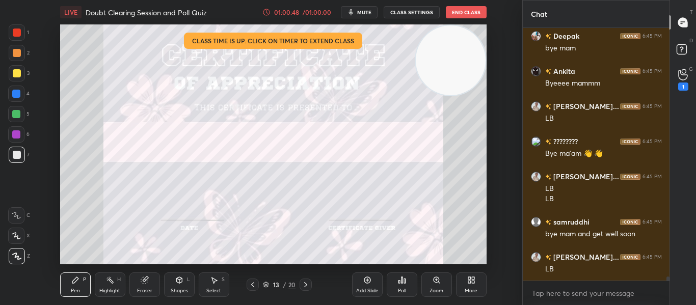
click at [405, 287] on div "Poll" at bounding box center [401, 284] width 31 height 24
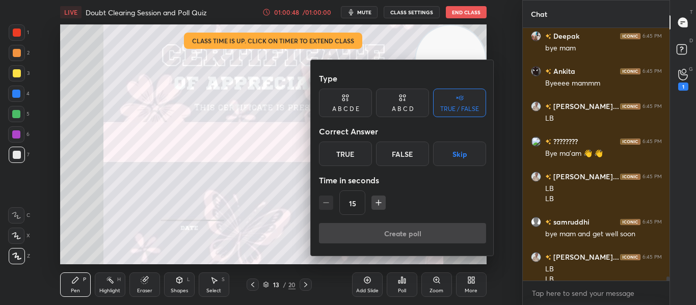
scroll to position [15181, 0]
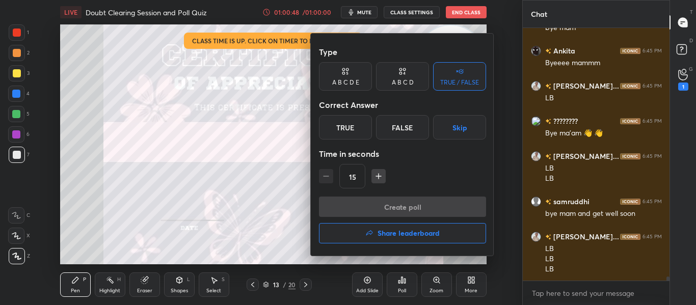
click at [414, 234] on h4 "Share leaderboard" at bounding box center [408, 233] width 62 height 7
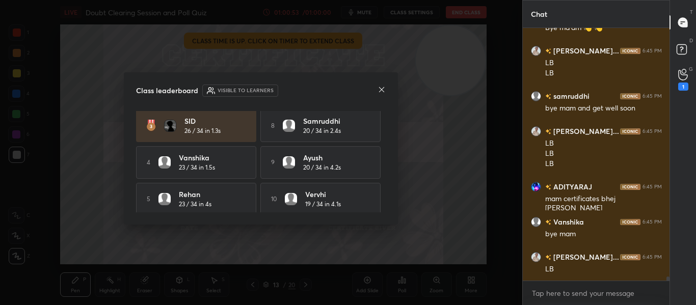
scroll to position [80, 0]
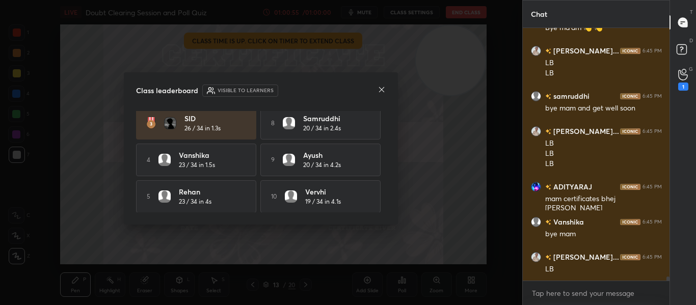
click at [381, 90] on icon at bounding box center [381, 89] width 5 height 5
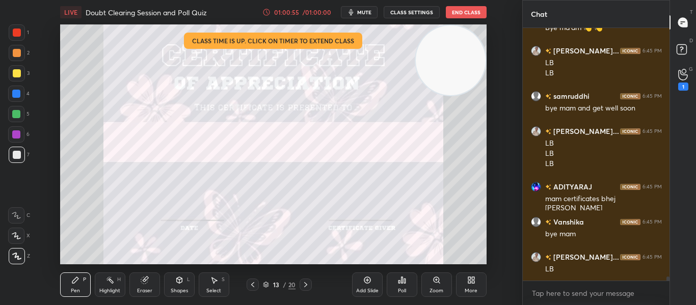
scroll to position [15322, 0]
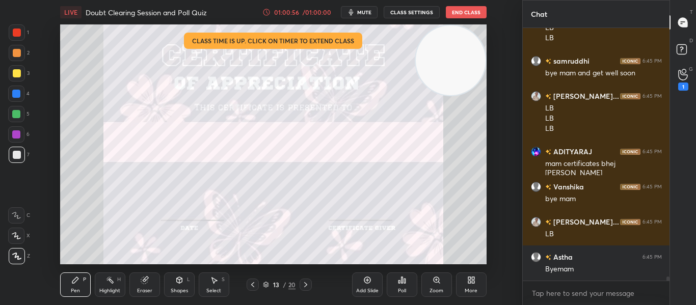
click at [466, 18] on div "LIVE Doubt Clearing Session and Poll Quiz 01:00:56 / 01:00:00 mute CLASS SETTIN…" at bounding box center [273, 12] width 426 height 24
click at [457, 15] on button "End Class" at bounding box center [466, 12] width 41 height 12
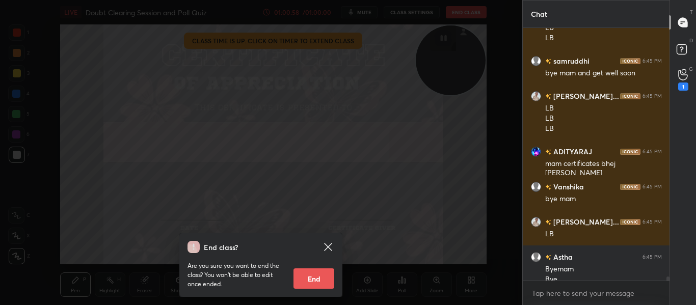
scroll to position [15332, 0]
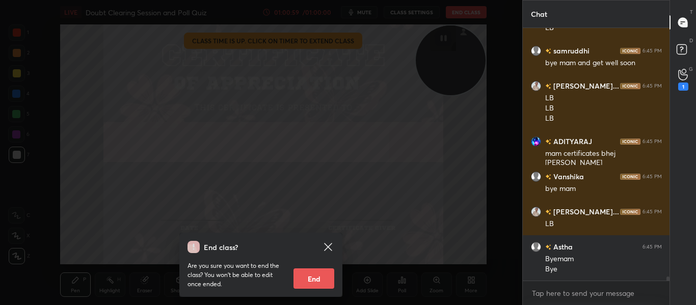
click at [317, 277] on button "End" at bounding box center [313, 278] width 41 height 20
type textarea "x"
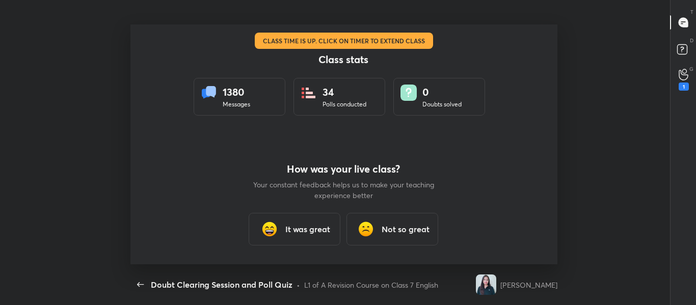
scroll to position [50678, 50231]
type textarea "x"
